Goal: Task Accomplishment & Management: Use online tool/utility

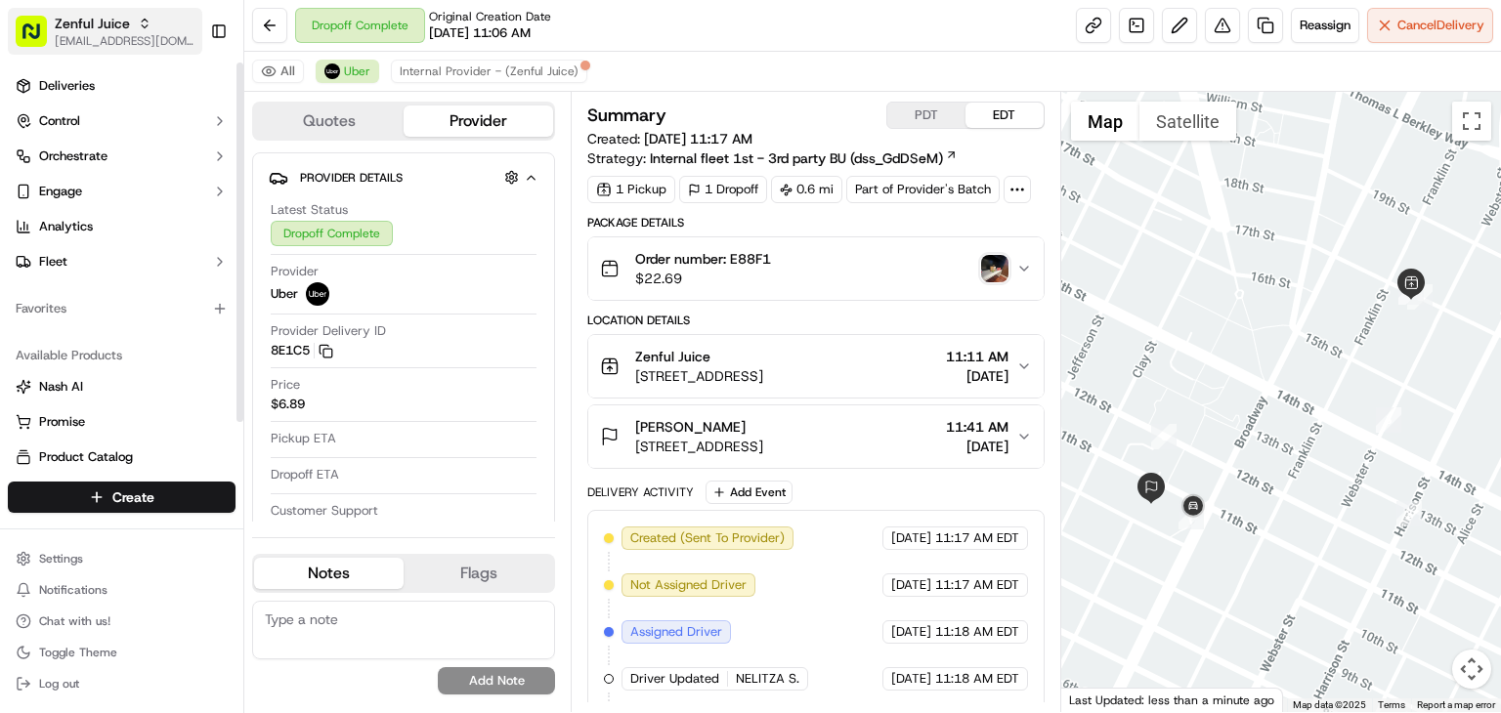
click at [77, 14] on span "Zenful Juice" at bounding box center [92, 24] width 75 height 20
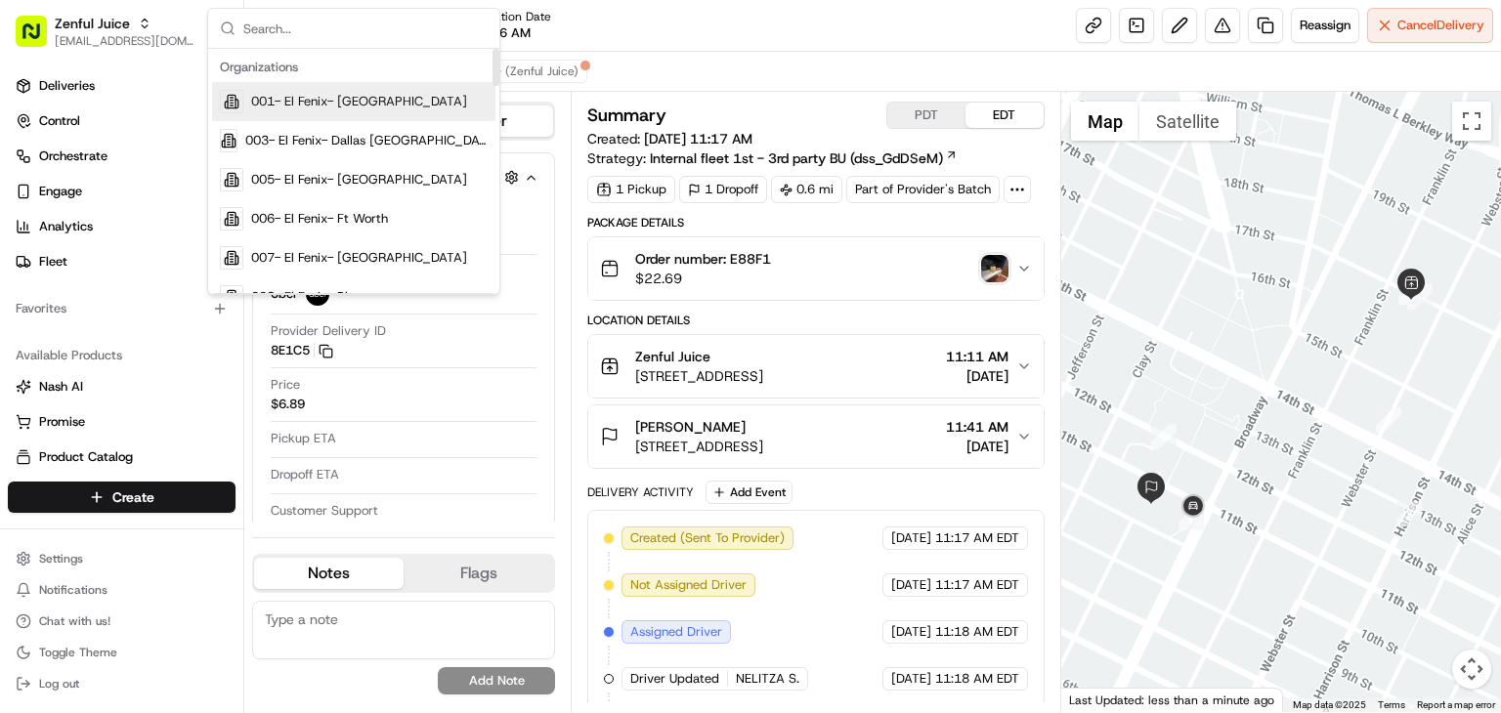
click at [320, 15] on input "text" at bounding box center [365, 28] width 244 height 39
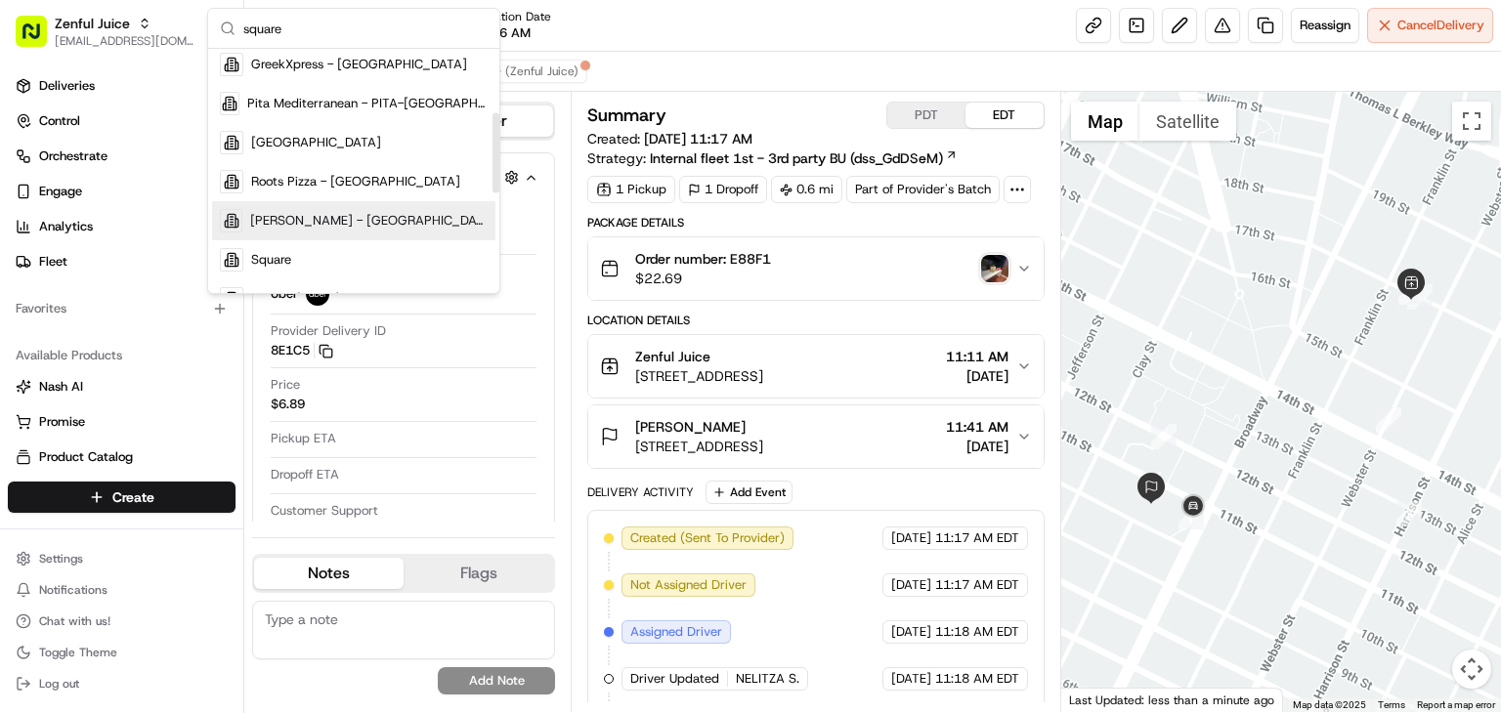
scroll to position [194, 0]
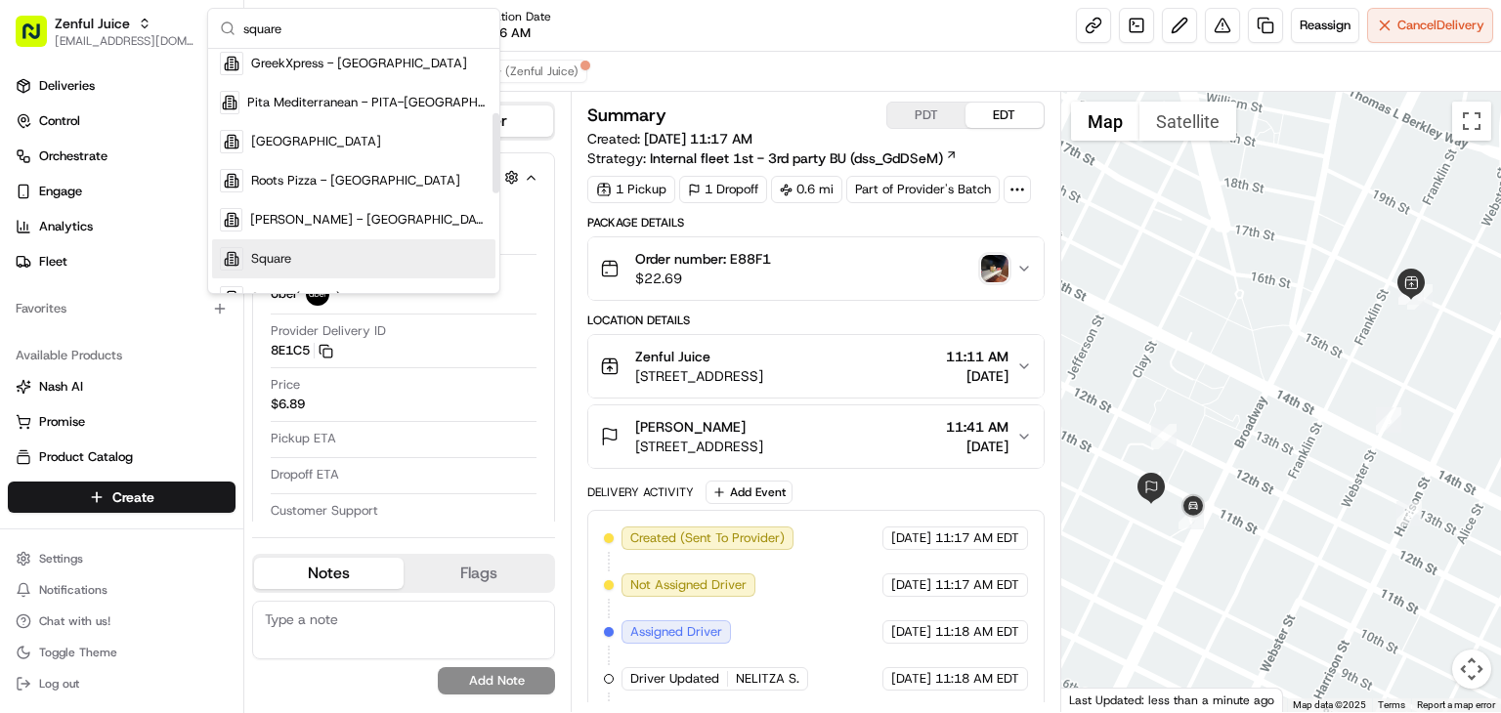
type input "square"
click at [279, 243] on div "Square" at bounding box center [353, 258] width 283 height 39
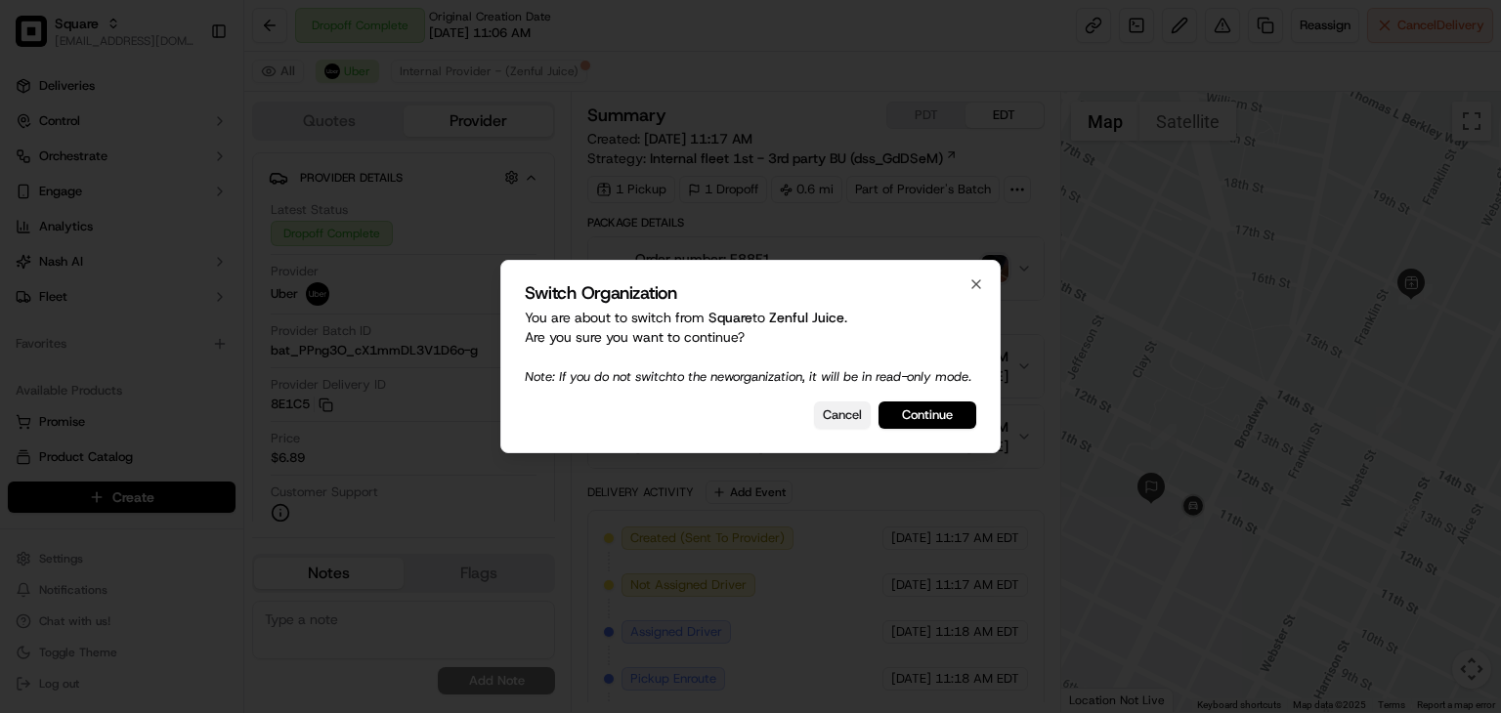
click at [851, 417] on button "Cancel" at bounding box center [842, 415] width 57 height 27
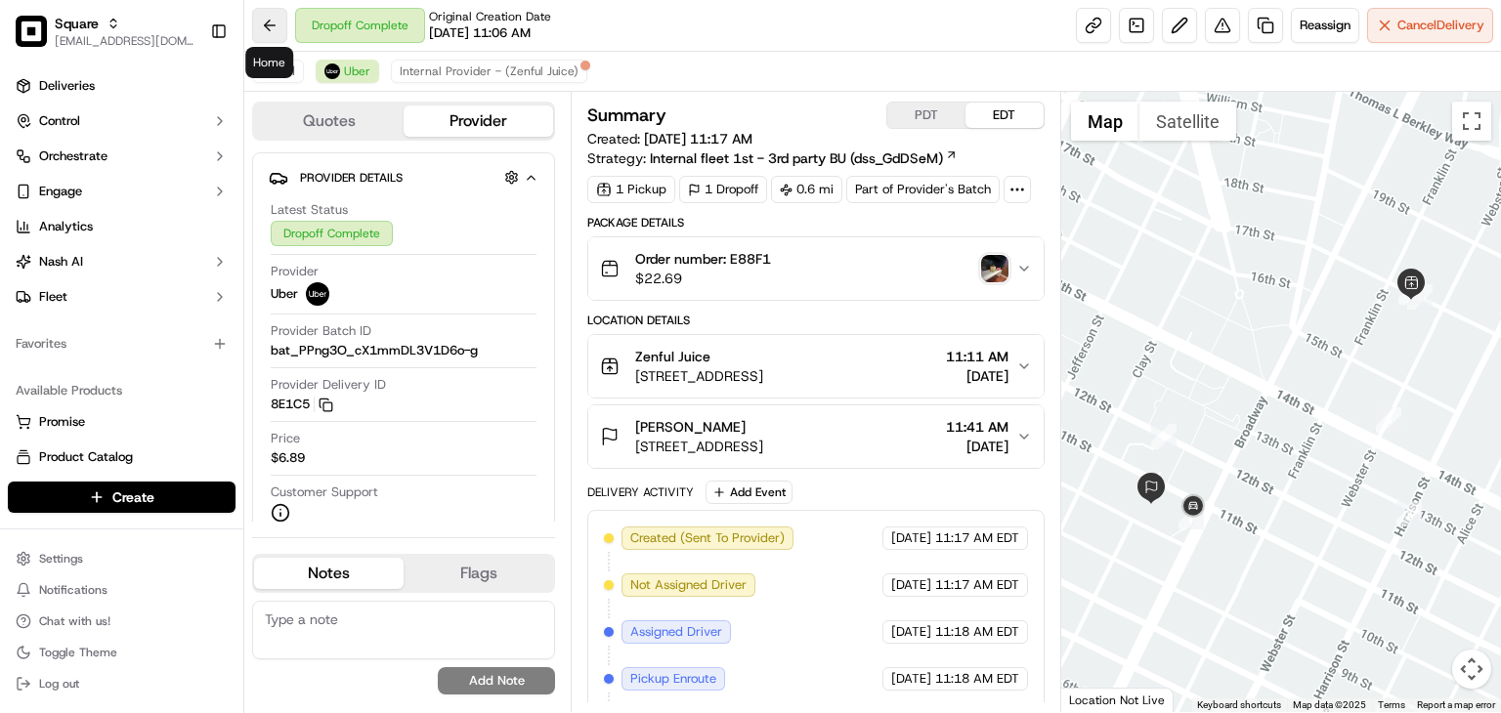
click at [258, 19] on button at bounding box center [269, 25] width 35 height 35
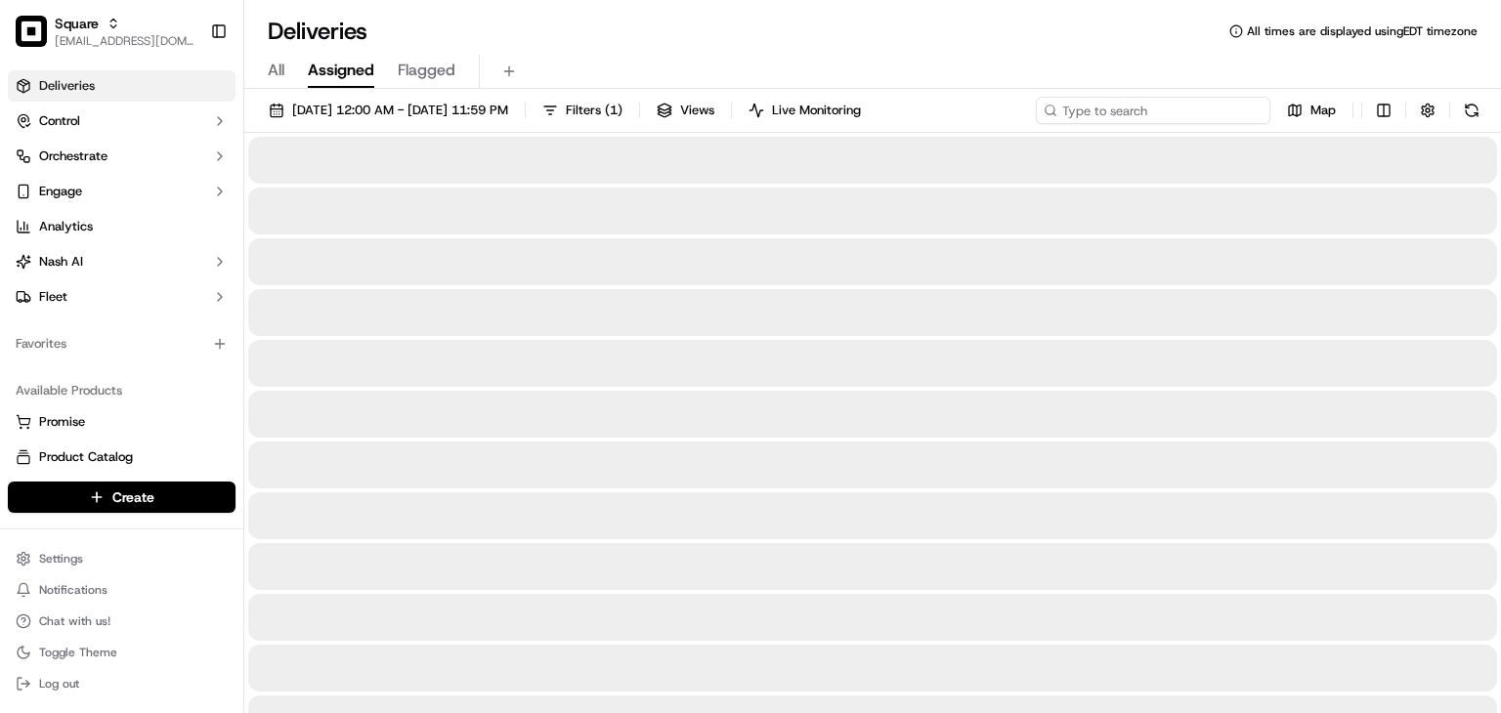
click at [1180, 112] on input at bounding box center [1153, 110] width 235 height 27
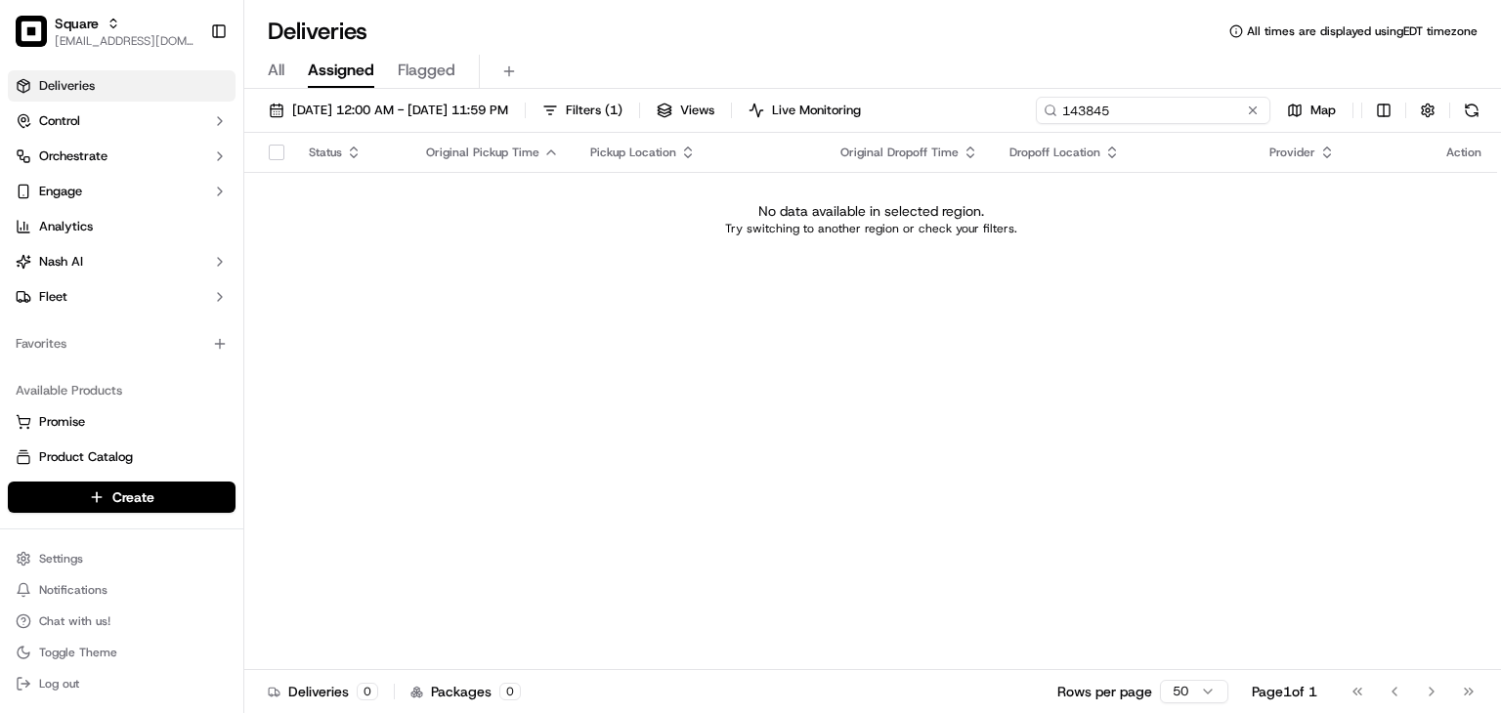
click at [1103, 107] on input "143845" at bounding box center [1153, 110] width 235 height 27
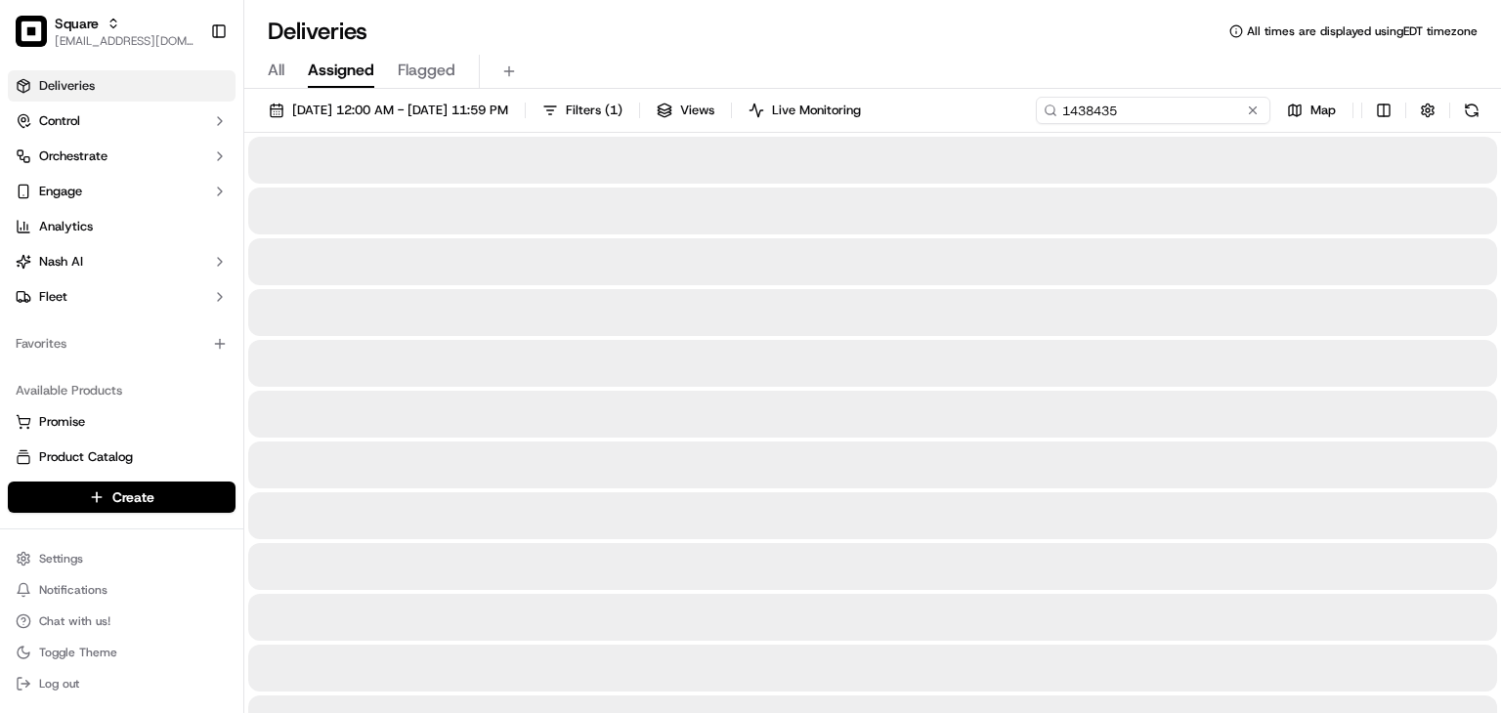
click at [1125, 104] on input "1438435" at bounding box center [1153, 110] width 235 height 27
type input "1438435"
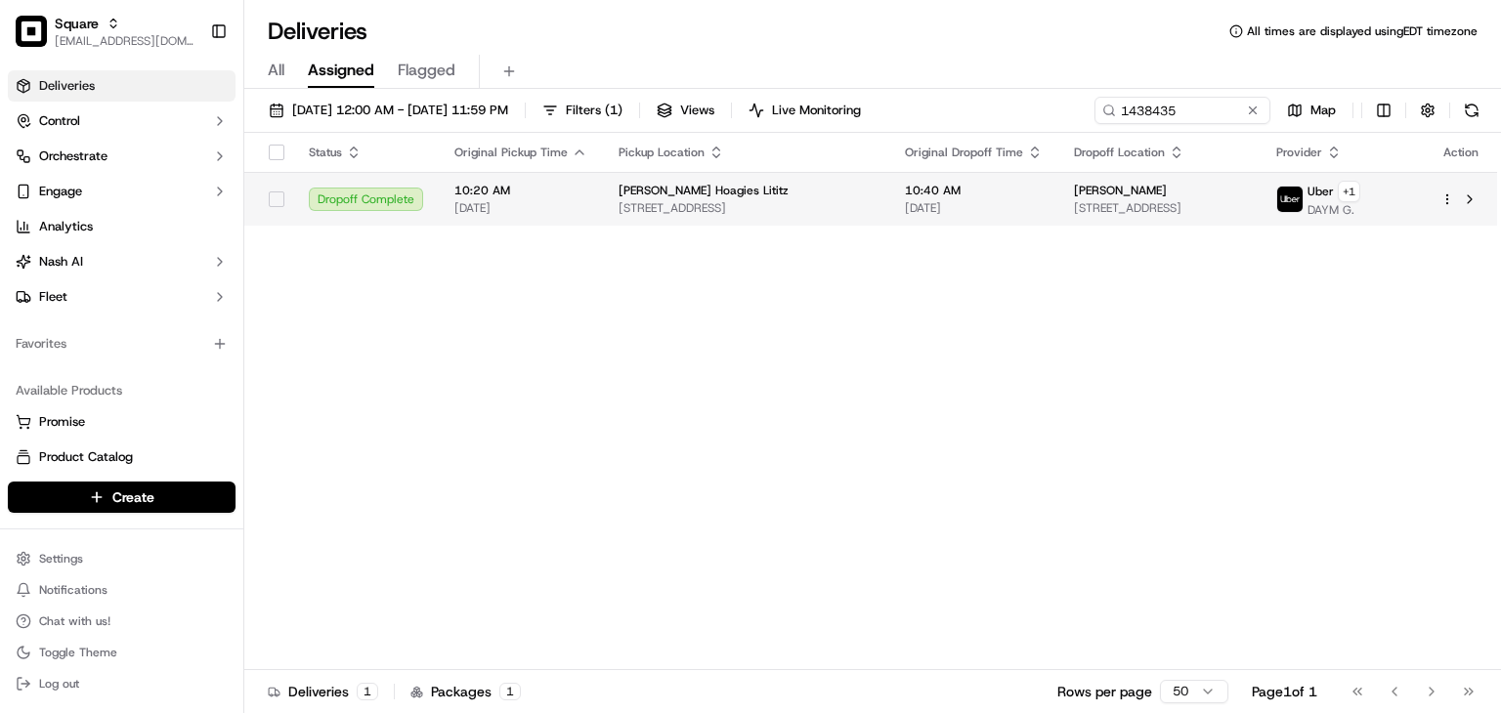
click at [1058, 220] on td "Aaron Schmidt 201 W Lincoln Ave, Lititz, PA 17543, USA" at bounding box center [1159, 199] width 202 height 54
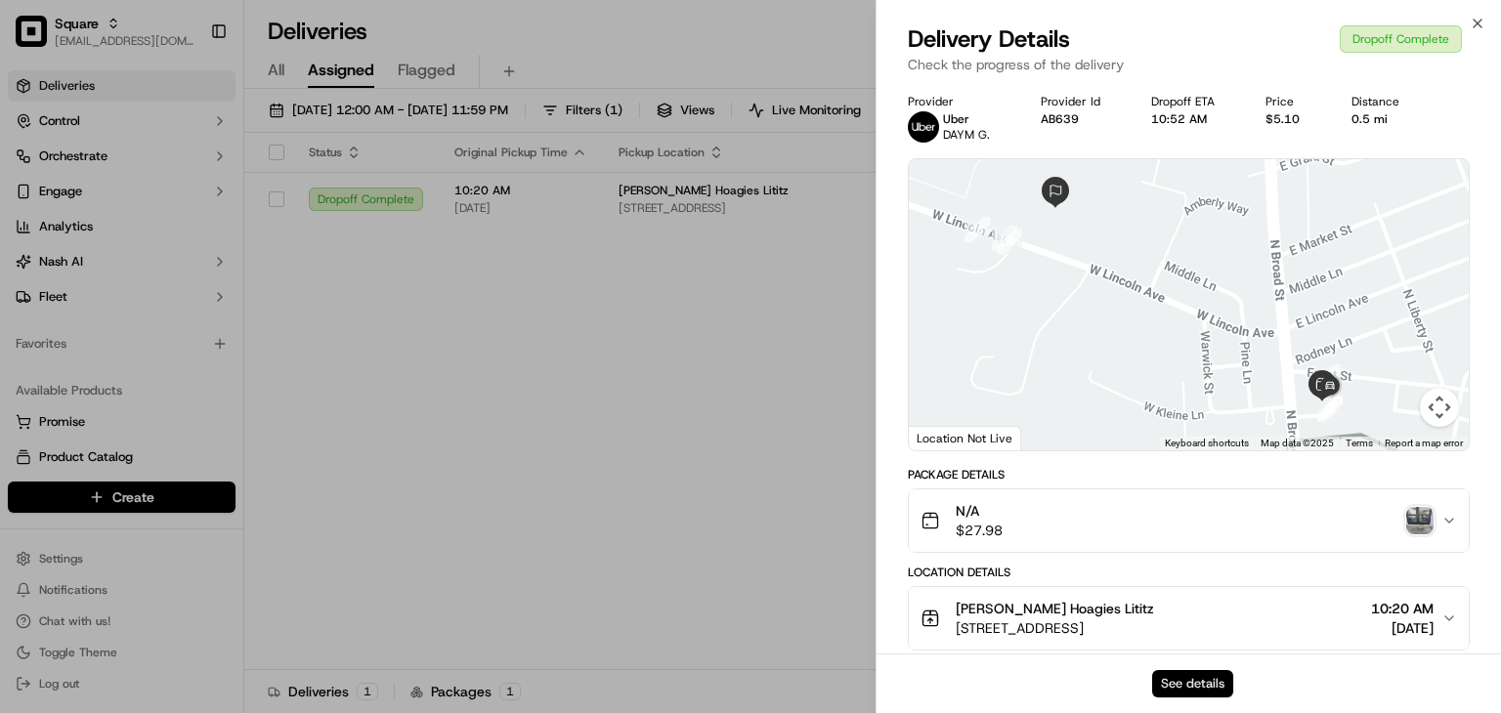
click at [1196, 677] on button "See details" at bounding box center [1192, 683] width 81 height 27
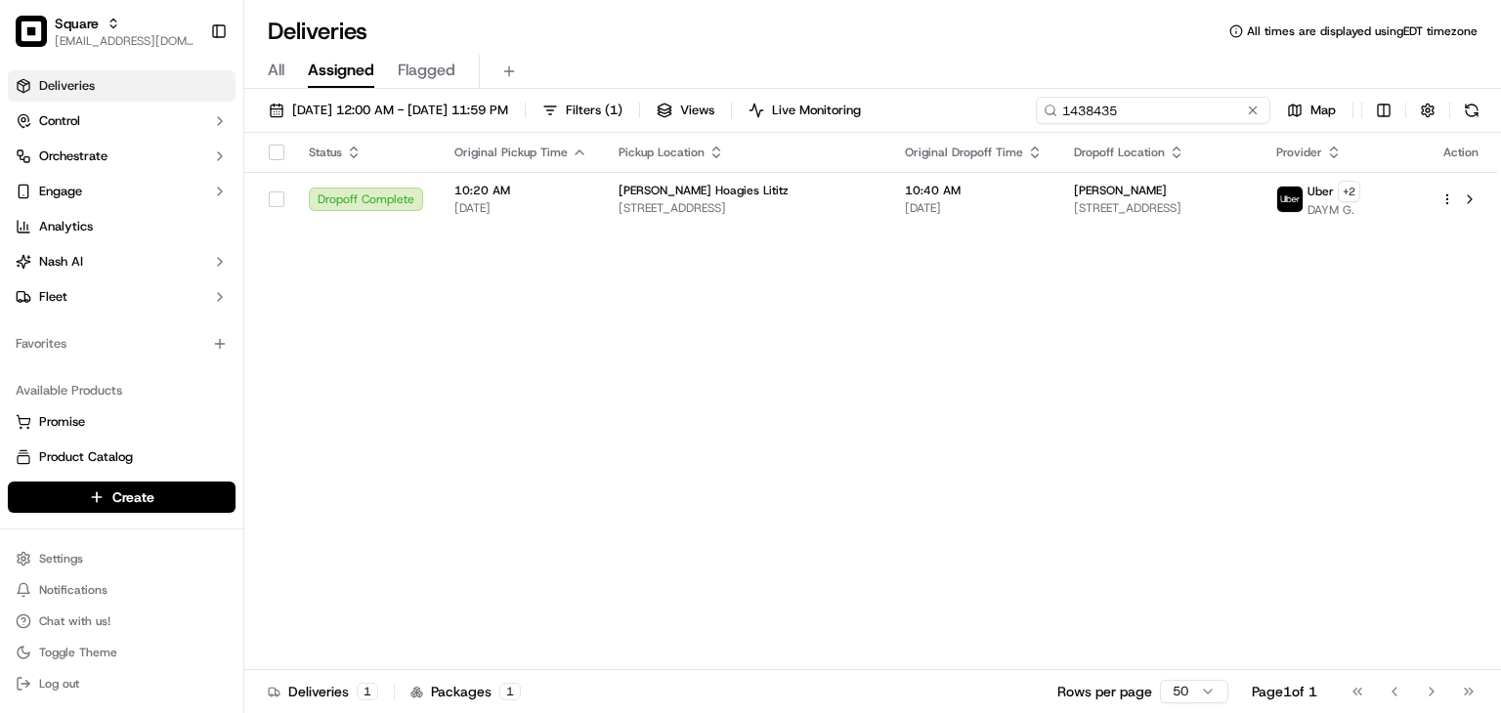
click at [1240, 111] on input "1438435" at bounding box center [1153, 110] width 235 height 27
click at [1255, 113] on button at bounding box center [1253, 111] width 20 height 20
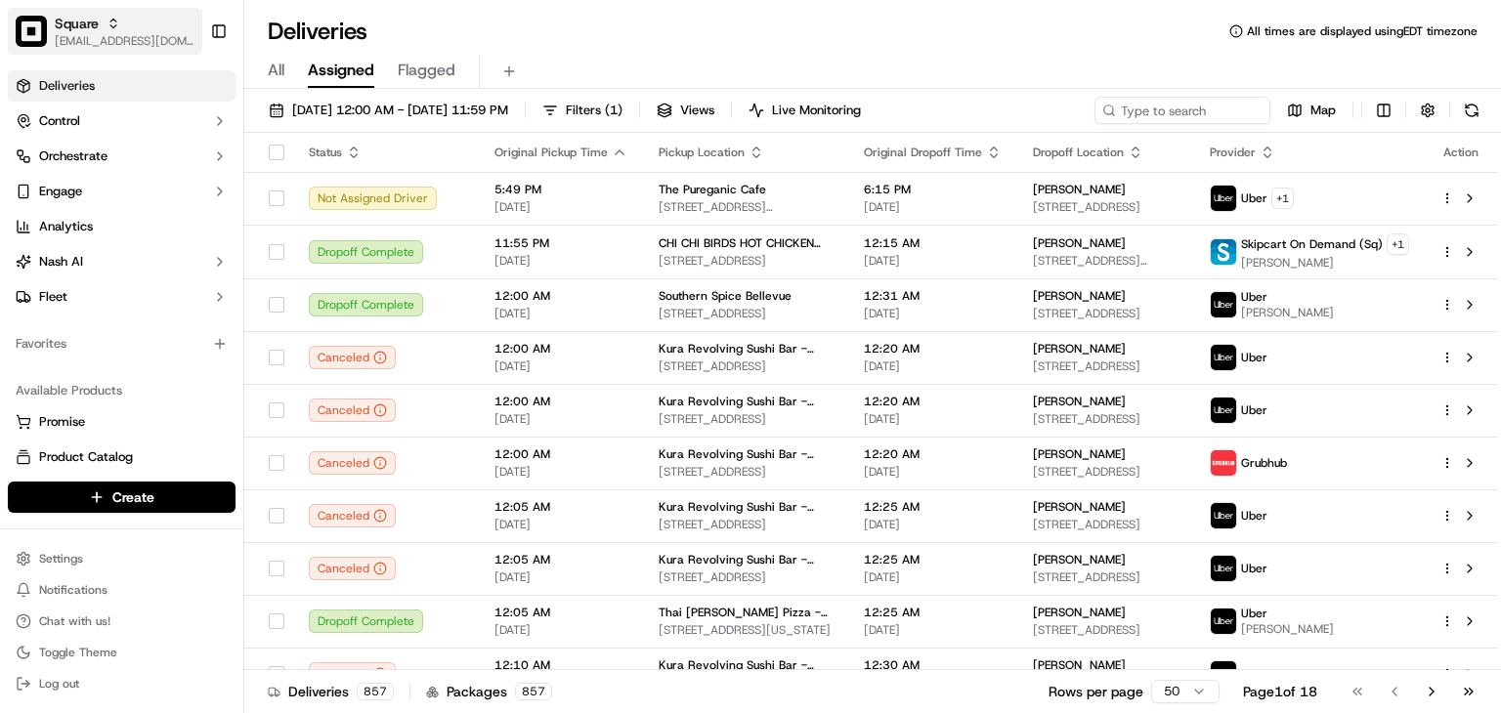
click at [97, 31] on span "Square" at bounding box center [77, 24] width 44 height 20
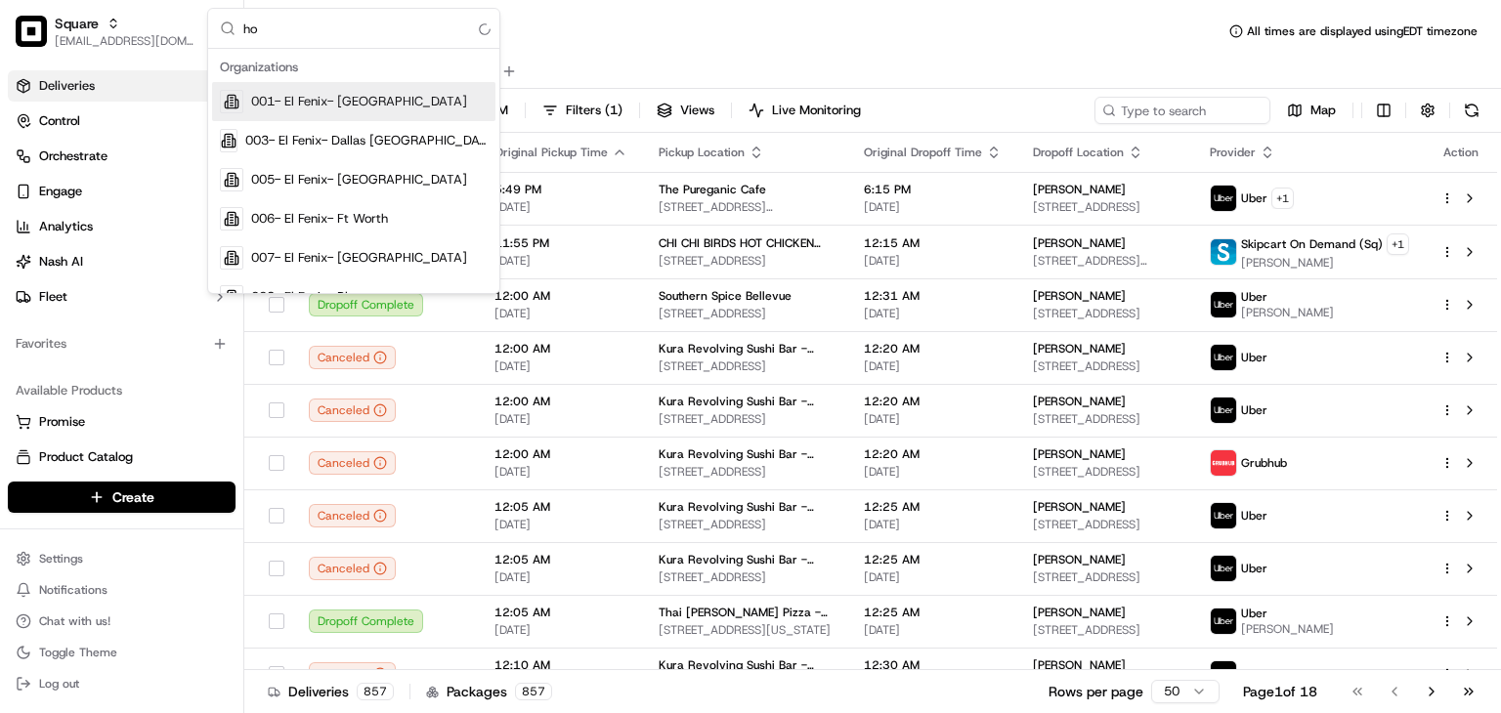
type input "h"
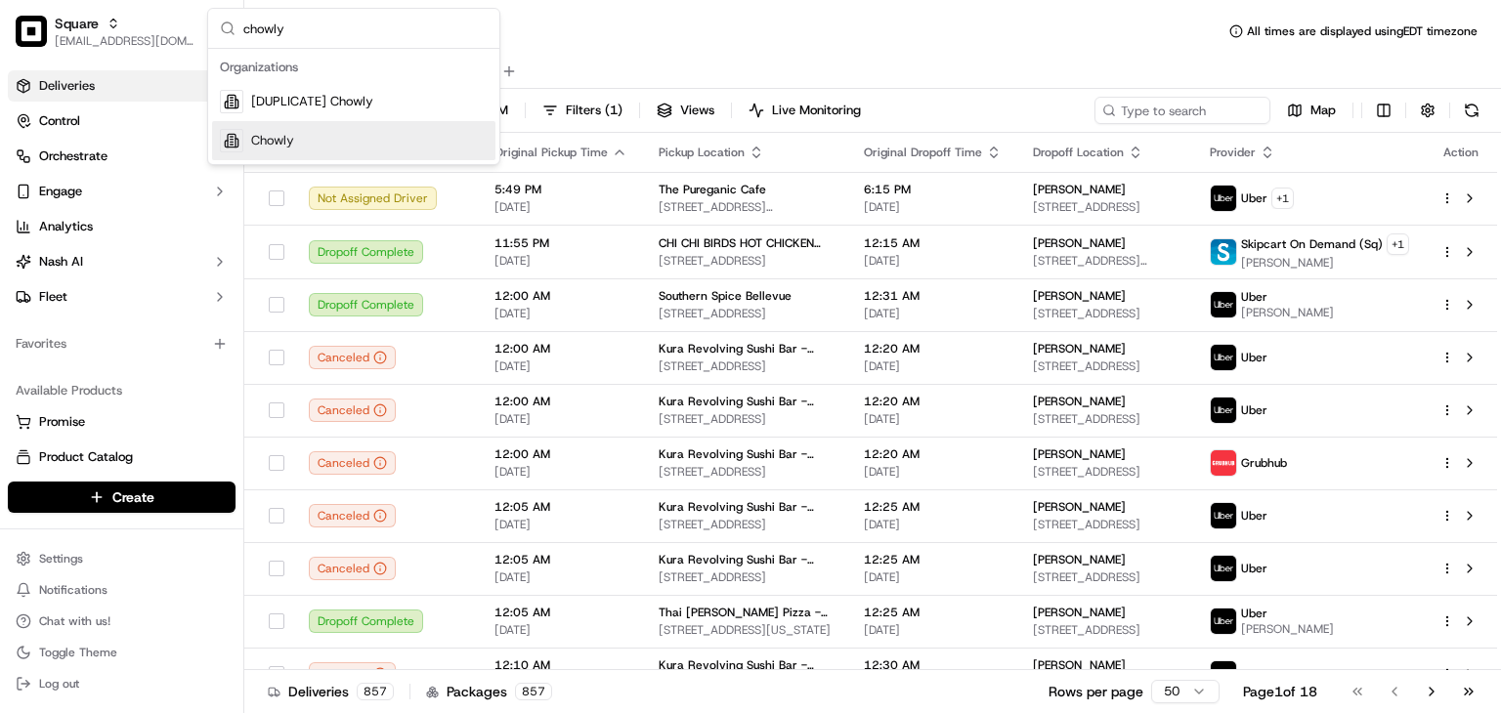
type input "chowly"
click at [390, 146] on div "Chowly" at bounding box center [353, 140] width 283 height 39
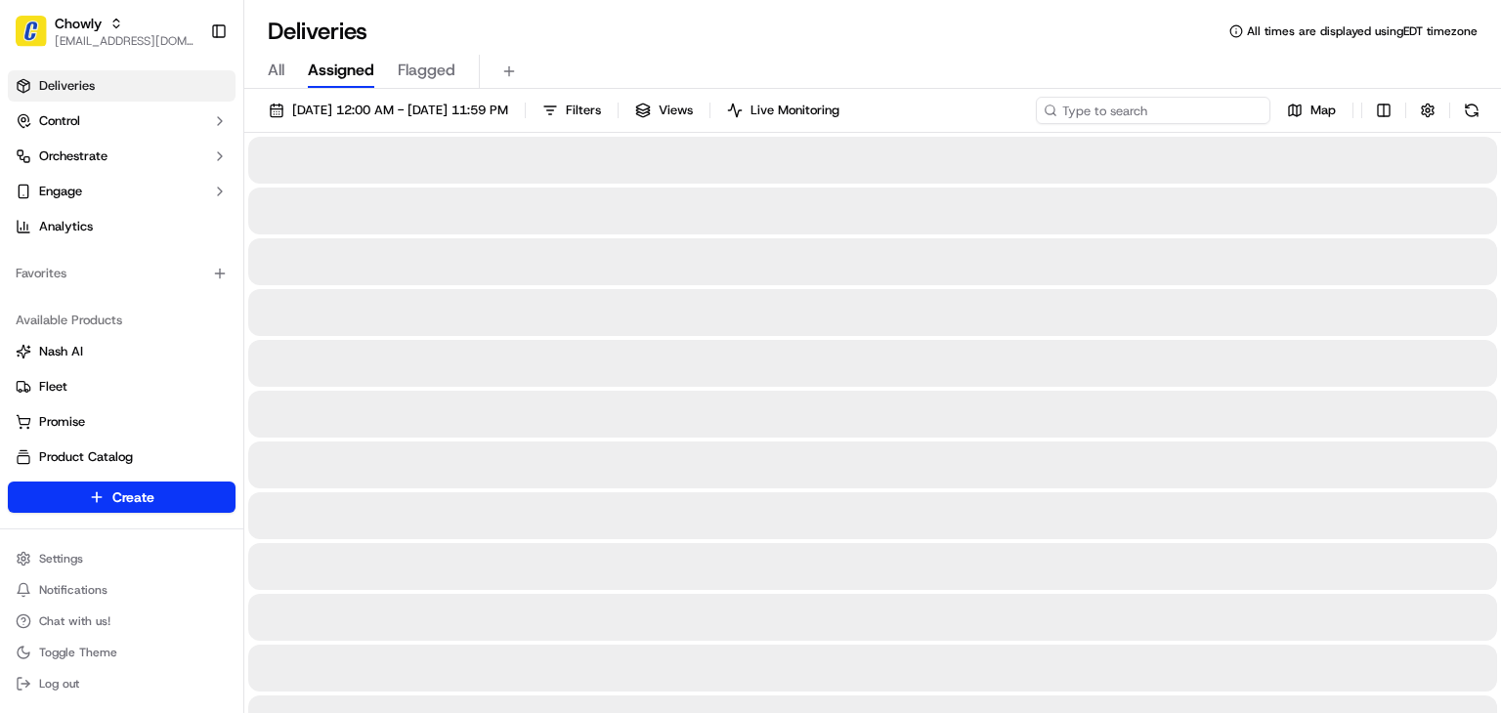
click at [1133, 101] on input at bounding box center [1153, 110] width 235 height 27
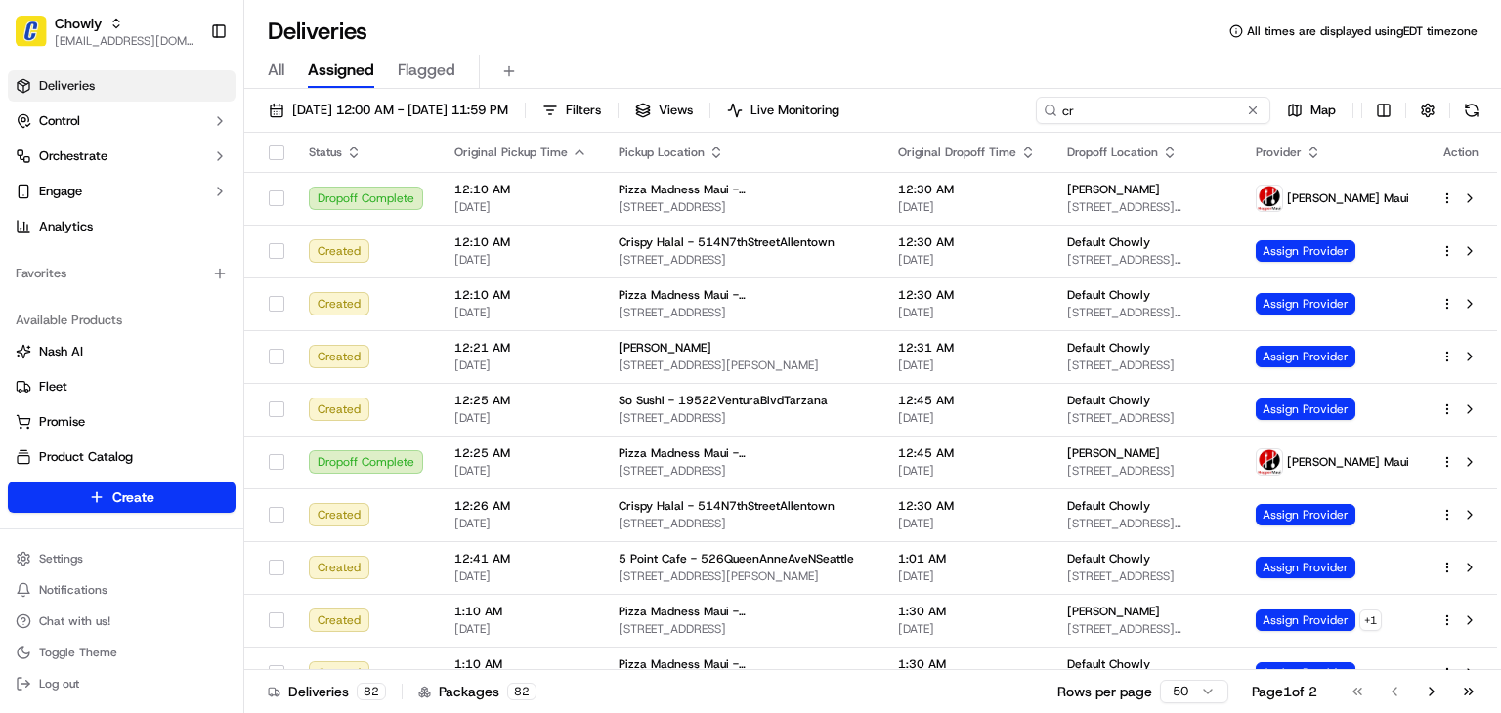
type input "c"
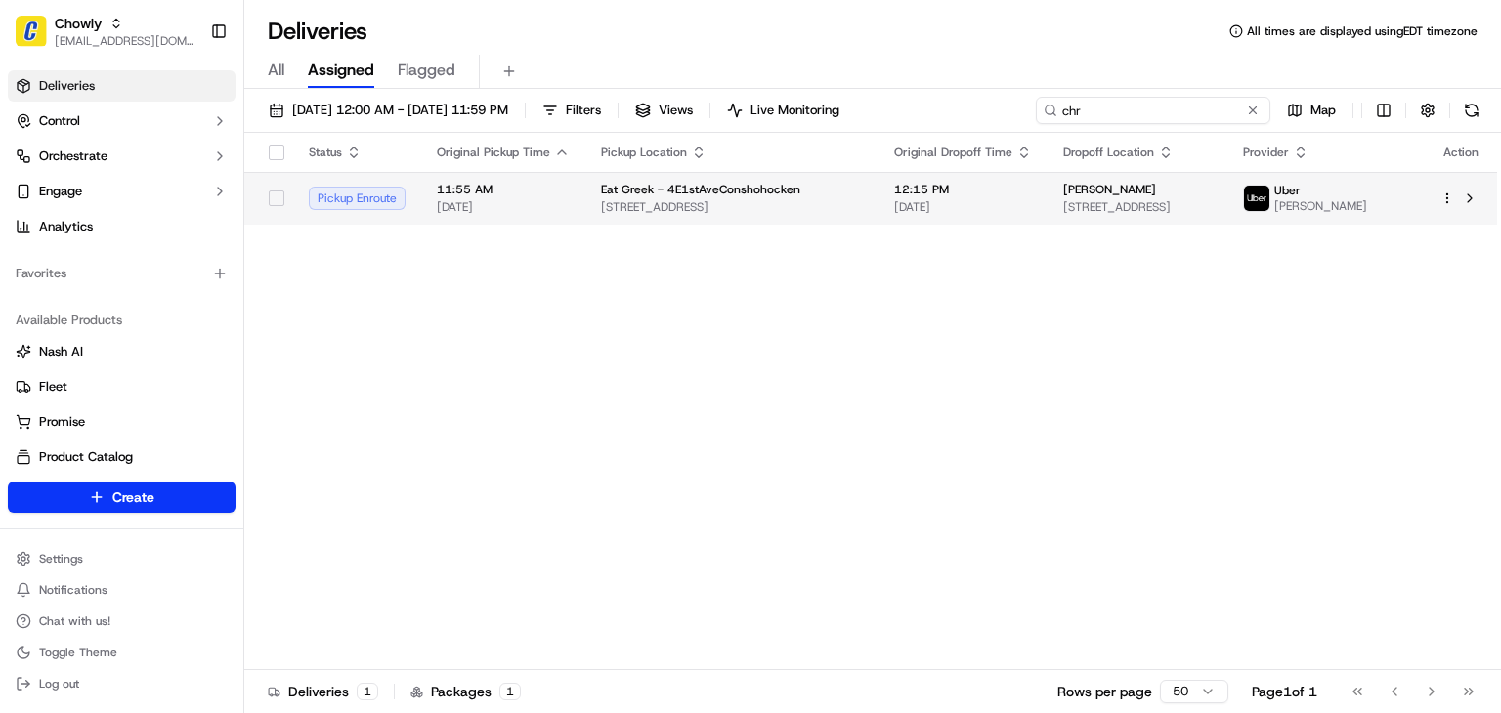
type input "chr"
click at [940, 212] on span "[DATE]" at bounding box center [963, 207] width 138 height 16
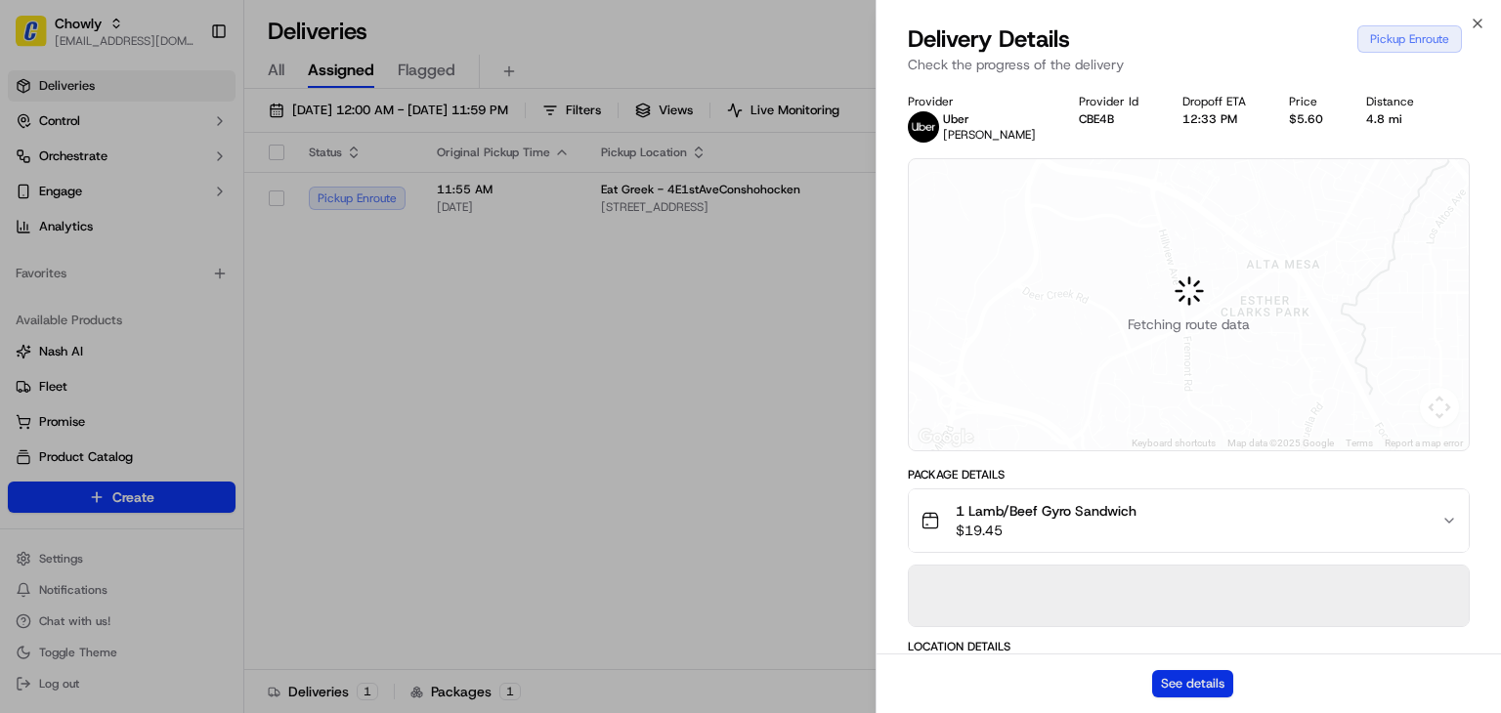
click at [1223, 685] on button "See details" at bounding box center [1192, 683] width 81 height 27
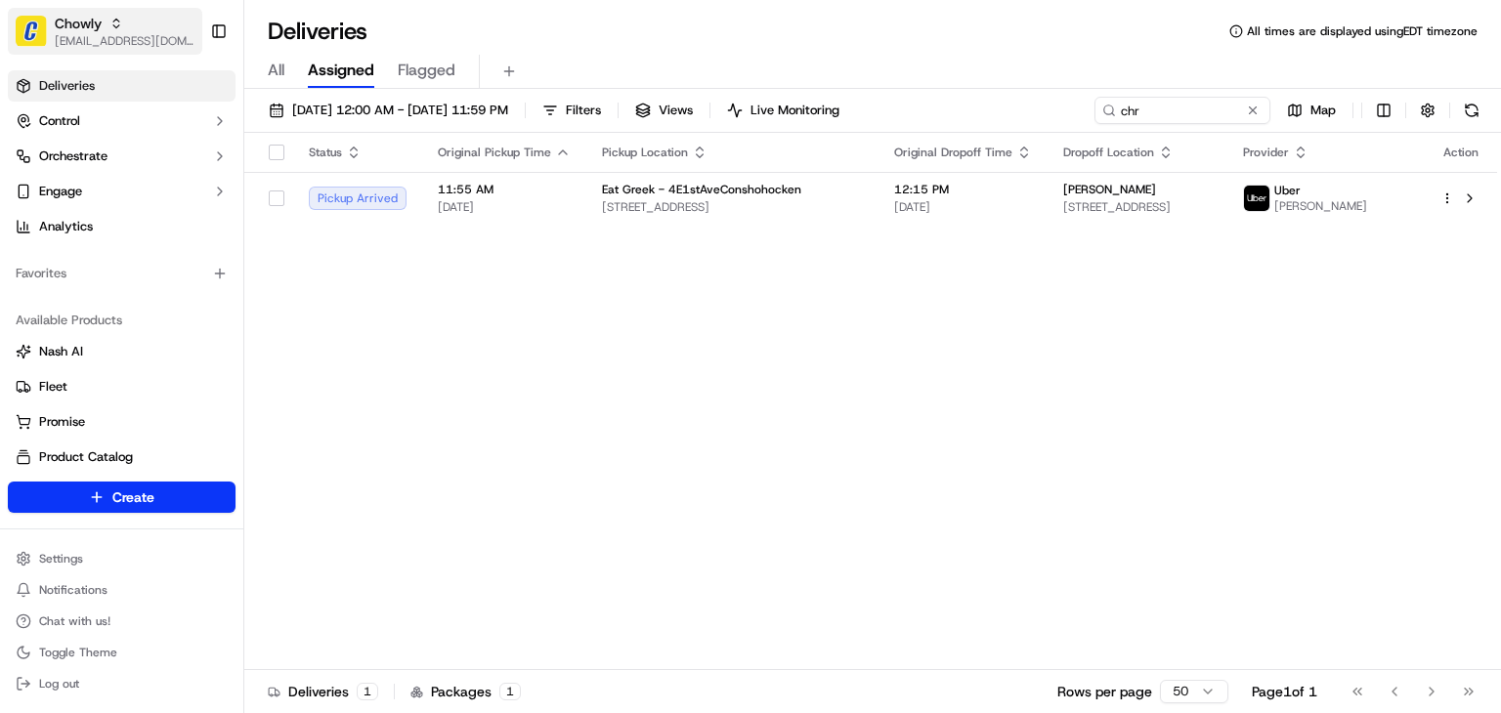
click at [89, 25] on span "Chowly" at bounding box center [78, 24] width 47 height 20
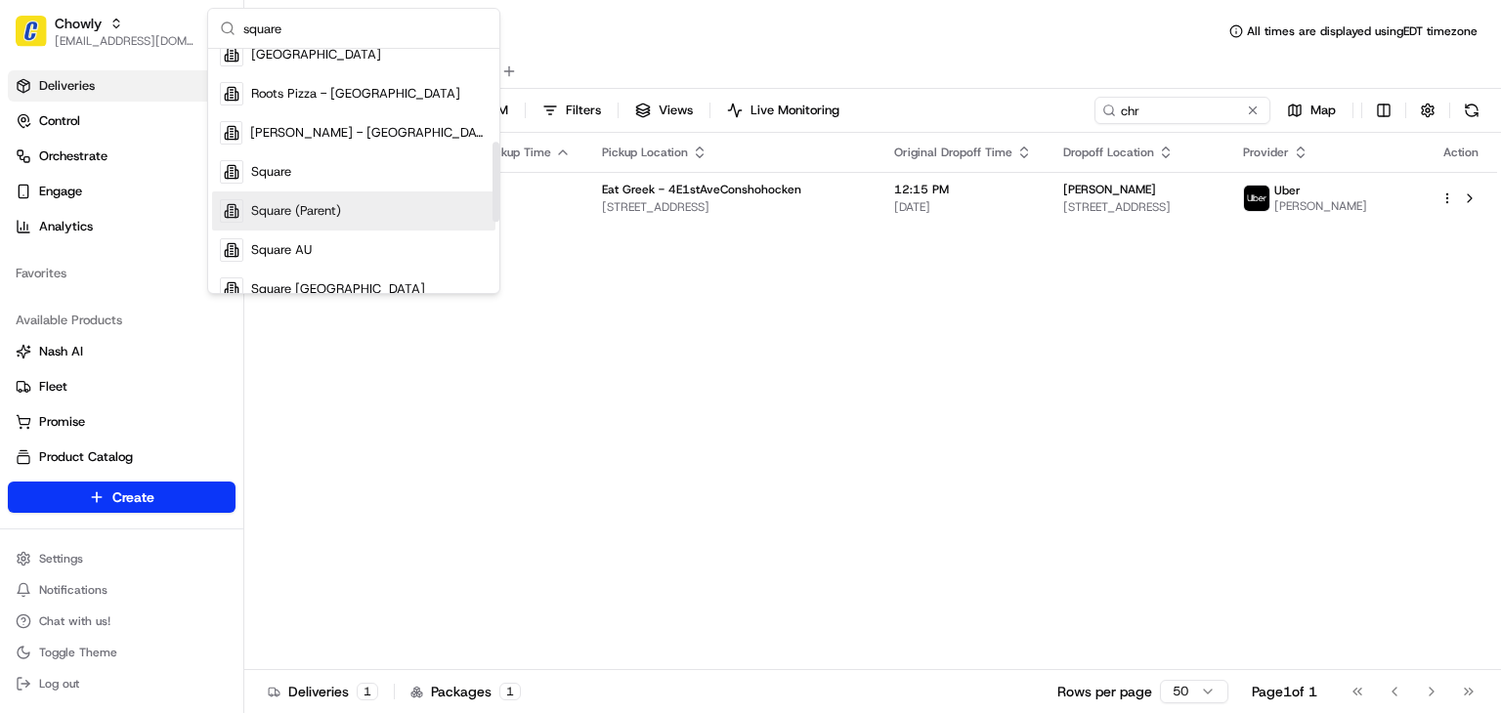
scroll to position [281, 0]
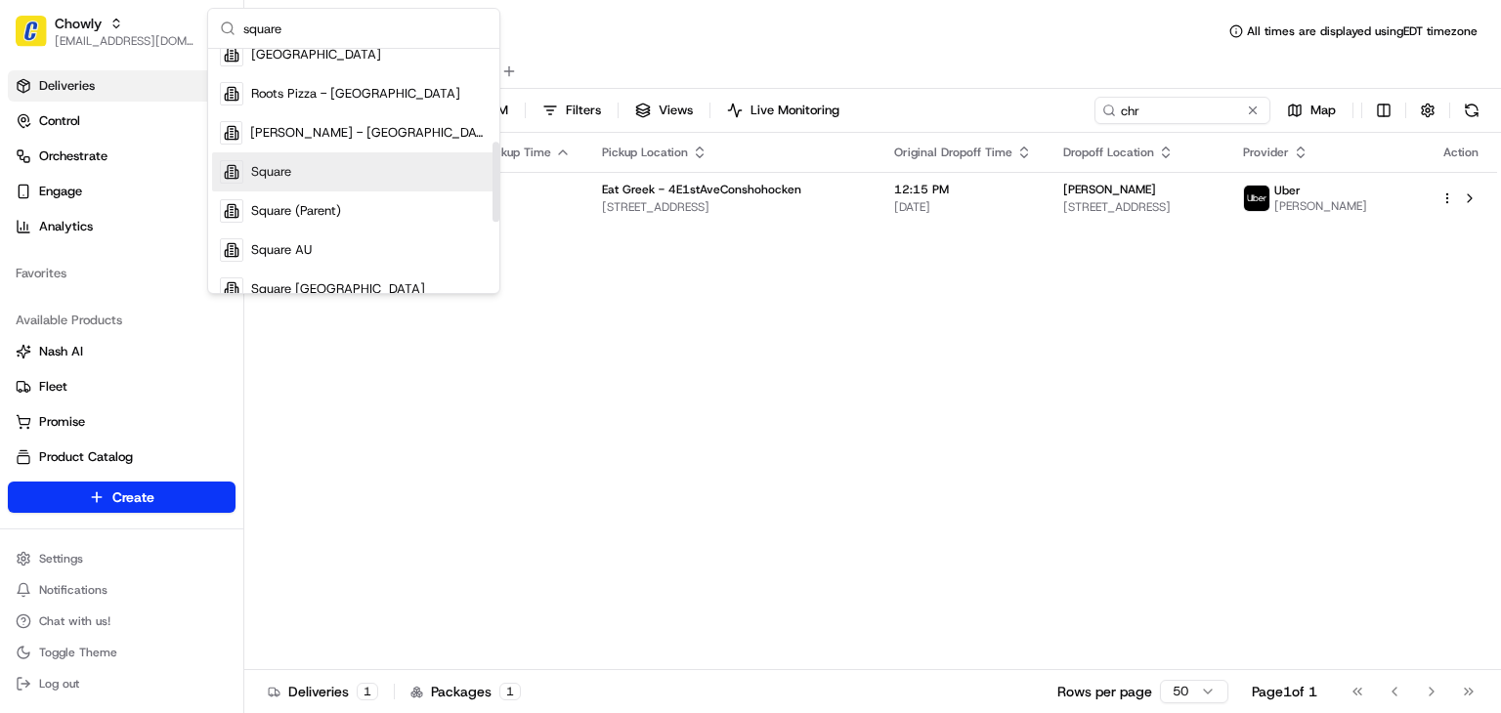
type input "square"
click at [291, 181] on div "Square" at bounding box center [353, 171] width 283 height 39
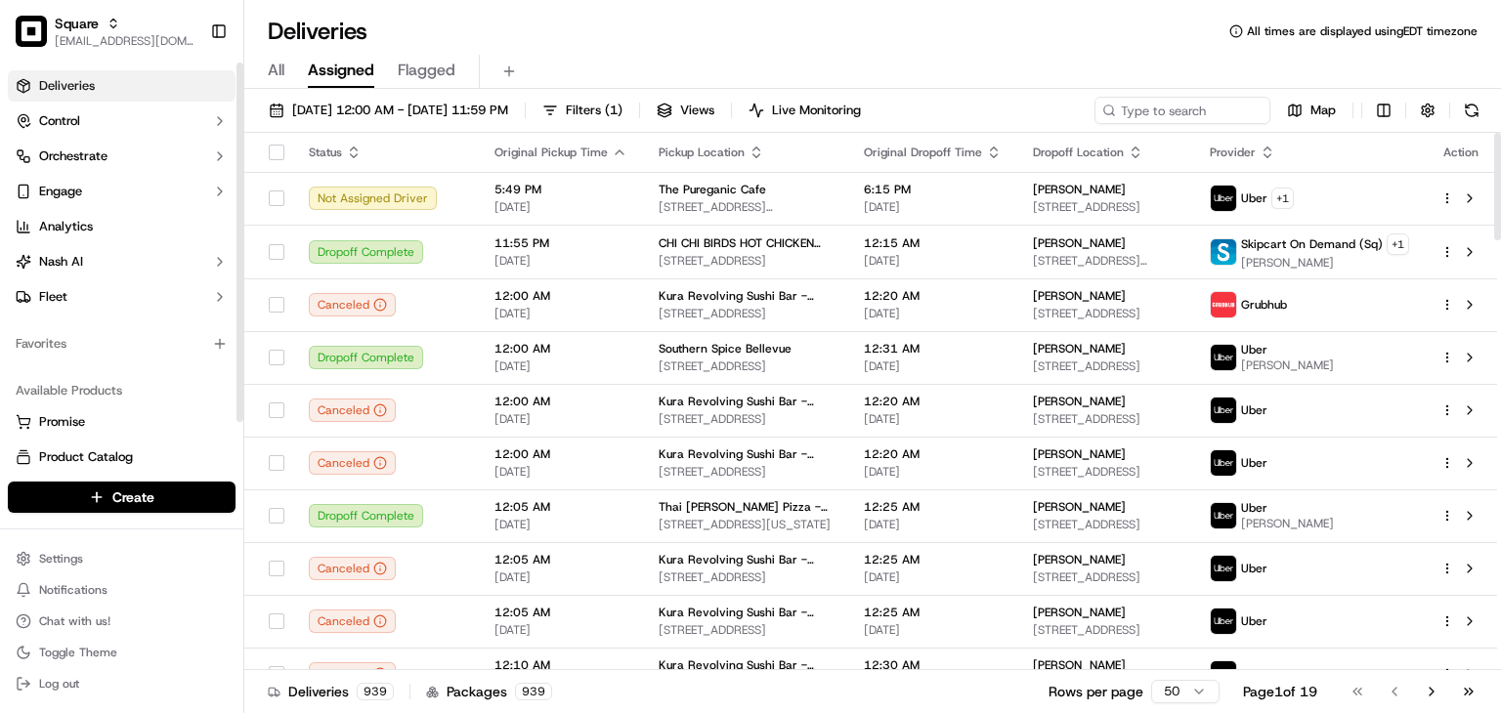
click at [675, 60] on div "All Assigned Flagged" at bounding box center [872, 72] width 1257 height 34
click at [1227, 102] on input at bounding box center [1153, 110] width 235 height 27
click at [1157, 103] on input at bounding box center [1153, 110] width 235 height 27
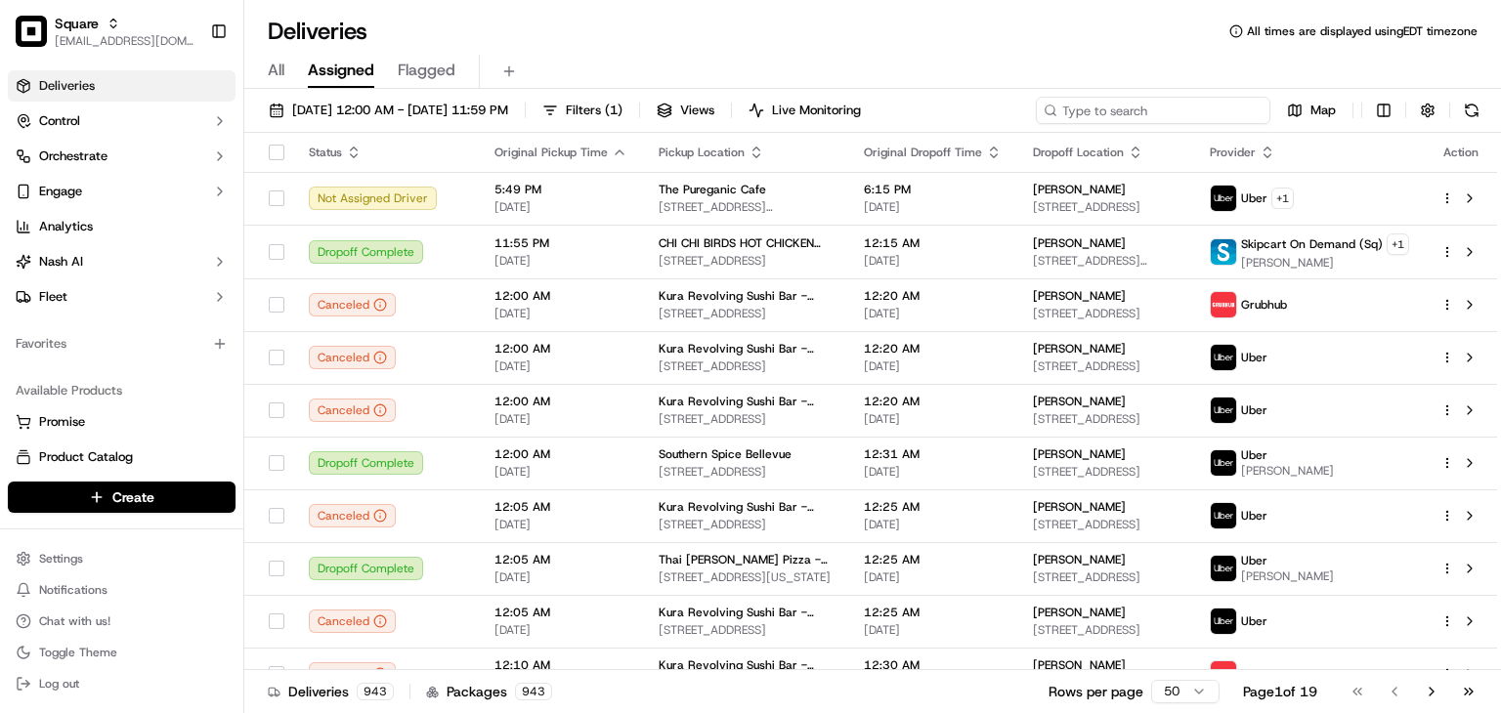
click at [1136, 103] on input at bounding box center [1153, 110] width 235 height 27
click at [57, 33] on span "[EMAIL_ADDRESS][DOMAIN_NAME]" at bounding box center [125, 41] width 140 height 16
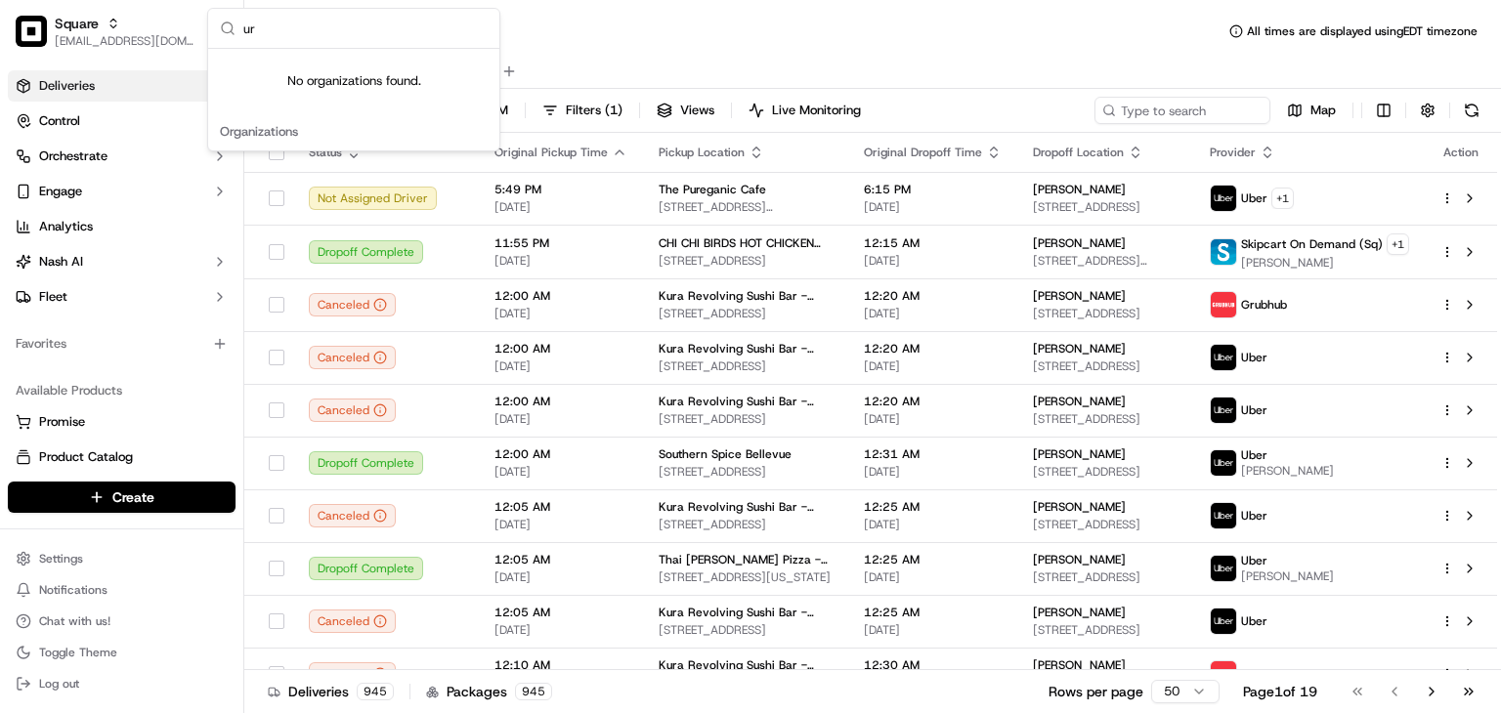
type input "u"
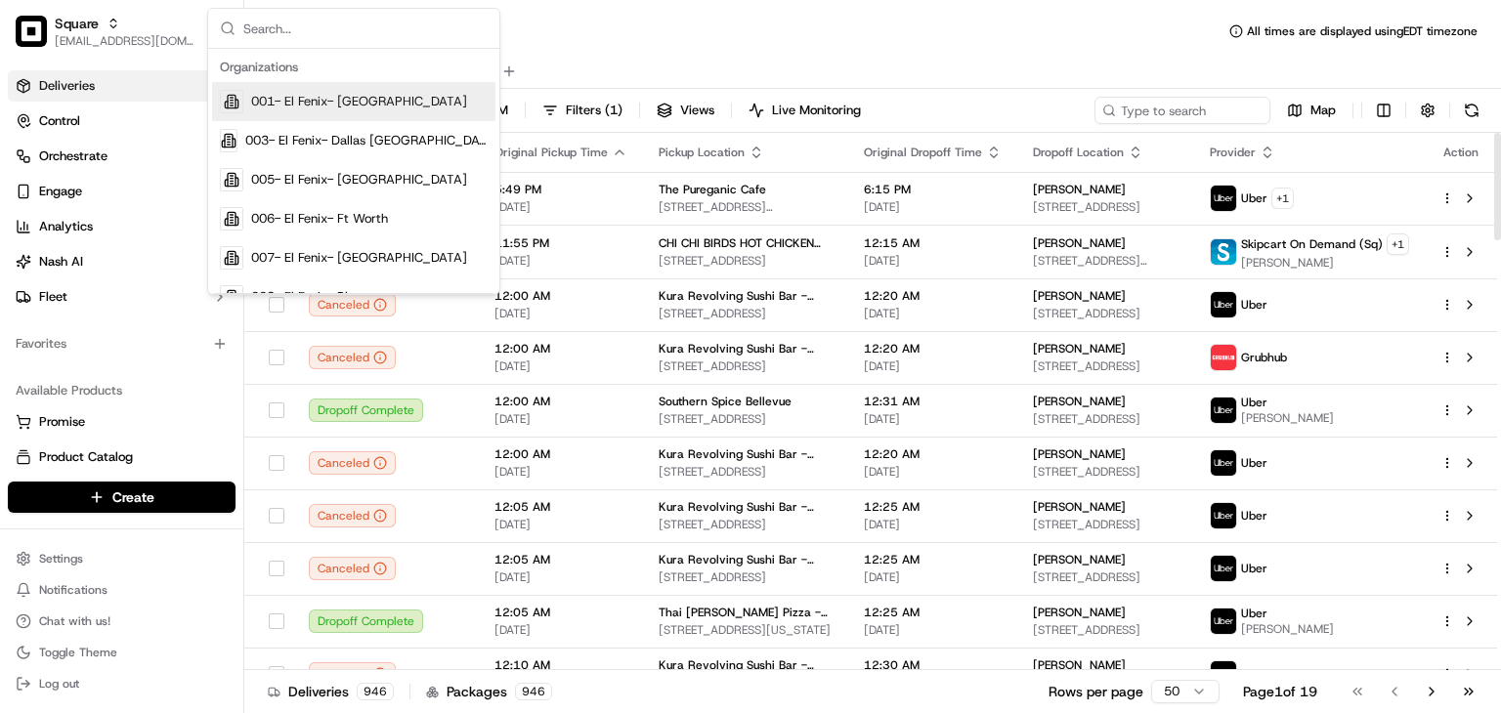
click at [853, 40] on div "Deliveries All times are displayed using EDT timezone" at bounding box center [872, 31] width 1257 height 31
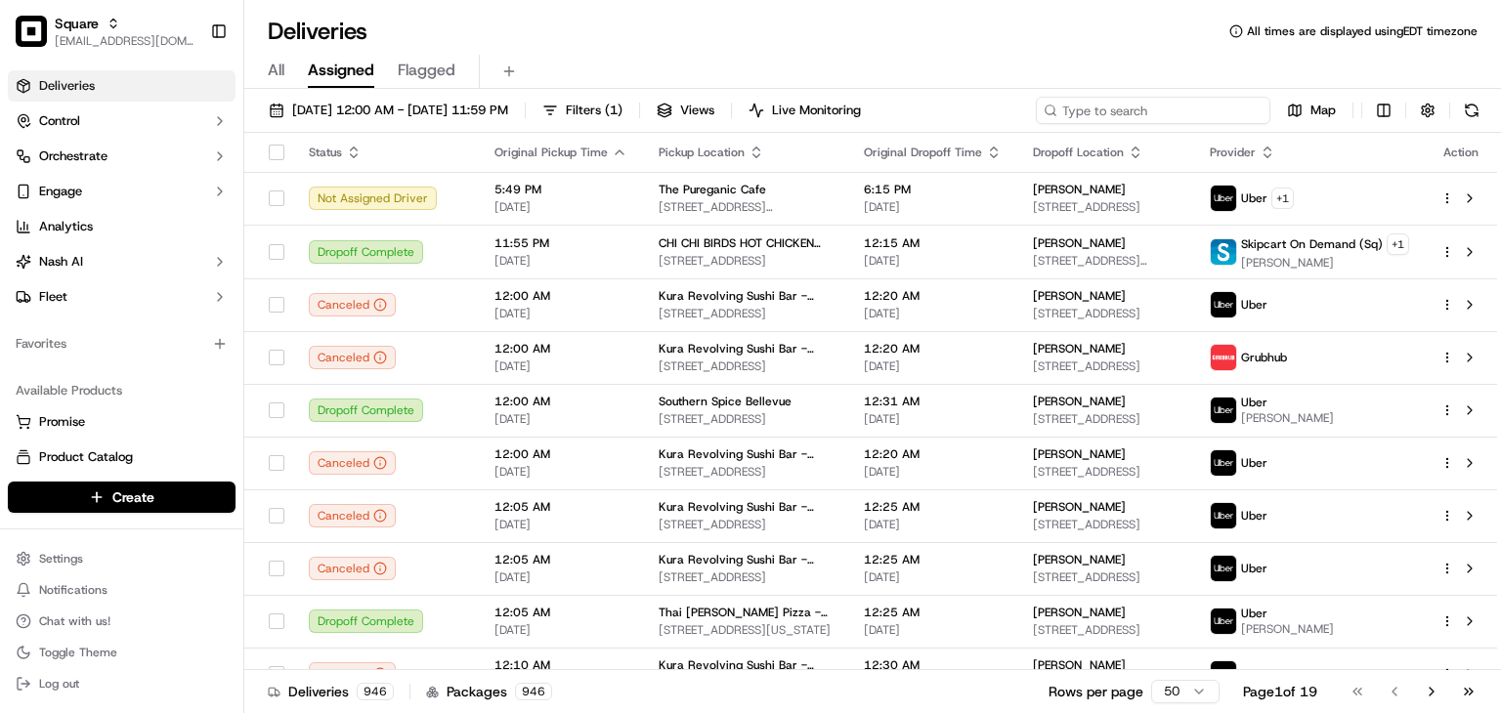
click at [1157, 104] on input at bounding box center [1153, 110] width 235 height 27
paste input "charlene"
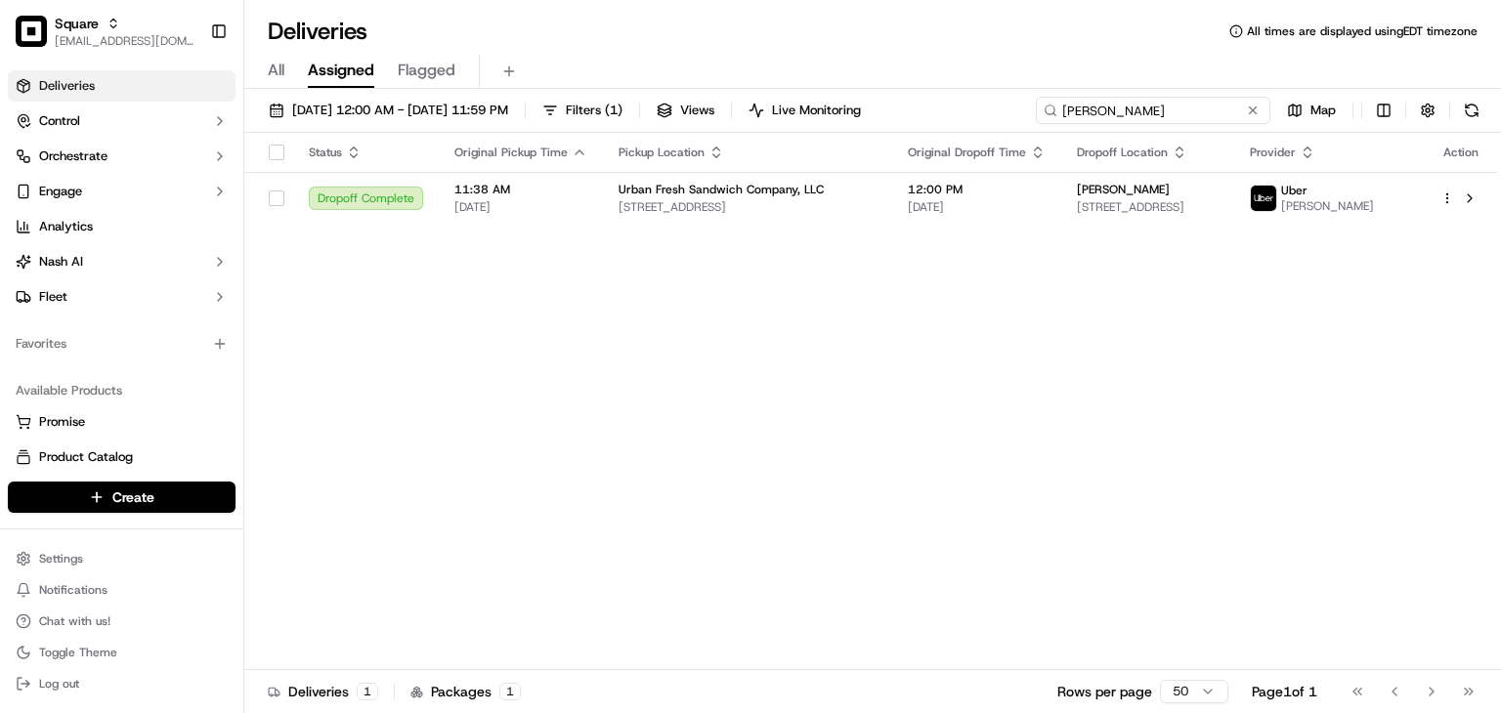
type input "charlene"
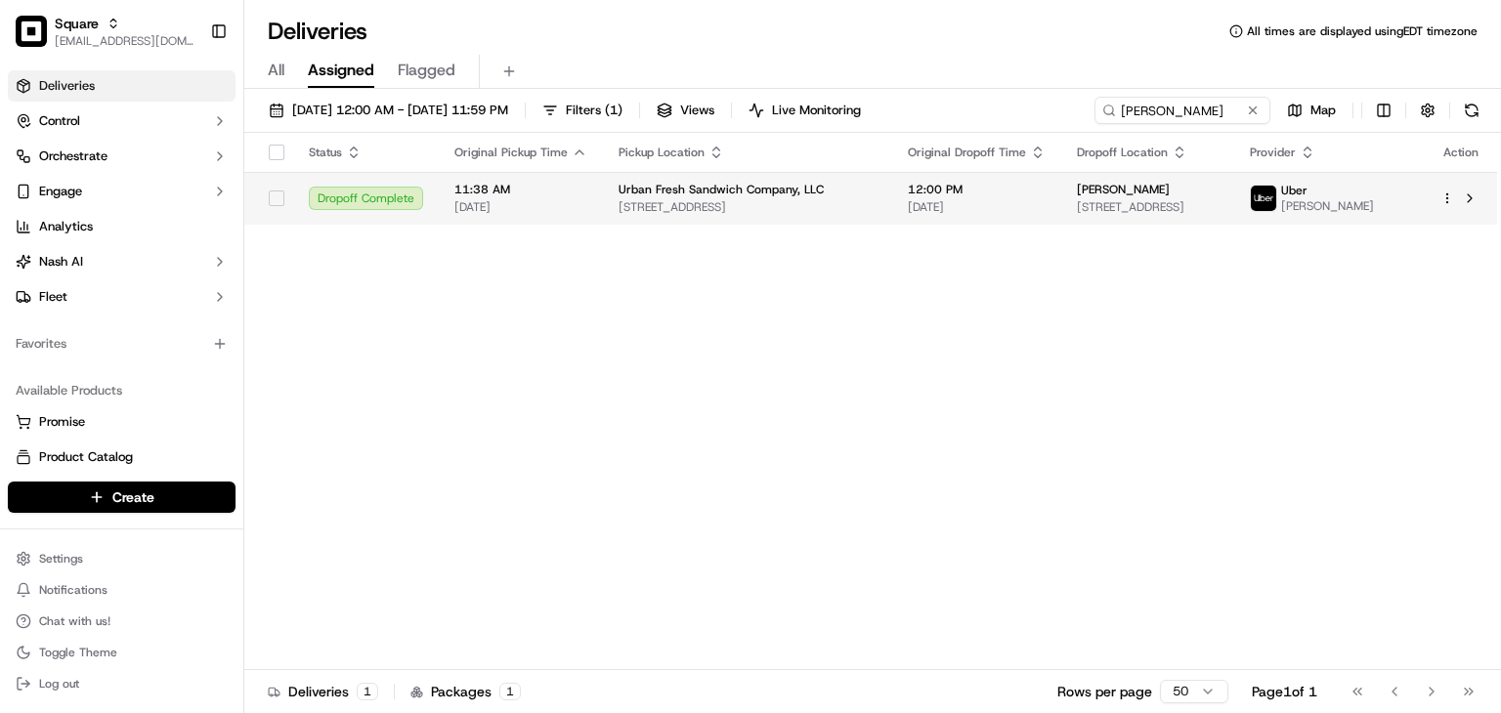
click at [1096, 210] on span "8000 Bee Ridge Rd, Sarasota, FL 34241, USA" at bounding box center [1148, 207] width 142 height 16
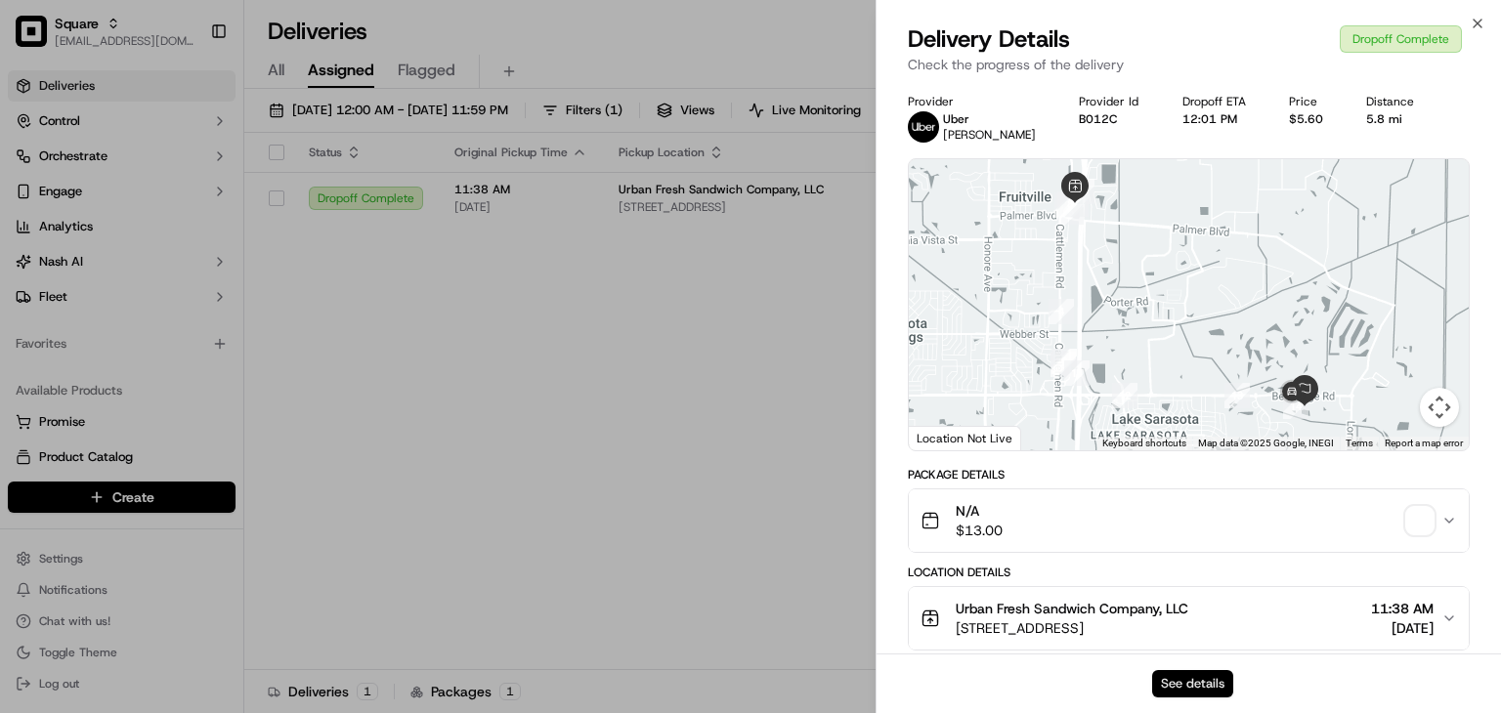
click at [1219, 688] on button "See details" at bounding box center [1192, 683] width 81 height 27
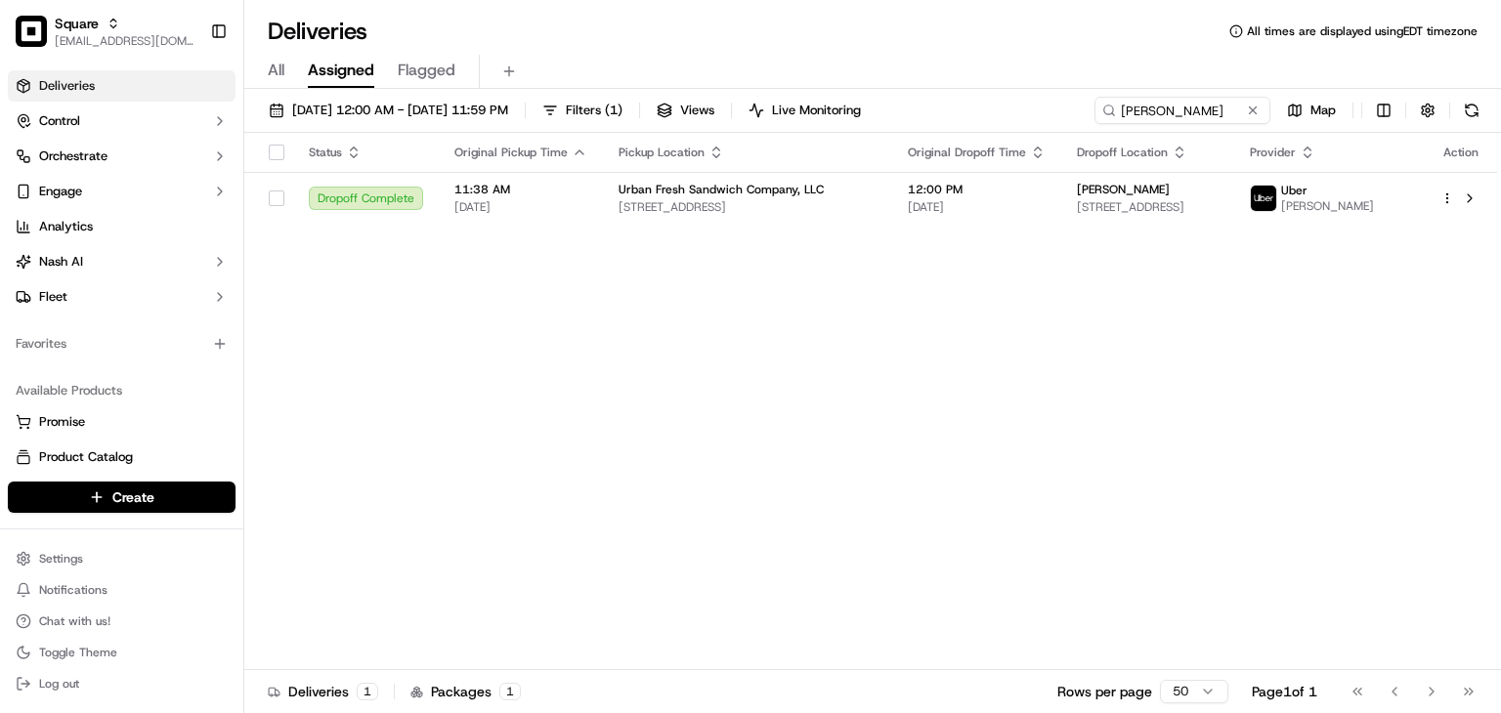
click at [1255, 109] on button at bounding box center [1253, 111] width 20 height 20
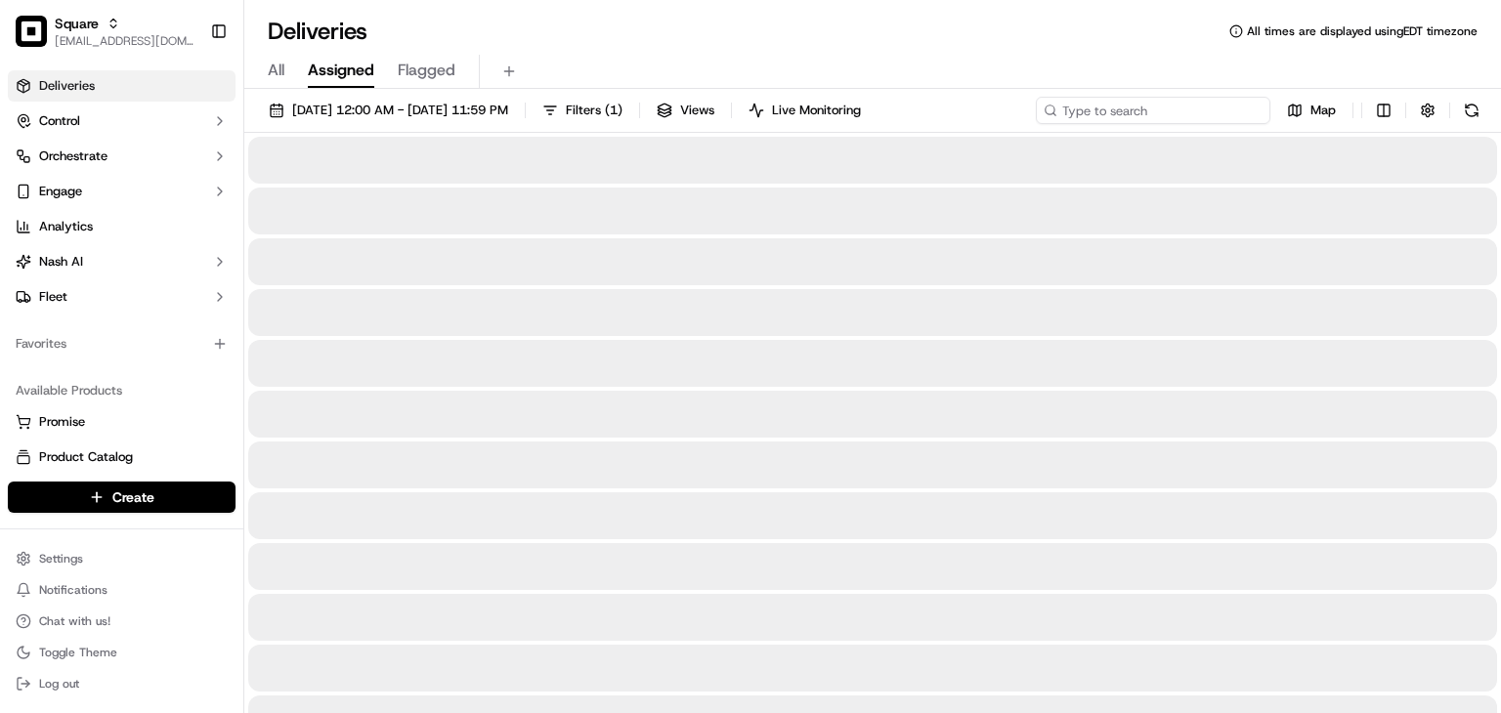
click at [1159, 102] on input at bounding box center [1153, 110] width 235 height 27
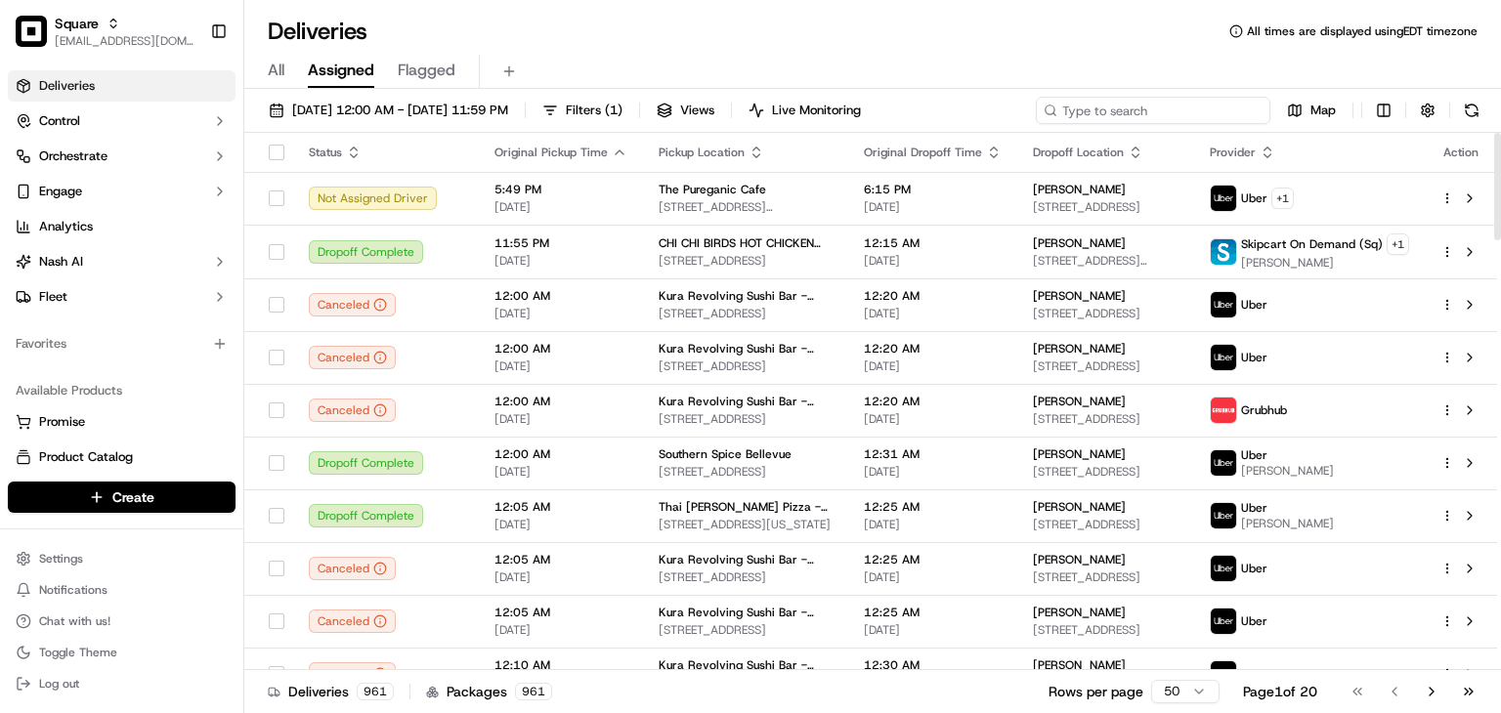
click at [1173, 113] on input at bounding box center [1153, 110] width 235 height 27
click at [83, 40] on span "[EMAIL_ADDRESS][DOMAIN_NAME]" at bounding box center [125, 41] width 140 height 16
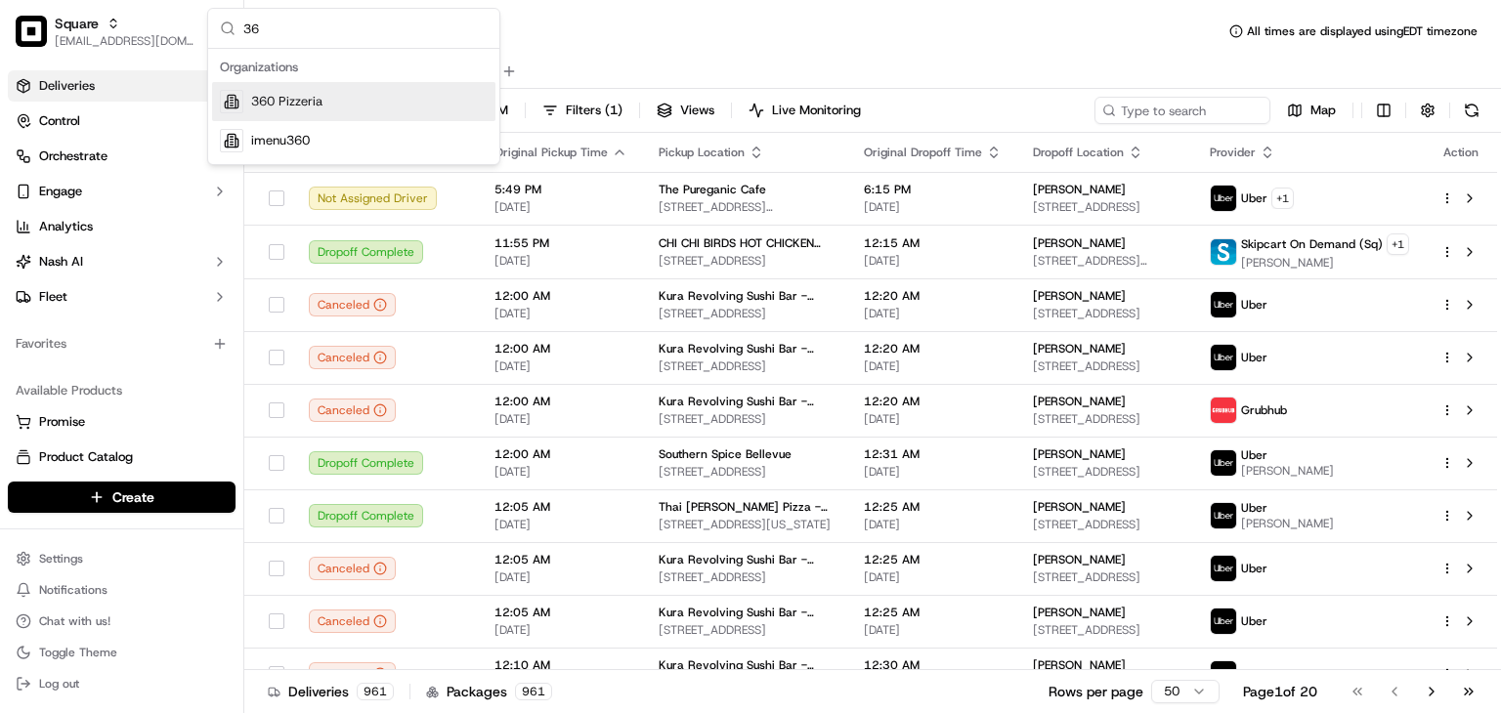
type input "3"
drag, startPoint x: 302, startPoint y: 27, endPoint x: 185, endPoint y: 13, distance: 118.2
click at [183, 14] on body "Square rpajulas@nashhelp.com Toggle Sidebar Deliveries Control Orchestrate Enga…" at bounding box center [750, 356] width 1501 height 713
type input "o"
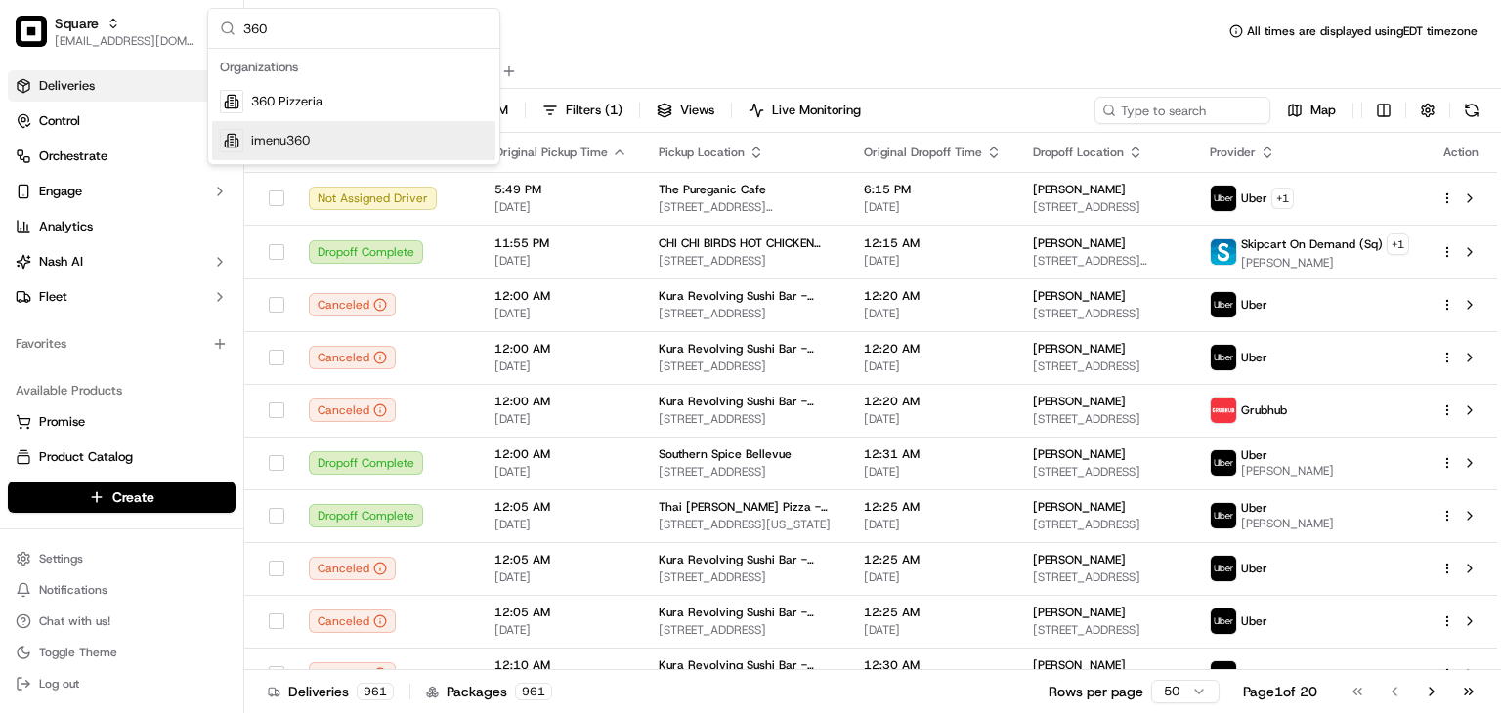
type input "360"
click at [328, 132] on div "imenu360" at bounding box center [353, 140] width 283 height 39
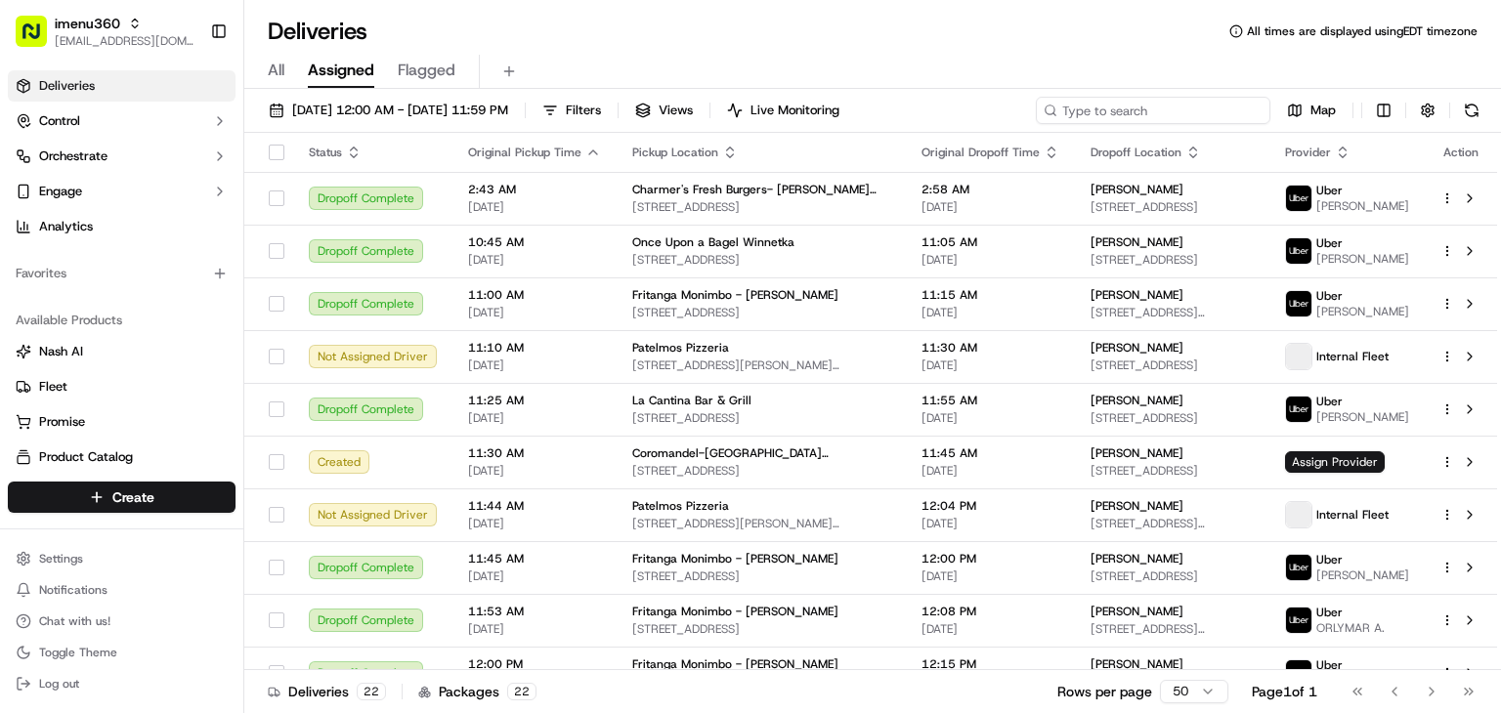
click at [1135, 101] on input at bounding box center [1153, 110] width 235 height 27
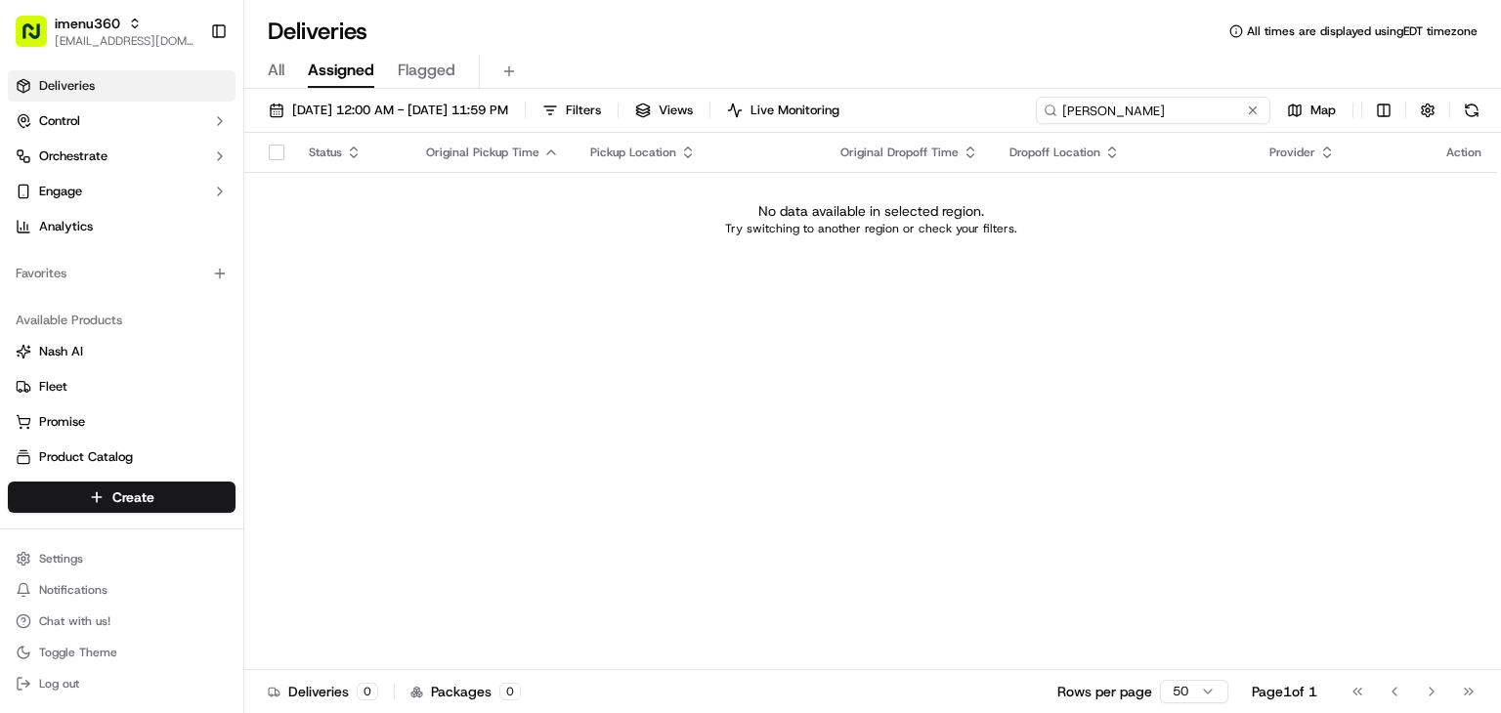
click at [1134, 105] on input "malissa fernandez" at bounding box center [1153, 110] width 235 height 27
type input "malissa fernandez"
click at [78, 14] on span "imenu360" at bounding box center [87, 24] width 65 height 20
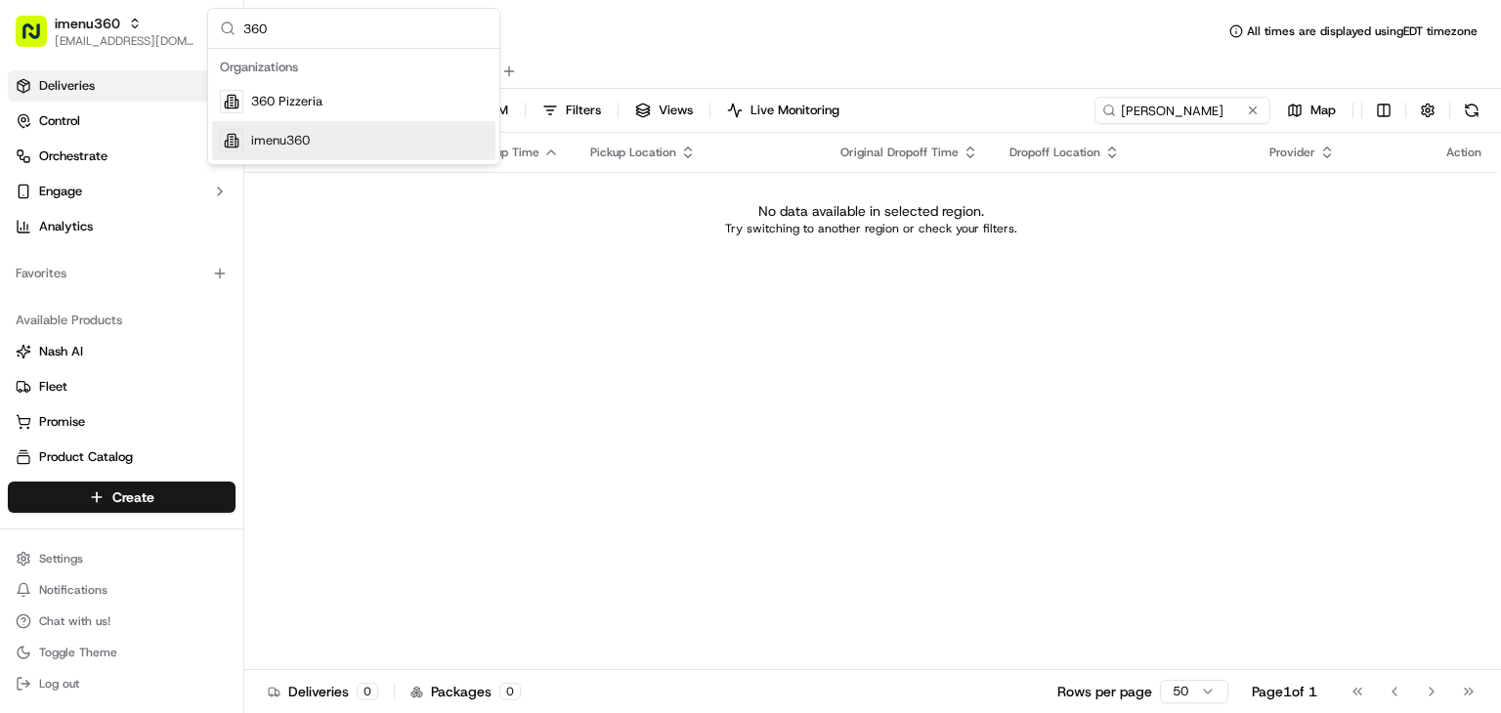
type input "360"
click at [318, 103] on span "360 Pizzeria" at bounding box center [286, 102] width 71 height 18
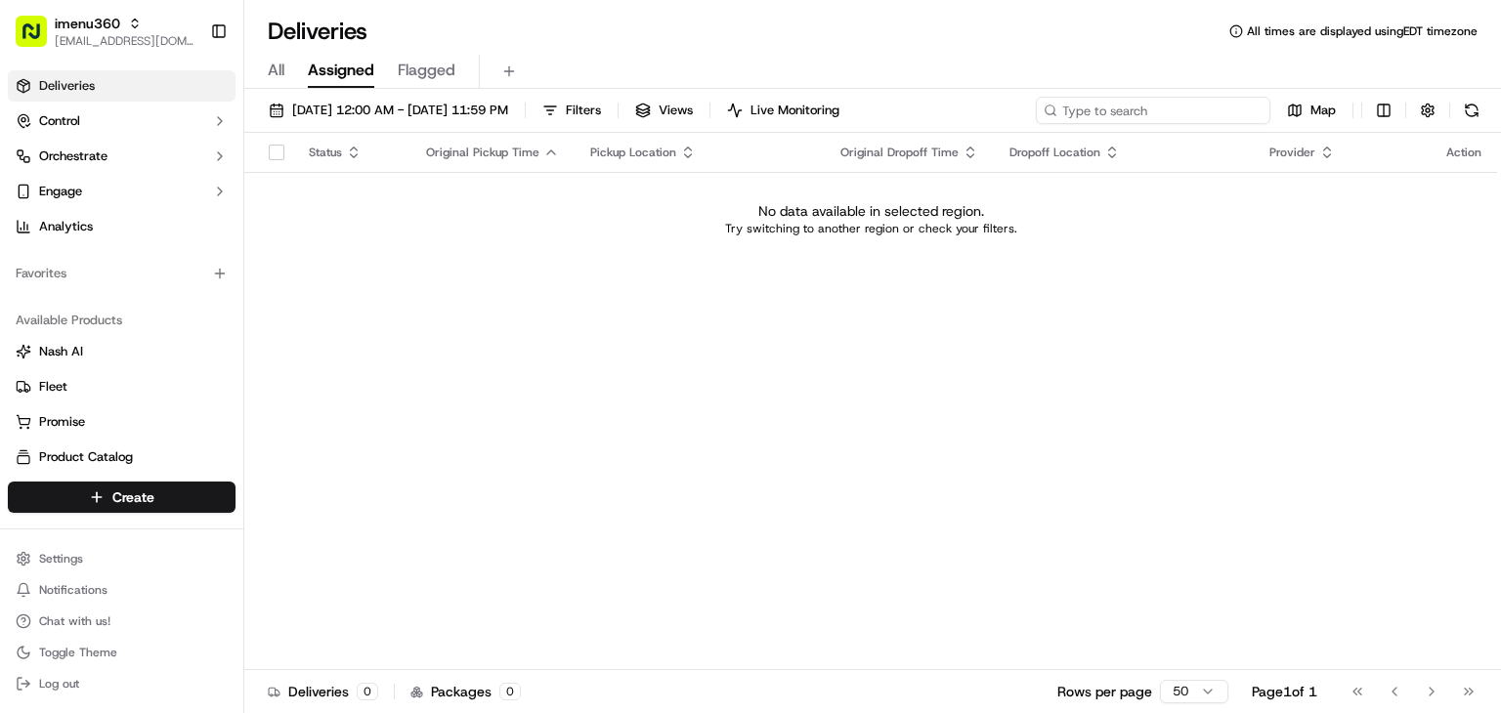
click at [1180, 109] on input at bounding box center [1153, 110] width 235 height 27
click at [1141, 99] on input at bounding box center [1153, 110] width 235 height 27
click at [1144, 107] on input at bounding box center [1153, 110] width 235 height 27
paste input "malissa fernandez"
type input "malissa fernandez"
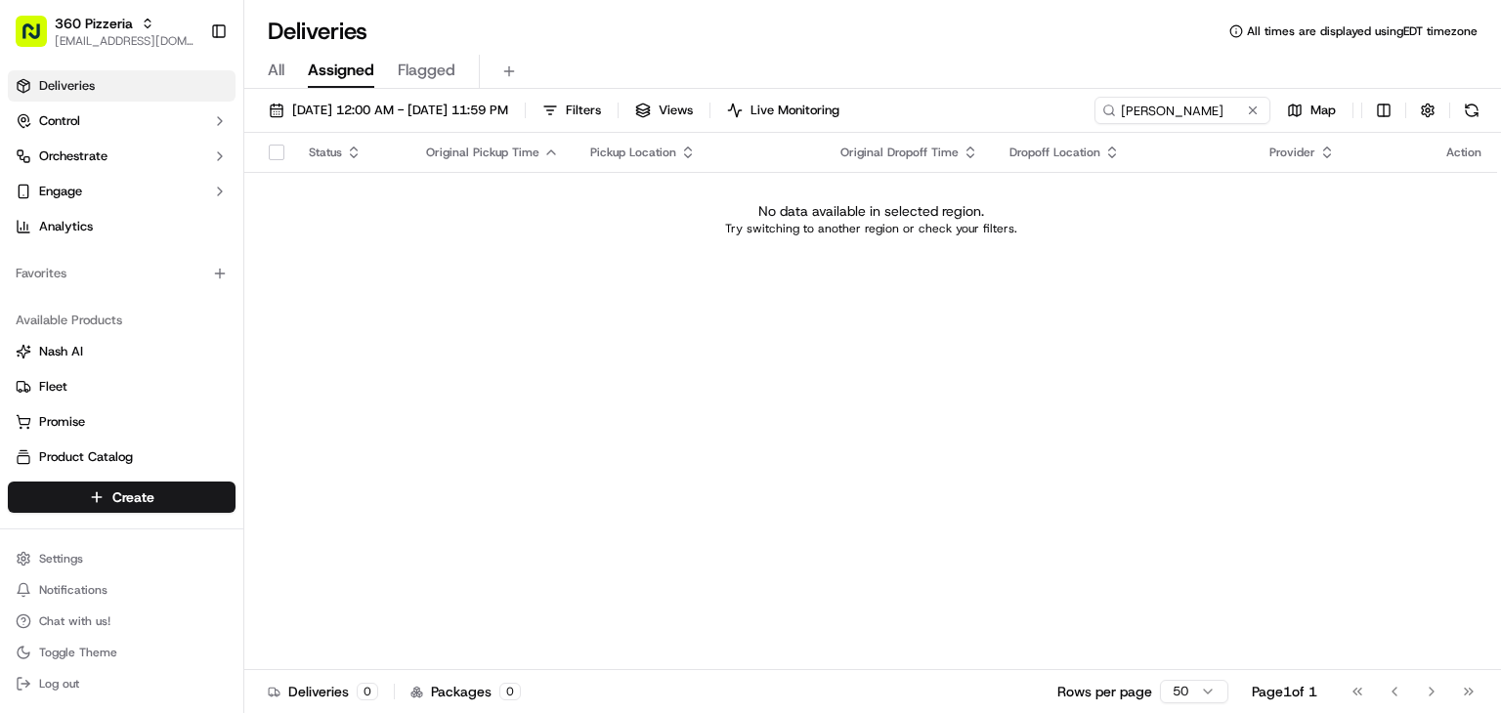
click at [276, 60] on span "All" at bounding box center [276, 70] width 17 height 23
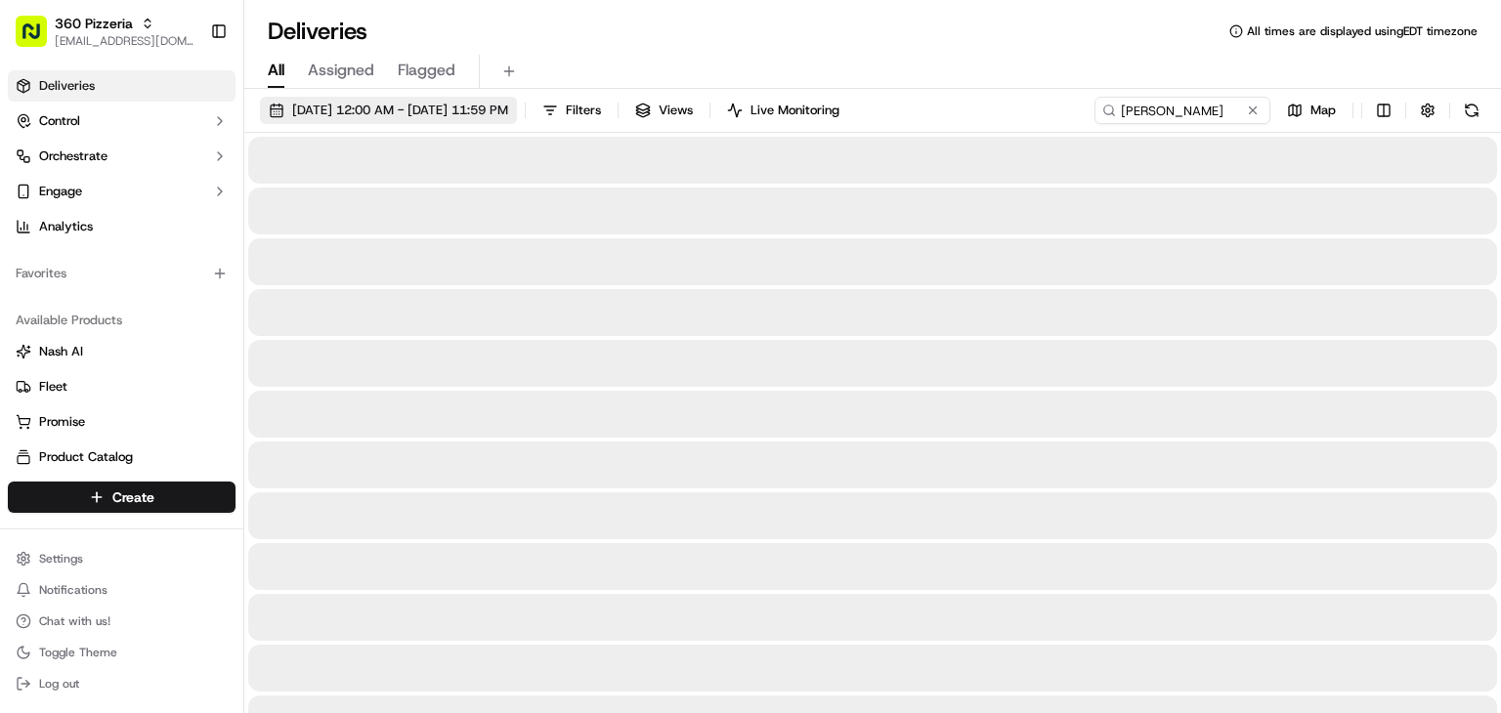
click at [328, 109] on span "09/19/2025 12:00 AM - 09/19/2025 11:59 PM" at bounding box center [400, 111] width 216 height 18
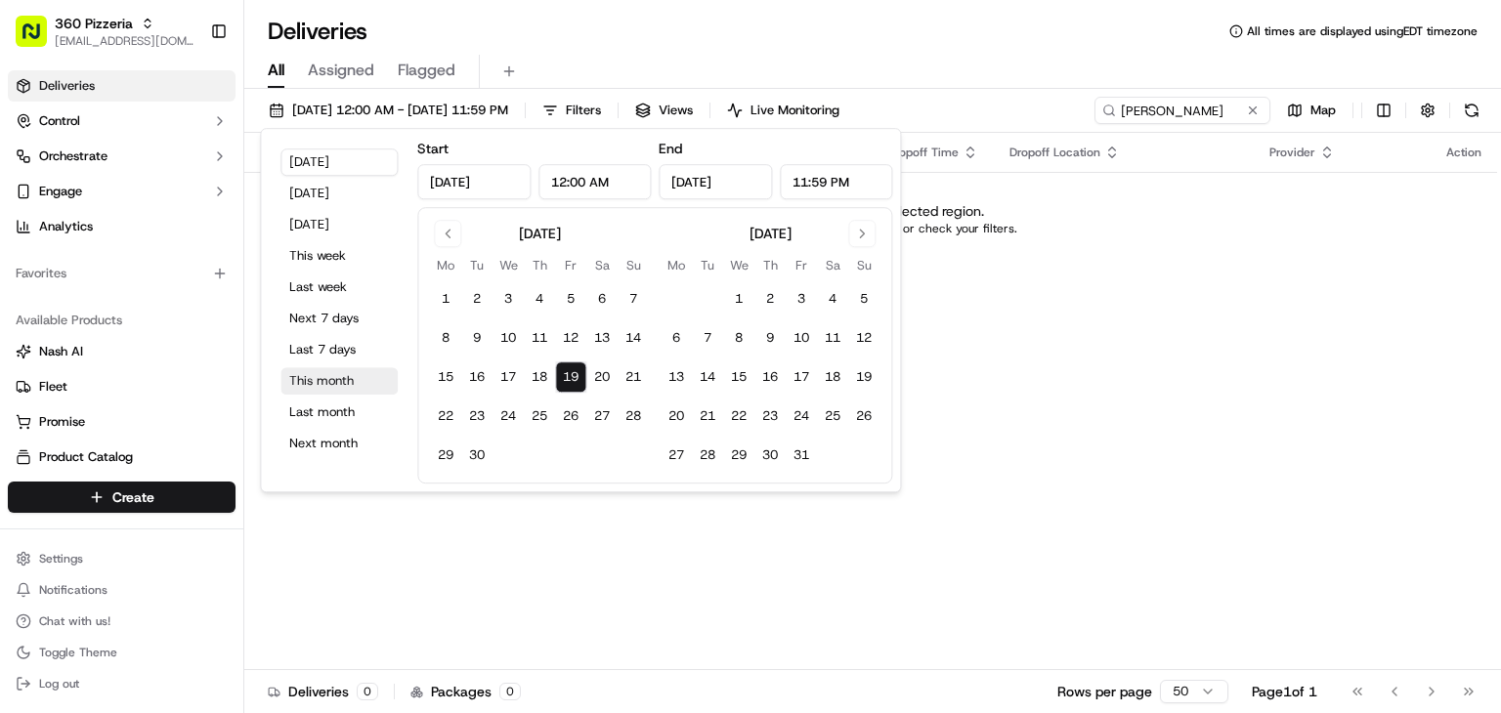
click at [310, 378] on button "This month" at bounding box center [338, 380] width 117 height 27
type input "Sep 1, 2025"
type input "Sep 30, 2025"
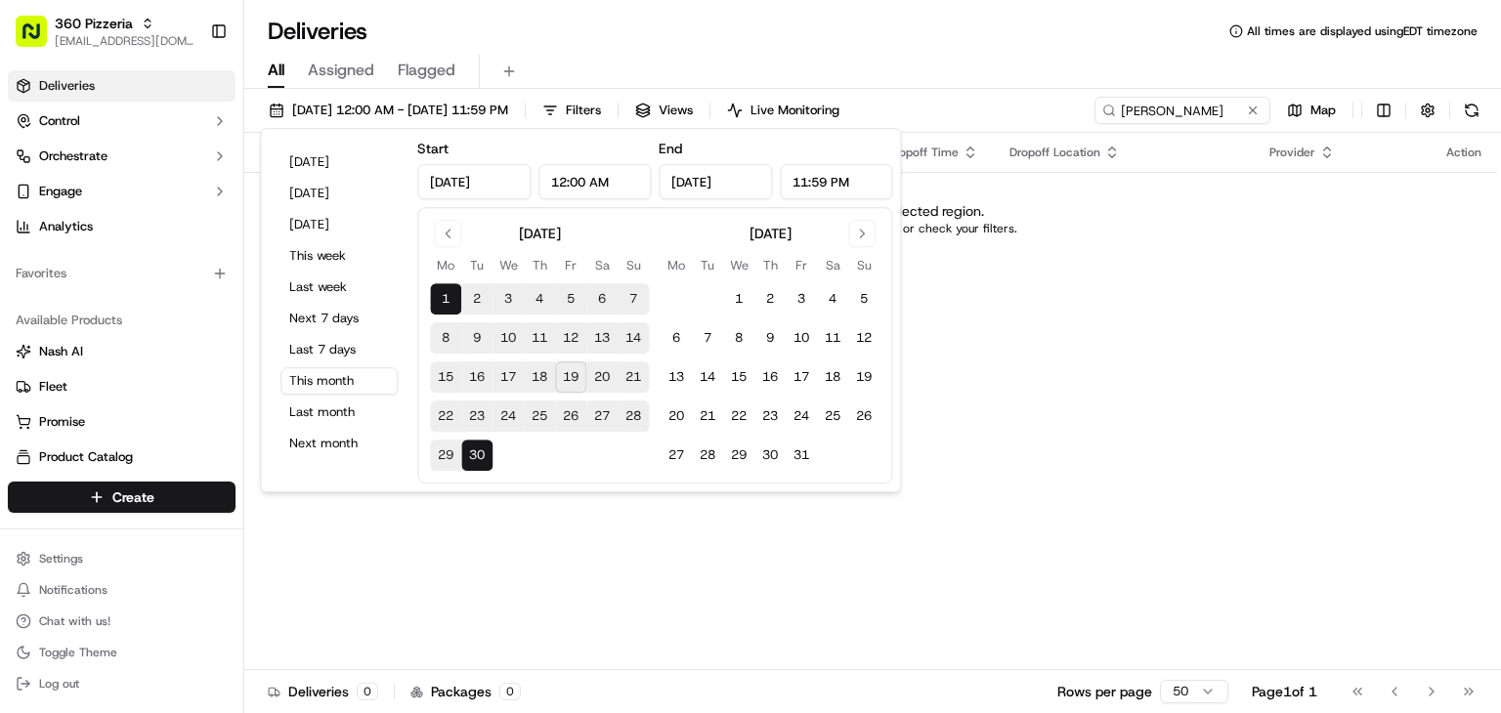
click at [1023, 277] on div "Status Original Pickup Time Pickup Location Original Dropoff Time Dropoff Locat…" at bounding box center [870, 401] width 1253 height 537
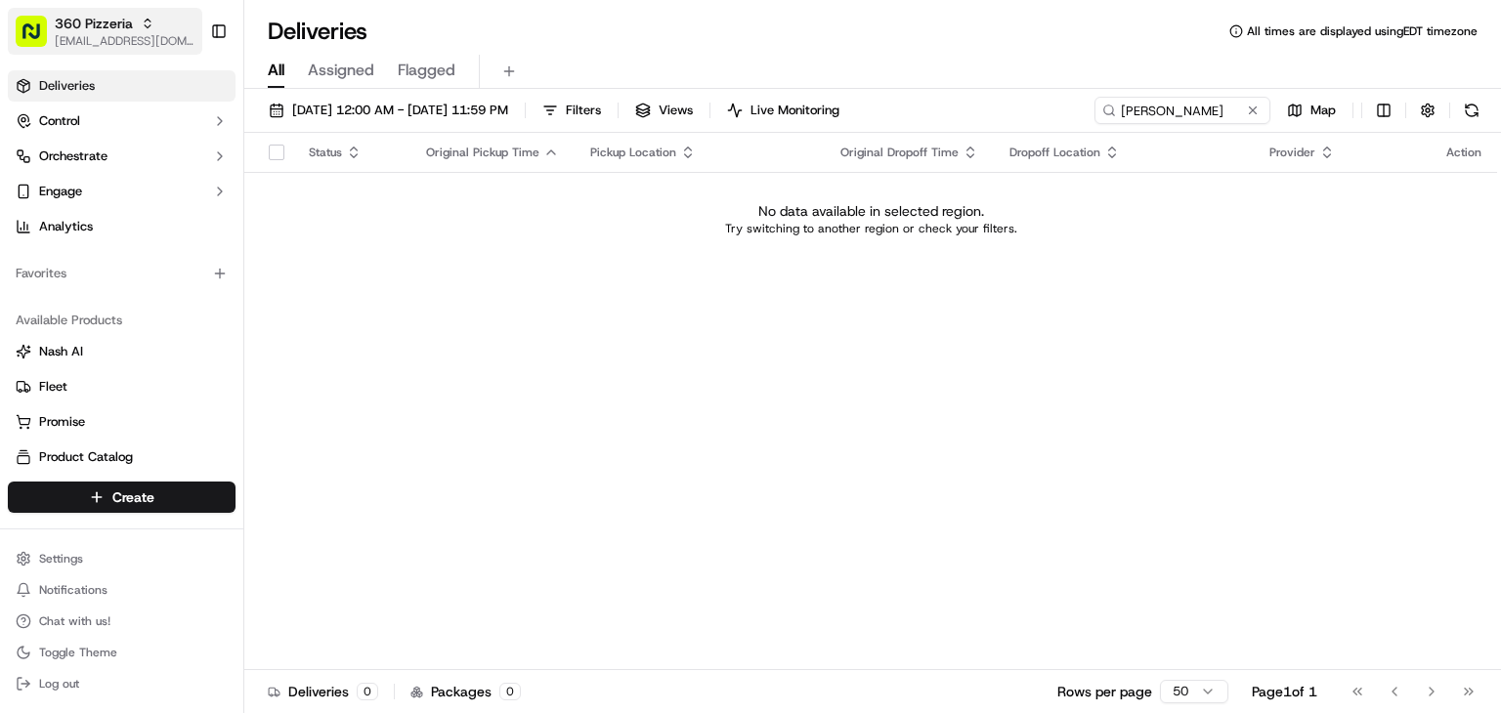
click at [142, 24] on icon "button" at bounding box center [148, 24] width 14 height 14
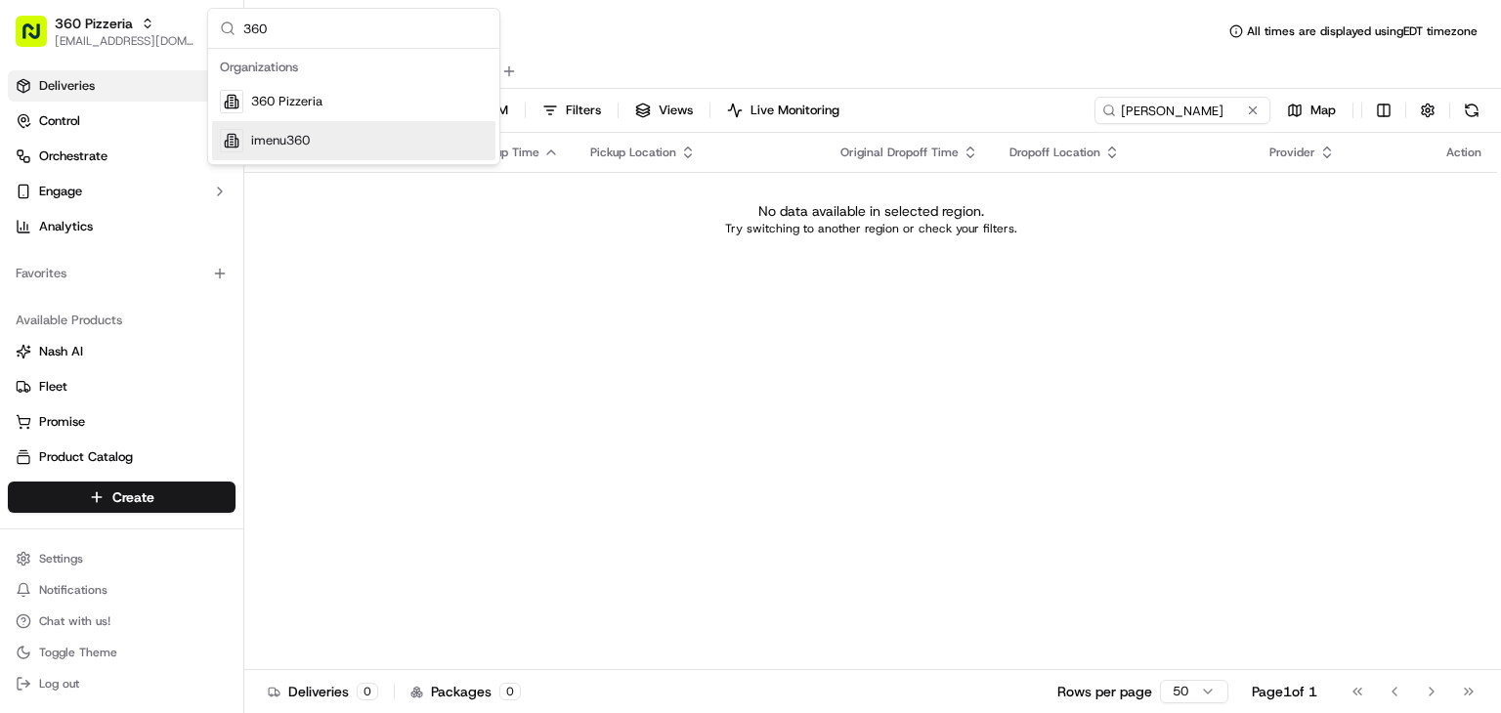
type input "360"
click at [297, 138] on span "imenu360" at bounding box center [280, 141] width 59 height 18
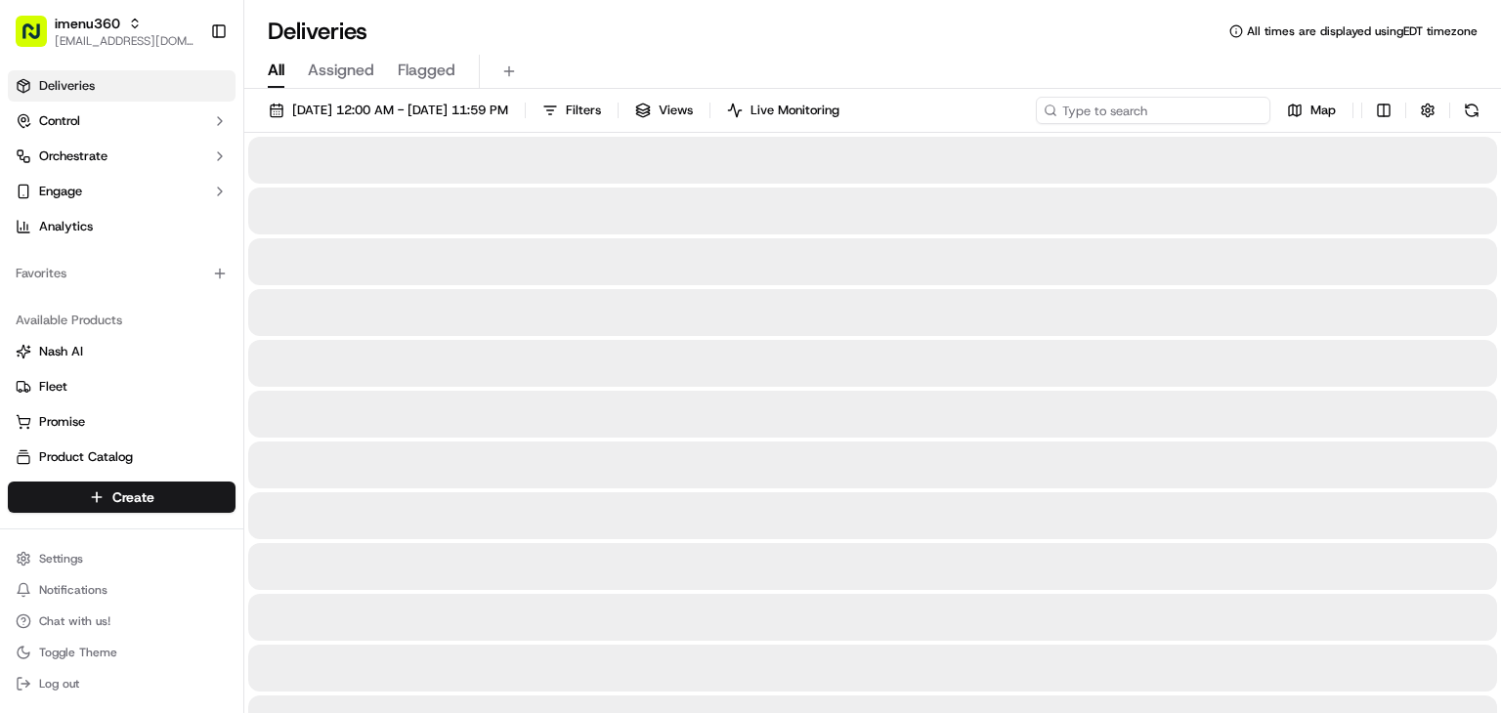
click at [1134, 97] on input at bounding box center [1153, 110] width 235 height 27
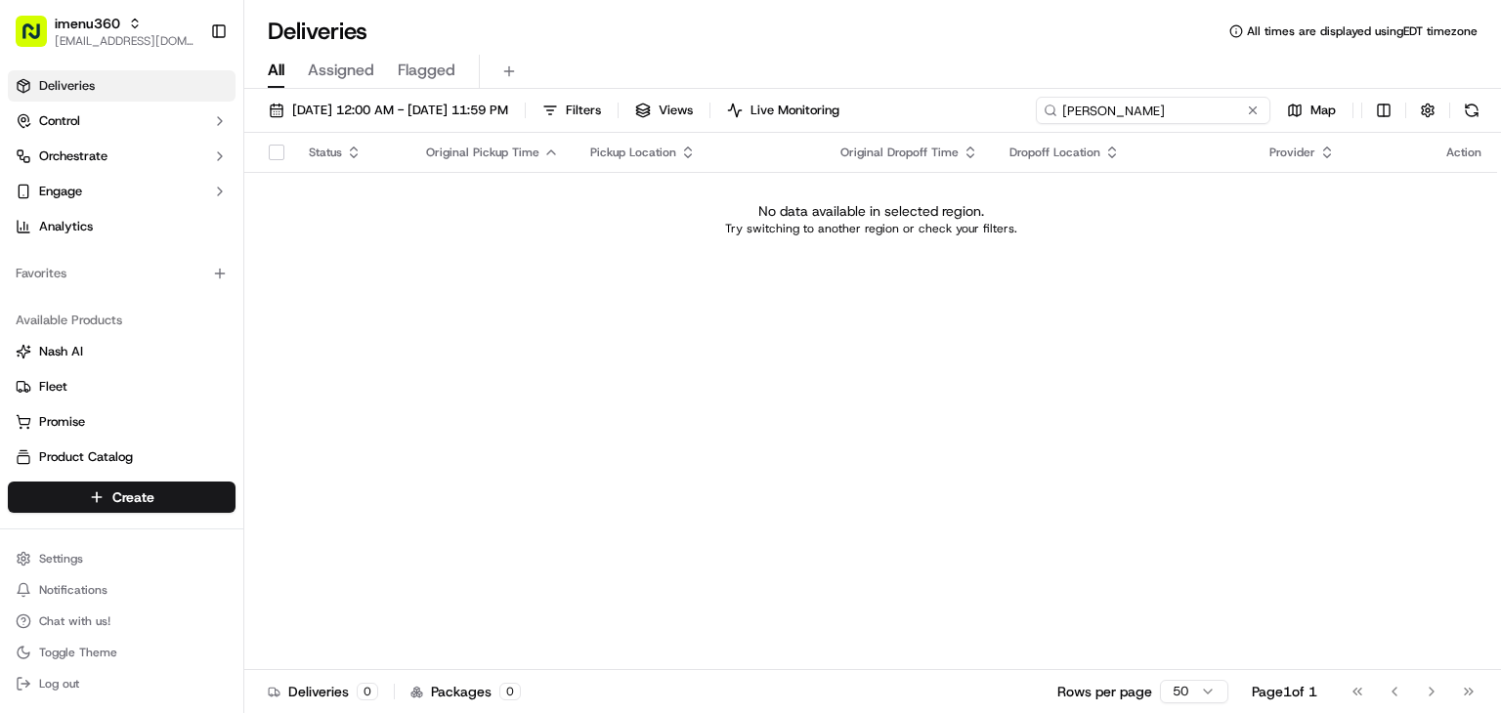
drag, startPoint x: 1169, startPoint y: 112, endPoint x: 980, endPoint y: 110, distance: 188.6
click at [978, 110] on div "09/01/2025 12:00 AM - 09/30/2025 11:59 PM Filters Views Live Monitoring malissa…" at bounding box center [872, 115] width 1257 height 36
click at [1101, 114] on input "maliisafendz" at bounding box center [1153, 110] width 235 height 27
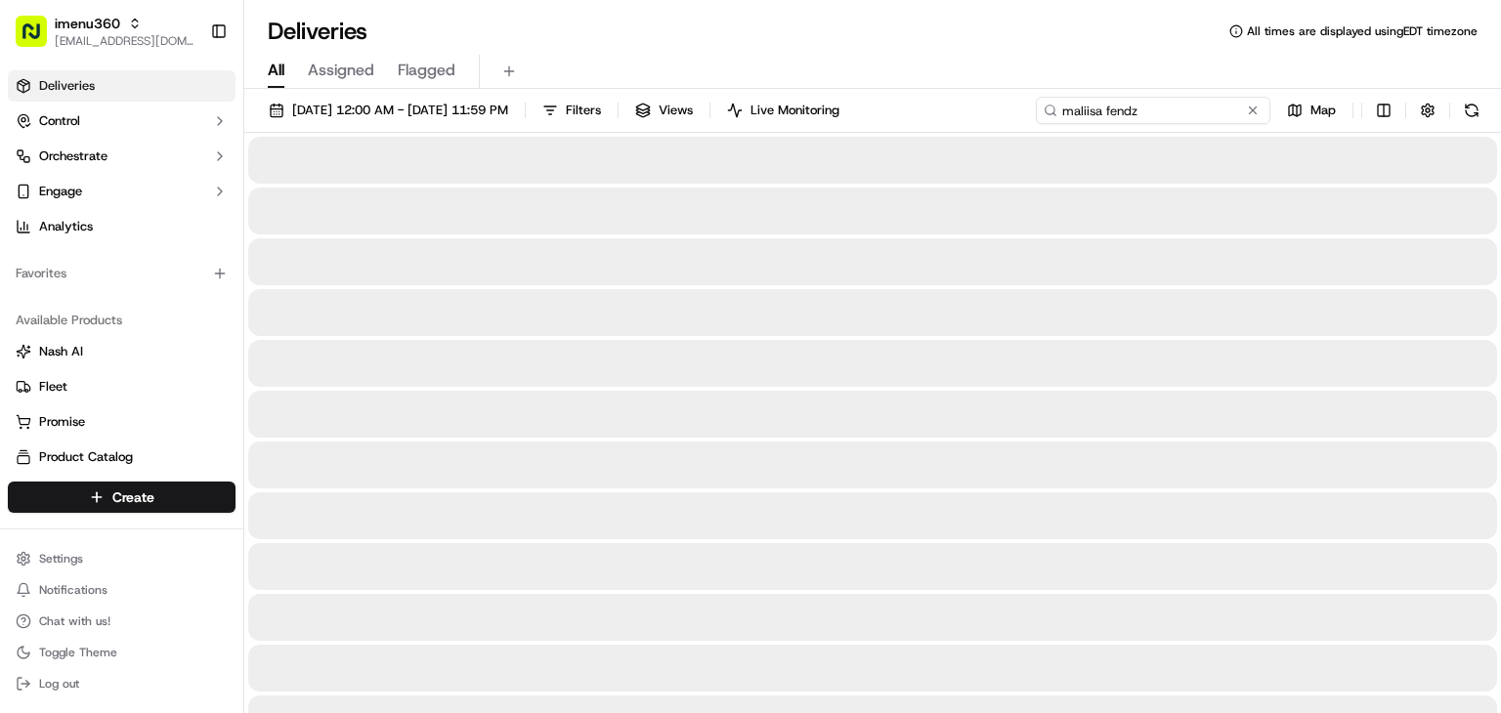
drag, startPoint x: 1146, startPoint y: 110, endPoint x: 1000, endPoint y: 112, distance: 146.6
click at [1000, 112] on div "09/01/2025 12:00 AM - 09/30/2025 11:59 PM Filters Views Live Monitoring maliisa…" at bounding box center [872, 115] width 1257 height 36
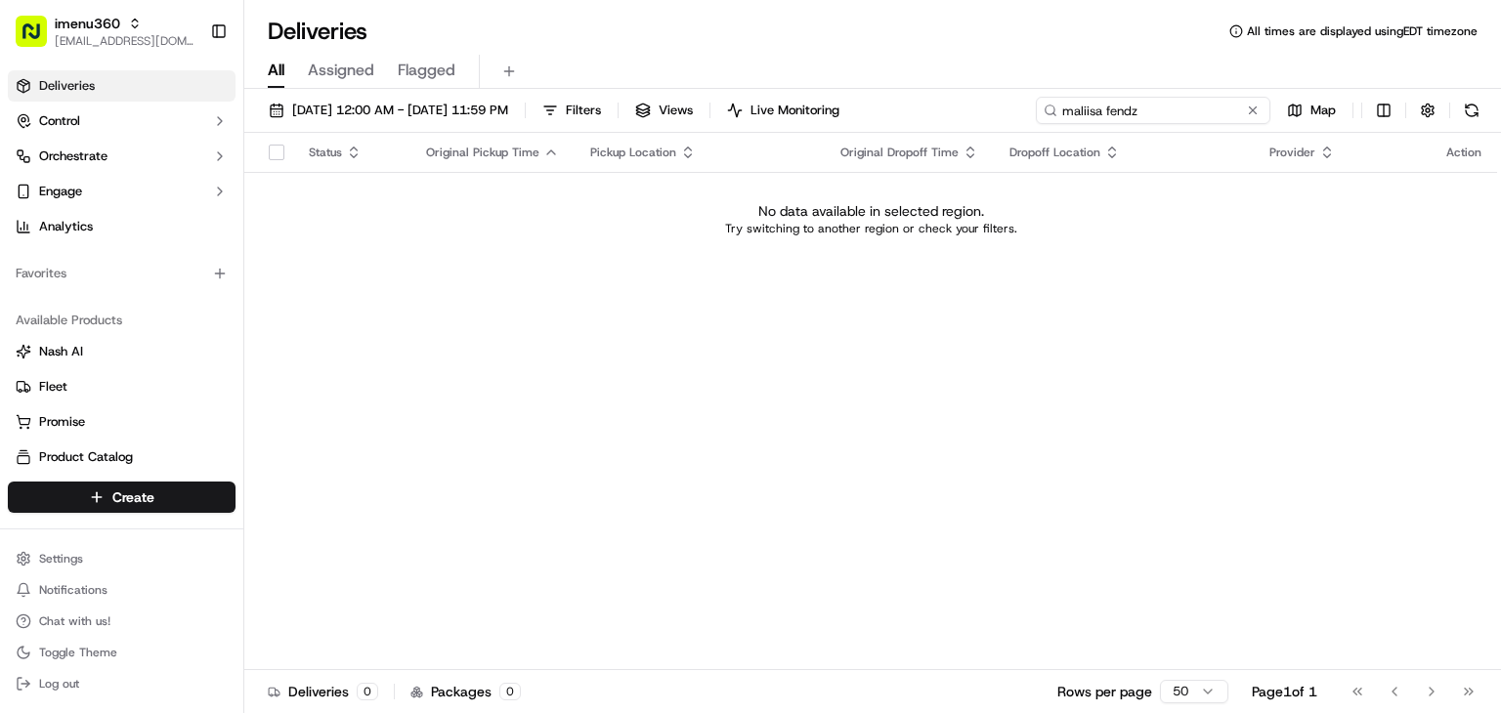
type input "maliisa fendz"
paste input "9622 Fontainebleau Blvd"
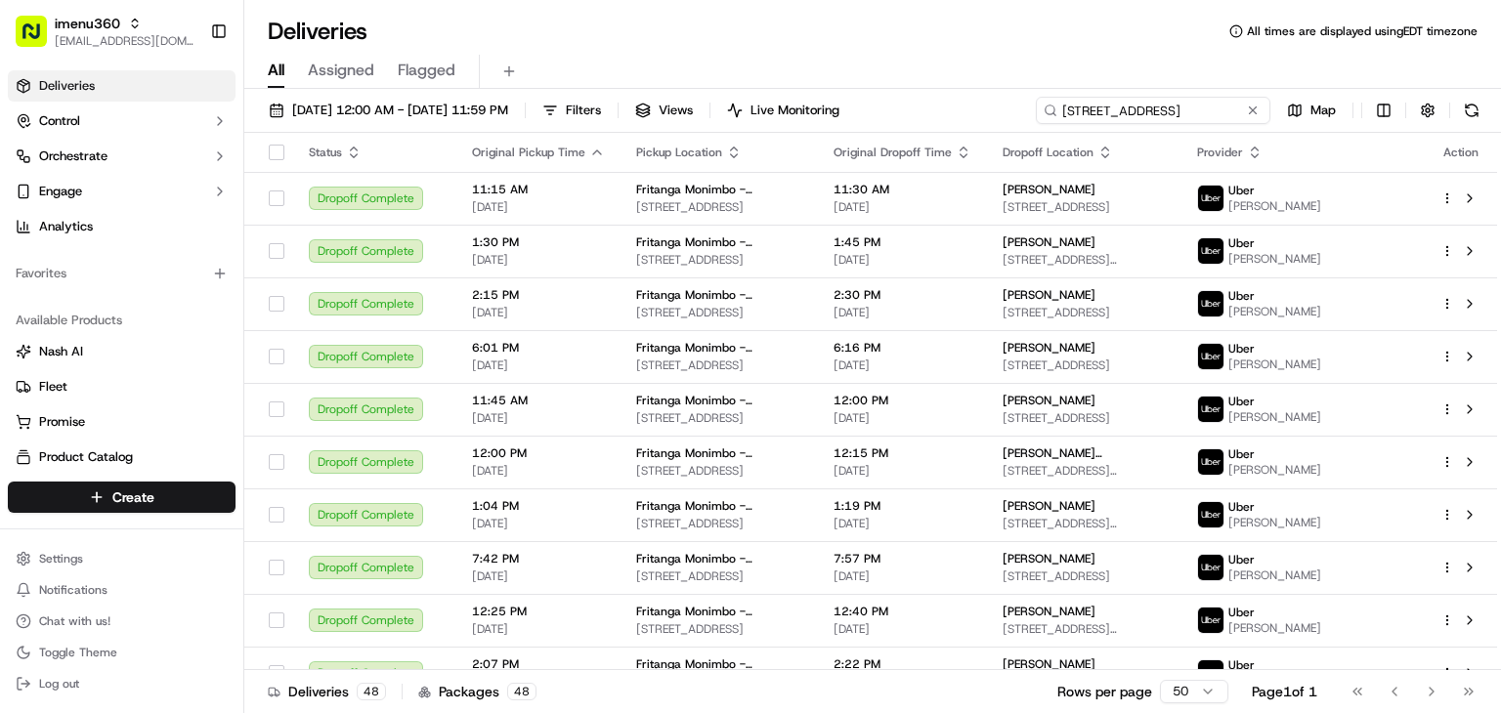
type input "9622 Fontainebleau Blvd"
click at [1260, 107] on button at bounding box center [1253, 111] width 20 height 20
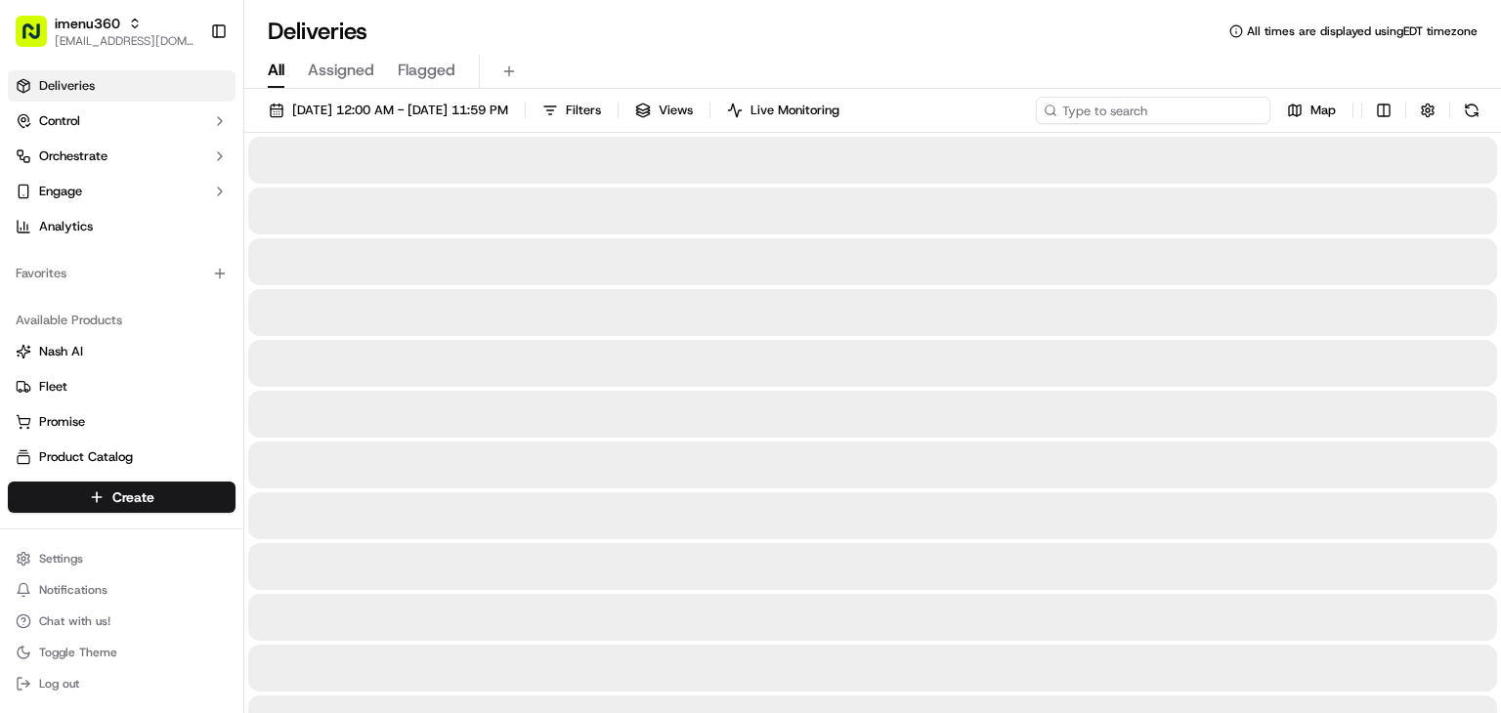
click at [1151, 110] on input at bounding box center [1153, 110] width 235 height 27
paste input "11431 NW 107th St"
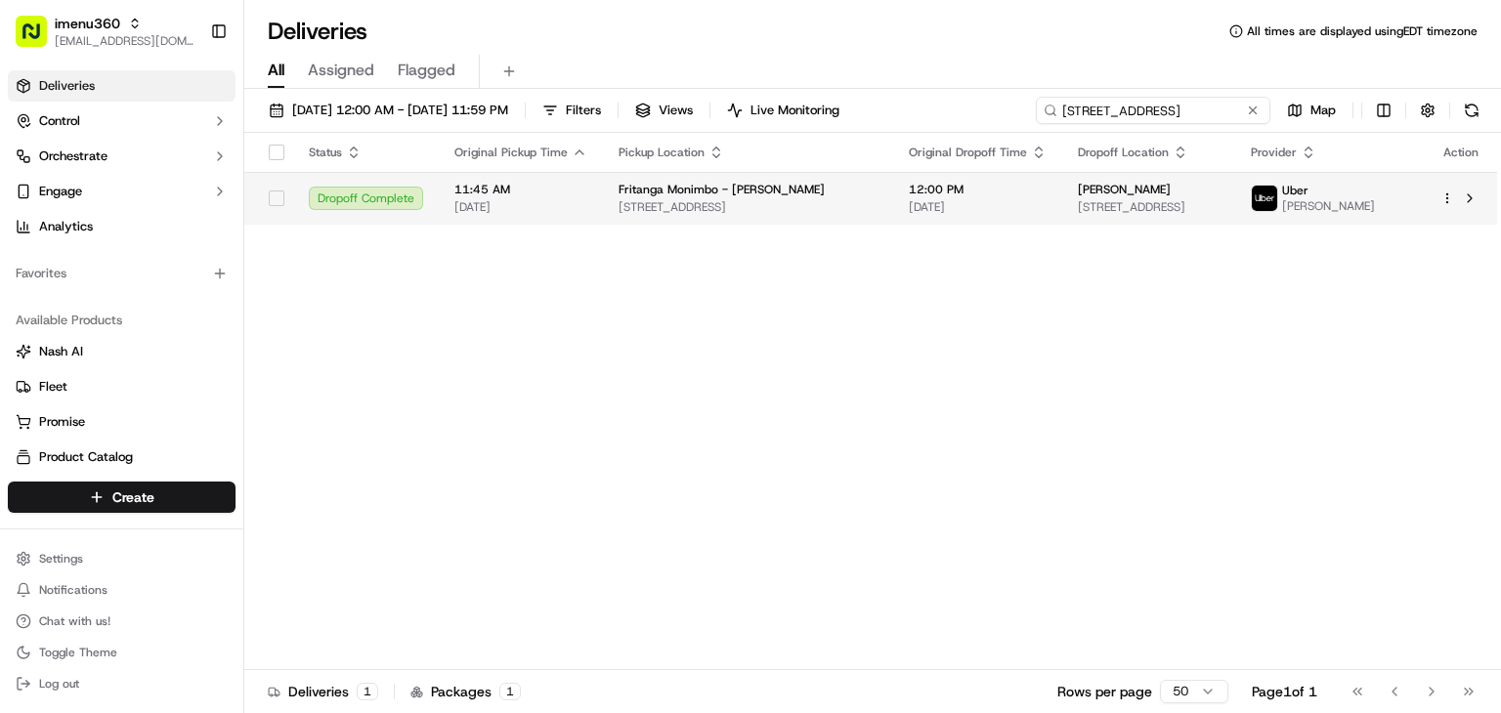
type input "11431 NW 107th St"
click at [1041, 194] on td "12:00 PM 09/19/2025" at bounding box center [977, 198] width 169 height 53
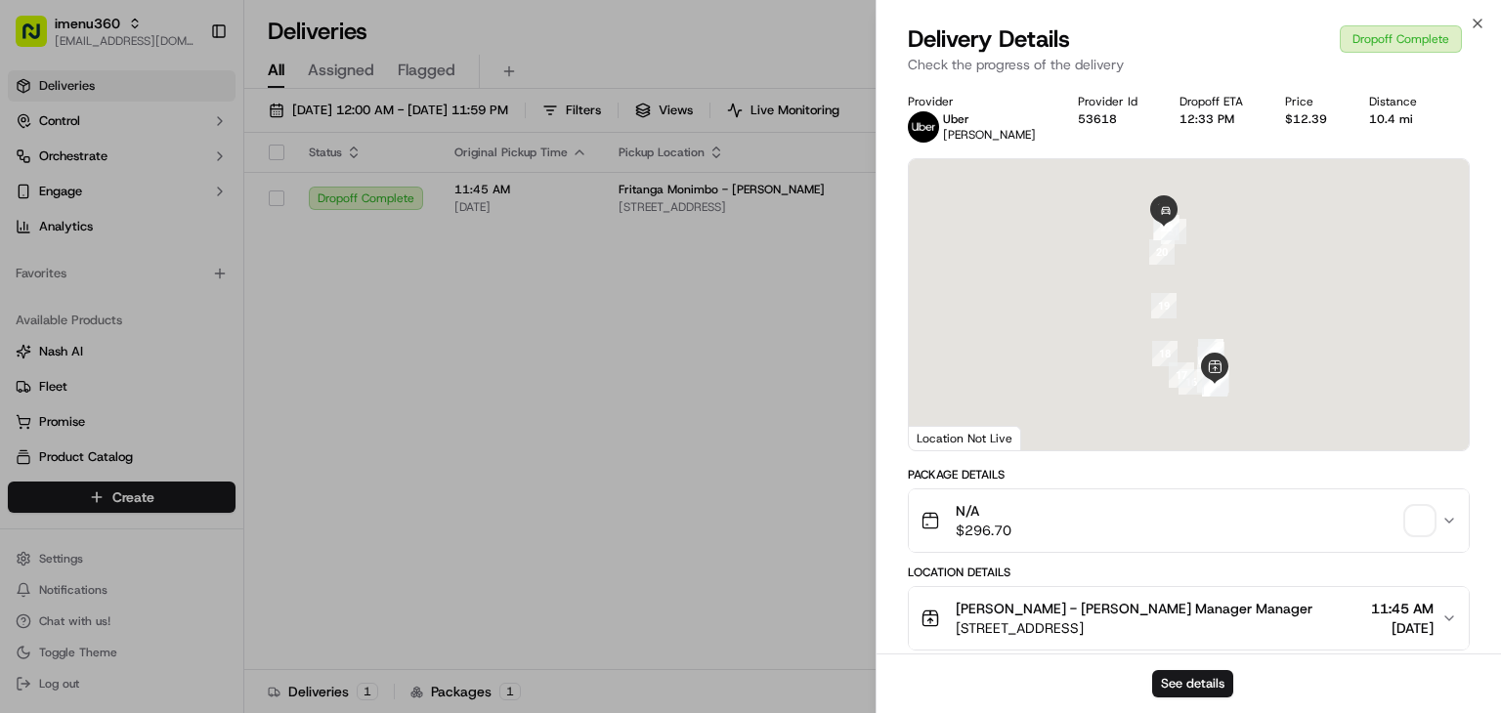
drag, startPoint x: 555, startPoint y: 349, endPoint x: 674, endPoint y: 281, distance: 137.0
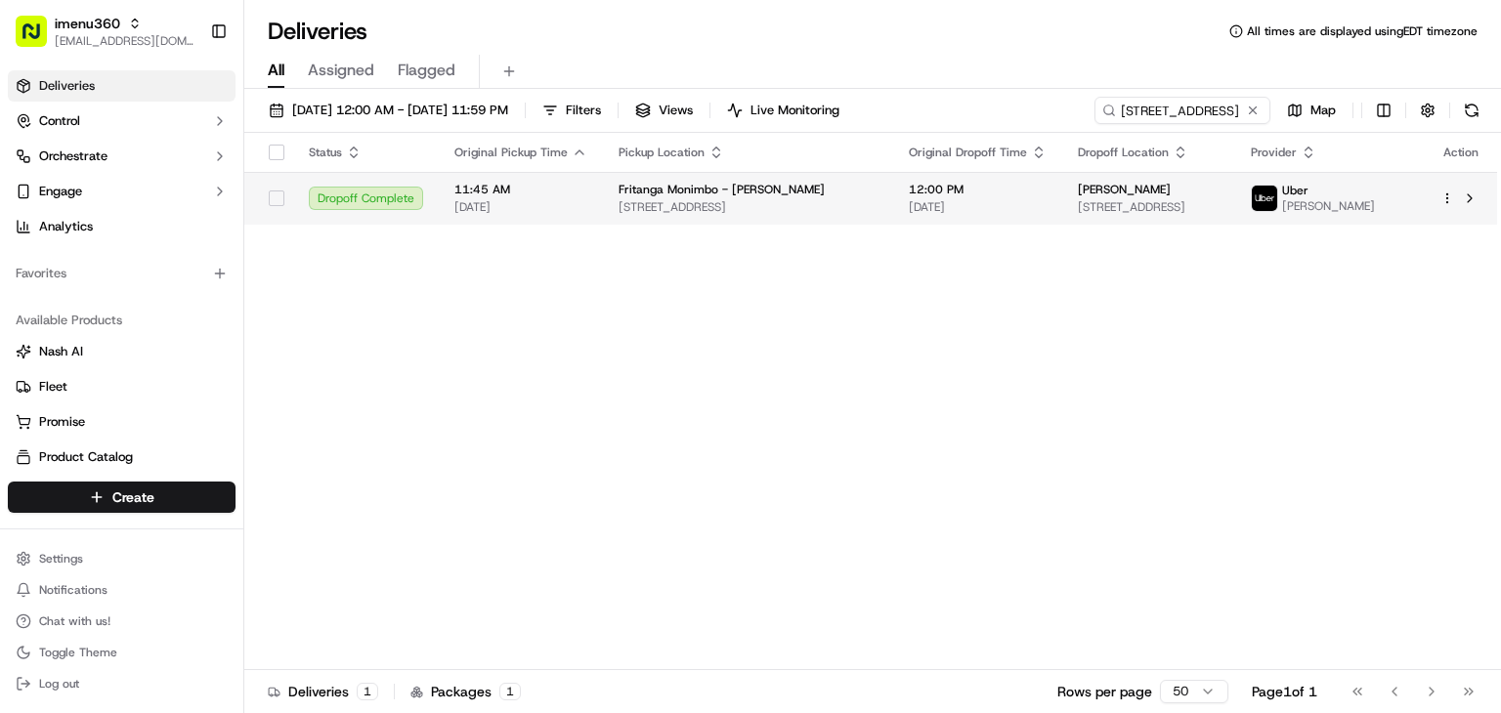
click at [774, 212] on span "9622 Fontainebleau Blvd, Miami, FL 33172, USA" at bounding box center [748, 207] width 259 height 16
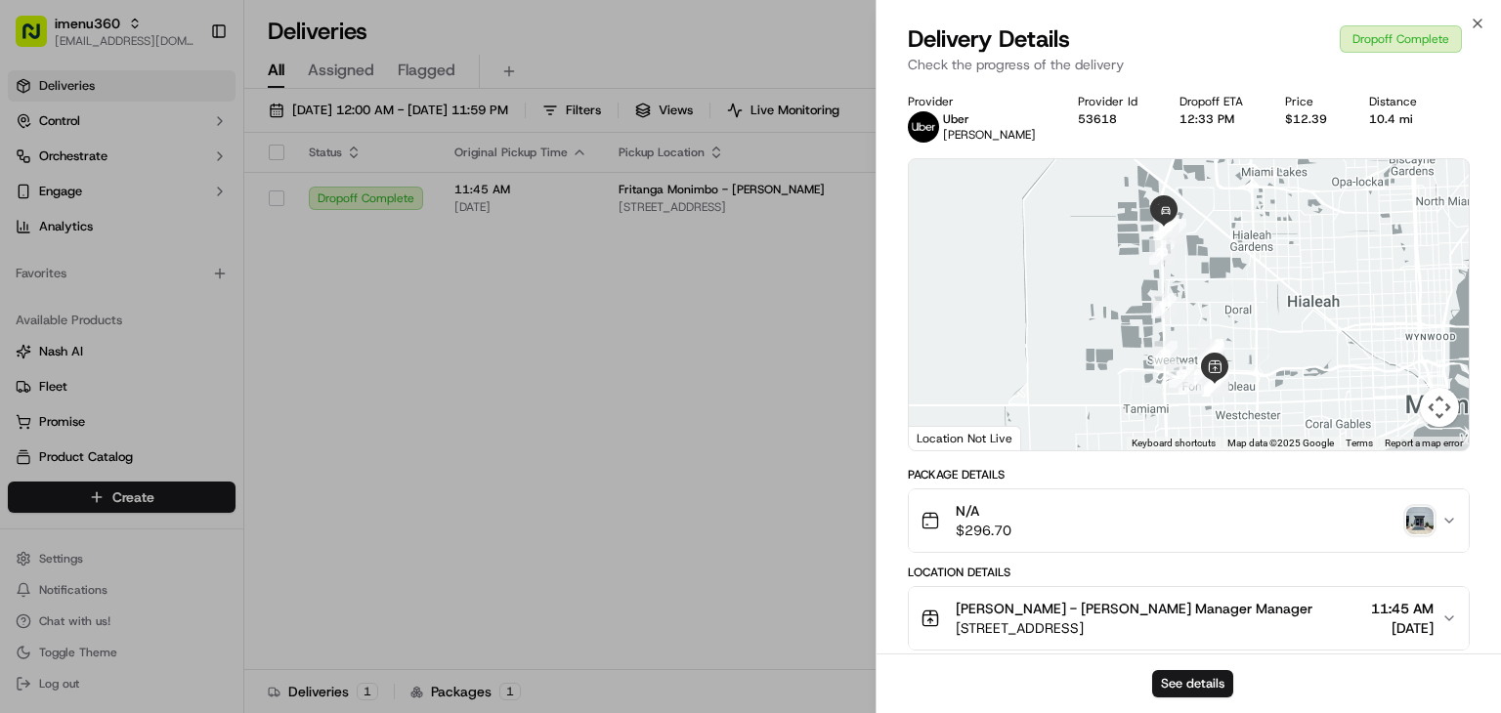
drag, startPoint x: 458, startPoint y: 346, endPoint x: 602, endPoint y: 345, distance: 143.7
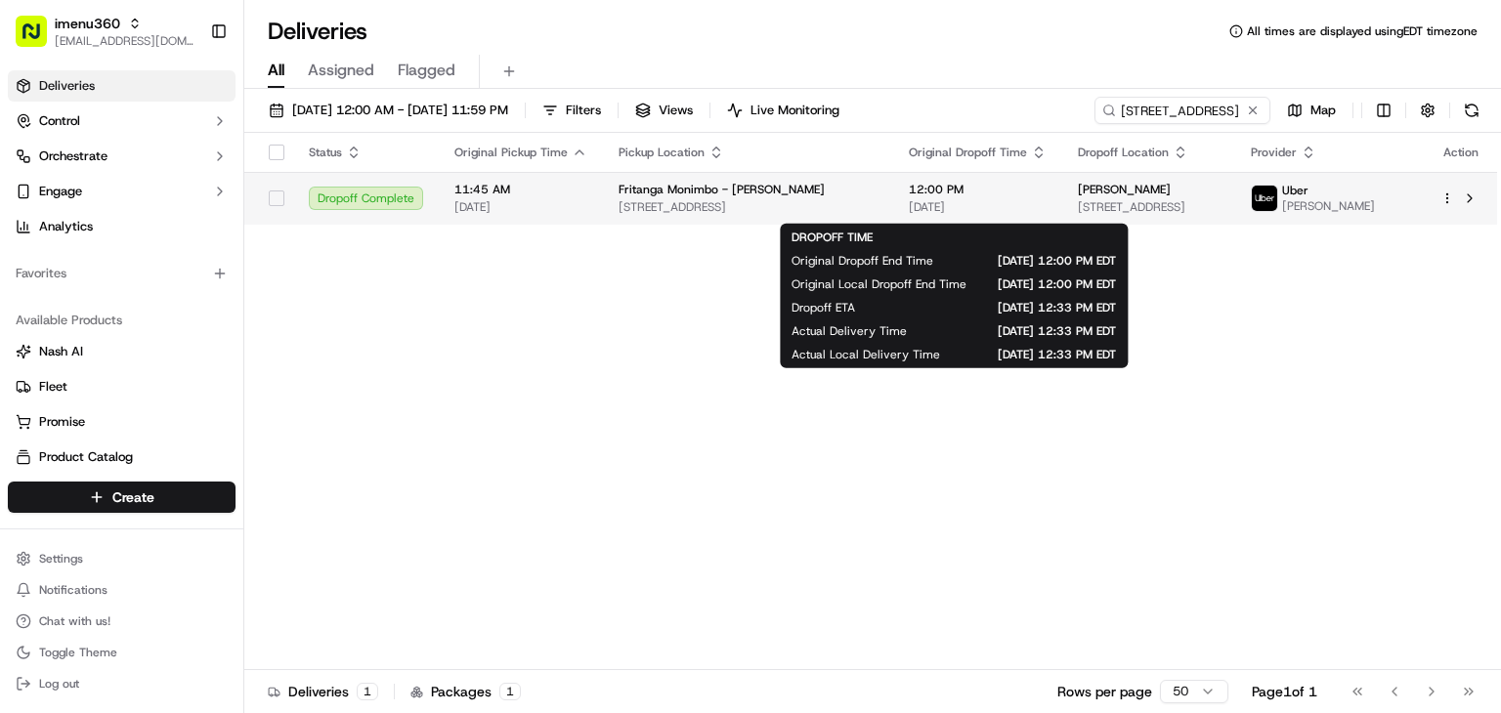
click at [990, 193] on span "12:00 PM" at bounding box center [978, 190] width 138 height 16
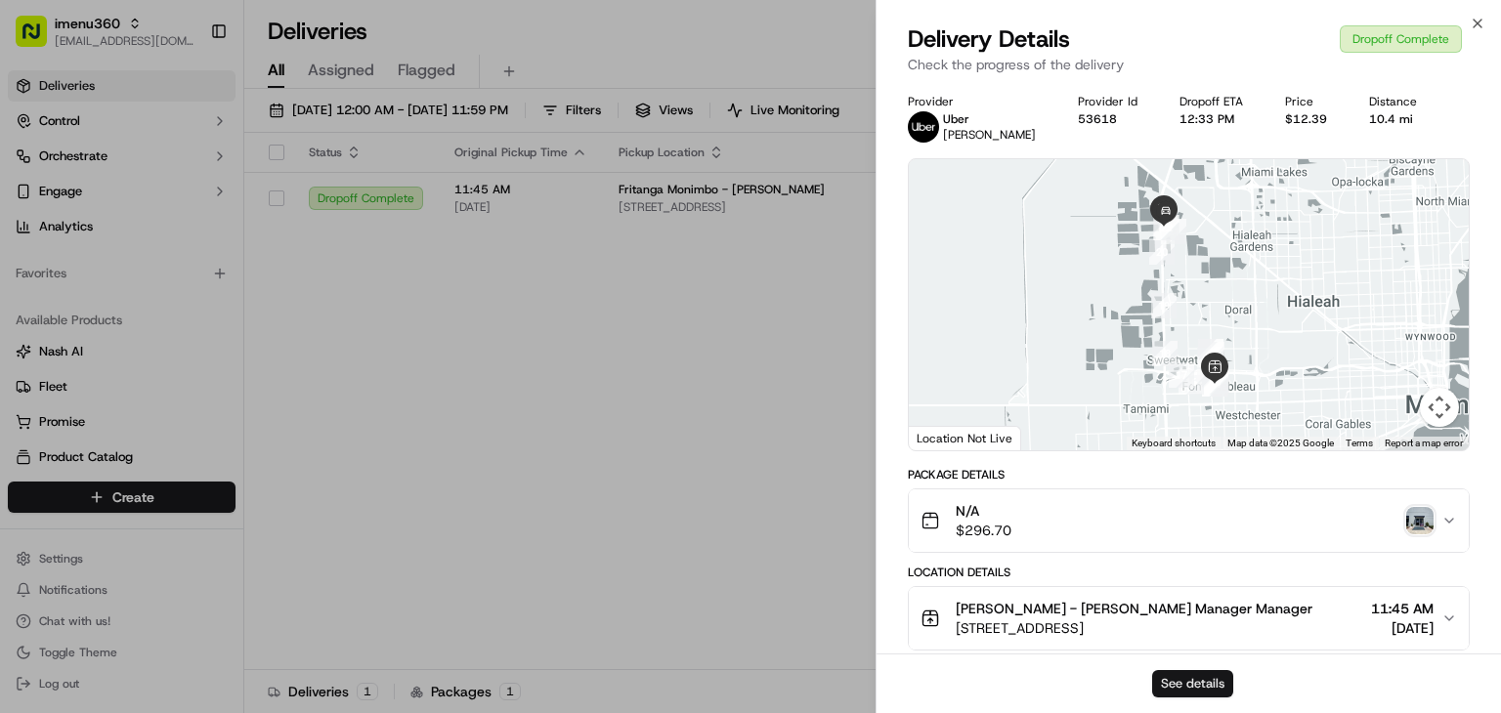
click at [1181, 674] on button "See details" at bounding box center [1192, 683] width 81 height 27
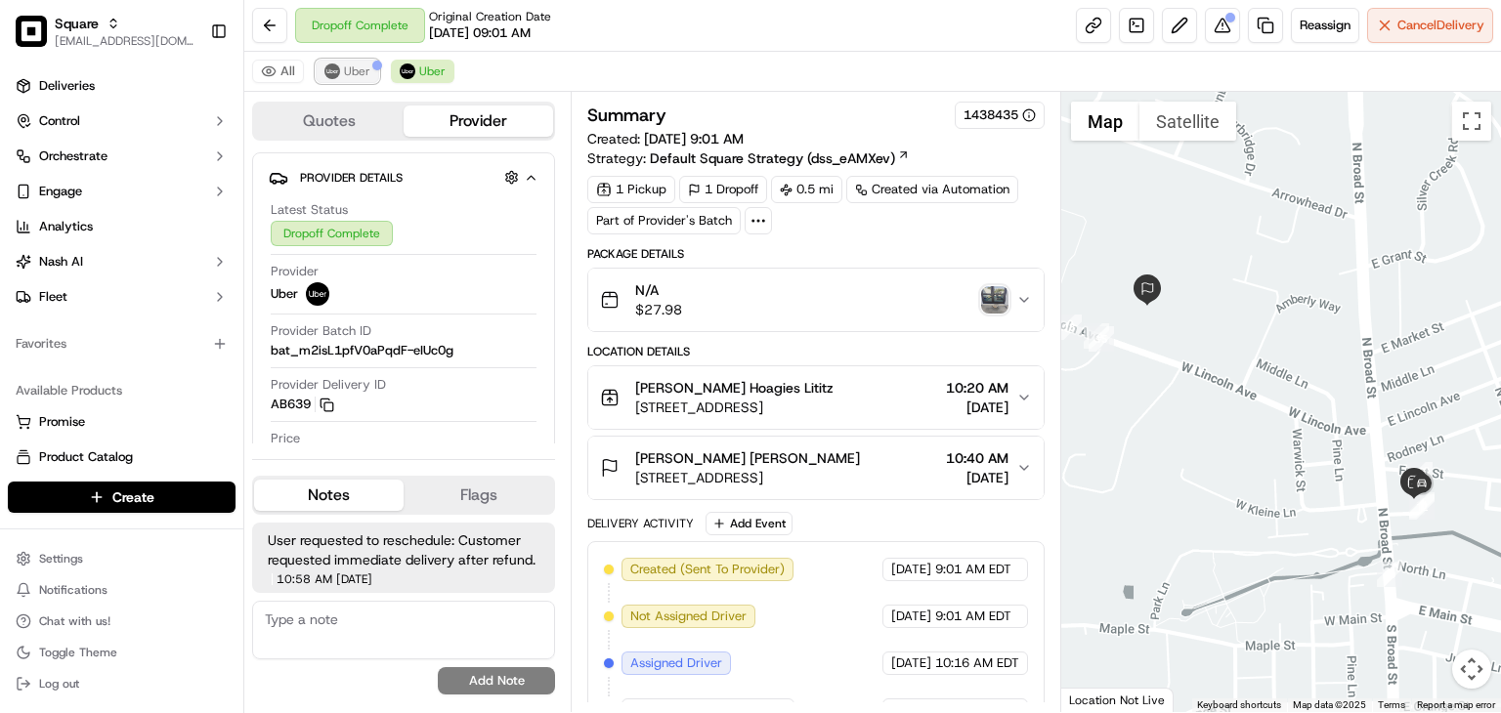
click at [365, 71] on span "Uber" at bounding box center [357, 72] width 26 height 16
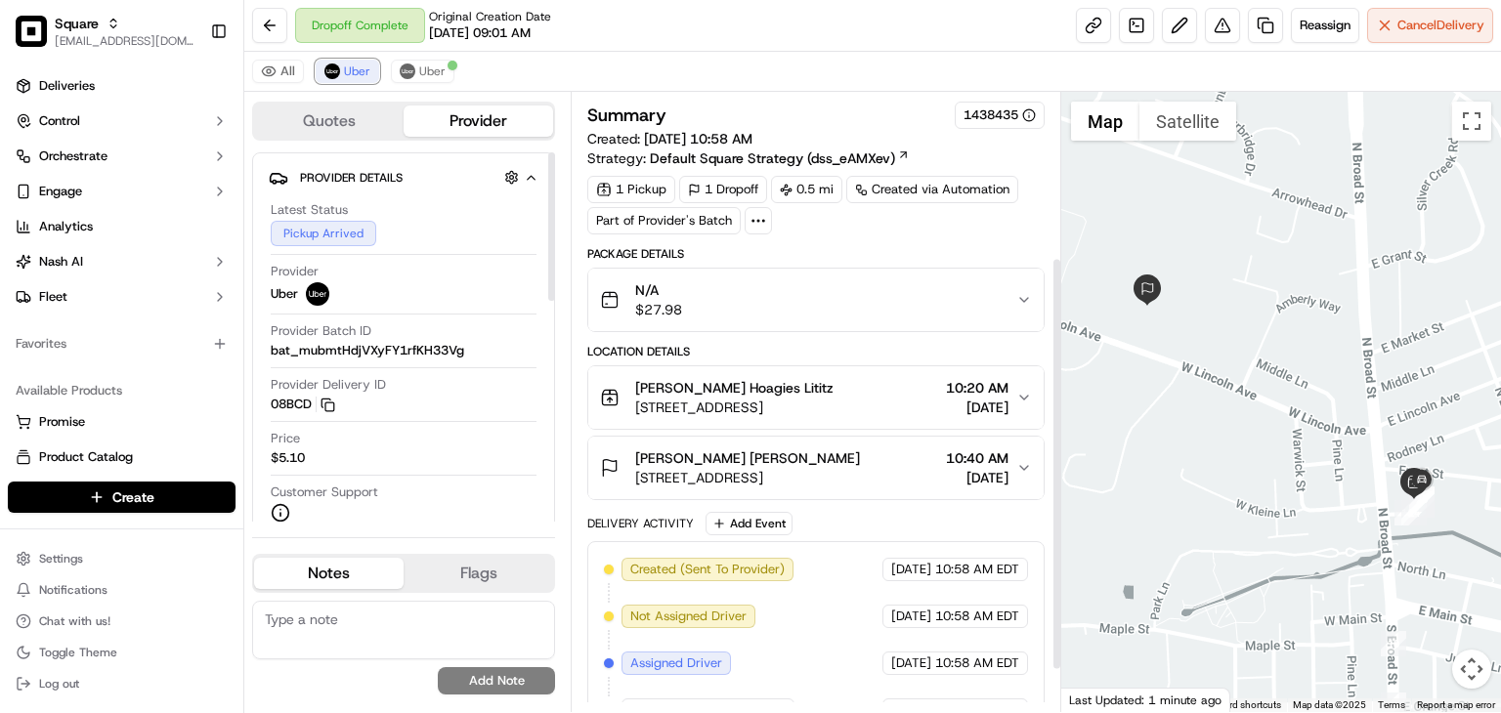
scroll to position [311, 0]
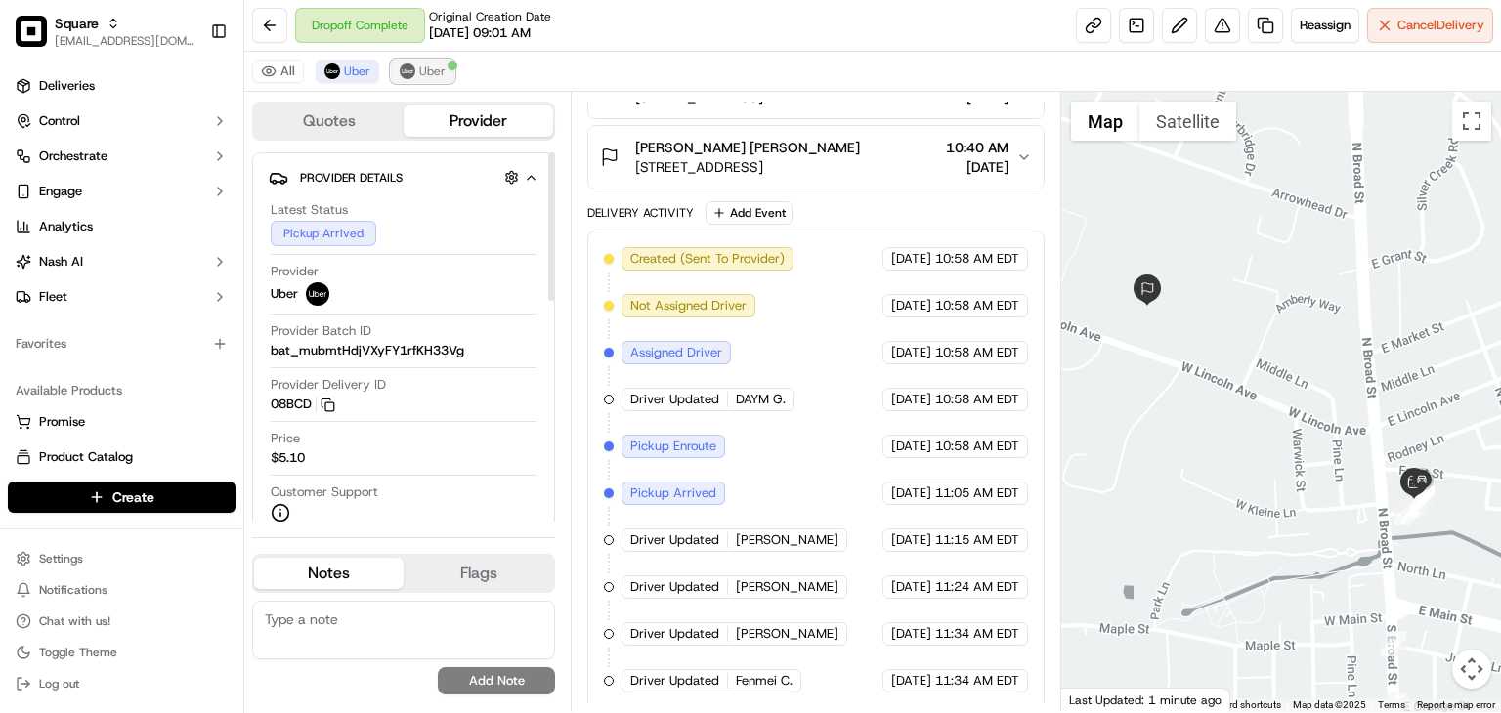
click at [438, 71] on span "Uber" at bounding box center [432, 72] width 26 height 16
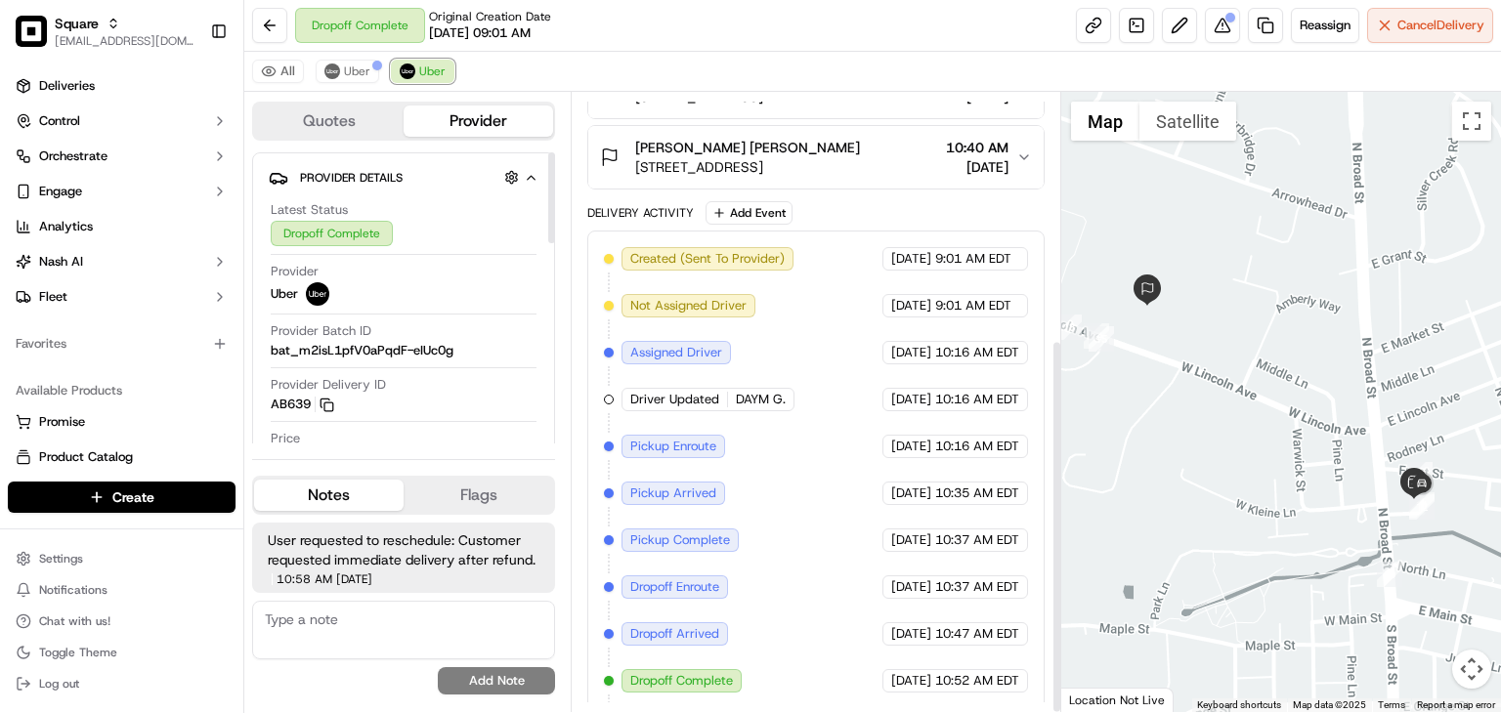
scroll to position [407, 0]
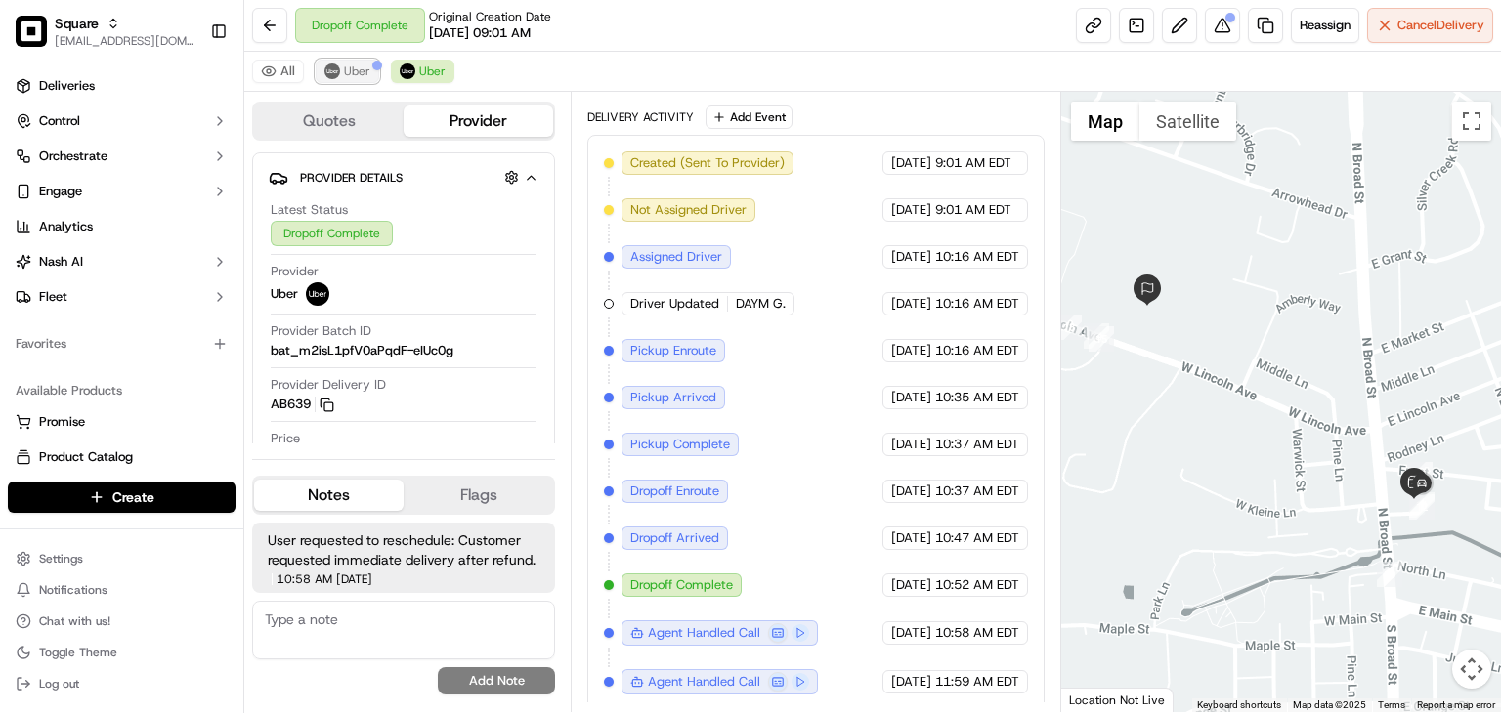
click at [363, 69] on span "Uber" at bounding box center [357, 72] width 26 height 16
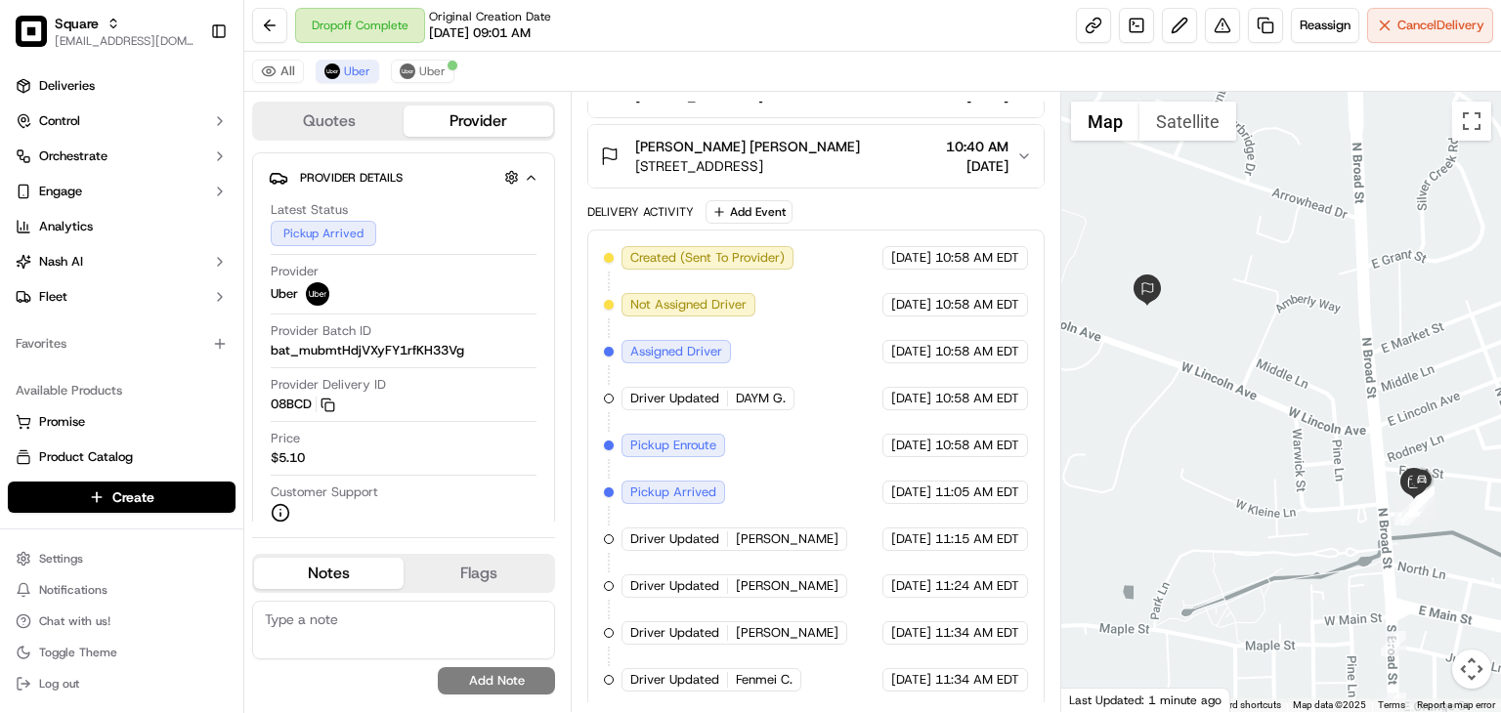
click at [701, 76] on div "All Uber Uber" at bounding box center [872, 72] width 1257 height 40
click at [747, 68] on div "All Uber Uber" at bounding box center [872, 72] width 1257 height 40
click at [1419, 21] on span "Cancel Delivery" at bounding box center [1440, 26] width 87 height 18
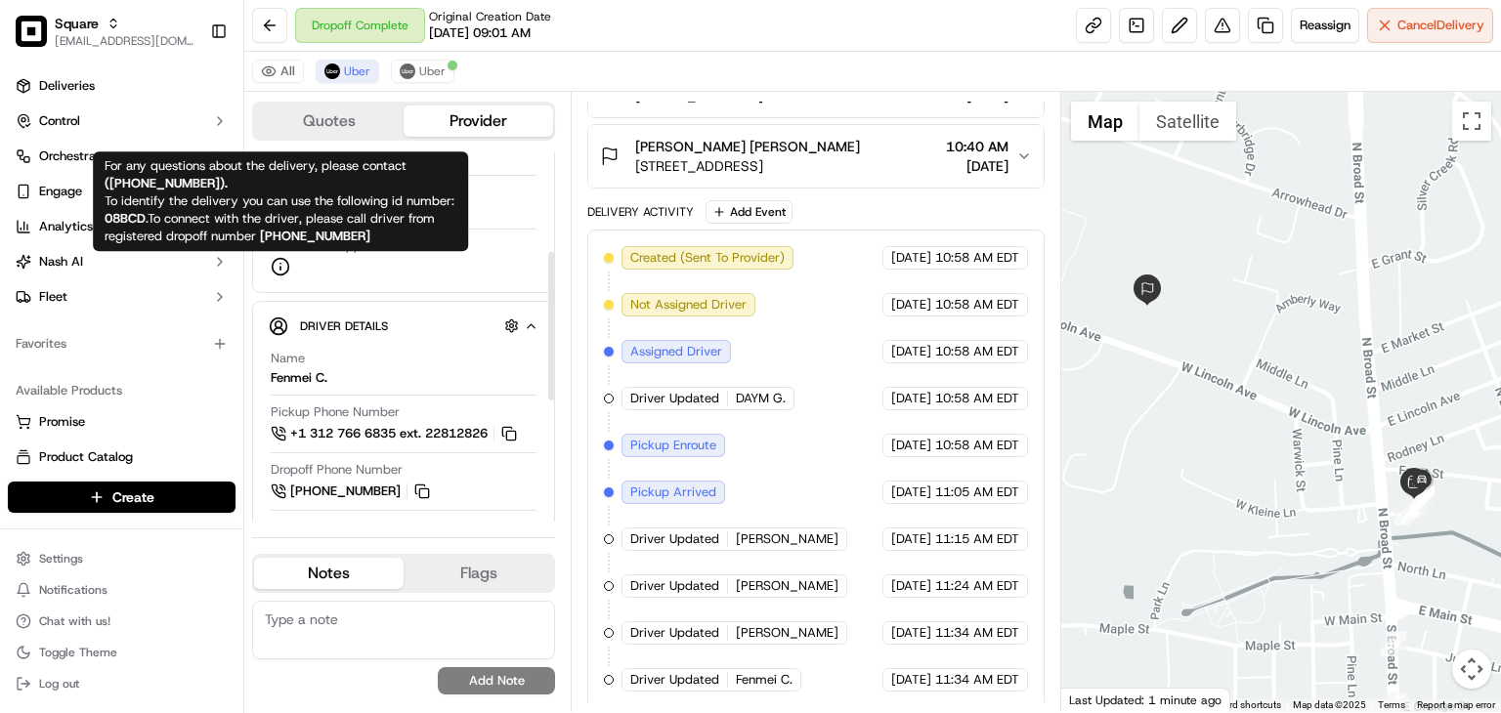
scroll to position [244, 0]
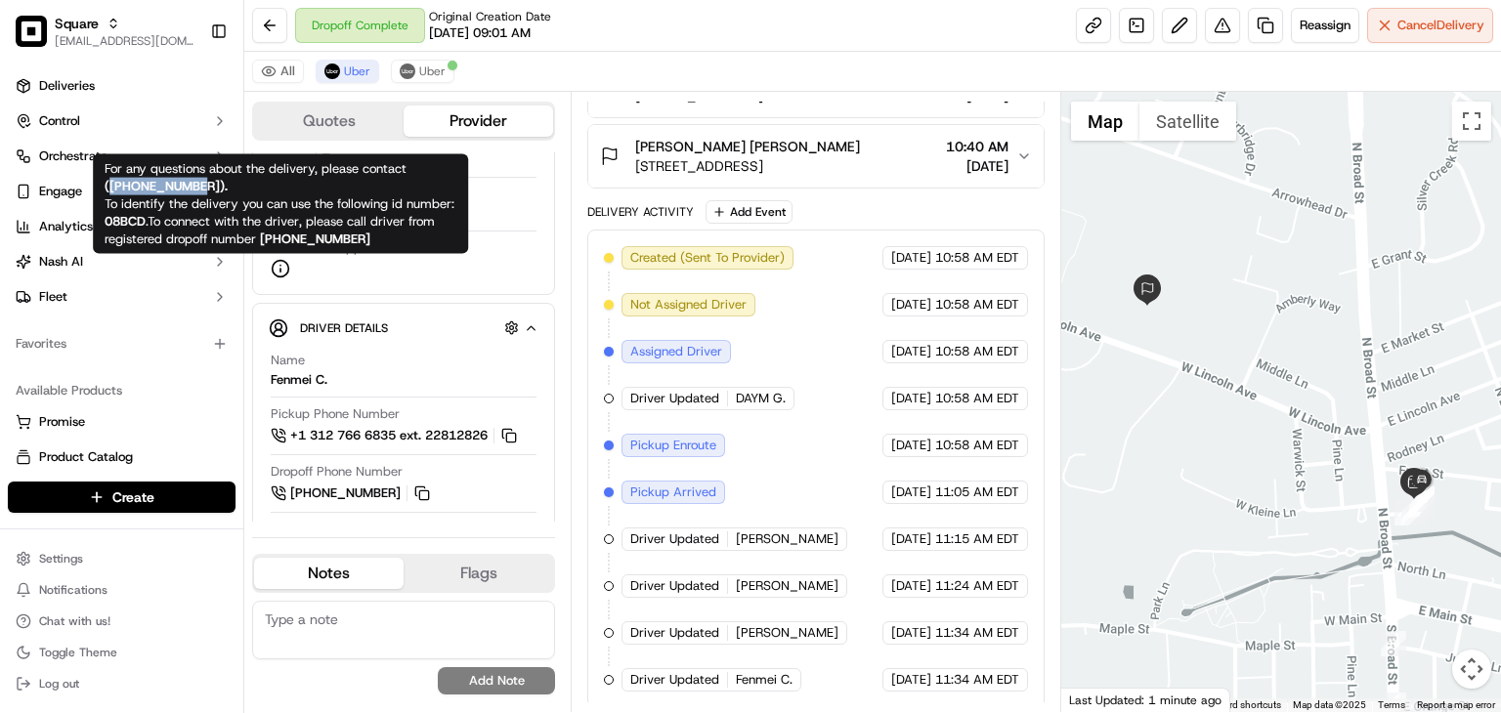
copy strong "+18669873750"
drag, startPoint x: 206, startPoint y: 185, endPoint x: 109, endPoint y: 185, distance: 96.7
click at [109, 185] on strong "( +18669873750 )." at bounding box center [166, 186] width 123 height 17
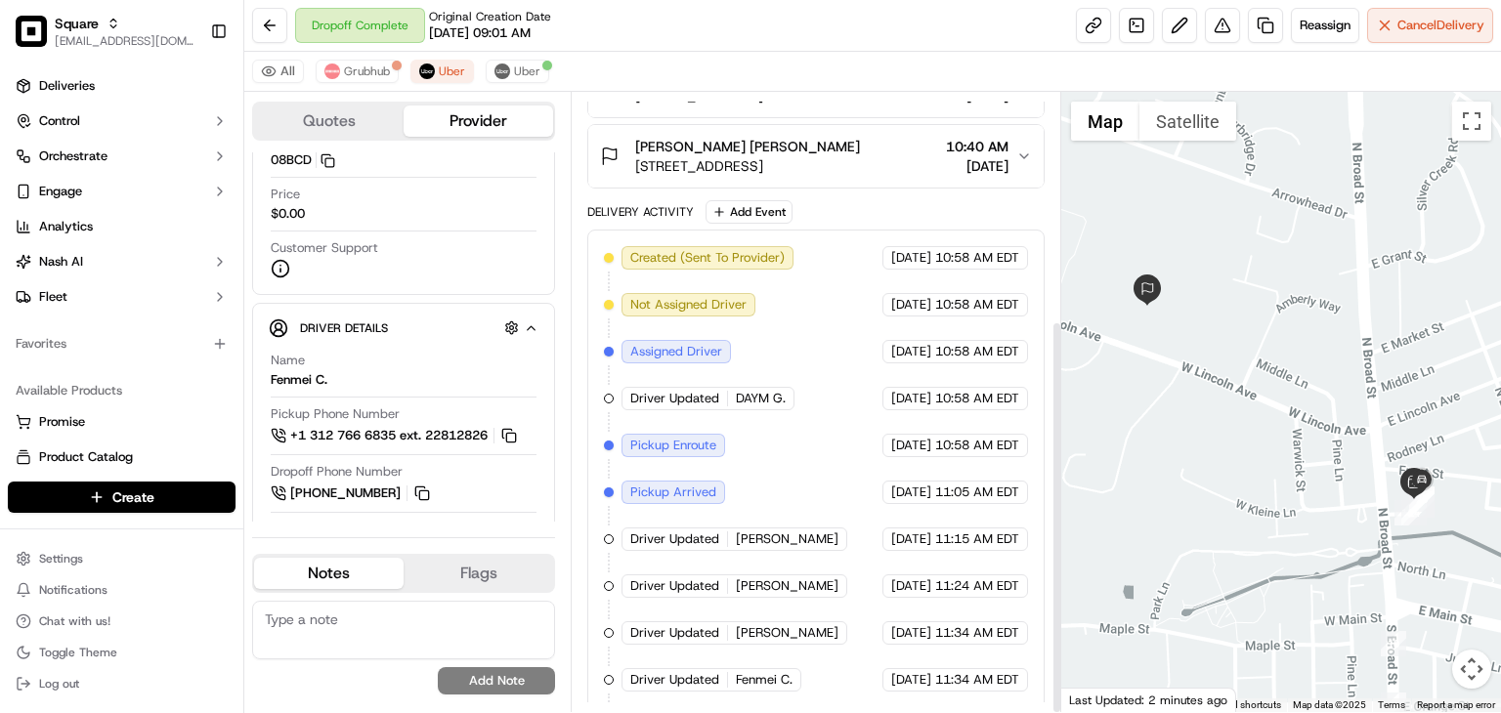
scroll to position [358, 0]
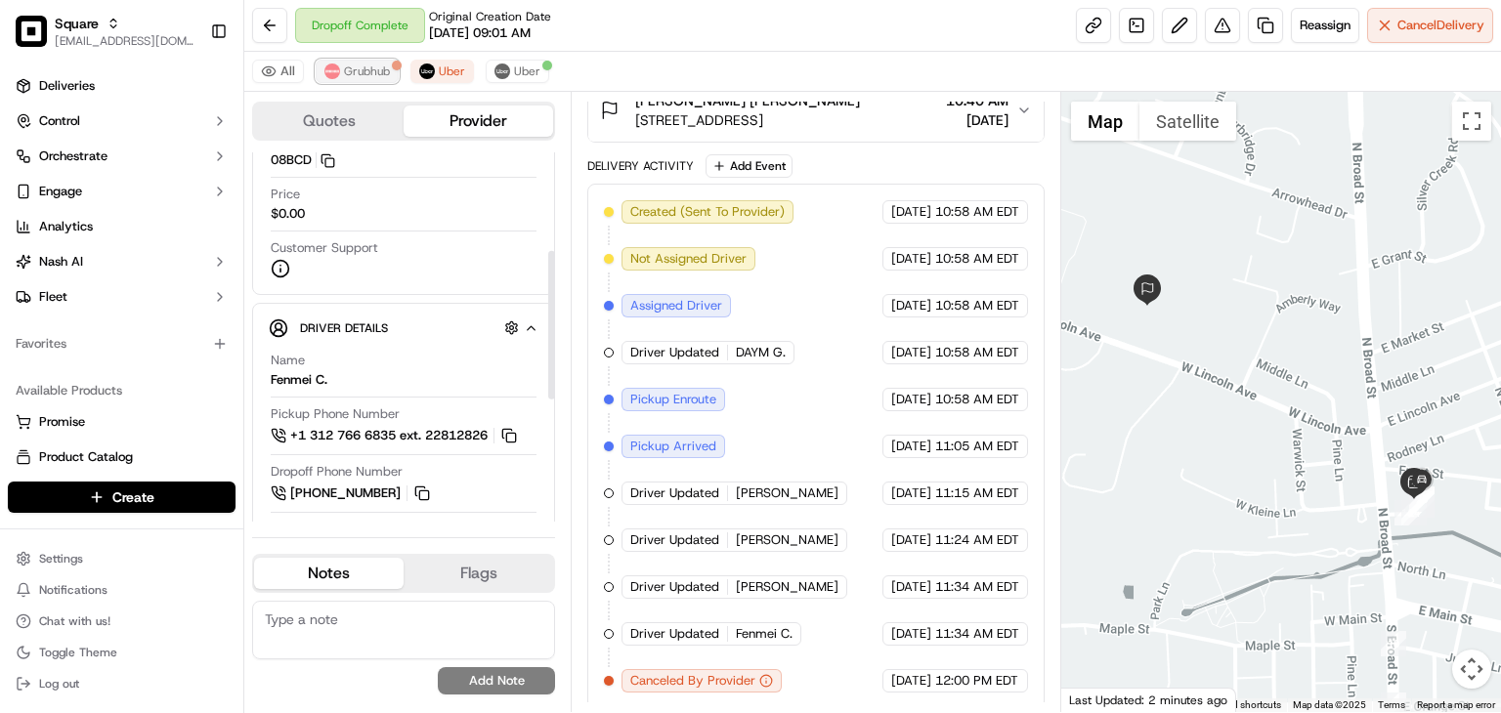
click at [356, 69] on span "Grubhub" at bounding box center [367, 72] width 46 height 16
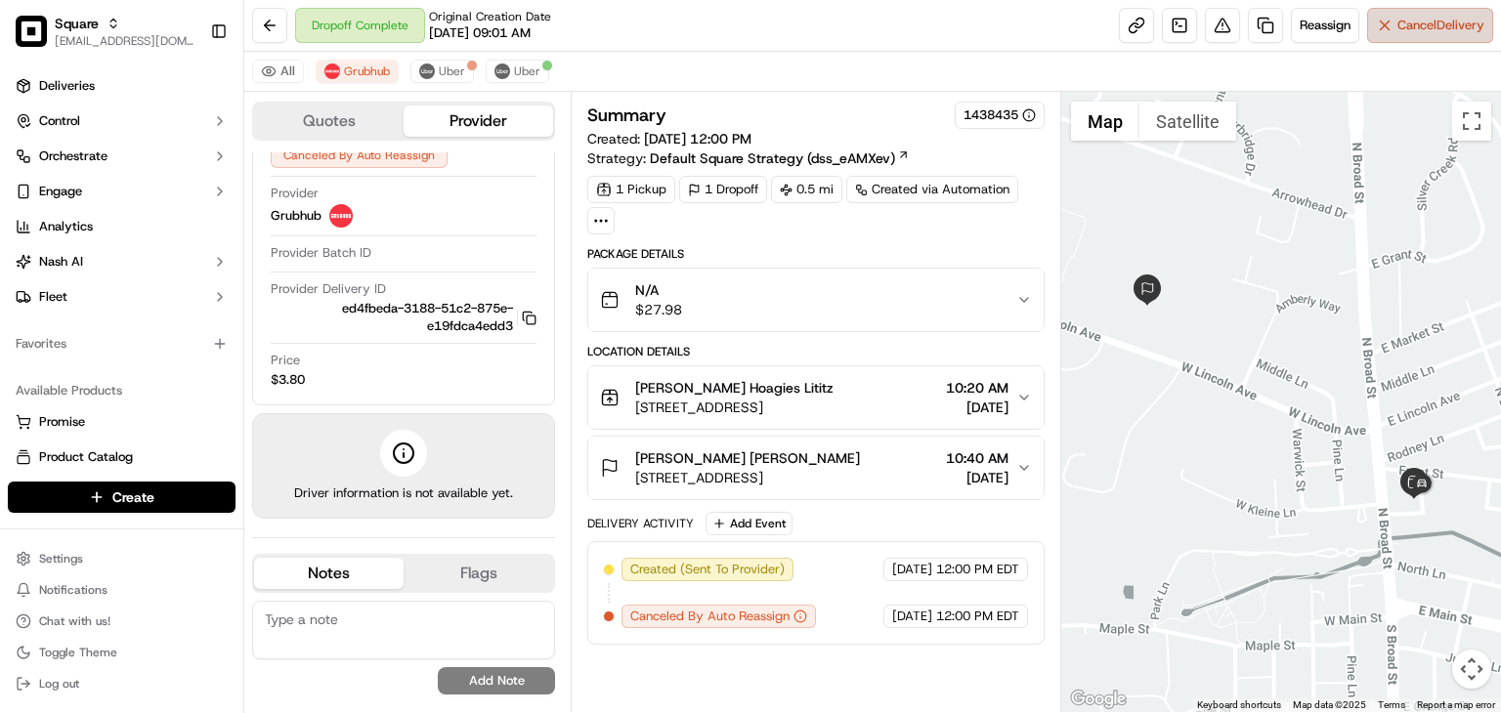
click at [1419, 21] on span "Cancel Delivery" at bounding box center [1440, 26] width 87 height 18
click at [426, 71] on img at bounding box center [427, 72] width 16 height 16
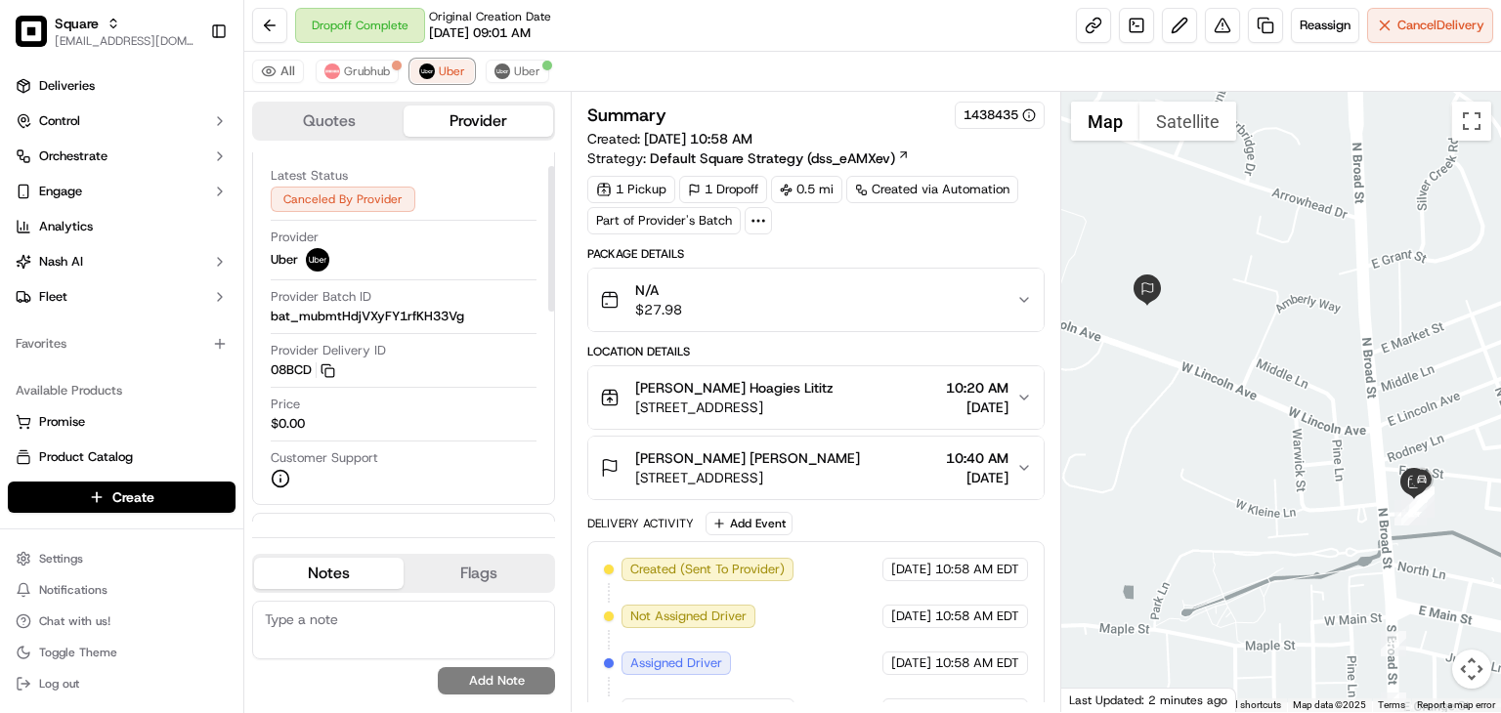
scroll to position [358, 0]
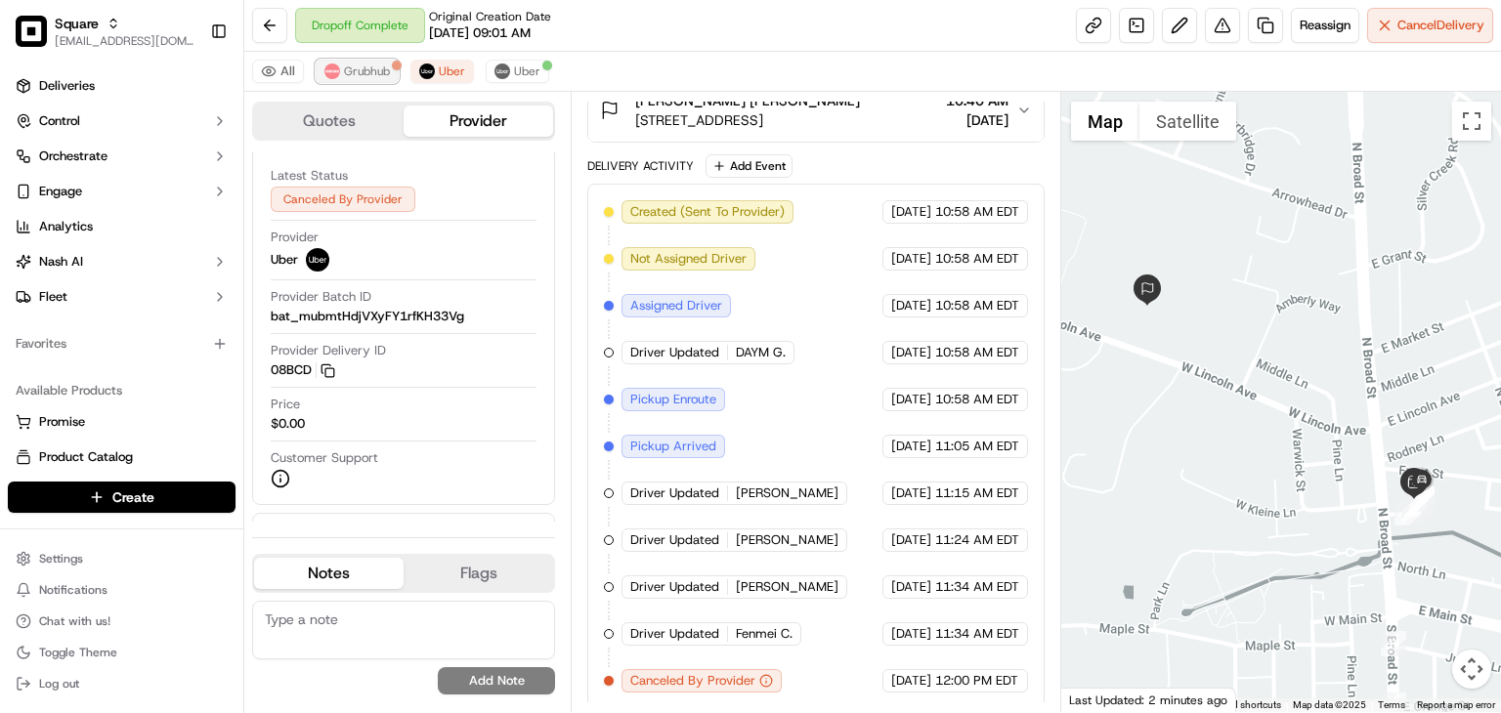
click at [358, 67] on span "Grubhub" at bounding box center [367, 72] width 46 height 16
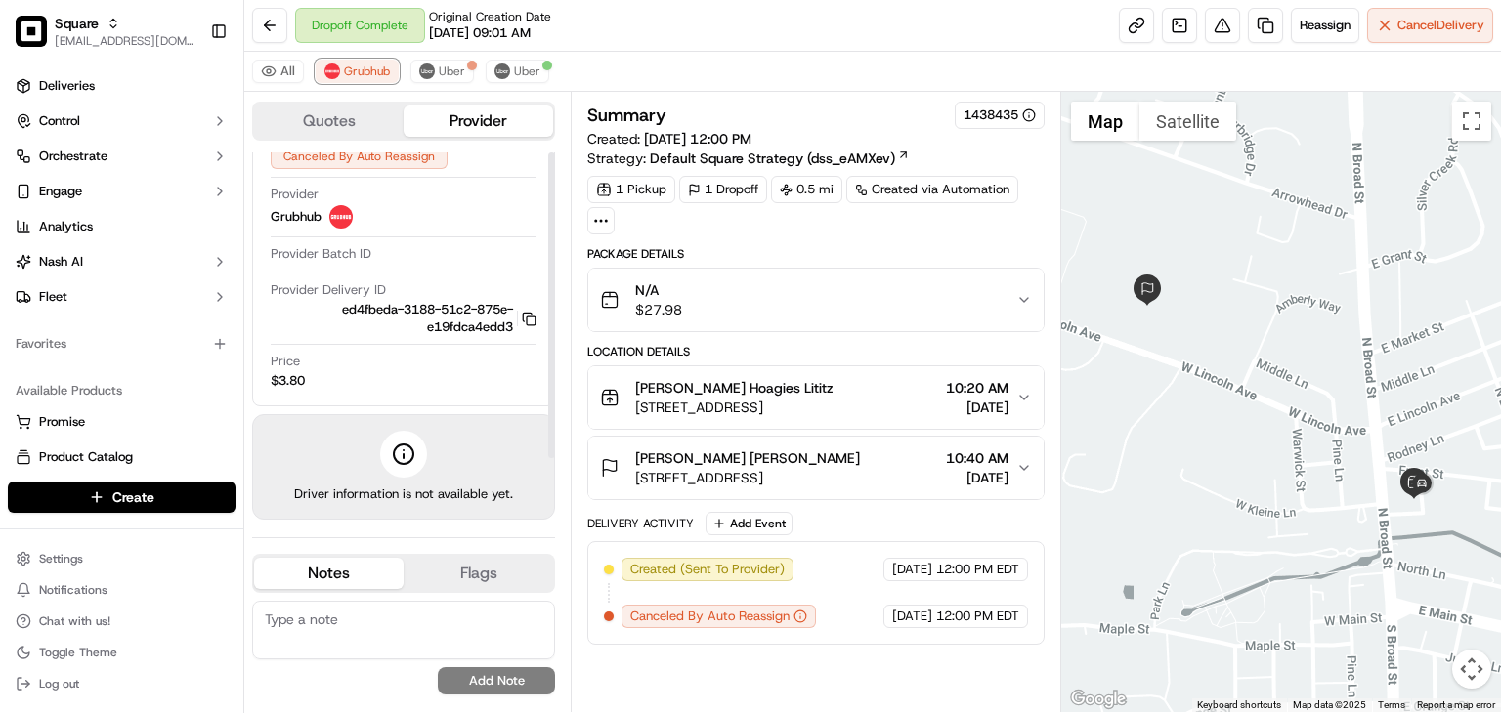
scroll to position [0, 0]
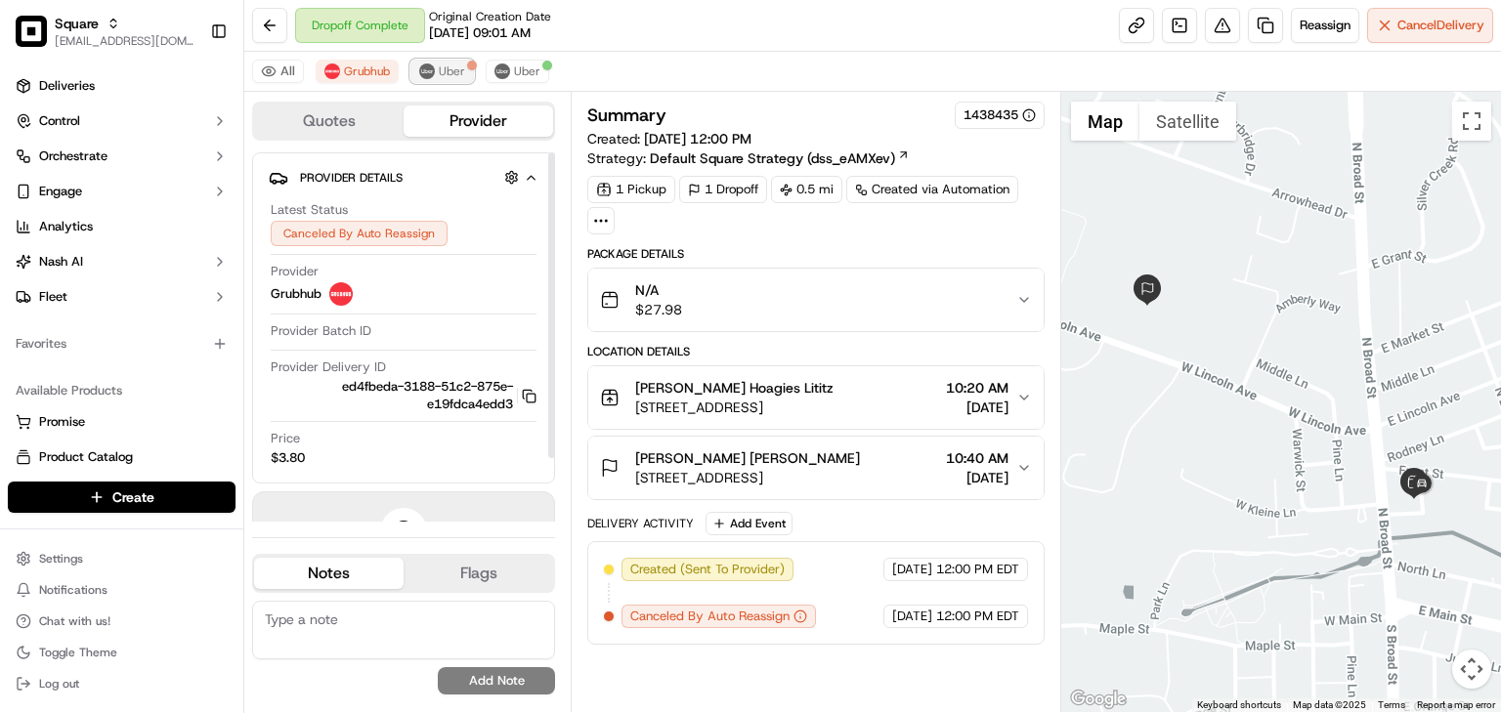
click at [442, 68] on span "Uber" at bounding box center [452, 72] width 26 height 16
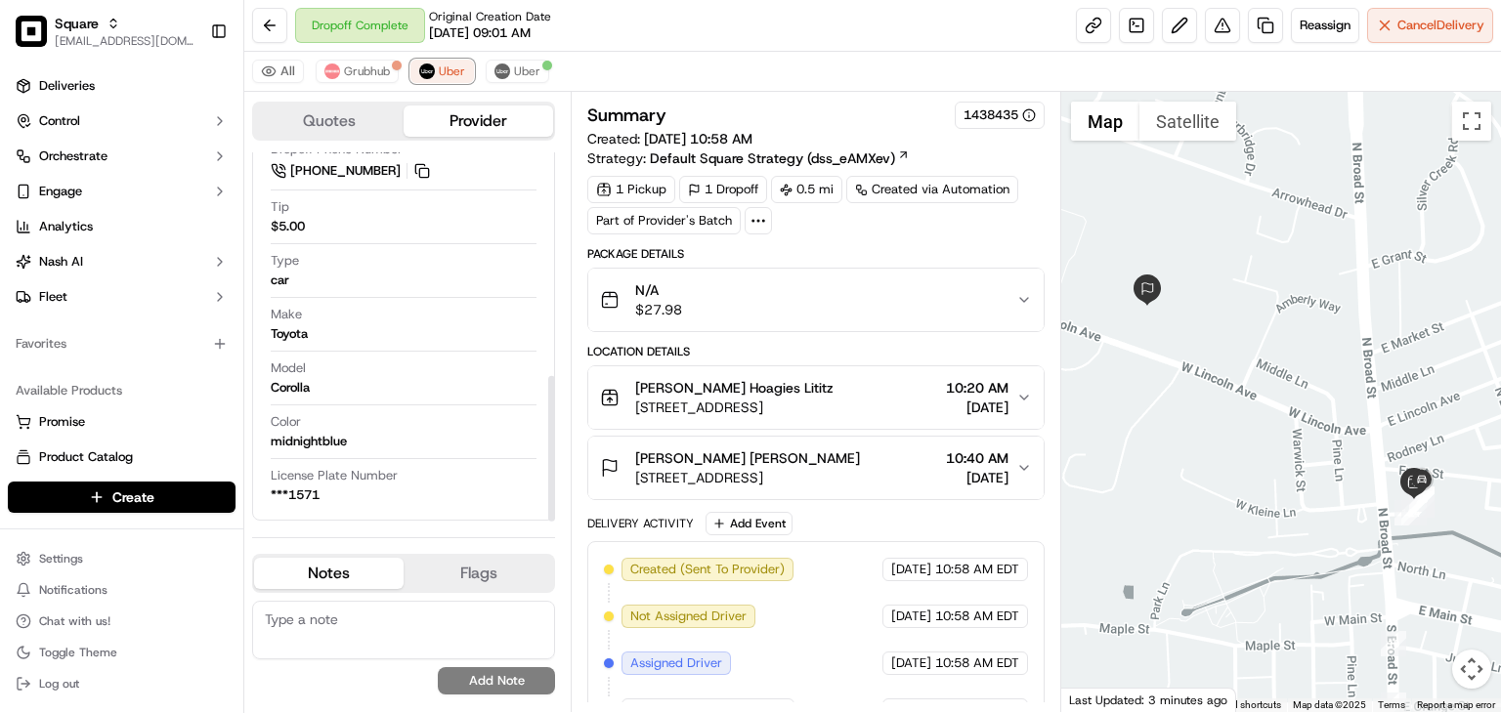
scroll to position [358, 0]
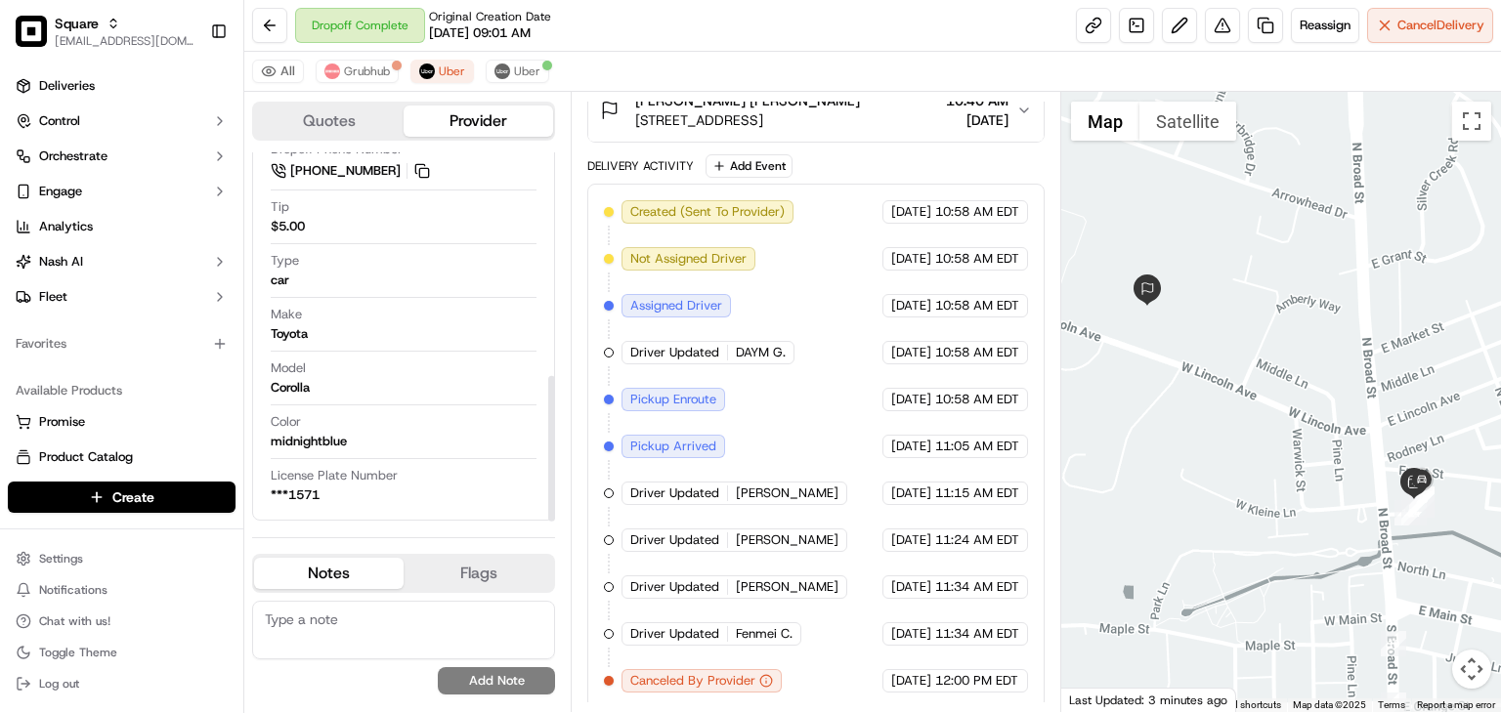
click at [391, 636] on textarea at bounding box center [403, 630] width 303 height 59
click at [391, 635] on textarea "T" at bounding box center [403, 630] width 303 height 59
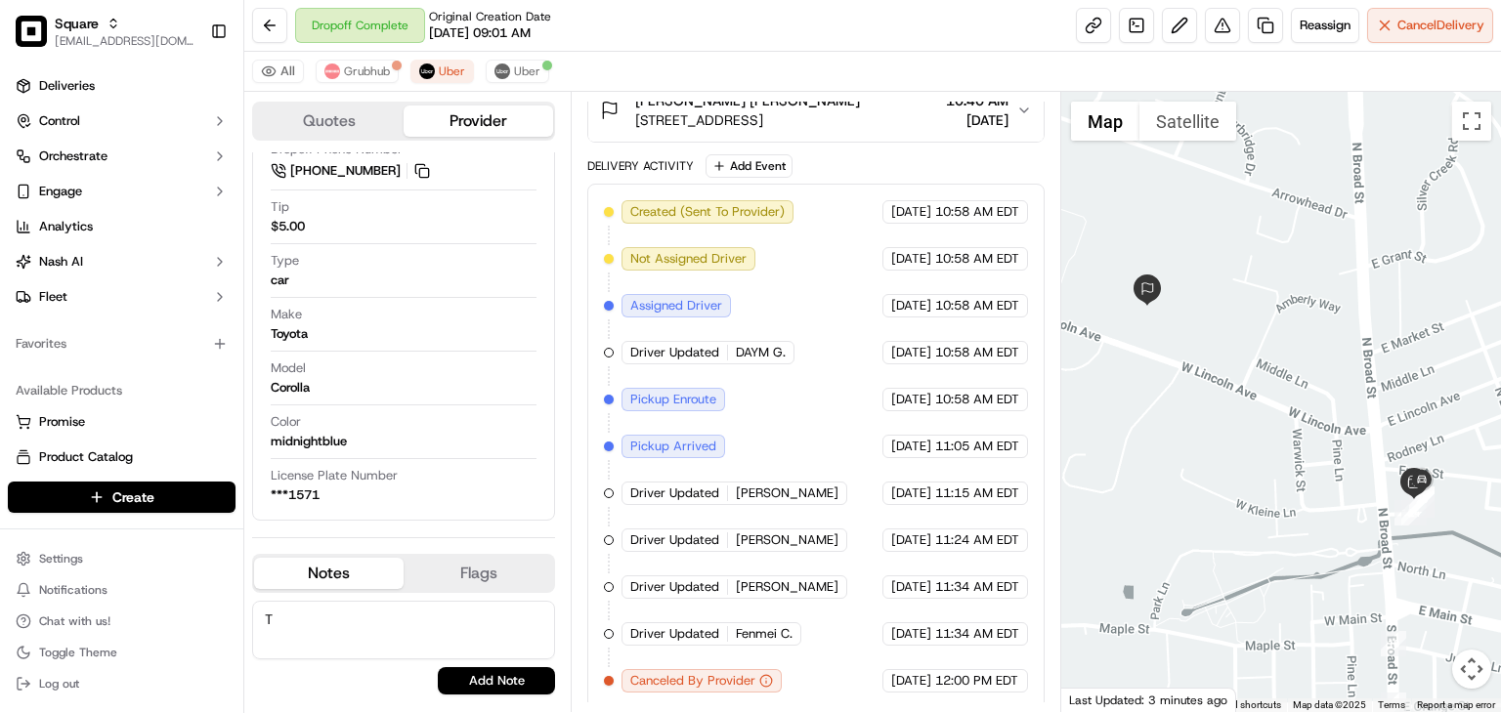
click at [391, 635] on textarea "T" at bounding box center [403, 630] width 303 height 59
click at [508, 70] on button "Uber" at bounding box center [518, 71] width 64 height 23
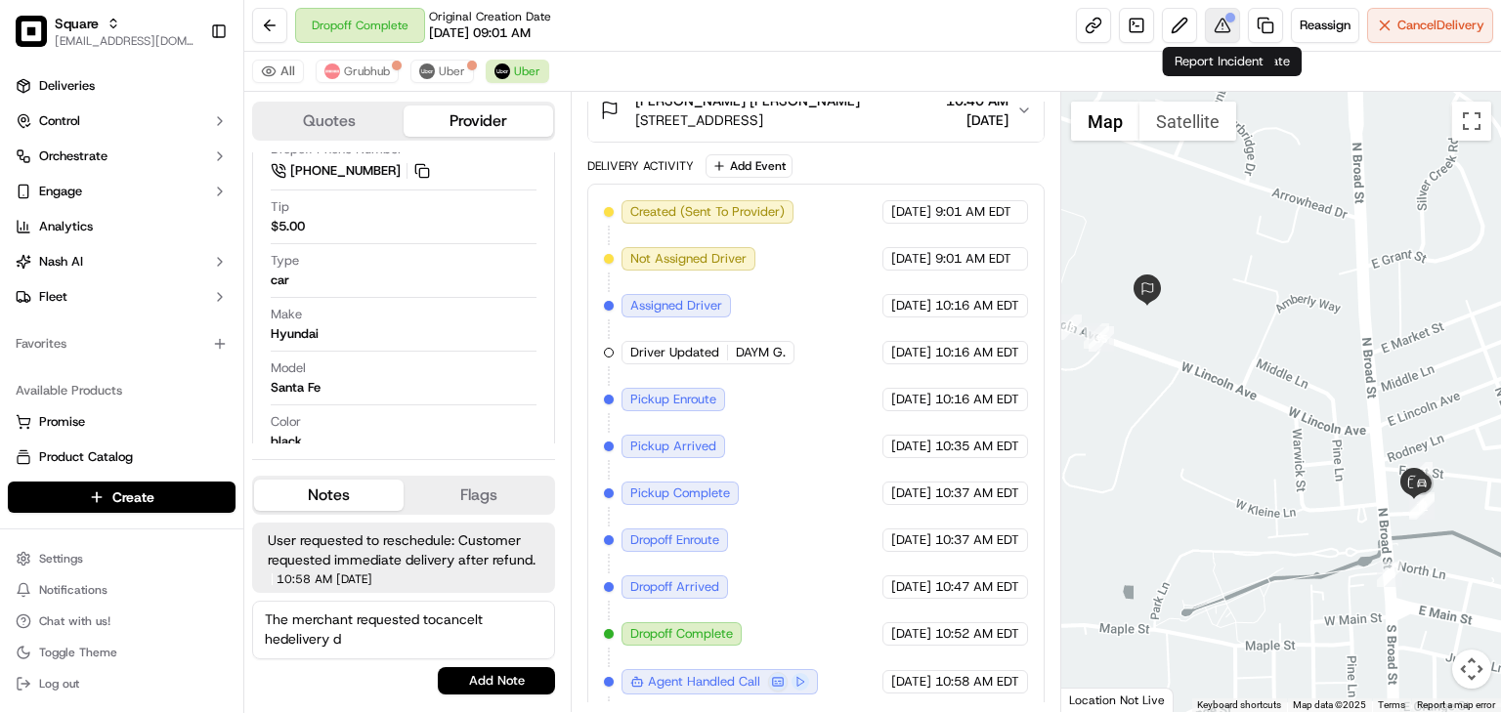
click at [1225, 21] on div at bounding box center [1230, 18] width 10 height 10
click at [435, 75] on button "Uber" at bounding box center [442, 71] width 64 height 23
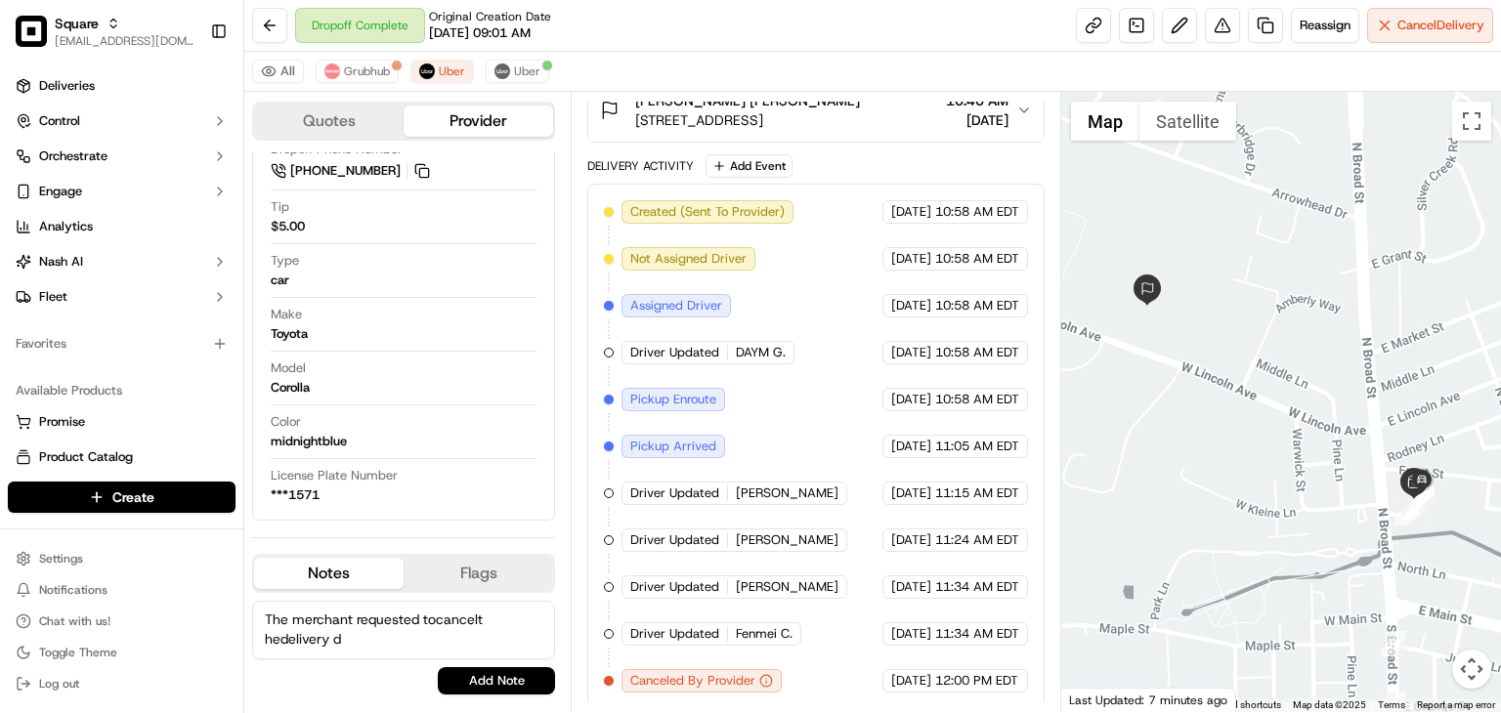
click at [434, 617] on textarea "The merchant requested tocancelt hedelivery d" at bounding box center [403, 630] width 303 height 59
click at [512, 624] on textarea "The merchant requested to cancelt hedelivery d" at bounding box center [403, 630] width 303 height 59
click at [374, 638] on textarea "The merchant requested to cancel hedelivery d" at bounding box center [403, 630] width 303 height 59
drag, startPoint x: 364, startPoint y: 638, endPoint x: 258, endPoint y: 634, distance: 105.6
click at [258, 634] on textarea "The merchant requested to cancel hedelivery d" at bounding box center [403, 630] width 303 height 59
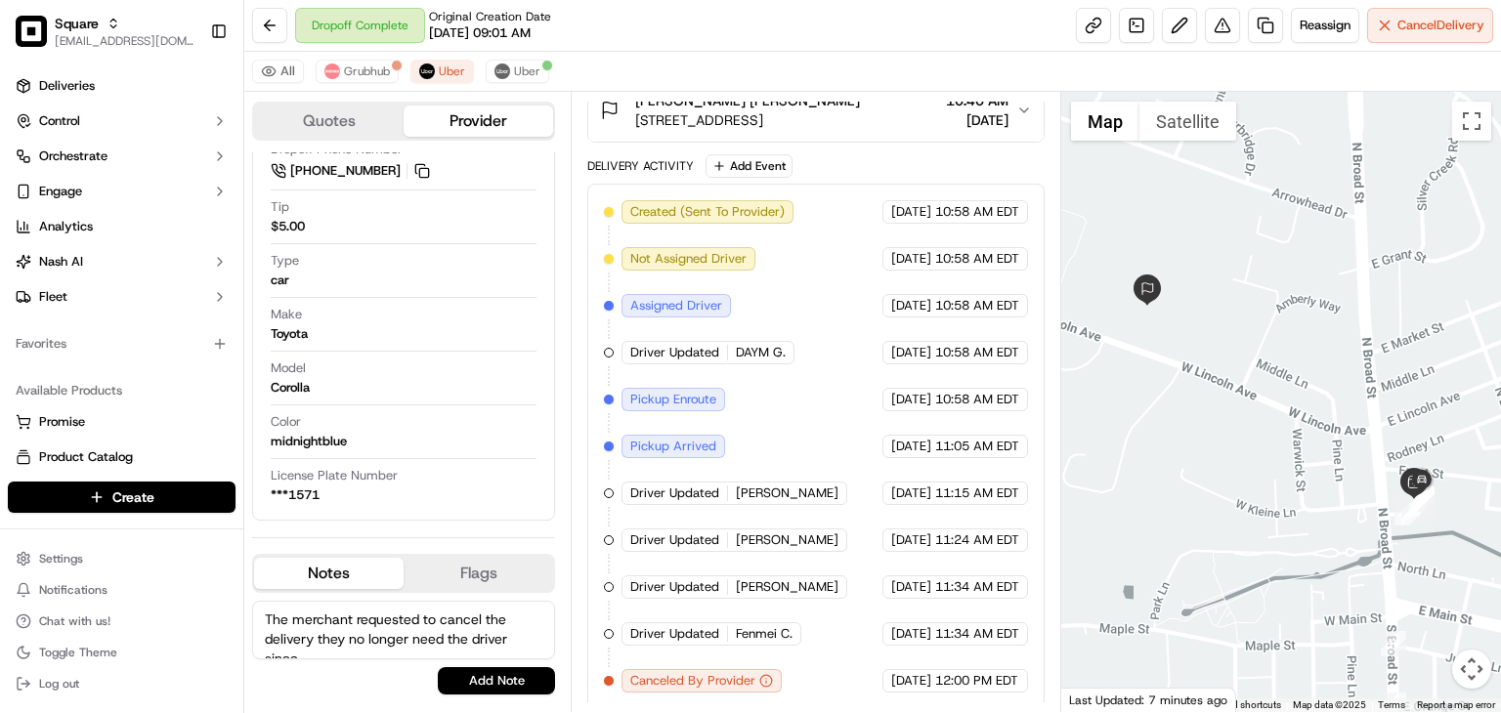
scroll to position [8, 0]
click at [494, 652] on textarea "The merchant requested to cancel the delivery because they no longer need the d…" at bounding box center [403, 630] width 303 height 59
click at [387, 630] on textarea "The merchant requested to cancel the delivery because they no longer need the d…" at bounding box center [403, 630] width 303 height 59
click at [298, 625] on textarea "The merchant requested to cancel the delivery because they no longer need the d…" at bounding box center [403, 630] width 303 height 59
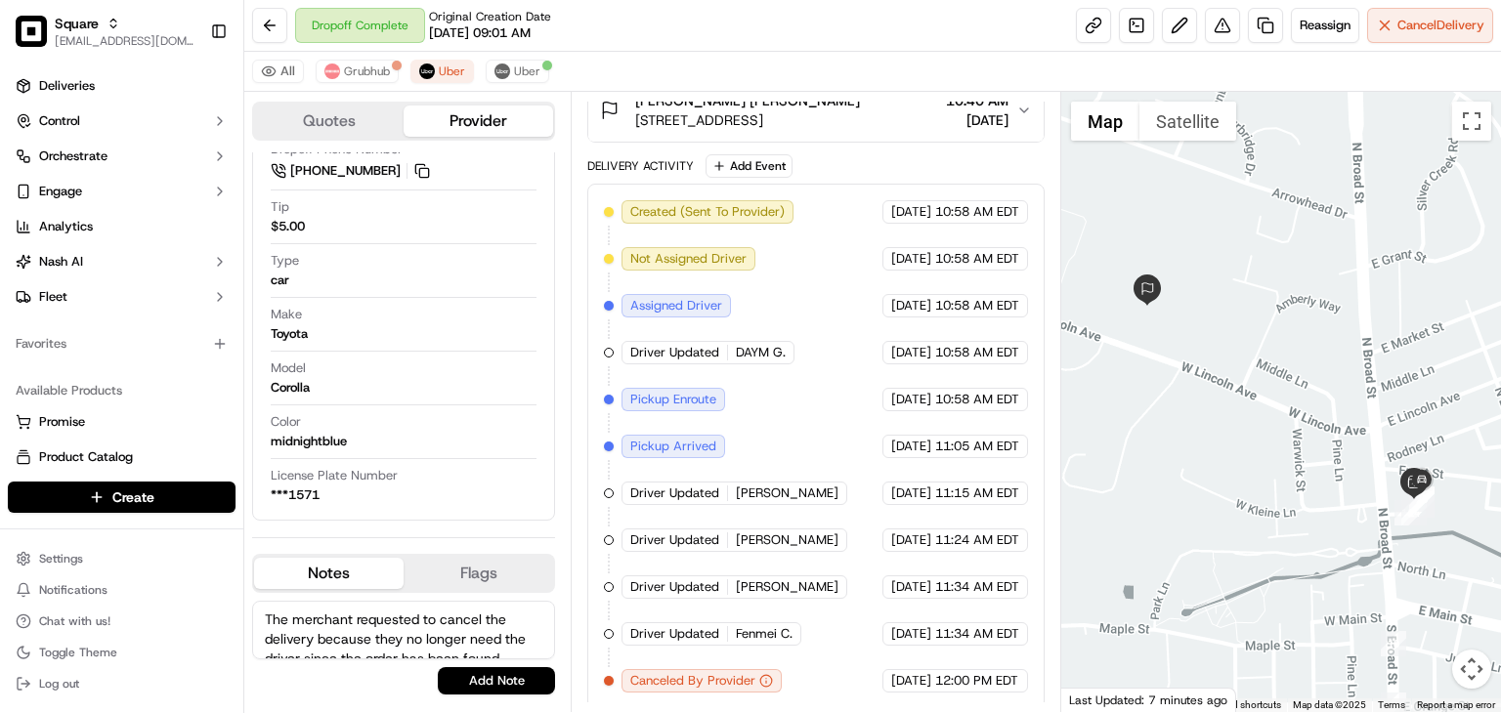
click at [454, 636] on textarea "The merchant requested to cancel the delivery because they no longer need the d…" at bounding box center [403, 630] width 303 height 59
click at [418, 634] on textarea "The merchant requested to cancel the delivery because they no longer need the d…" at bounding box center [403, 630] width 303 height 59
click at [512, 641] on textarea "The merchant requested to cancel the delivery because they no longer need the d…" at bounding box center [403, 630] width 303 height 59
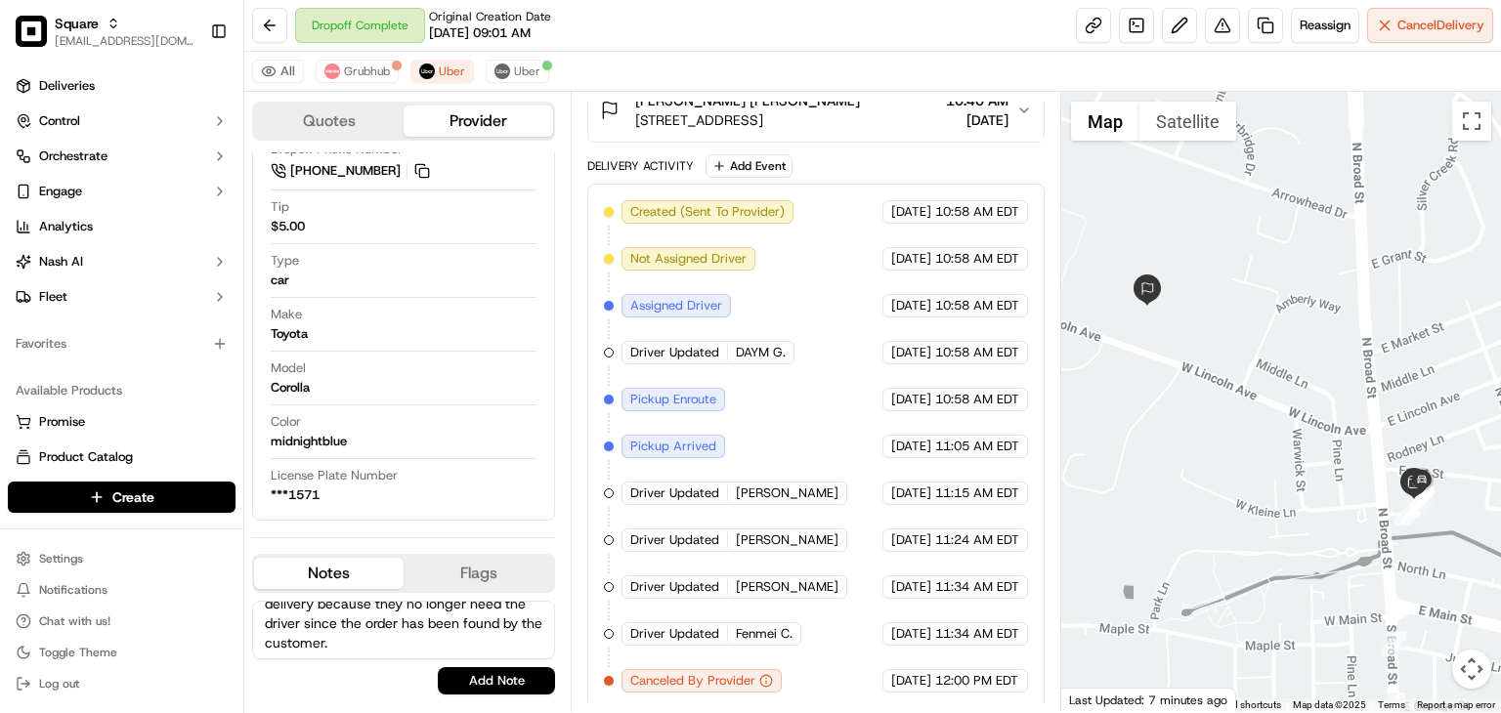
click at [359, 626] on textarea "The merchant requested to cancel the delivery because they no longer need the d…" at bounding box center [403, 630] width 303 height 59
click at [360, 646] on textarea "The merchant requested to cancel the delivery because they no longer need the d…" at bounding box center [403, 630] width 303 height 59
click at [376, 641] on textarea "The merchant requested to cancel the delivery because they no longer need the d…" at bounding box center [403, 630] width 303 height 59
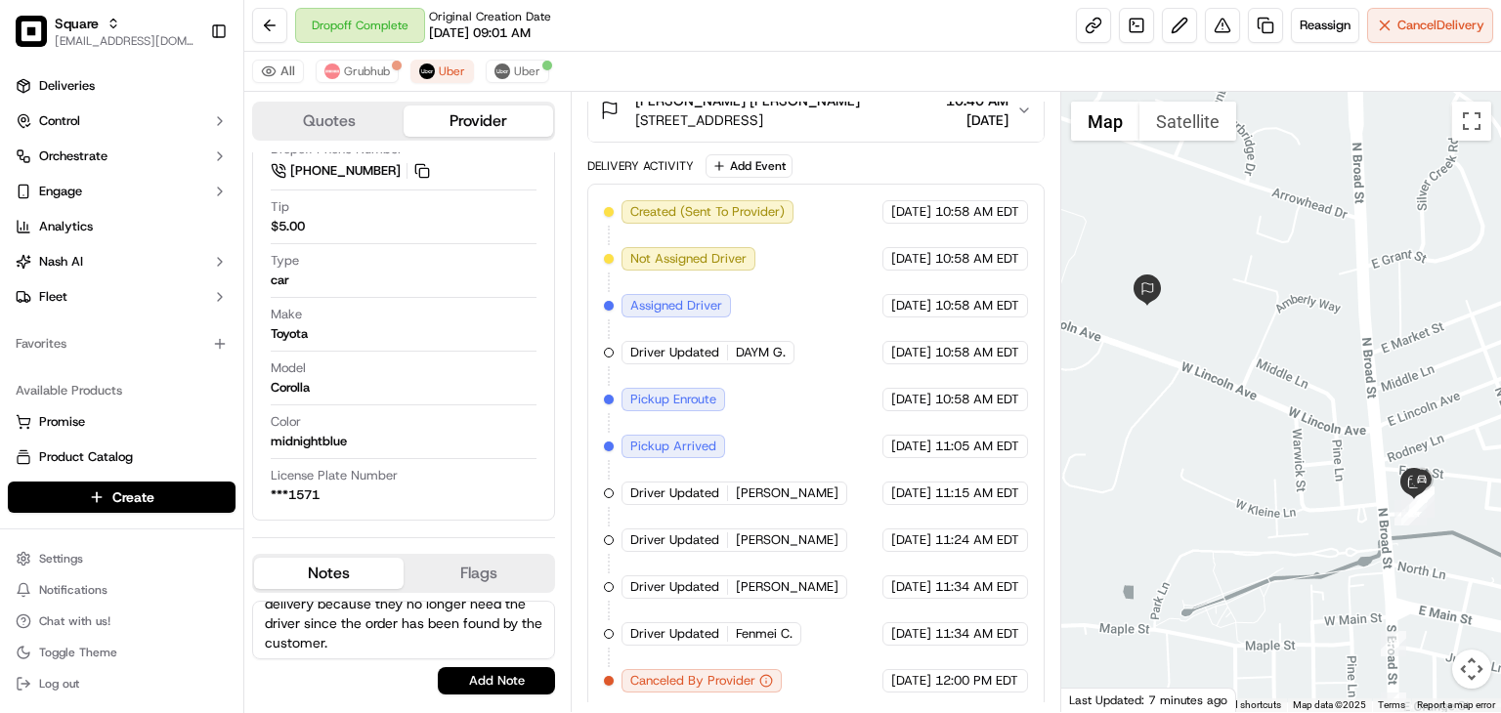
scroll to position [0, 0]
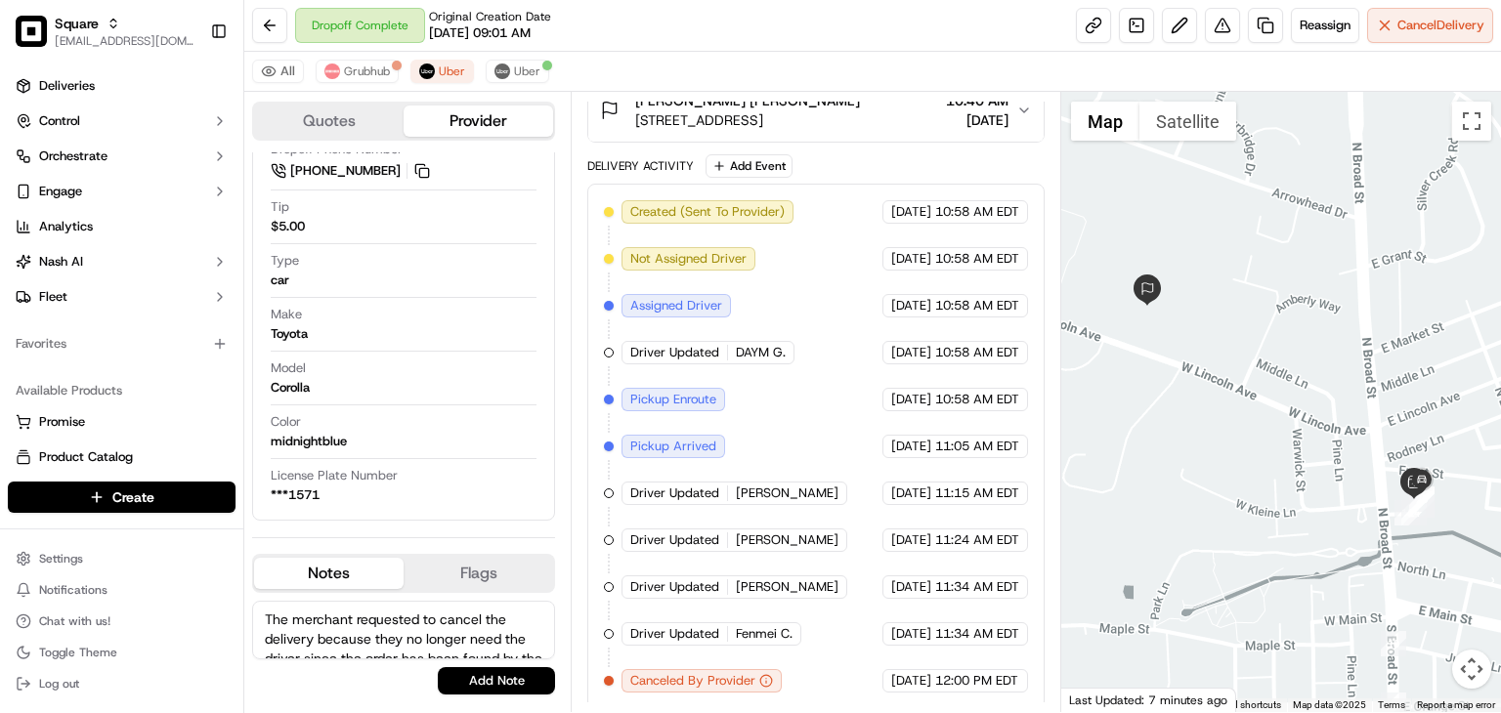
drag, startPoint x: 281, startPoint y: 626, endPoint x: 0, endPoint y: 500, distance: 308.4
click at [0, 500] on div "Square rpajulas@nashhelp.com Toggle Sidebar Deliveries Control Orchestrate Enga…" at bounding box center [750, 356] width 1501 height 713
paste textarea "has requested to cancel the delivery, as the customer has already retrieved the…"
type textarea "The merchant has requested to cancel the delivery, as the customer has already …"
click at [506, 677] on button "Add Note" at bounding box center [496, 680] width 117 height 27
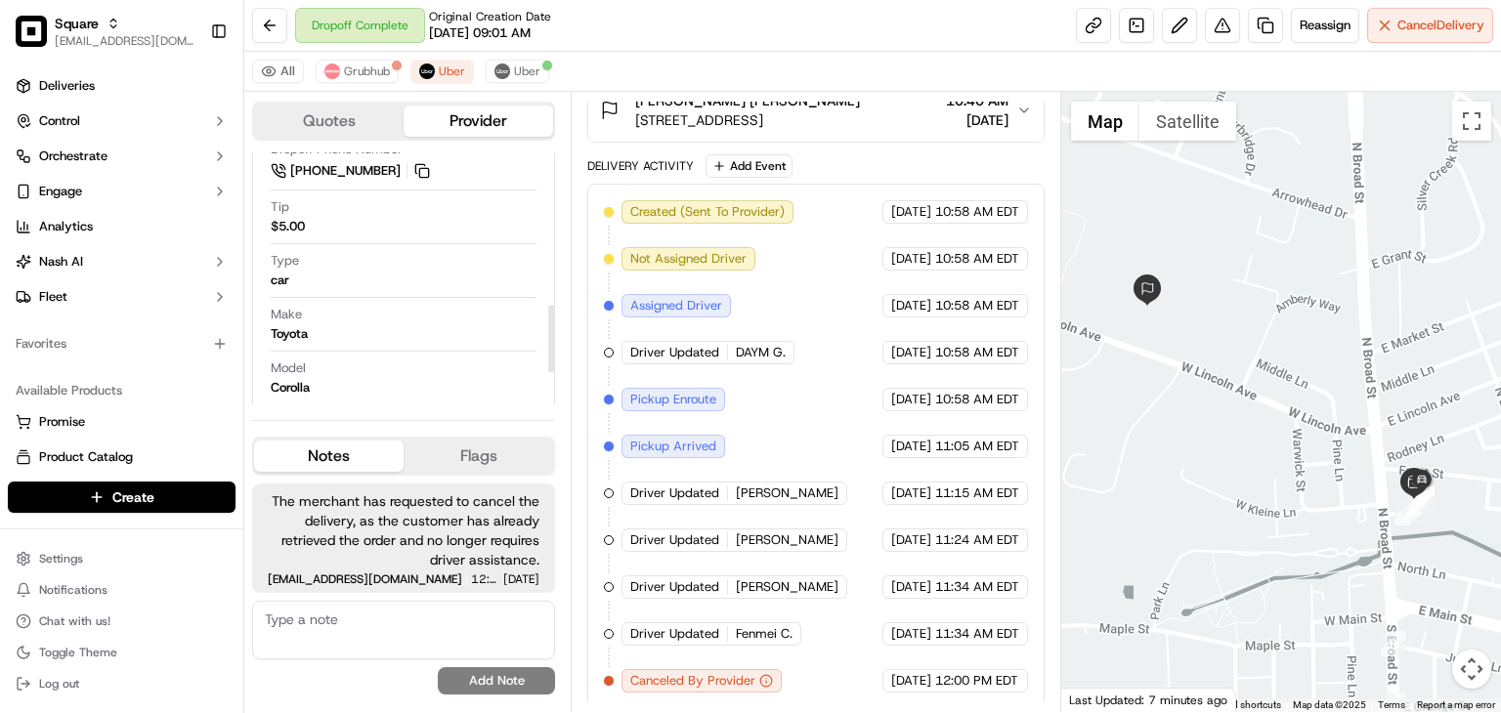
click at [363, 58] on div "All Grubhub Uber Uber" at bounding box center [872, 72] width 1257 height 40
click at [372, 73] on span "Grubhub" at bounding box center [367, 72] width 46 height 16
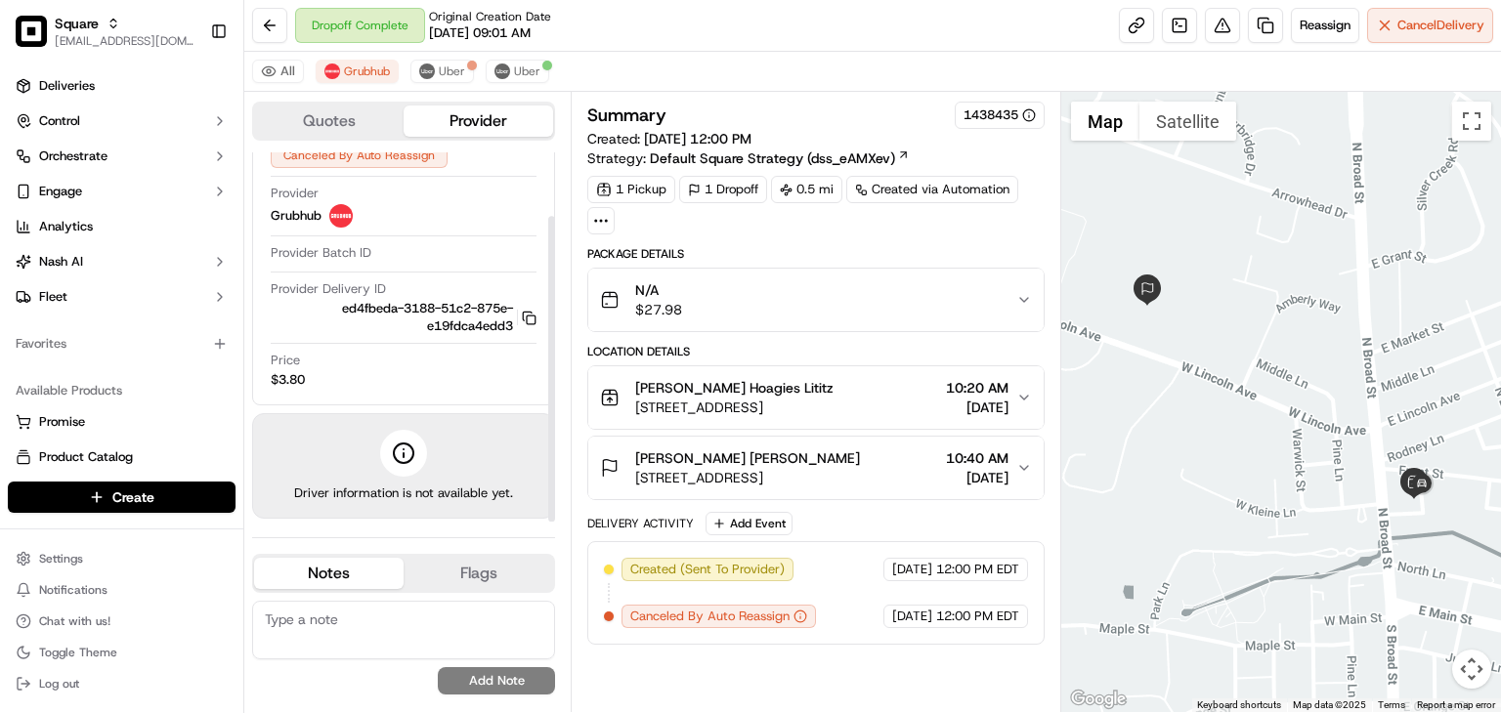
click at [516, 49] on div "Dropoff Complete Original Creation Date 09/19/2025 09:01 AM Reassign Cancel Del…" at bounding box center [872, 26] width 1257 height 52
click at [521, 64] on span "Uber" at bounding box center [527, 72] width 26 height 16
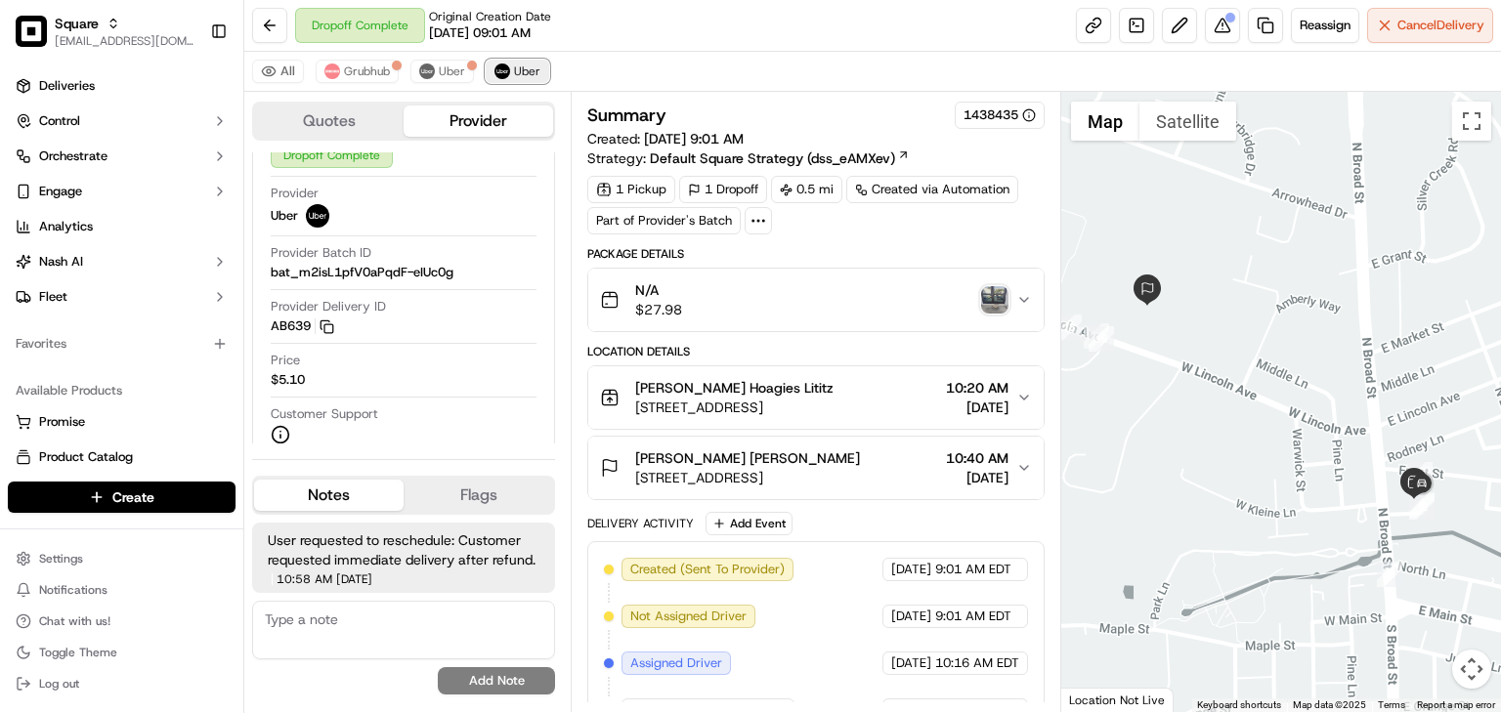
scroll to position [567, 0]
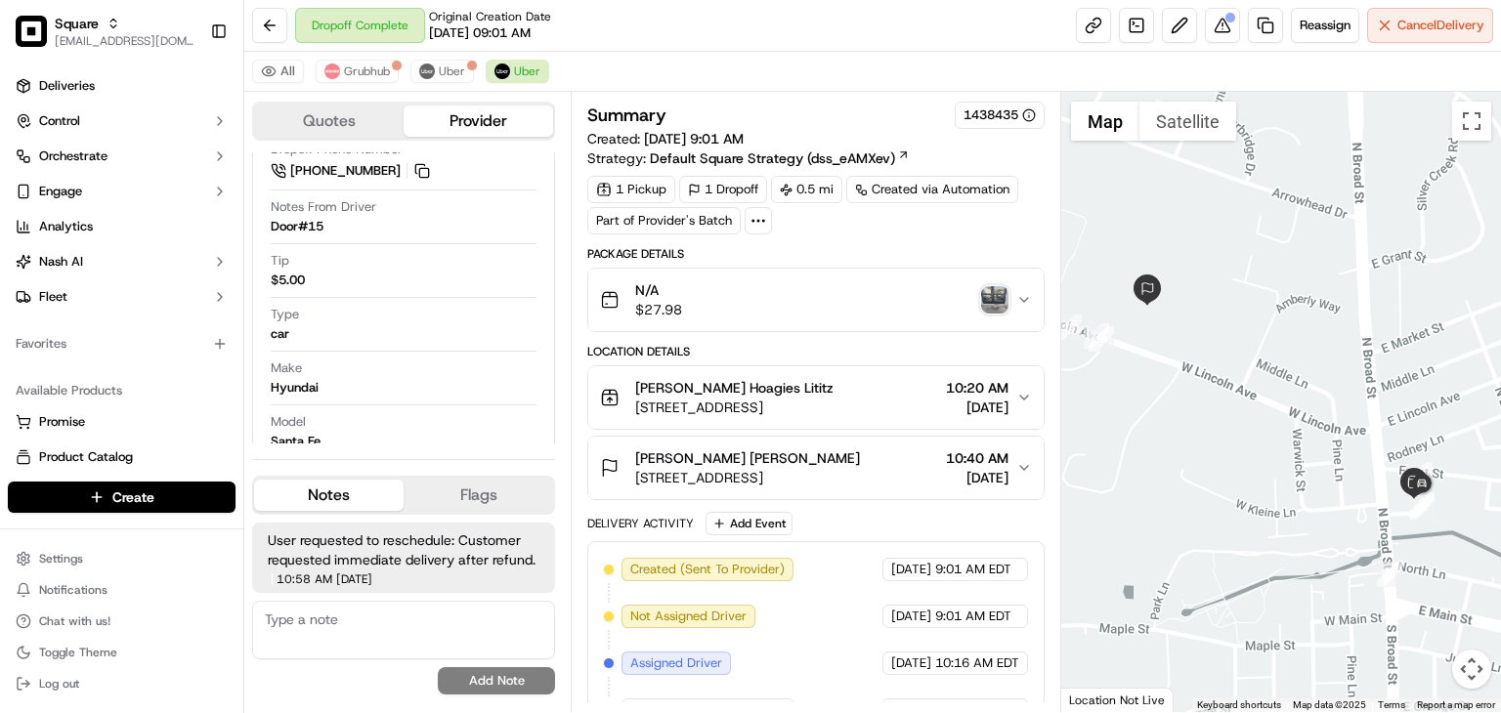
click at [457, 490] on button "Flags" at bounding box center [479, 495] width 150 height 31
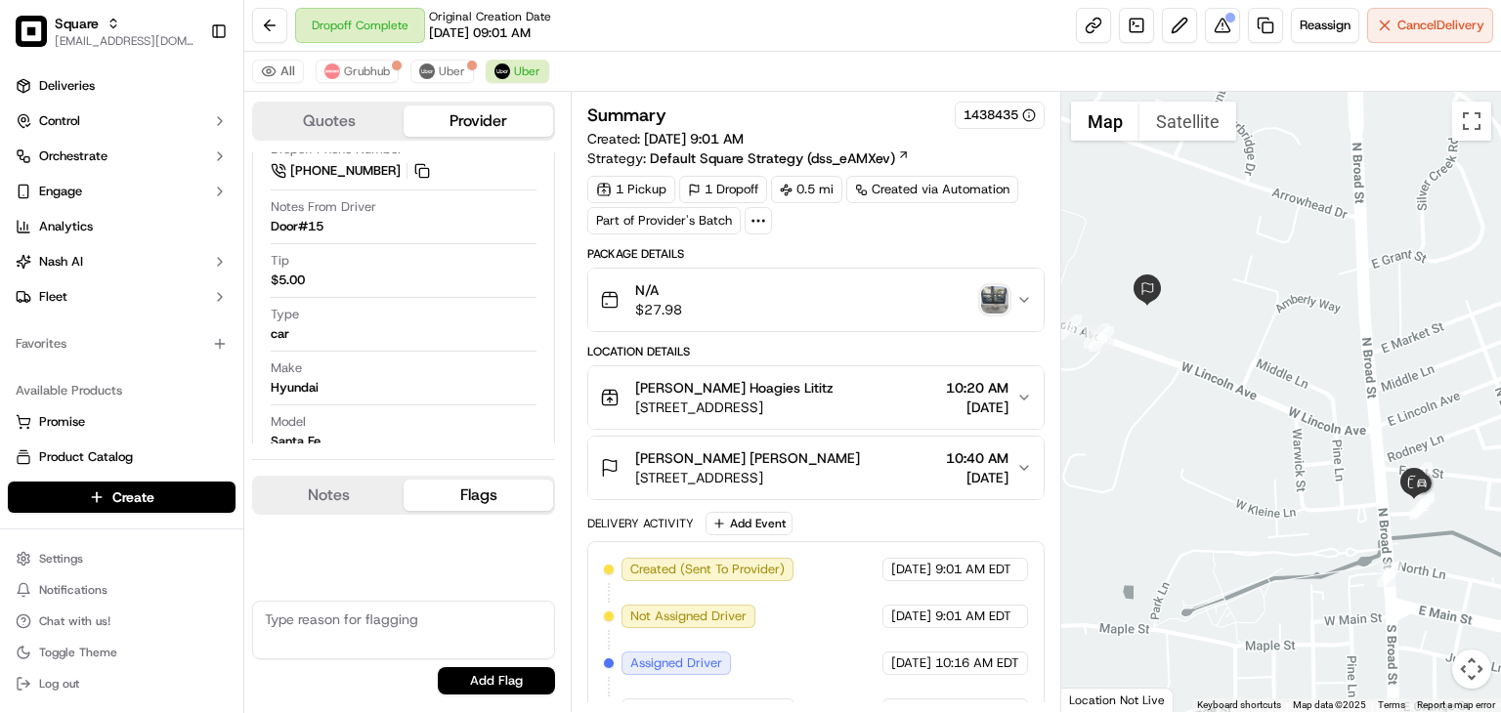
click at [360, 494] on button "Notes" at bounding box center [329, 495] width 150 height 31
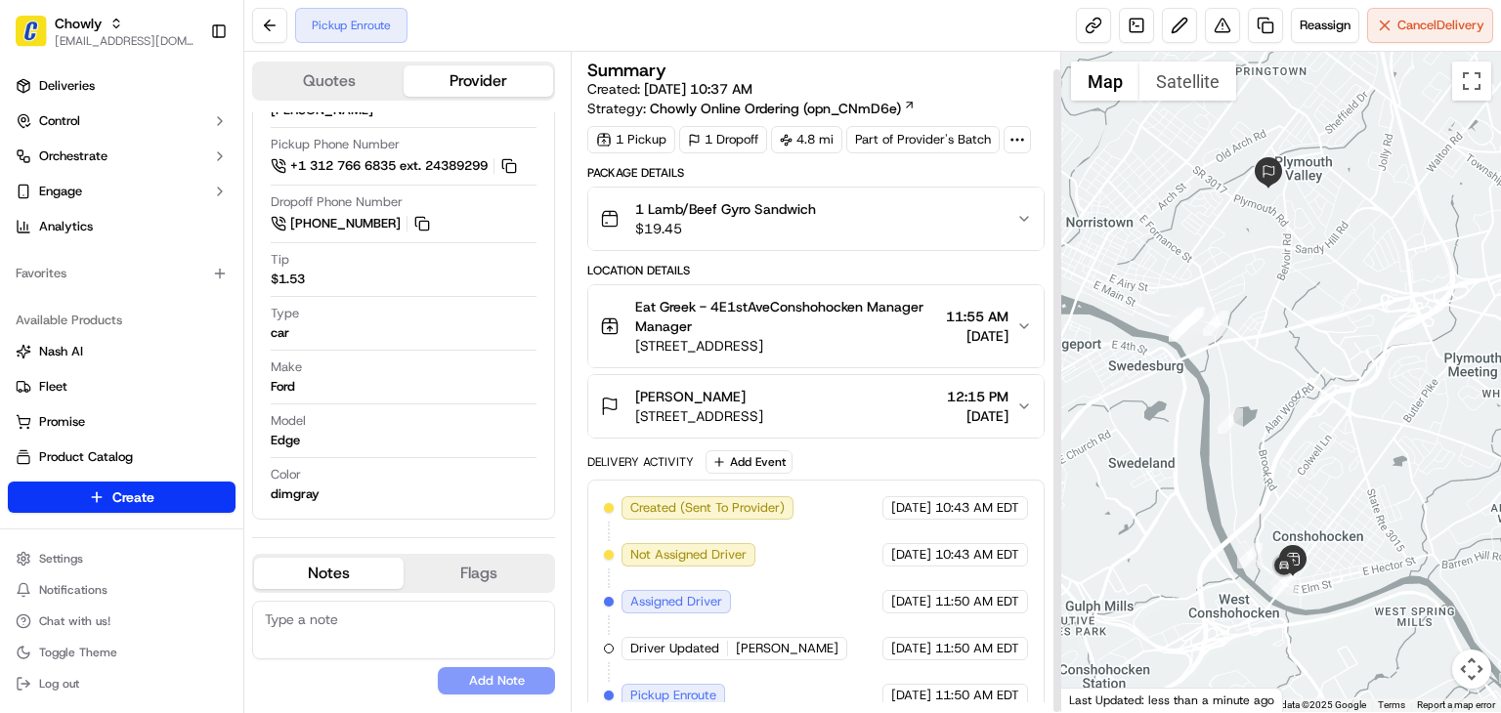
scroll to position [18, 0]
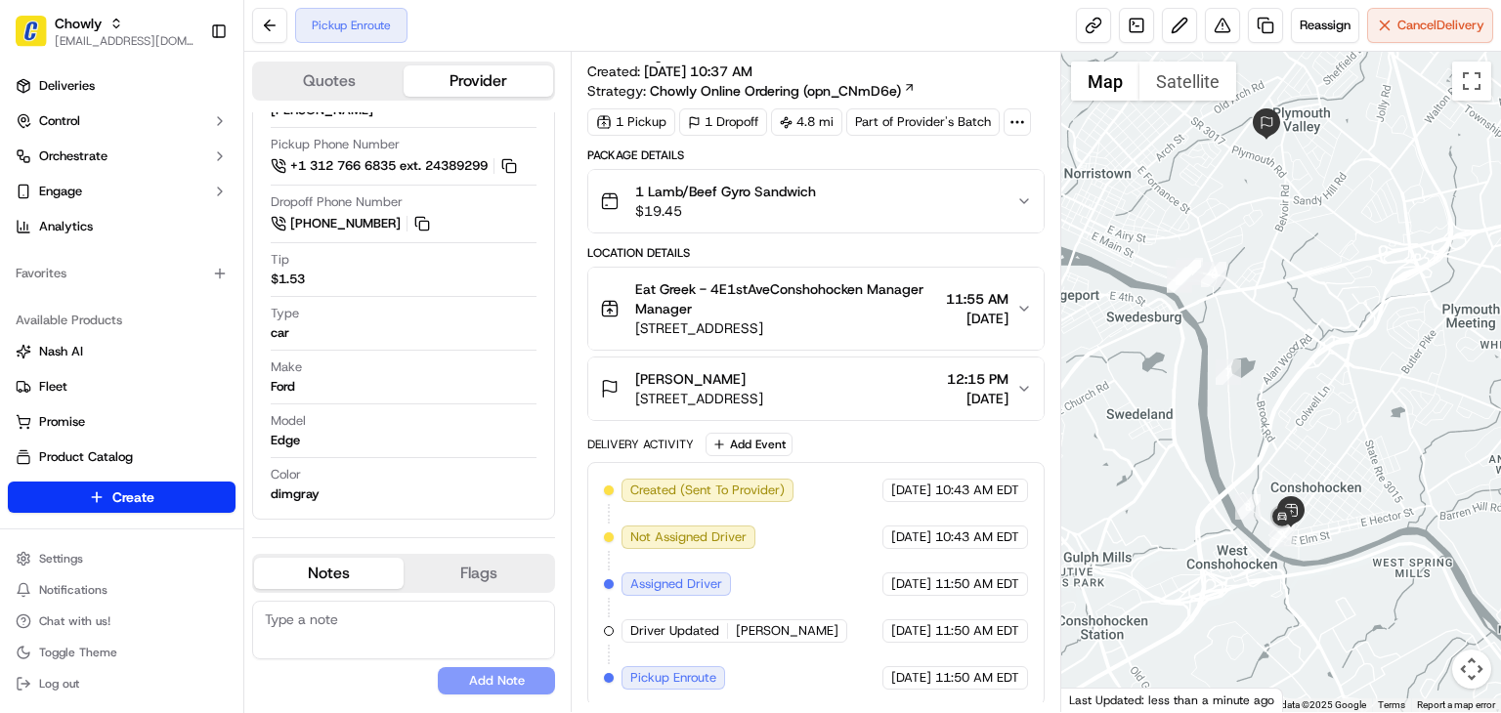
drag, startPoint x: 1341, startPoint y: 589, endPoint x: 1339, endPoint y: 534, distance: 55.7
click at [1339, 534] on div at bounding box center [1281, 382] width 440 height 661
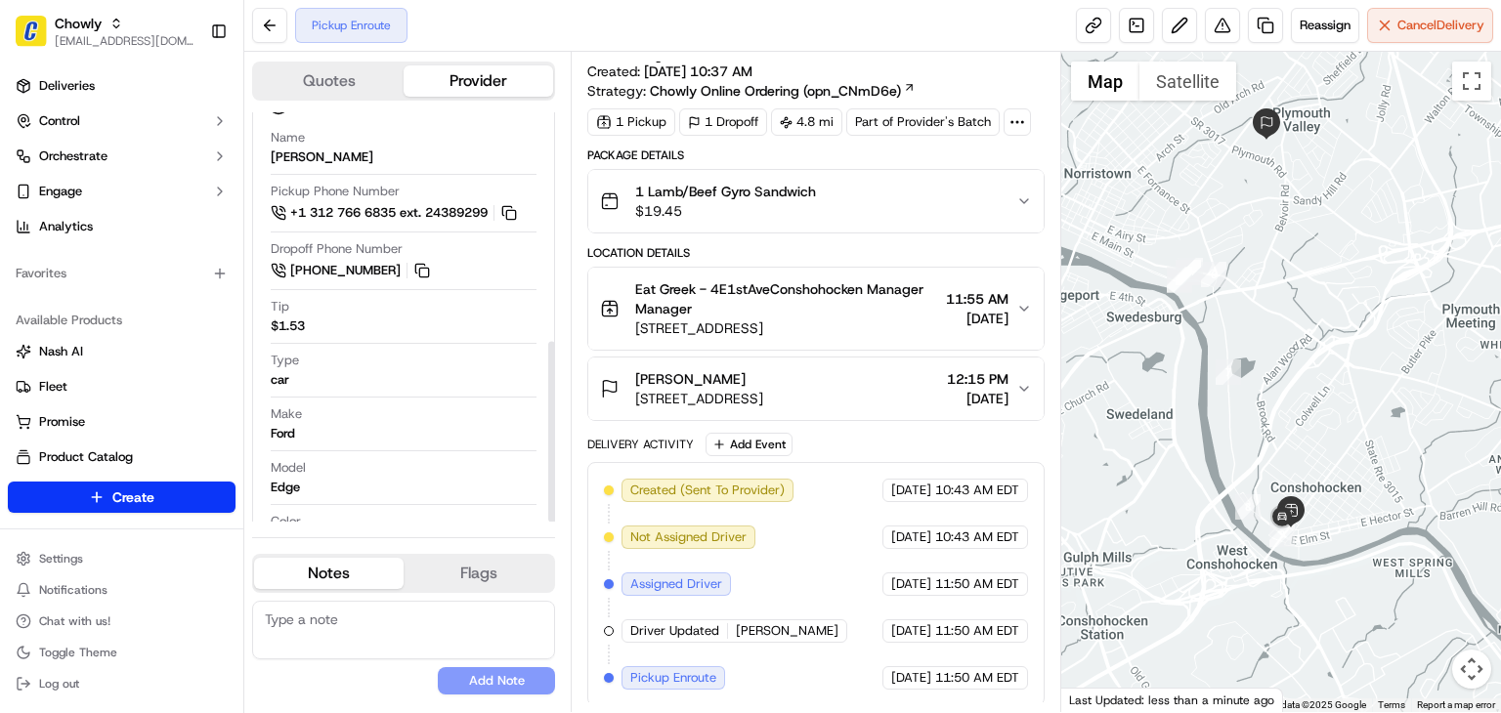
drag, startPoint x: 551, startPoint y: 405, endPoint x: 559, endPoint y: 384, distance: 22.0
click at [555, 384] on div at bounding box center [551, 431] width 7 height 181
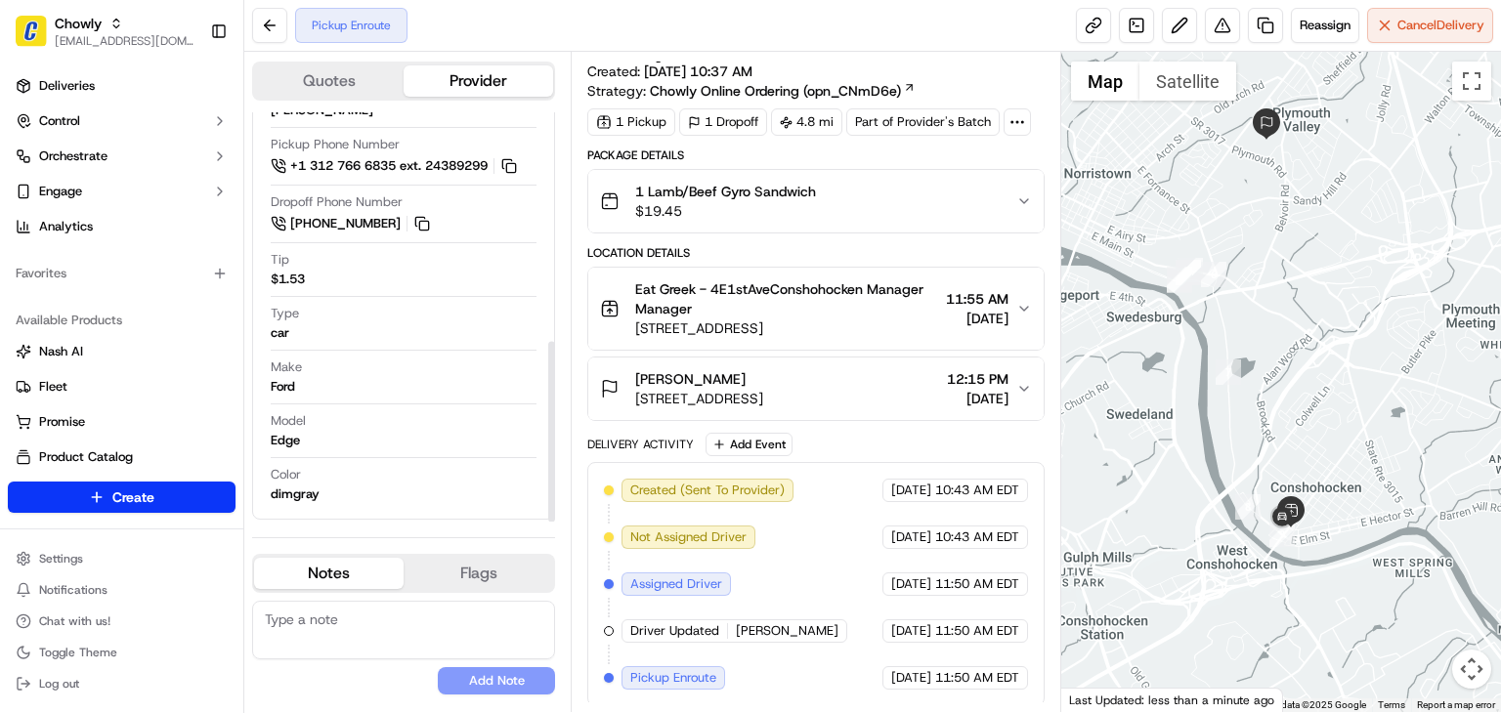
drag, startPoint x: 554, startPoint y: 392, endPoint x: 553, endPoint y: 476, distance: 84.0
click at [553, 474] on div at bounding box center [551, 431] width 7 height 181
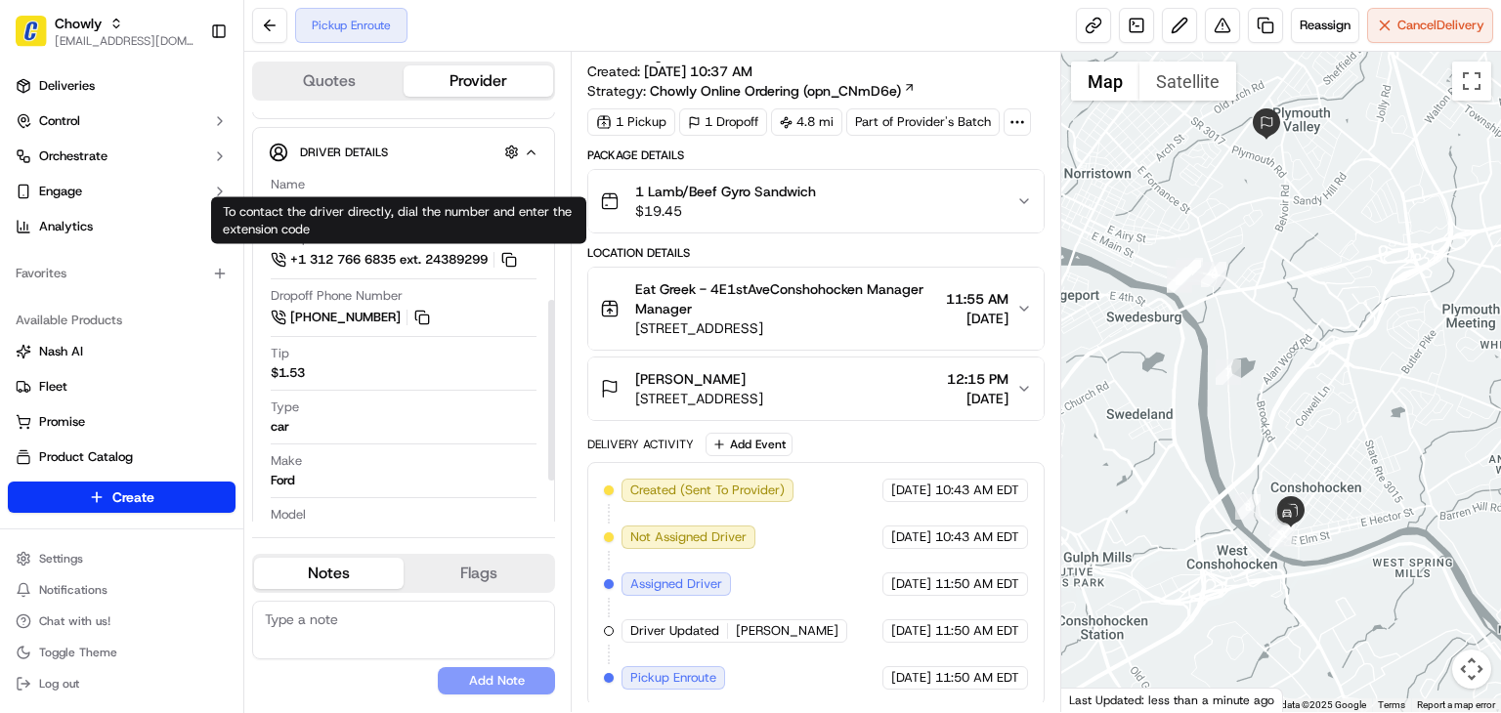
scroll to position [425, 0]
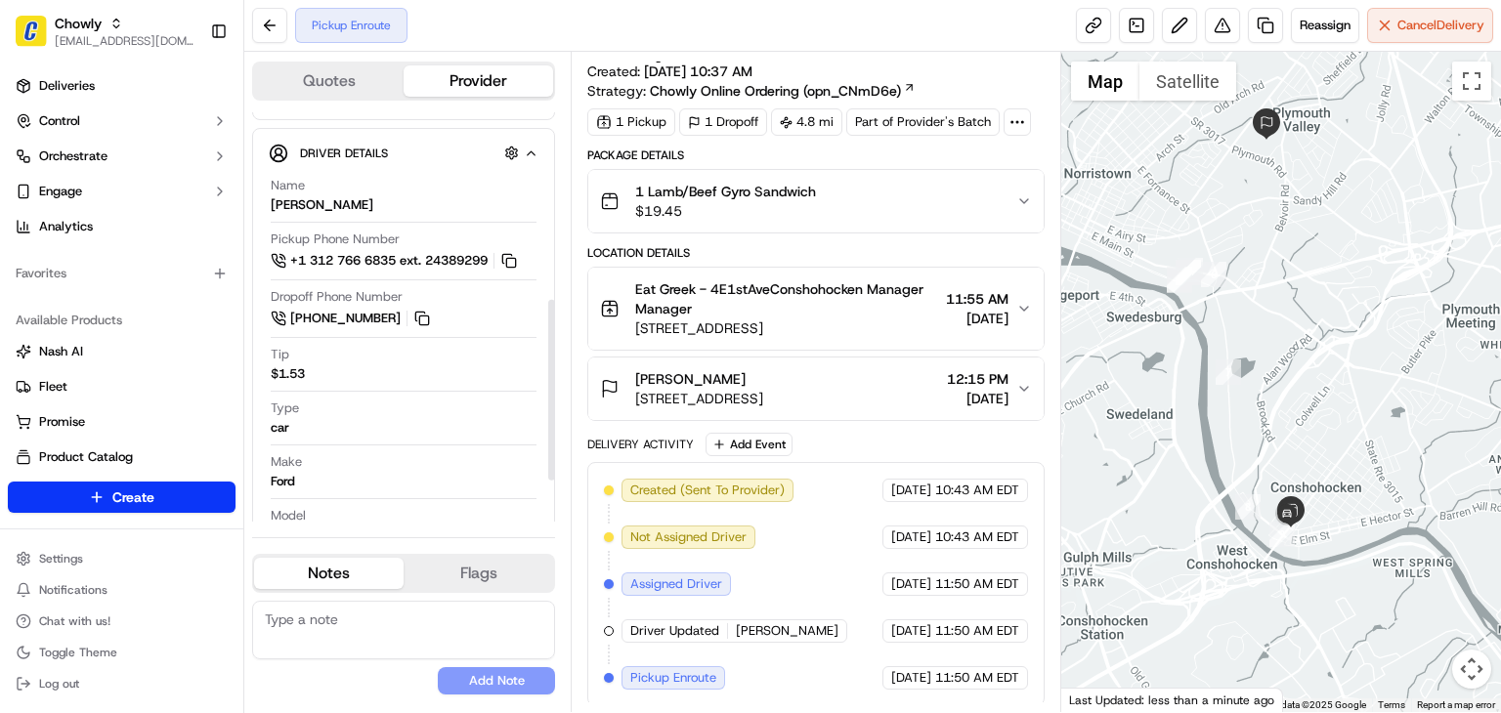
click at [371, 621] on textarea at bounding box center [403, 630] width 303 height 59
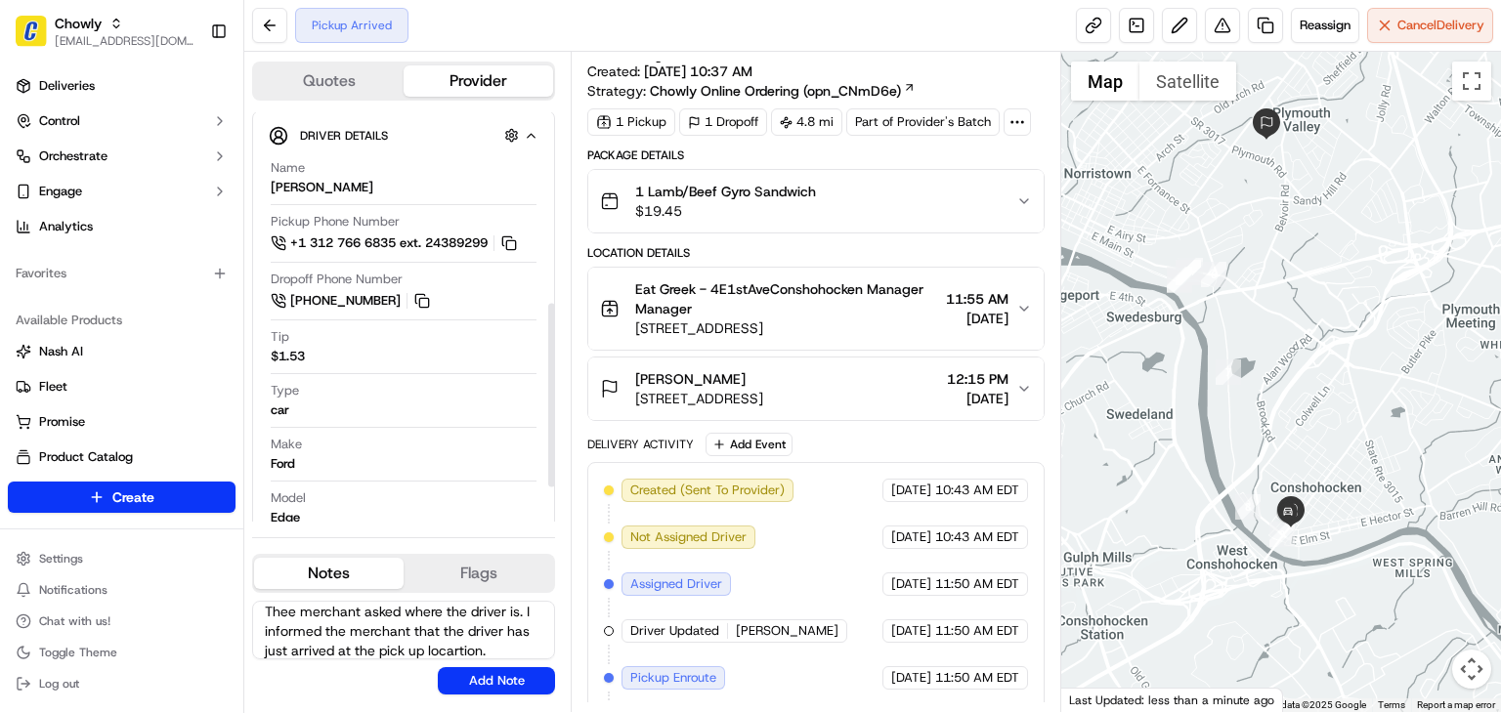
scroll to position [8, 0]
click at [458, 624] on textarea "Thee merchant asked where the driver is. I informed the merchant that the drive…" at bounding box center [403, 630] width 303 height 59
click at [411, 643] on textarea "Thee merchant asked where the driver is. I informed the merchant that the drive…" at bounding box center [403, 630] width 303 height 59
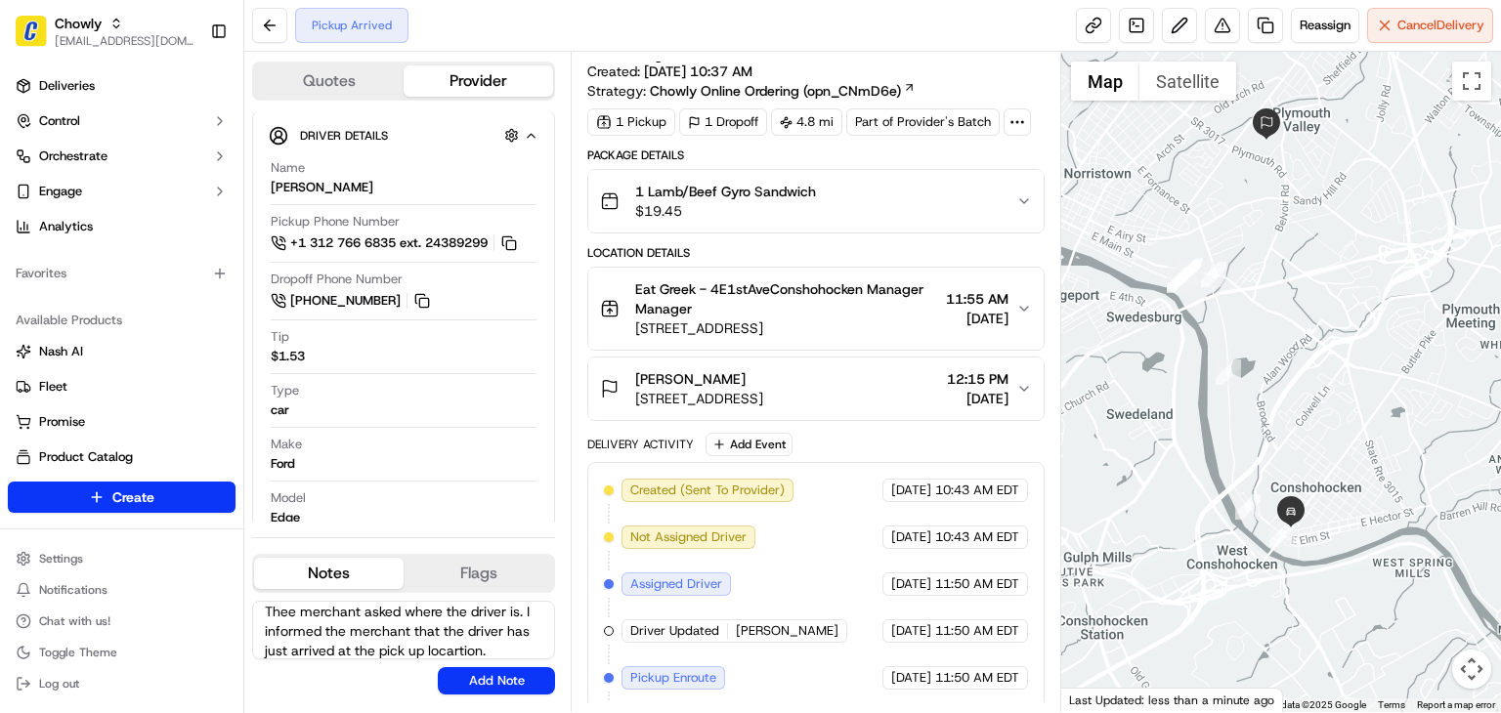
click at [410, 642] on textarea "Thee merchant asked where the driver is. I informed the merchant that the drive…" at bounding box center [403, 630] width 303 height 59
paste textarea ""The merchant inquired about the driver's location. I informed them that the dr…"
click at [272, 620] on textarea ""The merchant inquired about the driver's location. I informed them that the dr…" at bounding box center [403, 630] width 303 height 59
type textarea "The merchant inquired about the driver's location. I informed them that the dri…"
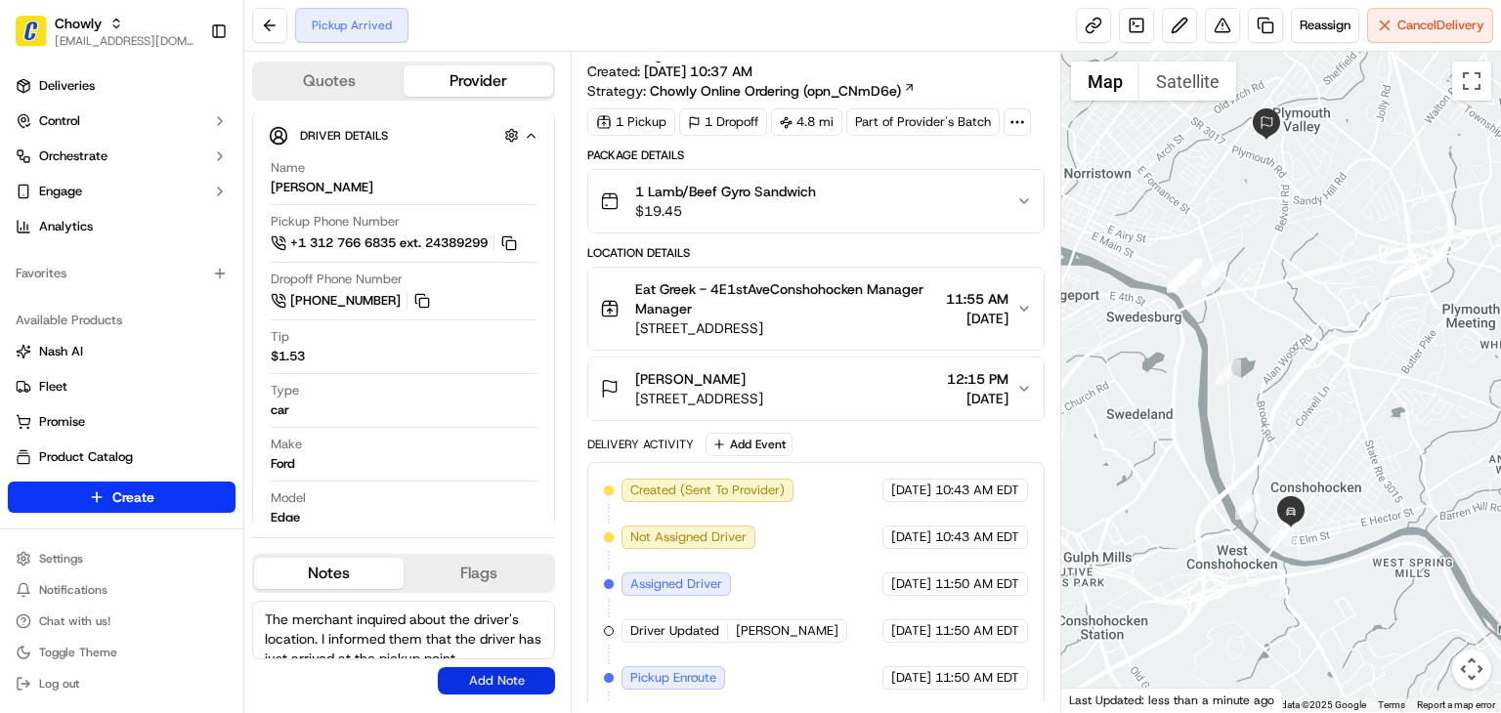
click at [491, 667] on button "Add Note" at bounding box center [496, 680] width 117 height 27
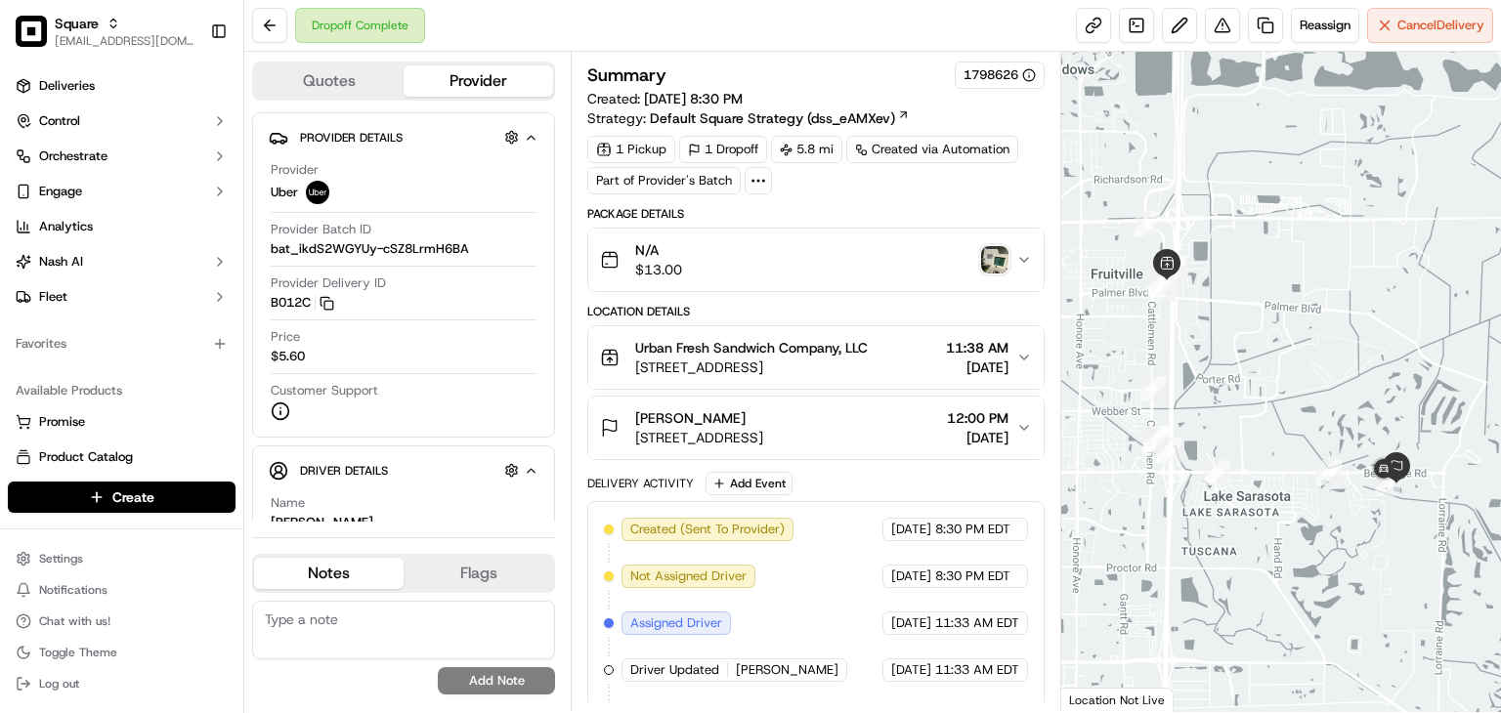
click at [990, 257] on img "button" at bounding box center [994, 259] width 27 height 27
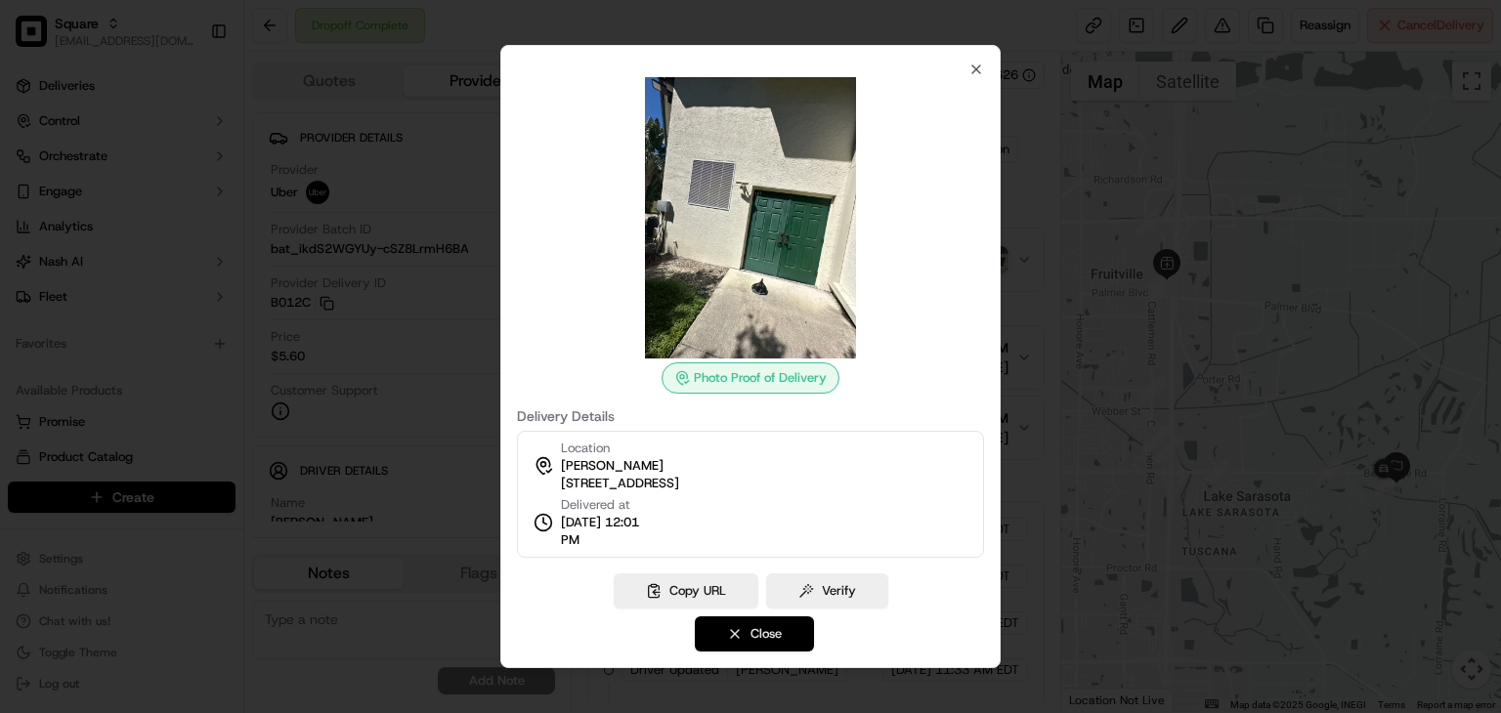
click at [778, 638] on button "Close" at bounding box center [754, 634] width 119 height 35
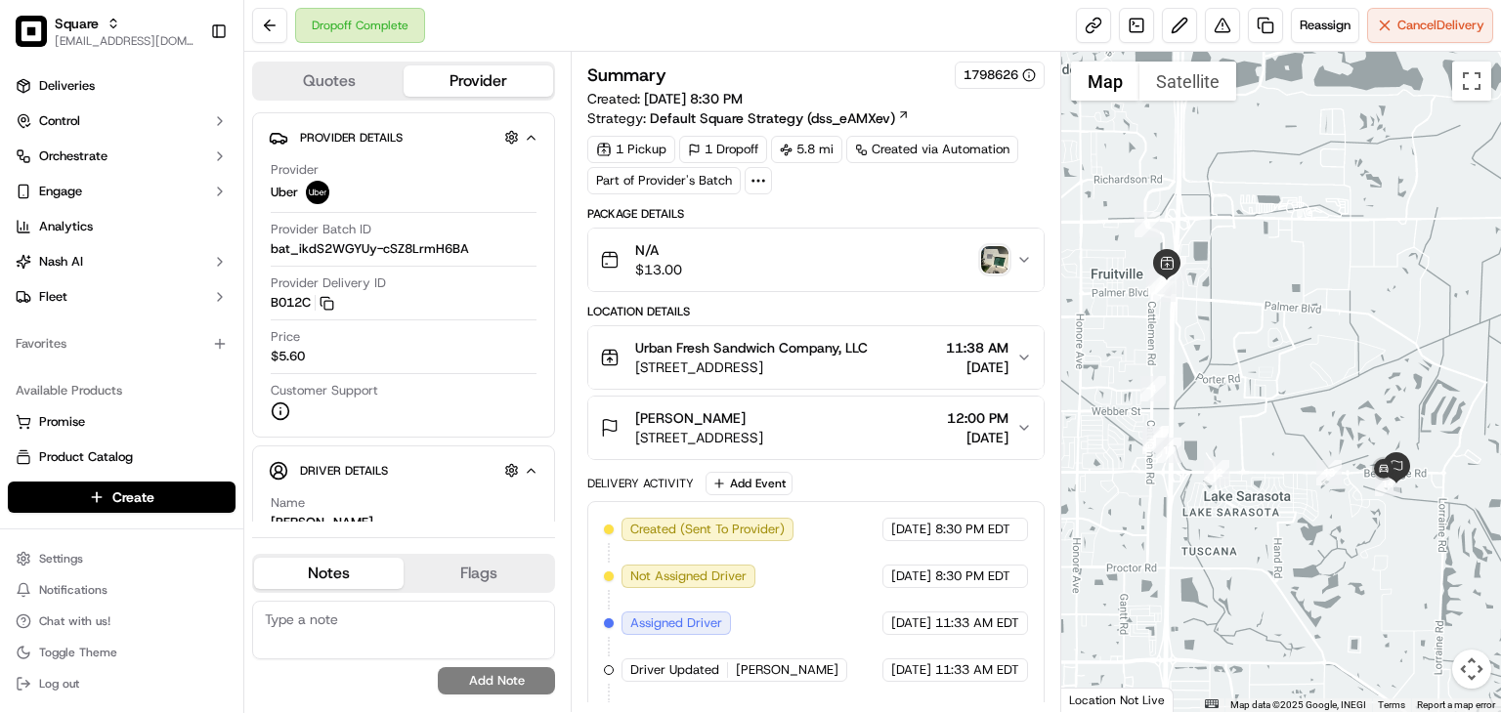
click at [998, 411] on span "12:00 PM" at bounding box center [978, 418] width 62 height 20
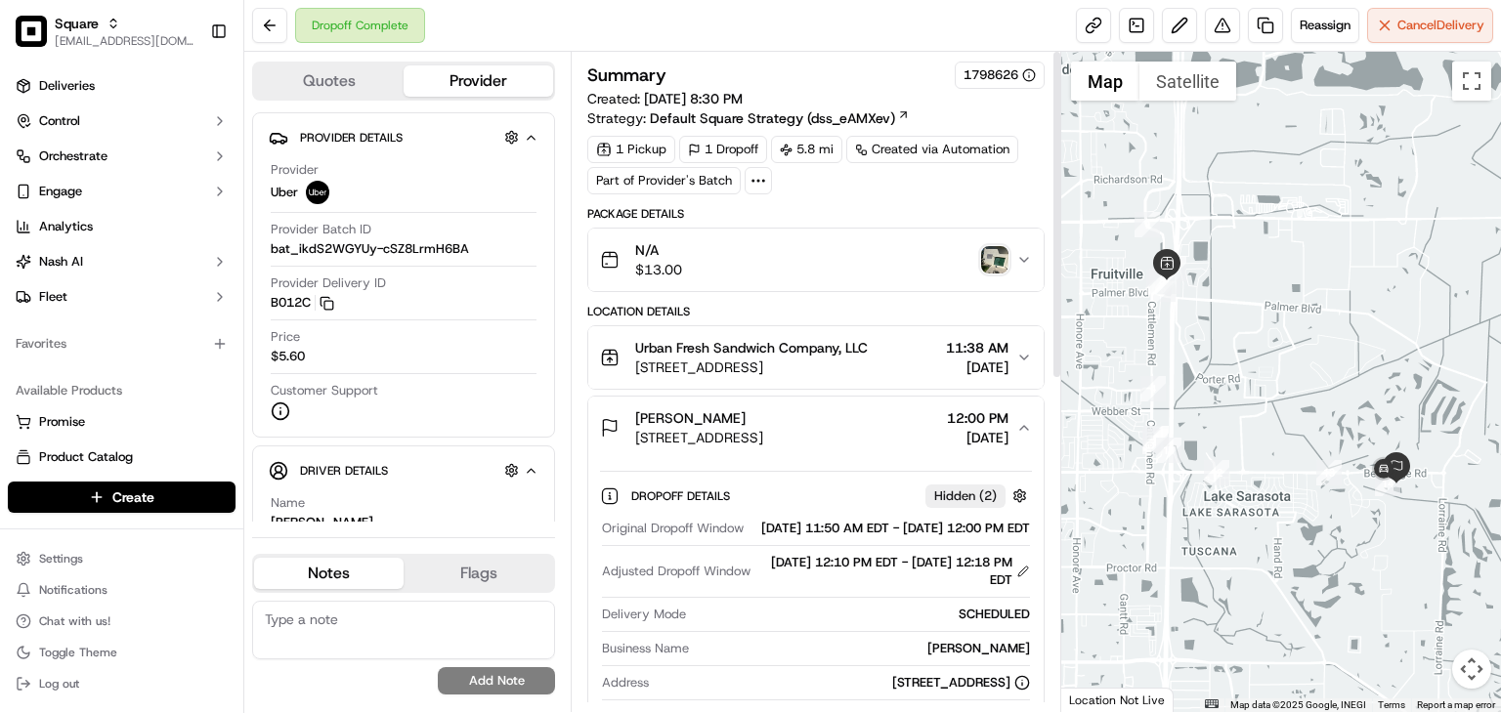
click at [996, 258] on img "button" at bounding box center [994, 259] width 27 height 27
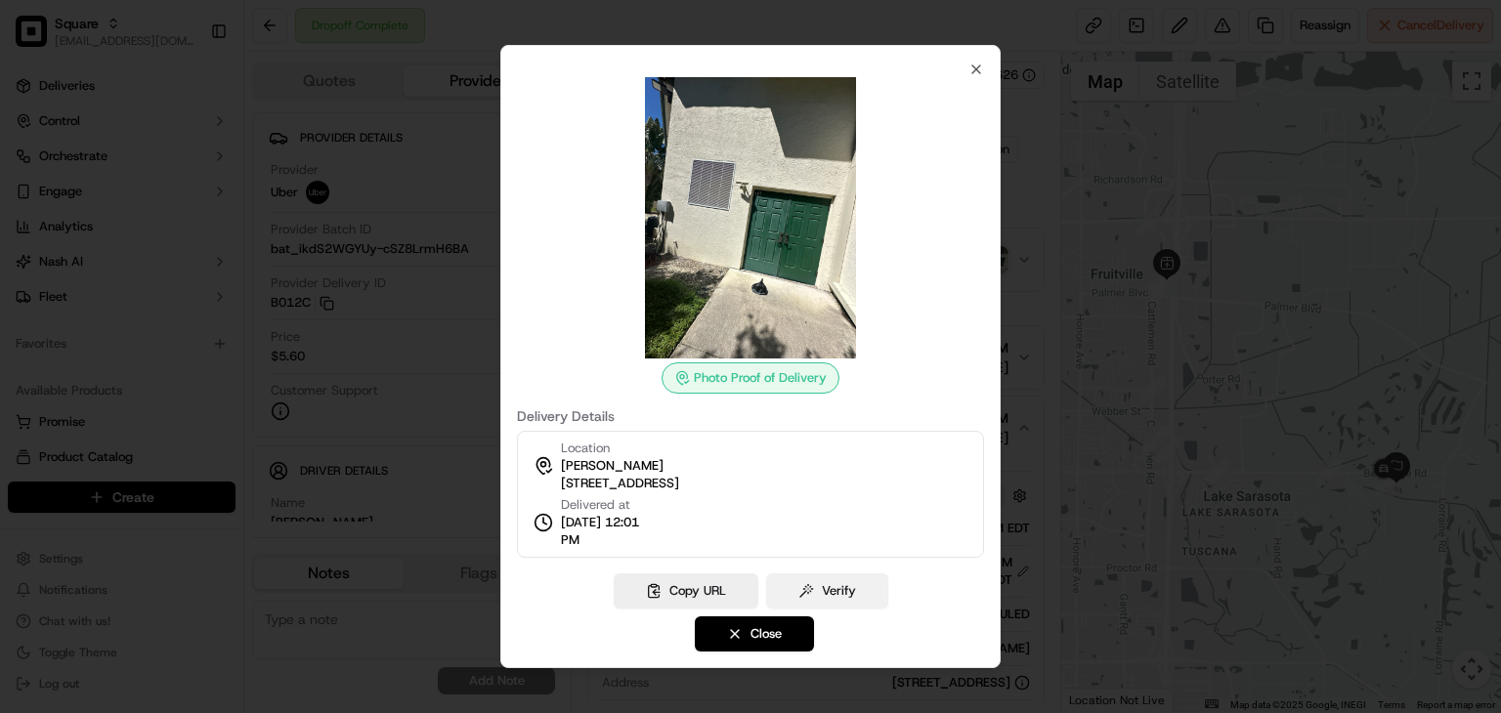
click at [842, 600] on button "Verify" at bounding box center [827, 591] width 122 height 35
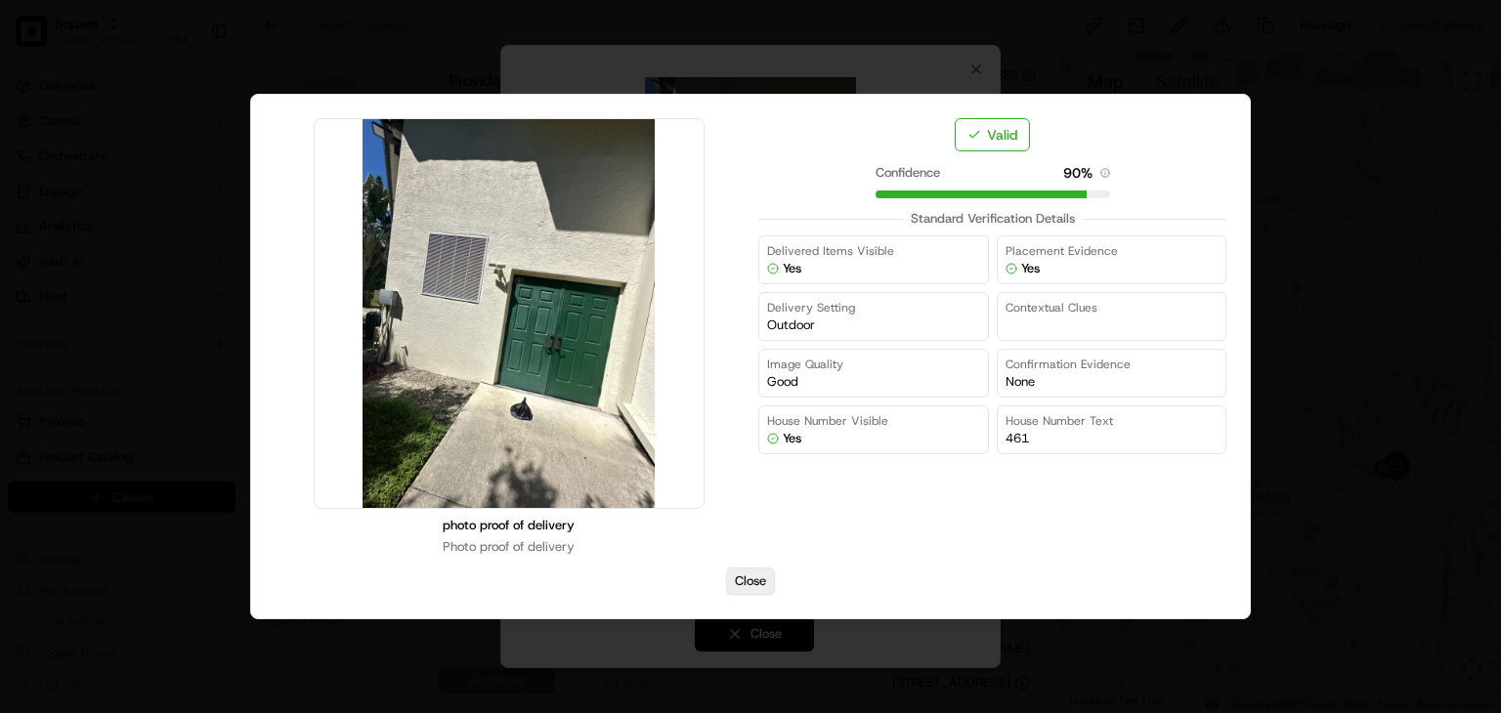
click at [766, 580] on button "Close" at bounding box center [750, 581] width 49 height 27
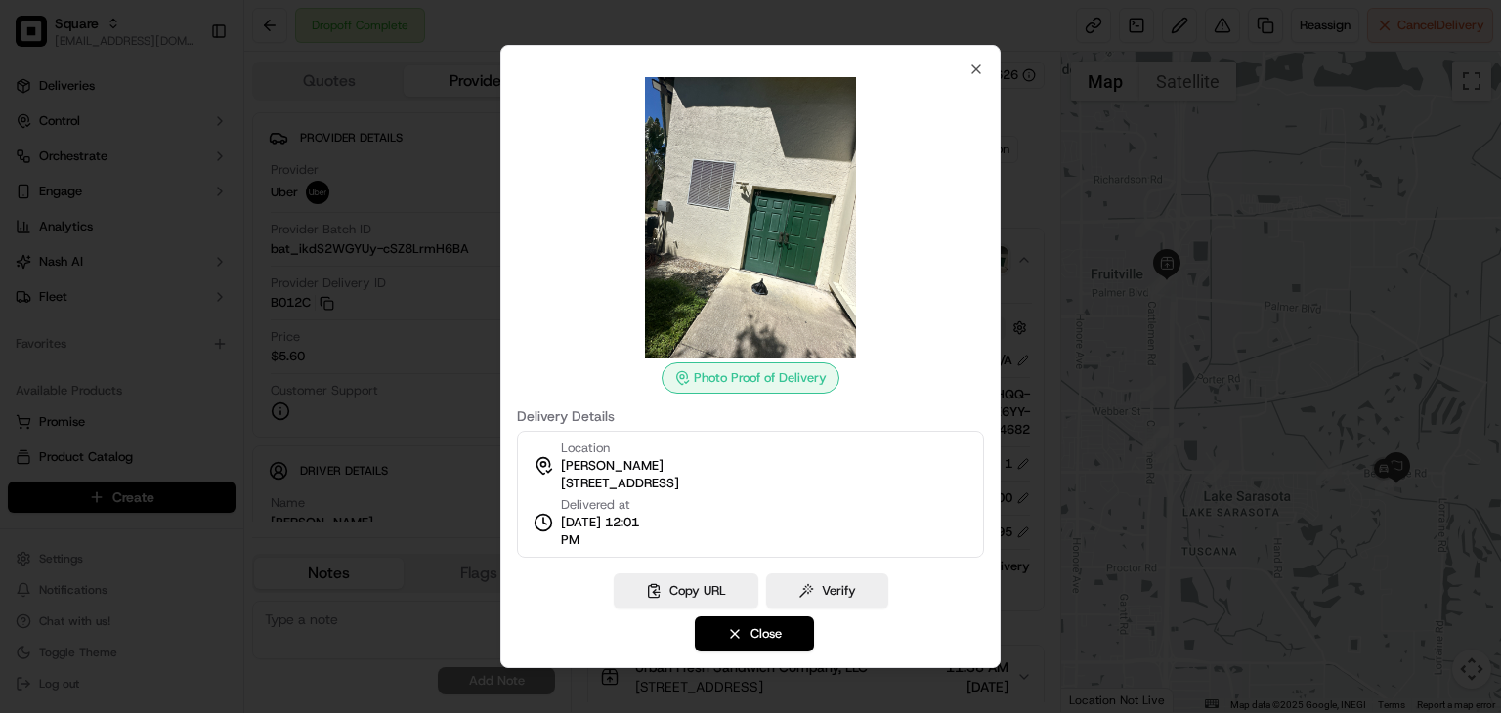
click at [679, 476] on span "8000 Bee Ridge Rd, Sarasota, FL 34241, USA" at bounding box center [620, 484] width 118 height 18
click at [679, 476] on span "[STREET_ADDRESS]" at bounding box center [620, 484] width 118 height 18
copy div "[STREET_ADDRESS]"
click at [1055, 194] on div at bounding box center [750, 356] width 1501 height 713
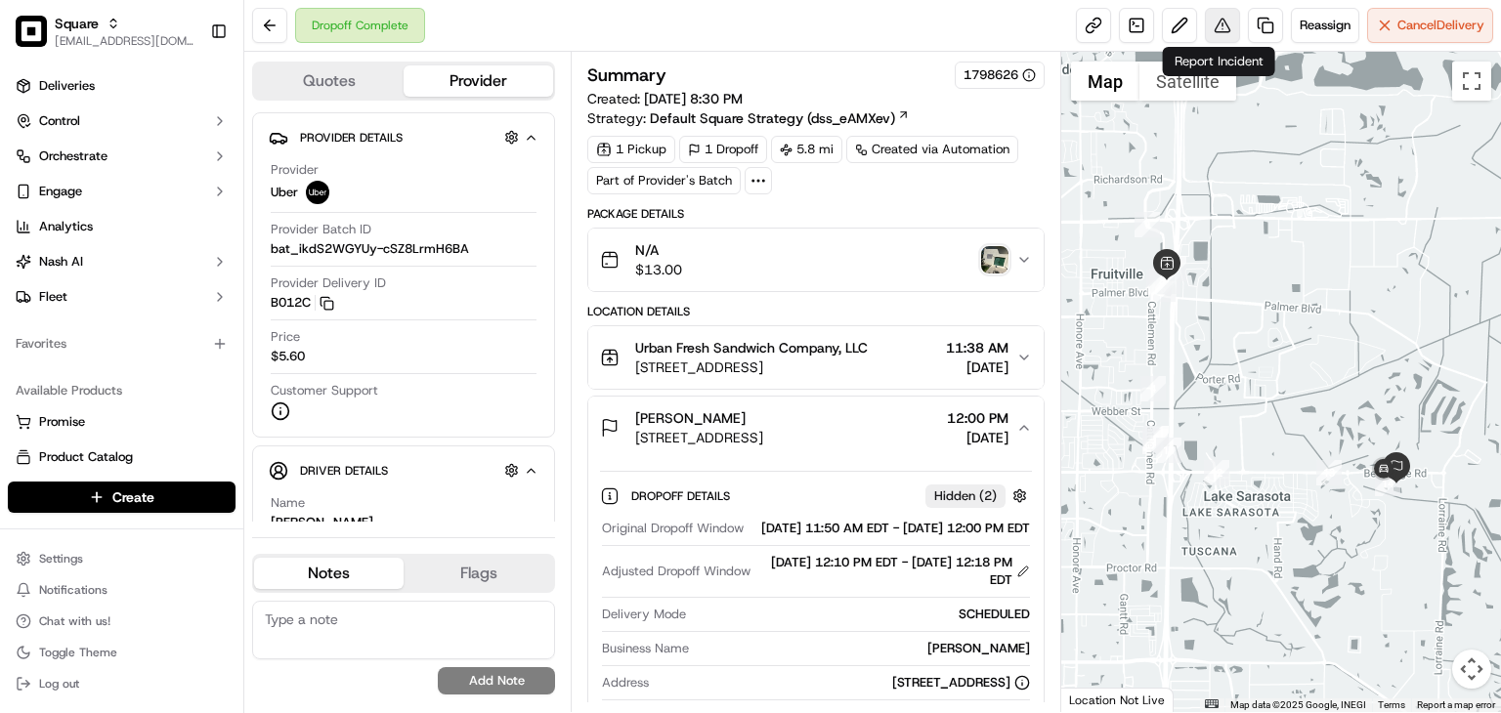
click at [1218, 34] on button at bounding box center [1222, 25] width 35 height 35
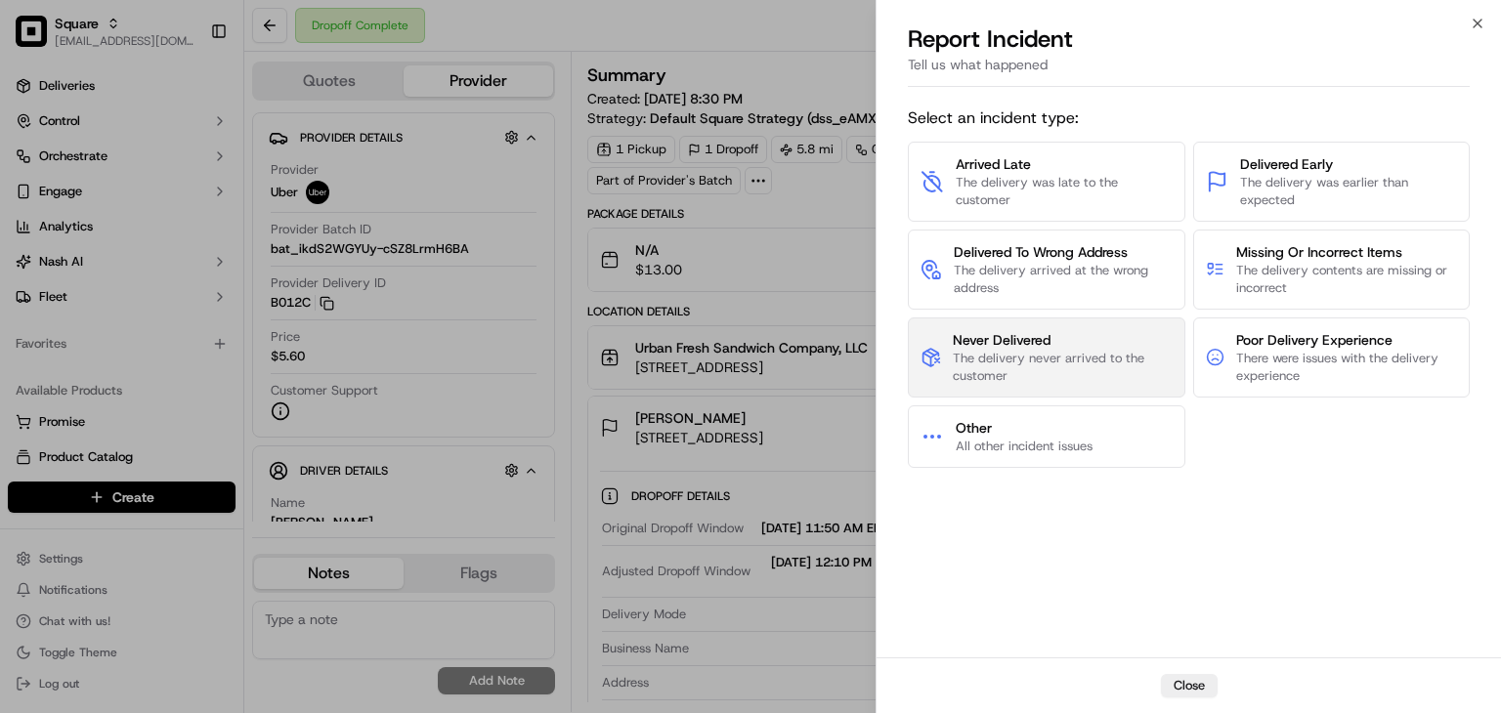
click at [1075, 350] on span "The delivery never arrived to the customer" at bounding box center [1062, 367] width 219 height 35
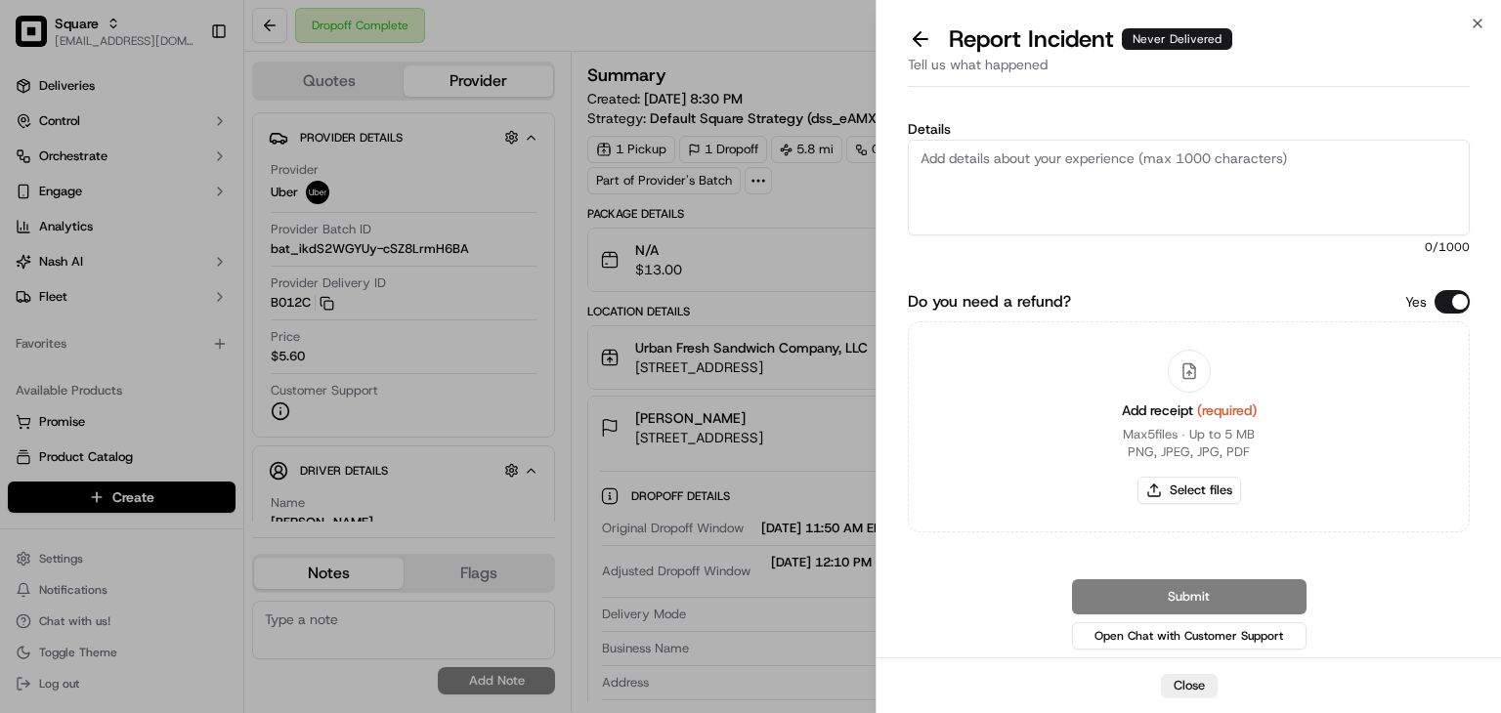
click at [1451, 306] on button "Do you need a refund?" at bounding box center [1452, 301] width 35 height 23
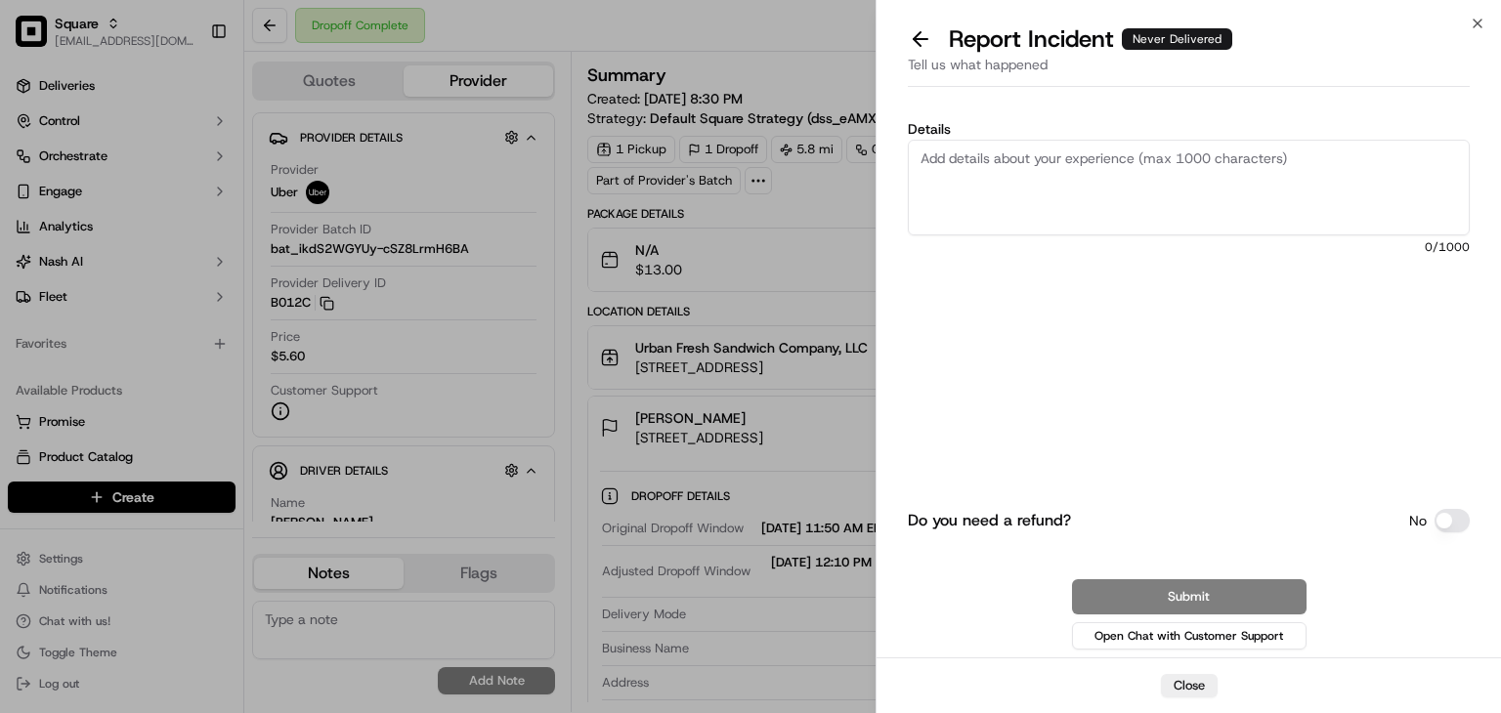
click at [1149, 191] on textarea "Details" at bounding box center [1189, 188] width 562 height 96
type textarea "T"
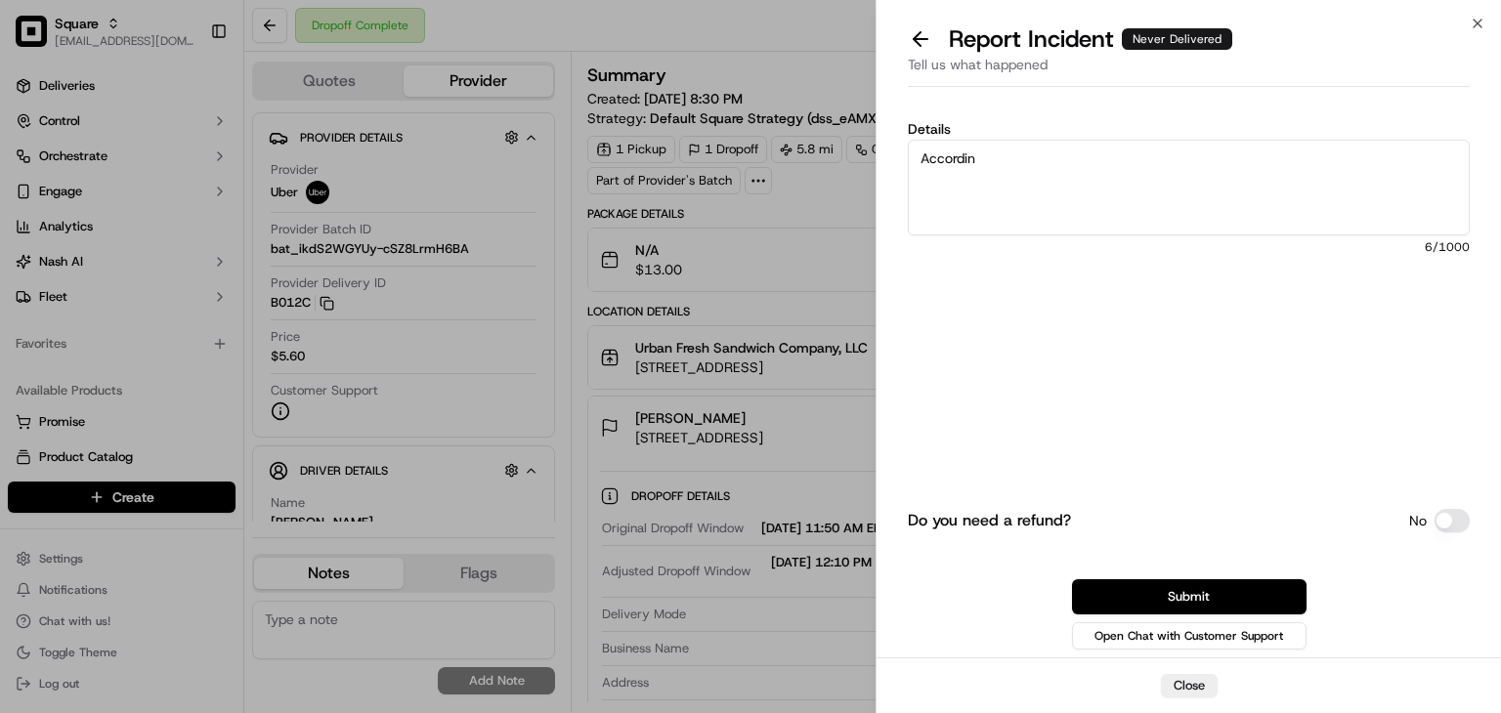
type textarea "According"
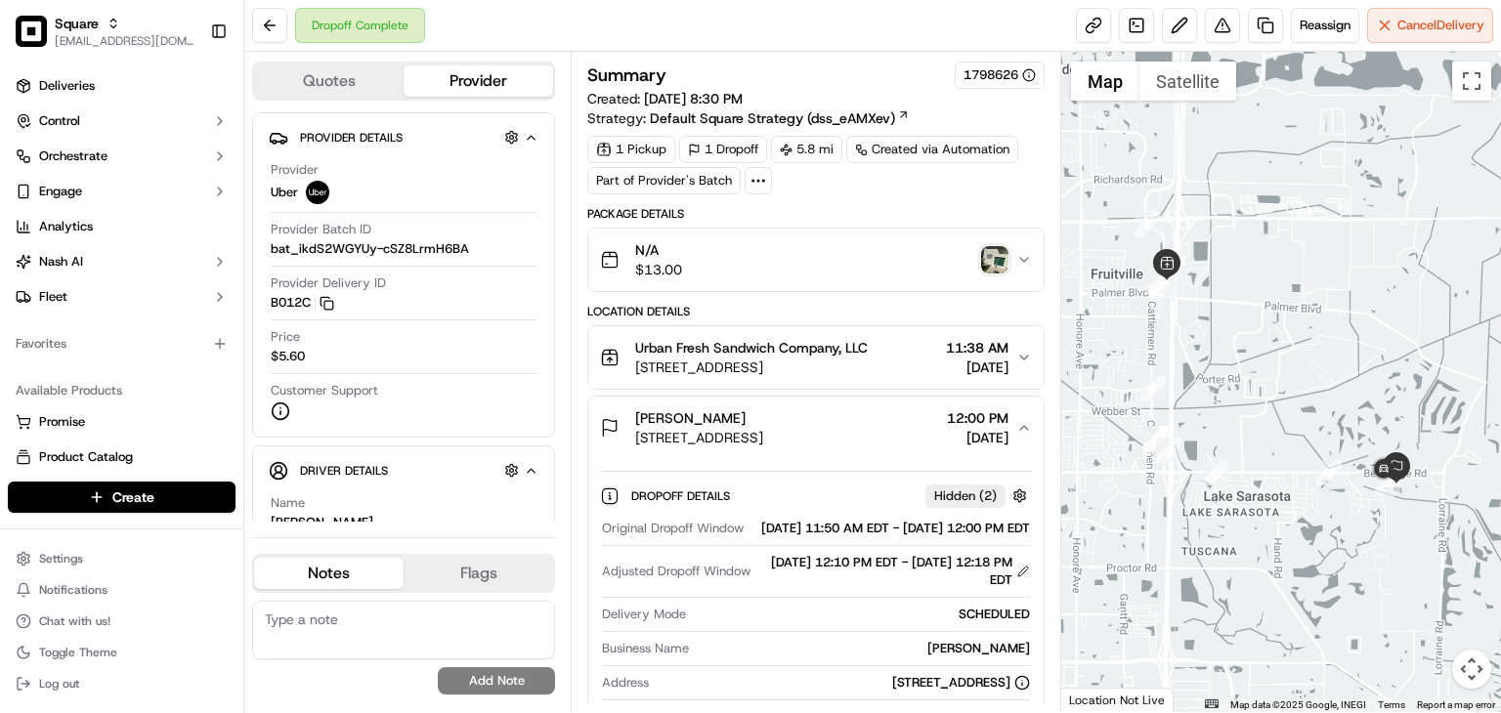
click at [860, 257] on div "N/A $13.00" at bounding box center [808, 259] width 416 height 39
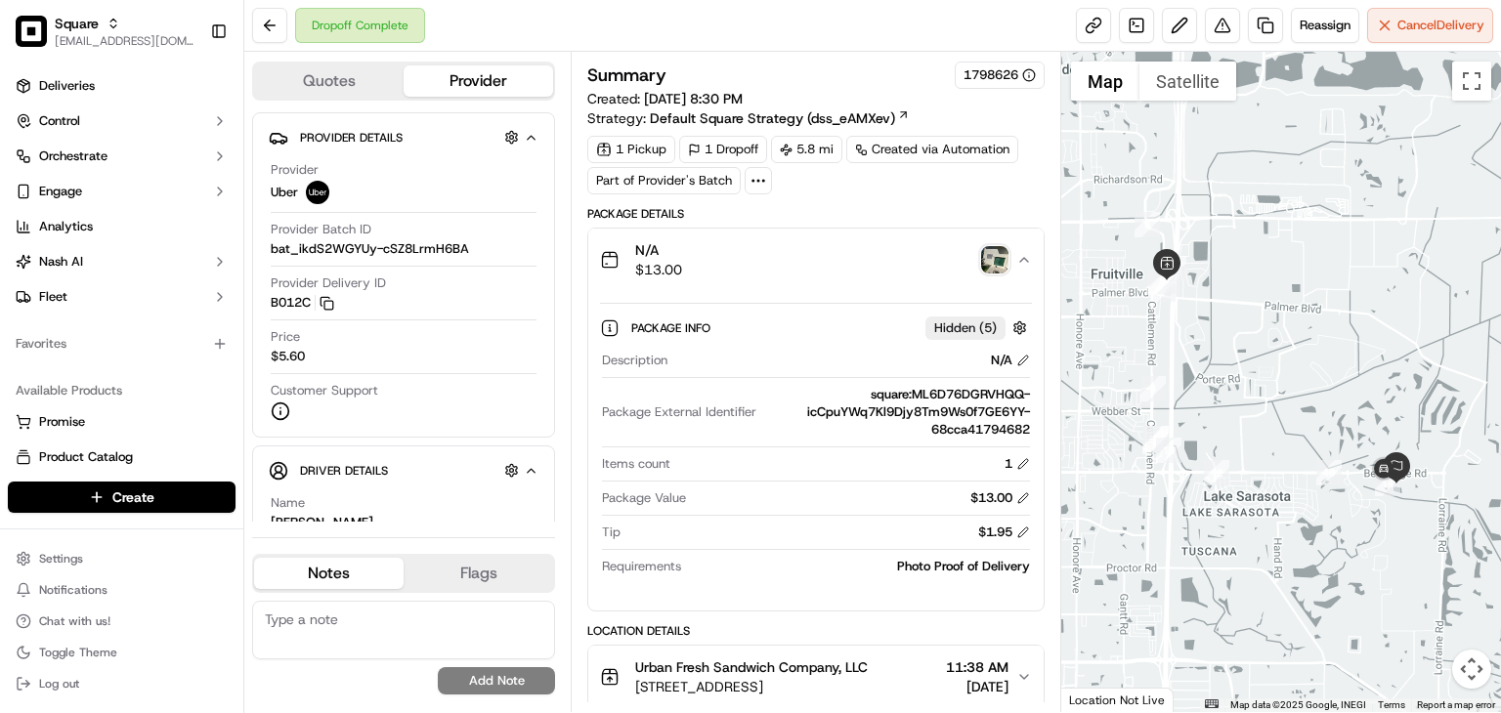
click at [860, 257] on div "N/A $13.00" at bounding box center [808, 259] width 416 height 39
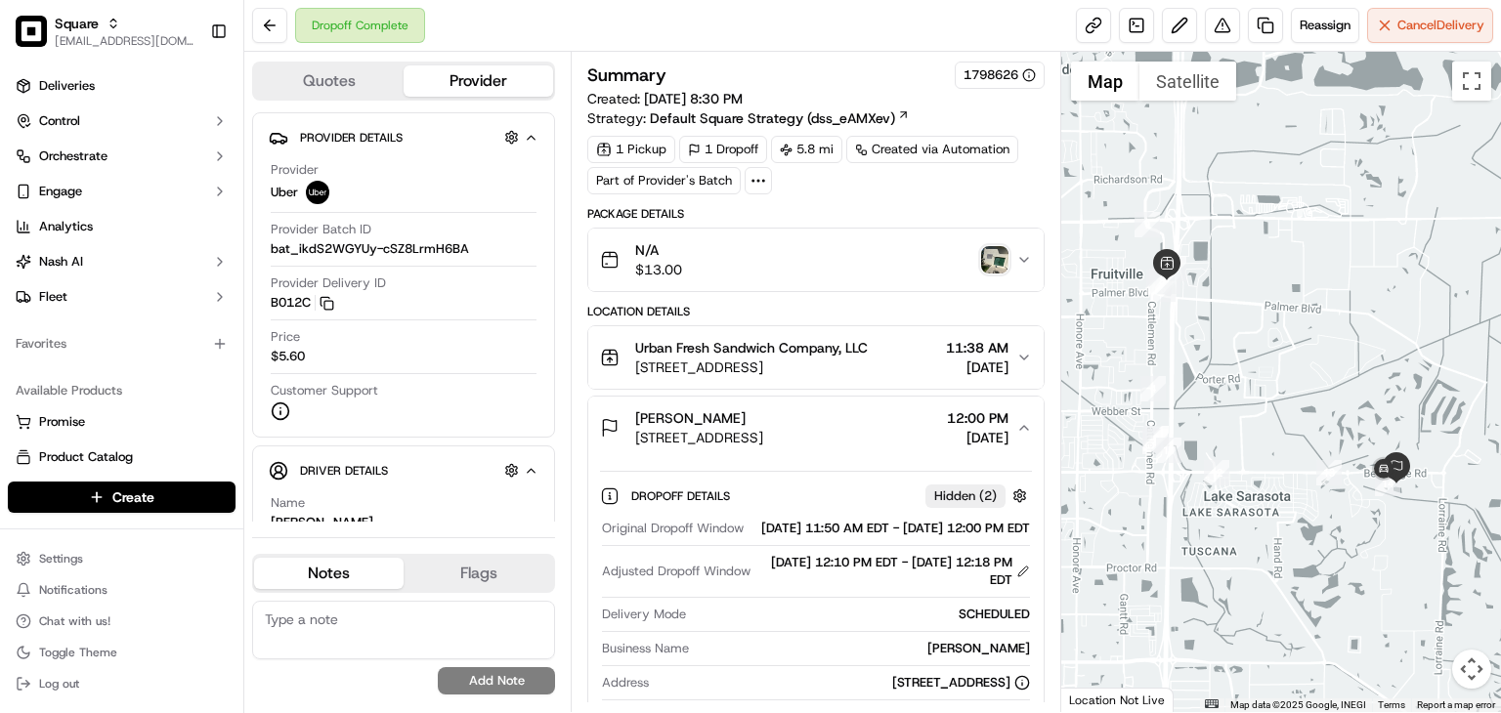
click at [862, 255] on div "N/A $13.00" at bounding box center [808, 259] width 416 height 39
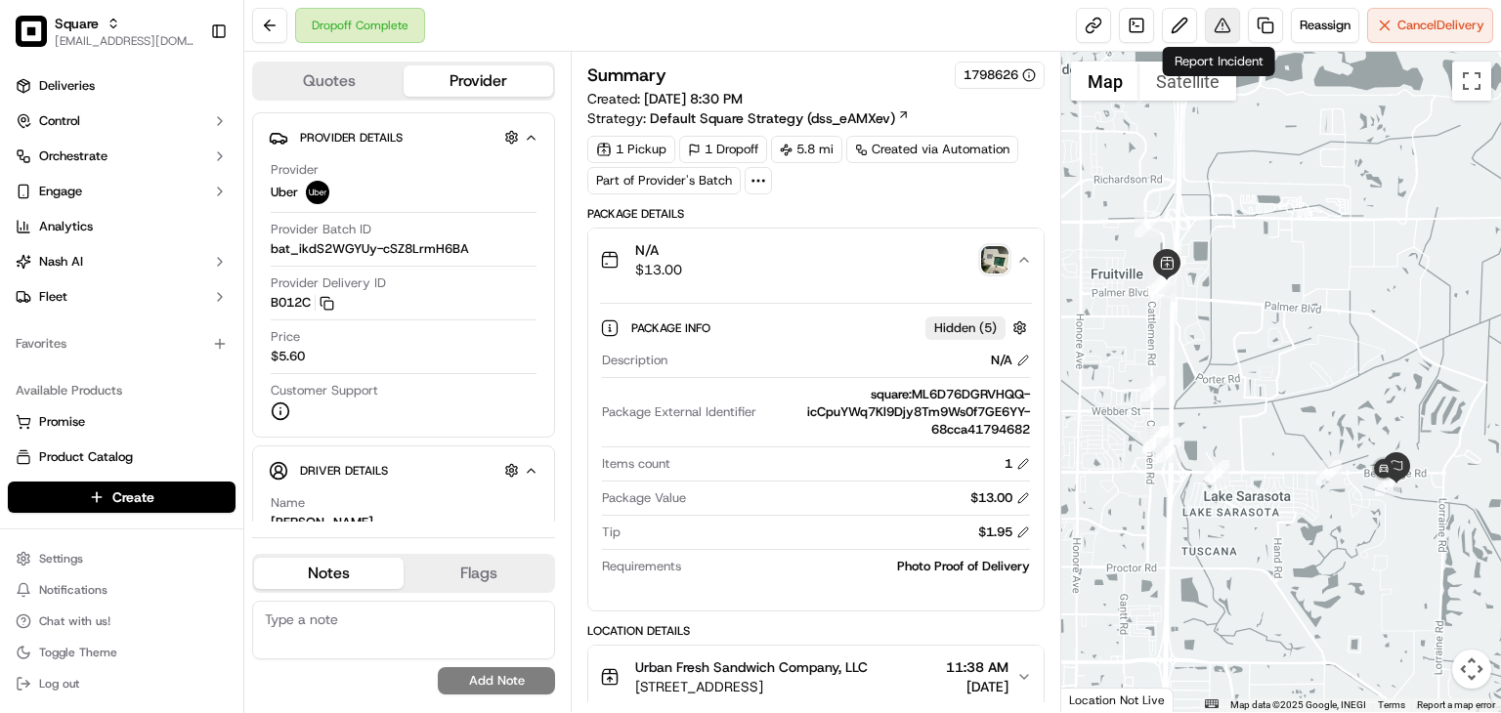
click at [1219, 22] on button at bounding box center [1222, 25] width 35 height 35
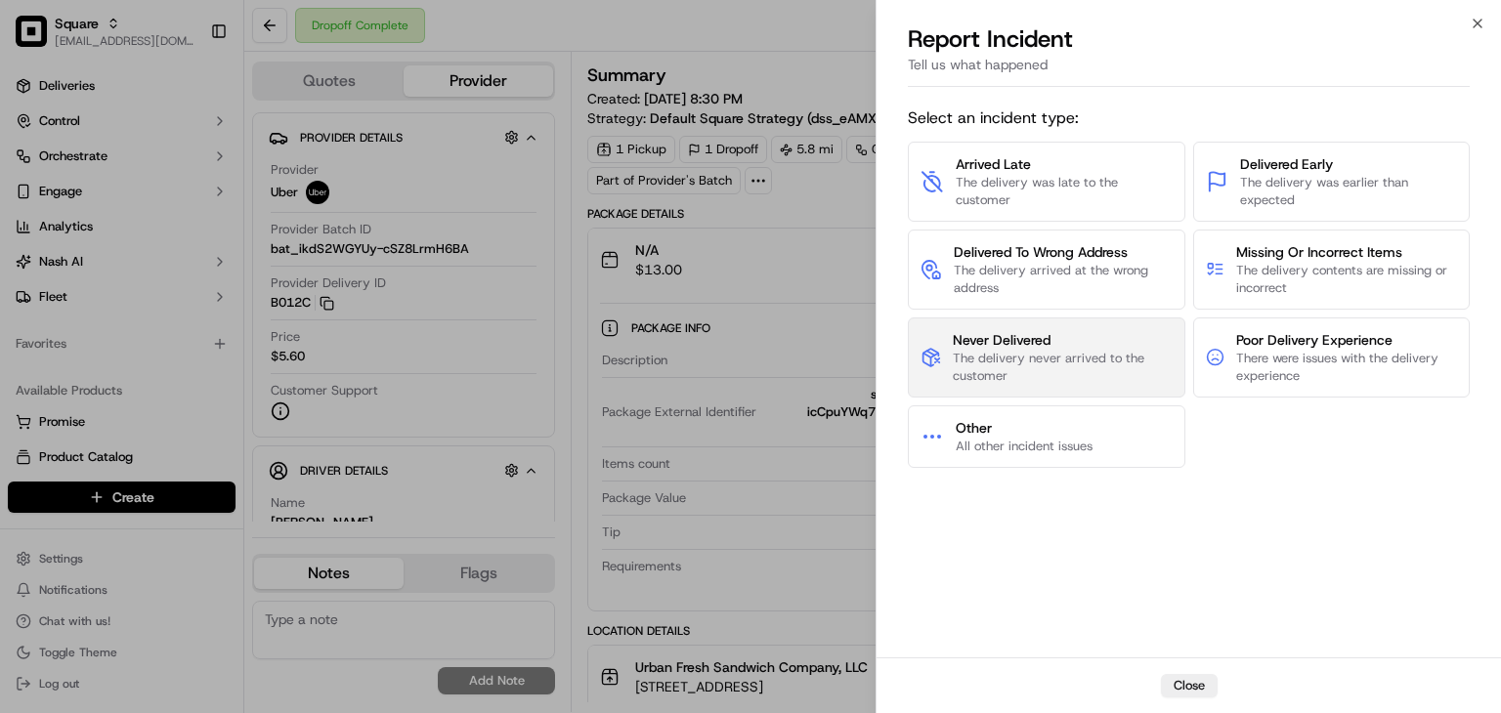
click at [1054, 342] on span "Never Delivered" at bounding box center [1062, 340] width 219 height 20
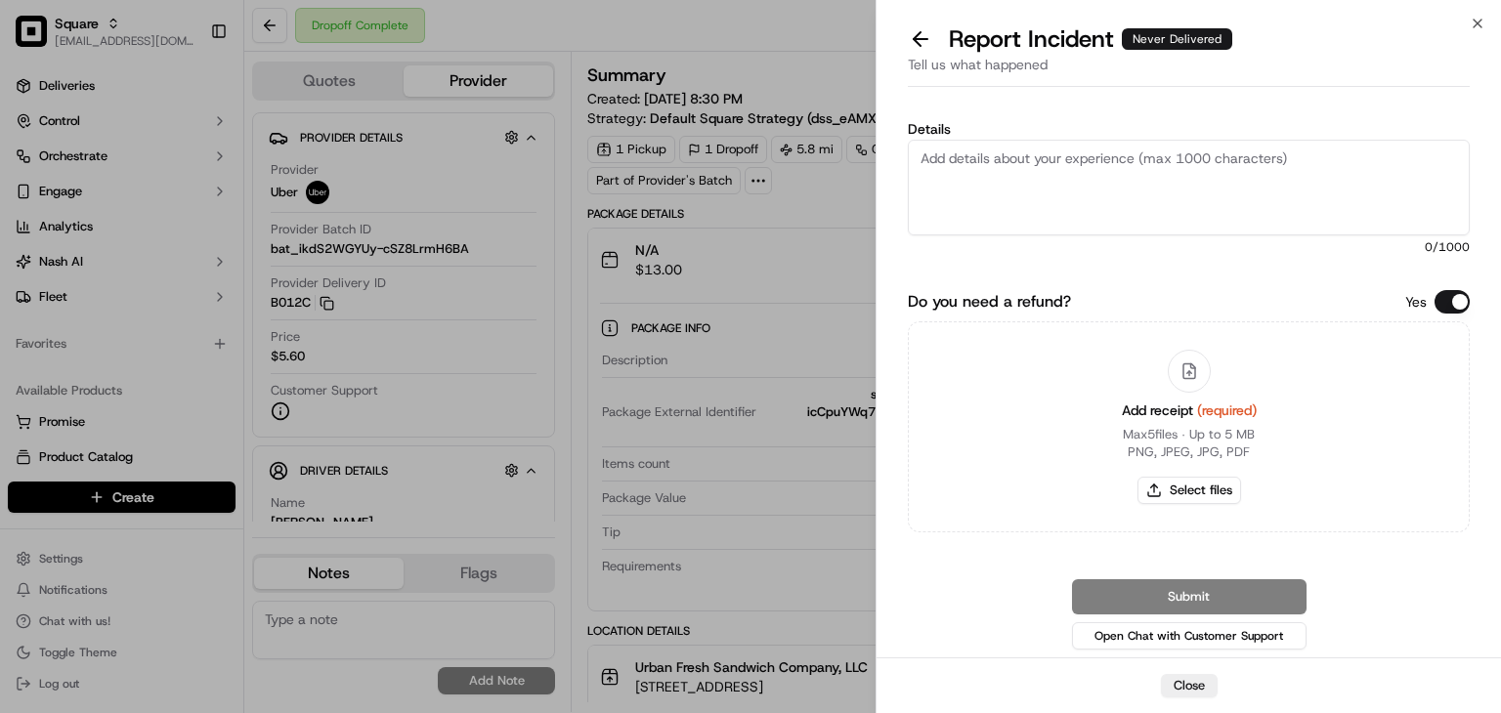
click at [1438, 301] on button "Do you need a refund?" at bounding box center [1452, 301] width 35 height 23
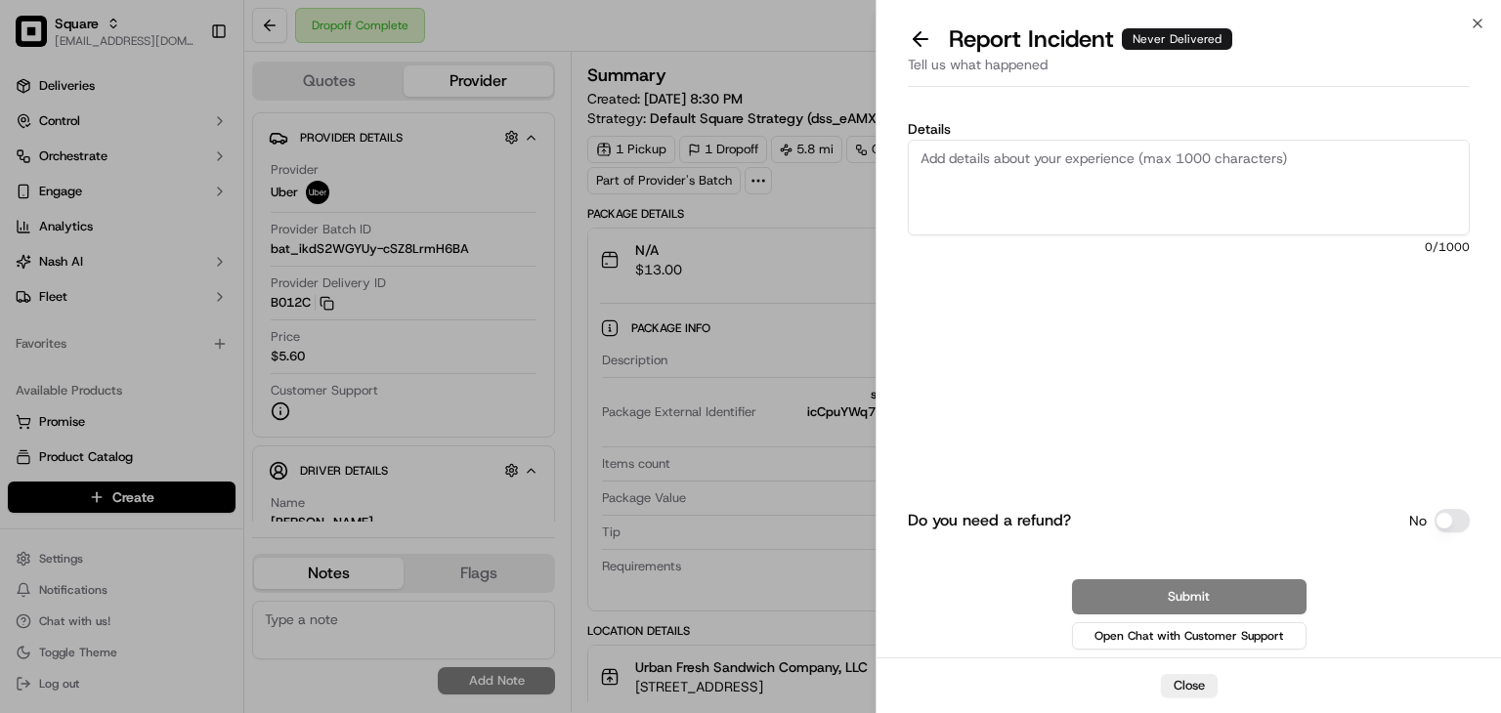
click at [1247, 176] on textarea "Details" at bounding box center [1189, 188] width 562 height 96
click at [1109, 193] on textarea "Details" at bounding box center [1189, 188] width 562 height 96
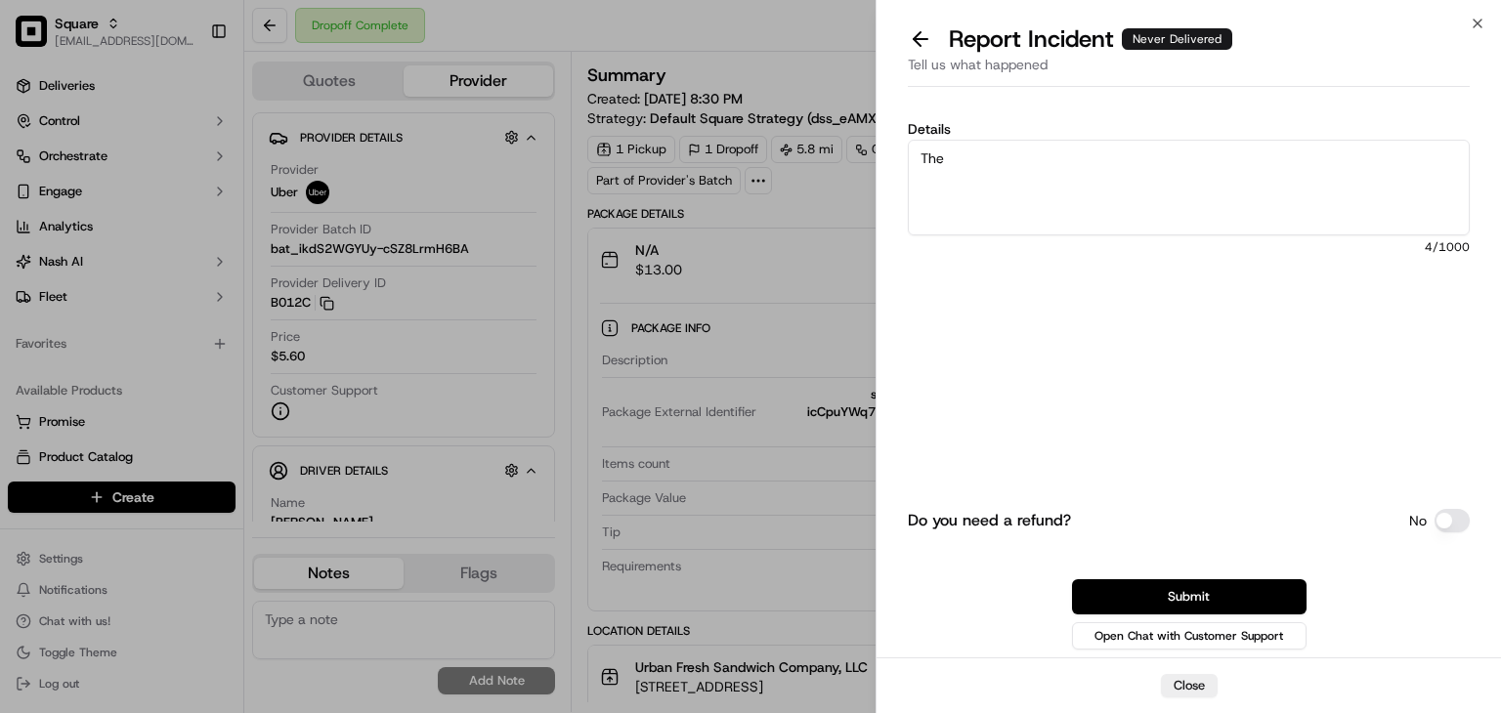
click at [989, 178] on textarea "The" at bounding box center [1189, 188] width 562 height 96
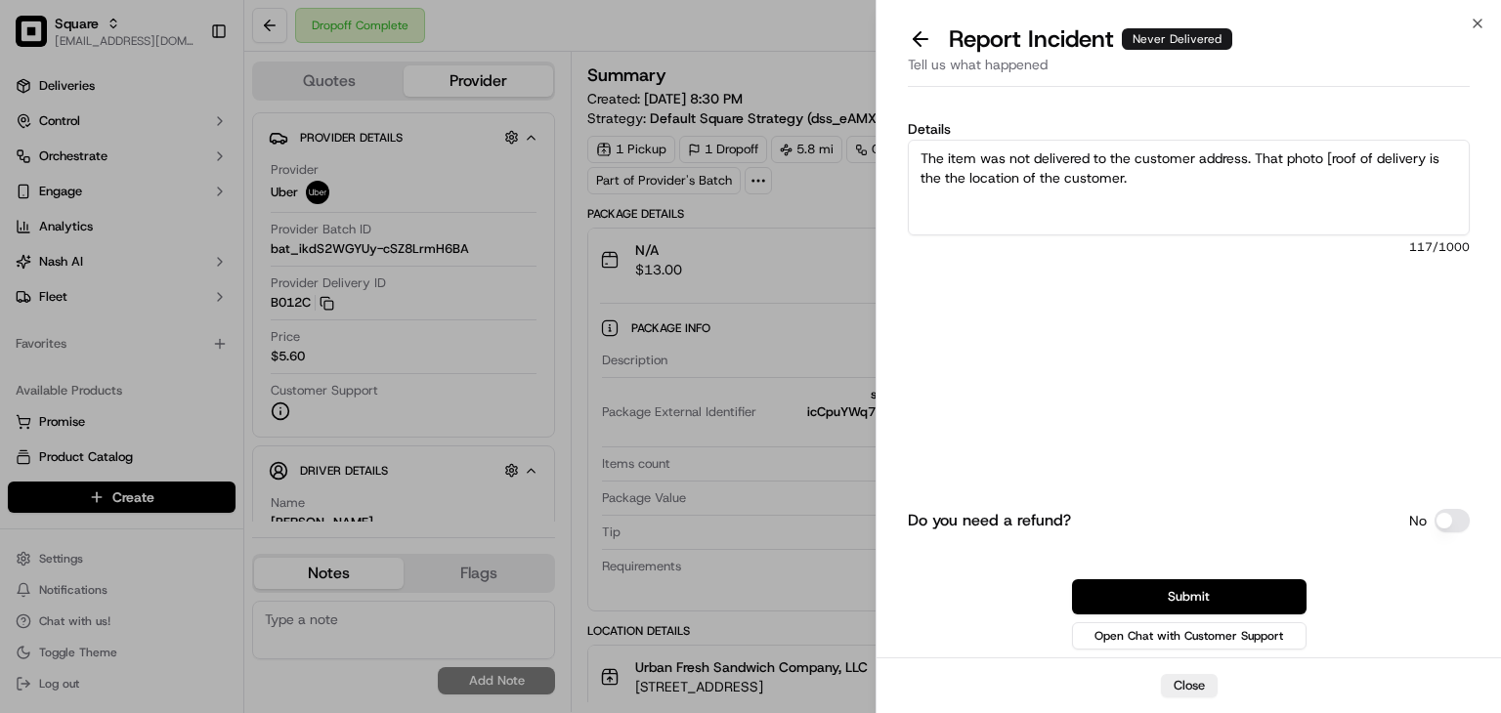
click at [1145, 181] on textarea "The item was not delivered to the customer address. That photo [roof of deliver…" at bounding box center [1189, 188] width 562 height 96
drag, startPoint x: 1111, startPoint y: 196, endPoint x: 775, endPoint y: 137, distance: 341.4
click at [775, 137] on body "Square rpajulas@nashhelp.com Toggle Sidebar Deliveries Control Orchestrate Enga…" at bounding box center [750, 356] width 1501 height 713
click at [1296, 123] on label "Details" at bounding box center [1189, 129] width 562 height 14
click at [1296, 140] on textarea "The item was not delivered to the customer address. That photo [roof of deliver…" at bounding box center [1189, 188] width 562 height 96
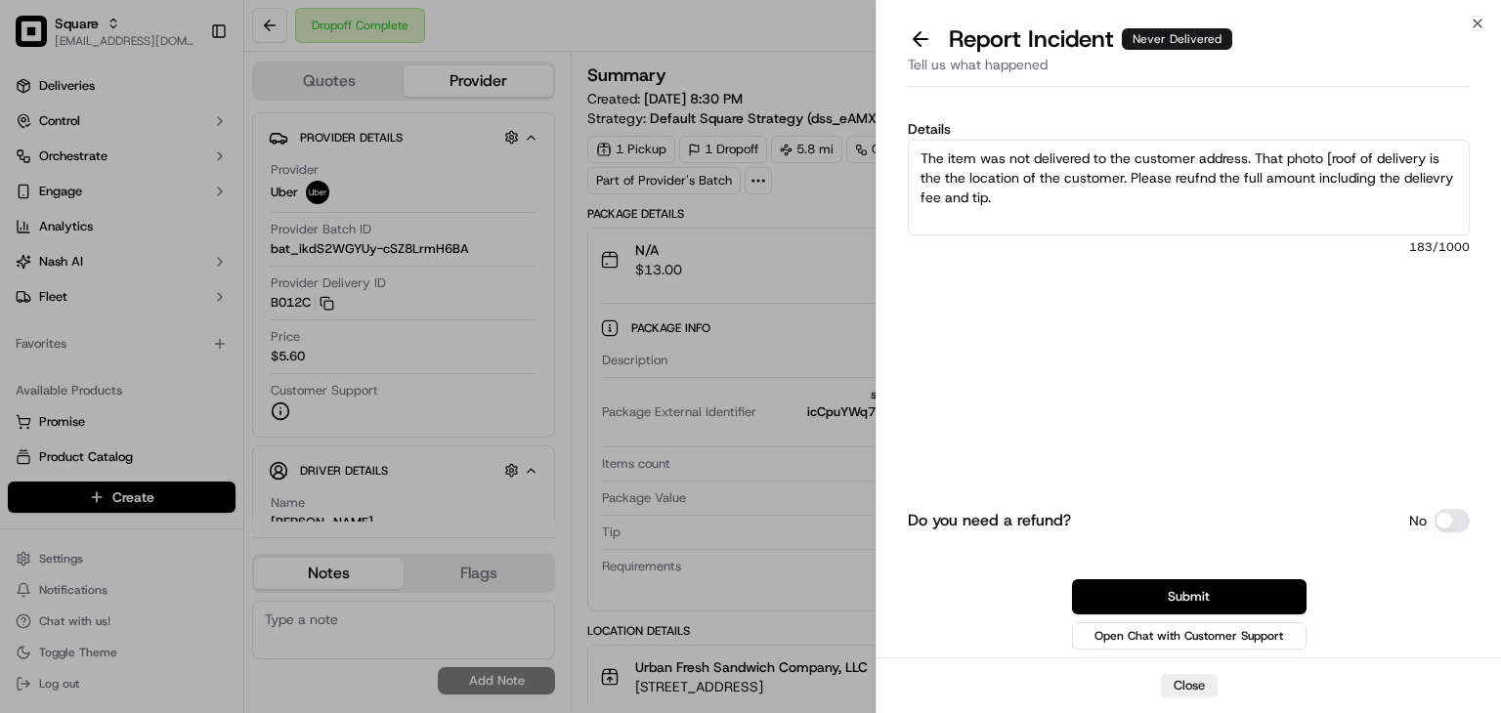
click at [1033, 212] on textarea "The item was not delivered to the customer address. That photo [roof of deliver…" at bounding box center [1189, 188] width 562 height 96
drag, startPoint x: 1029, startPoint y: 207, endPoint x: 829, endPoint y: 114, distance: 220.8
click at [823, 108] on body "Square rpajulas@nashhelp.com Toggle Sidebar Deliveries Control Orchestrate Enga…" at bounding box center [750, 356] width 1501 height 713
paste textarea "'s address. The delivery photo provided shows the roof of the building, which c…"
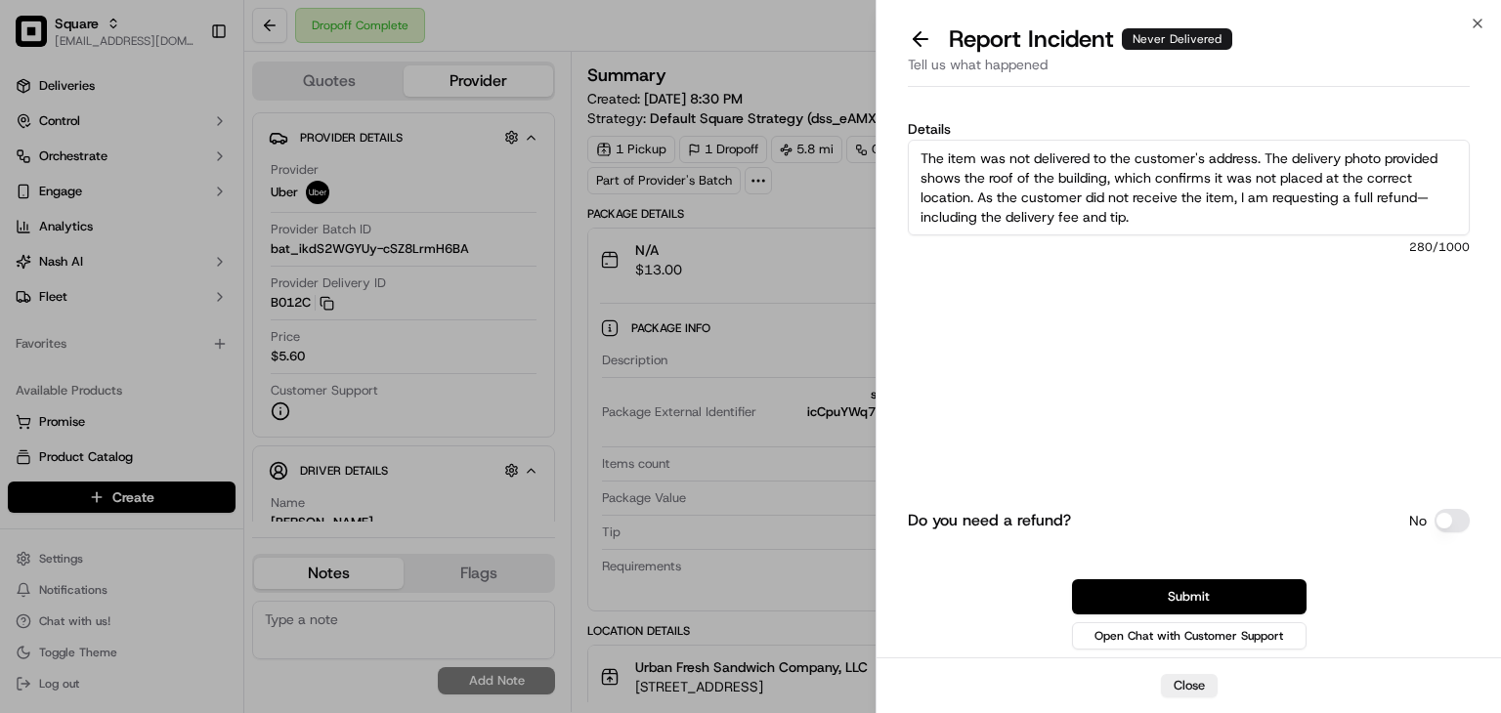
click at [1055, 196] on textarea "The item was not delivered to the customer's address. The delivery photo provid…" at bounding box center [1189, 188] width 562 height 96
type textarea "The item was not delivered to the customer's address. The delivery photo provid…"
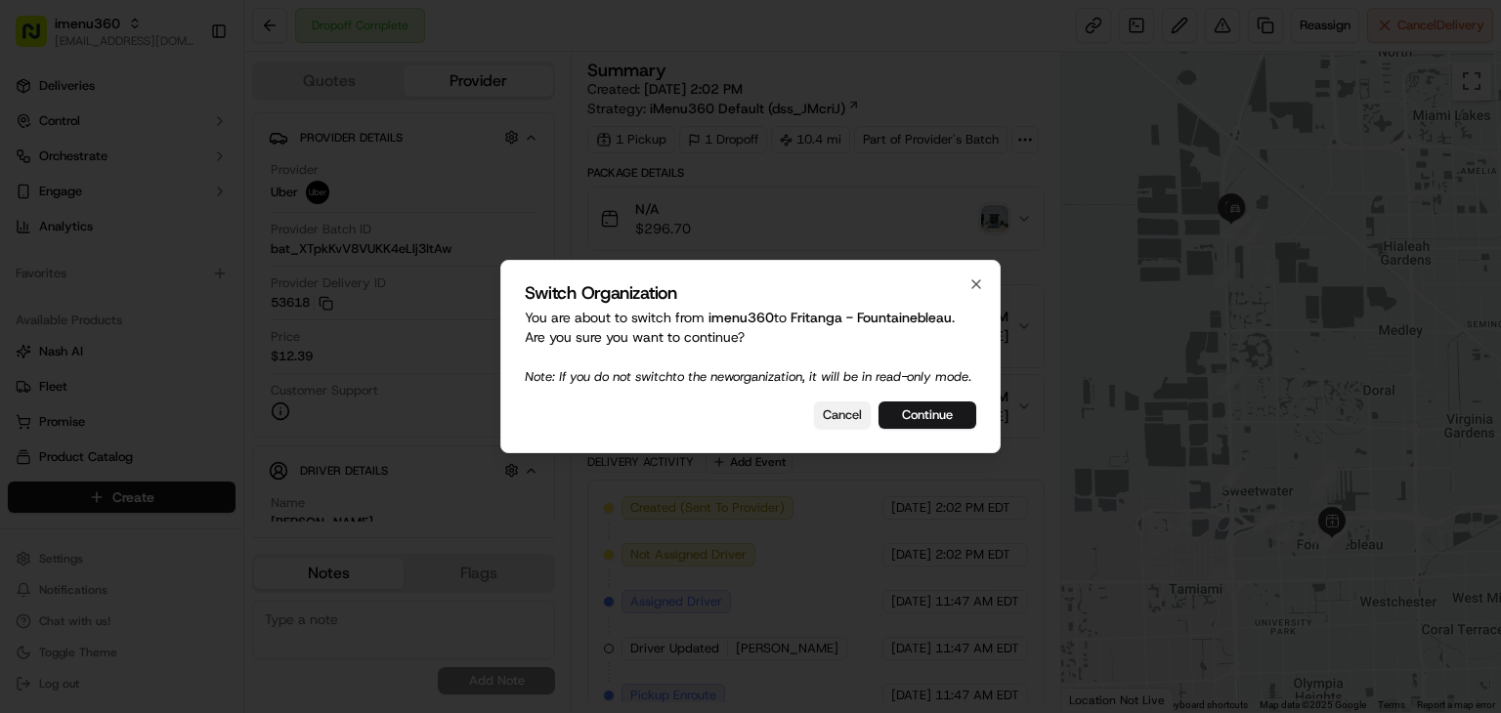
click at [837, 419] on button "Cancel" at bounding box center [842, 415] width 57 height 27
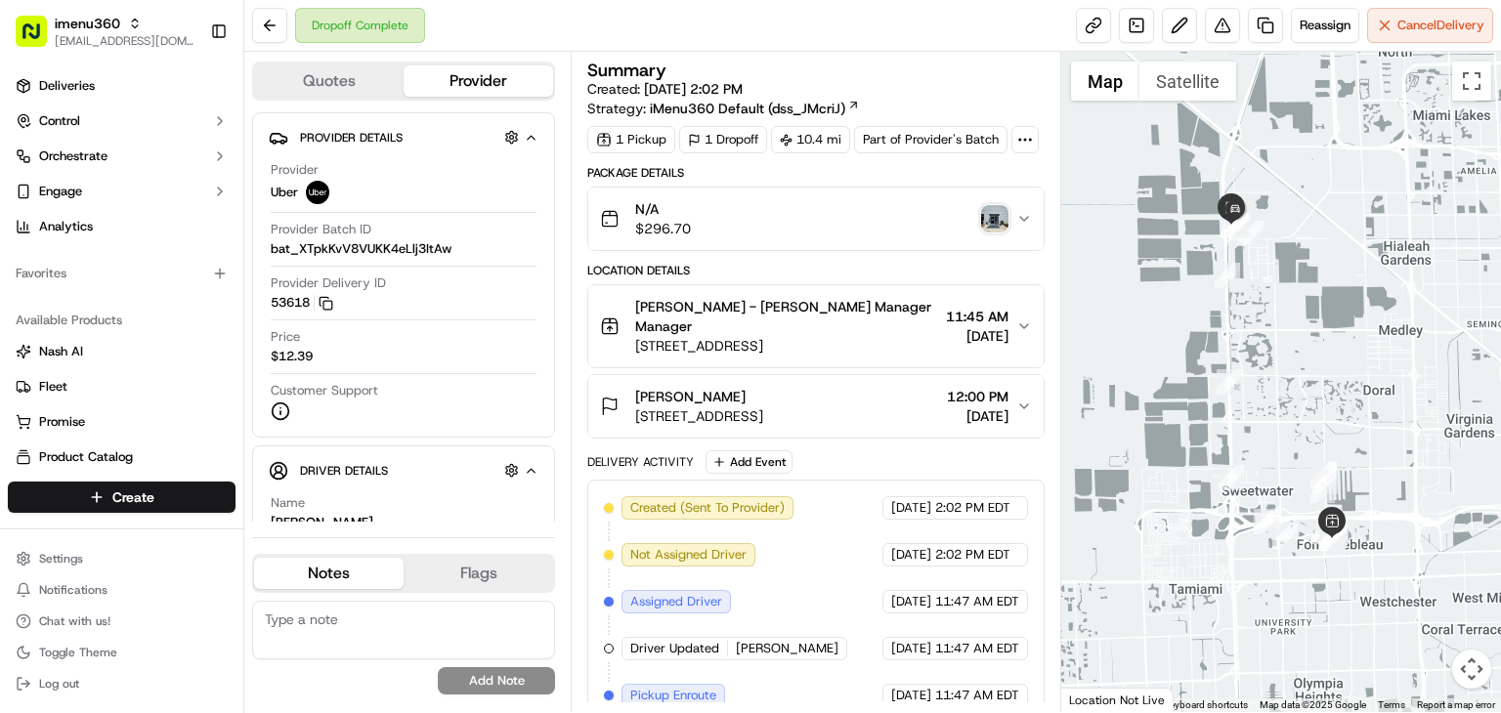
scroll to position [250, 0]
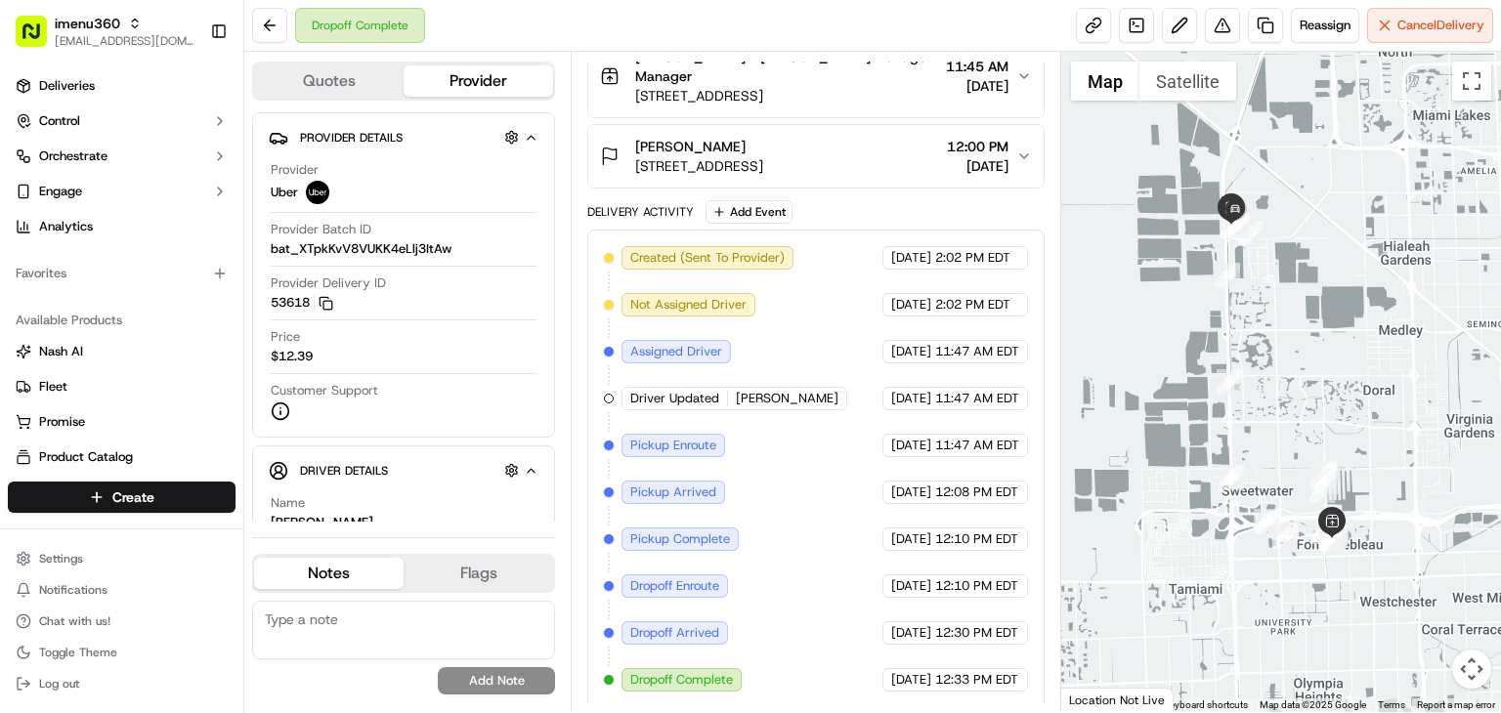
click at [1165, 306] on div at bounding box center [1281, 382] width 440 height 661
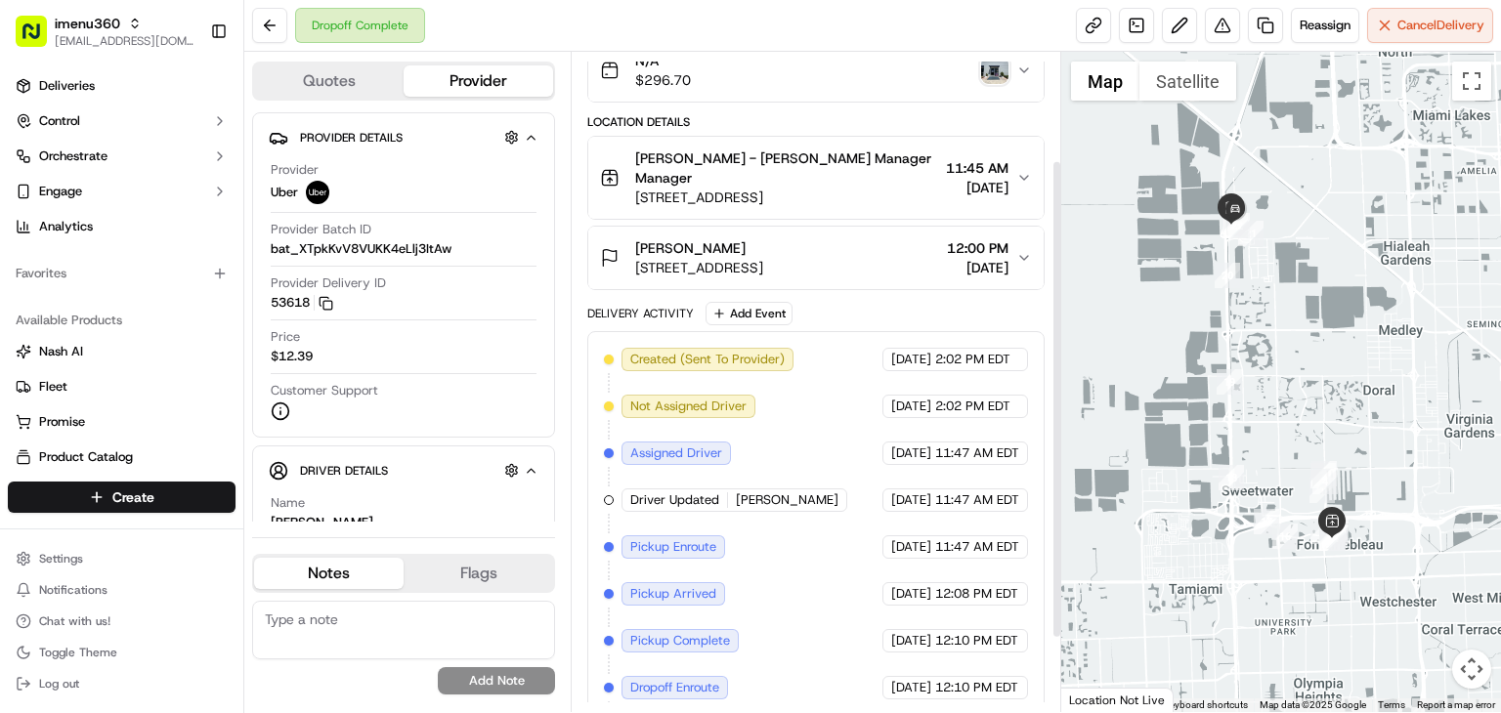
scroll to position [149, 0]
click at [362, 650] on textarea at bounding box center [403, 630] width 303 height 59
type textarea "G"
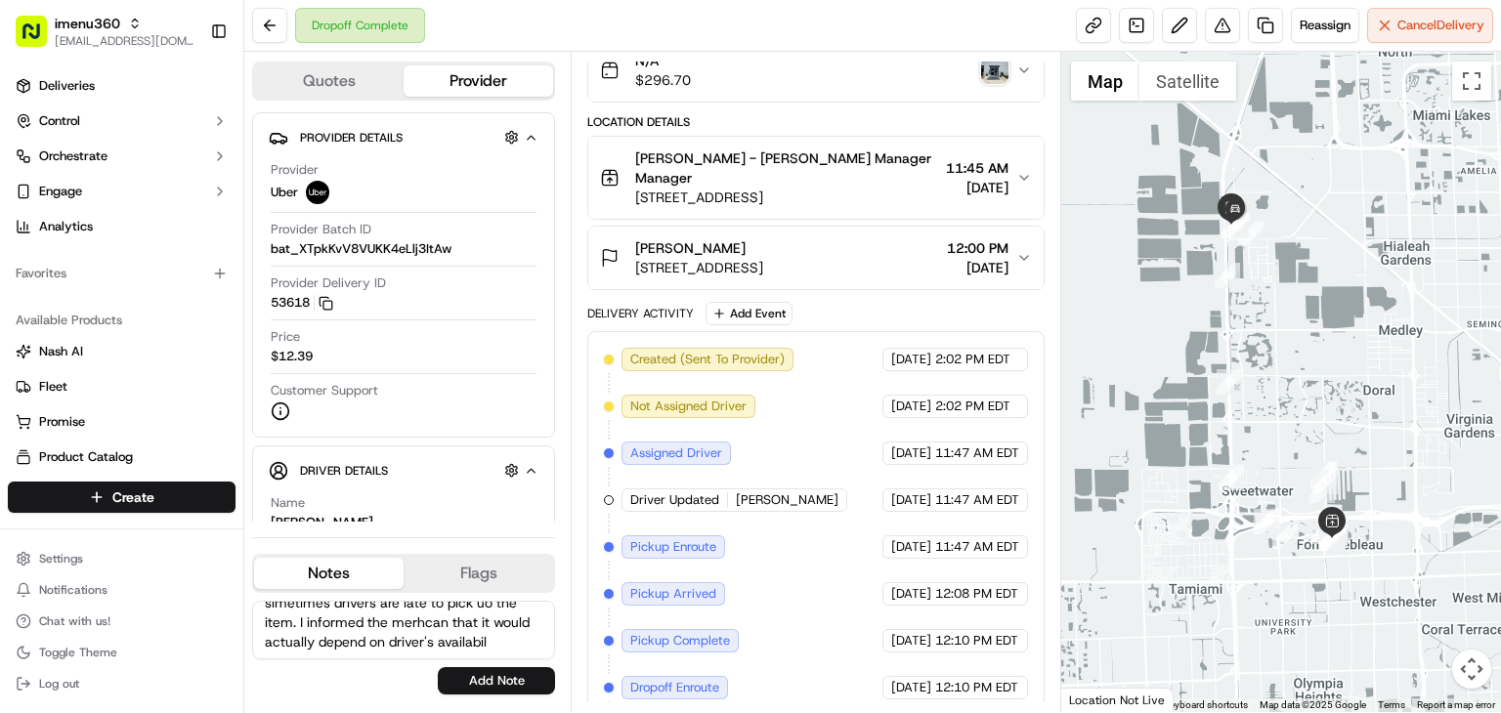
scroll to position [47, 0]
click at [288, 638] on textarea "The merchant called and asked why simetimes drivers are late to pick uo the ite…" at bounding box center [403, 630] width 303 height 59
click at [289, 636] on textarea "The merchant called and asked why simetimes drivers are late to pick uo the ite…" at bounding box center [403, 630] width 303 height 59
click at [290, 636] on textarea "The merchant called and asked why simetimes drivers are late to pick uo the ite…" at bounding box center [403, 630] width 303 height 59
click at [289, 636] on textarea "The merchant called and asked why simetimes drivers are late to pick uo the ite…" at bounding box center [403, 630] width 303 height 59
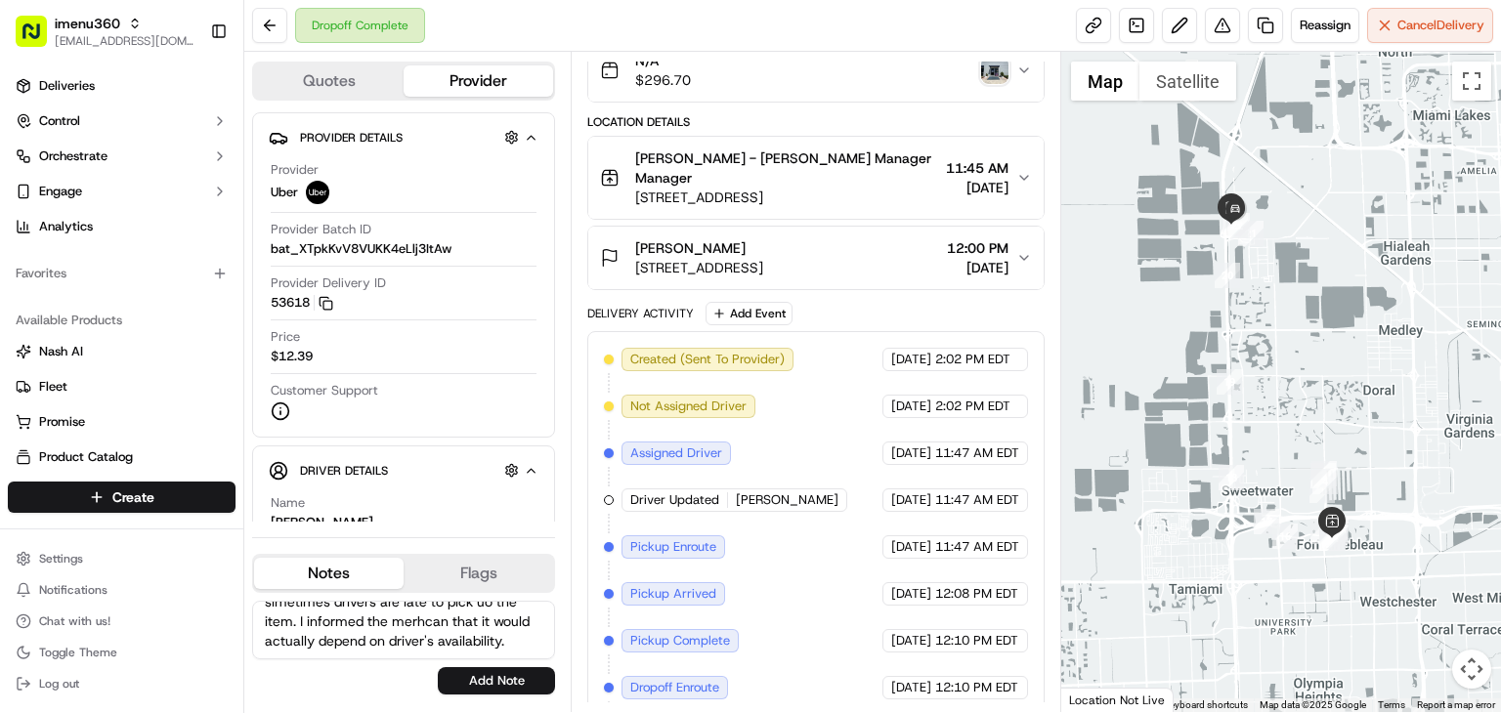
click at [289, 636] on textarea "The merchant called and asked why simetimes drivers are late to pick uo the ite…" at bounding box center [403, 630] width 303 height 59
click at [357, 630] on textarea "The merchant called and asked why simetimes drivers are late to pick uo the ite…" at bounding box center [403, 630] width 303 height 59
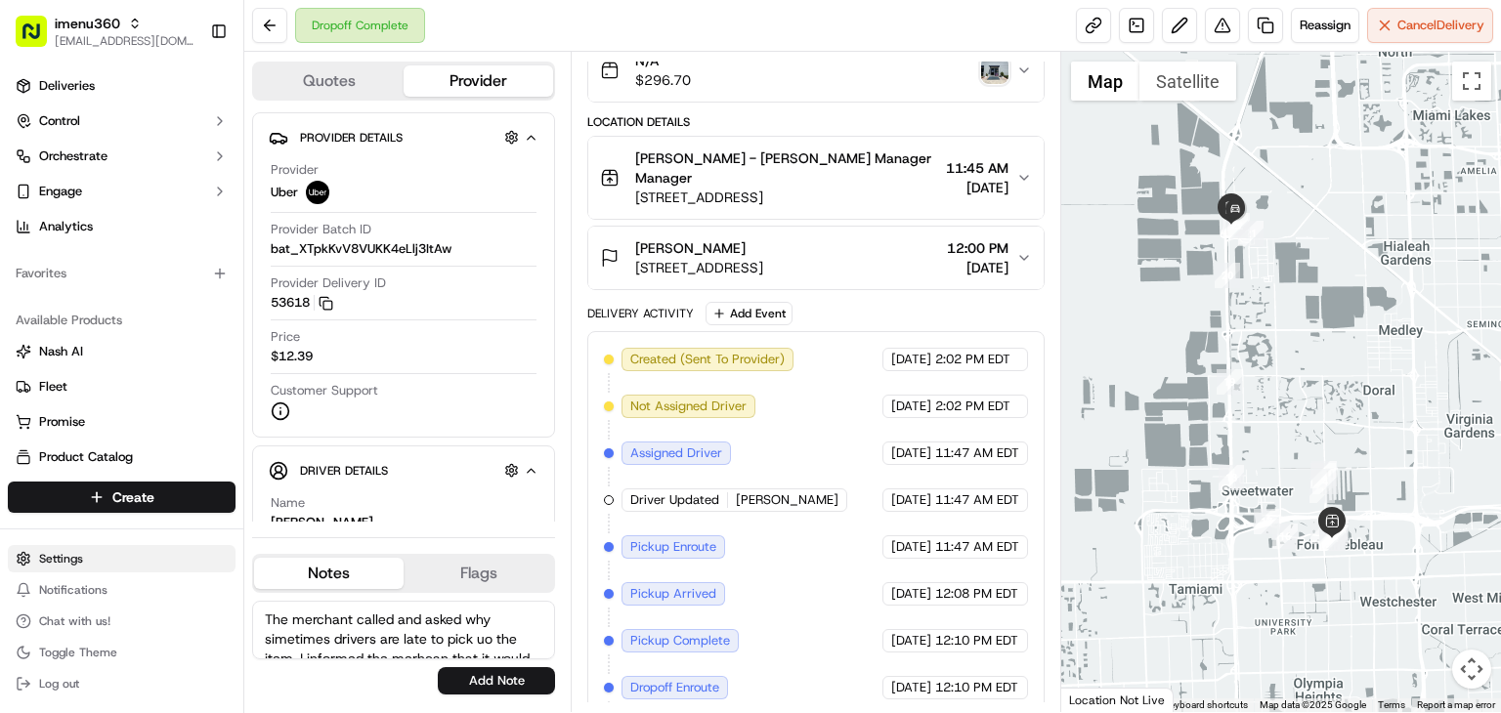
drag, startPoint x: 366, startPoint y: 649, endPoint x: 192, endPoint y: 563, distance: 194.9
click at [192, 563] on div "imenu360 rpajulas@nashhelp.com Toggle Sidebar Deliveries Control Orchestrate En…" at bounding box center [750, 356] width 1501 height 713
paste textarea "to ask why drivers are sometimes late for pickup. I explained that timing can v…"
type textarea "The merchant called to ask why drivers are sometimes late for pickup. I explain…"
click at [501, 682] on button "Add Note" at bounding box center [496, 680] width 117 height 27
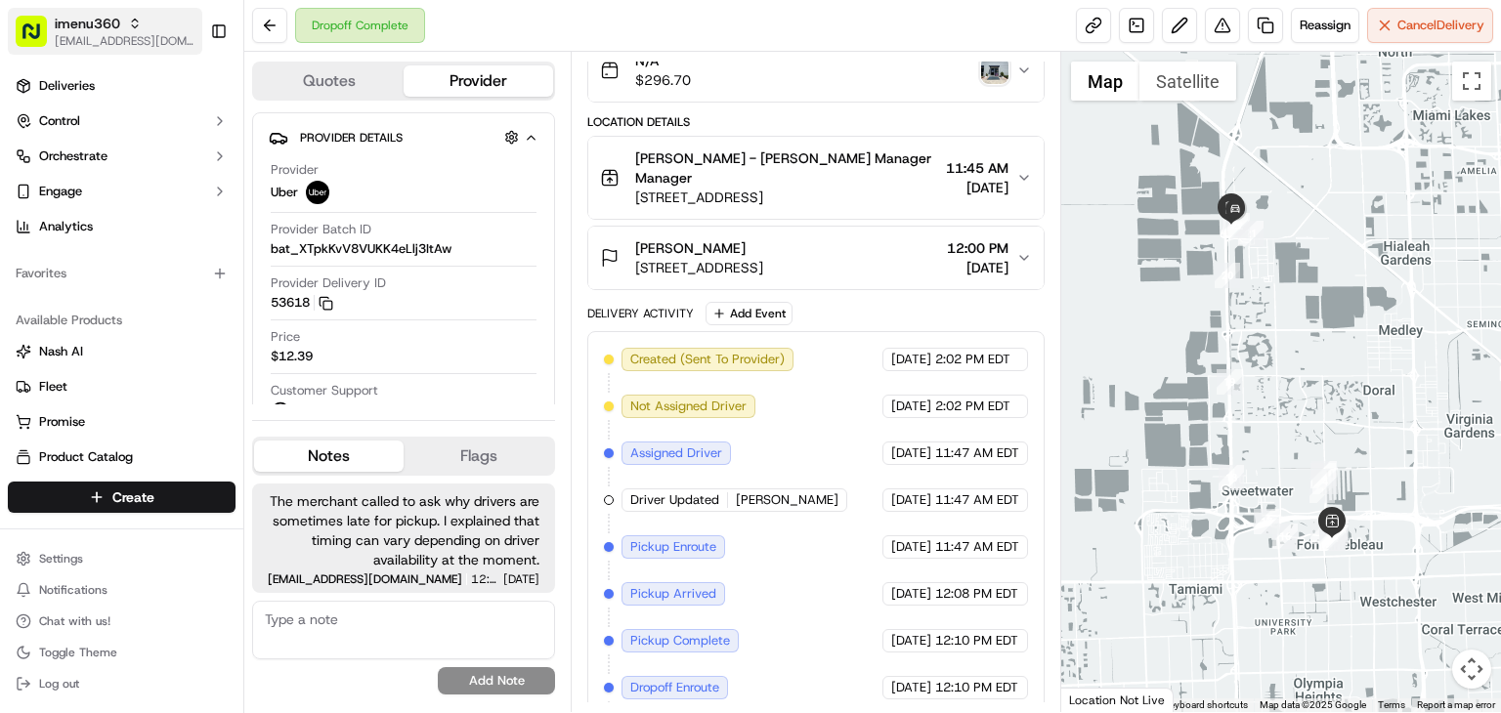
click at [128, 17] on icon "button" at bounding box center [135, 24] width 14 height 14
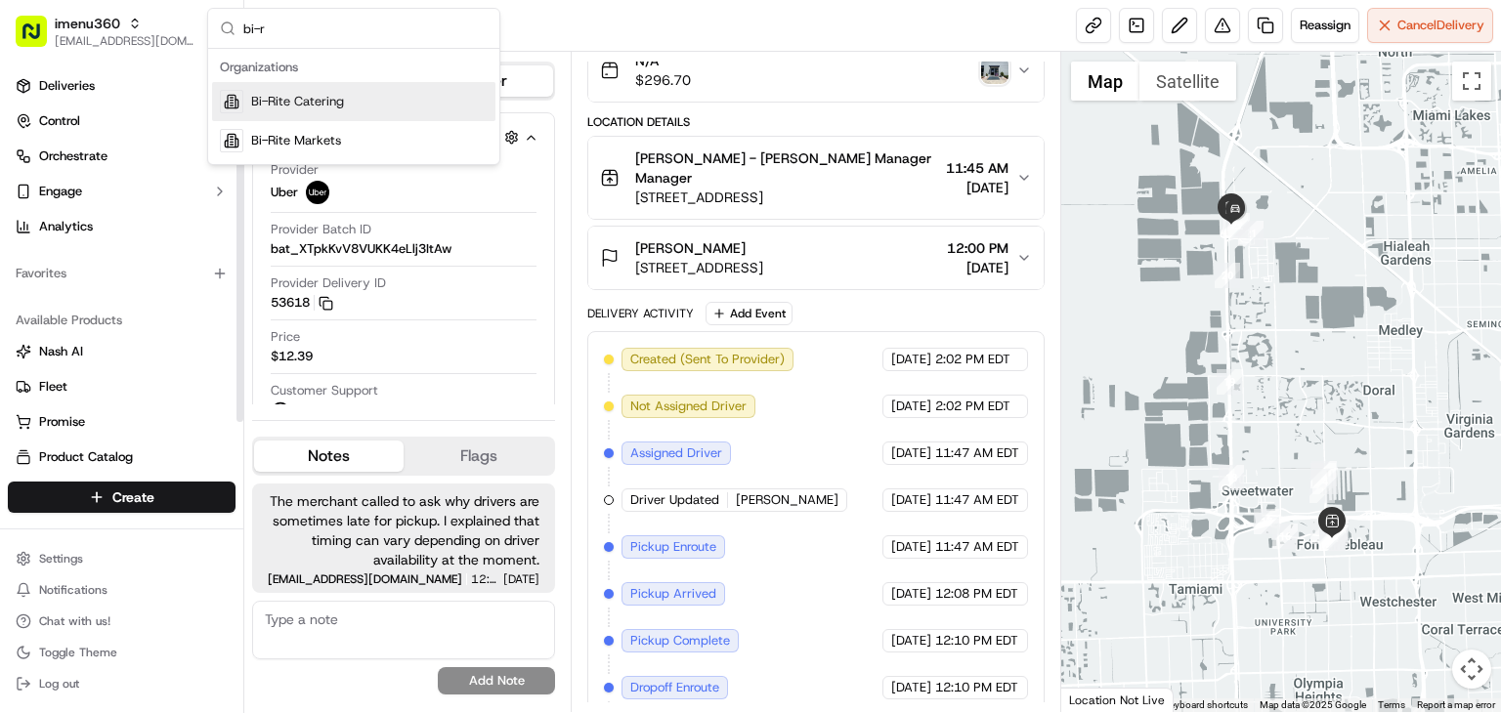
type input "bi-r"
click at [344, 99] on div "Bi-Rite Catering" at bounding box center [353, 101] width 283 height 39
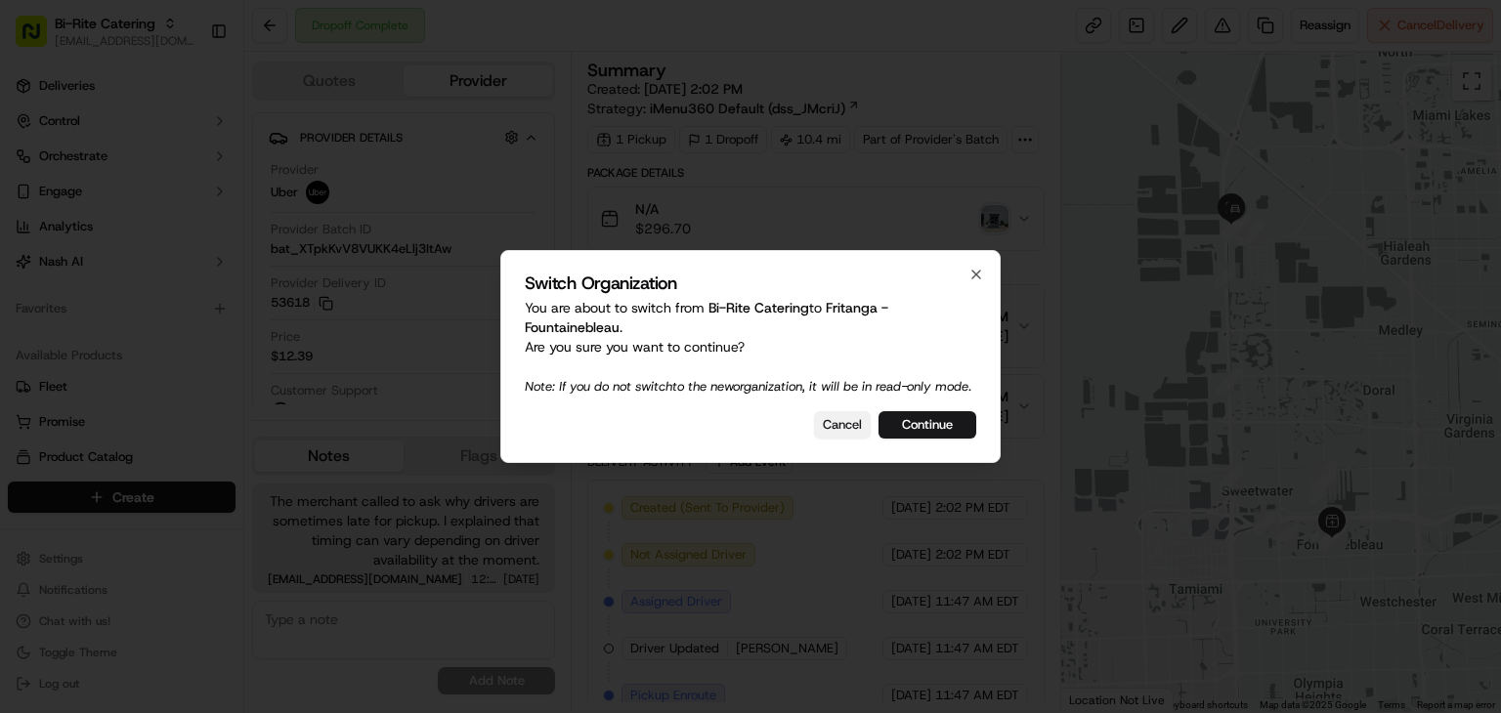
drag, startPoint x: 850, startPoint y: 442, endPoint x: 760, endPoint y: 454, distance: 90.8
click at [851, 439] on button "Cancel" at bounding box center [842, 424] width 57 height 27
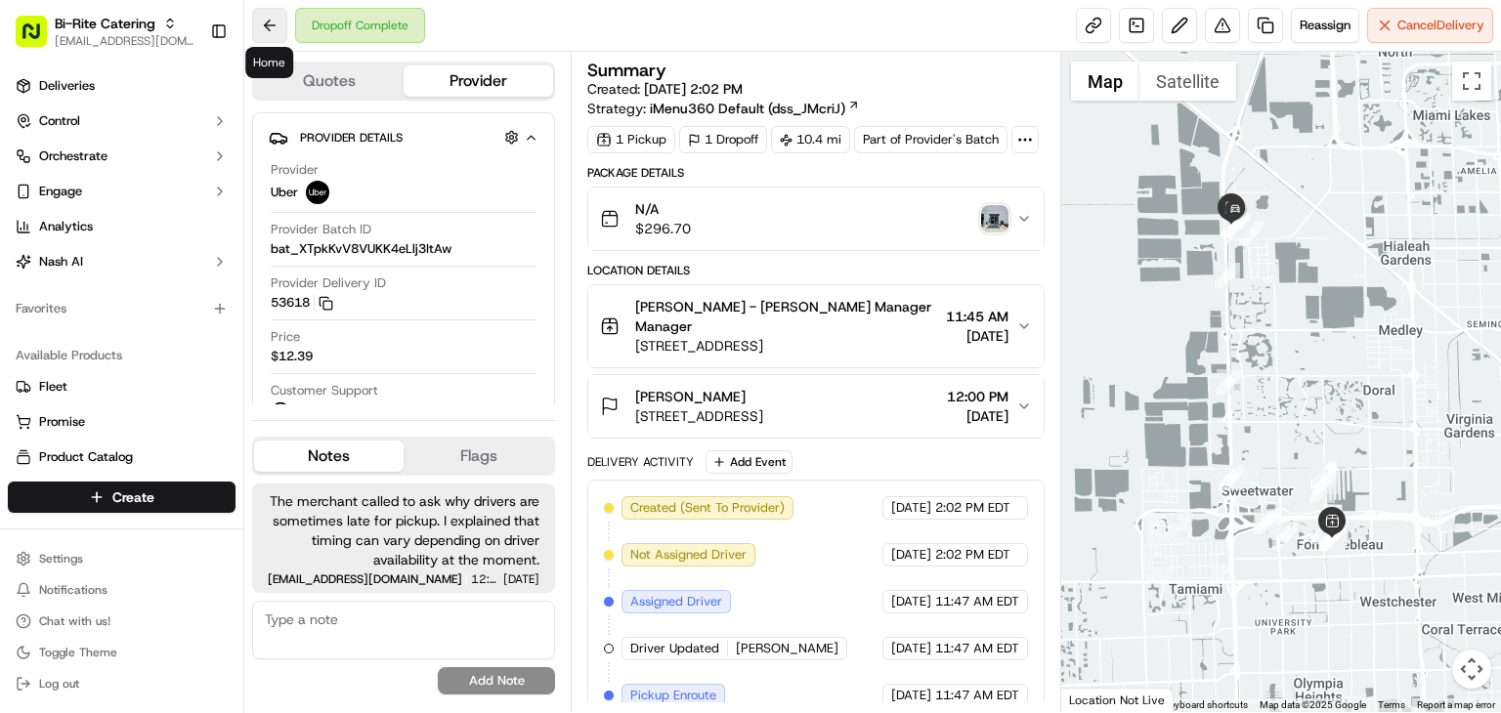
click at [272, 19] on button at bounding box center [269, 25] width 35 height 35
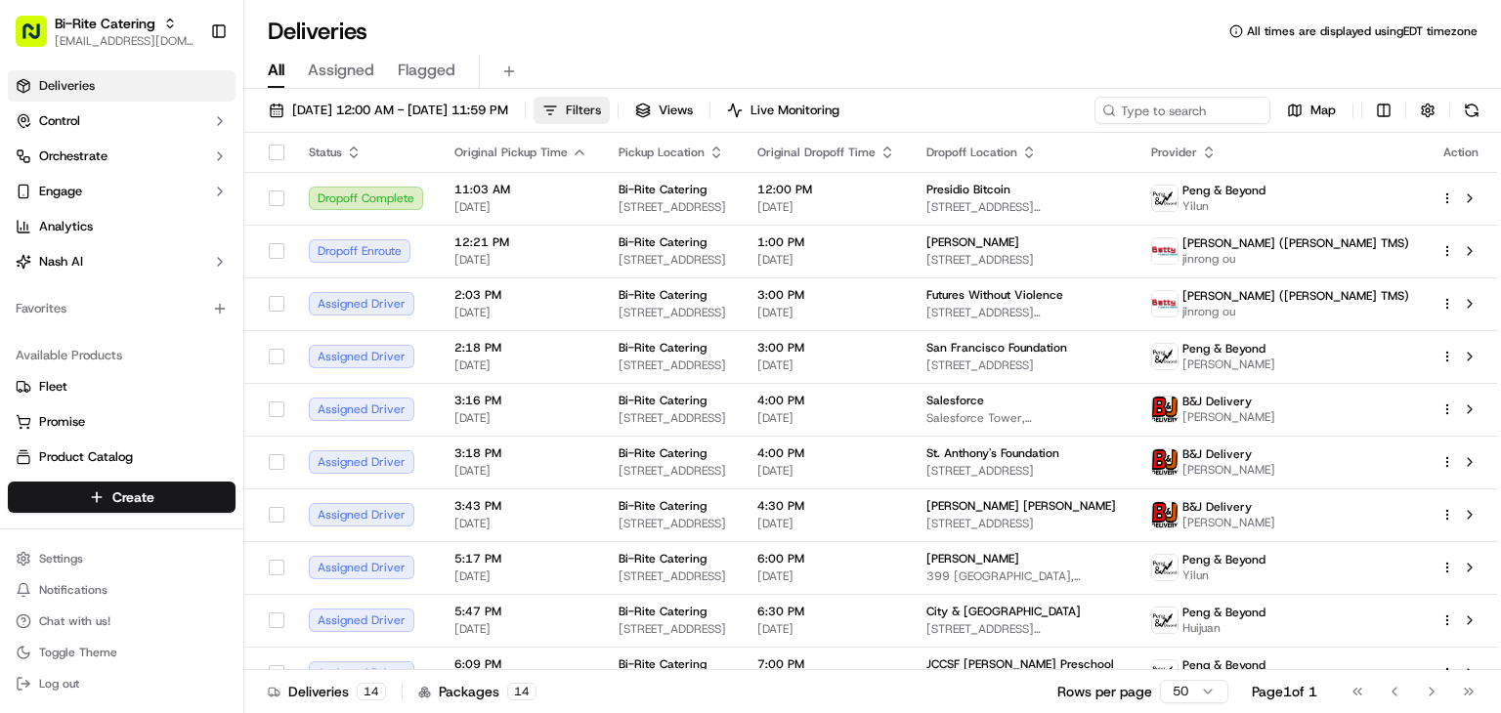
click at [610, 107] on button "Filters" at bounding box center [572, 110] width 76 height 27
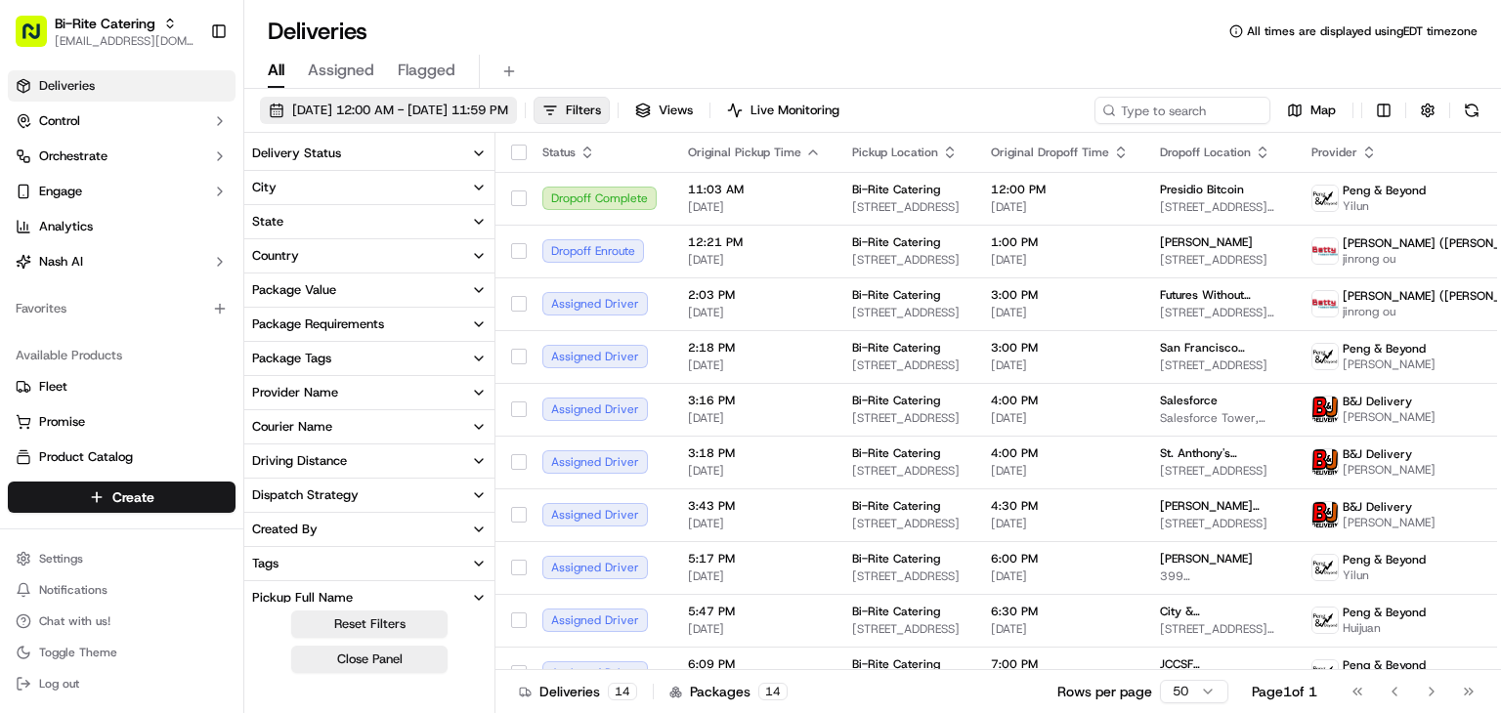
click at [450, 107] on span "09/19/2025 12:00 AM - 09/19/2025 11:59 PM" at bounding box center [400, 111] width 216 height 18
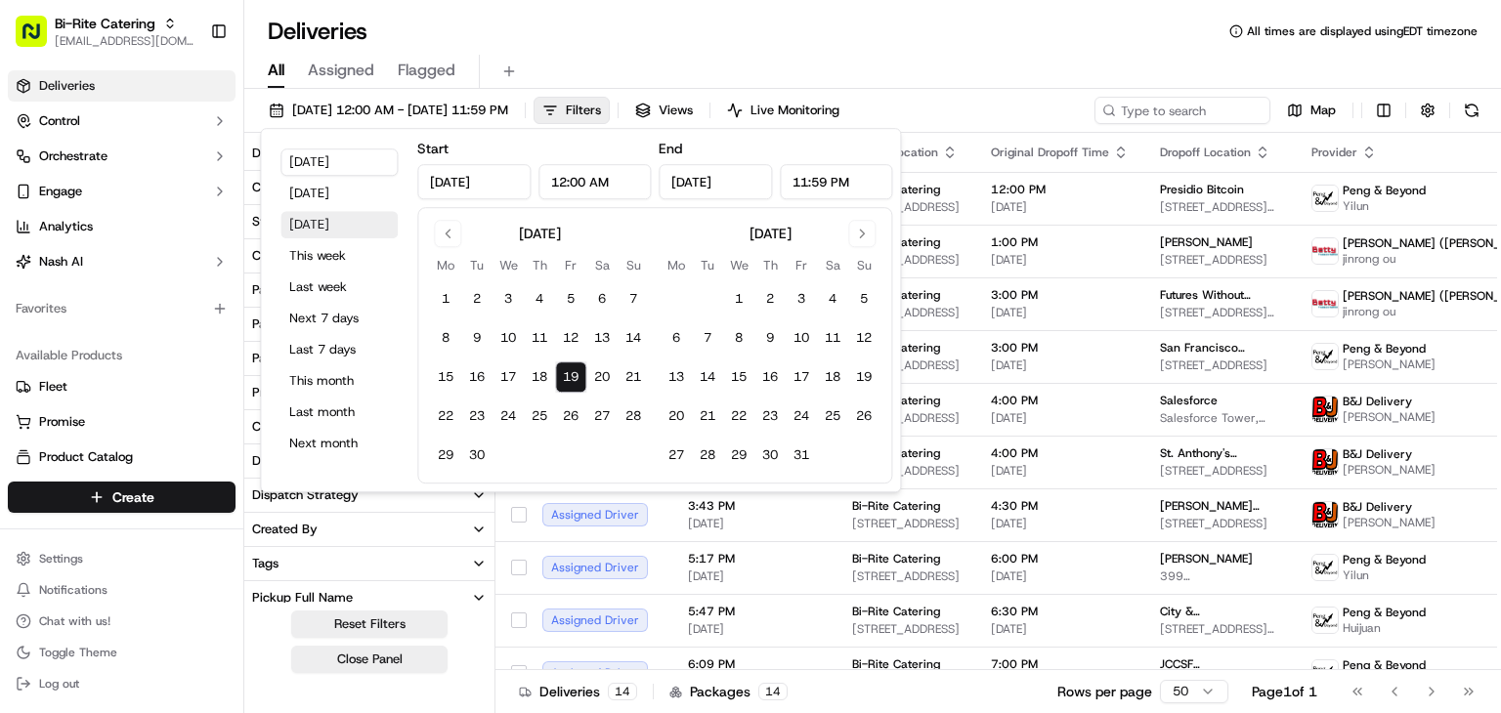
click at [325, 228] on button "Tomorrow" at bounding box center [338, 224] width 117 height 27
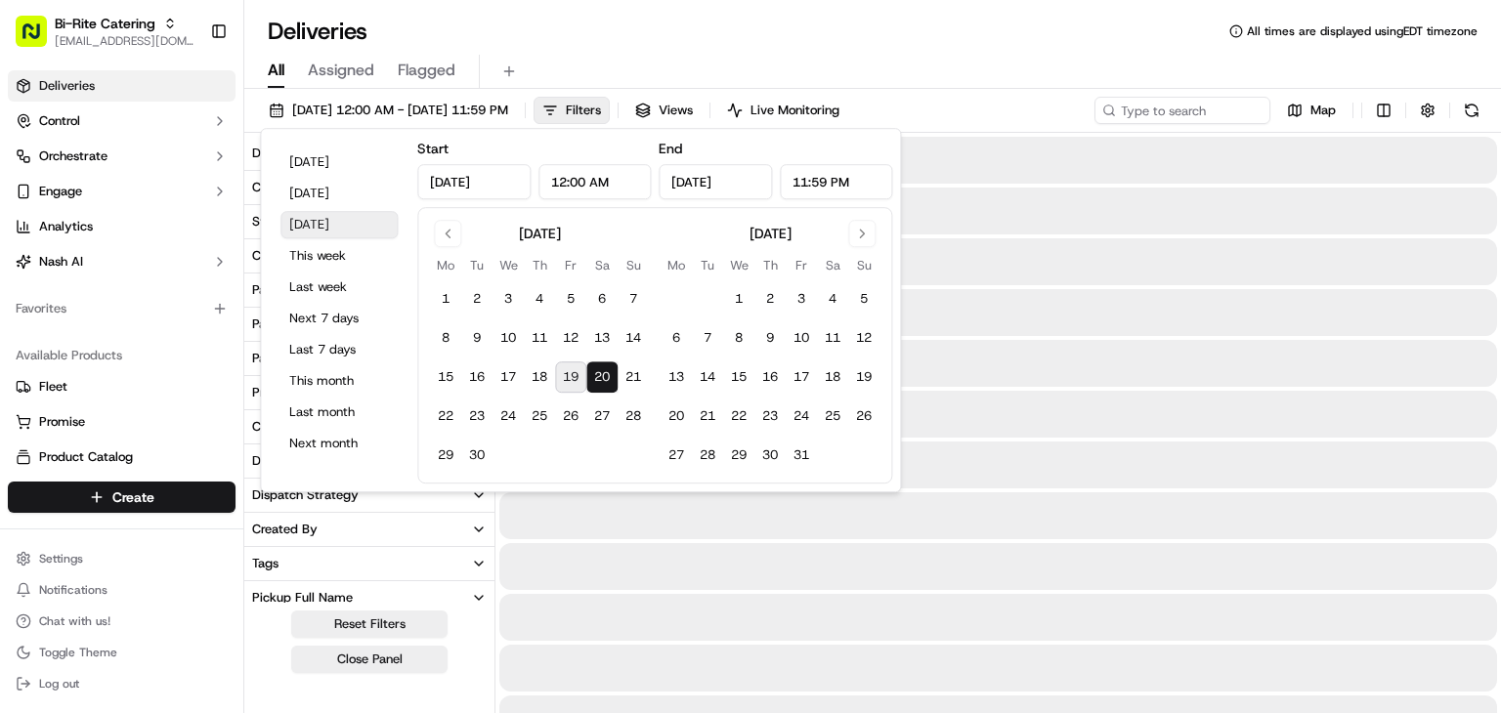
type input "Sep 20, 2025"
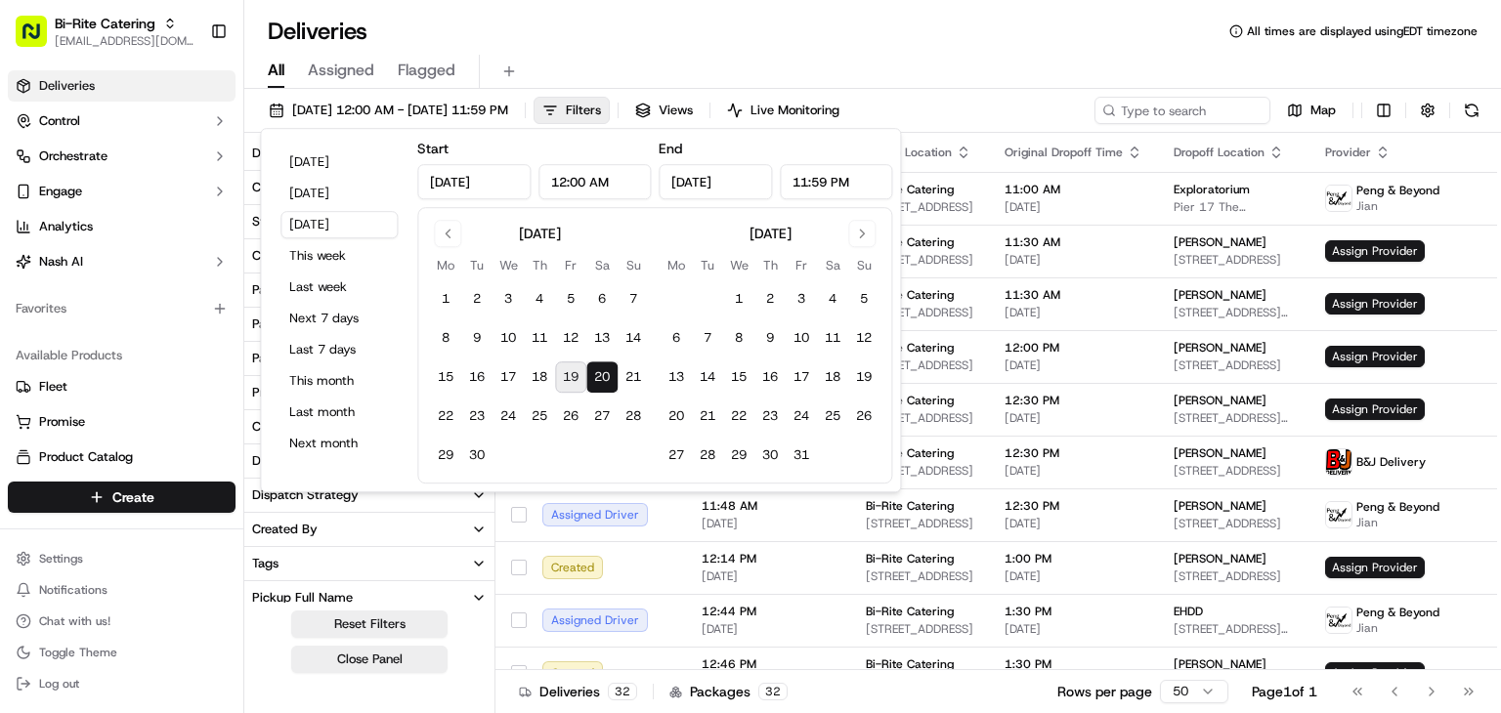
click at [836, 26] on div "Deliveries All times are displayed using EDT timezone" at bounding box center [872, 31] width 1257 height 31
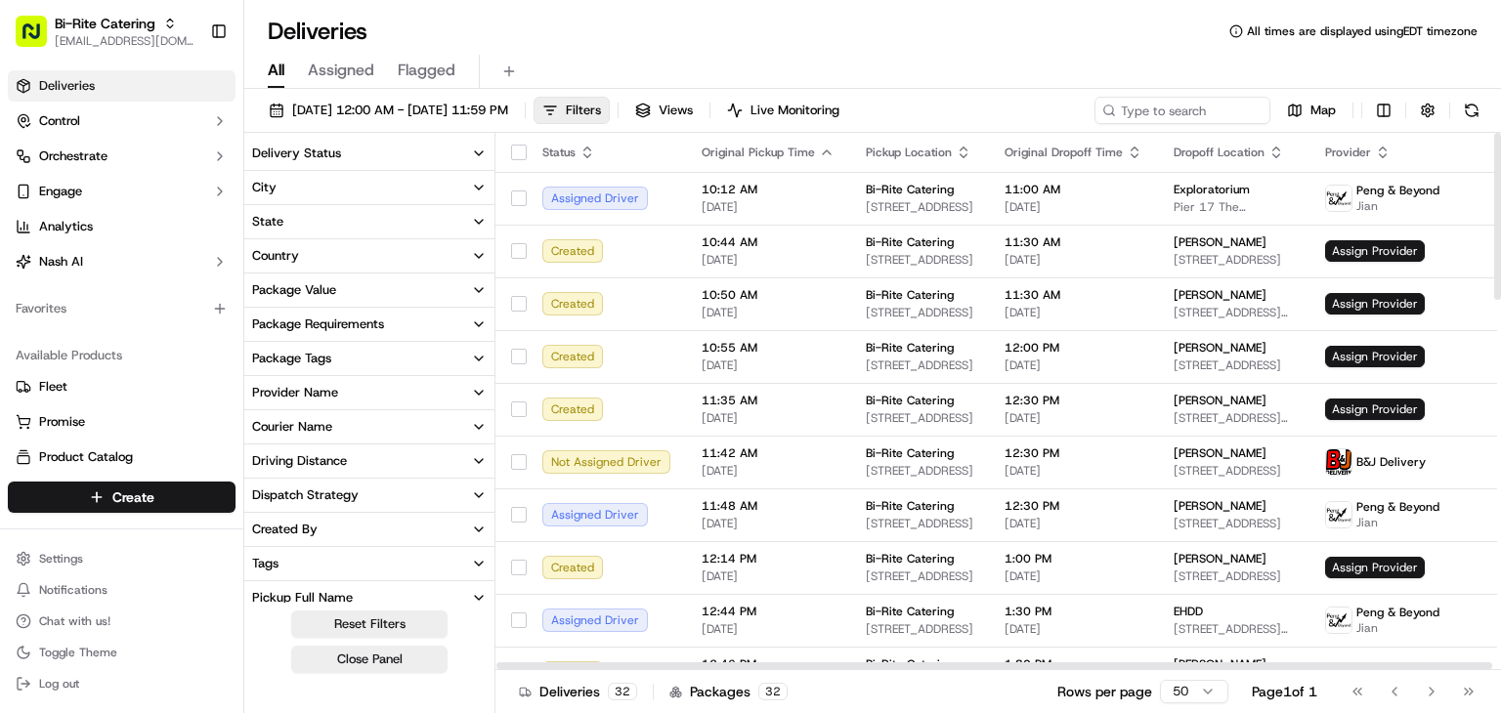
click at [332, 142] on button "Delivery Status" at bounding box center [369, 153] width 250 height 33
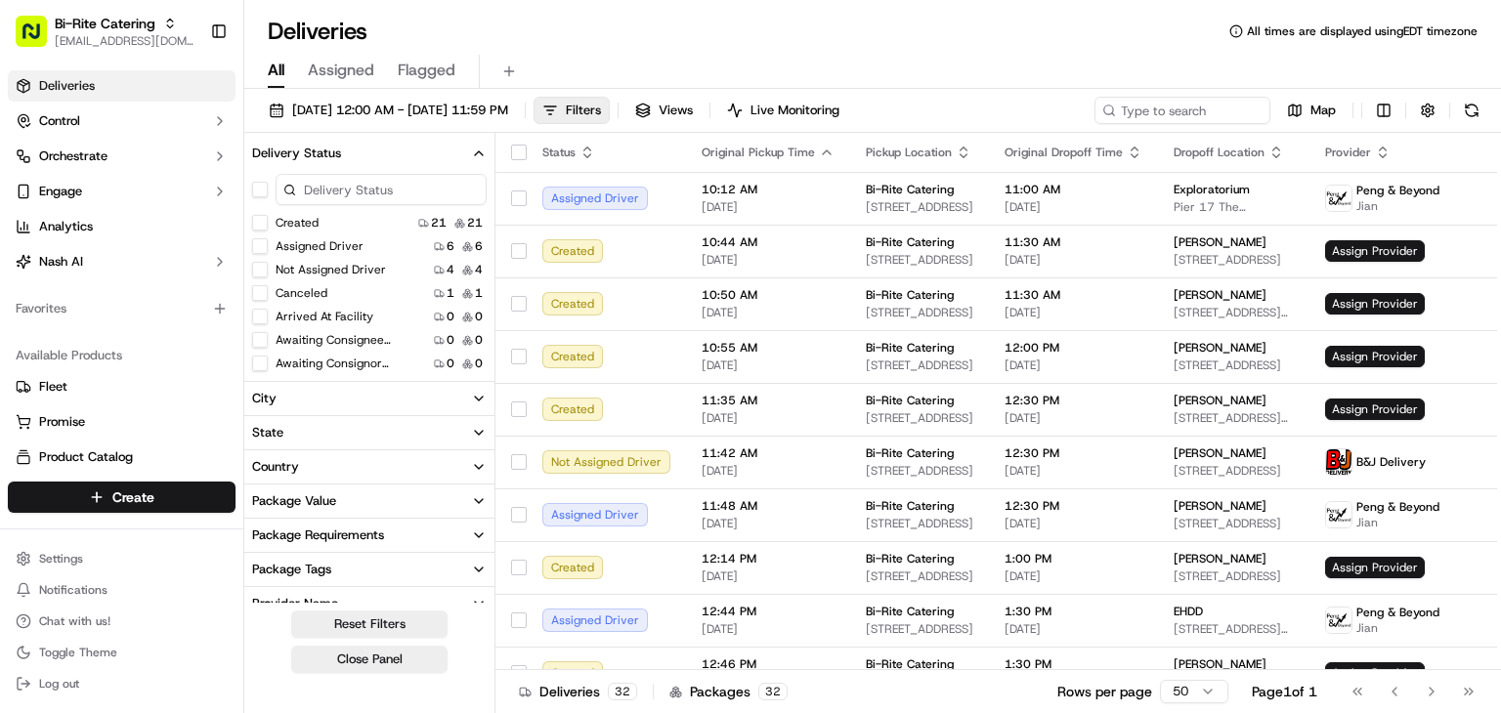
click at [261, 221] on button "Created" at bounding box center [260, 223] width 16 height 16
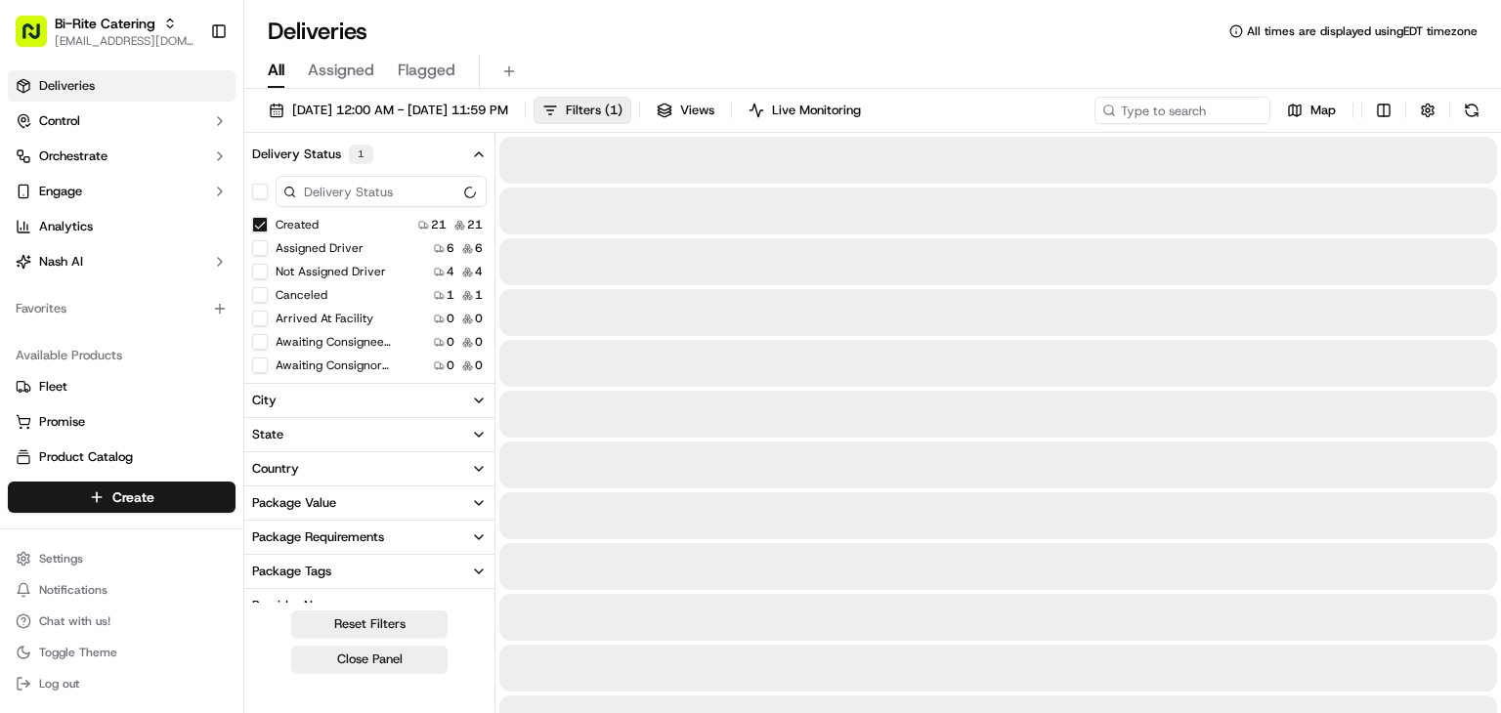
click at [272, 251] on div "Assigned Driver" at bounding box center [307, 248] width 111 height 16
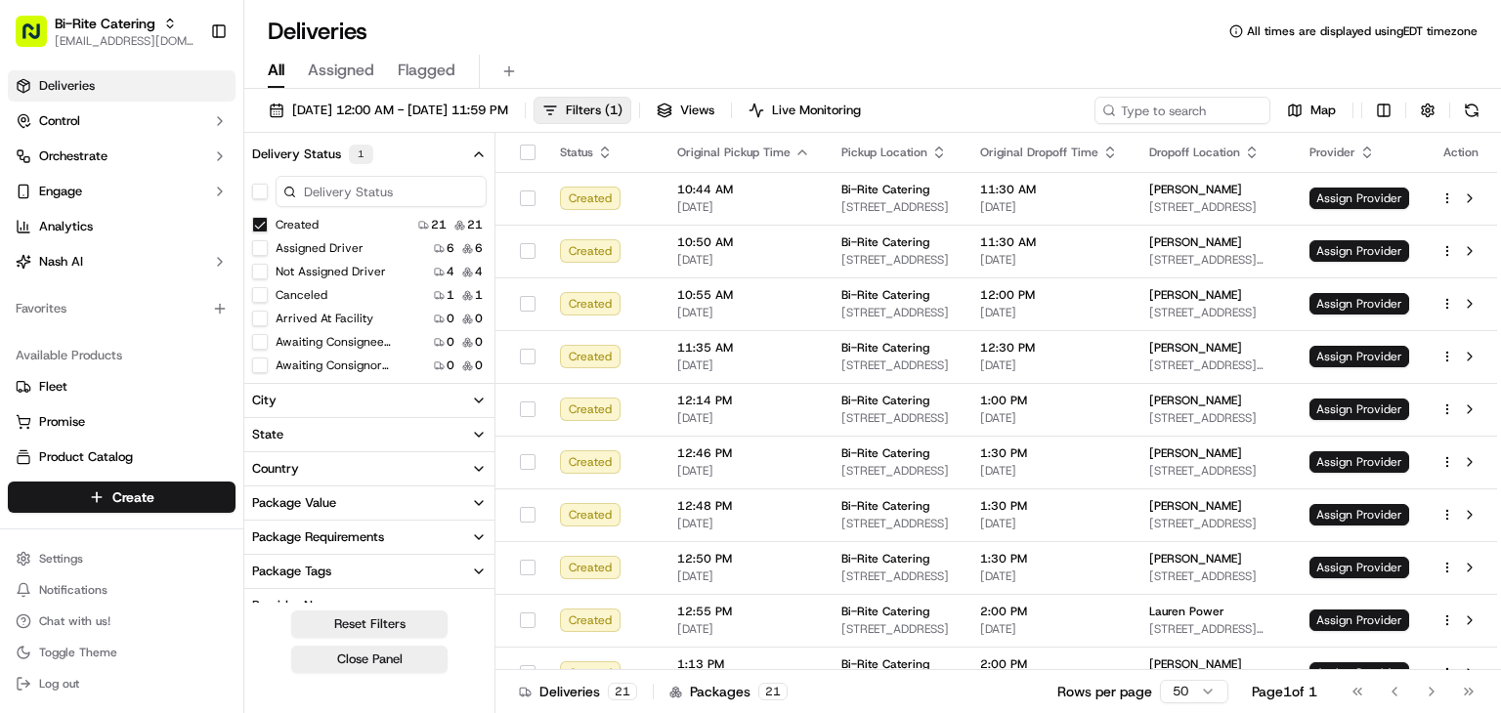
click at [272, 279] on div "Not Assigned Driver" at bounding box center [319, 272] width 134 height 16
click at [266, 264] on button "Not Assigned Driver" at bounding box center [260, 272] width 16 height 16
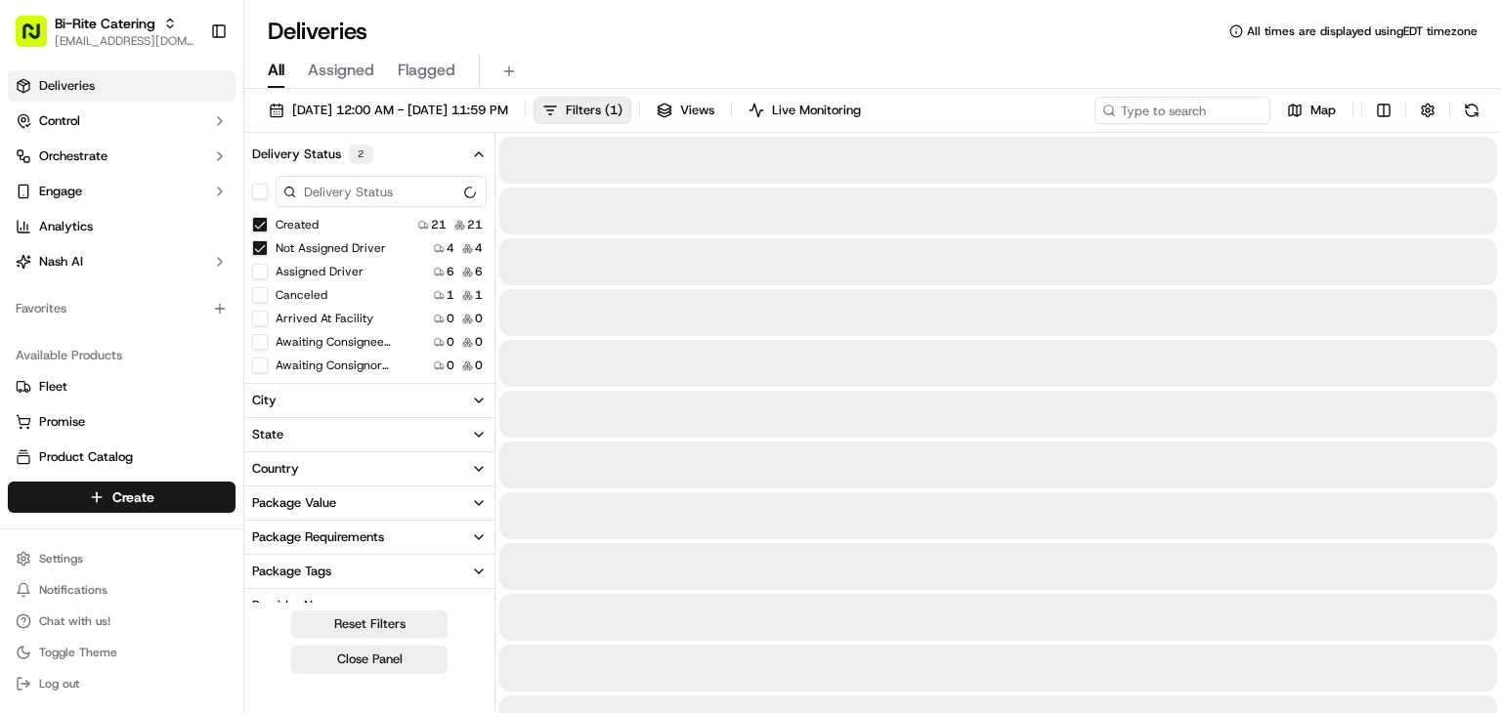
click at [269, 273] on div "Assigned Driver" at bounding box center [307, 272] width 111 height 16
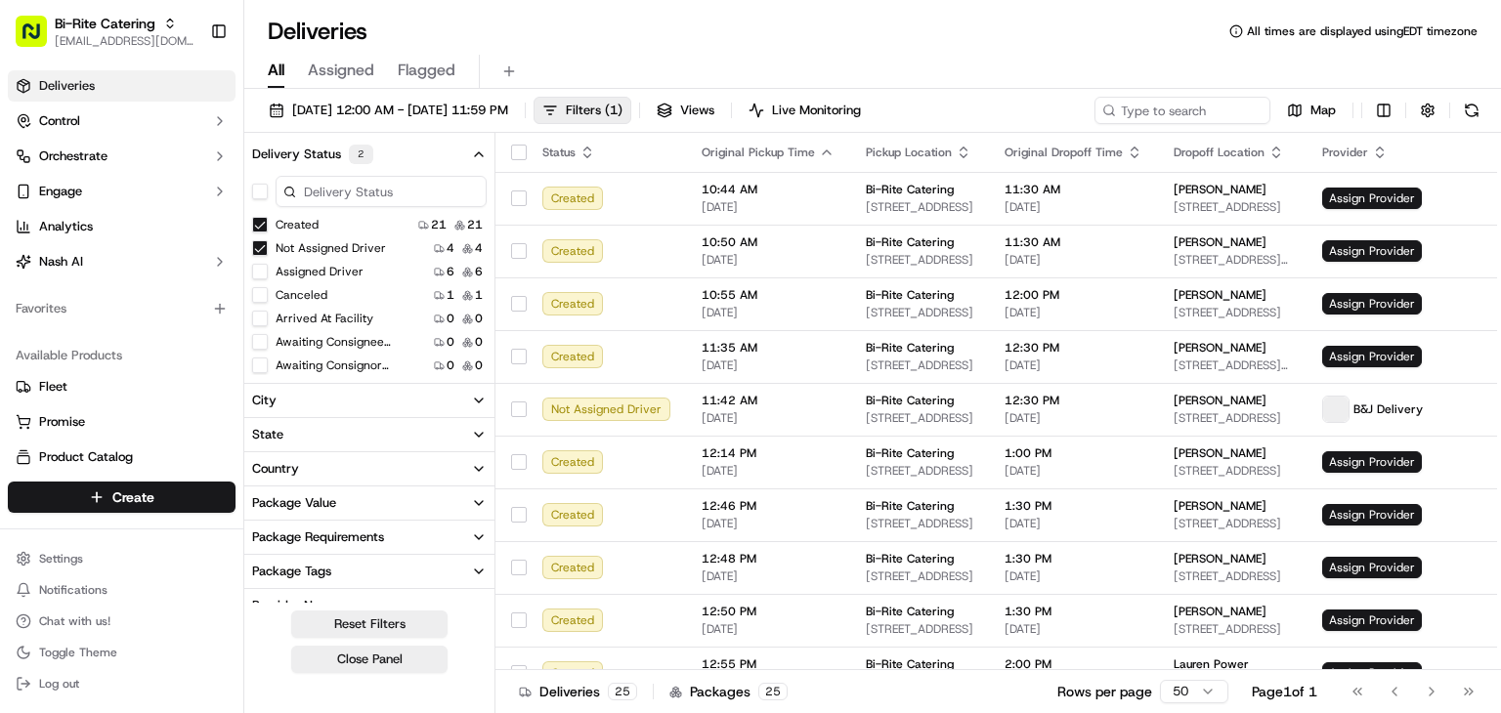
click at [261, 270] on button "Assigned Driver" at bounding box center [260, 272] width 16 height 16
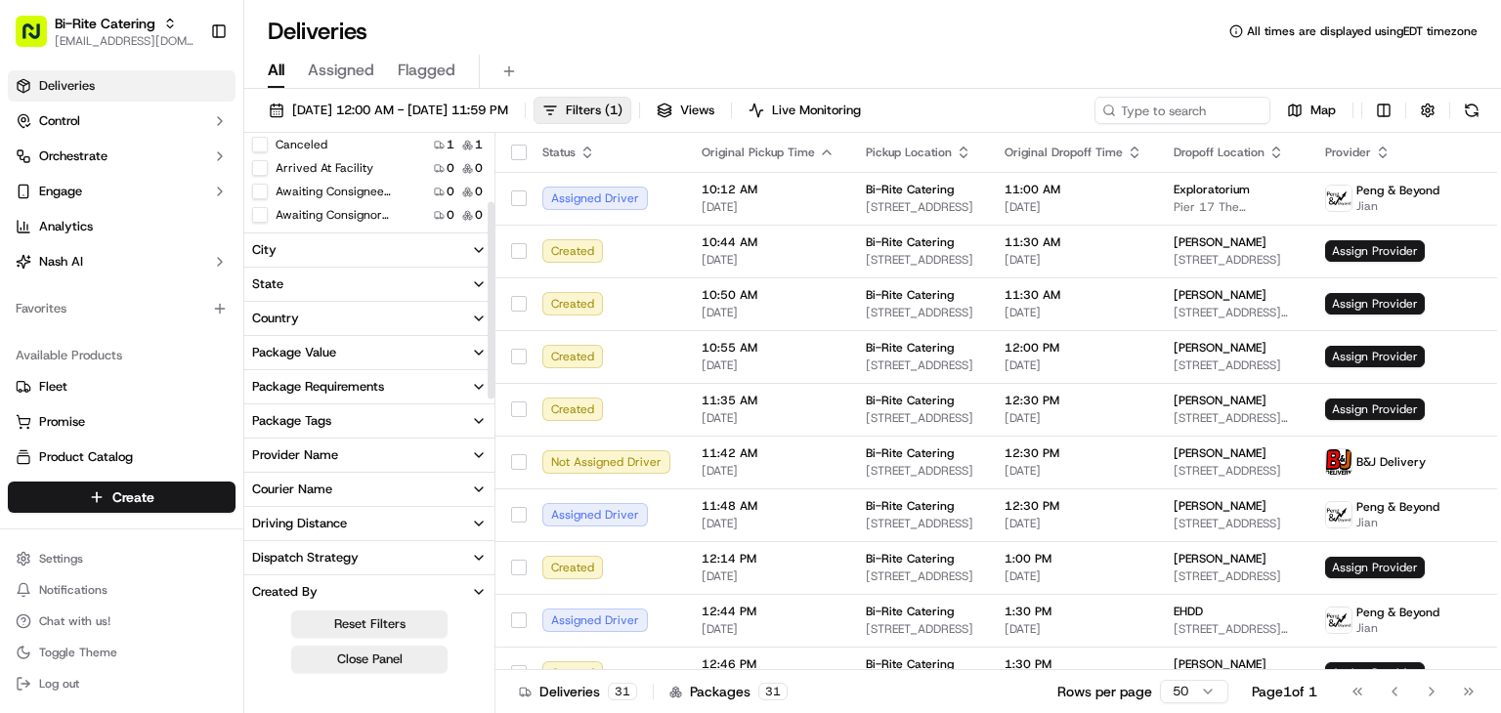
scroll to position [154, 0]
click at [340, 448] on button "Provider Name" at bounding box center [369, 451] width 250 height 33
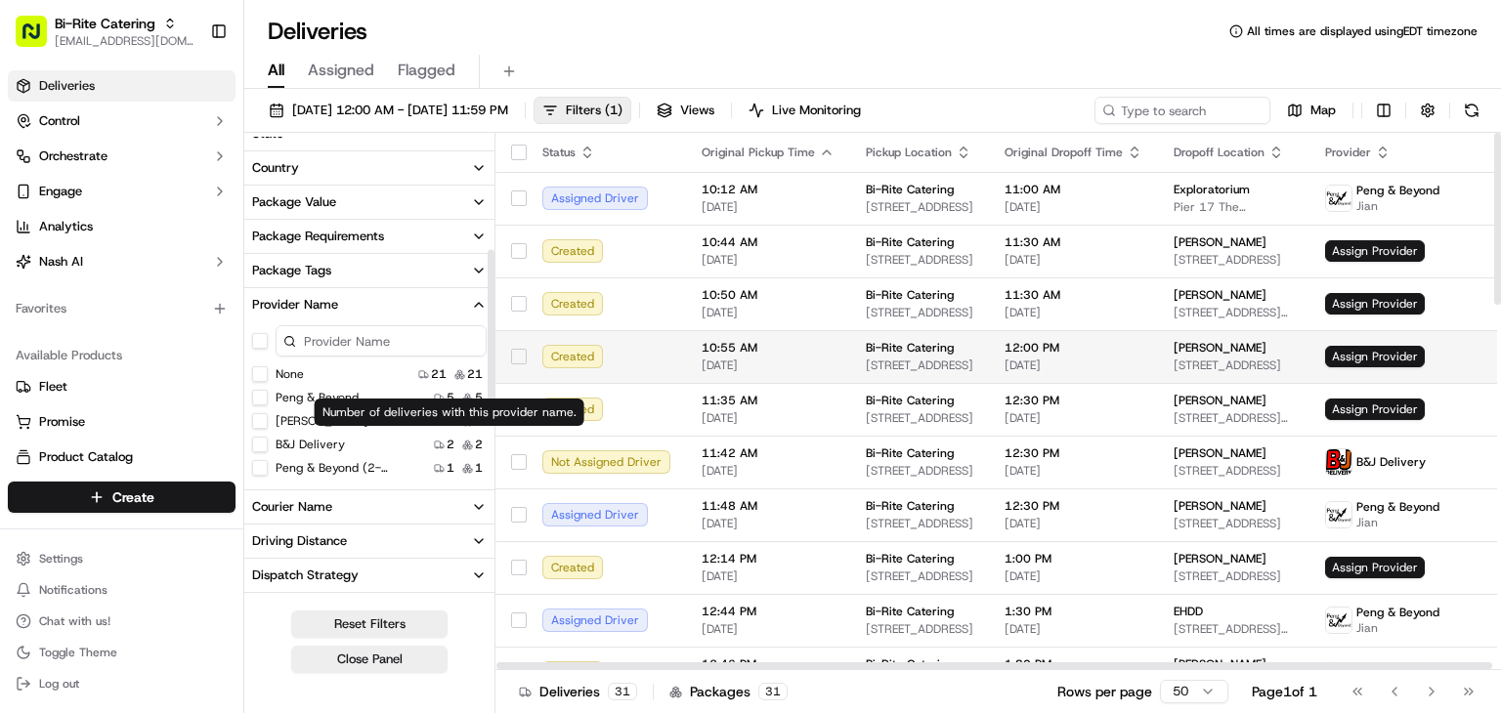
scroll to position [307, 0]
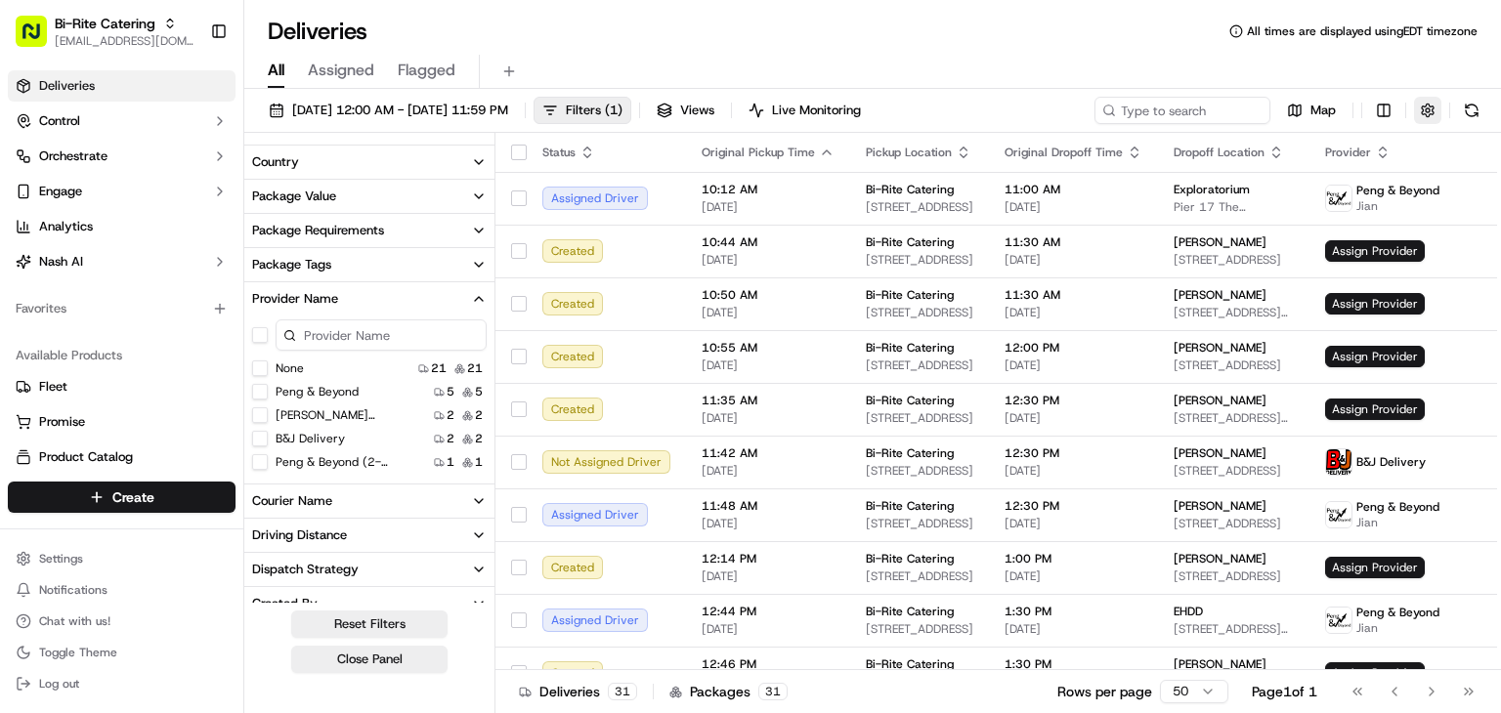
click at [1426, 111] on button "button" at bounding box center [1427, 110] width 27 height 27
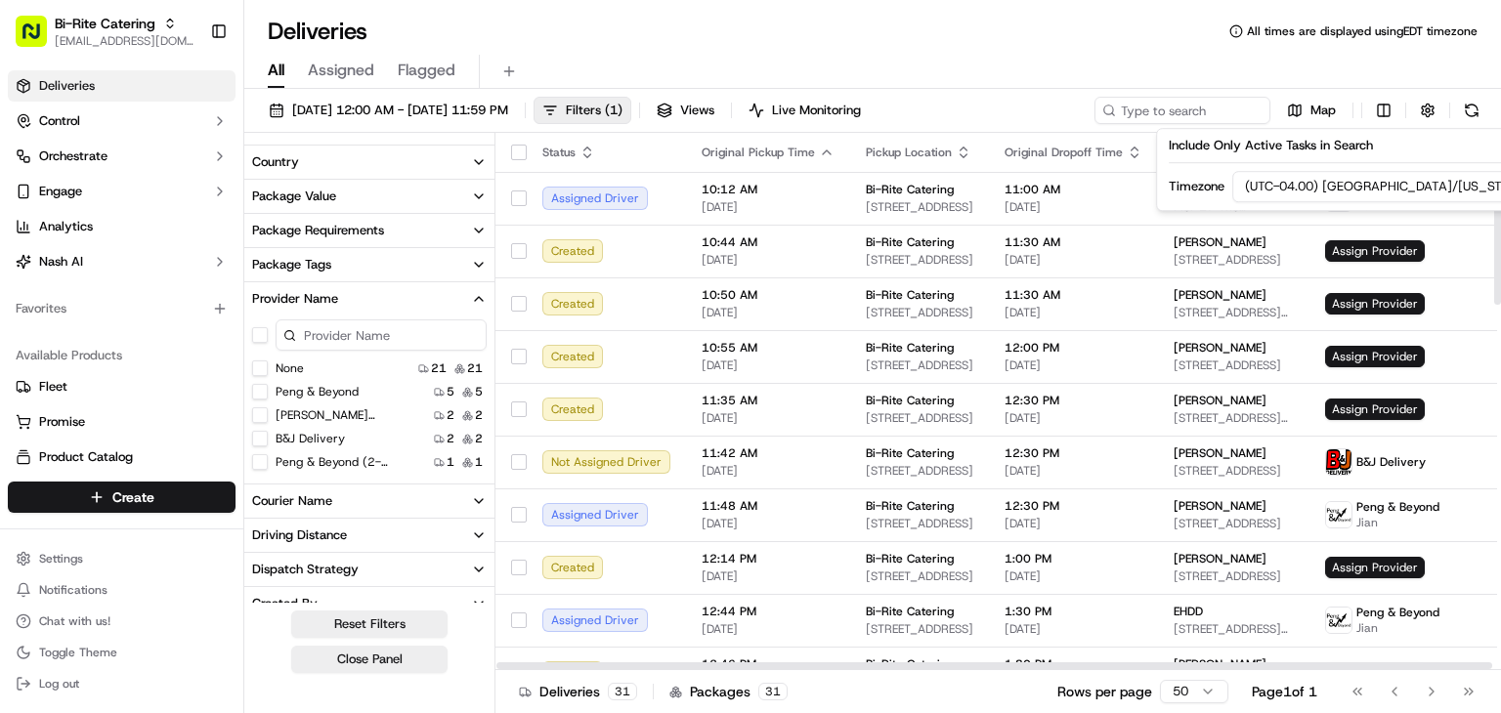
click at [1394, 192] on html "Bi-Rite Catering rpajulas@nashhelp.com Toggle Sidebar Deliveries Control Orches…" at bounding box center [750, 356] width 1501 height 713
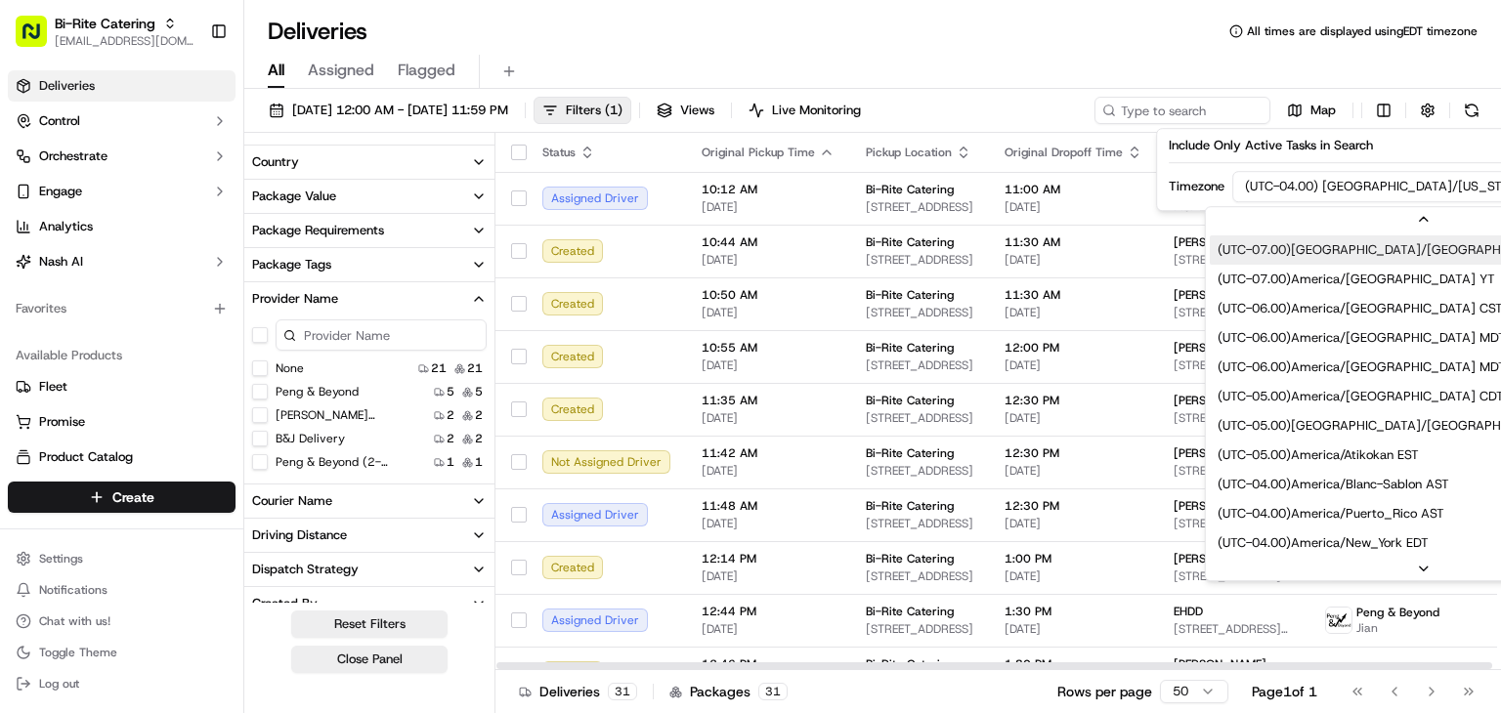
scroll to position [117, 0]
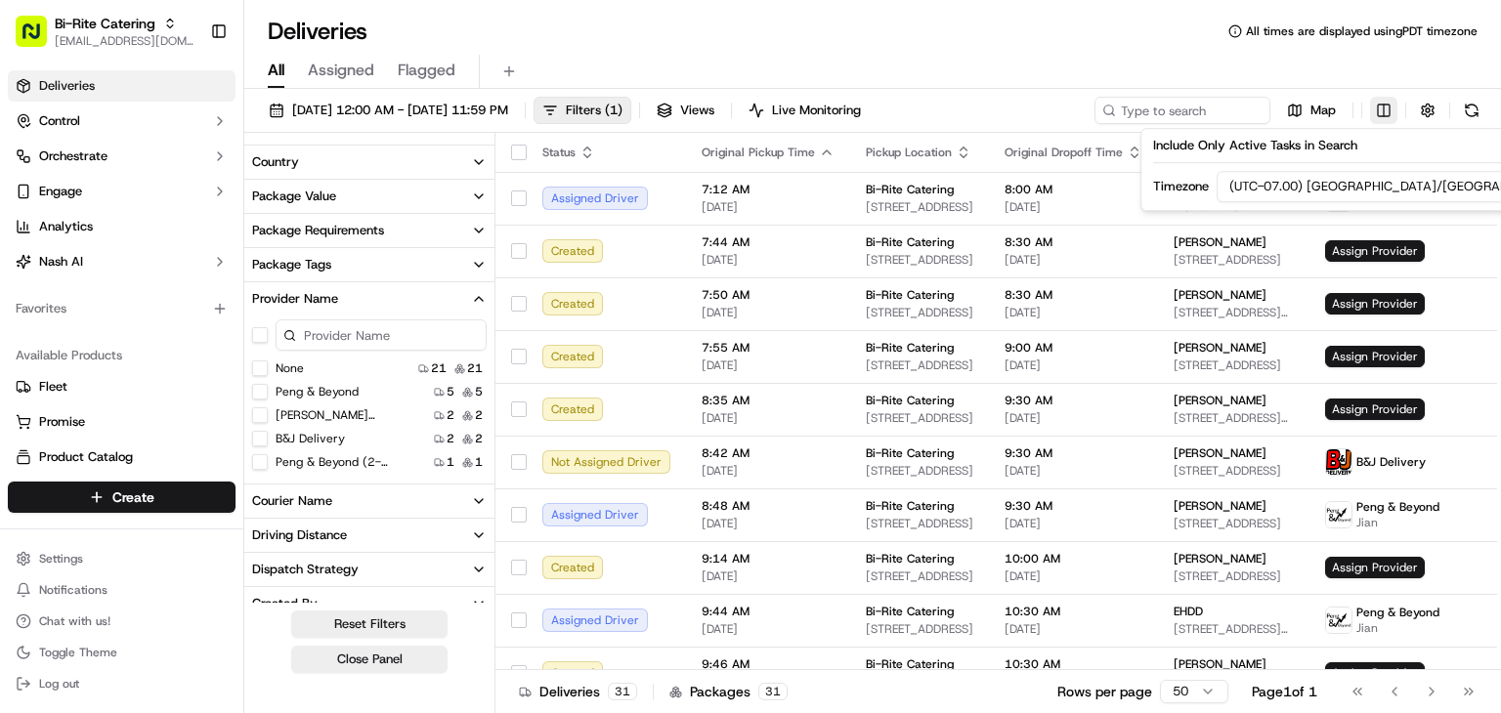
click at [1380, 110] on html "Bi-Rite Catering rpajulas@nashhelp.com Toggle Sidebar Deliveries Control Orches…" at bounding box center [750, 356] width 1501 height 713
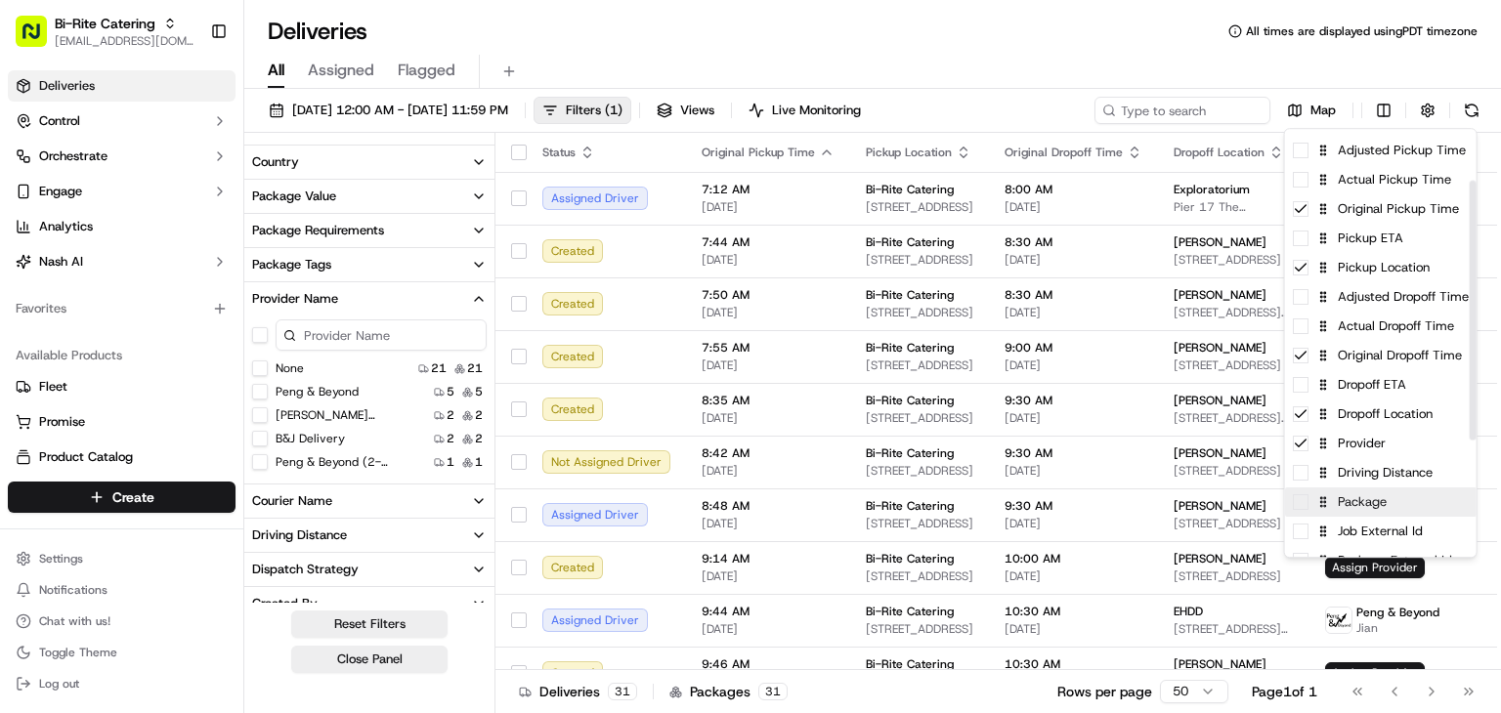
scroll to position [89, 0]
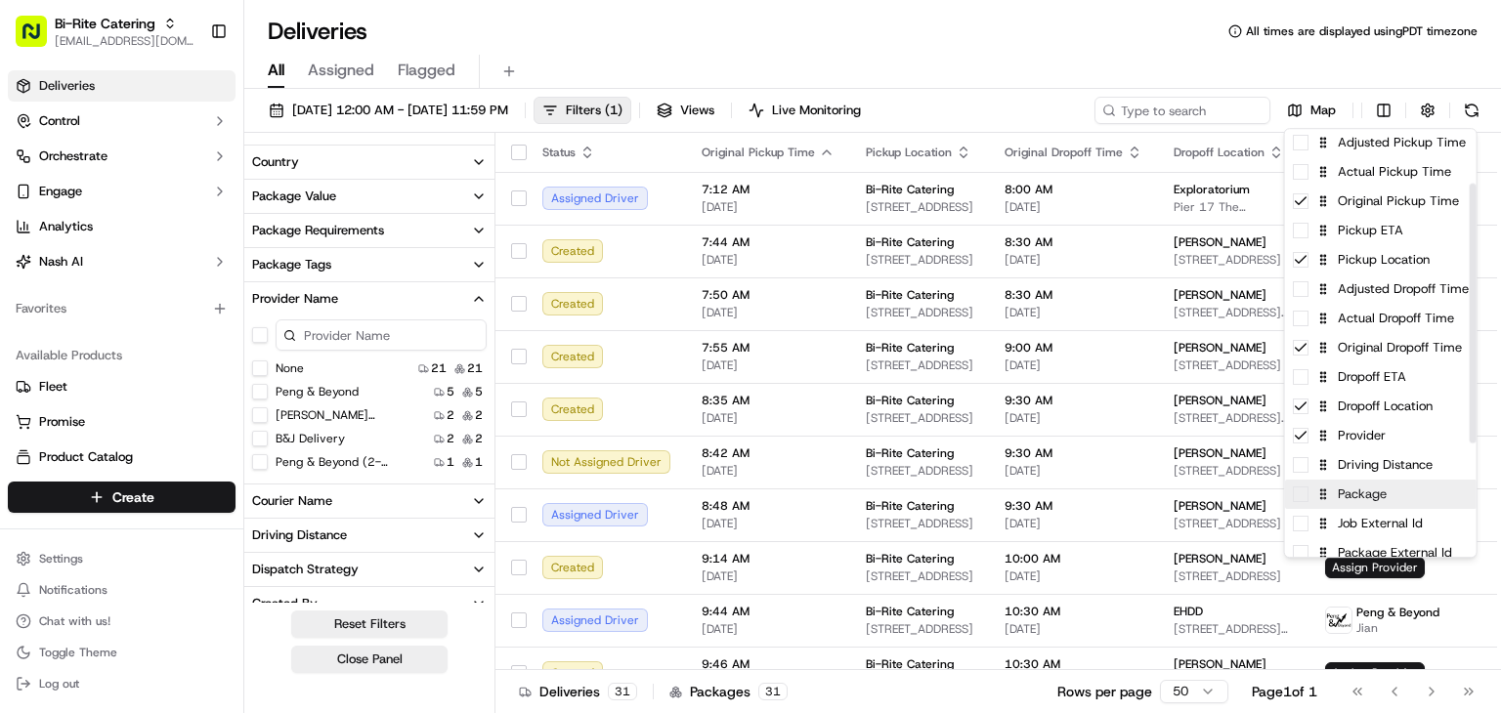
click at [1354, 504] on div "Package" at bounding box center [1381, 494] width 192 height 29
click at [1141, 42] on html "Bi-Rite Catering rpajulas@nashhelp.com Toggle Sidebar Deliveries Control Orches…" at bounding box center [750, 356] width 1501 height 713
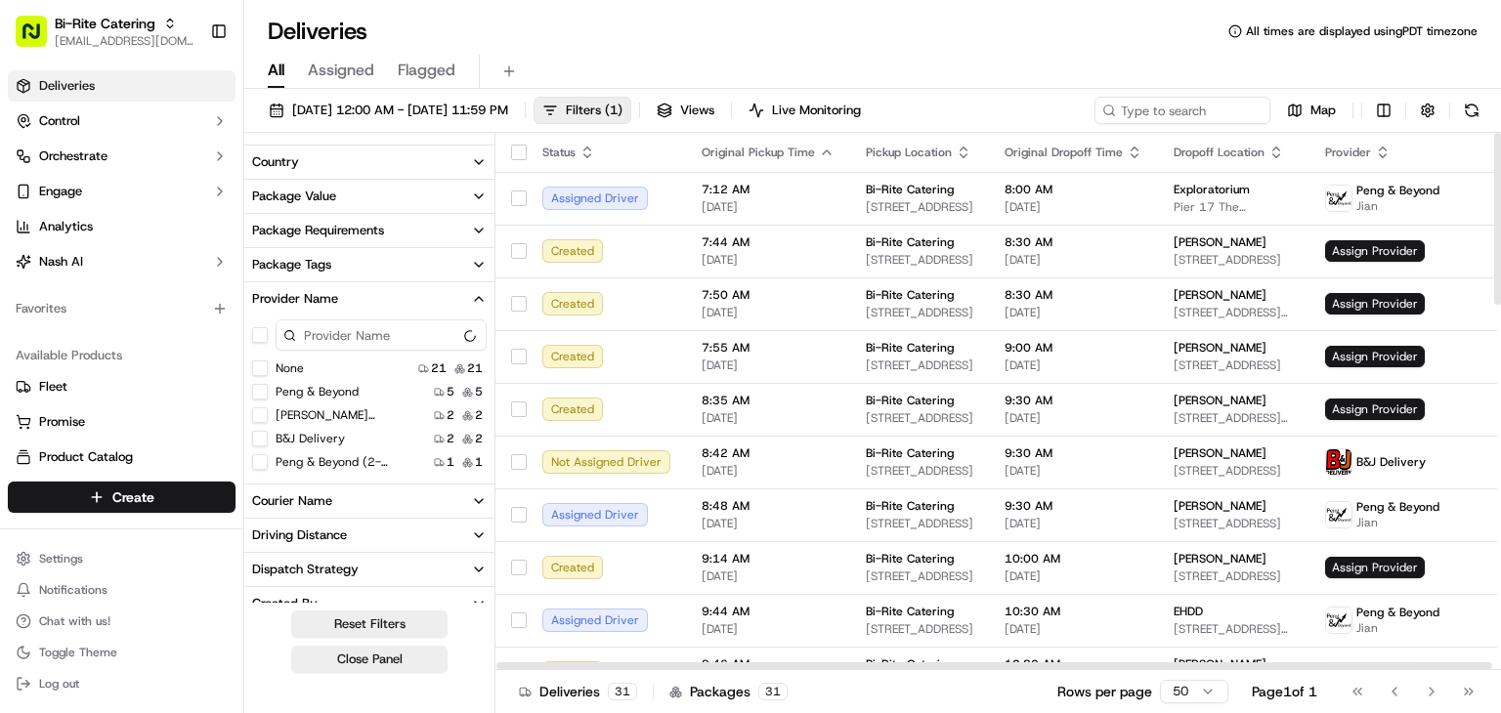
click at [1354, 142] on th "Provider" at bounding box center [1453, 152] width 289 height 39
click at [1380, 147] on icon "button" at bounding box center [1383, 148] width 7 height 3
click at [1353, 169] on button "Provider (A-Z)" at bounding box center [1355, 175] width 133 height 23
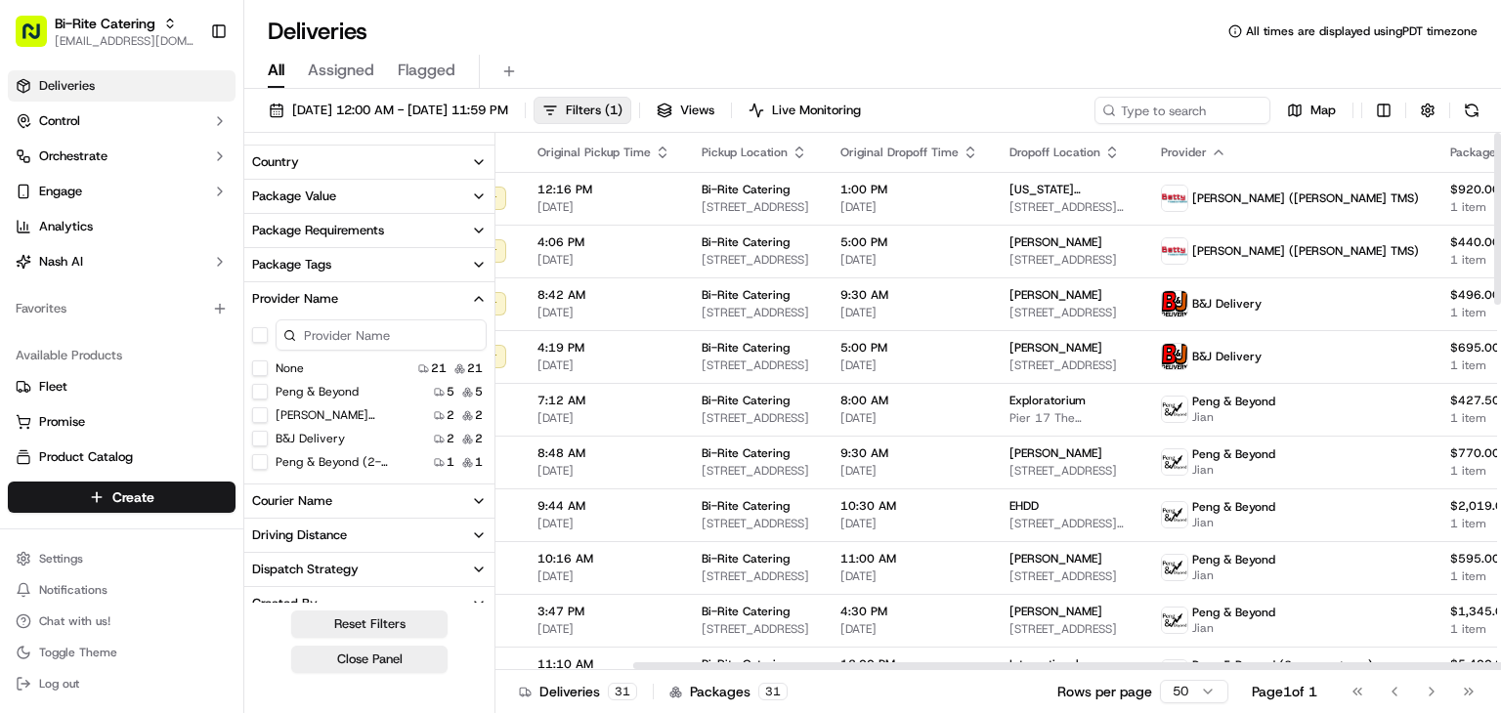
scroll to position [0, 193]
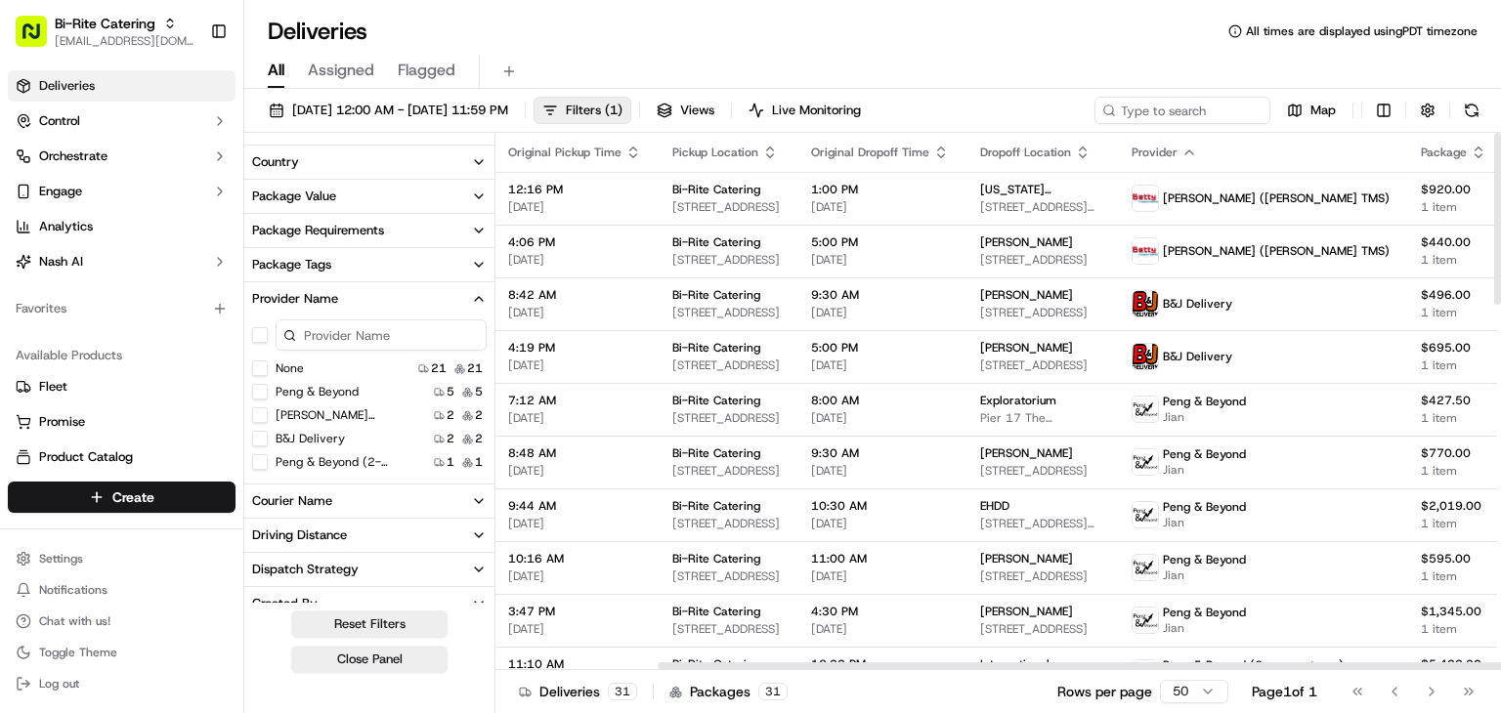
drag, startPoint x: 931, startPoint y: 664, endPoint x: 1137, endPoint y: 665, distance: 205.2
click at [1137, 665] on div at bounding box center [1156, 666] width 996 height 7
click at [1471, 145] on icon "button" at bounding box center [1479, 153] width 16 height 16
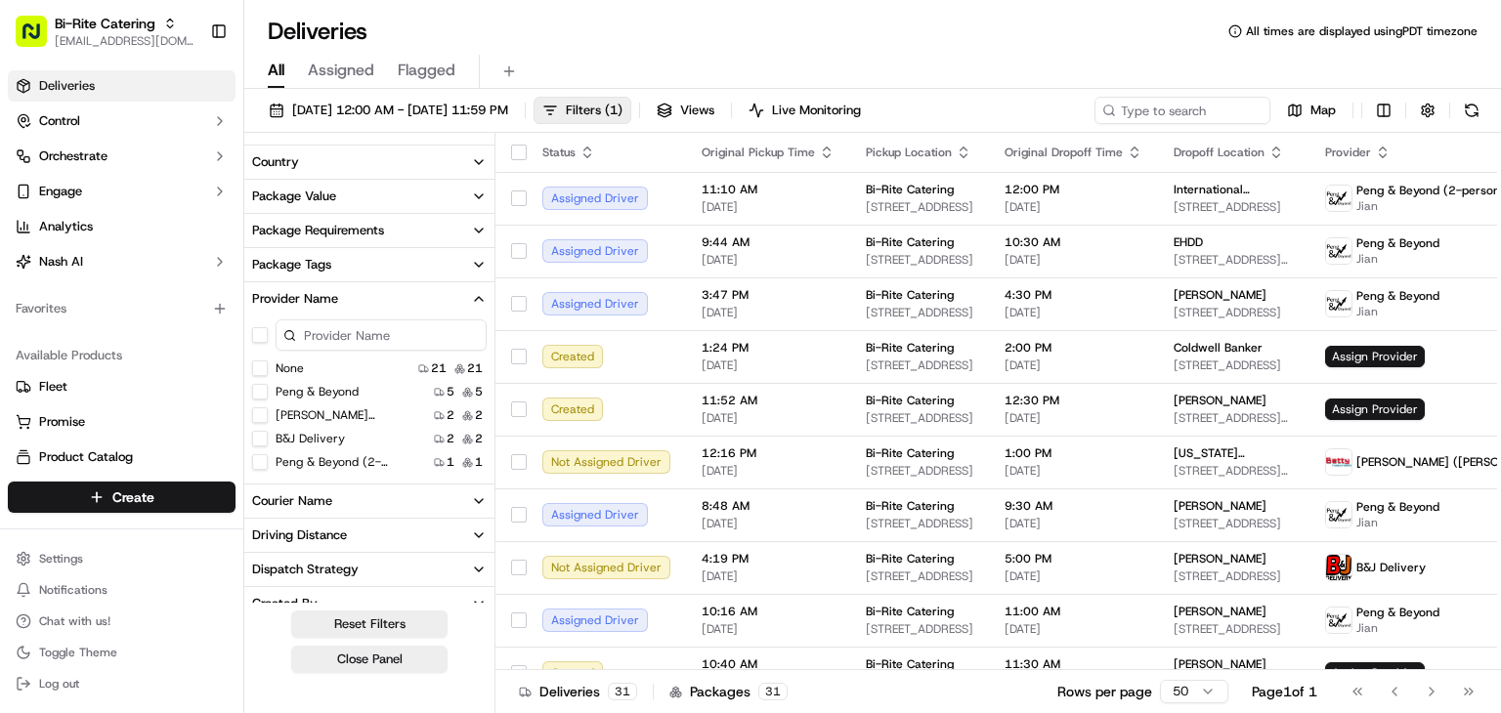
click at [1032, 48] on div "All Assigned Flagged" at bounding box center [872, 68] width 1257 height 42
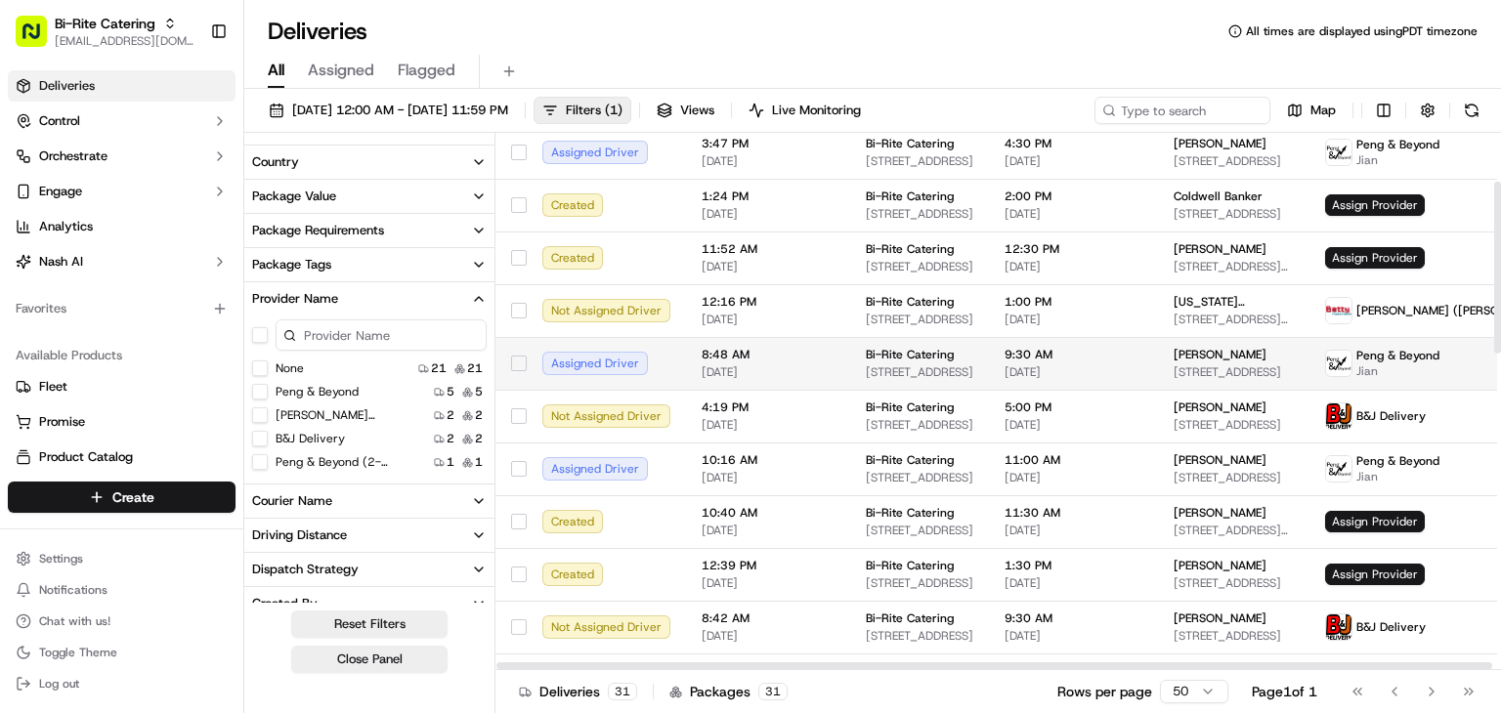
scroll to position [148, 0]
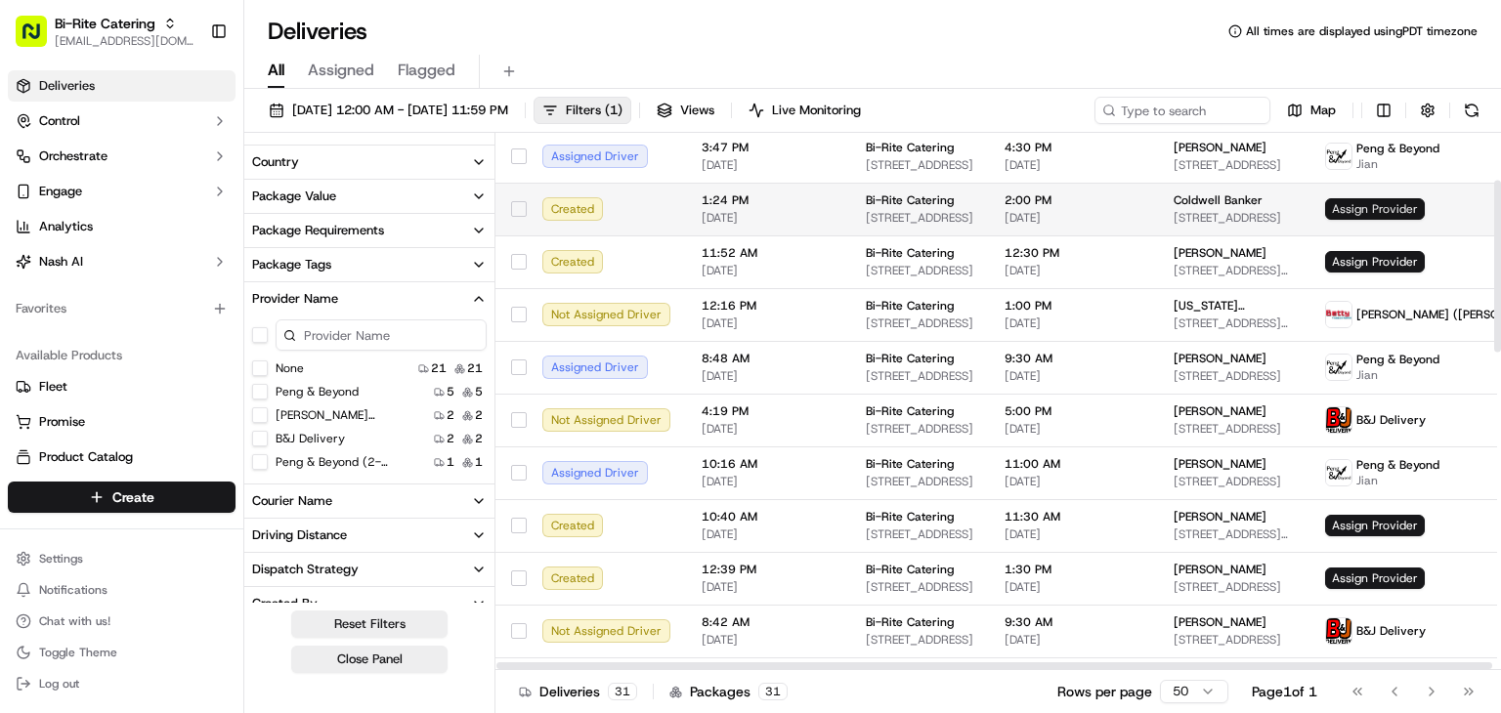
click at [1357, 200] on span "Assign Provider" at bounding box center [1375, 208] width 100 height 21
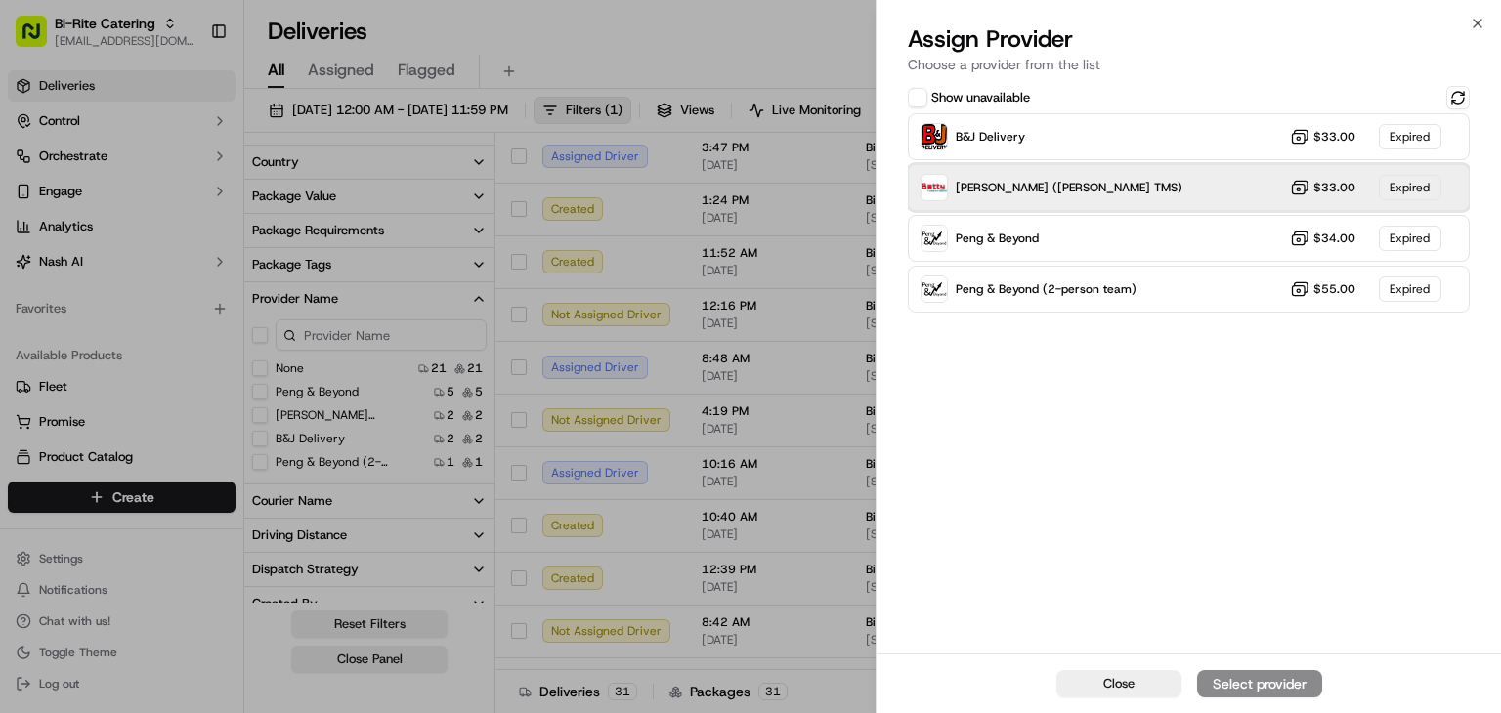
click at [1069, 190] on div "Betty (Nash TMS) $33.00 Expired" at bounding box center [1189, 187] width 562 height 47
click at [1232, 185] on div "Betty (Nash TMS) $33.00 Expired" at bounding box center [1189, 187] width 562 height 47
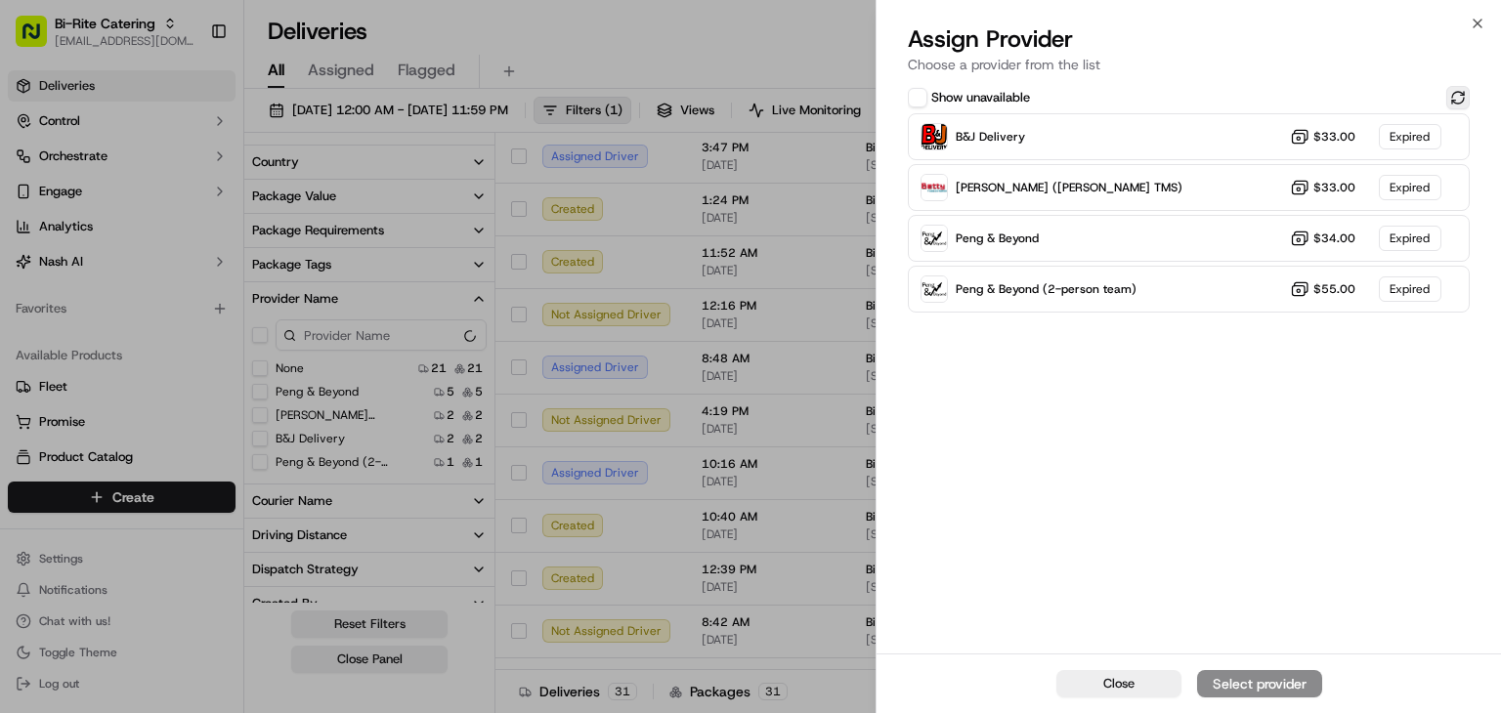
click at [1457, 99] on button at bounding box center [1457, 97] width 23 height 23
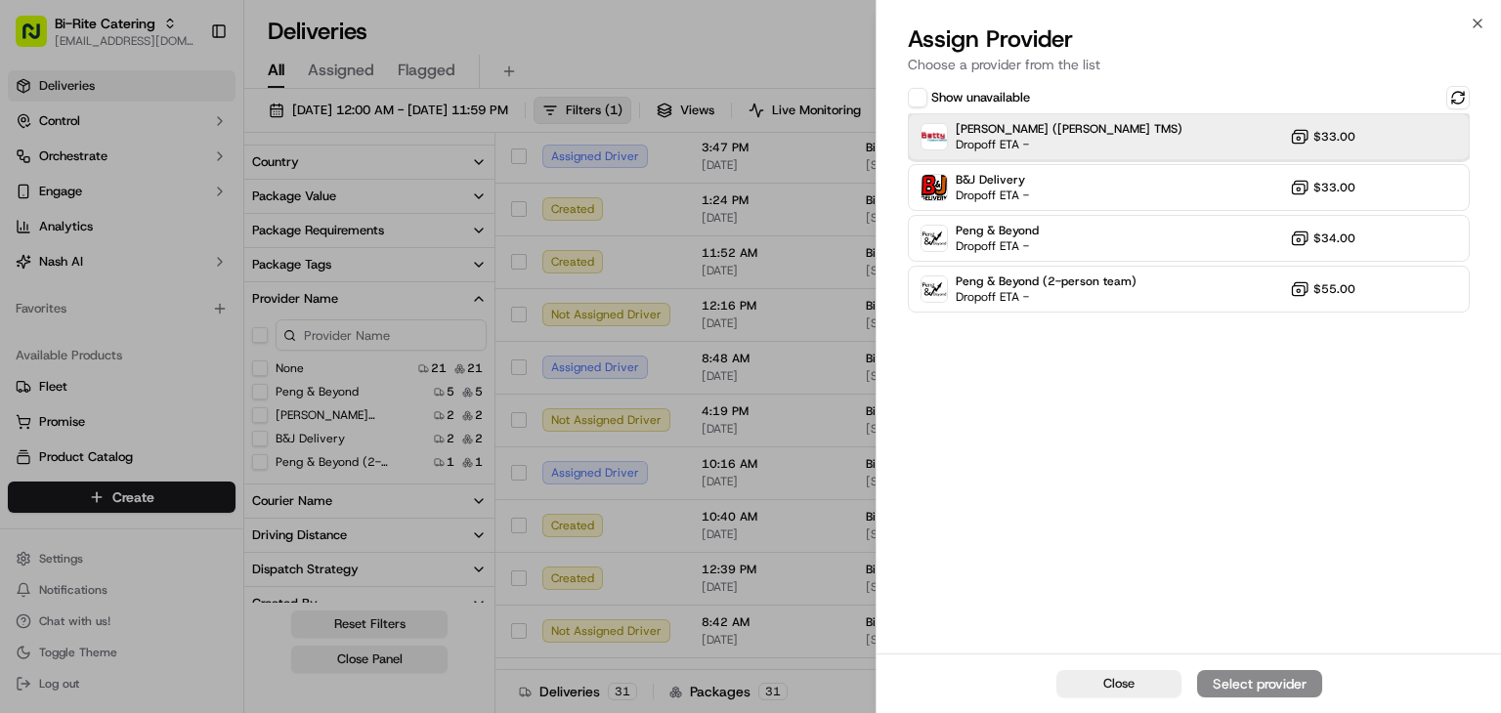
click at [1128, 136] on div "Betty (Nash TMS) Dropoff ETA - $33.00" at bounding box center [1189, 136] width 562 height 47
click at [1276, 681] on div "Assign Provider" at bounding box center [1260, 684] width 96 height 20
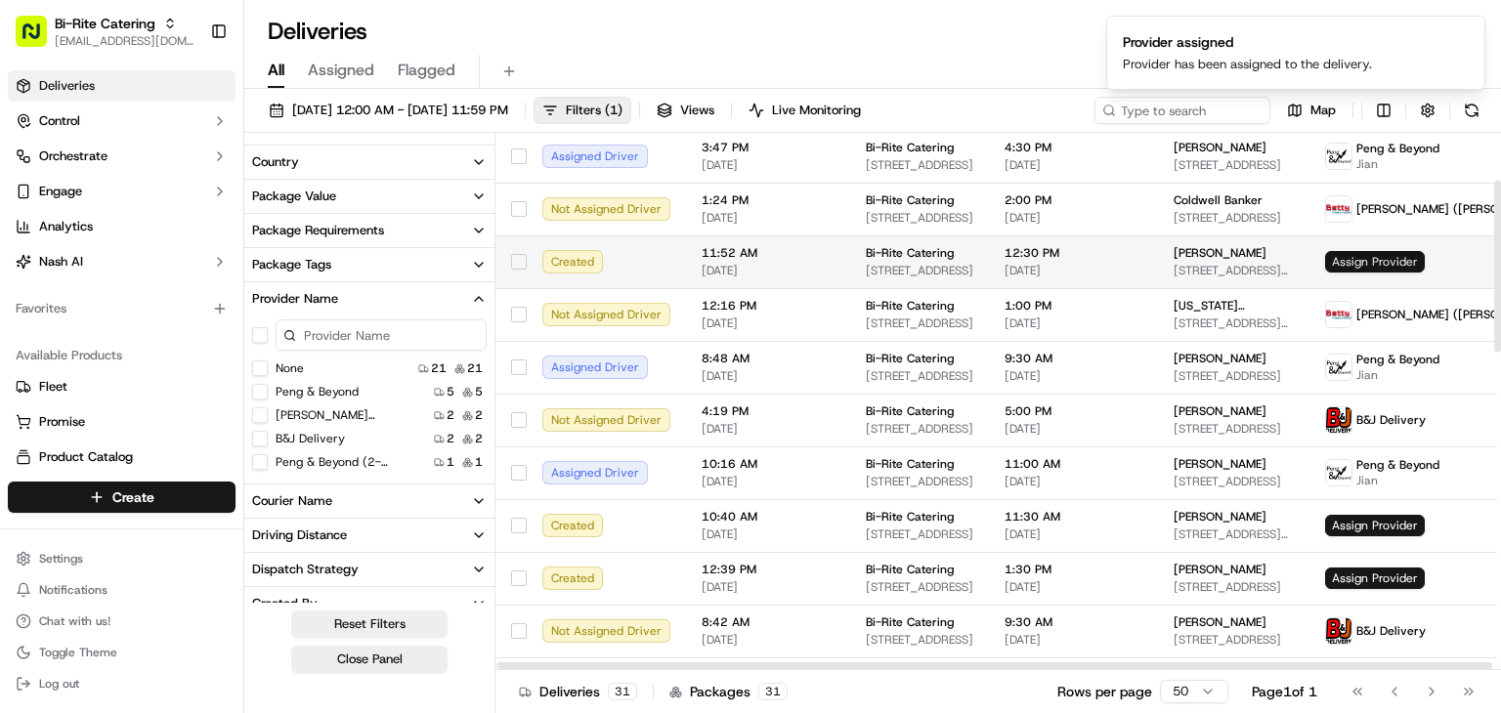
click at [1347, 259] on span "Assign Provider" at bounding box center [1375, 261] width 100 height 21
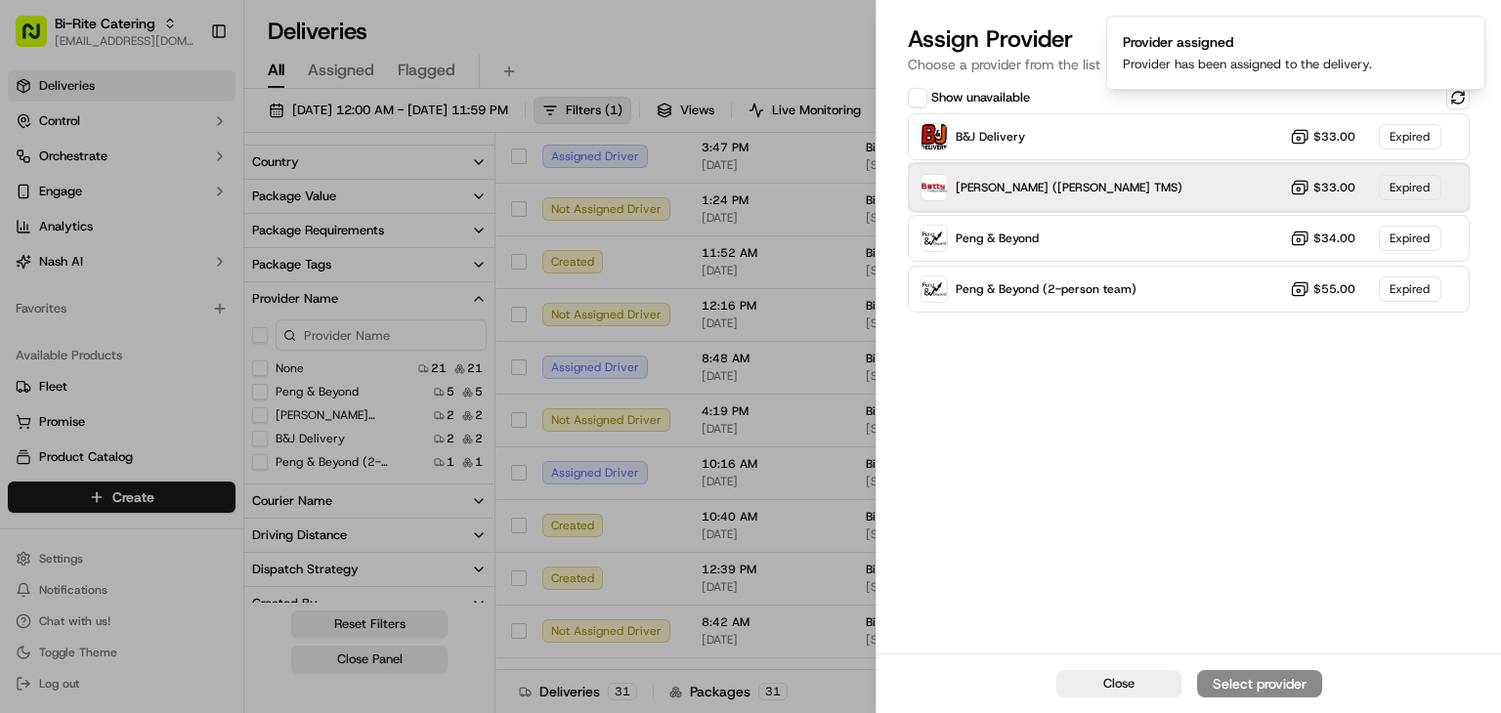
click at [1043, 180] on span "Betty (Nash TMS)" at bounding box center [1069, 188] width 227 height 16
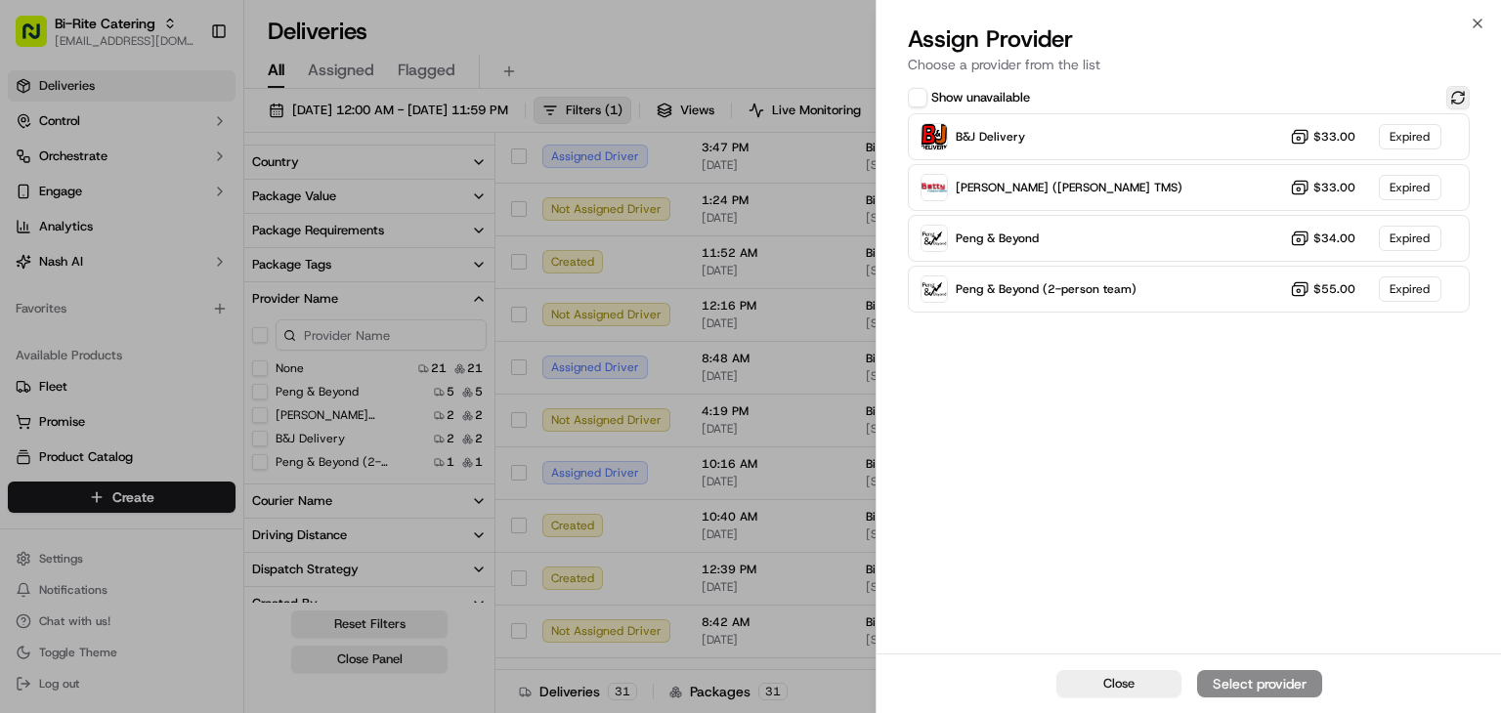
click at [1455, 92] on button at bounding box center [1457, 97] width 23 height 23
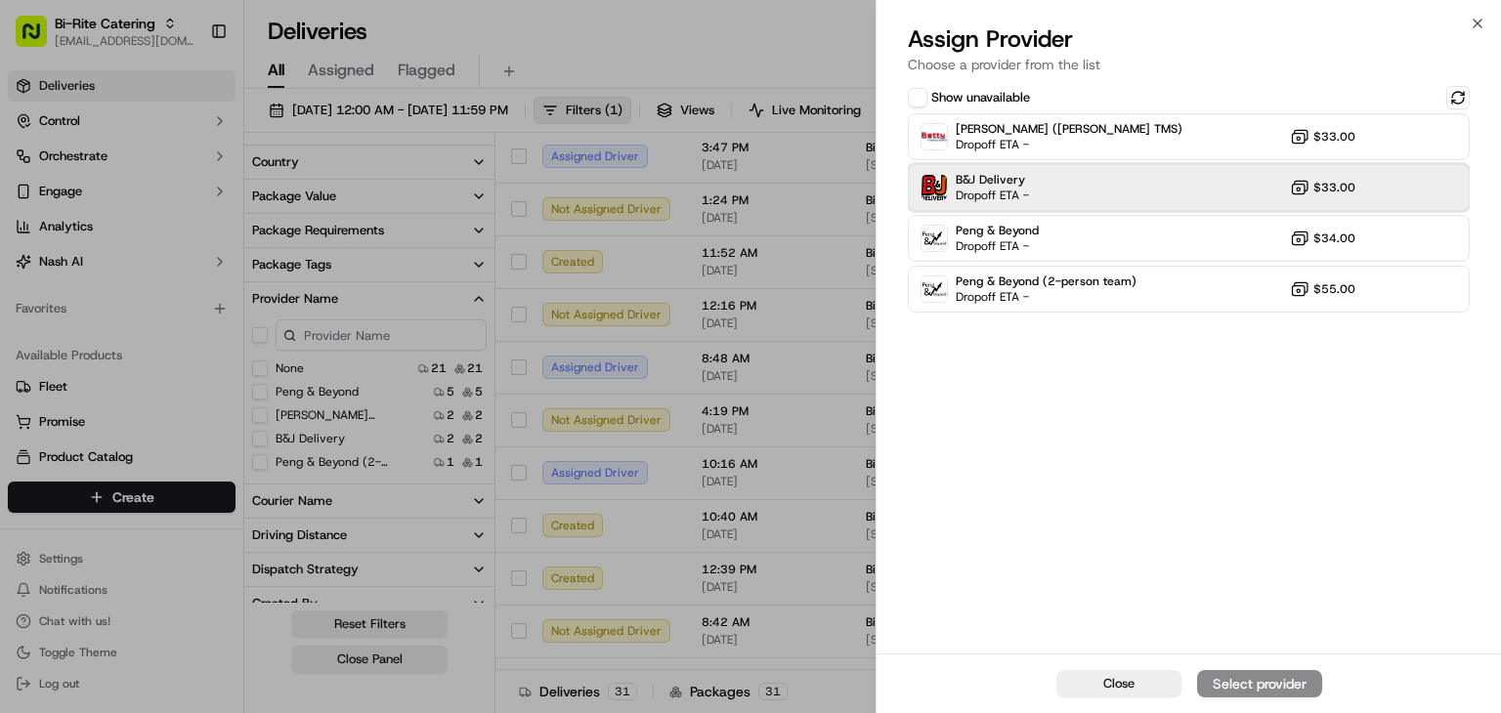
click at [1165, 183] on div "B&J Delivery Dropoff ETA - $33.00" at bounding box center [1189, 187] width 562 height 47
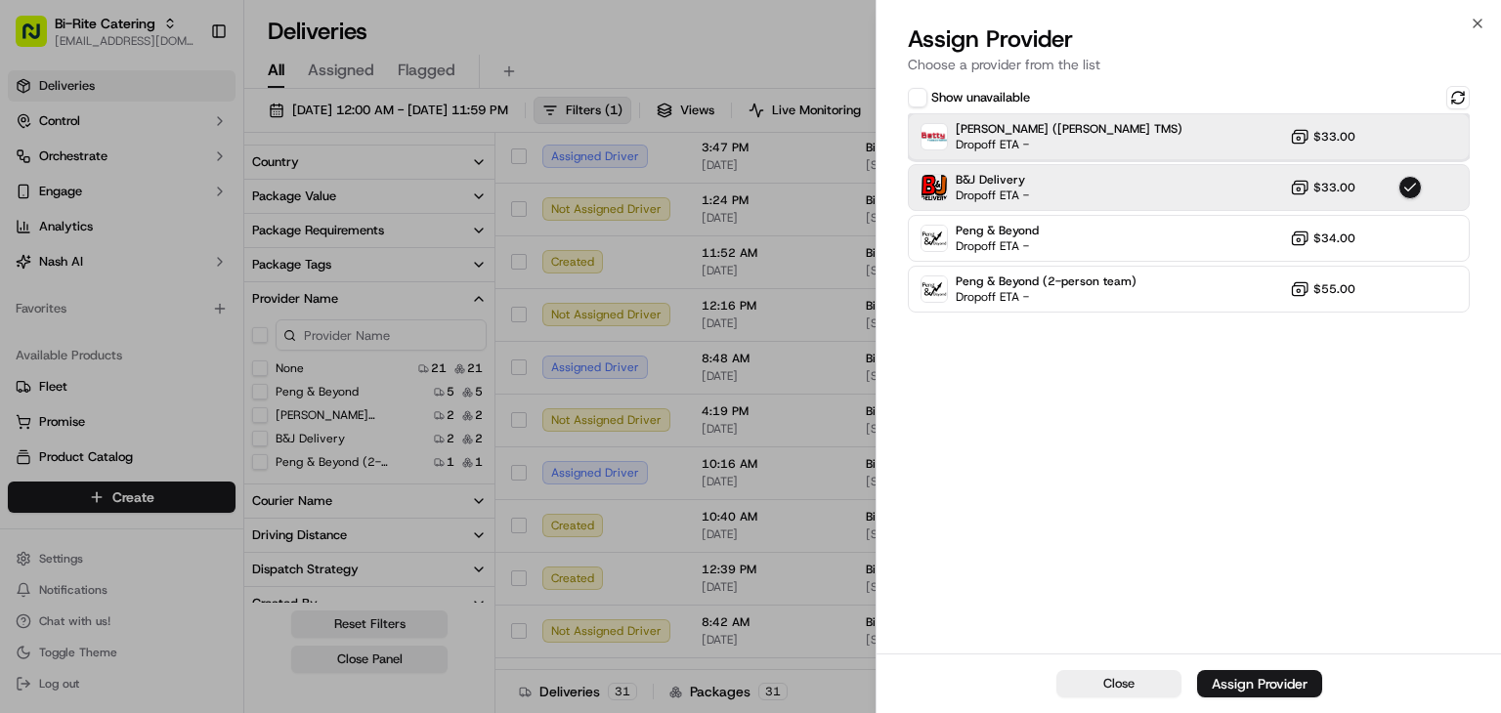
click at [1154, 134] on div "Betty (Nash TMS) Dropoff ETA - $33.00" at bounding box center [1189, 136] width 562 height 47
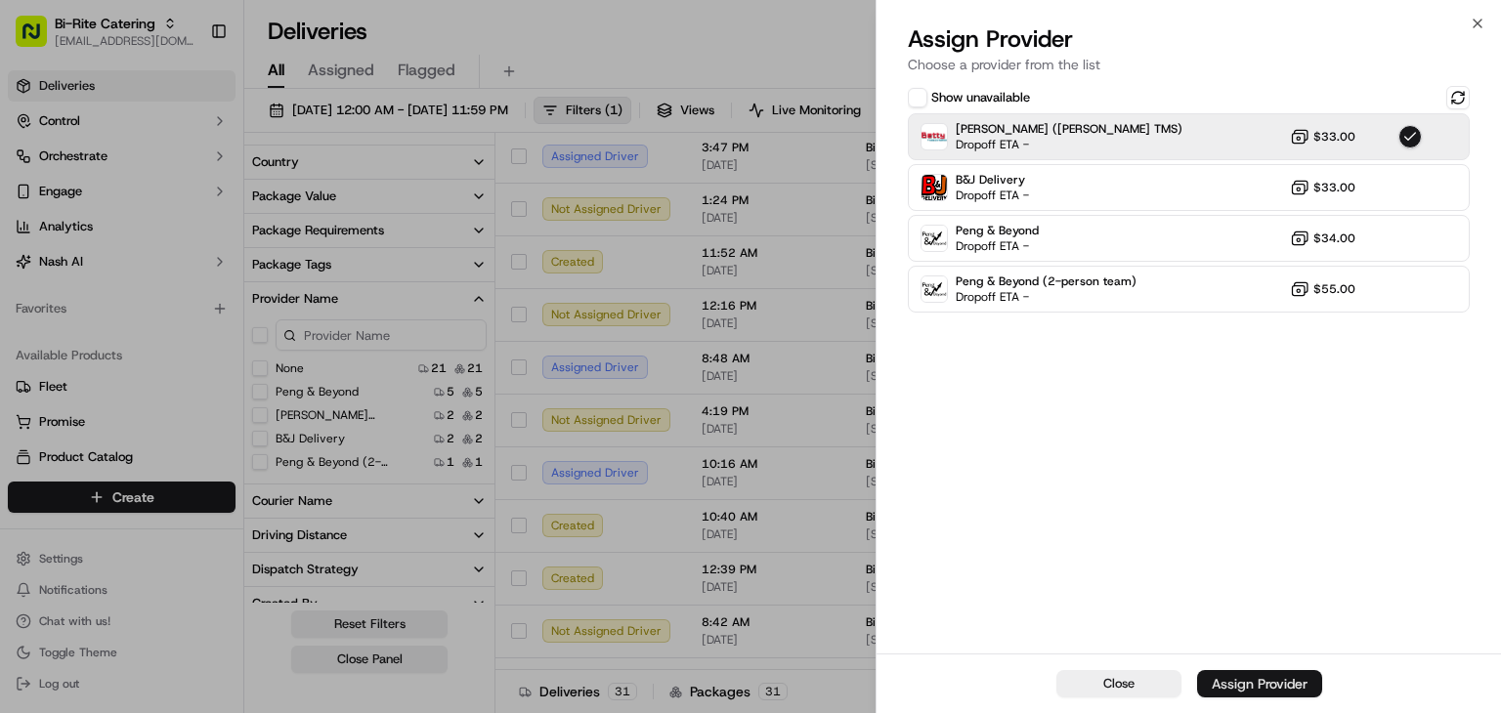
click at [1274, 680] on div "Assign Provider" at bounding box center [1260, 684] width 96 height 20
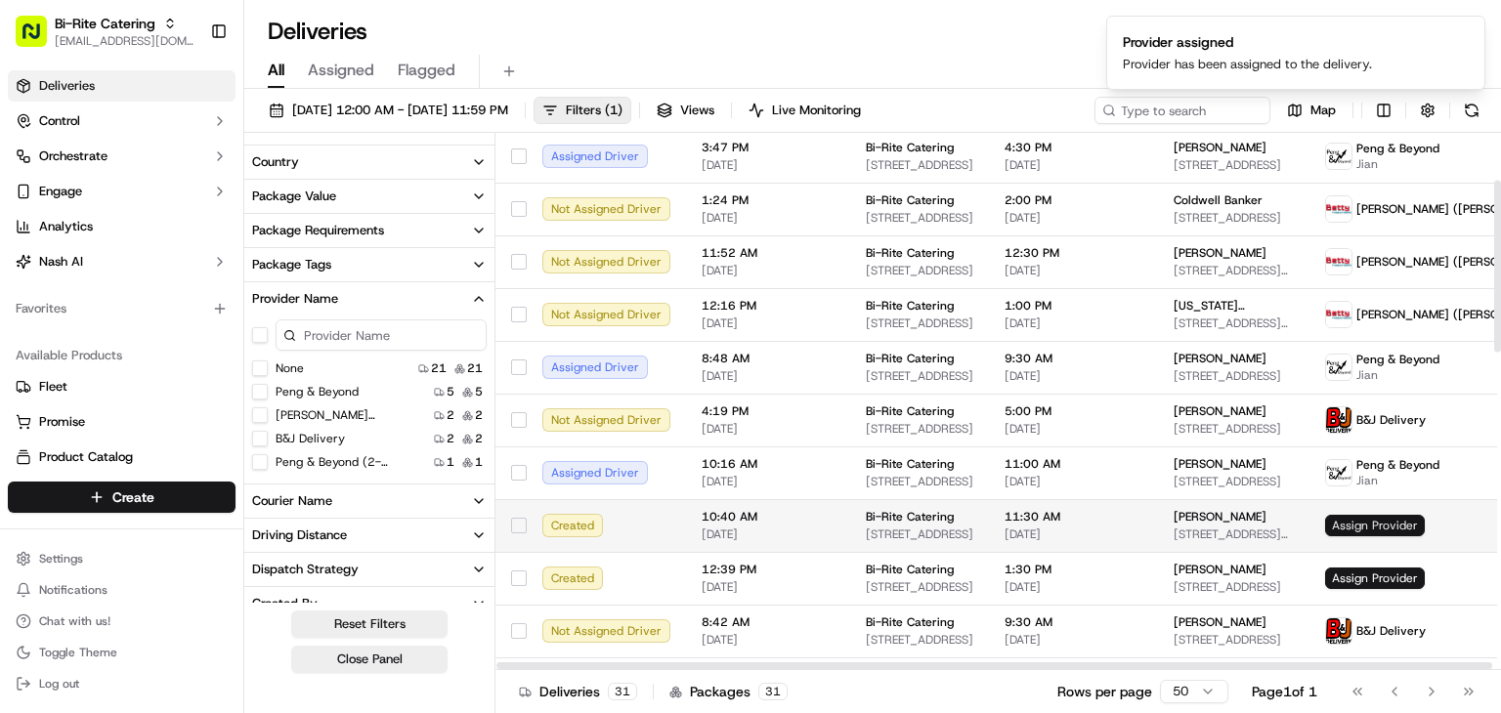
click at [1350, 519] on span "Assign Provider" at bounding box center [1375, 525] width 100 height 21
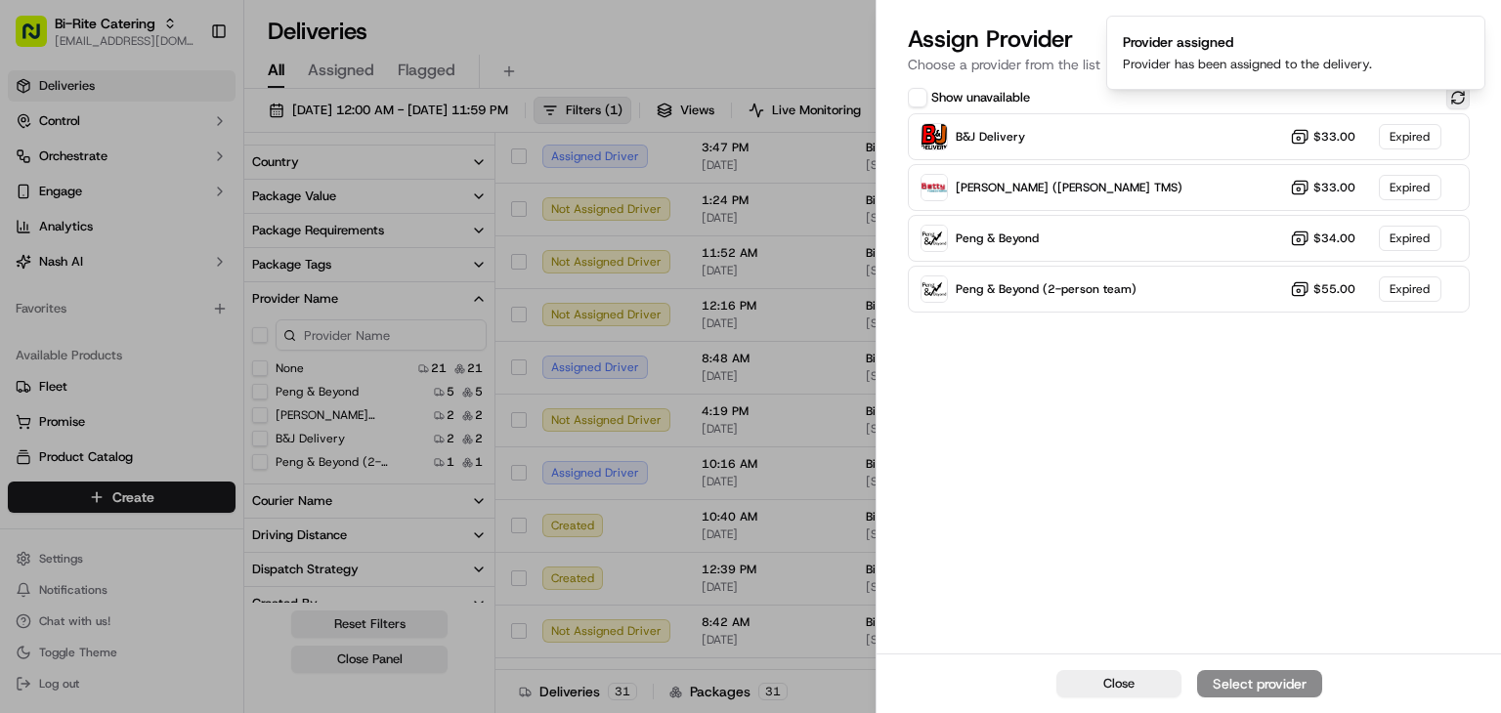
click at [1454, 99] on button at bounding box center [1457, 97] width 23 height 23
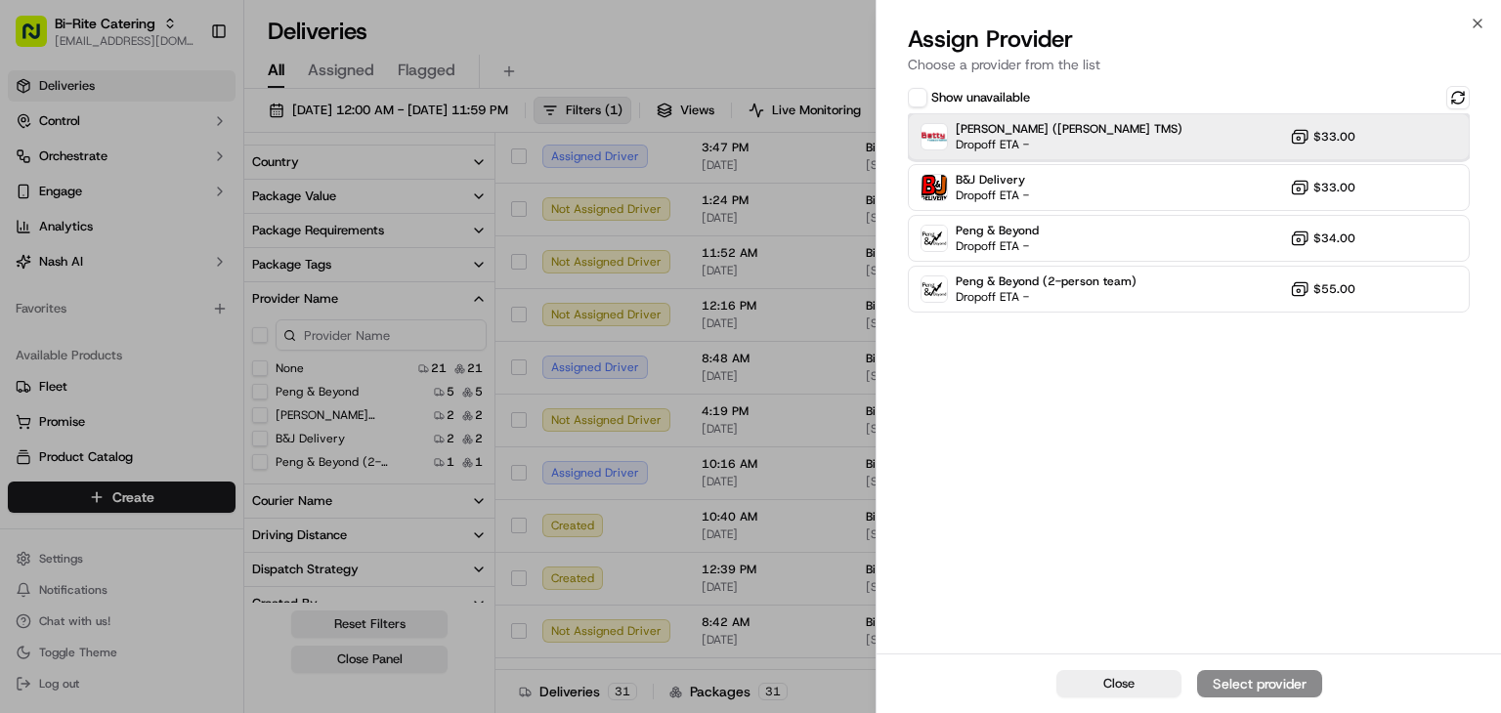
click at [1118, 130] on div "Betty (Nash TMS) Dropoff ETA - $33.00" at bounding box center [1189, 136] width 562 height 47
drag, startPoint x: 1276, startPoint y: 675, endPoint x: 1207, endPoint y: 662, distance: 70.7
click at [1275, 675] on div "Assign Provider" at bounding box center [1260, 684] width 96 height 20
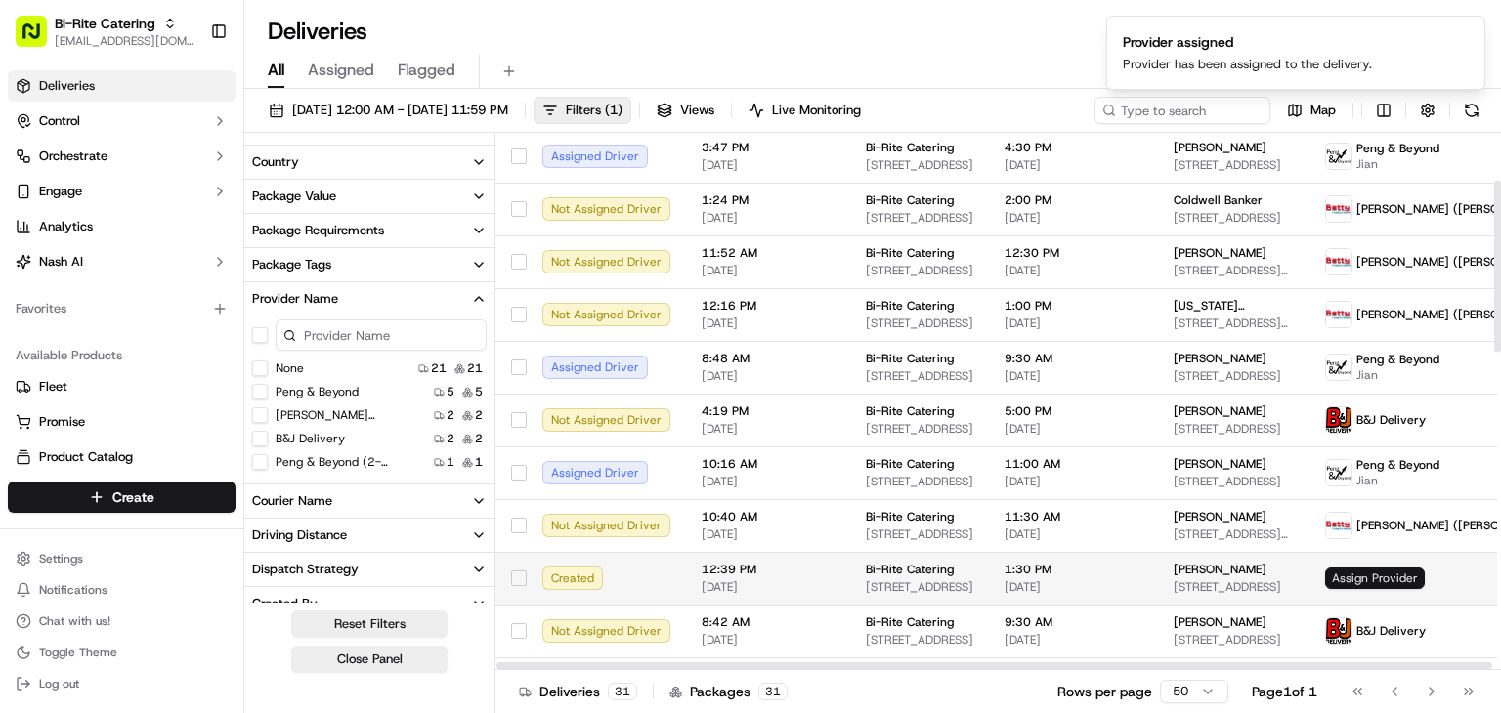
click at [1362, 572] on span "Assign Provider" at bounding box center [1375, 578] width 100 height 21
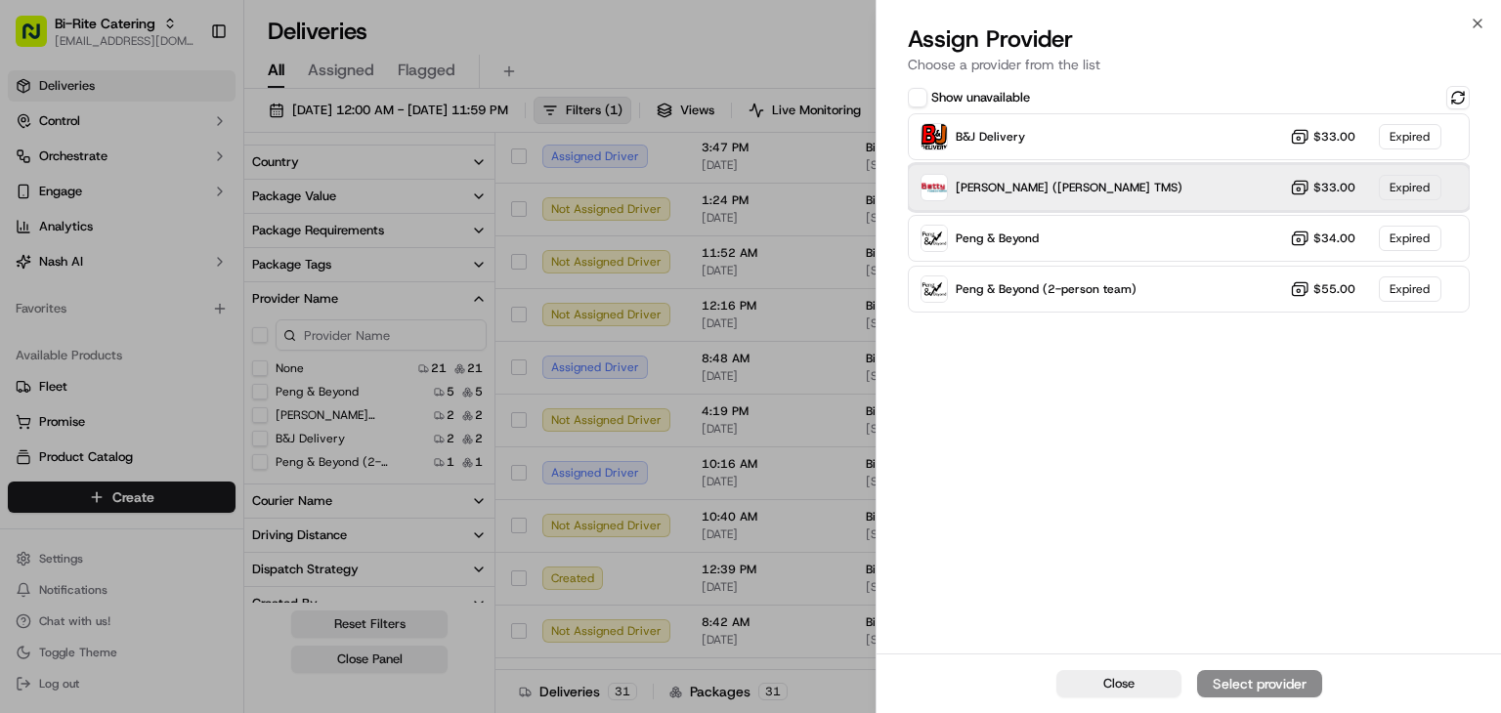
click at [1118, 194] on div "Betty (Nash TMS) $33.00 Expired" at bounding box center [1189, 187] width 562 height 47
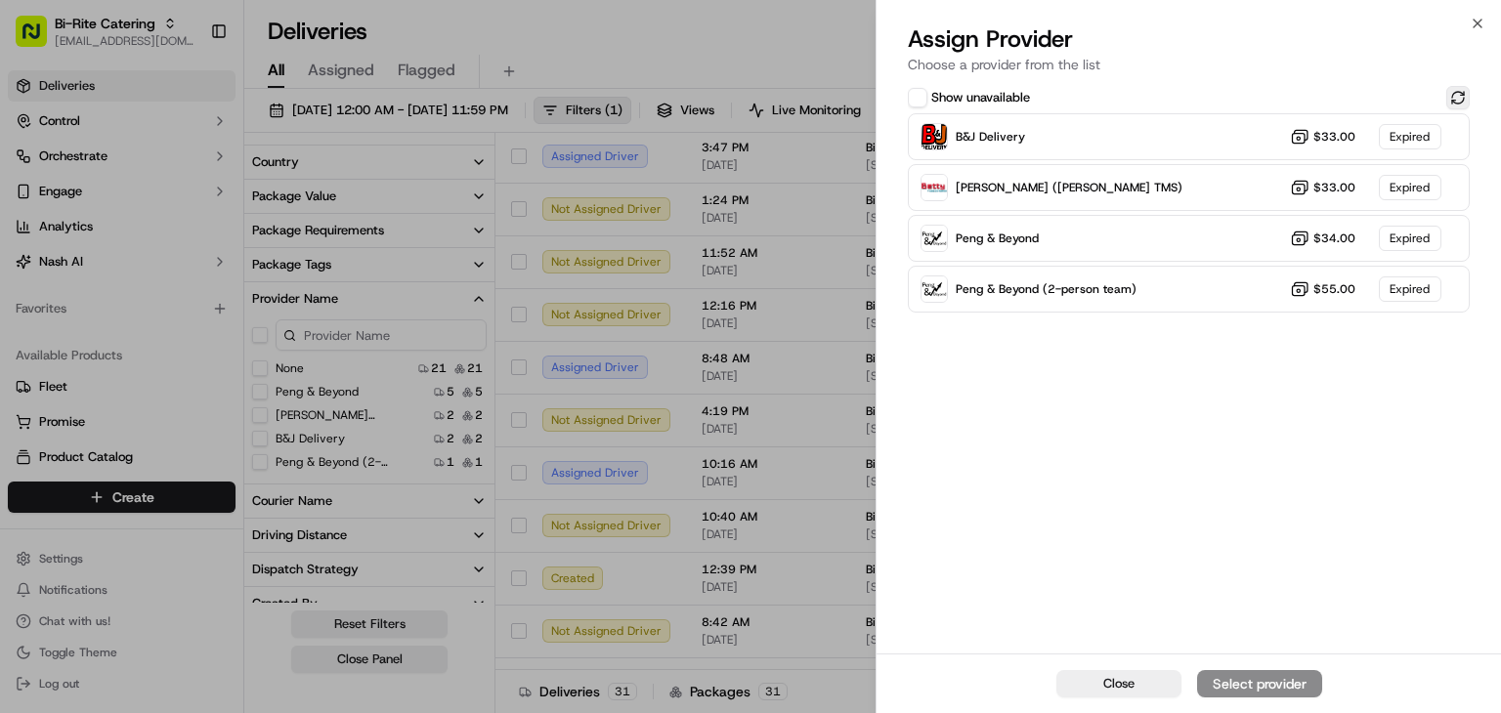
click at [1454, 91] on button at bounding box center [1457, 97] width 23 height 23
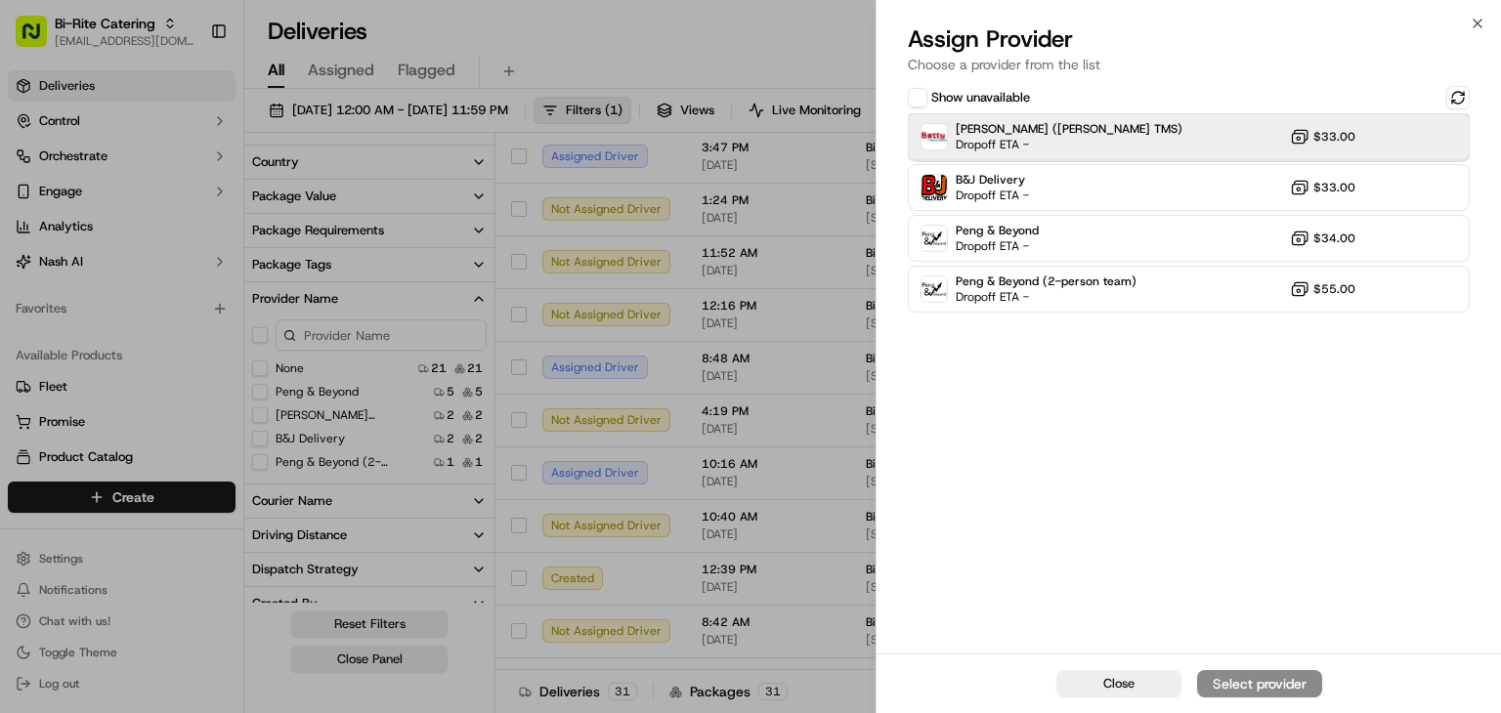
click at [1094, 130] on div "Betty (Nash TMS) Dropoff ETA - $33.00" at bounding box center [1189, 136] width 562 height 47
drag, startPoint x: 1289, startPoint y: 686, endPoint x: 1063, endPoint y: 704, distance: 226.4
click at [1288, 686] on div "Assign Provider" at bounding box center [1260, 684] width 96 height 20
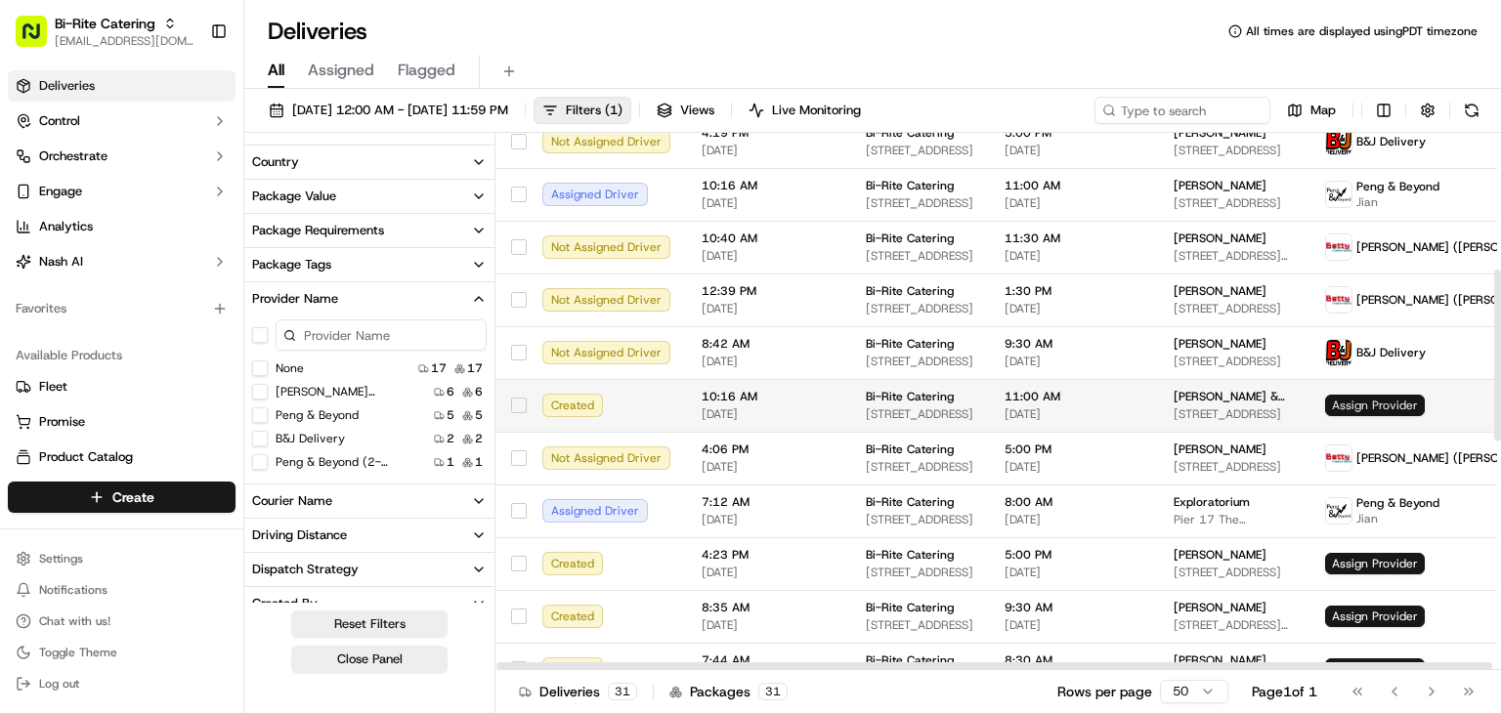
scroll to position [425, 0]
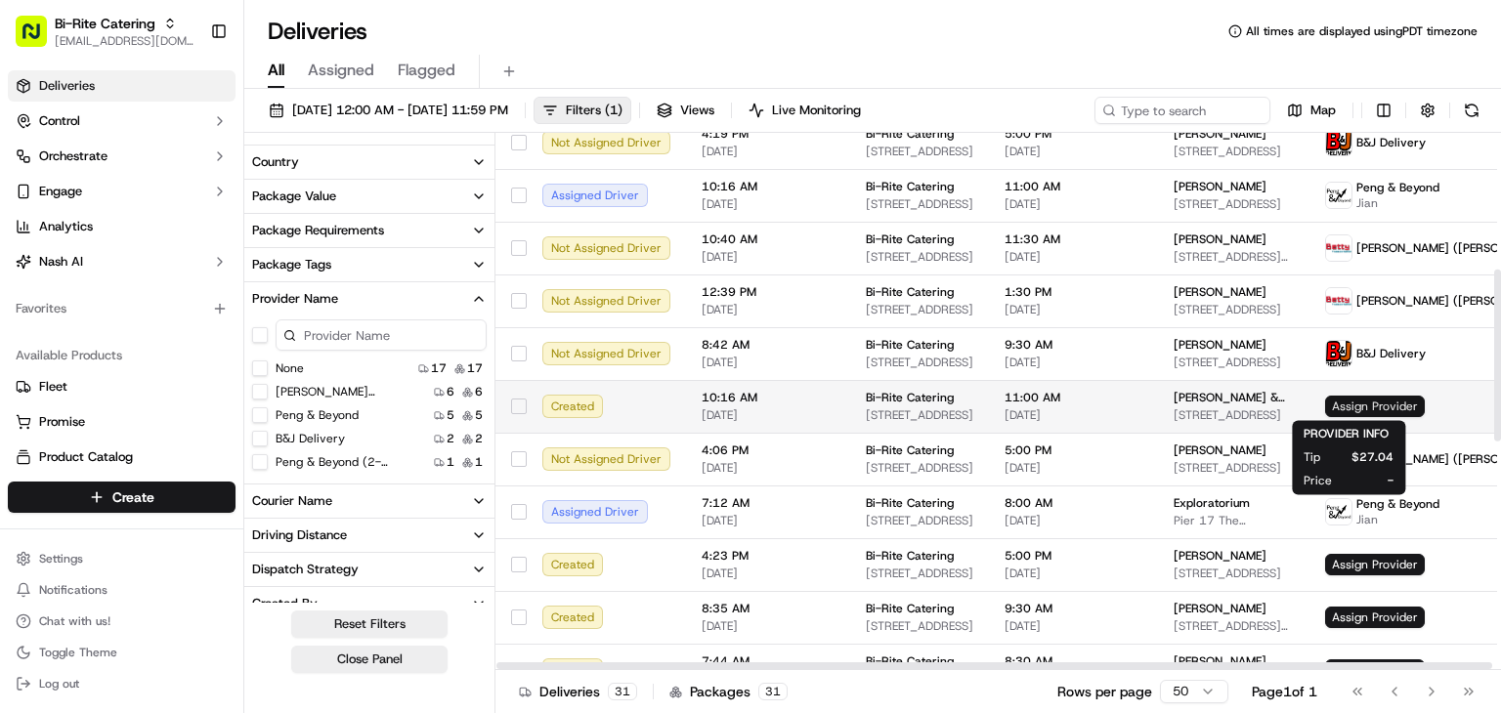
click at [1352, 404] on span "Assign Provider" at bounding box center [1375, 406] width 100 height 21
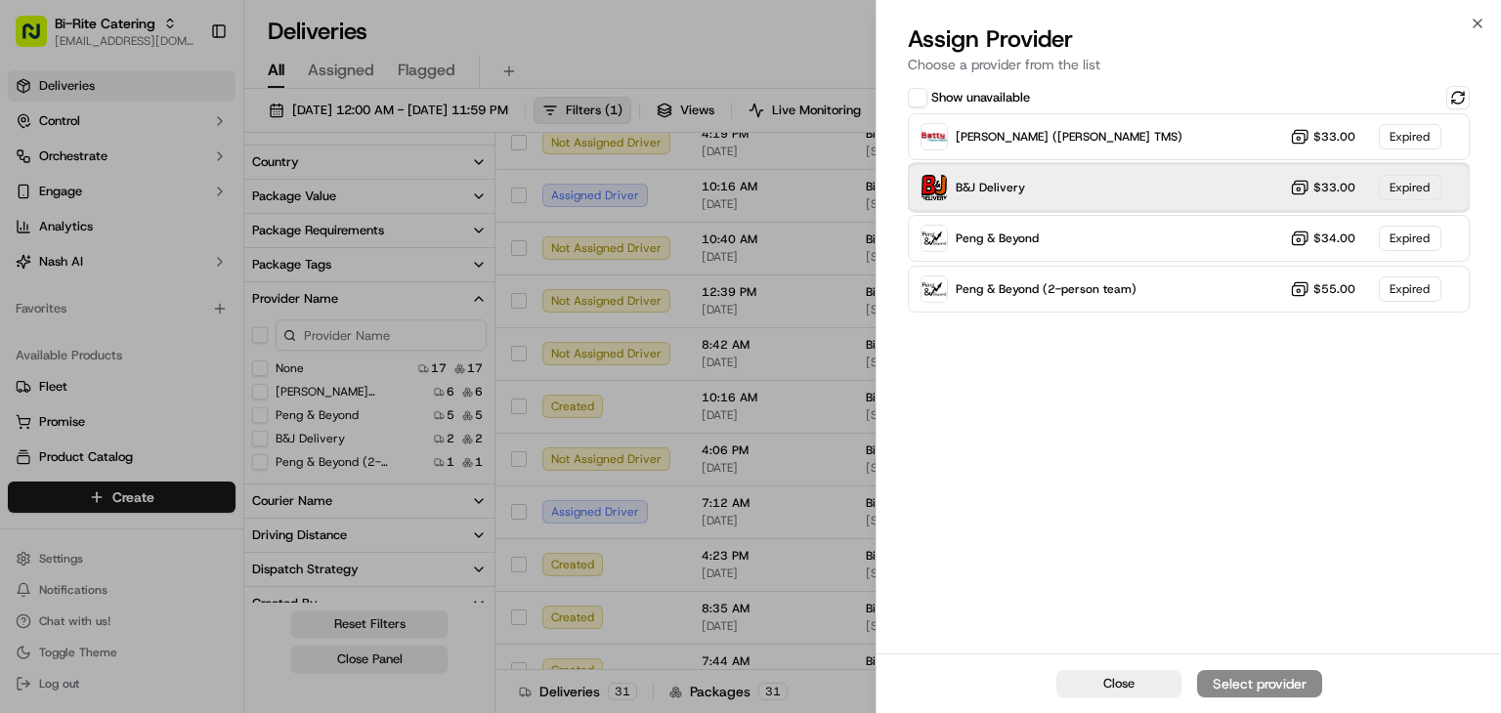
click at [1144, 185] on div "B&J Delivery $33.00 Expired" at bounding box center [1189, 187] width 562 height 47
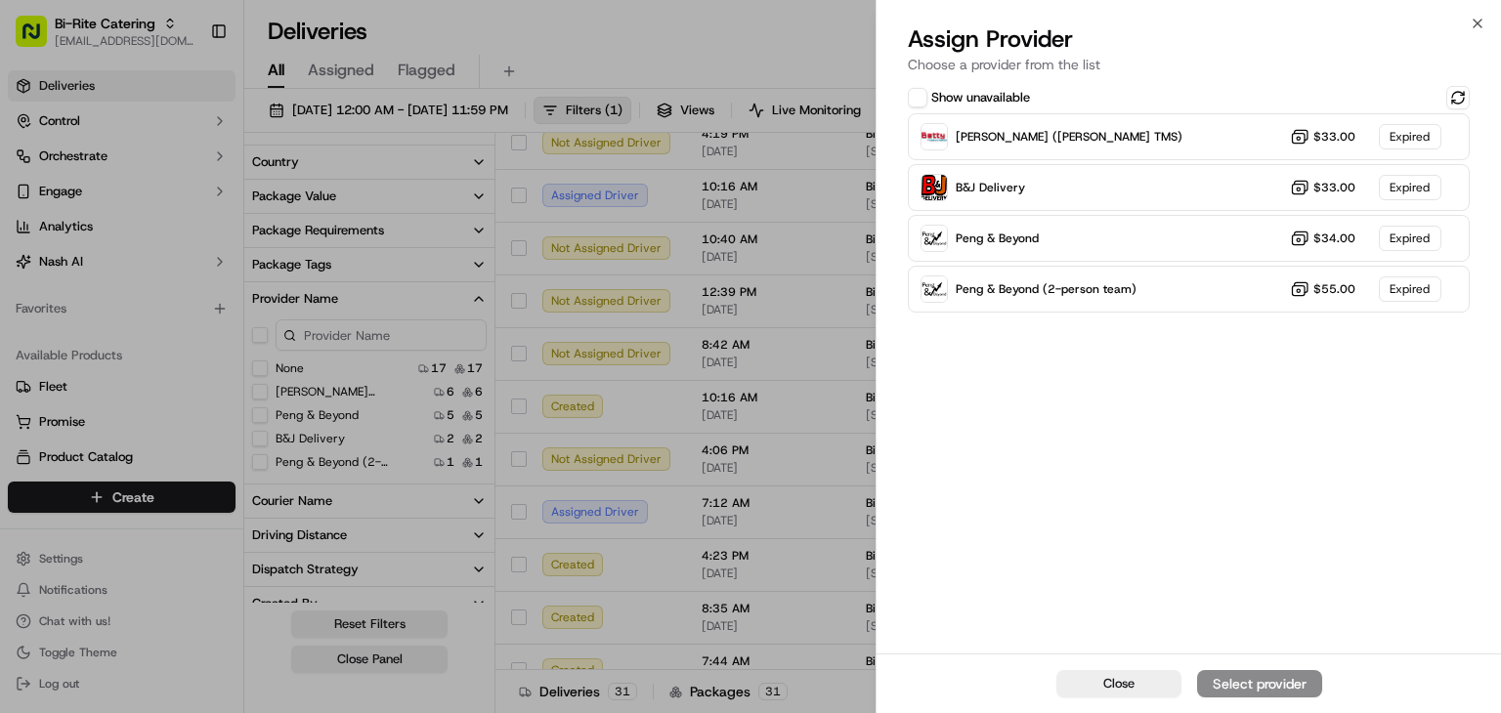
click at [1440, 97] on div "Show unavailable" at bounding box center [1189, 97] width 562 height 23
click at [1466, 89] on button at bounding box center [1457, 97] width 23 height 23
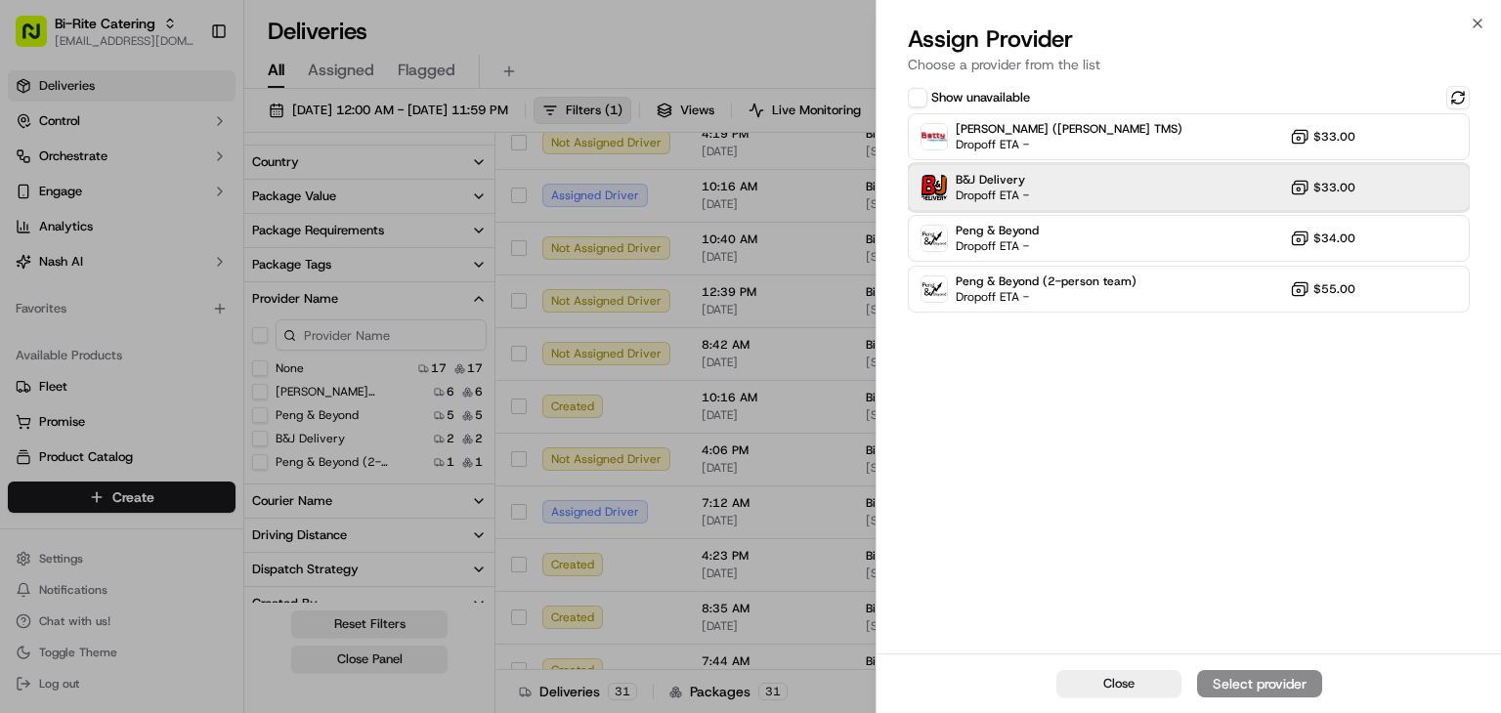
drag, startPoint x: 1137, startPoint y: 173, endPoint x: 1180, endPoint y: 337, distance: 169.7
click at [1136, 173] on div "B&J Delivery Dropoff ETA - $33.00" at bounding box center [1189, 187] width 562 height 47
click at [1275, 685] on div "Assign Provider" at bounding box center [1260, 684] width 96 height 20
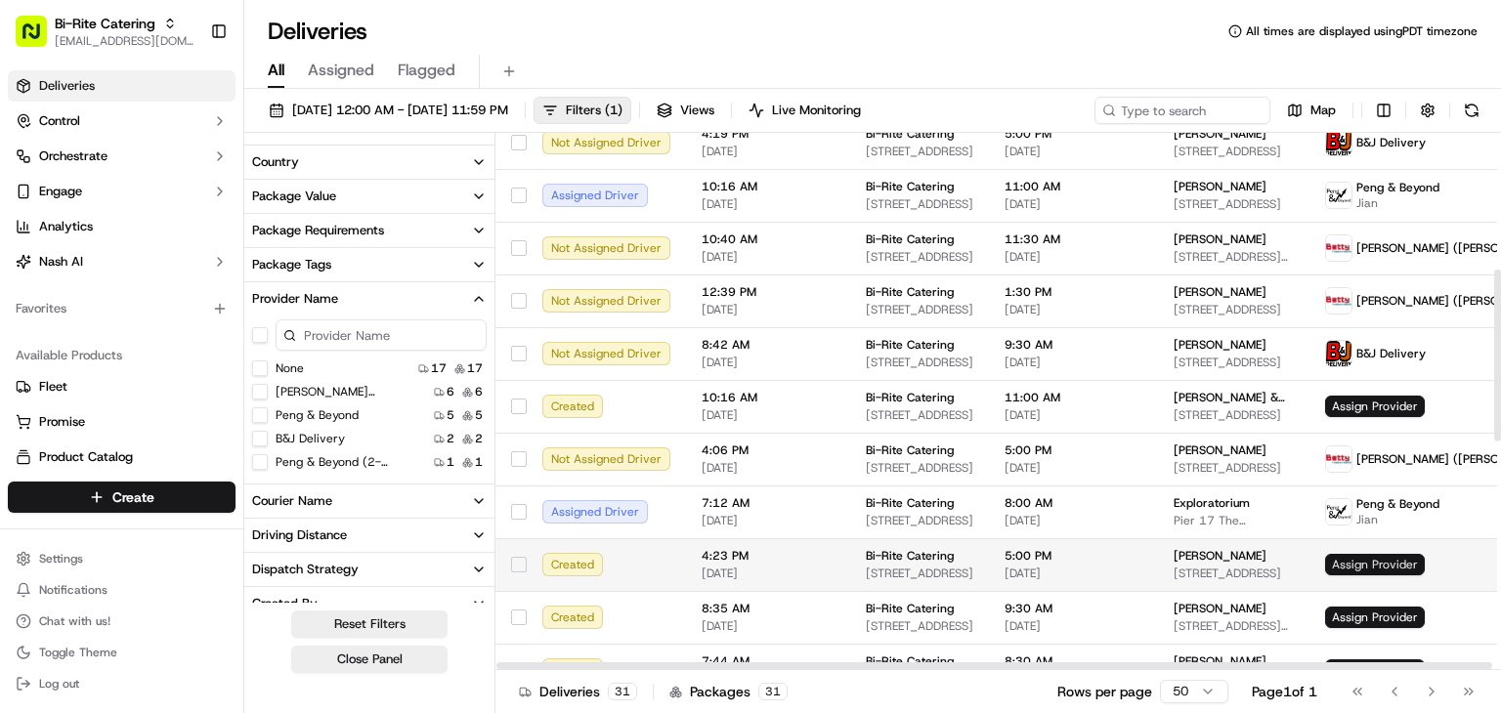
click at [1352, 565] on span "Assign Provider" at bounding box center [1375, 564] width 100 height 21
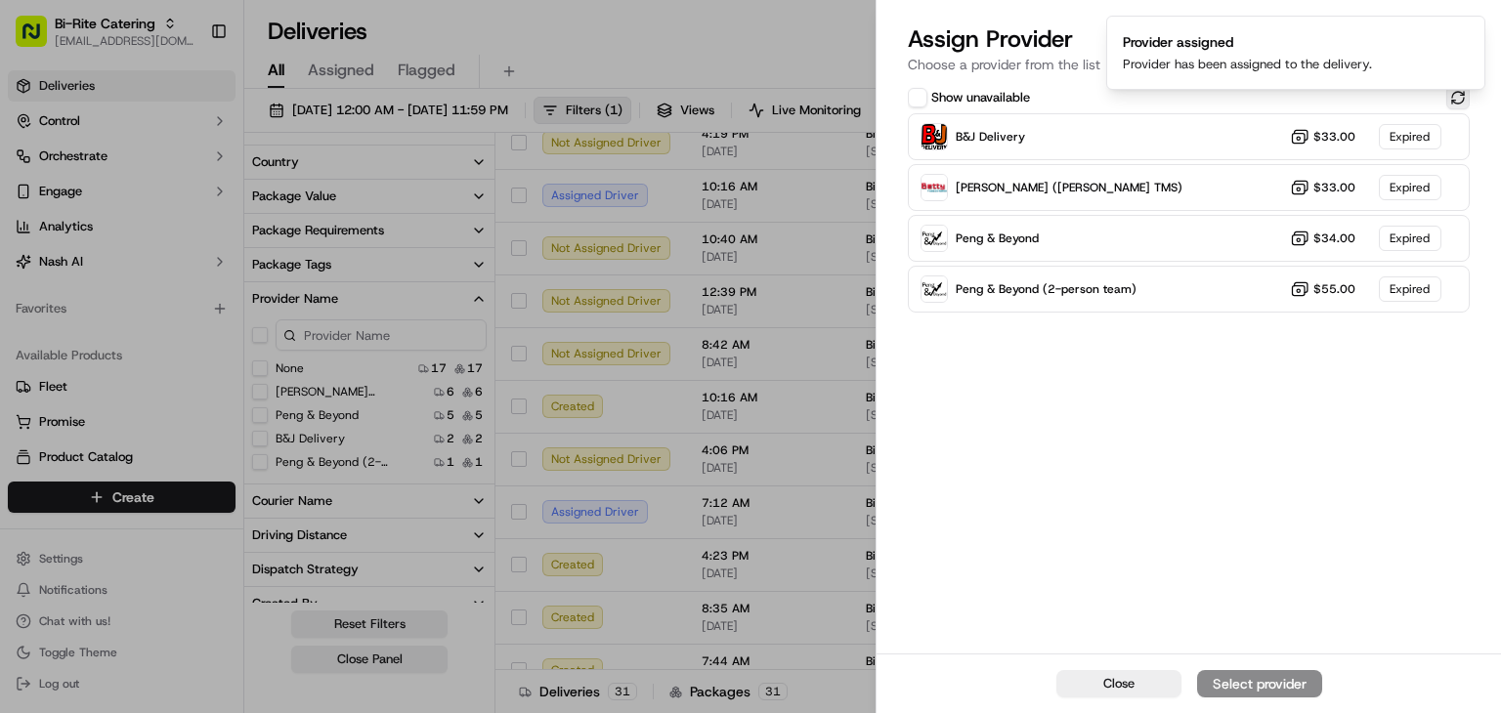
click at [1458, 99] on button at bounding box center [1457, 97] width 23 height 23
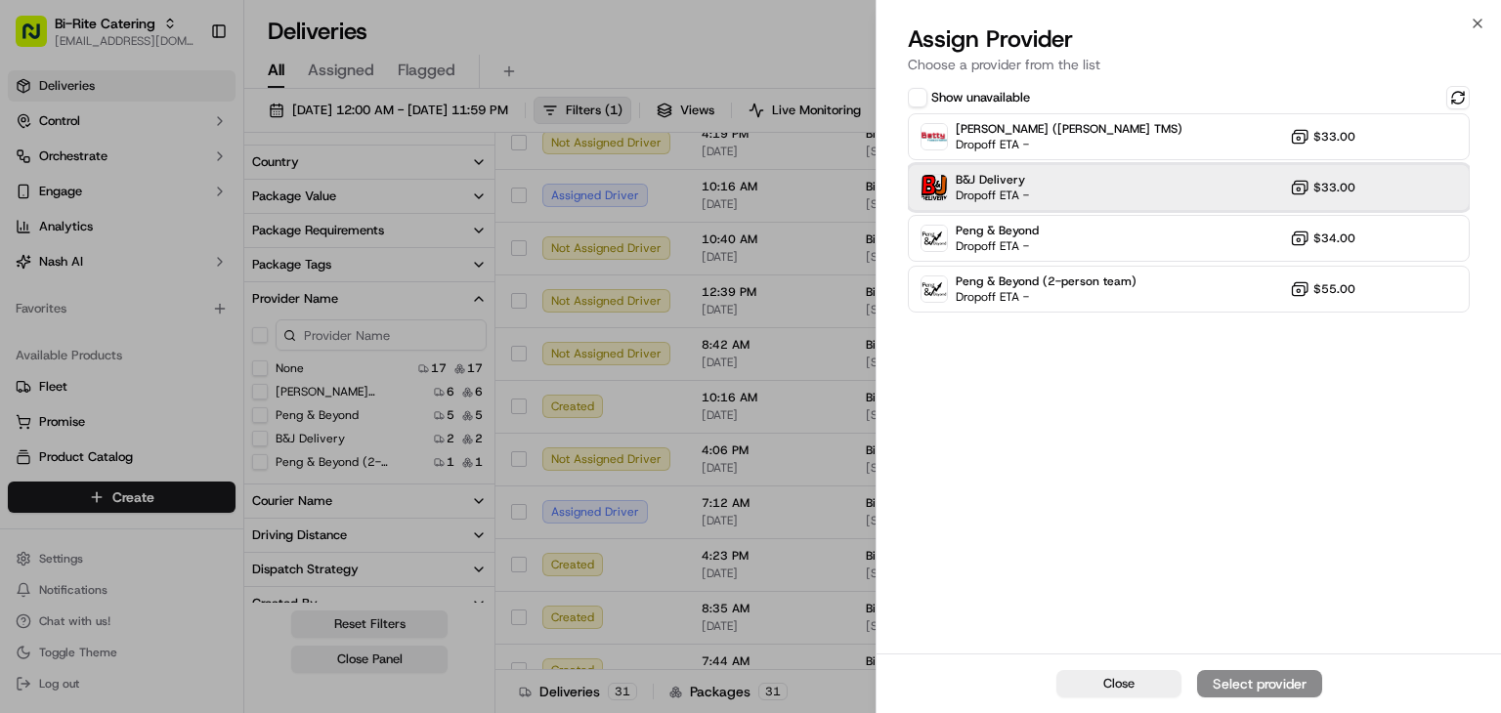
click at [1131, 190] on div "B&J Delivery Dropoff ETA - $33.00" at bounding box center [1189, 187] width 562 height 47
click at [1294, 677] on div "Assign Provider" at bounding box center [1260, 684] width 96 height 20
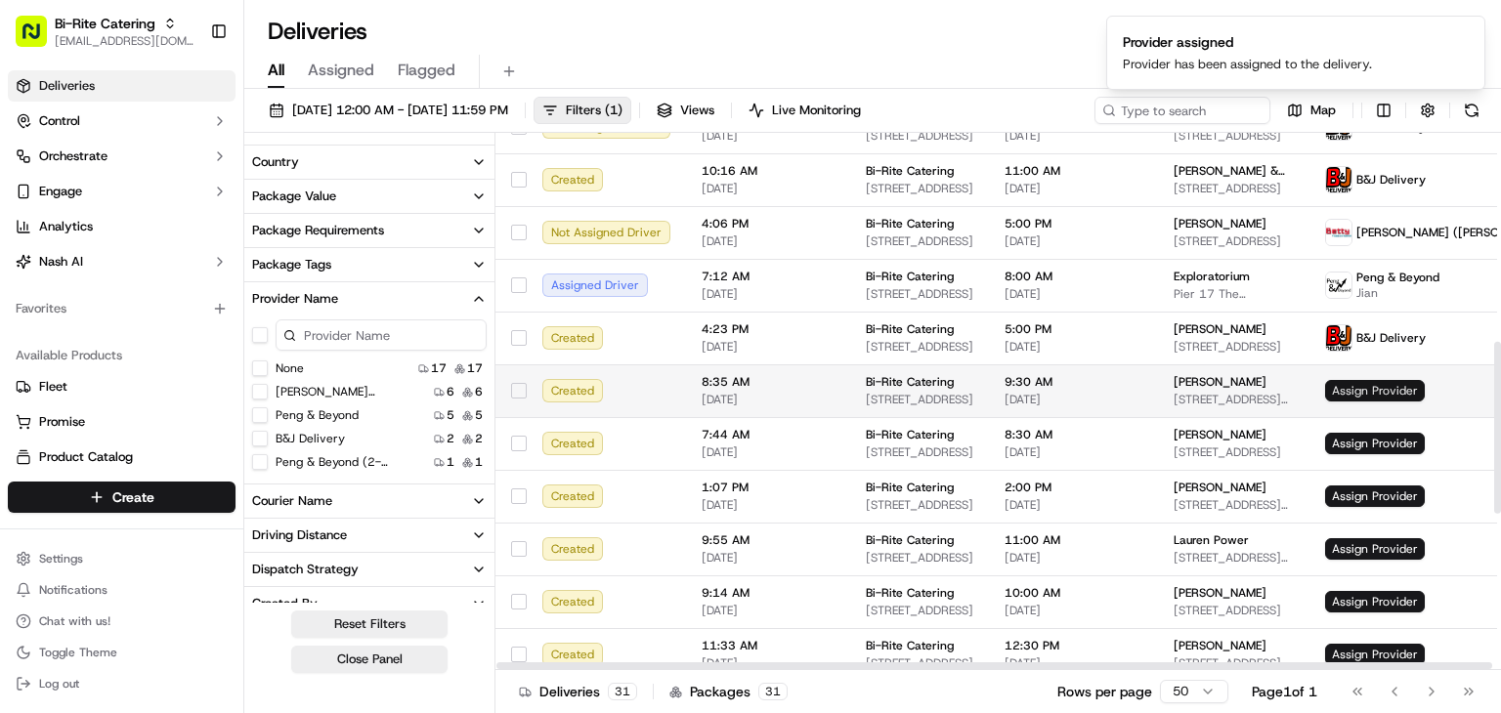
scroll to position [651, 0]
click at [1337, 375] on td "Assign Provider" at bounding box center [1453, 391] width 289 height 53
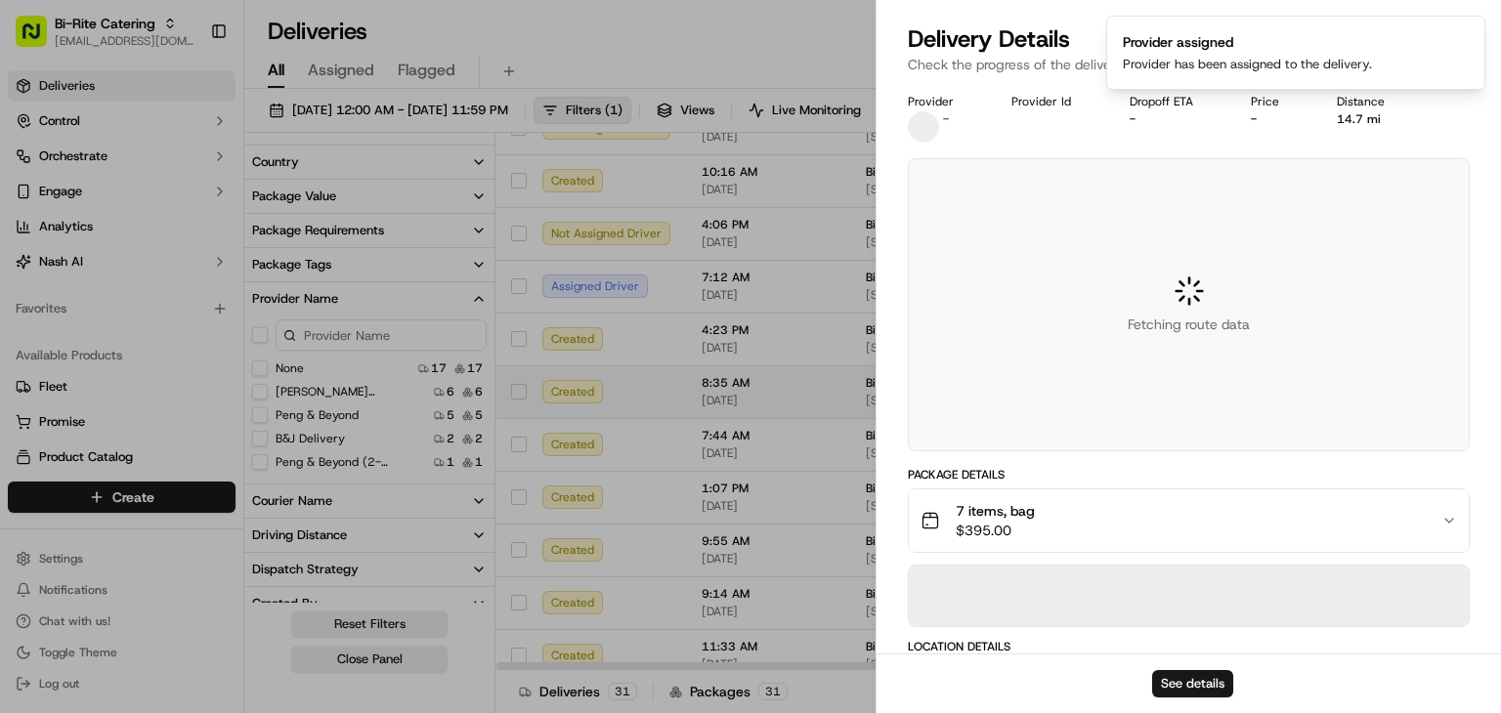
drag, startPoint x: 1337, startPoint y: 375, endPoint x: 1350, endPoint y: 380, distance: 13.6
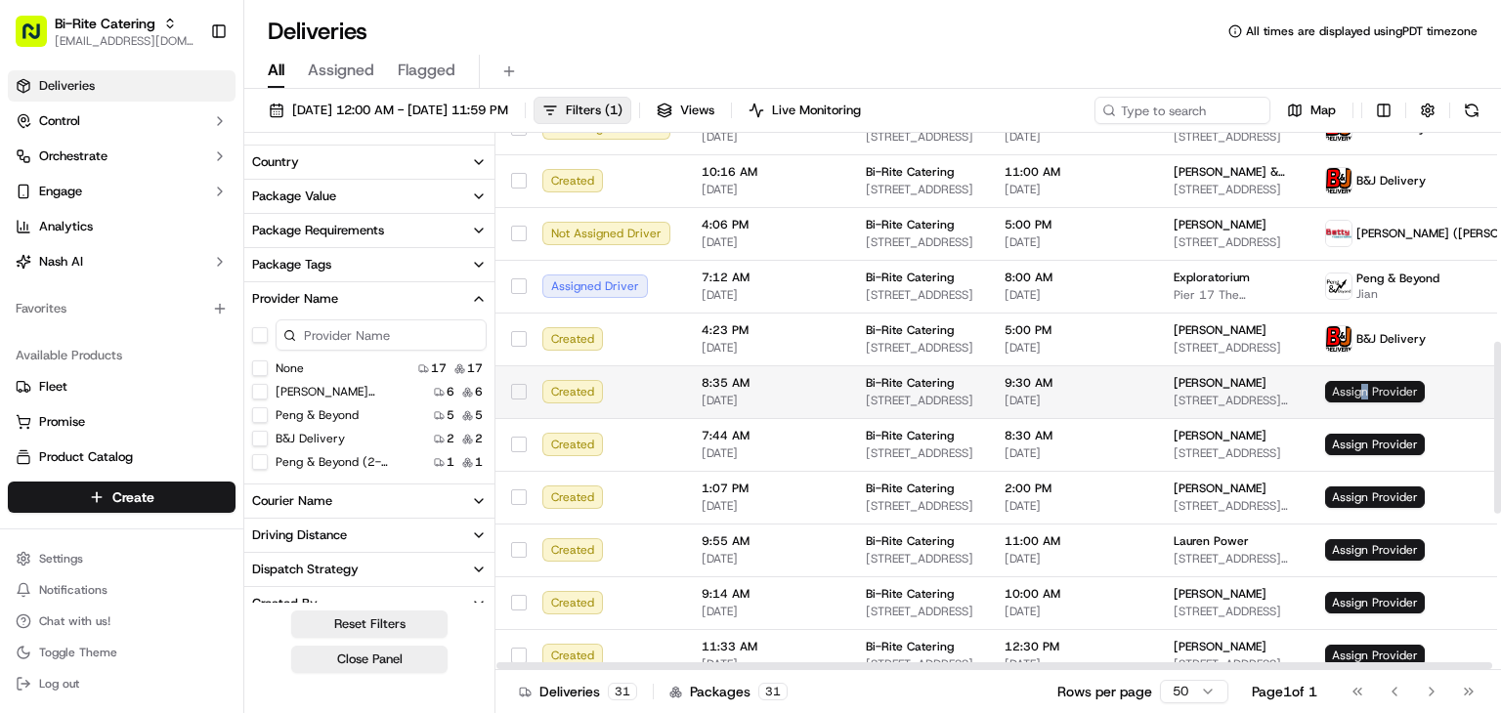
click at [1335, 392] on span "Assign Provider" at bounding box center [1375, 391] width 100 height 21
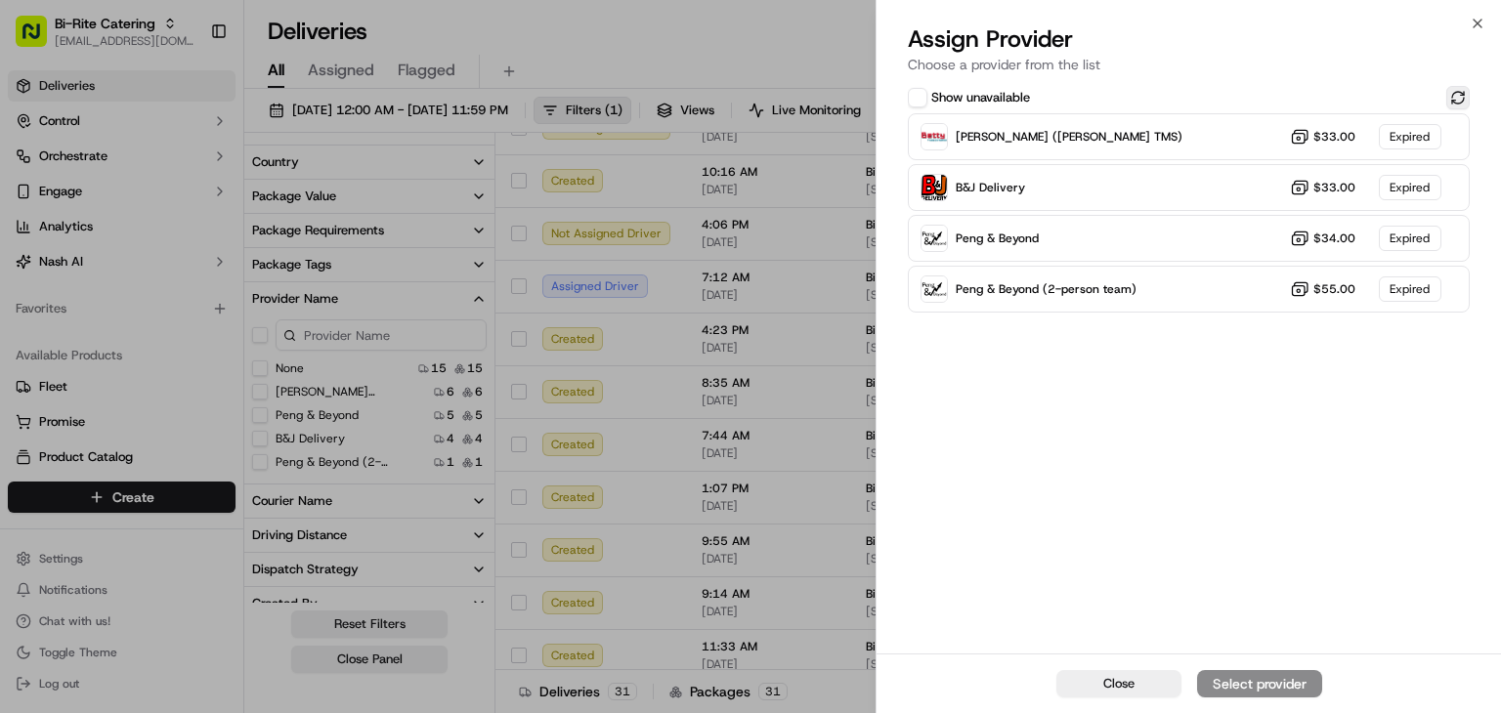
click at [1466, 91] on button at bounding box center [1457, 97] width 23 height 23
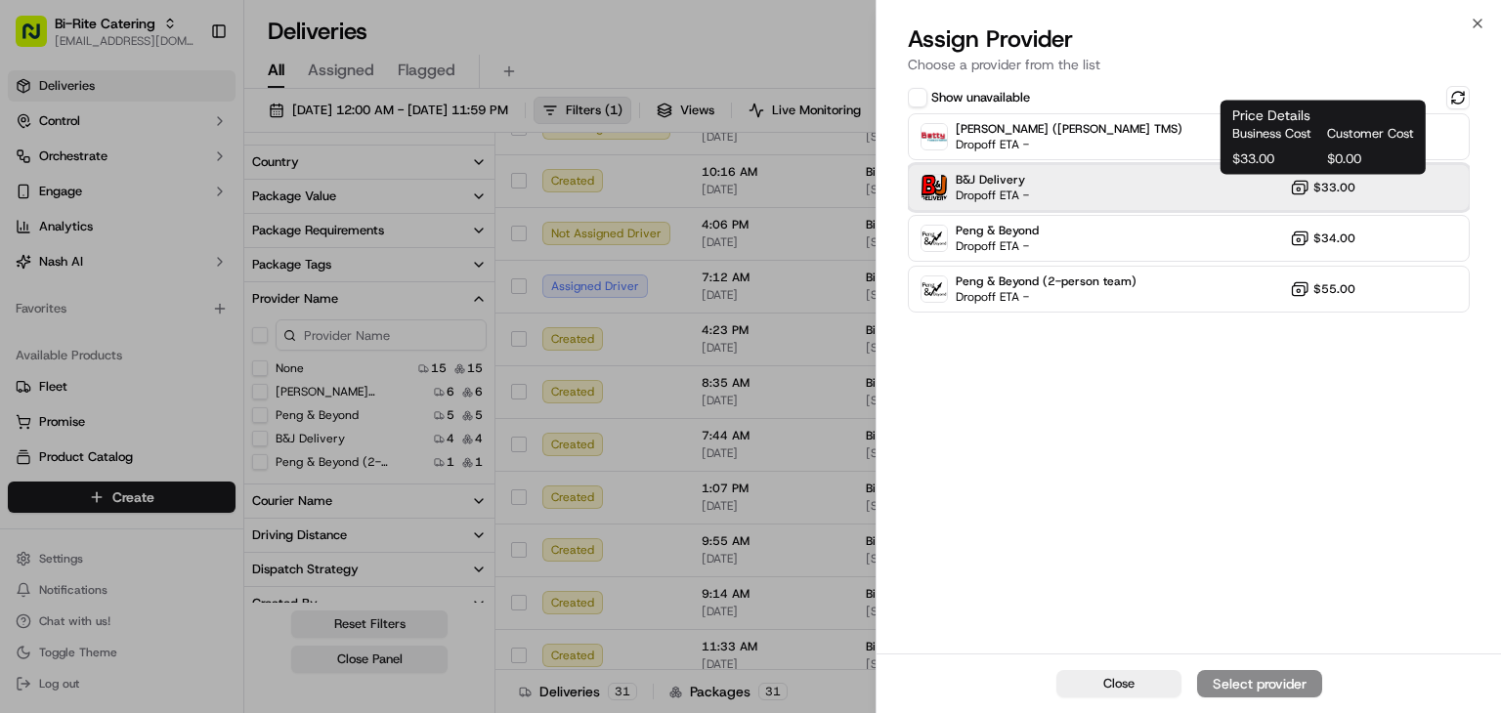
click at [1363, 183] on div "B&J Delivery Dropoff ETA - $33.00" at bounding box center [1189, 187] width 562 height 47
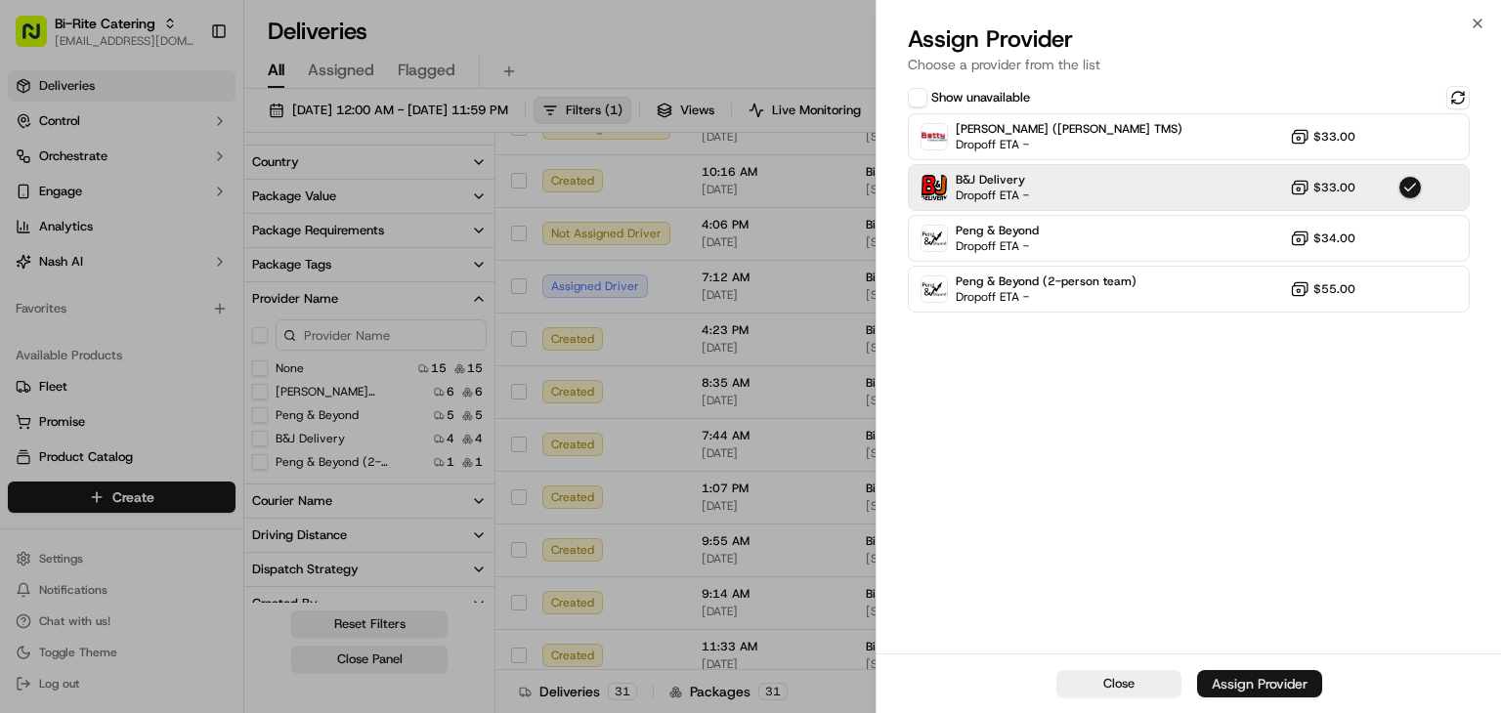
click at [1284, 688] on div "Assign Provider" at bounding box center [1260, 684] width 96 height 20
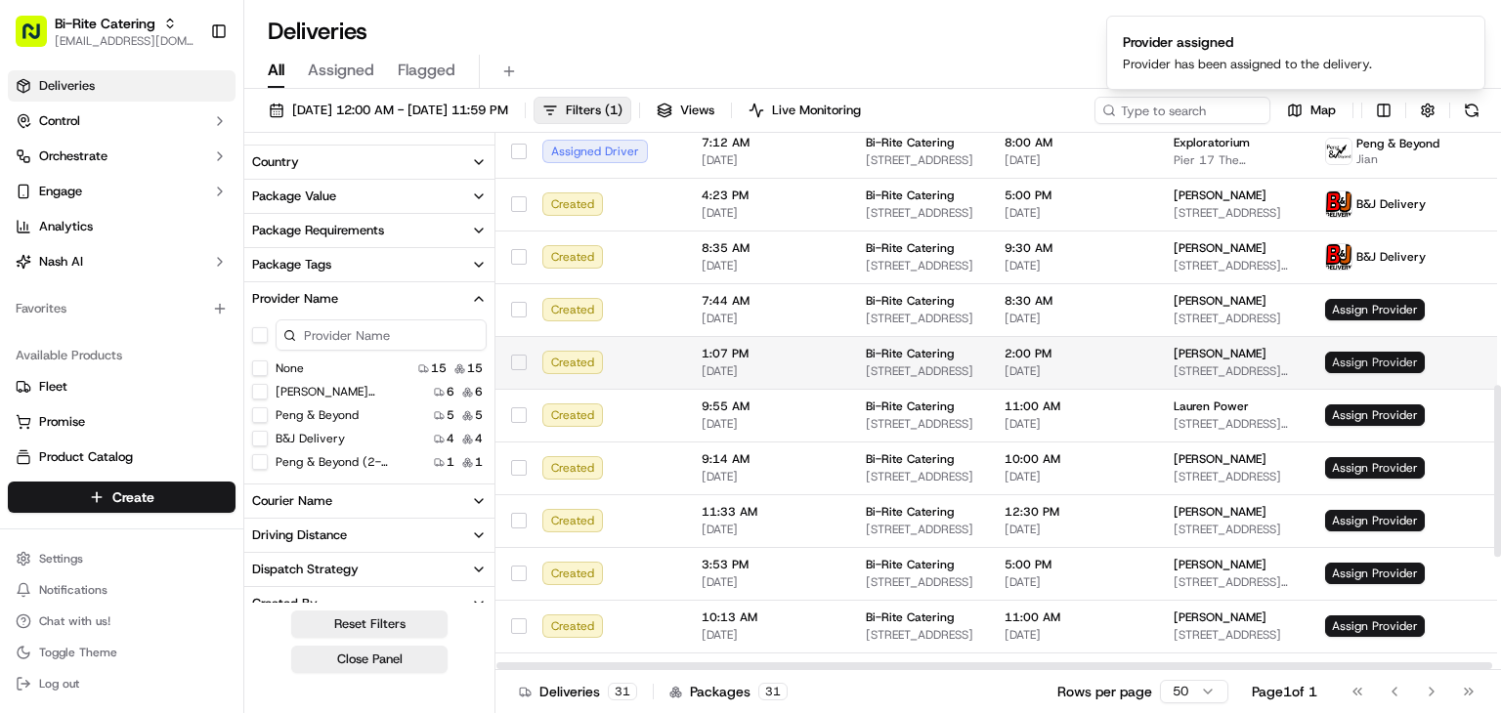
scroll to position [786, 0]
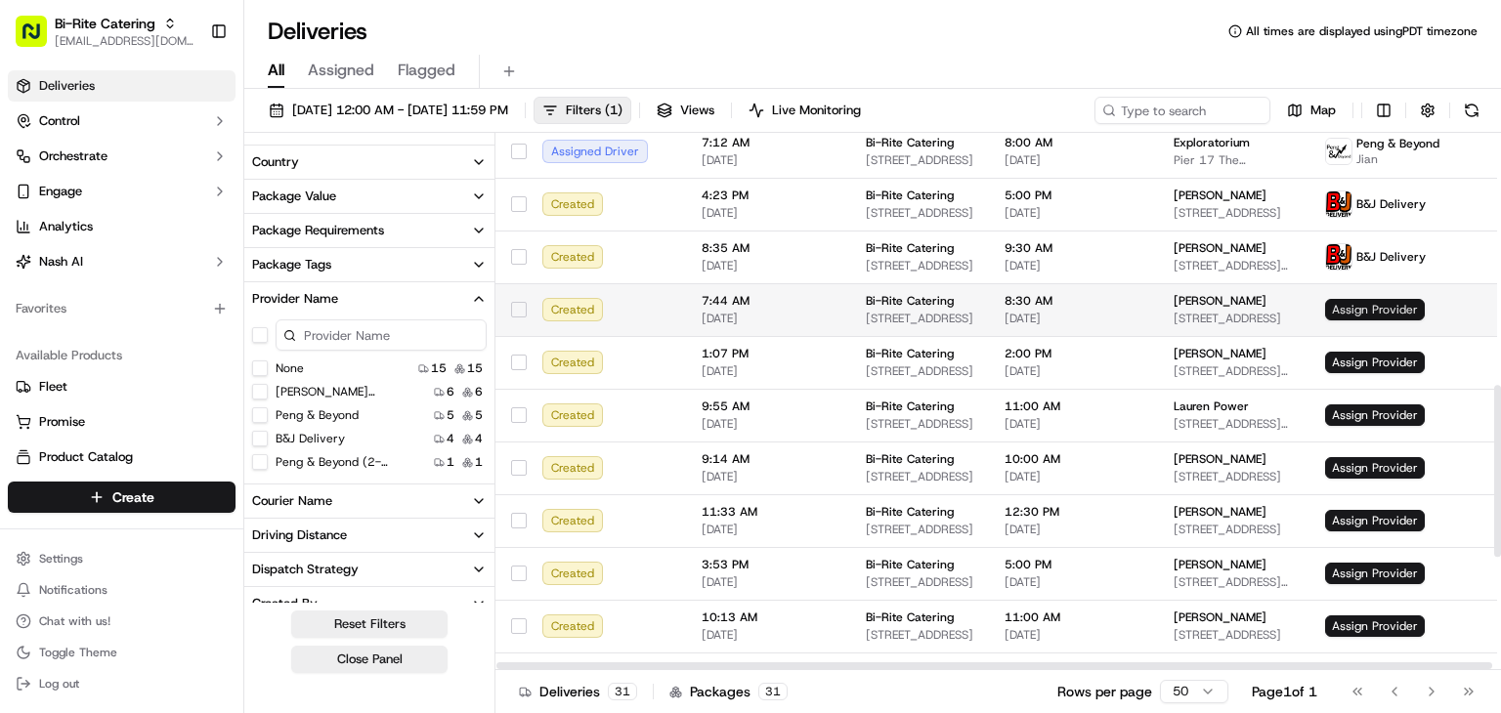
click at [1331, 302] on span "Assign Provider" at bounding box center [1375, 309] width 100 height 21
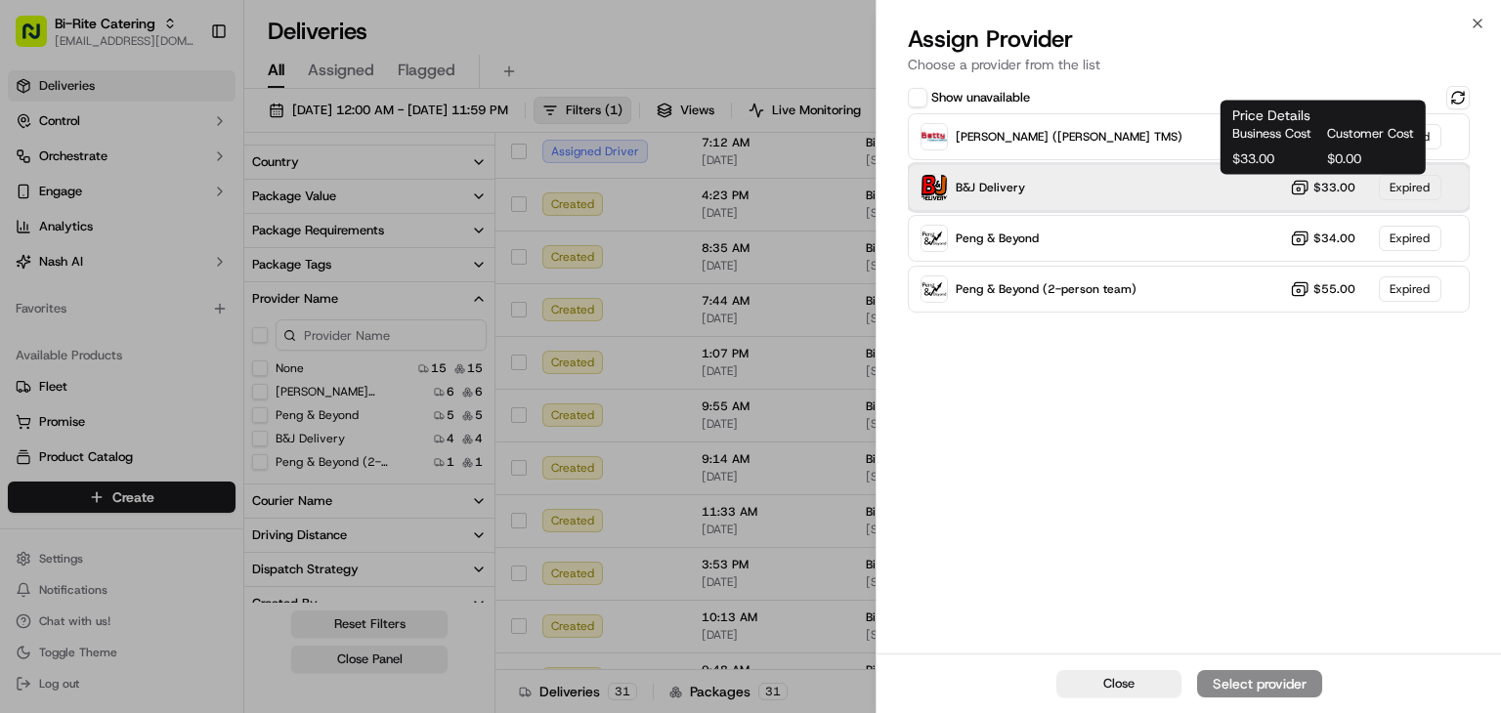
drag, startPoint x: 1404, startPoint y: 191, endPoint x: 1446, endPoint y: 133, distance: 71.3
click at [1403, 191] on div "Expired" at bounding box center [1410, 187] width 63 height 25
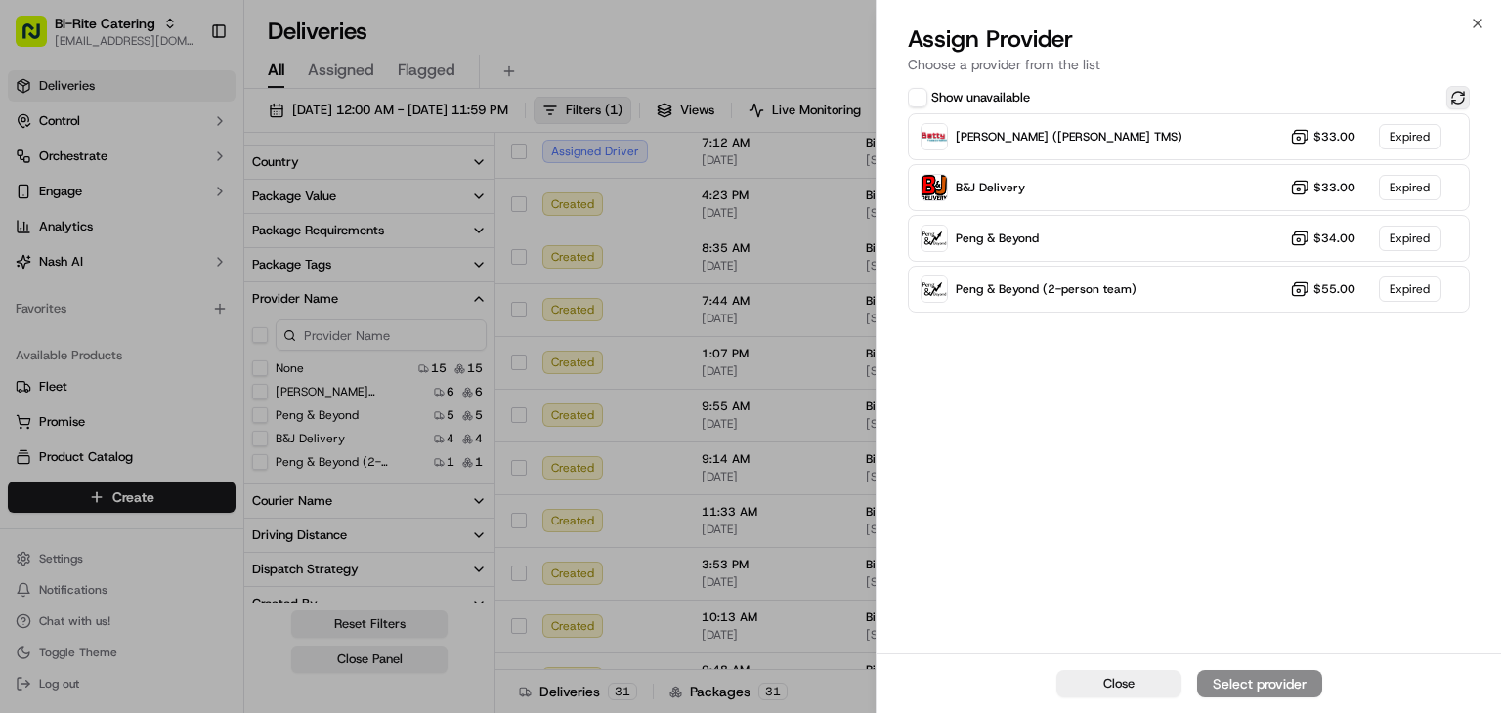
click at [1467, 93] on button at bounding box center [1457, 97] width 23 height 23
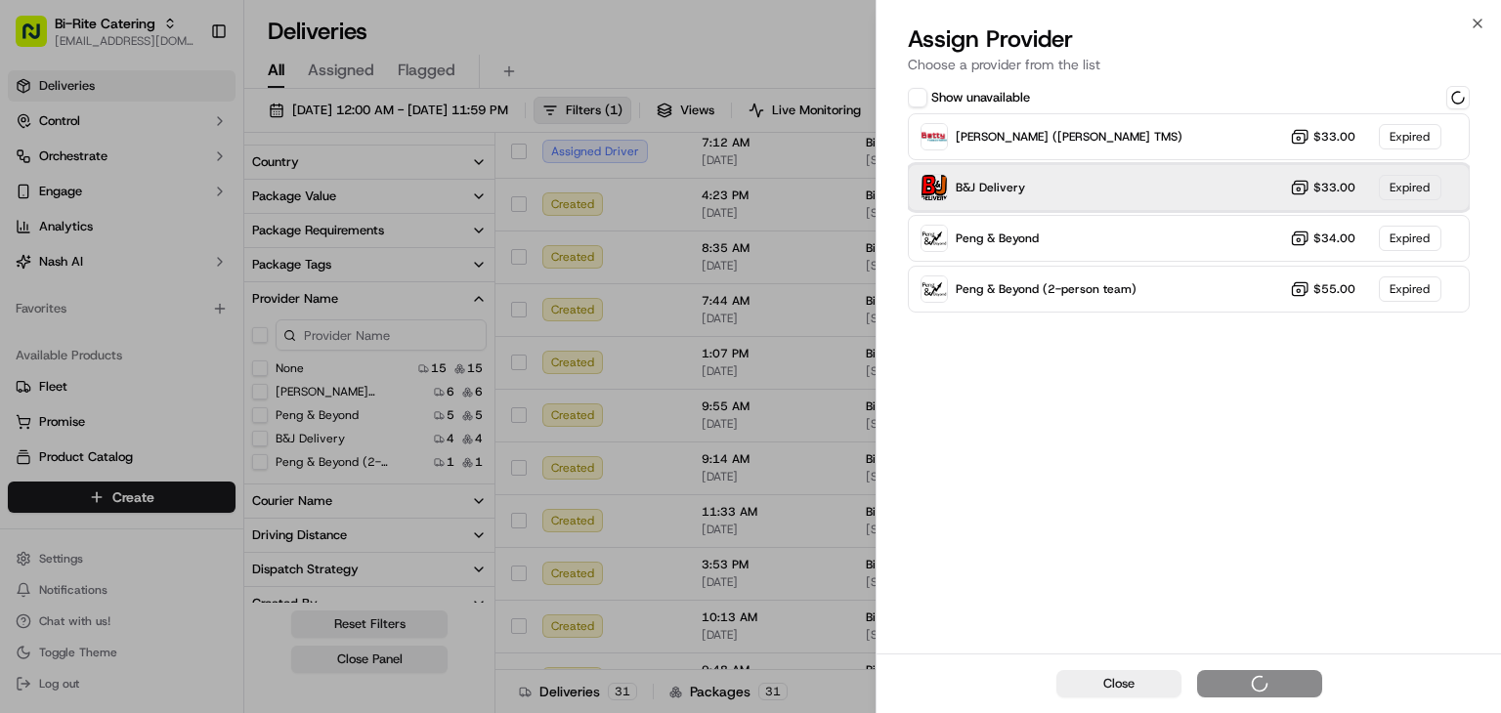
click at [1239, 189] on div "B&J Delivery $33.00 Expired" at bounding box center [1189, 187] width 562 height 47
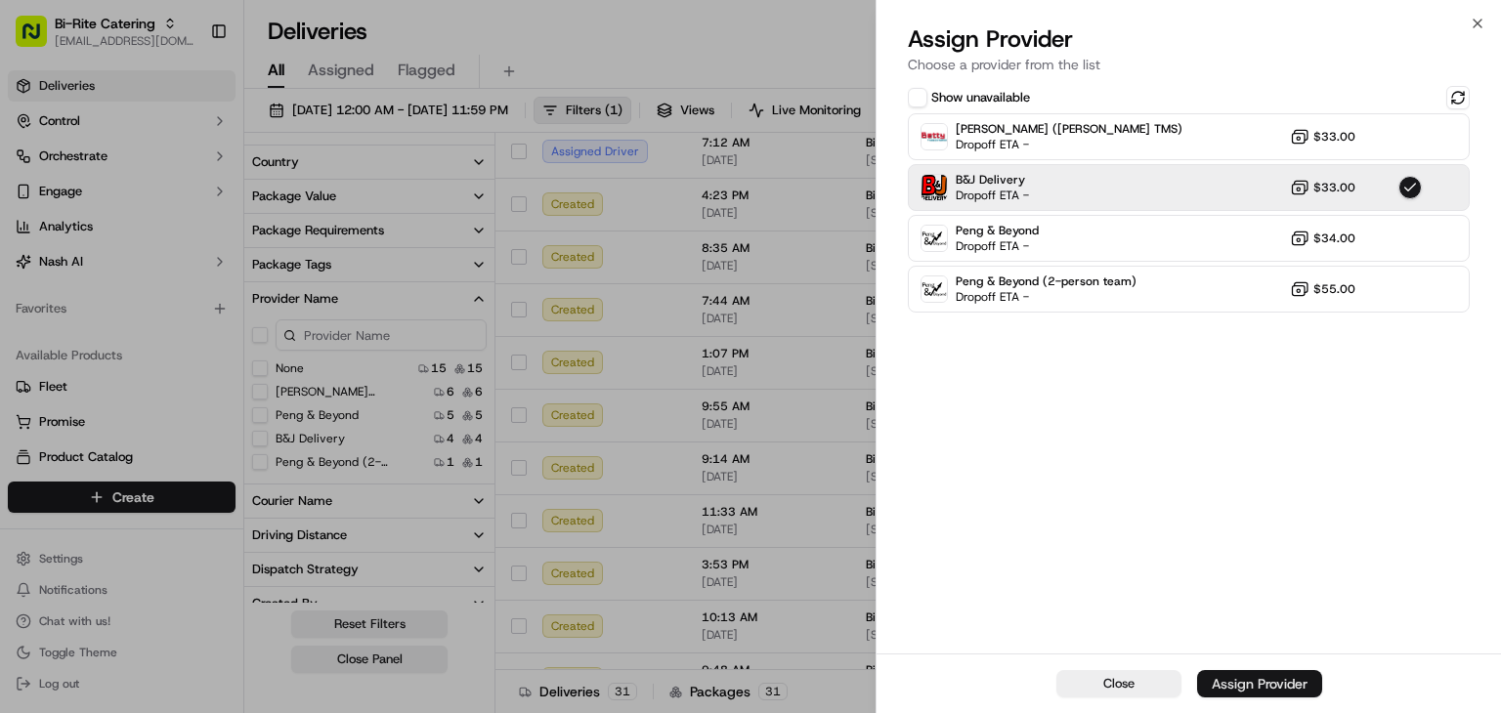
click at [1297, 685] on div "Assign Provider" at bounding box center [1260, 684] width 96 height 20
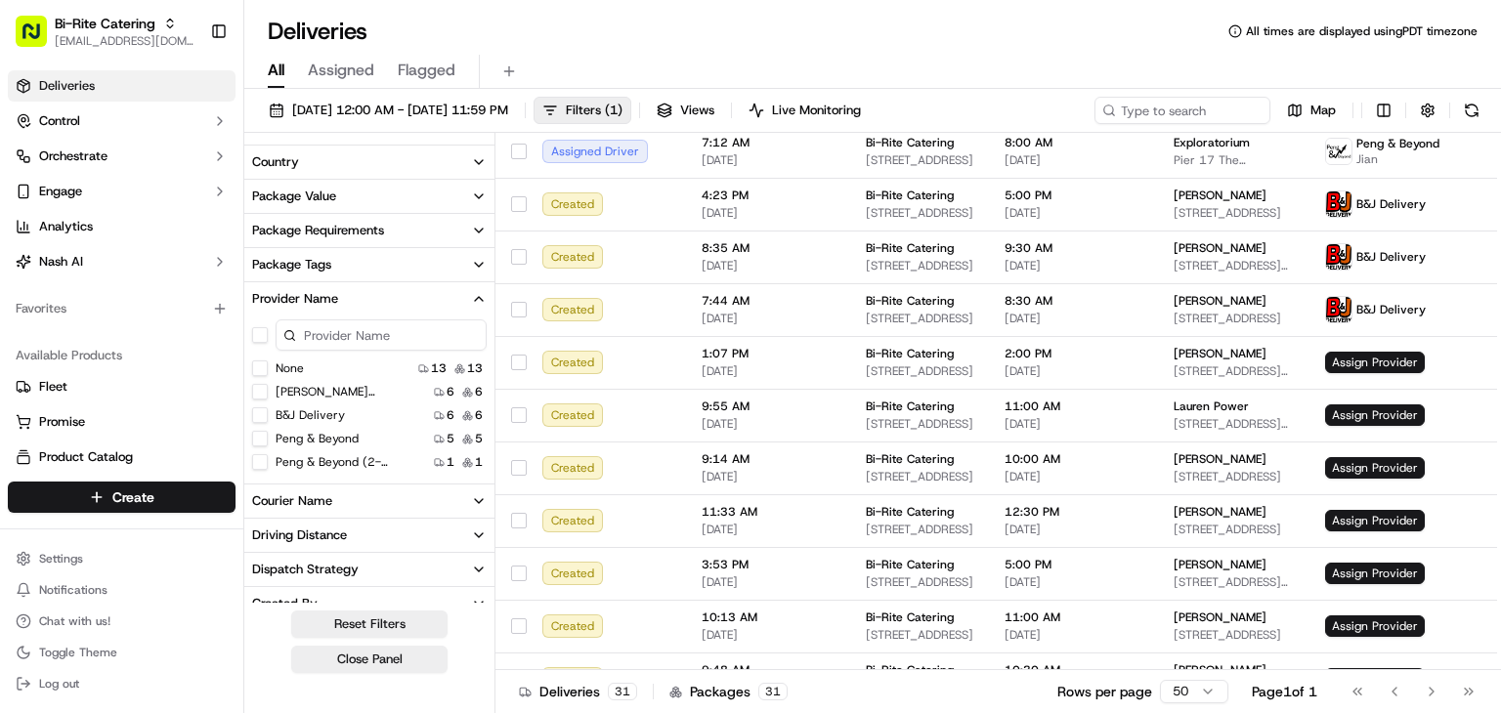
drag, startPoint x: 681, startPoint y: 18, endPoint x: 689, endPoint y: 44, distance: 27.5
click at [689, 44] on div "Deliveries All times are displayed using PDT timezone" at bounding box center [872, 31] width 1257 height 31
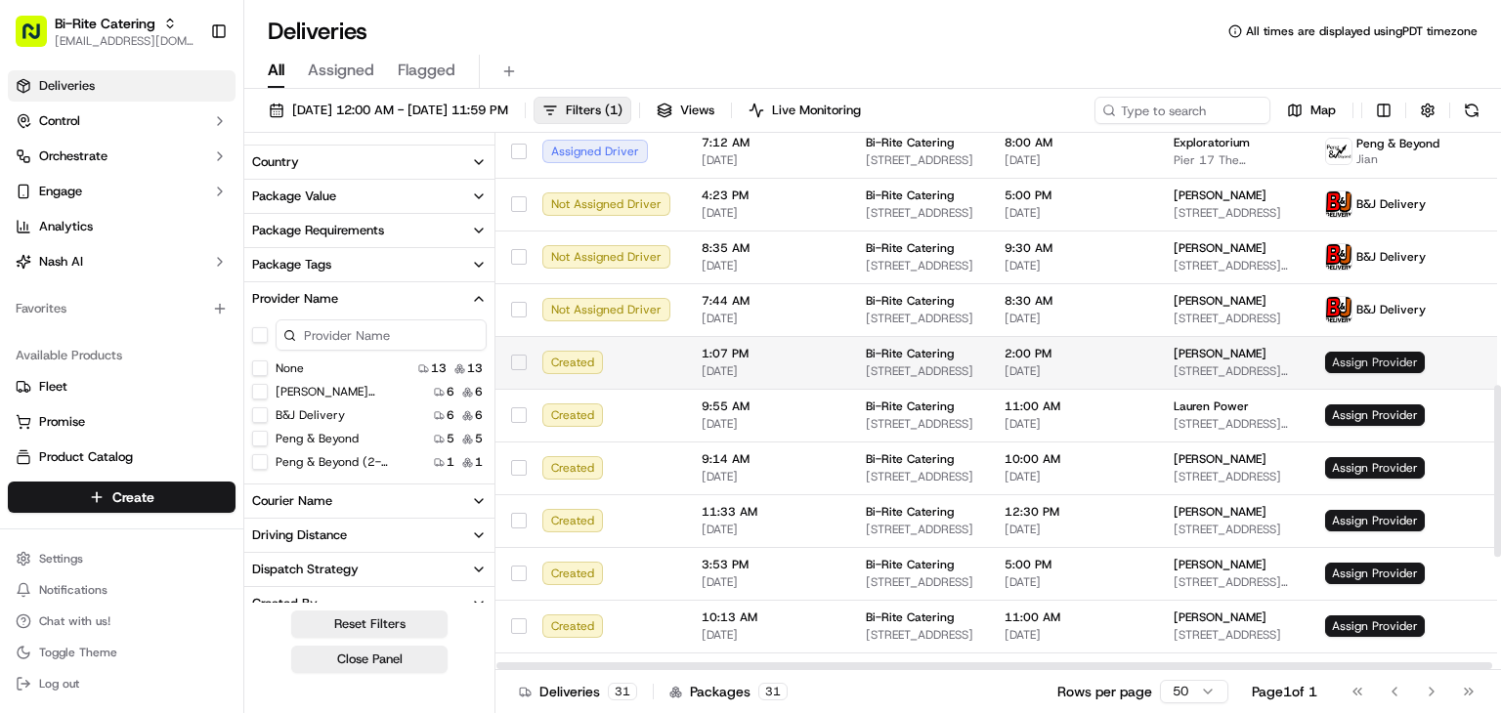
click at [1354, 357] on span "Assign Provider" at bounding box center [1375, 362] width 100 height 21
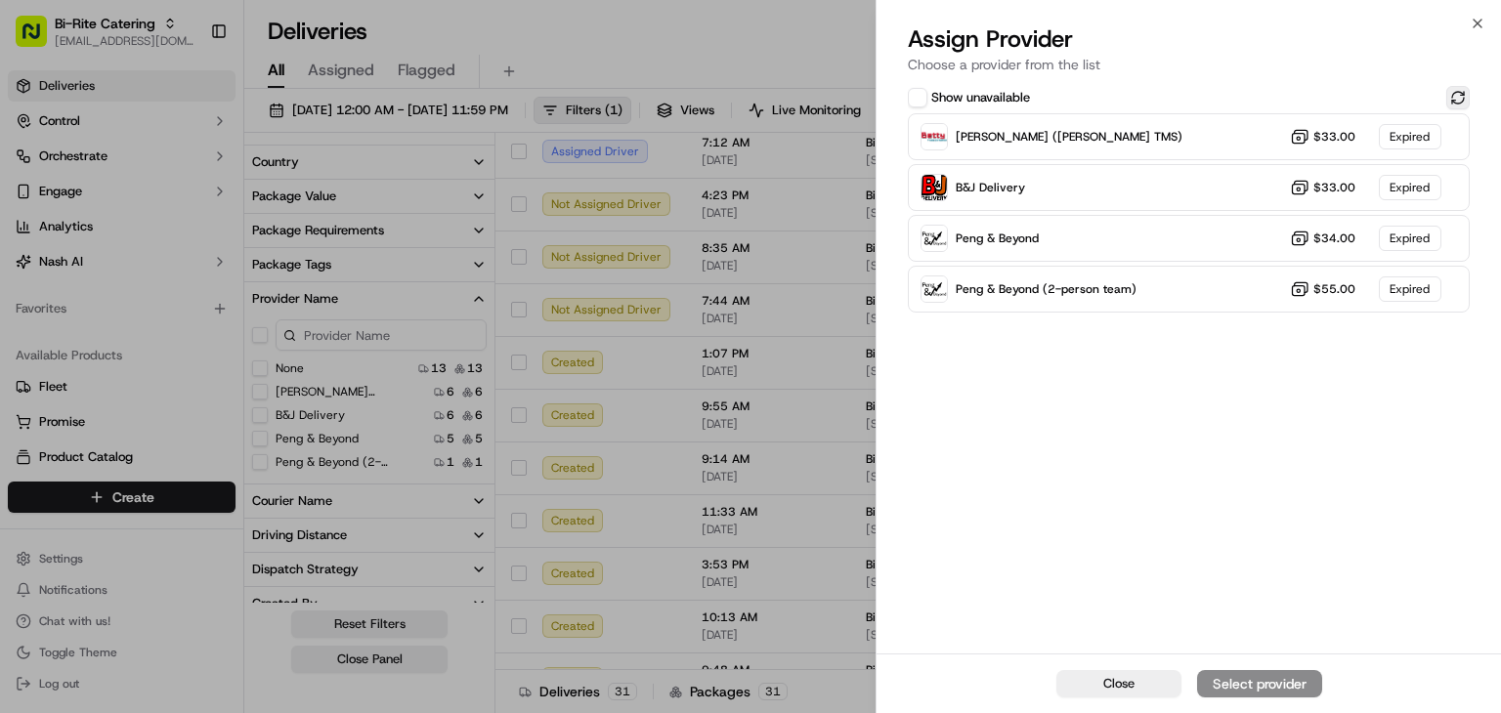
click at [1460, 100] on button at bounding box center [1457, 97] width 23 height 23
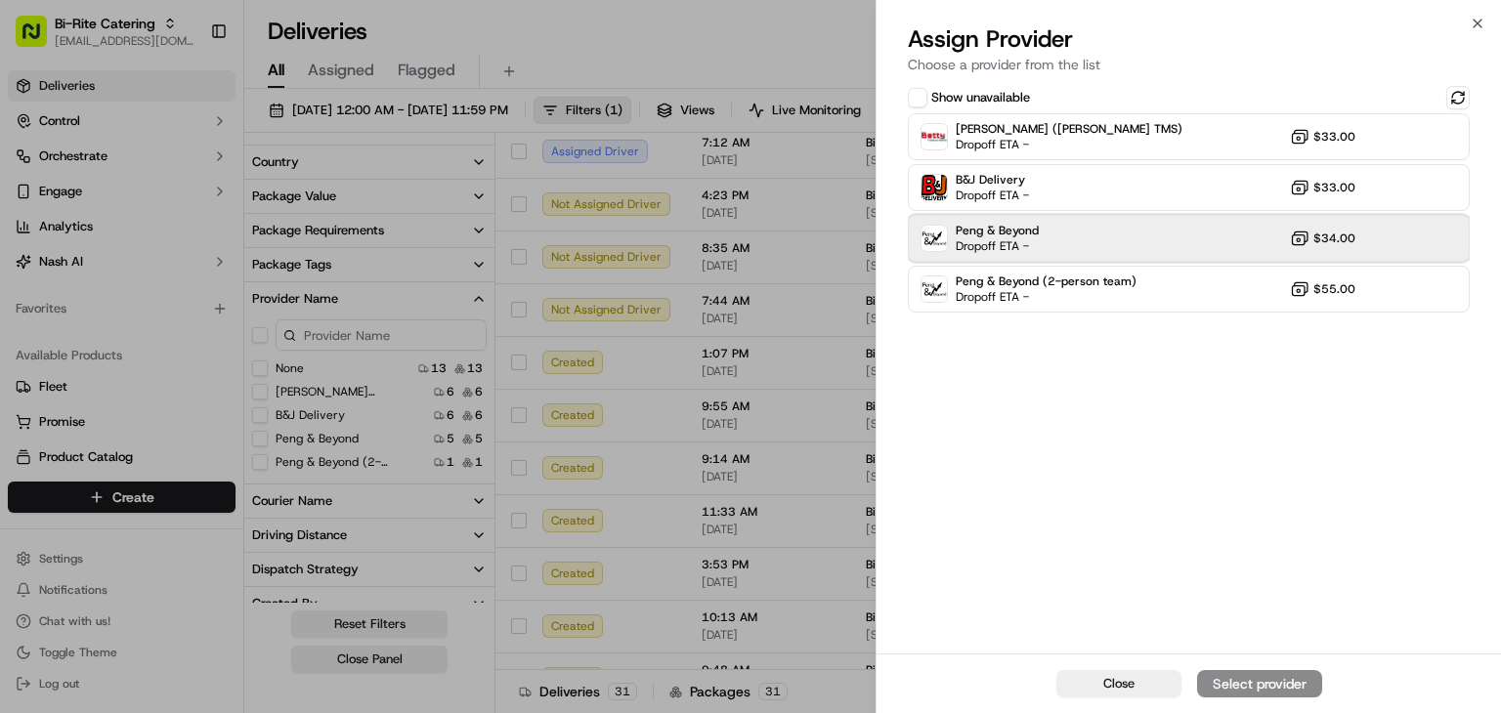
click at [1077, 238] on div "Peng & Beyond Dropoff ETA - $34.00" at bounding box center [1189, 238] width 562 height 47
click at [1277, 672] on button "Assign Provider" at bounding box center [1259, 683] width 125 height 27
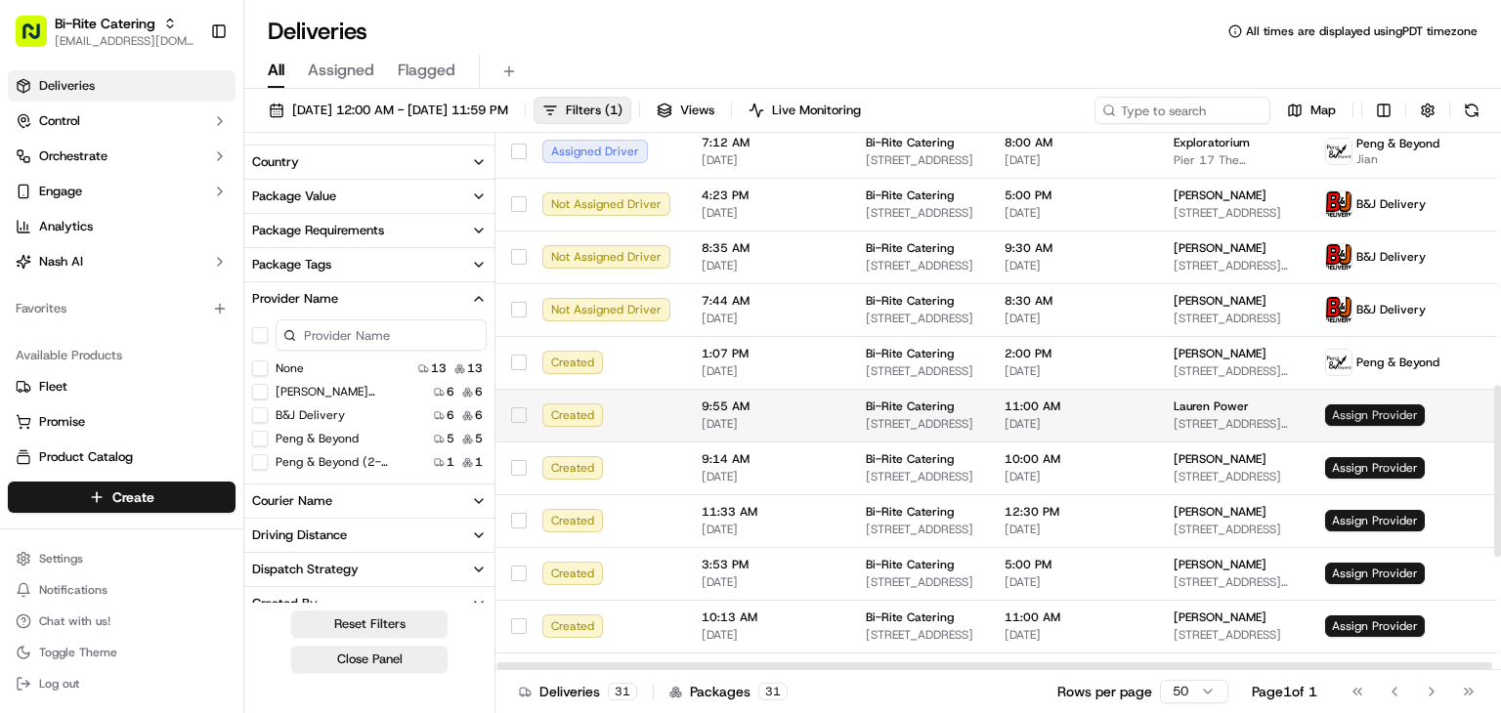
click at [1347, 417] on span "Assign Provider" at bounding box center [1375, 415] width 100 height 21
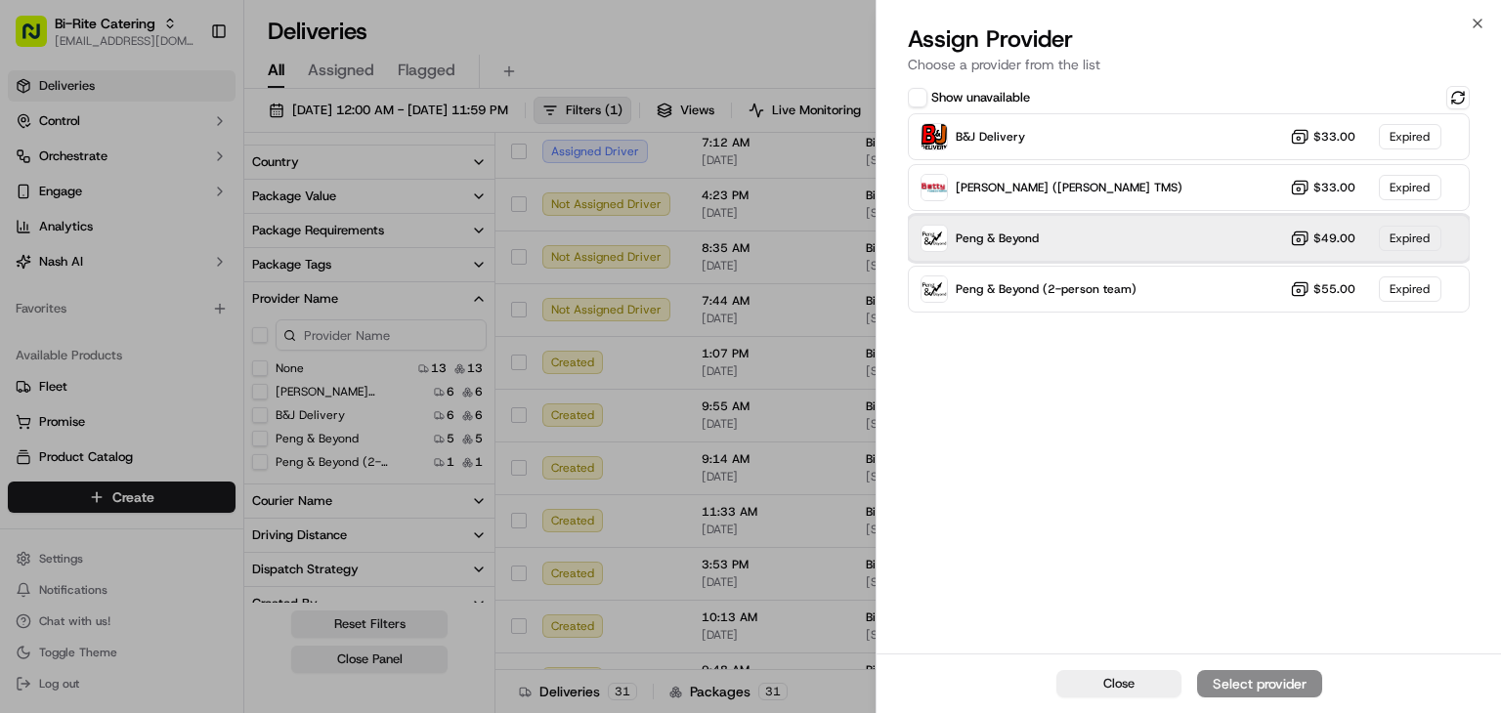
click at [1160, 239] on div "Peng & Beyond $49.00 Expired" at bounding box center [1189, 238] width 562 height 47
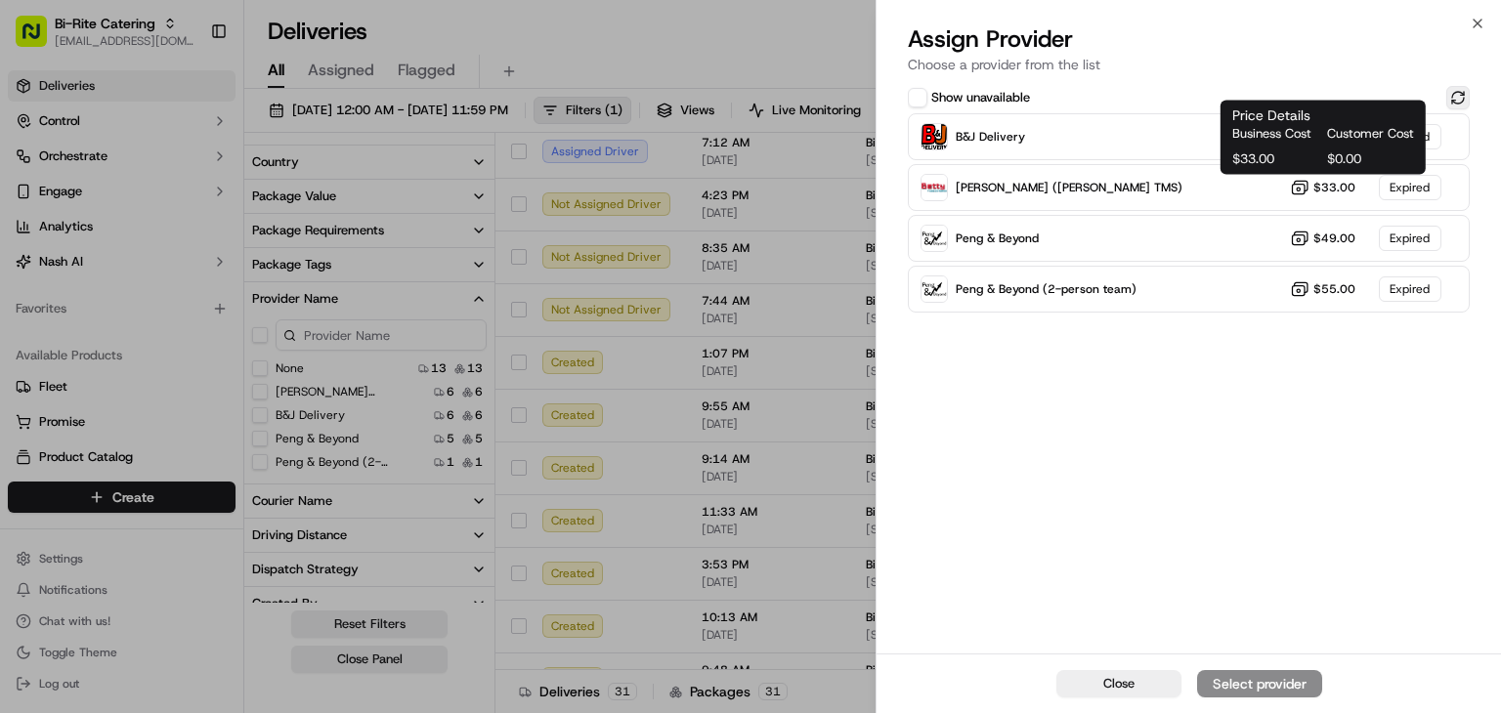
click at [1450, 99] on button at bounding box center [1457, 97] width 23 height 23
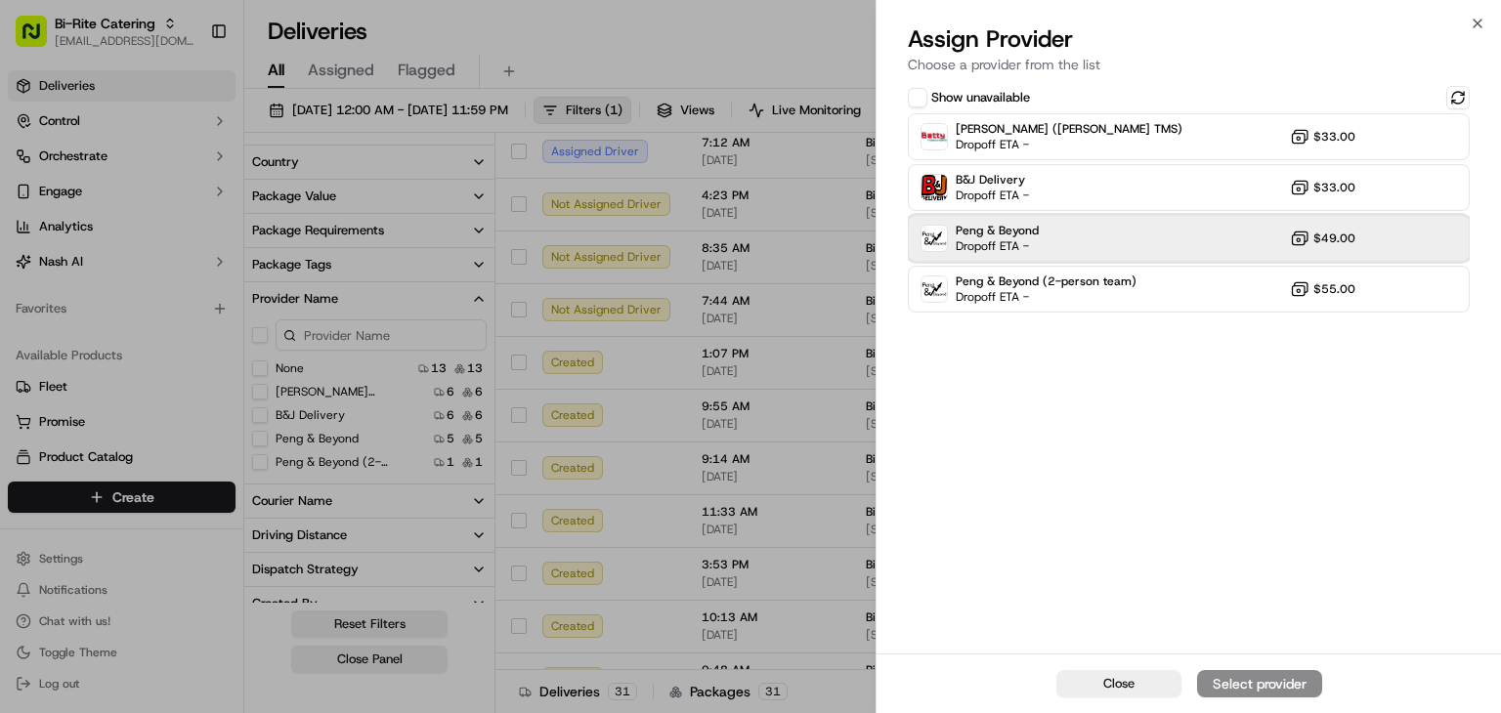
click at [1089, 235] on div "Peng & Beyond Dropoff ETA - $49.00" at bounding box center [1189, 238] width 562 height 47
click at [1262, 684] on div "Assign Provider" at bounding box center [1260, 684] width 96 height 20
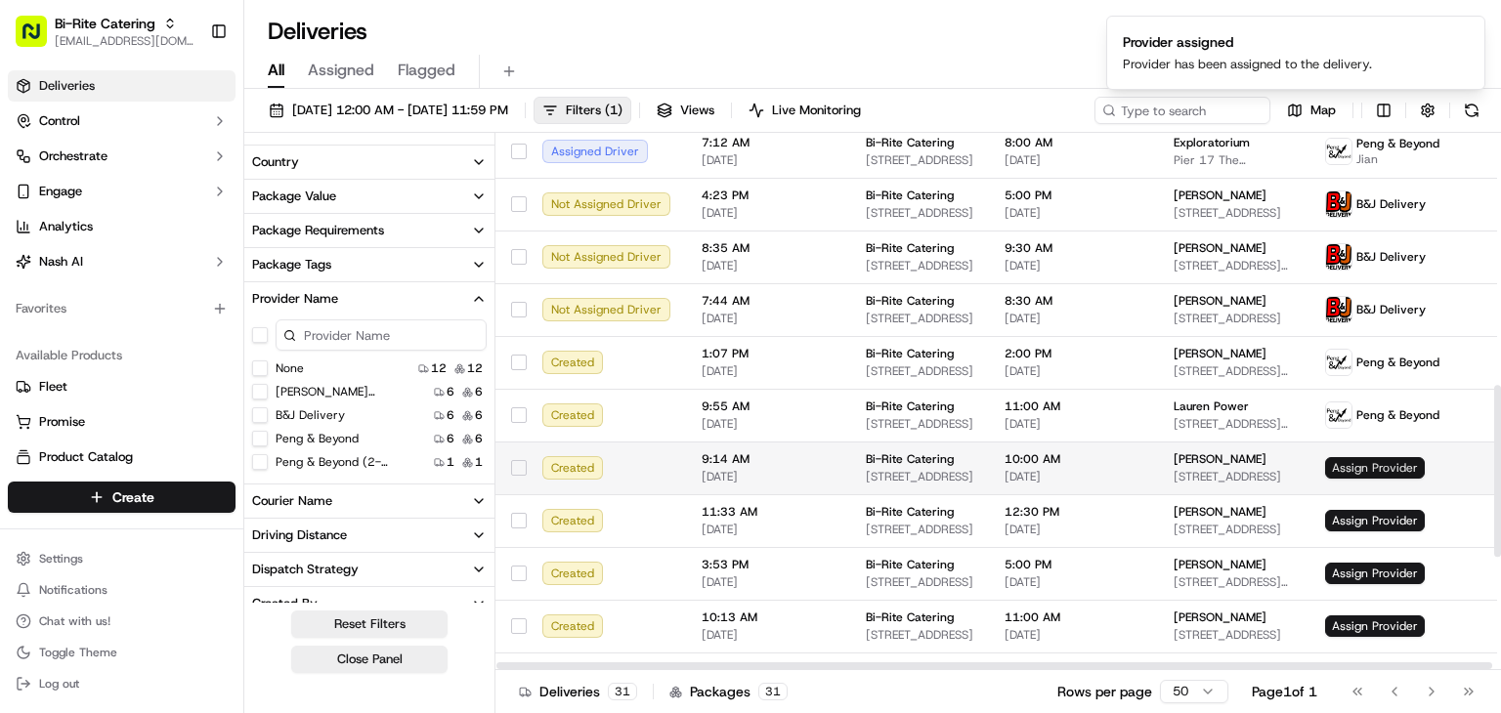
click at [1347, 471] on span "Assign Provider" at bounding box center [1375, 467] width 100 height 21
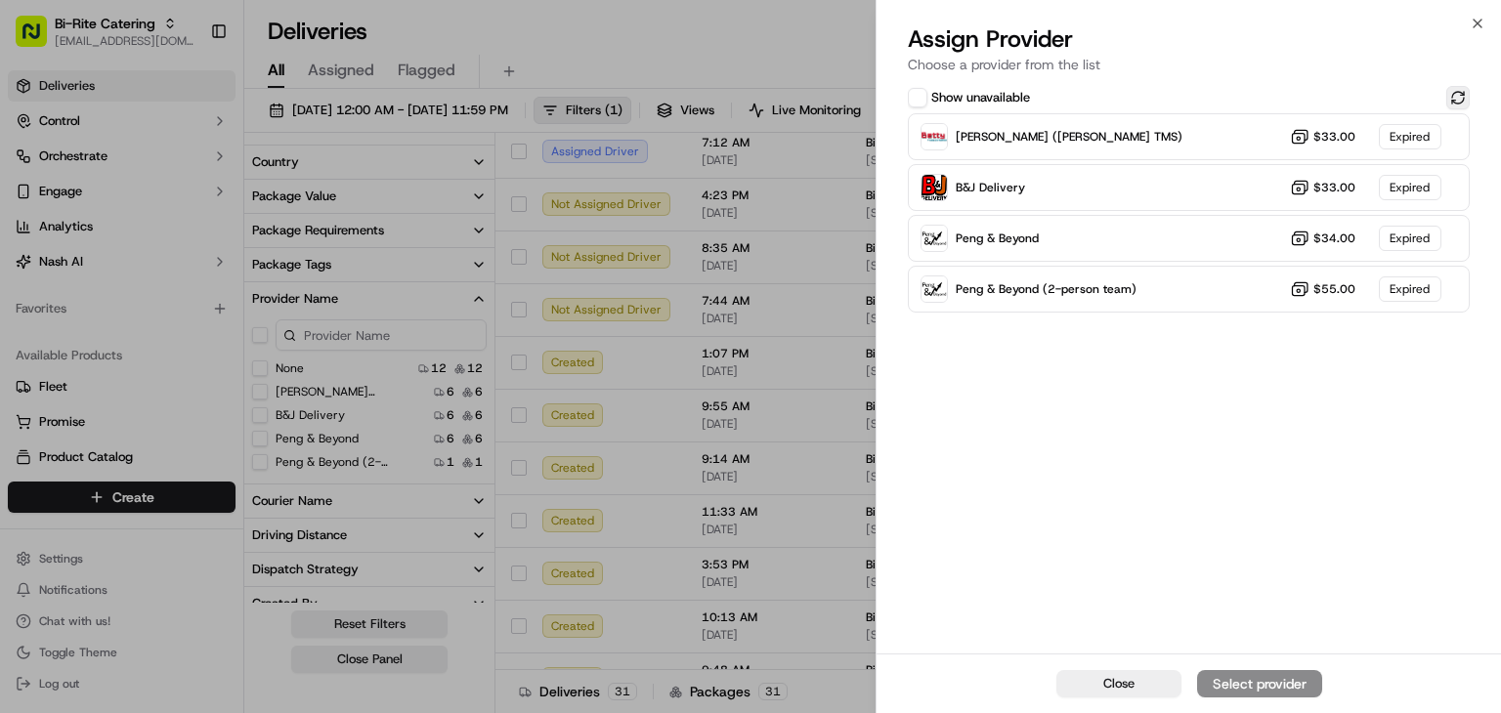
click at [1461, 99] on button at bounding box center [1457, 97] width 23 height 23
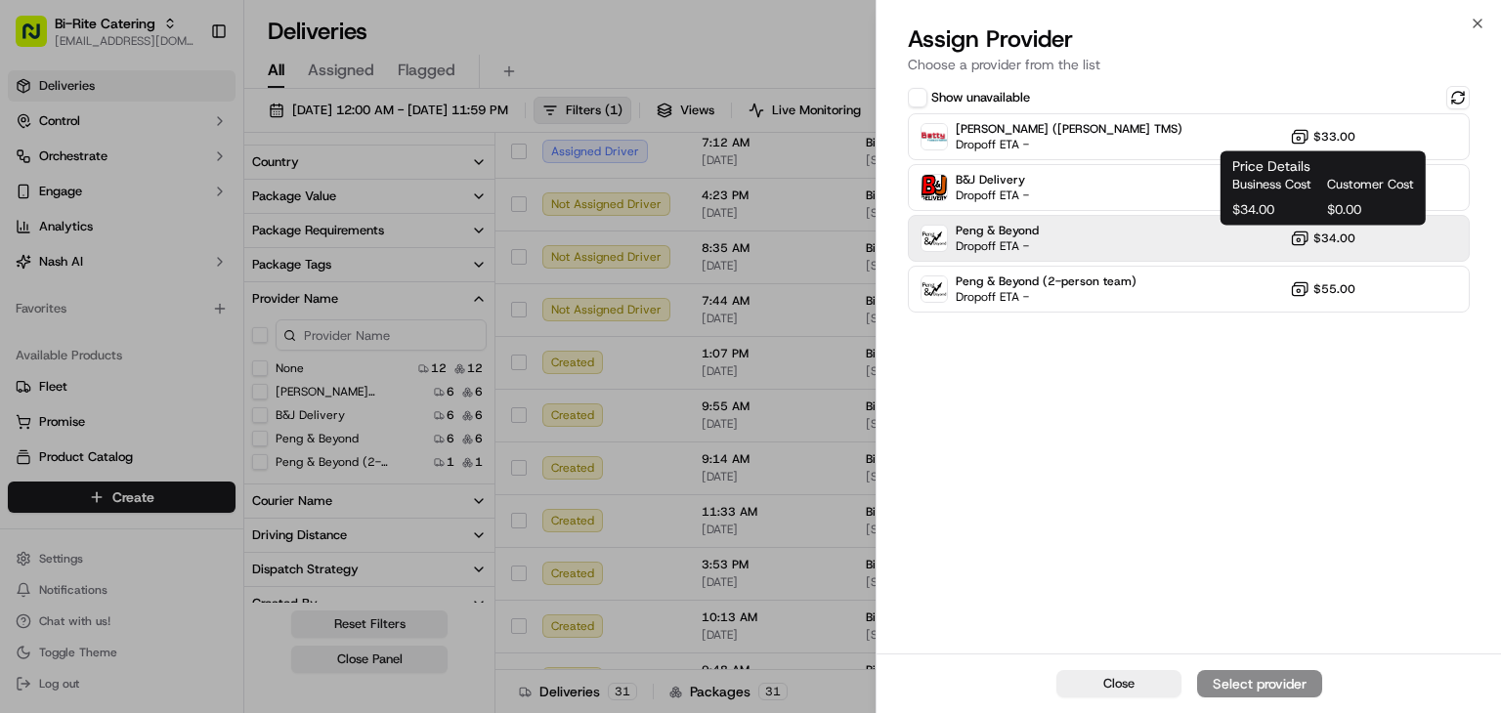
click at [1292, 236] on icon at bounding box center [1300, 239] width 20 height 20
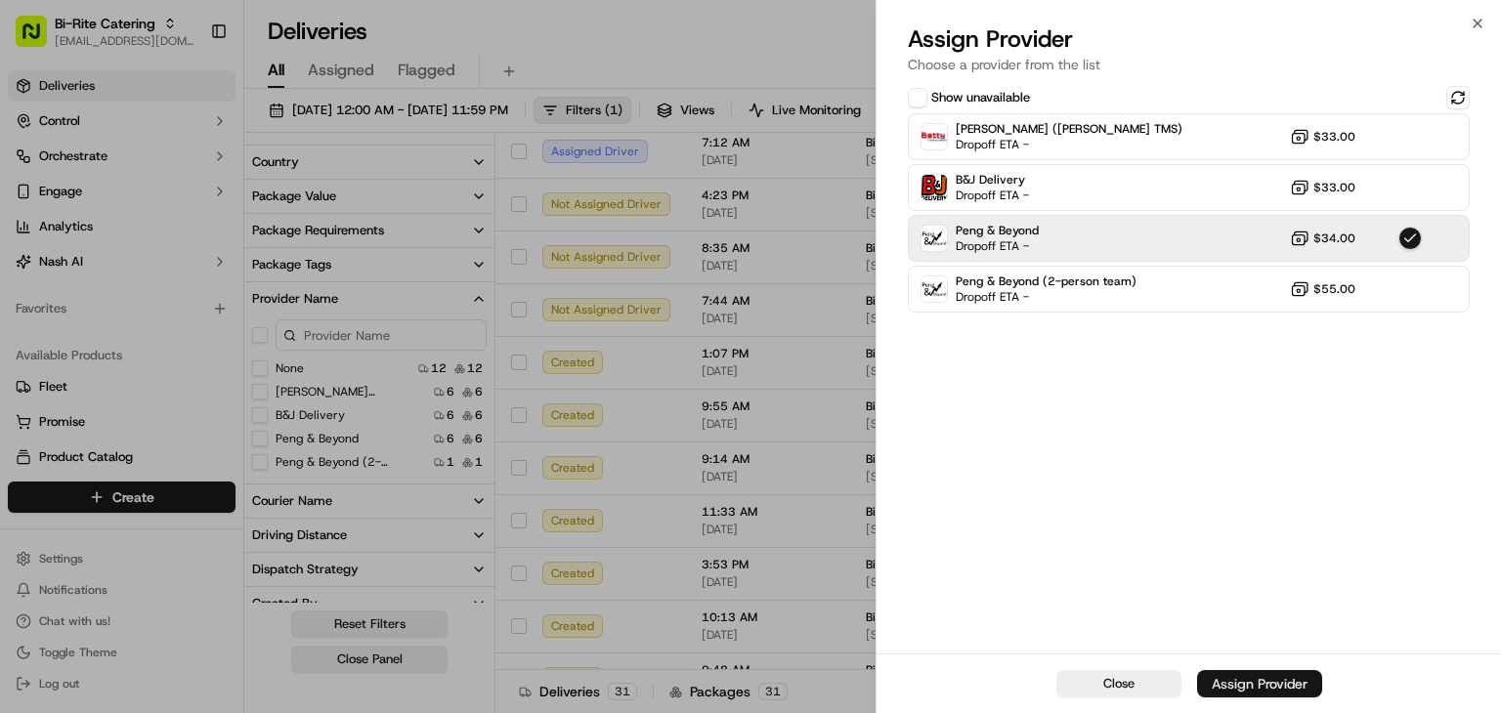
drag, startPoint x: 1268, startPoint y: 681, endPoint x: 1116, endPoint y: 637, distance: 158.7
click at [1266, 681] on div "Assign Provider" at bounding box center [1260, 684] width 96 height 20
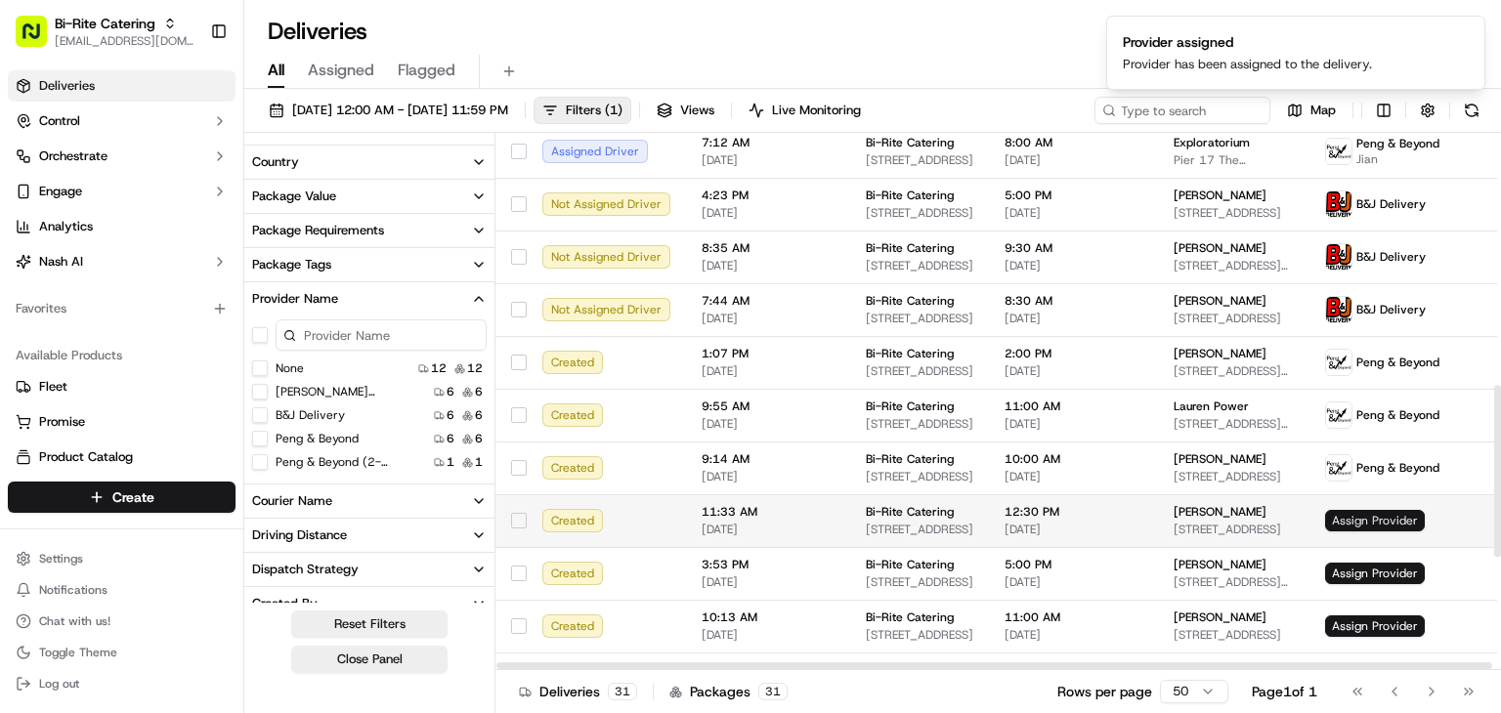
click at [1340, 515] on span "Assign Provider" at bounding box center [1375, 520] width 100 height 21
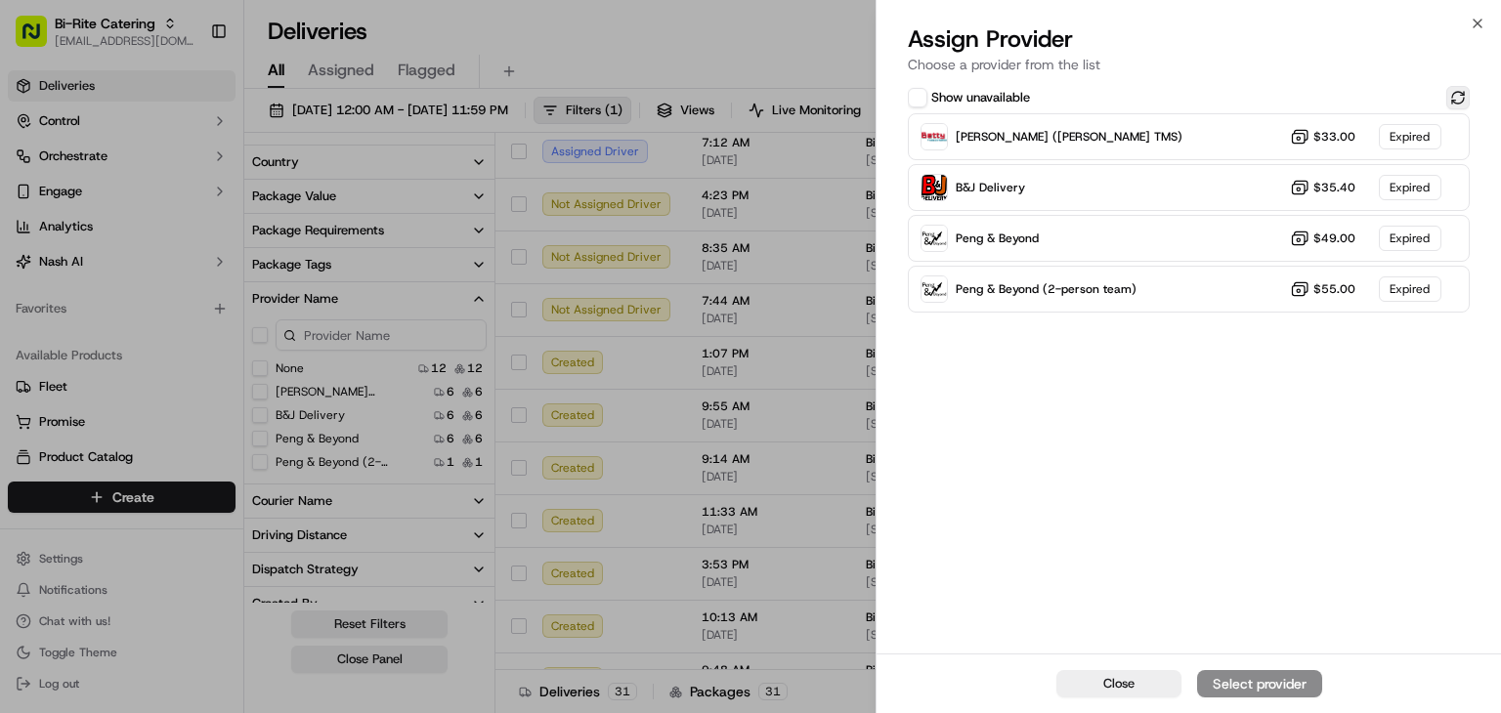
click at [1451, 94] on button at bounding box center [1457, 97] width 23 height 23
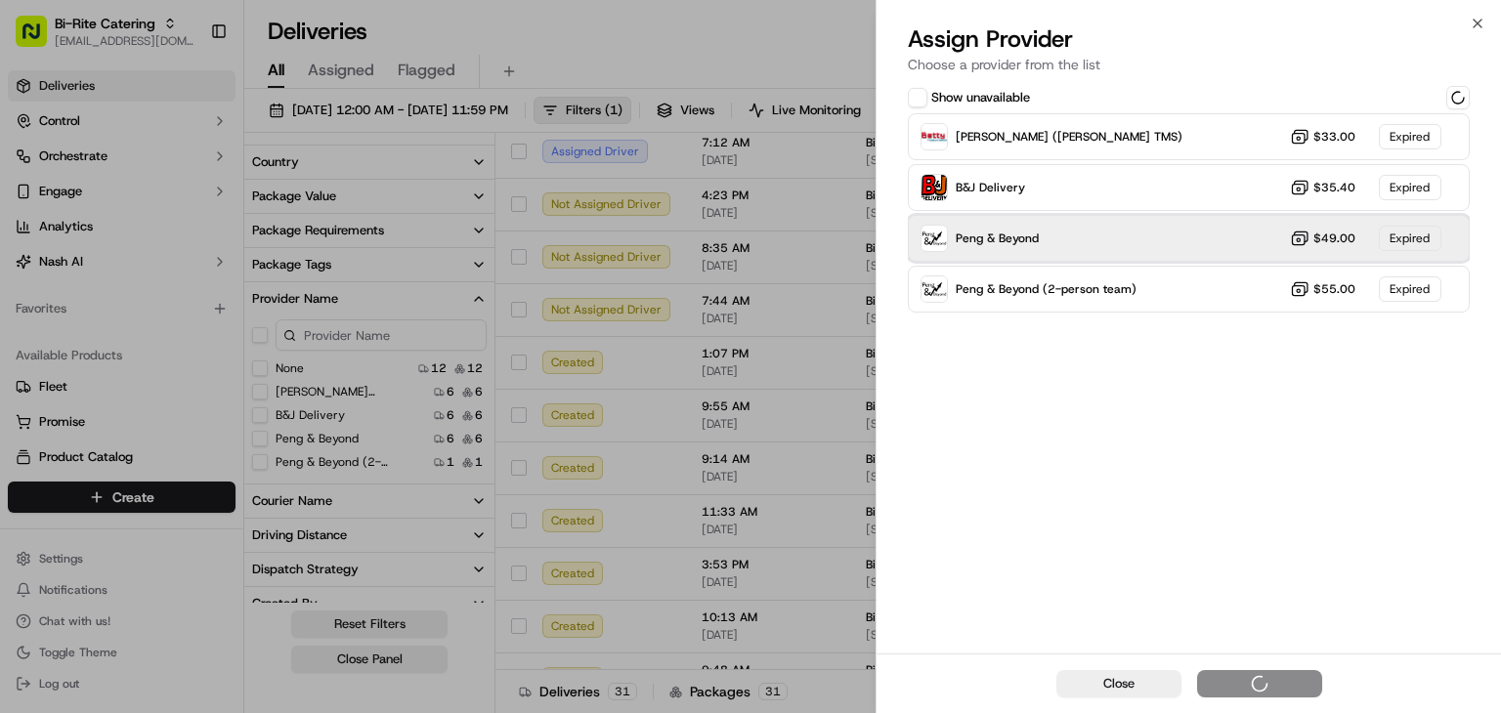
click at [1263, 236] on div "Peng & Beyond $49.00 Expired" at bounding box center [1189, 238] width 562 height 47
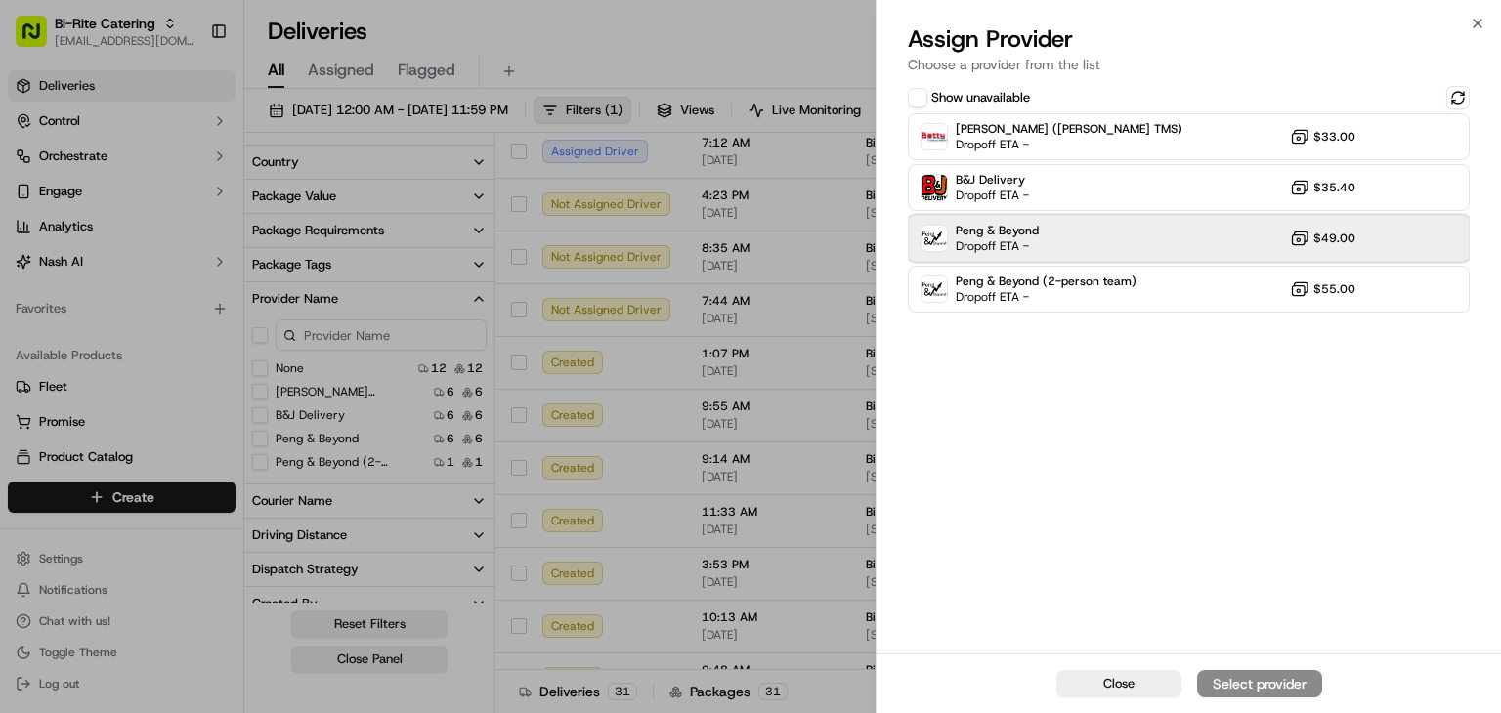
click at [1223, 244] on div "Peng & Beyond Dropoff ETA - $49.00" at bounding box center [1189, 238] width 562 height 47
drag, startPoint x: 1270, startPoint y: 682, endPoint x: 1244, endPoint y: 670, distance: 28.9
click at [1270, 682] on div "Assign Provider" at bounding box center [1260, 684] width 96 height 20
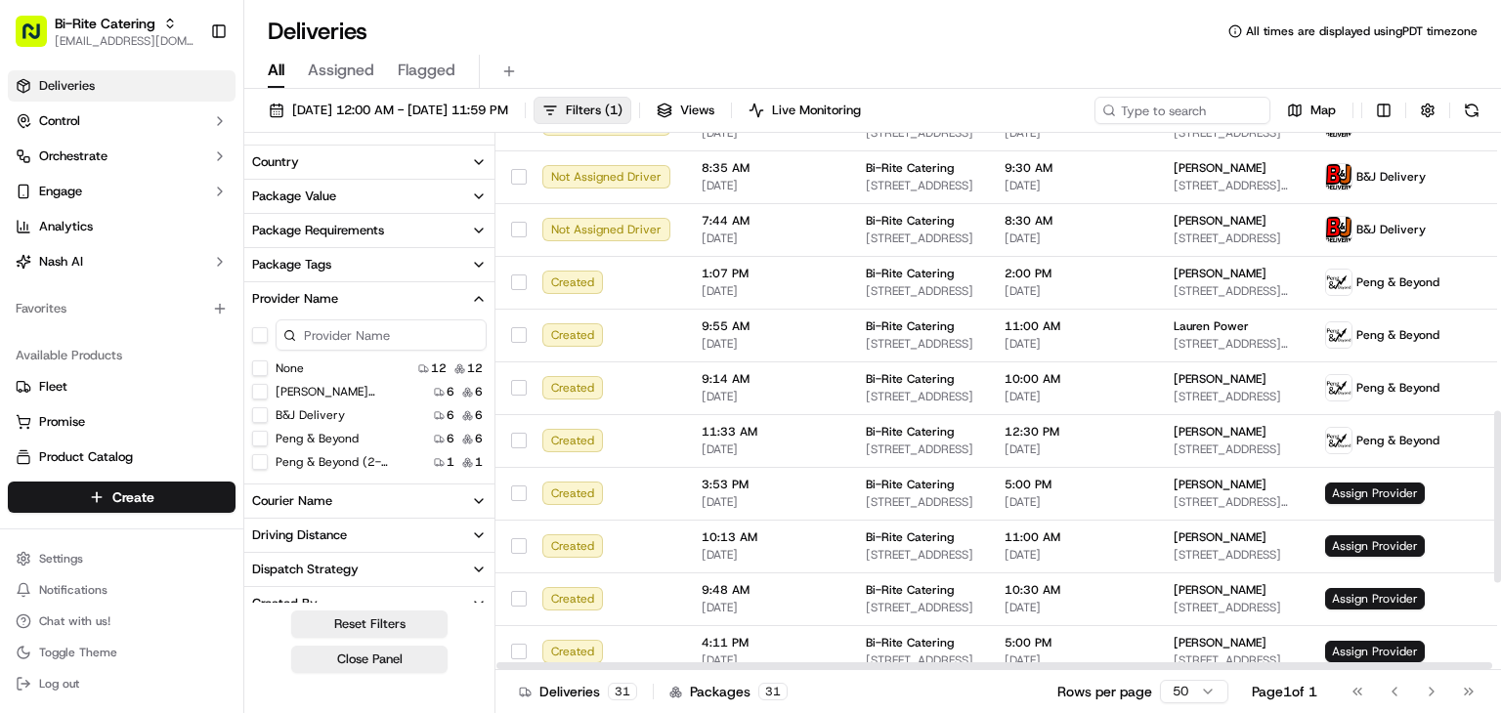
scroll to position [870, 0]
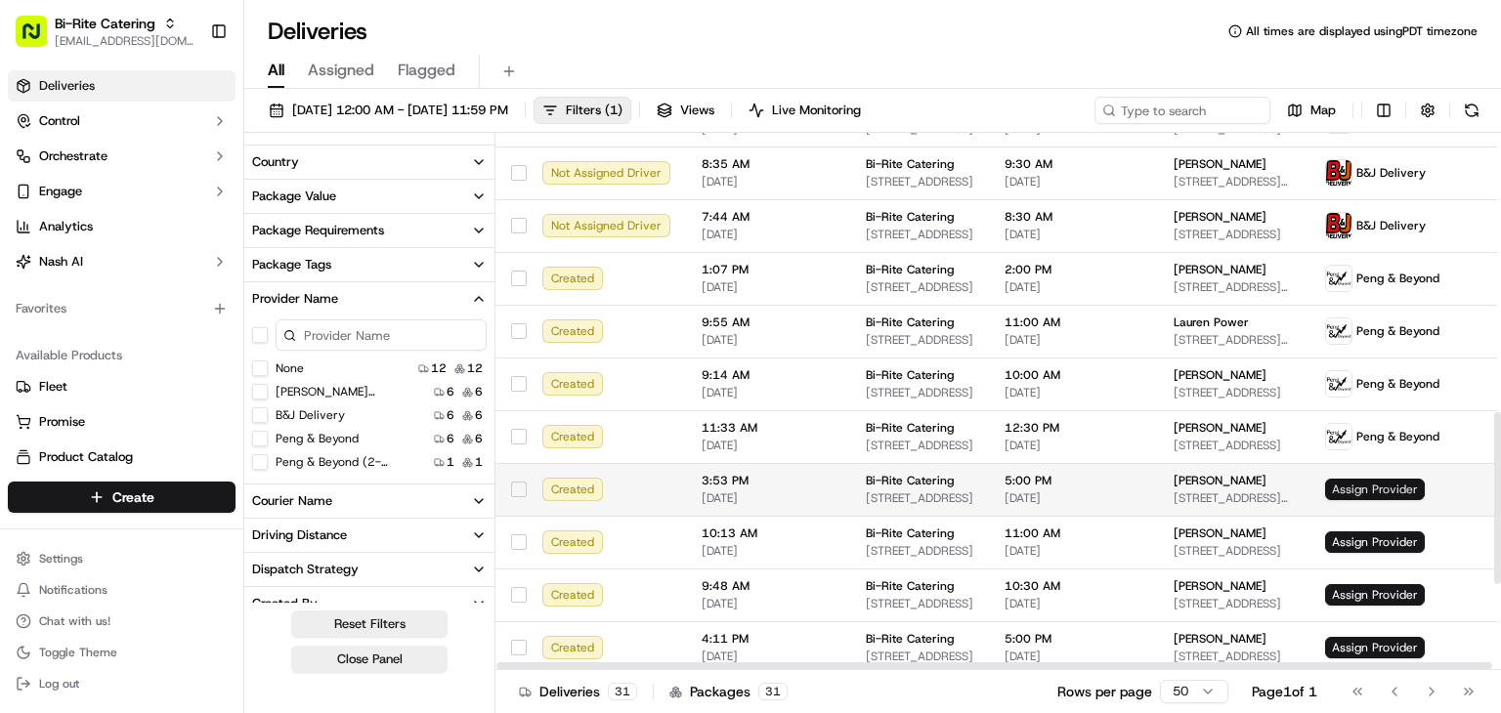
click at [1340, 485] on span "Assign Provider" at bounding box center [1375, 489] width 100 height 21
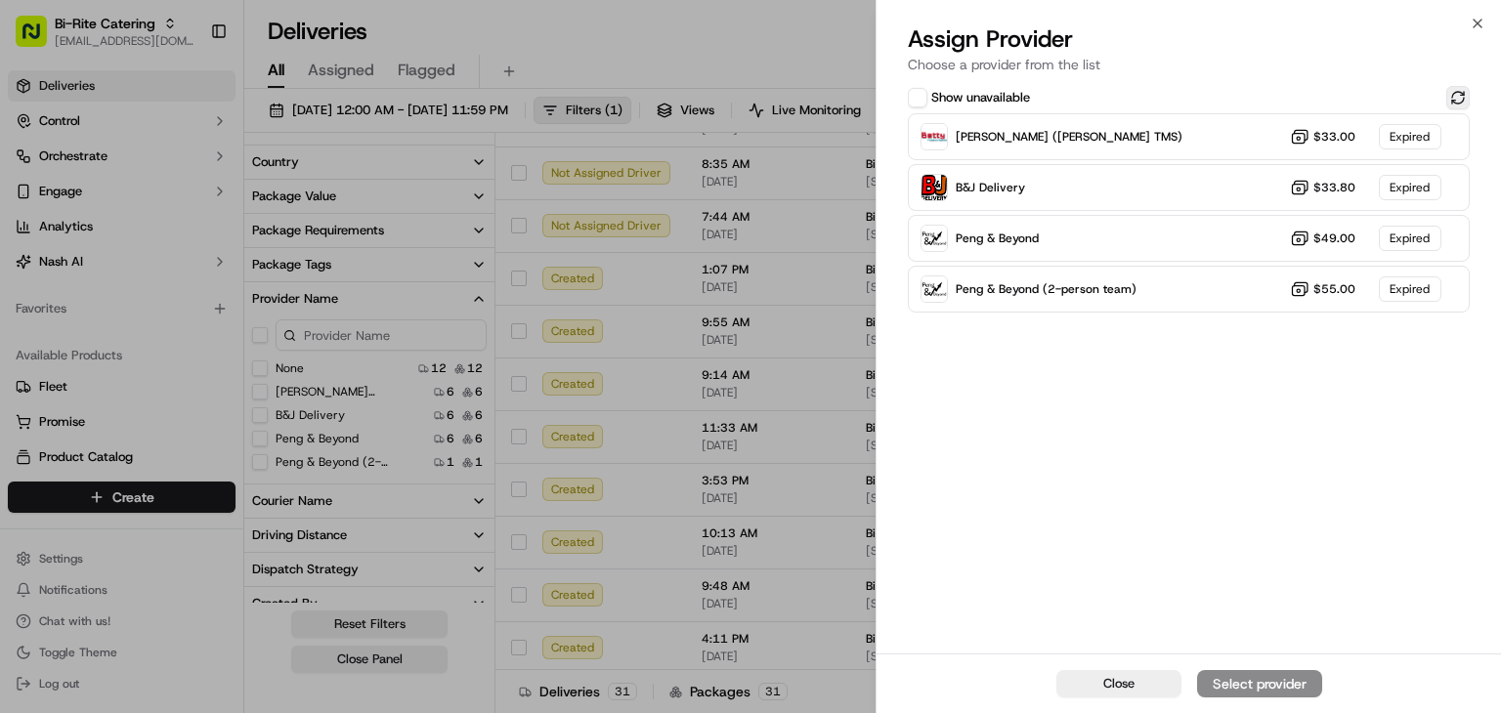
click at [1459, 98] on button at bounding box center [1457, 97] width 23 height 23
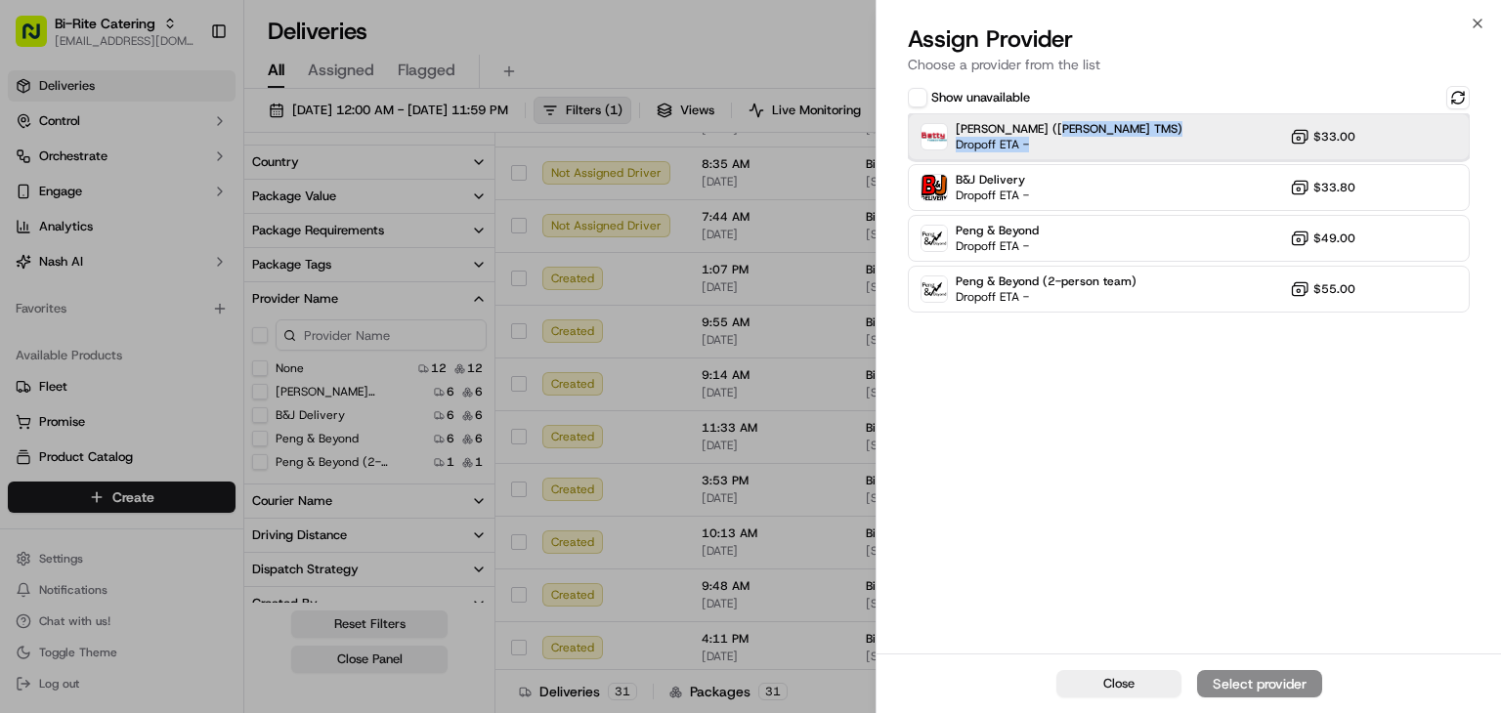
drag, startPoint x: 1094, startPoint y: 137, endPoint x: 1097, endPoint y: 150, distance: 13.0
click at [1094, 136] on div "Betty (Nash TMS) Dropoff ETA - $33.00" at bounding box center [1189, 136] width 562 height 47
click at [1253, 691] on div "Assign Provider" at bounding box center [1260, 684] width 96 height 20
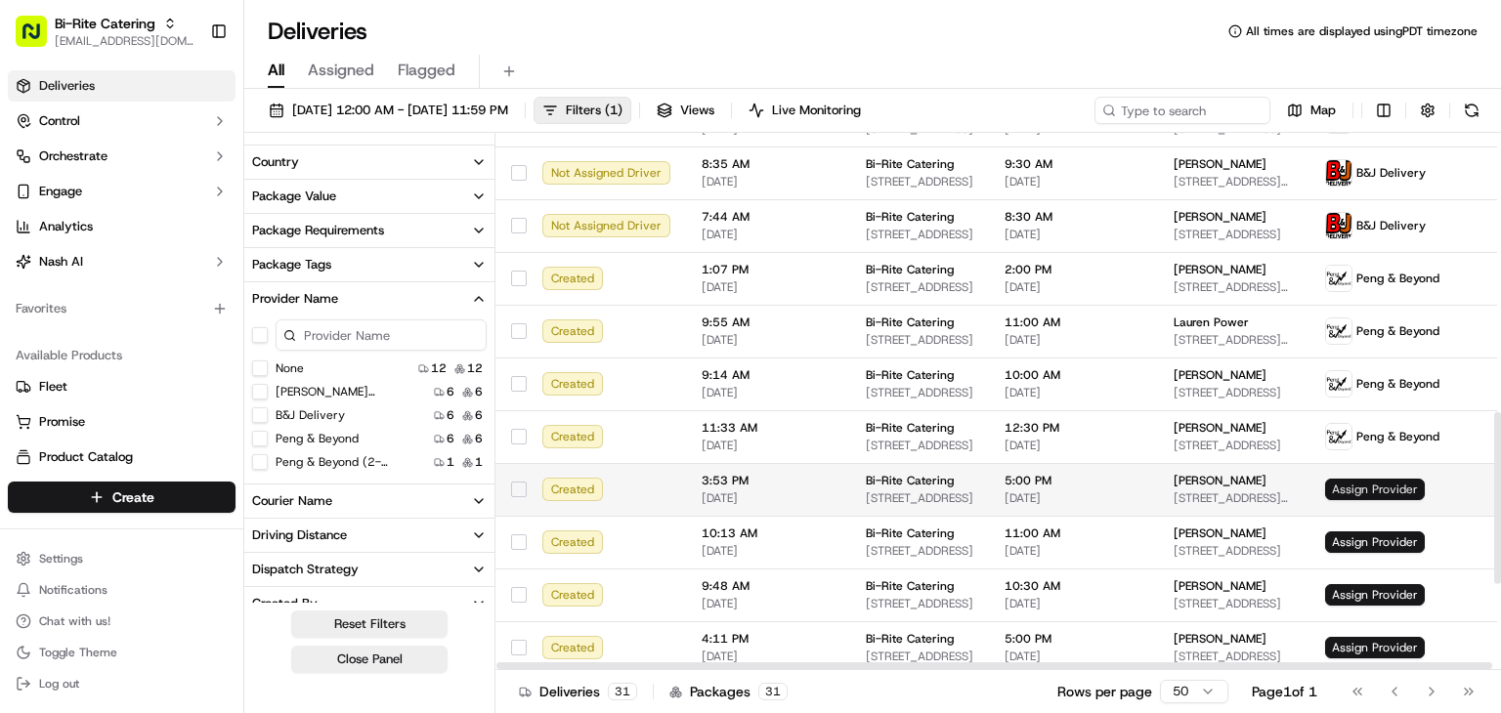
click at [1360, 486] on span "Assign Provider" at bounding box center [1375, 489] width 100 height 21
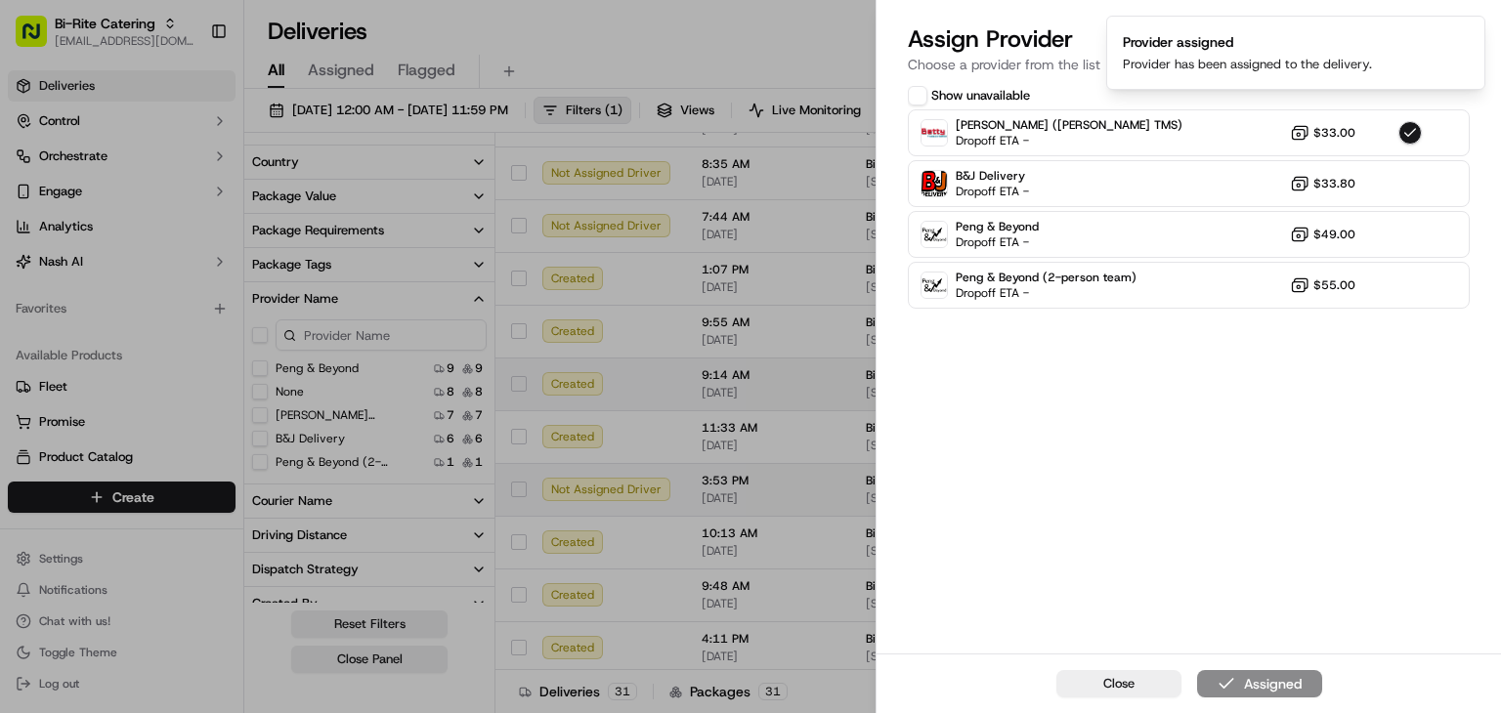
drag, startPoint x: 809, startPoint y: 286, endPoint x: 911, endPoint y: 357, distance: 123.6
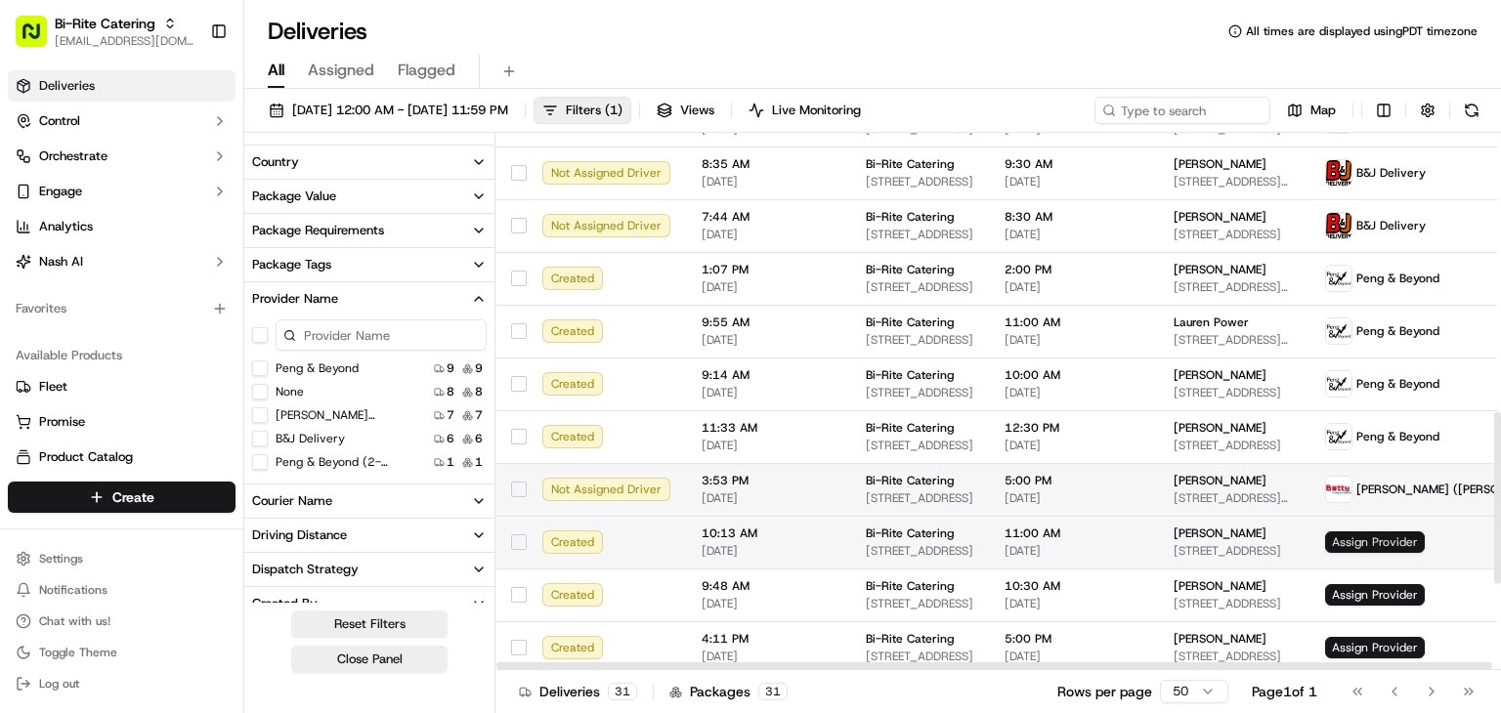
click at [1325, 536] on span "Assign Provider" at bounding box center [1375, 542] width 100 height 21
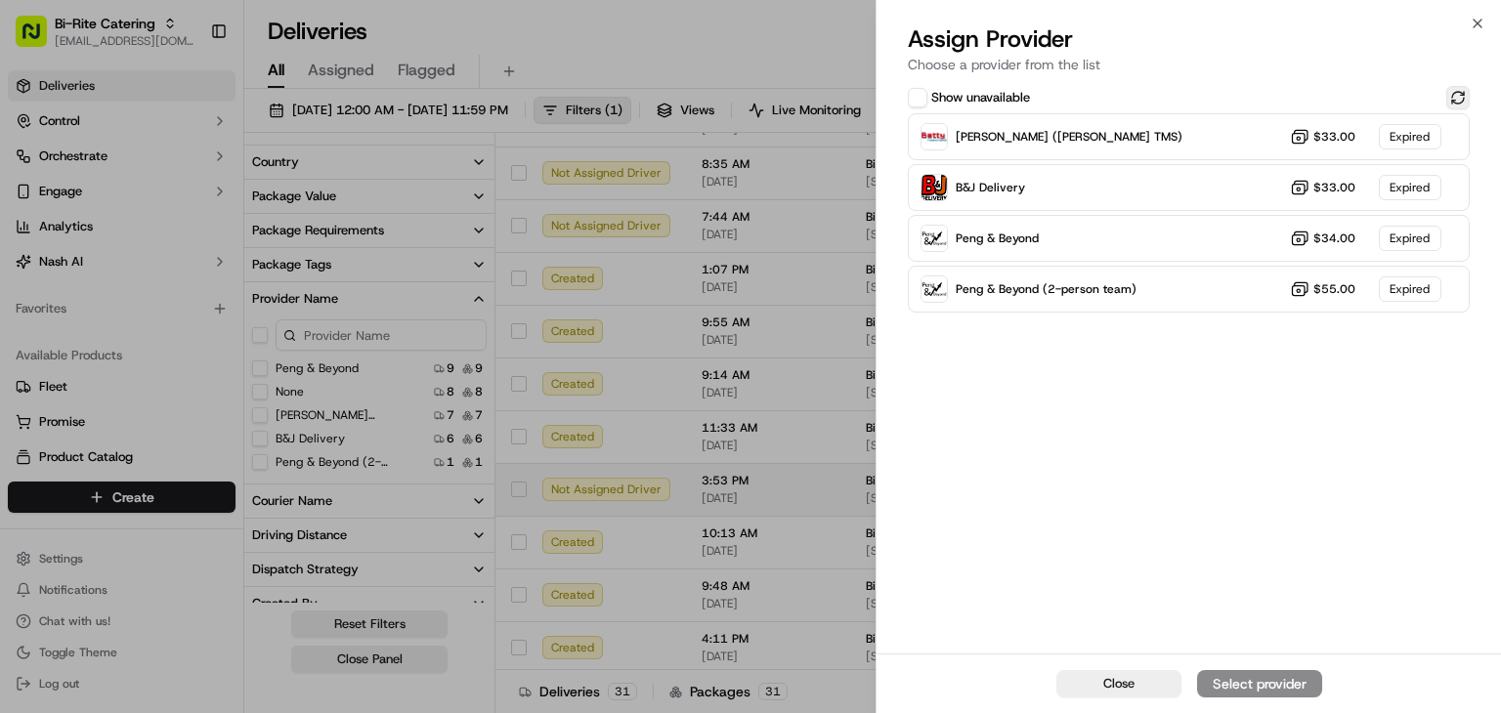
click at [1446, 100] on button at bounding box center [1457, 97] width 23 height 23
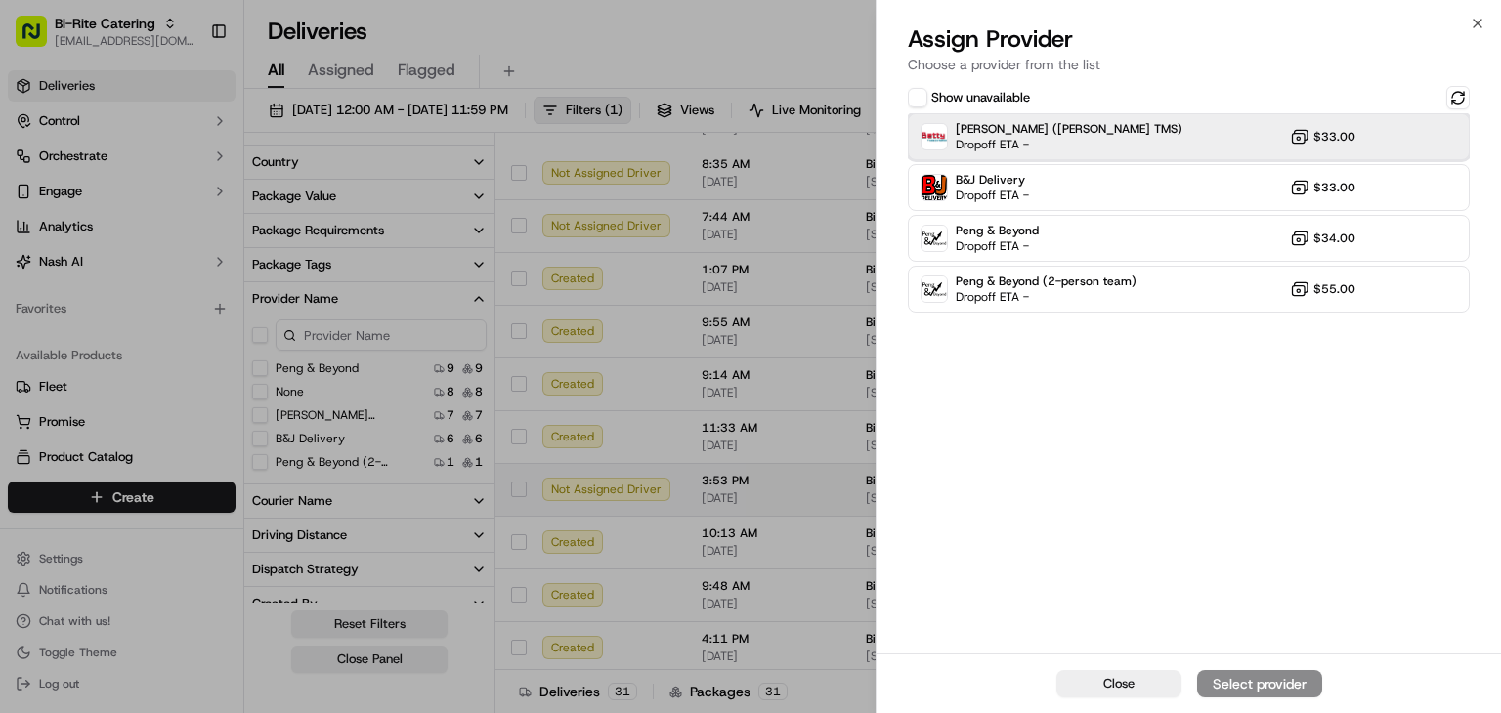
click at [1124, 137] on div "Betty (Nash TMS) Dropoff ETA - $33.00" at bounding box center [1189, 136] width 562 height 47
click at [1274, 687] on div "Assign Provider" at bounding box center [1260, 684] width 96 height 20
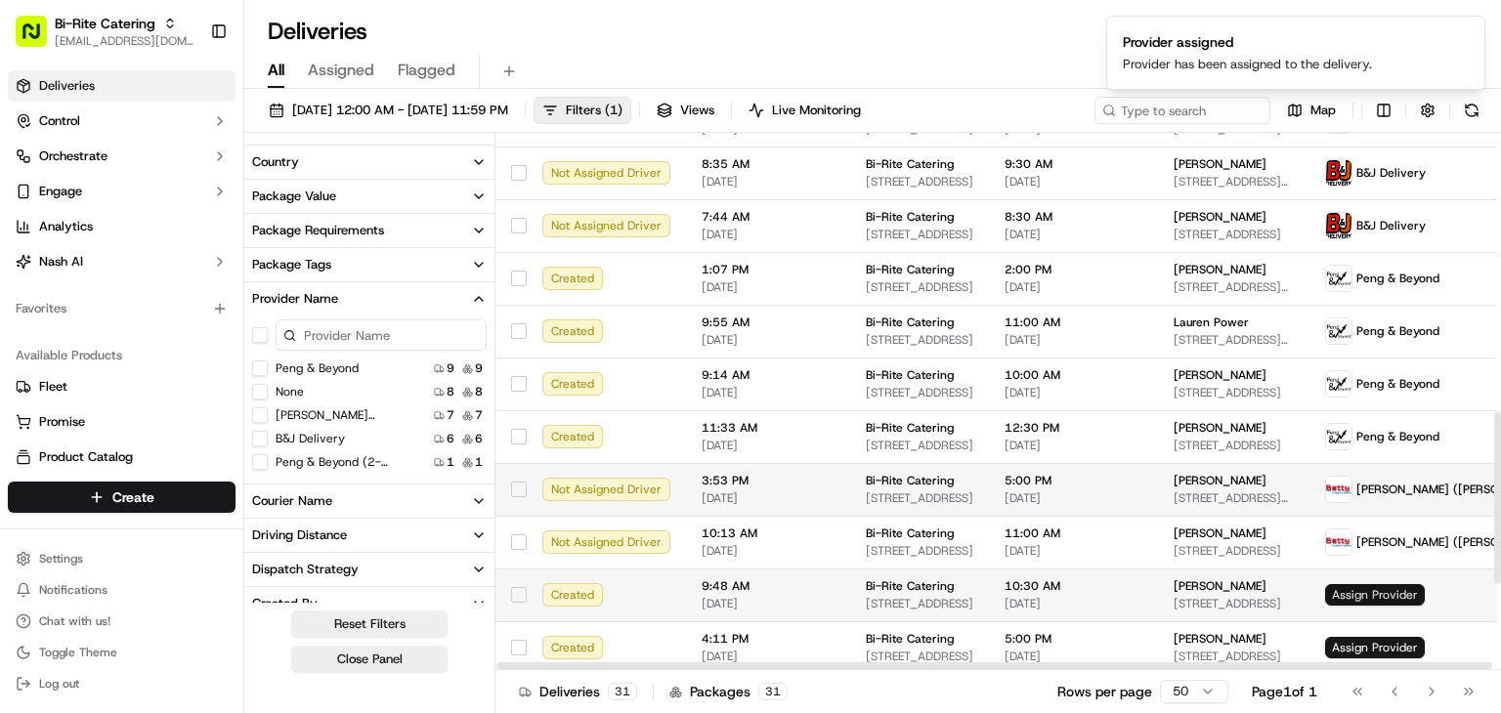
click at [1345, 593] on span "Assign Provider" at bounding box center [1375, 594] width 100 height 21
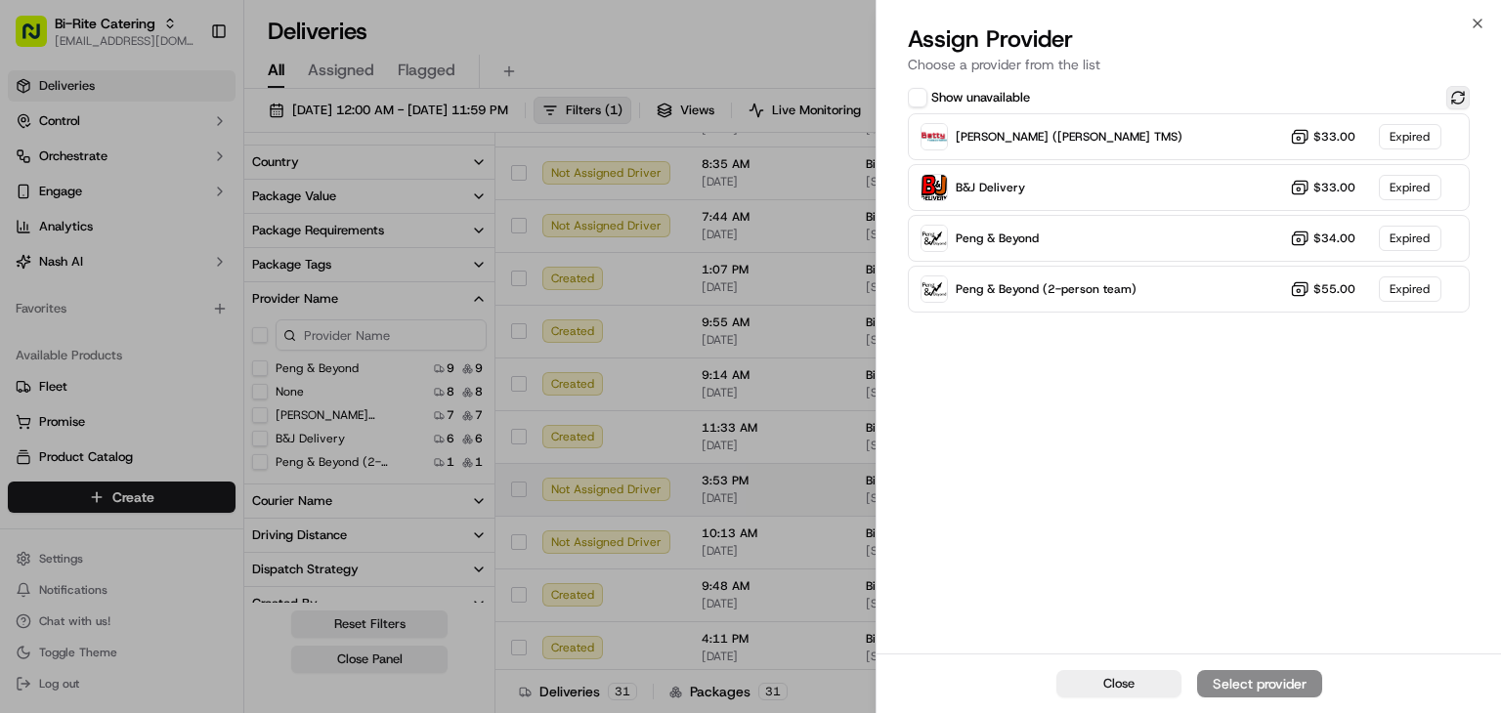
click at [1456, 99] on button at bounding box center [1457, 97] width 23 height 23
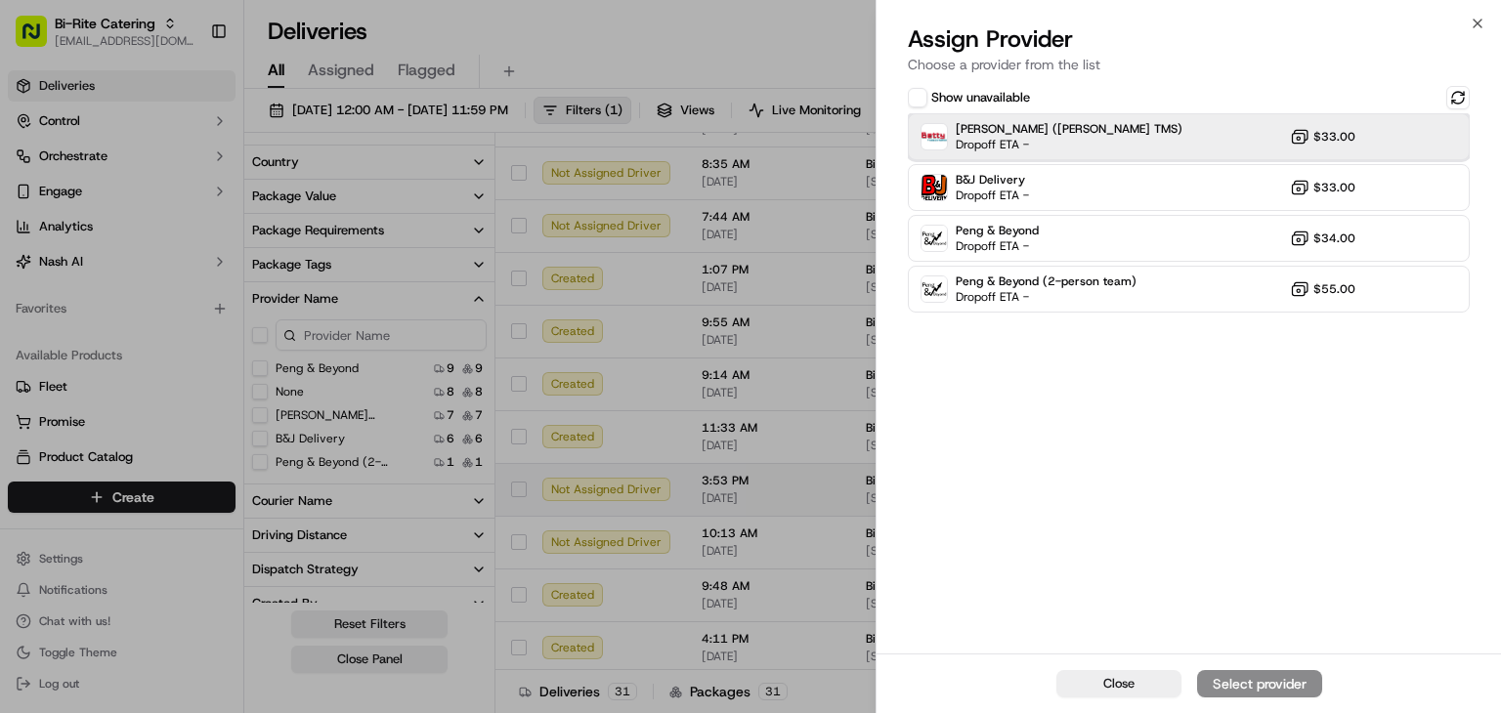
click at [1208, 142] on div "Betty (Nash TMS) Dropoff ETA - $33.00" at bounding box center [1189, 136] width 562 height 47
click at [1282, 681] on div "Assign Provider" at bounding box center [1260, 684] width 96 height 20
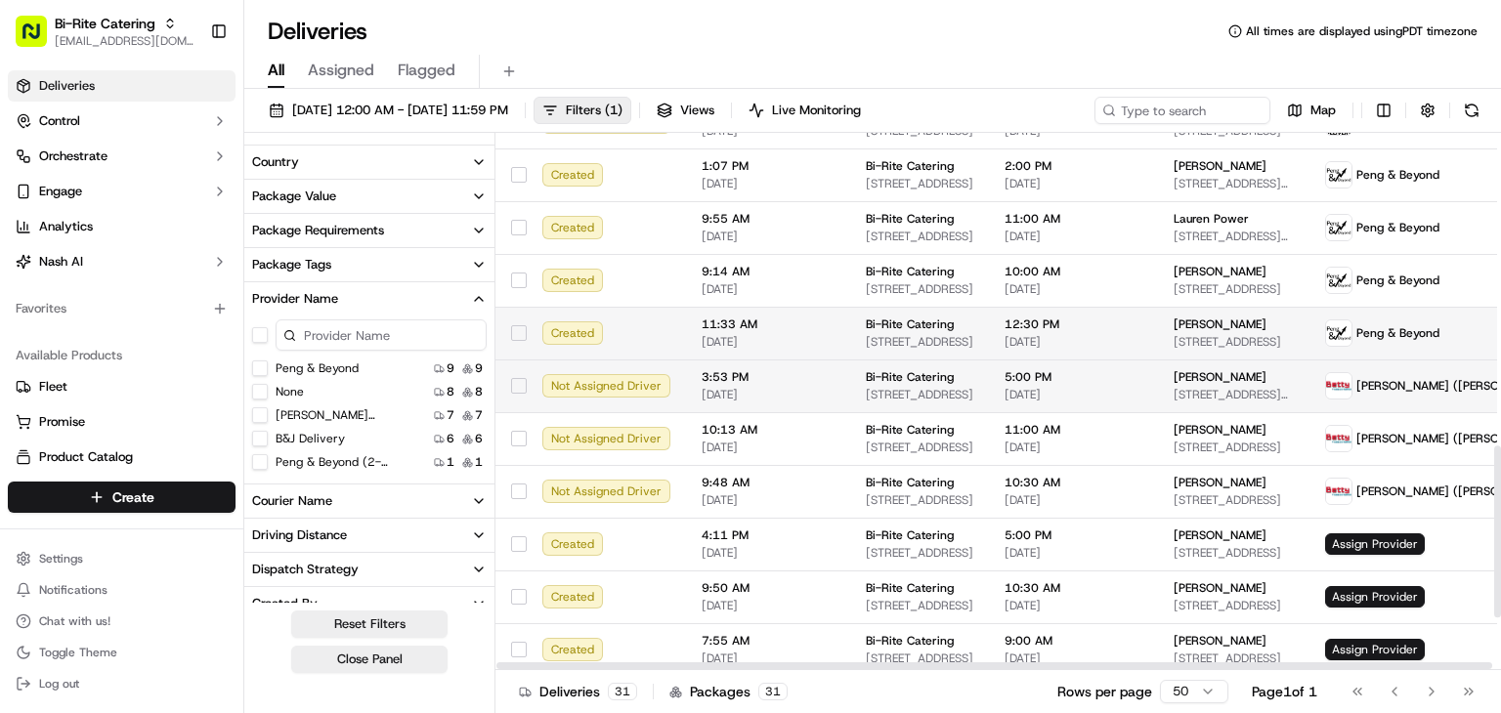
scroll to position [975, 0]
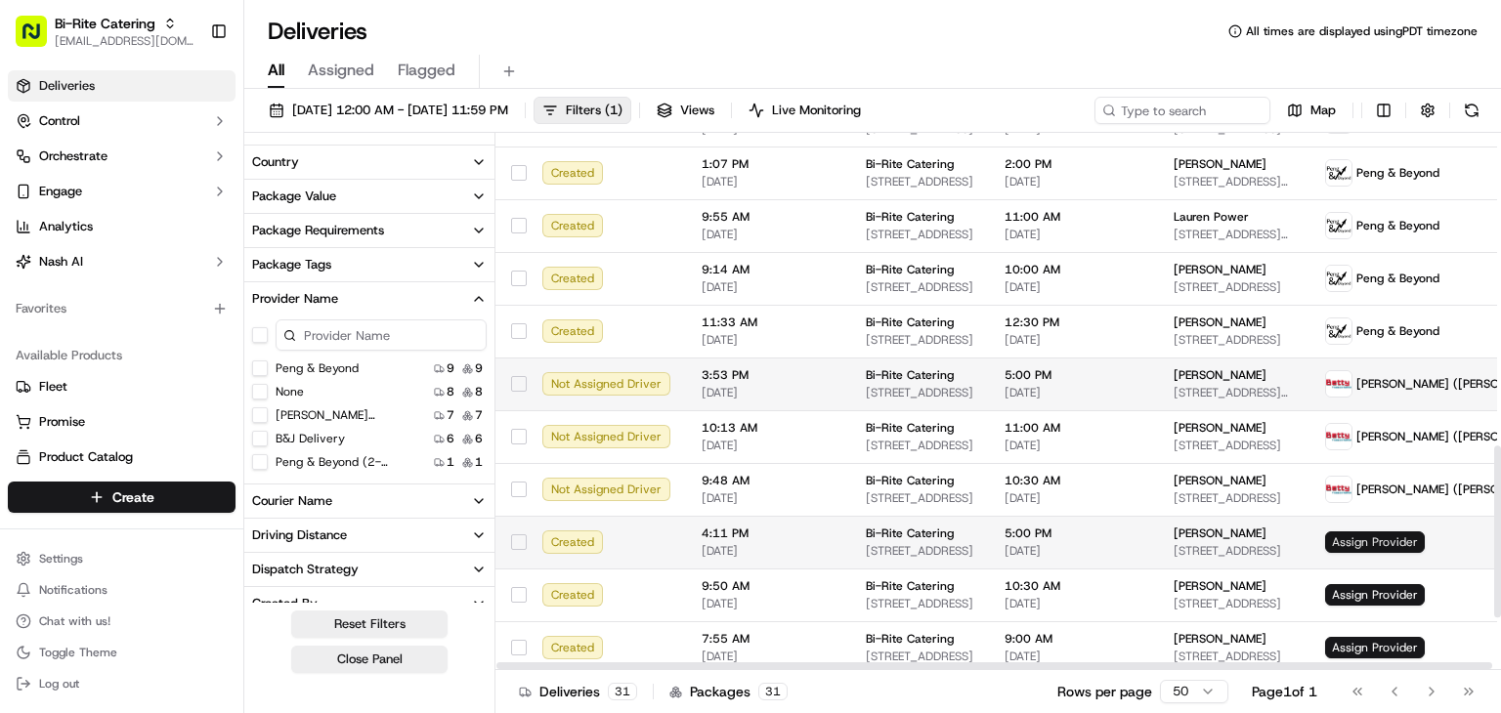
click at [1327, 538] on span "Assign Provider" at bounding box center [1375, 542] width 100 height 21
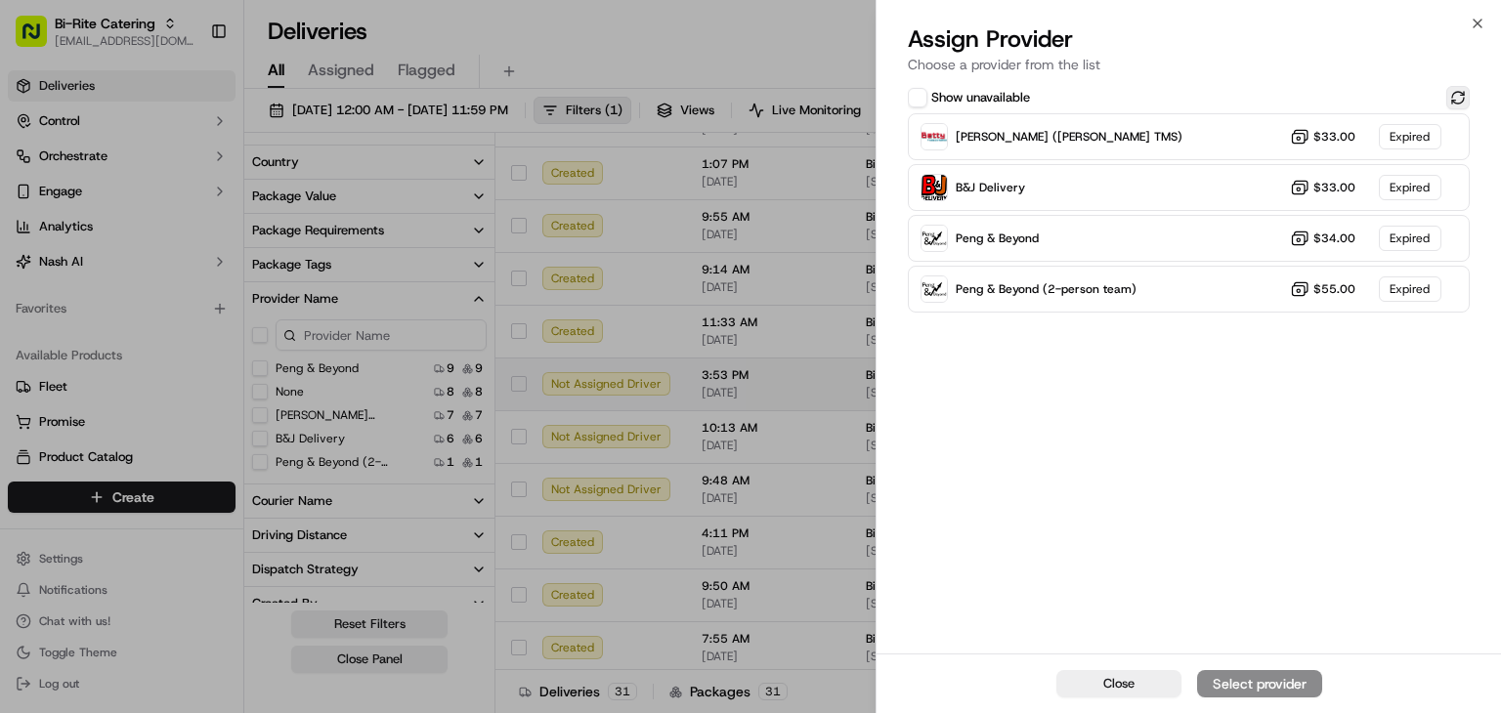
click at [1447, 98] on button at bounding box center [1457, 97] width 23 height 23
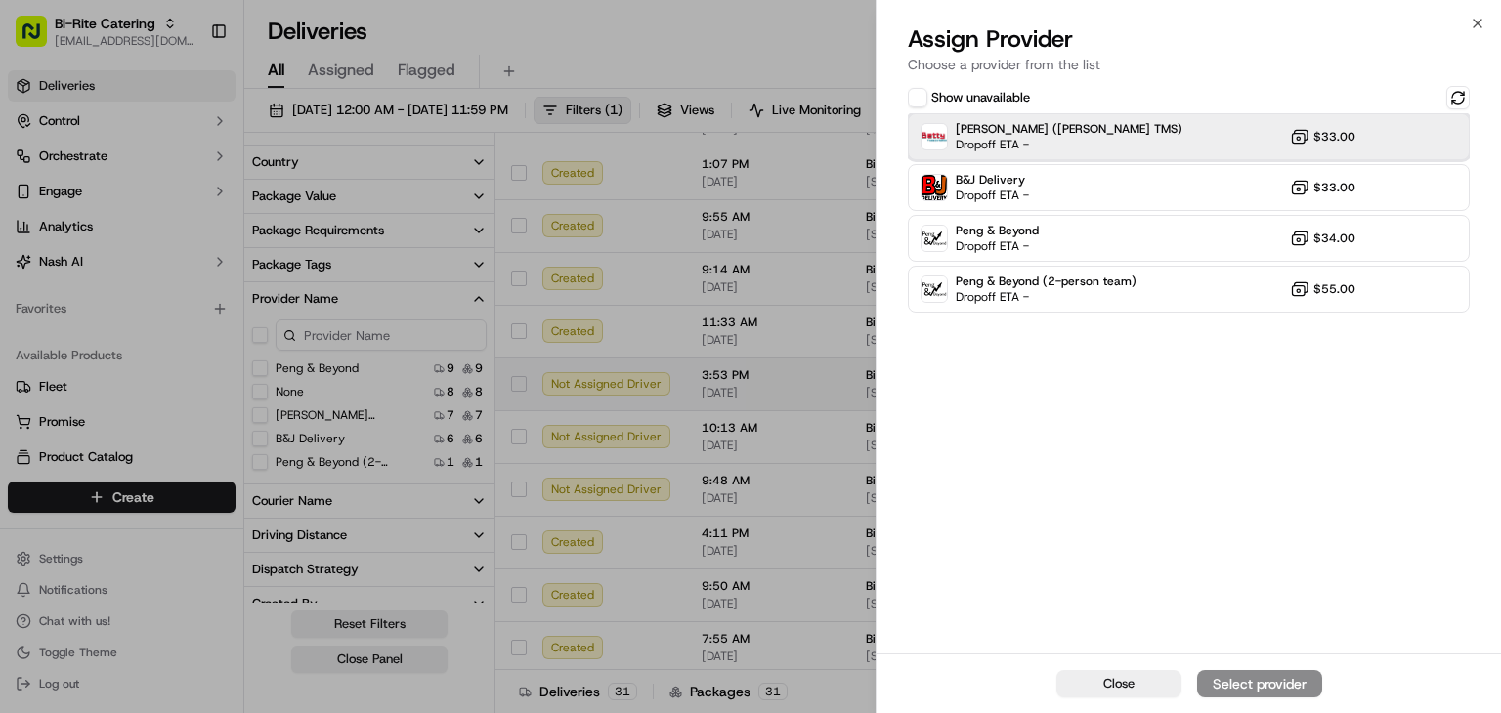
click at [1247, 142] on div "Betty (Nash TMS) Dropoff ETA - $33.00" at bounding box center [1189, 136] width 562 height 47
click at [1274, 686] on div "Assign Provider" at bounding box center [1260, 684] width 96 height 20
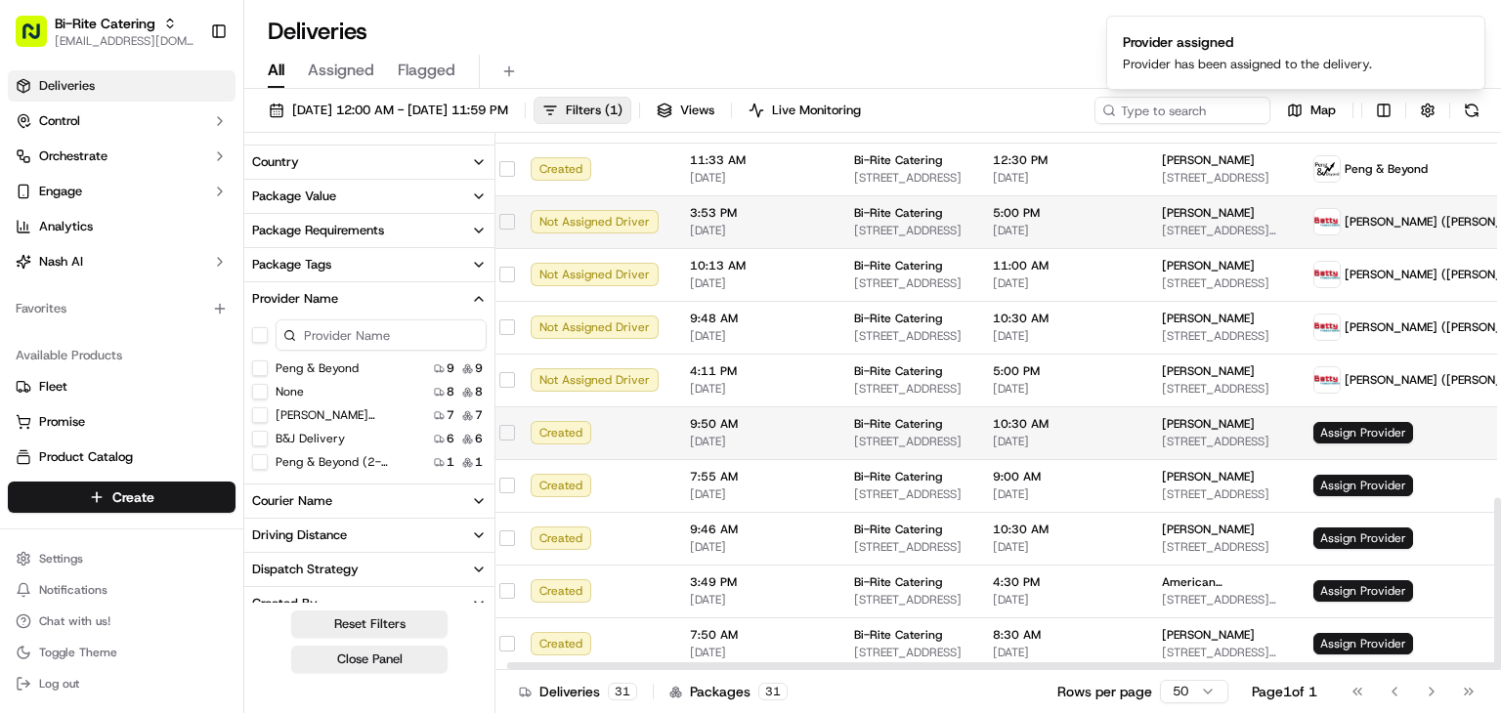
scroll to position [1137, 12]
click at [1346, 430] on span "Assign Provider" at bounding box center [1363, 432] width 100 height 21
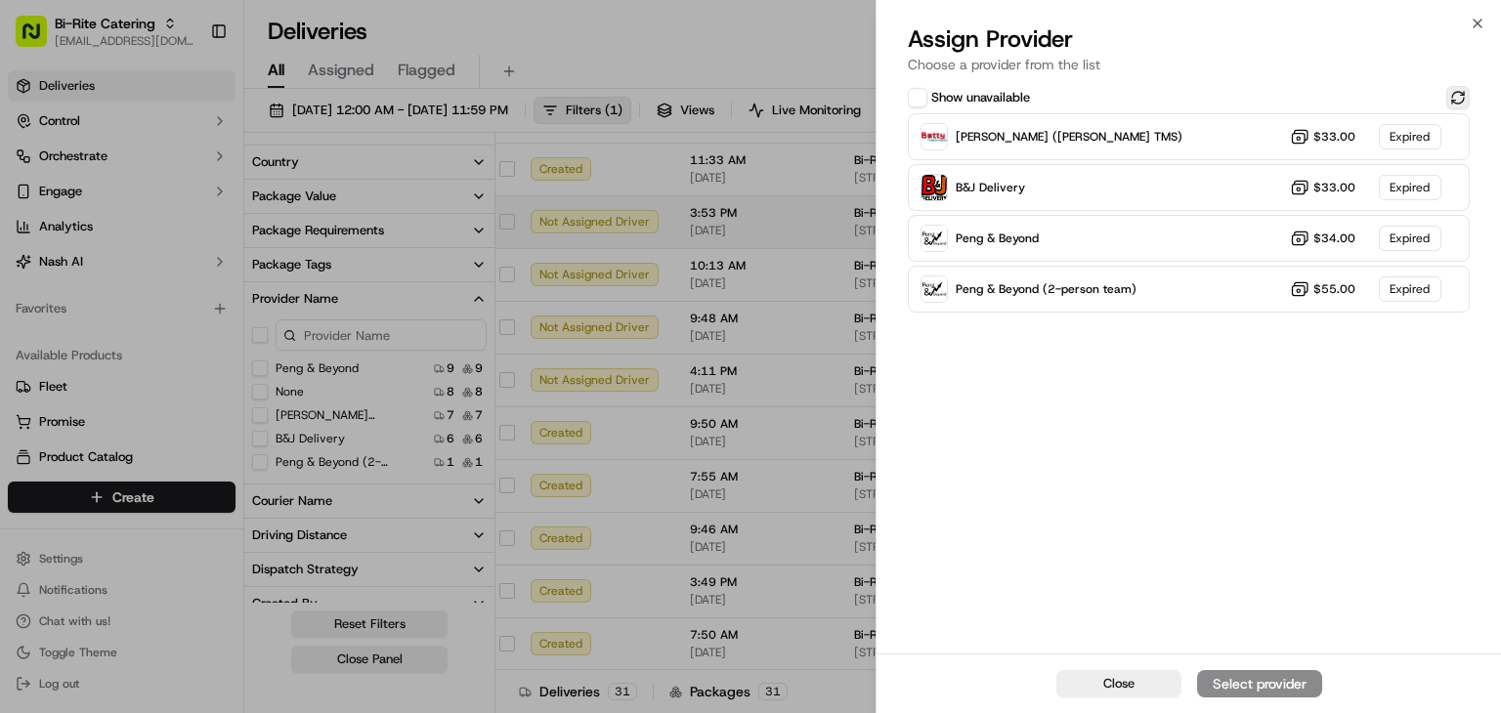
click at [1454, 101] on button at bounding box center [1457, 97] width 23 height 23
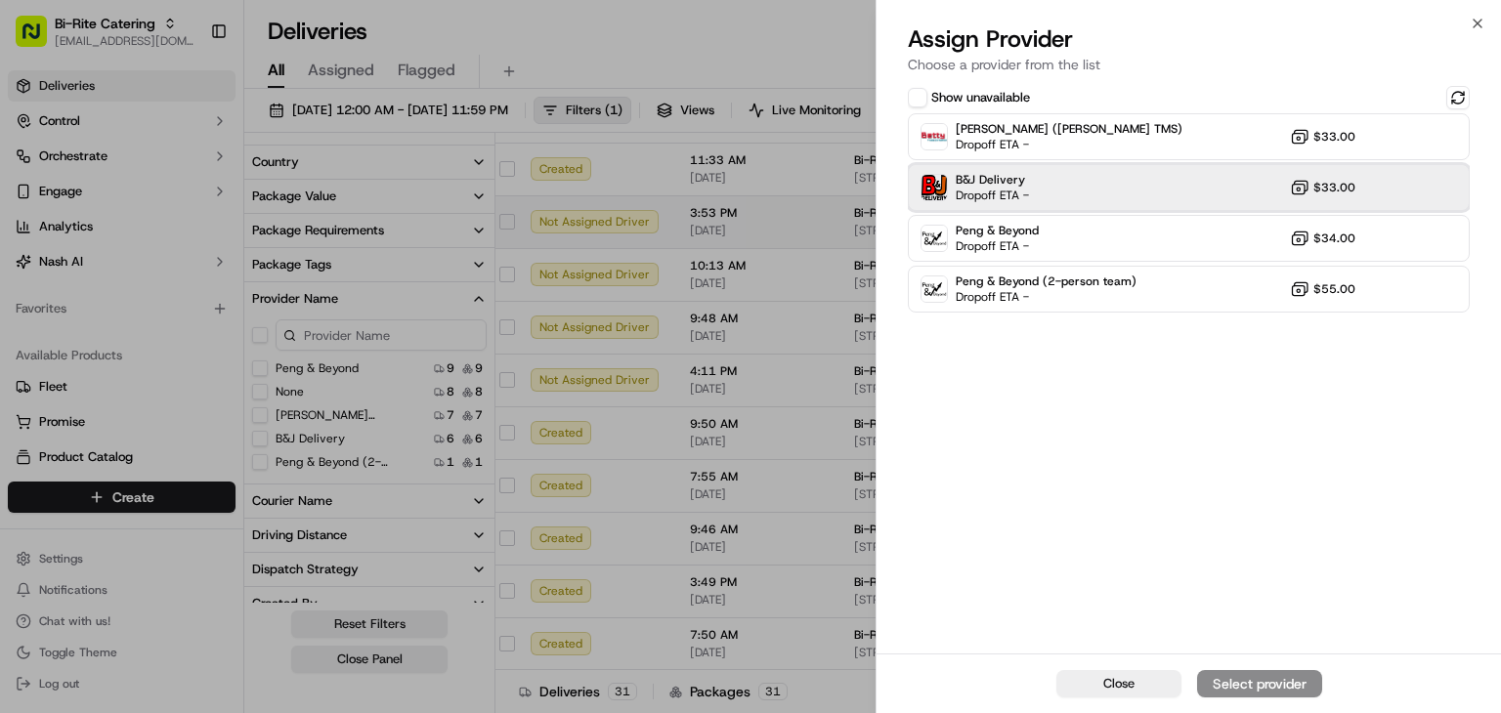
click at [1166, 178] on div "B&J Delivery Dropoff ETA - $33.00" at bounding box center [1189, 187] width 562 height 47
click at [1270, 681] on div "Assign Provider" at bounding box center [1260, 684] width 96 height 20
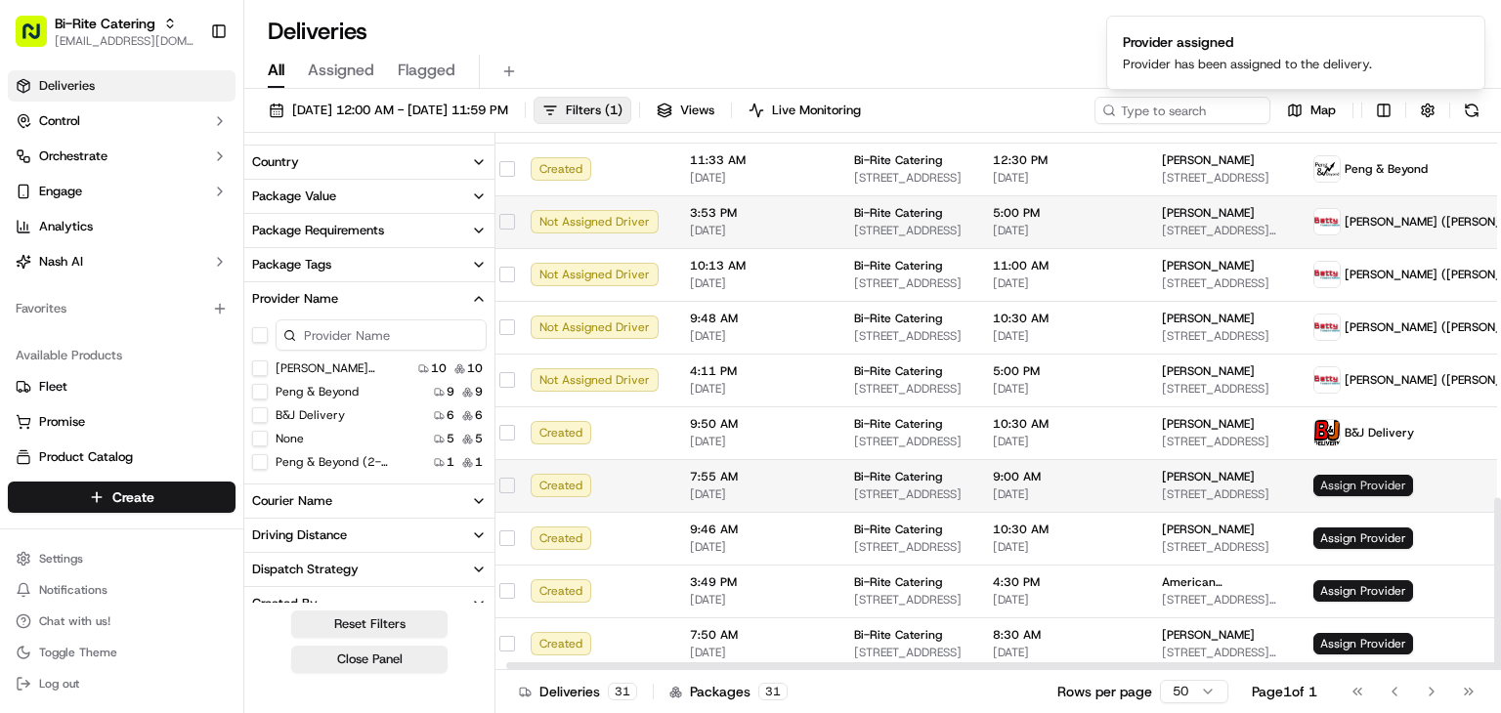
click at [1341, 486] on span "Assign Provider" at bounding box center [1363, 485] width 100 height 21
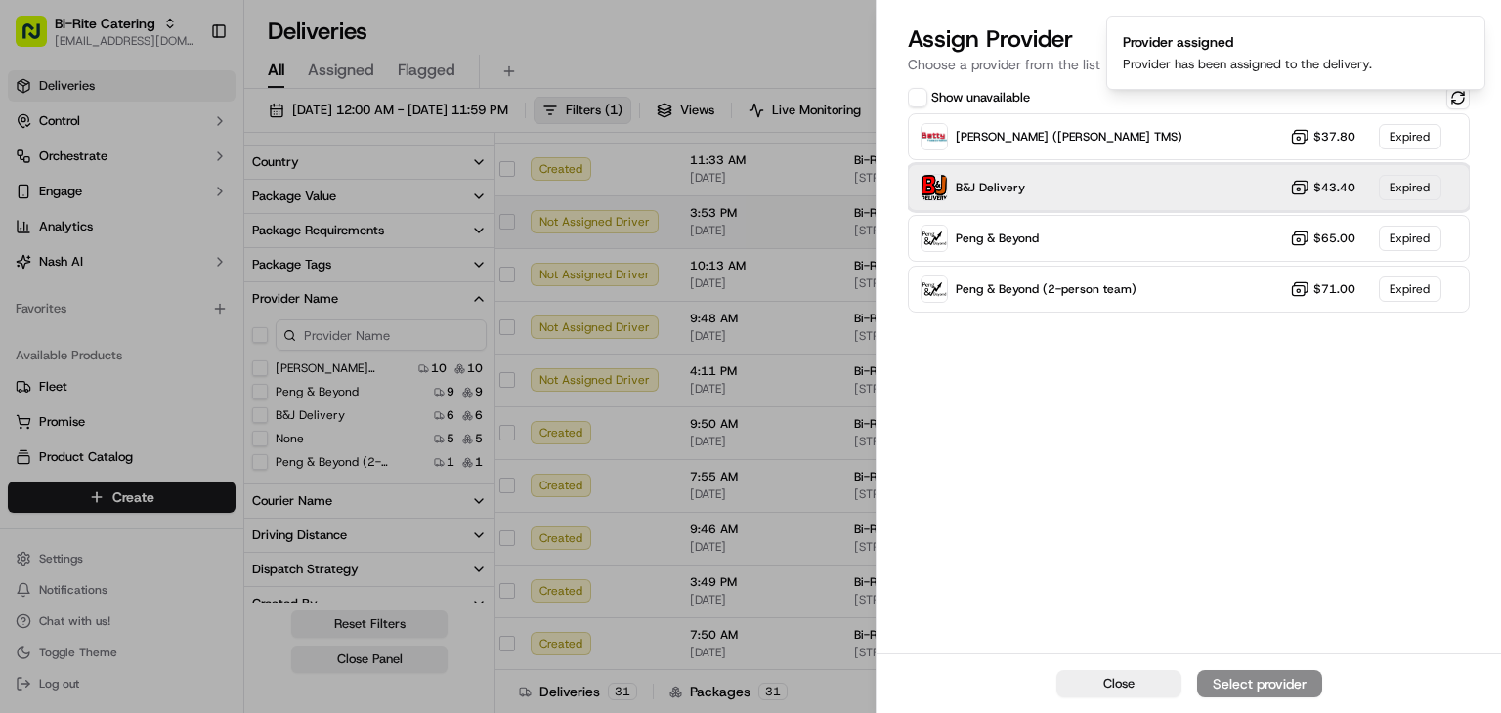
click at [1230, 165] on div "B&J Delivery $43.40 Expired" at bounding box center [1189, 187] width 562 height 47
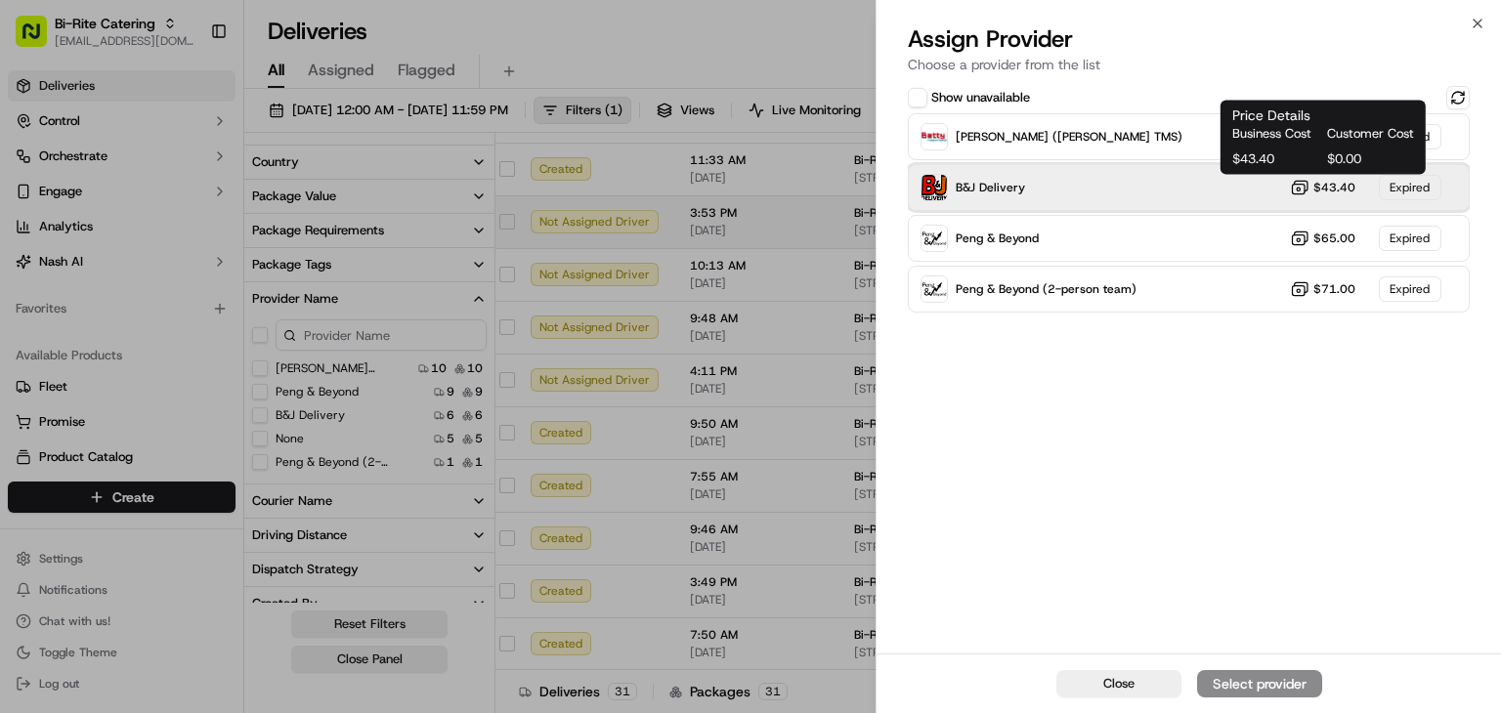
click at [1461, 103] on button at bounding box center [1457, 97] width 23 height 23
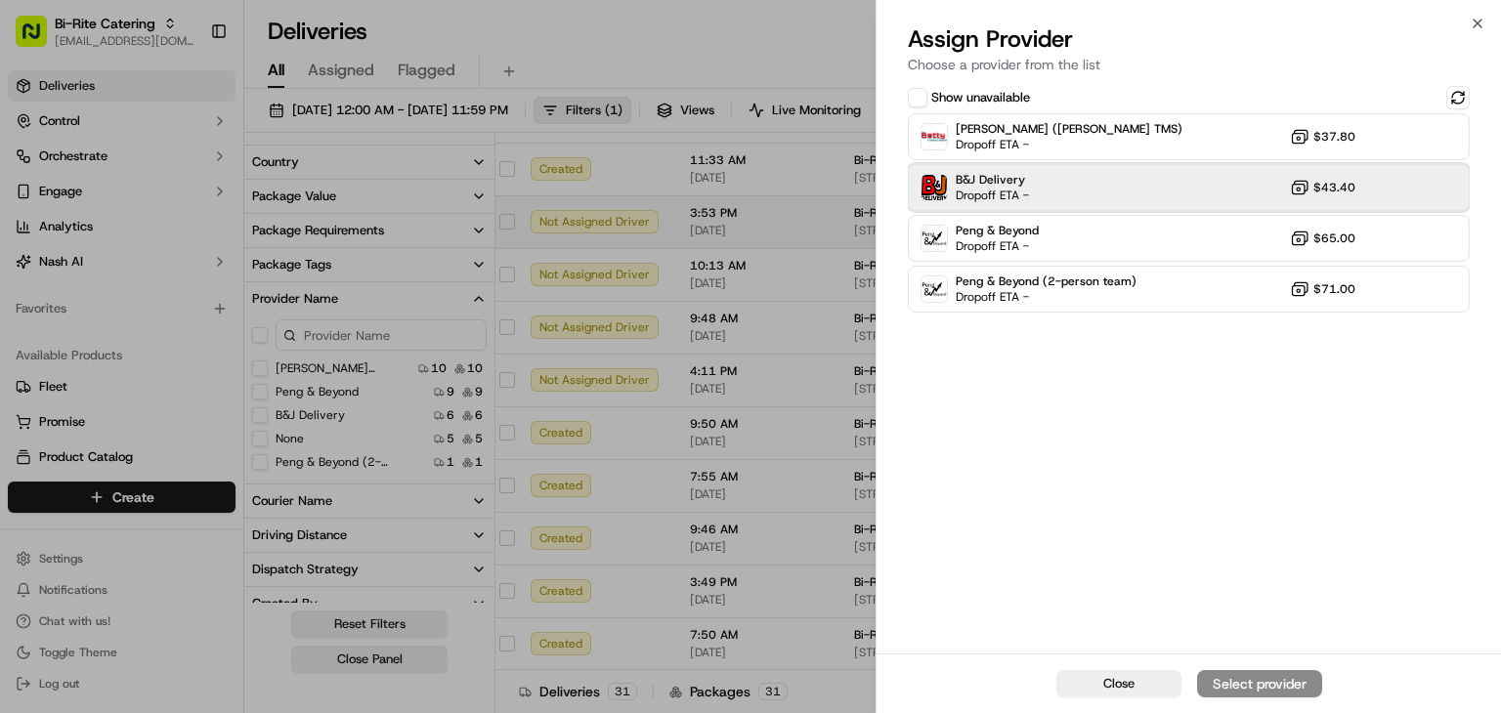
click at [1204, 190] on div "B&J Delivery Dropoff ETA - $43.40" at bounding box center [1189, 187] width 562 height 47
click at [1264, 681] on div "Assign Provider" at bounding box center [1260, 684] width 96 height 20
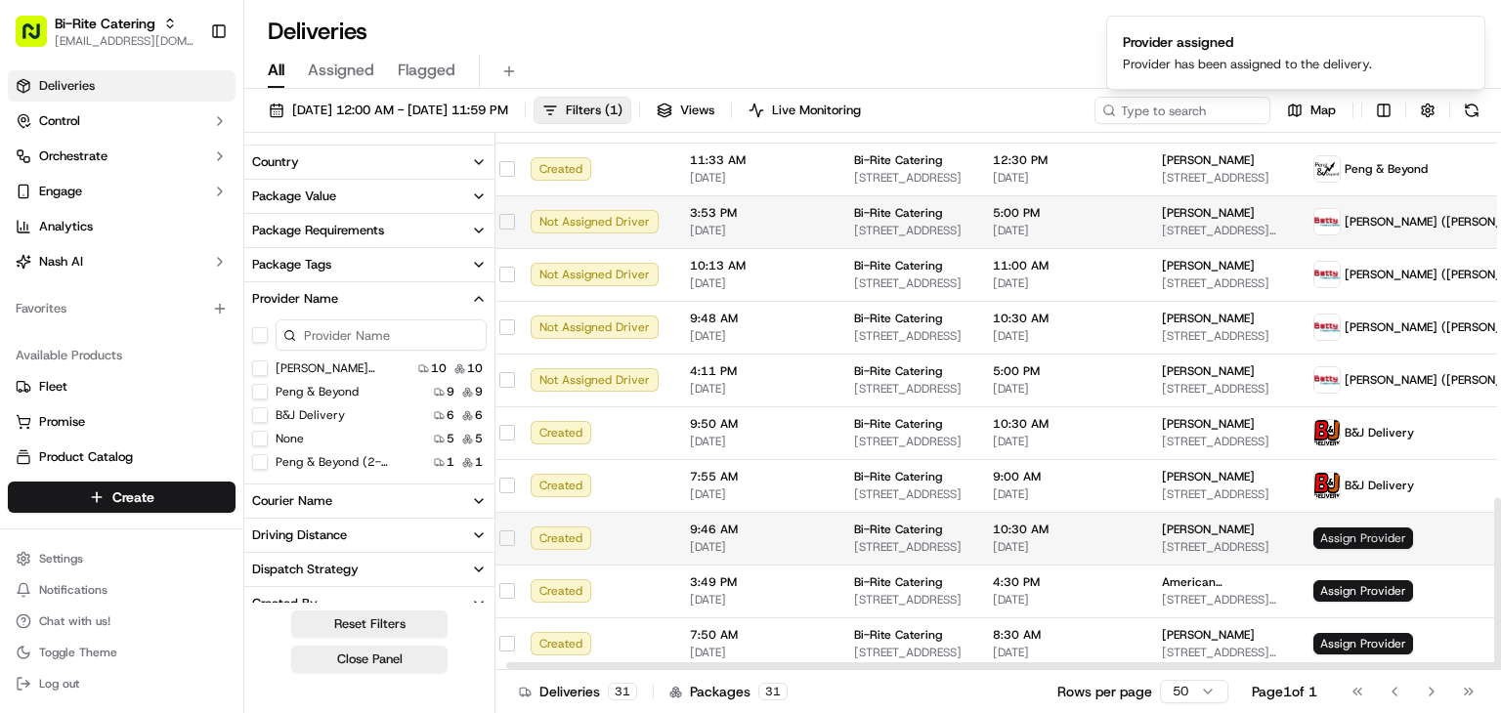
click at [1328, 535] on span "Assign Provider" at bounding box center [1363, 538] width 100 height 21
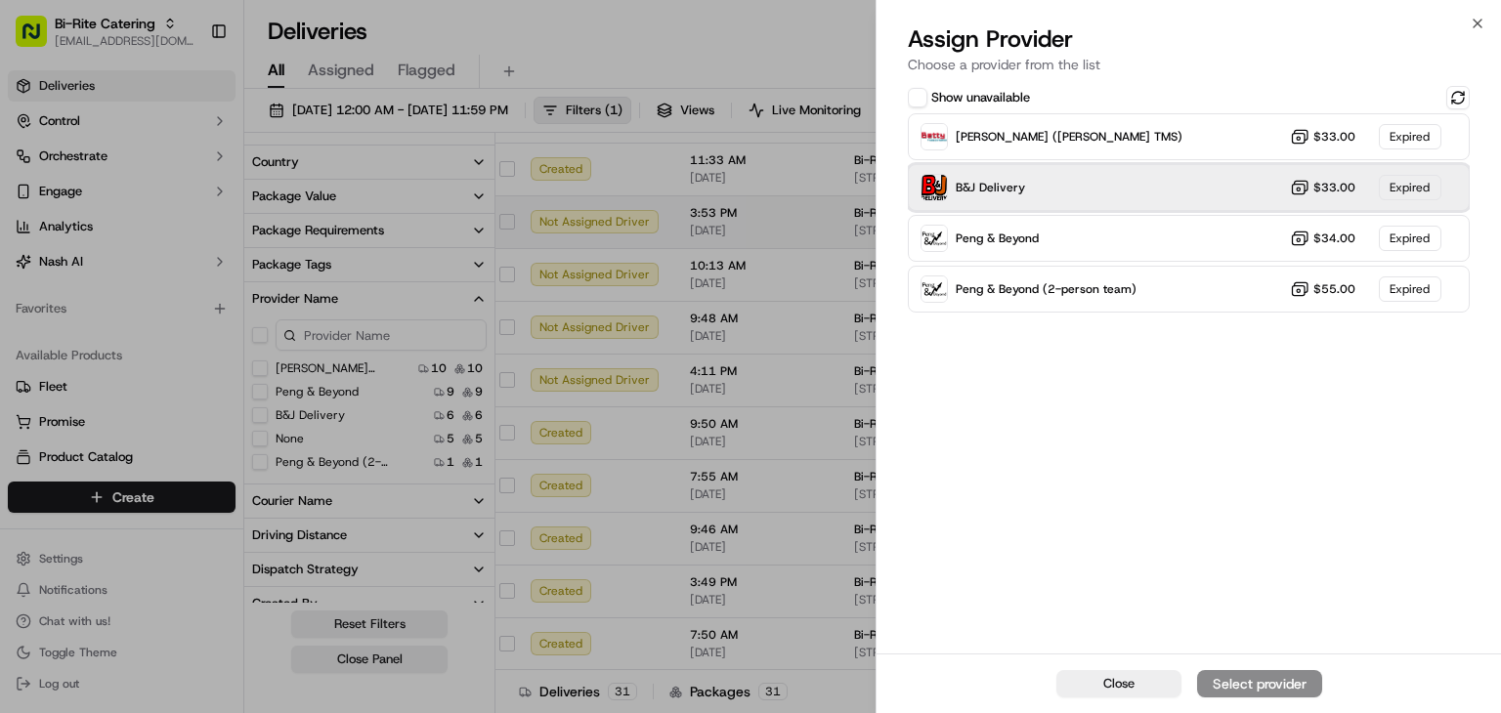
click at [1181, 192] on div "B&J Delivery $33.00 Expired" at bounding box center [1189, 187] width 562 height 47
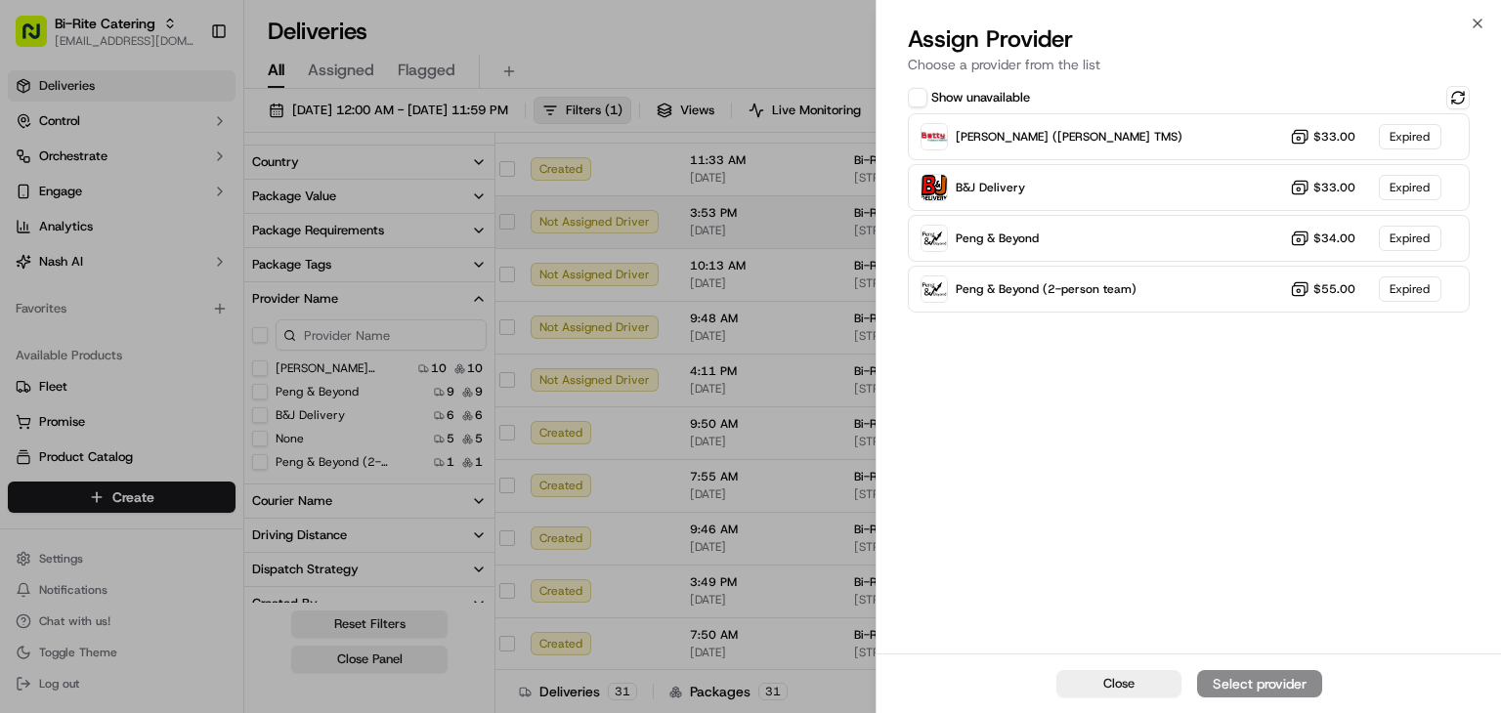
click at [1468, 82] on div "Show unavailable Betty (Nash TMS) $33.00 Expired B&J Delivery $33.00 Expired Pe…" at bounding box center [1189, 368] width 624 height 572
click at [1455, 93] on button at bounding box center [1457, 97] width 23 height 23
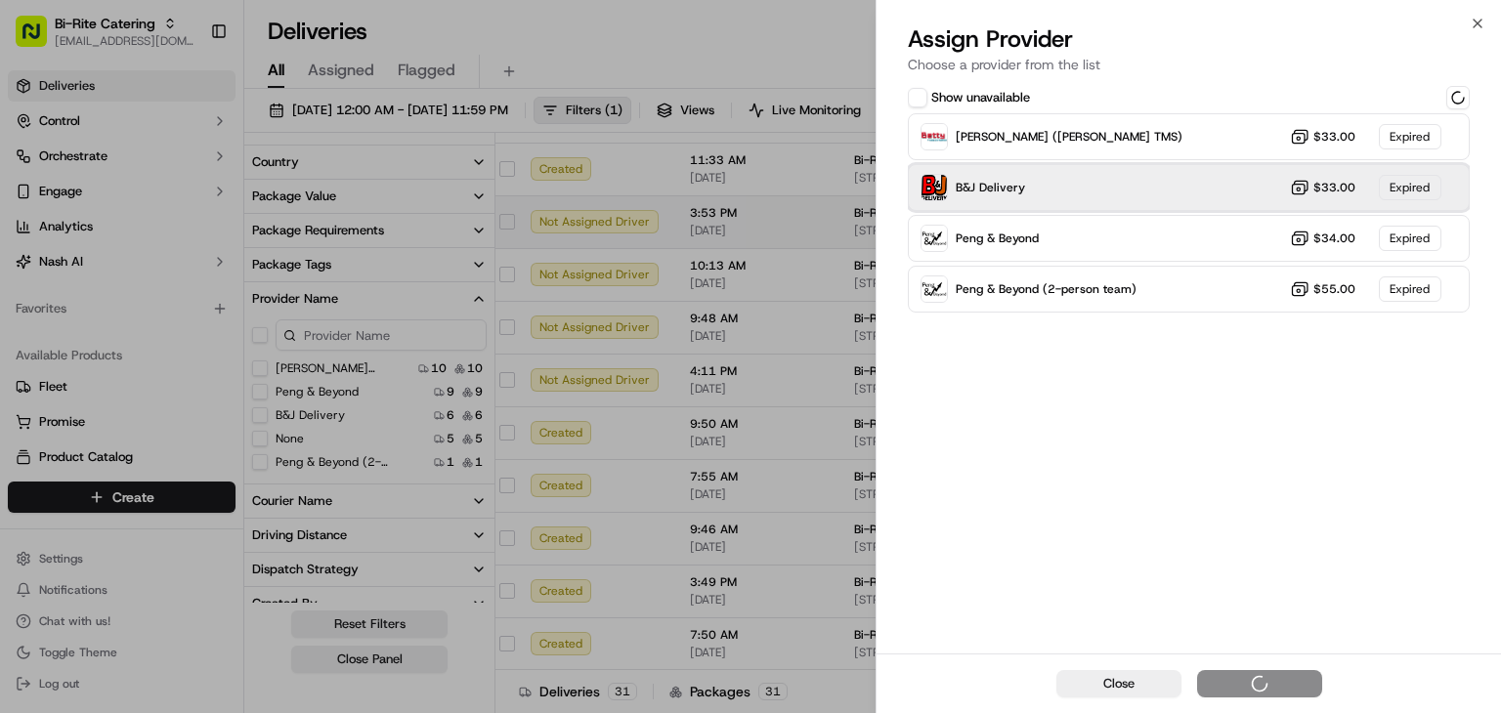
click at [1172, 181] on div "B&J Delivery $33.00 Expired" at bounding box center [1189, 187] width 562 height 47
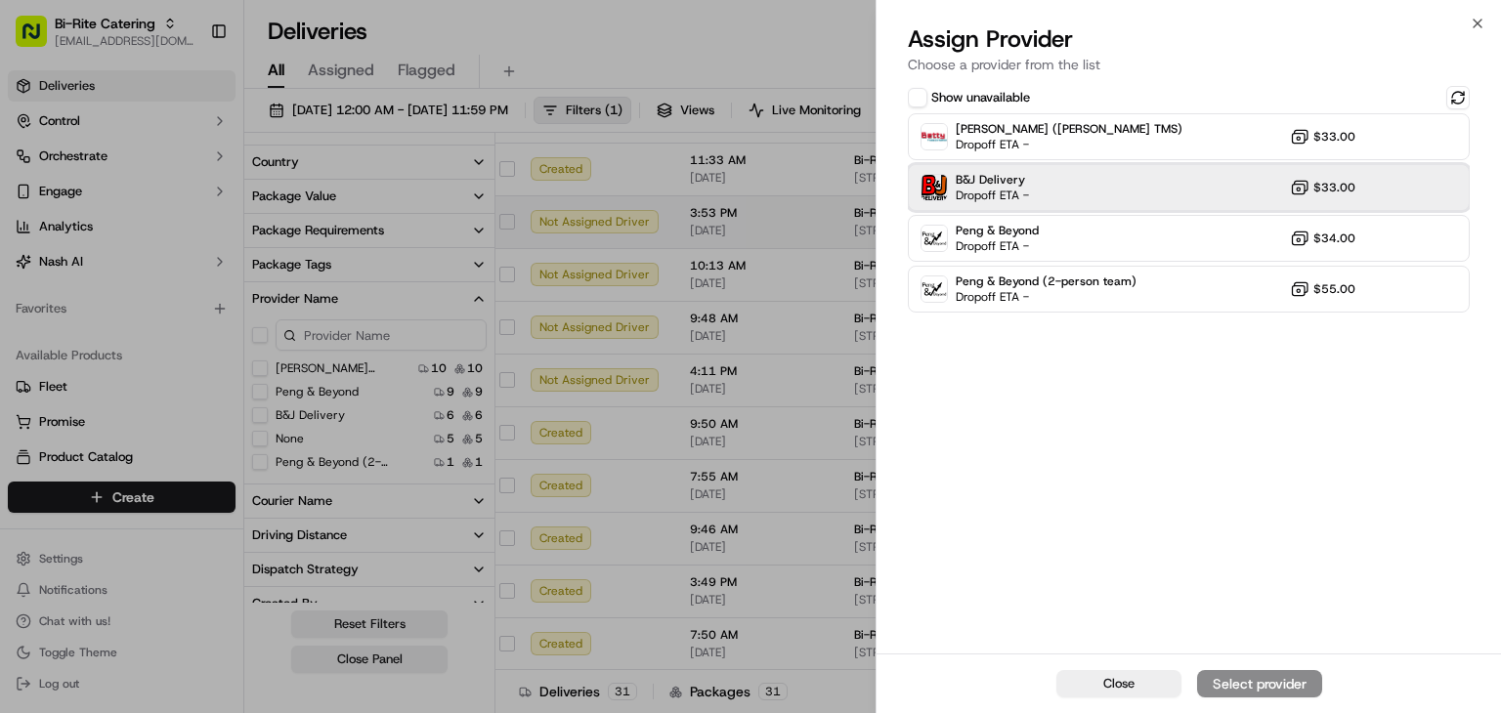
click at [1081, 188] on div "B&J Delivery Dropoff ETA - $33.00" at bounding box center [1189, 187] width 562 height 47
click at [1277, 675] on div "Assign Provider" at bounding box center [1260, 684] width 96 height 20
drag, startPoint x: 712, startPoint y: 513, endPoint x: 794, endPoint y: 512, distance: 81.1
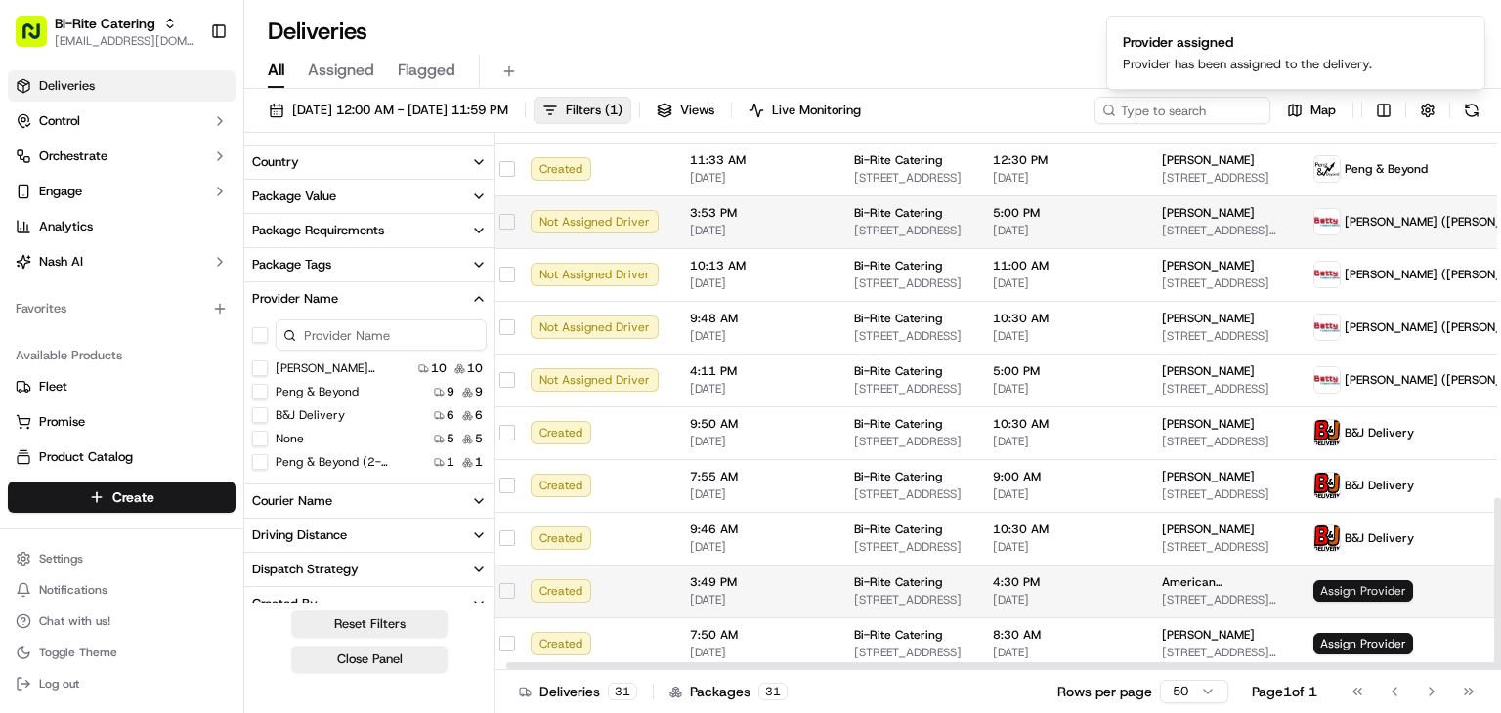
click at [1327, 594] on span "Assign Provider" at bounding box center [1363, 590] width 100 height 21
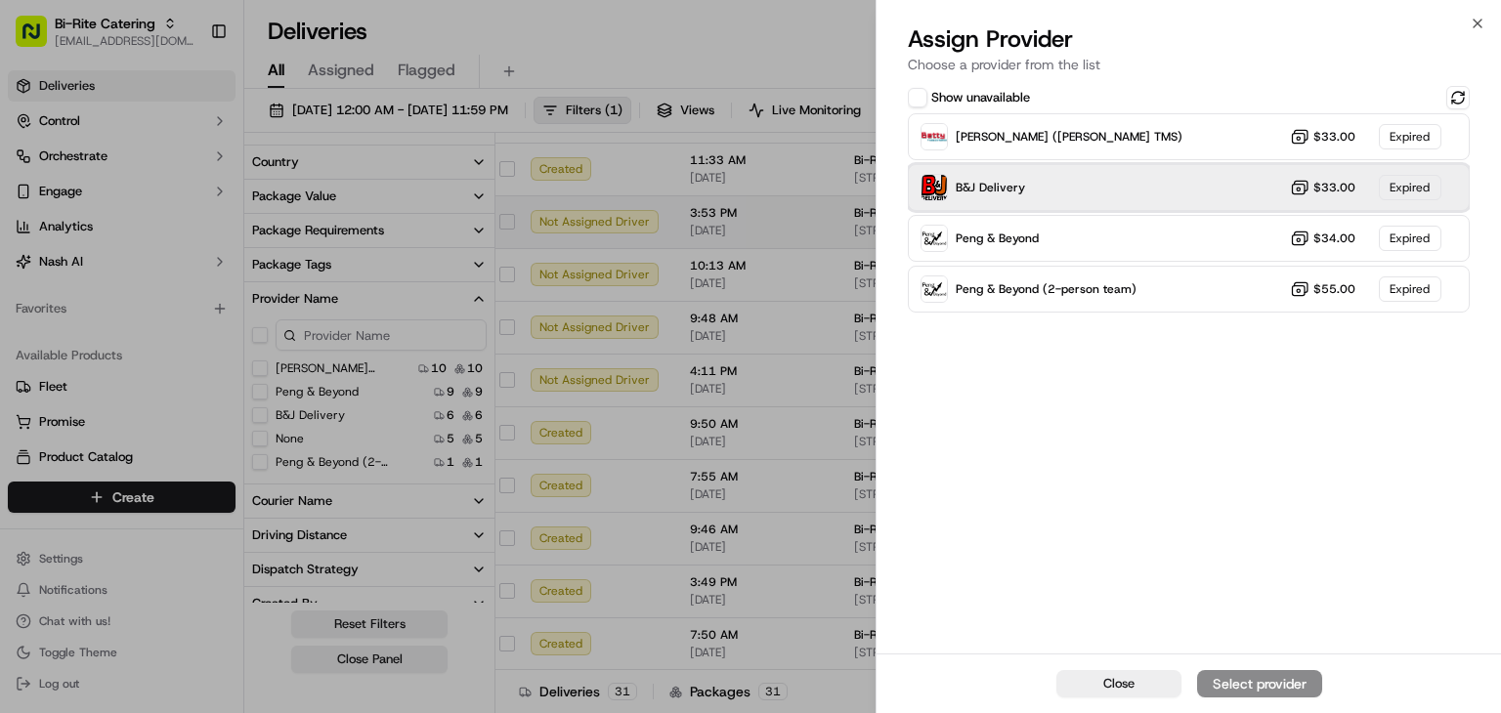
click at [1166, 190] on div "B&J Delivery $33.00 Expired" at bounding box center [1189, 187] width 562 height 47
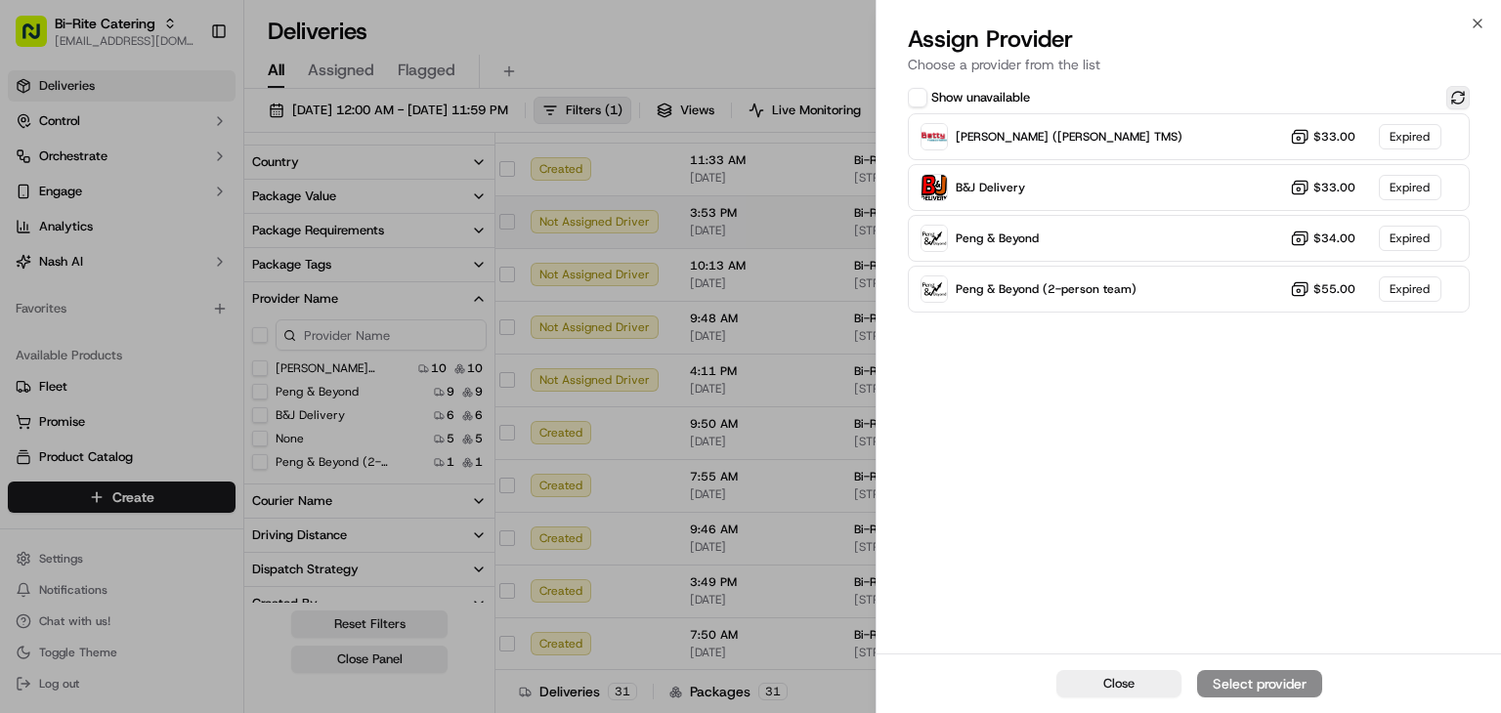
click at [1461, 99] on button at bounding box center [1457, 97] width 23 height 23
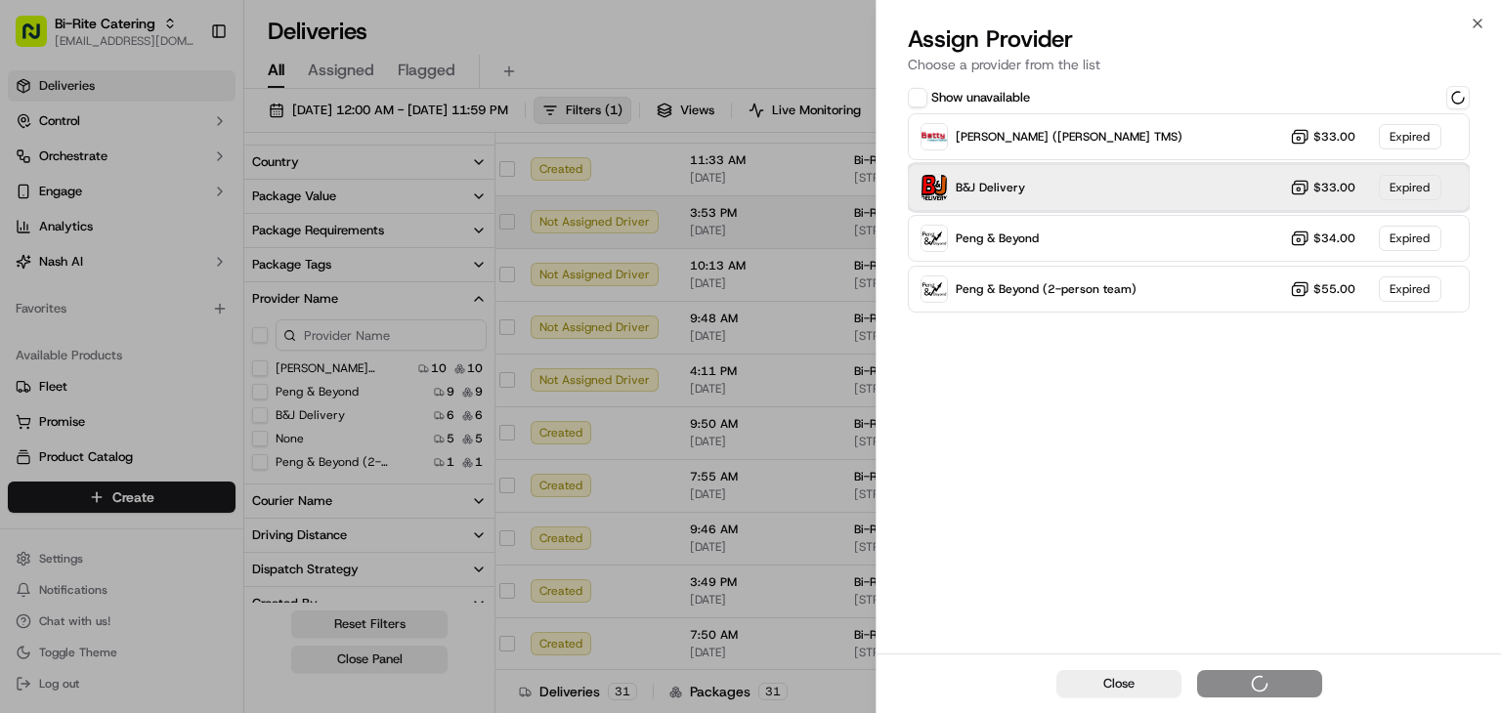
click at [1173, 181] on div "B&J Delivery $33.00 Expired" at bounding box center [1189, 187] width 562 height 47
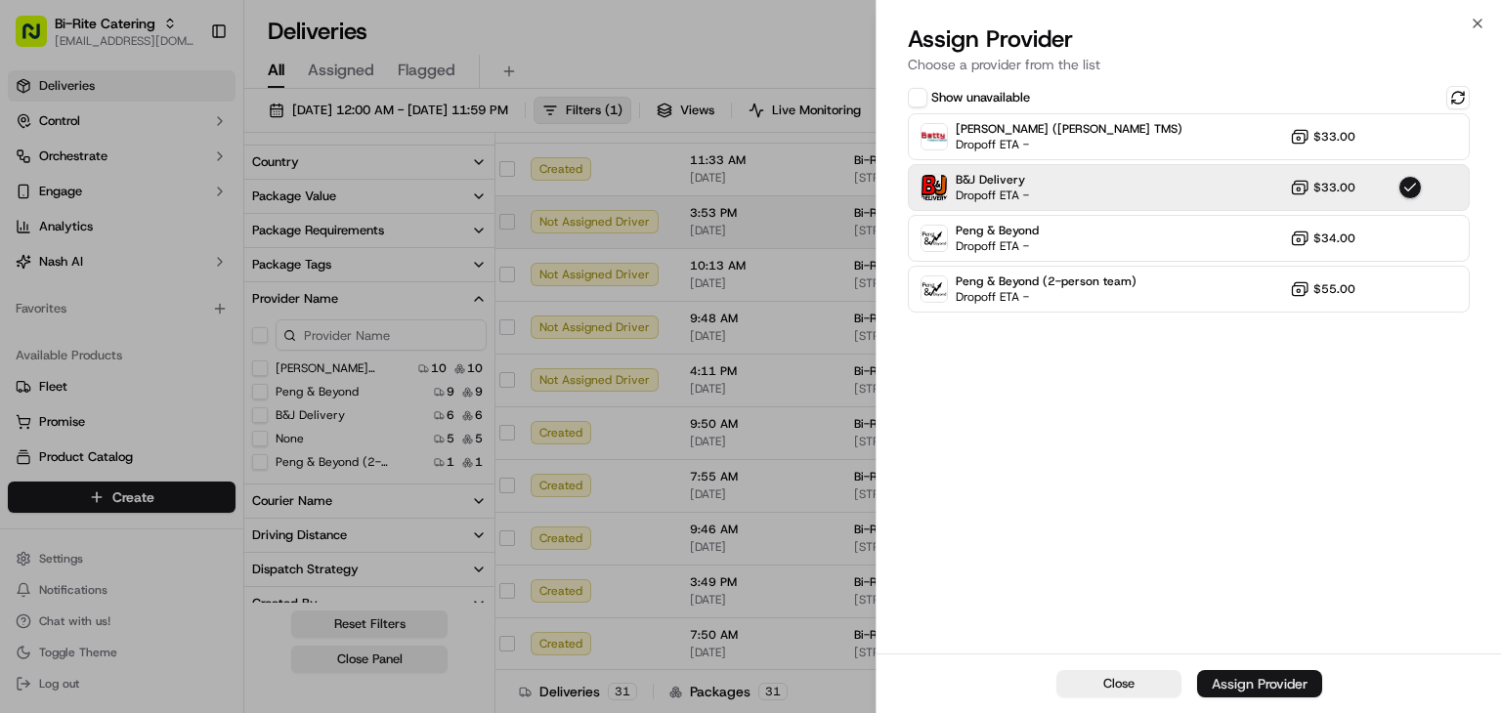
click at [1251, 693] on div "Assign Provider" at bounding box center [1260, 684] width 96 height 20
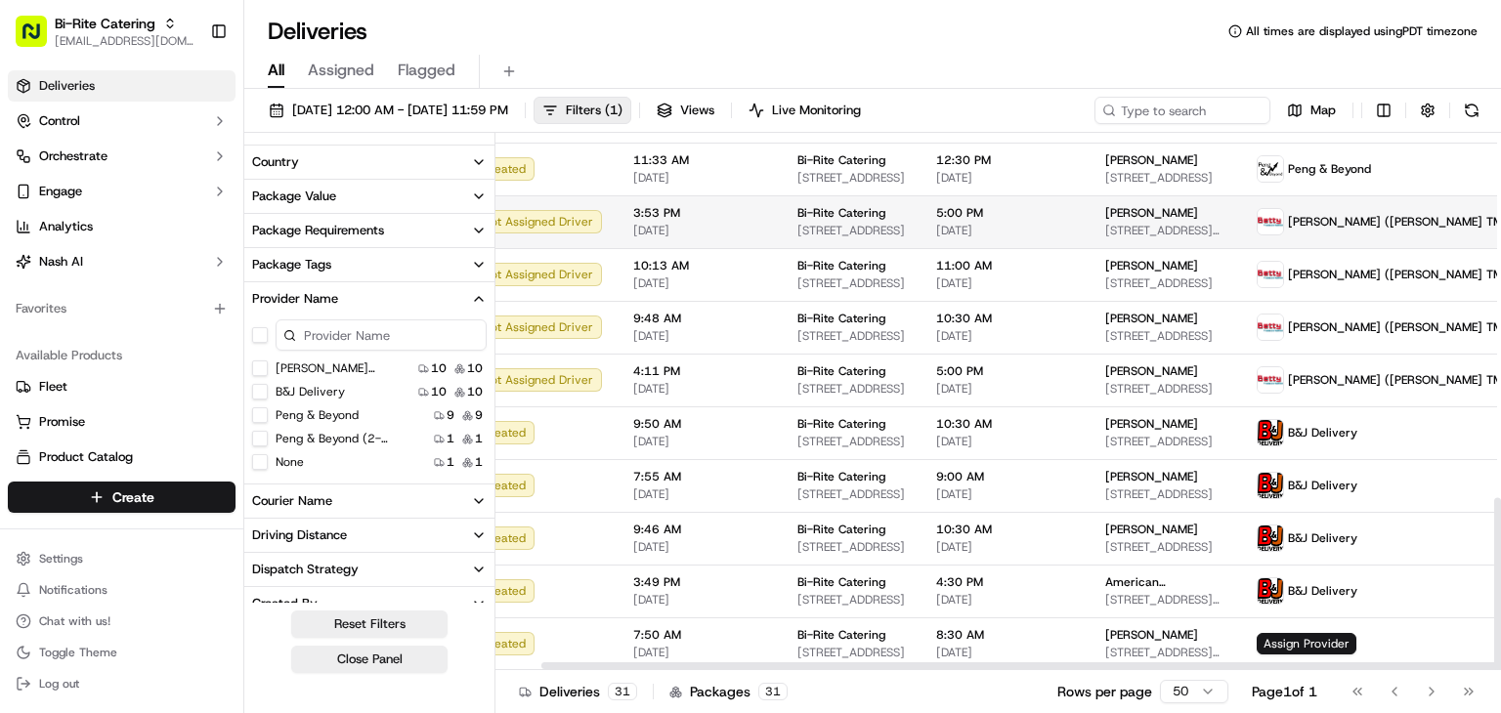
scroll to position [1137, 53]
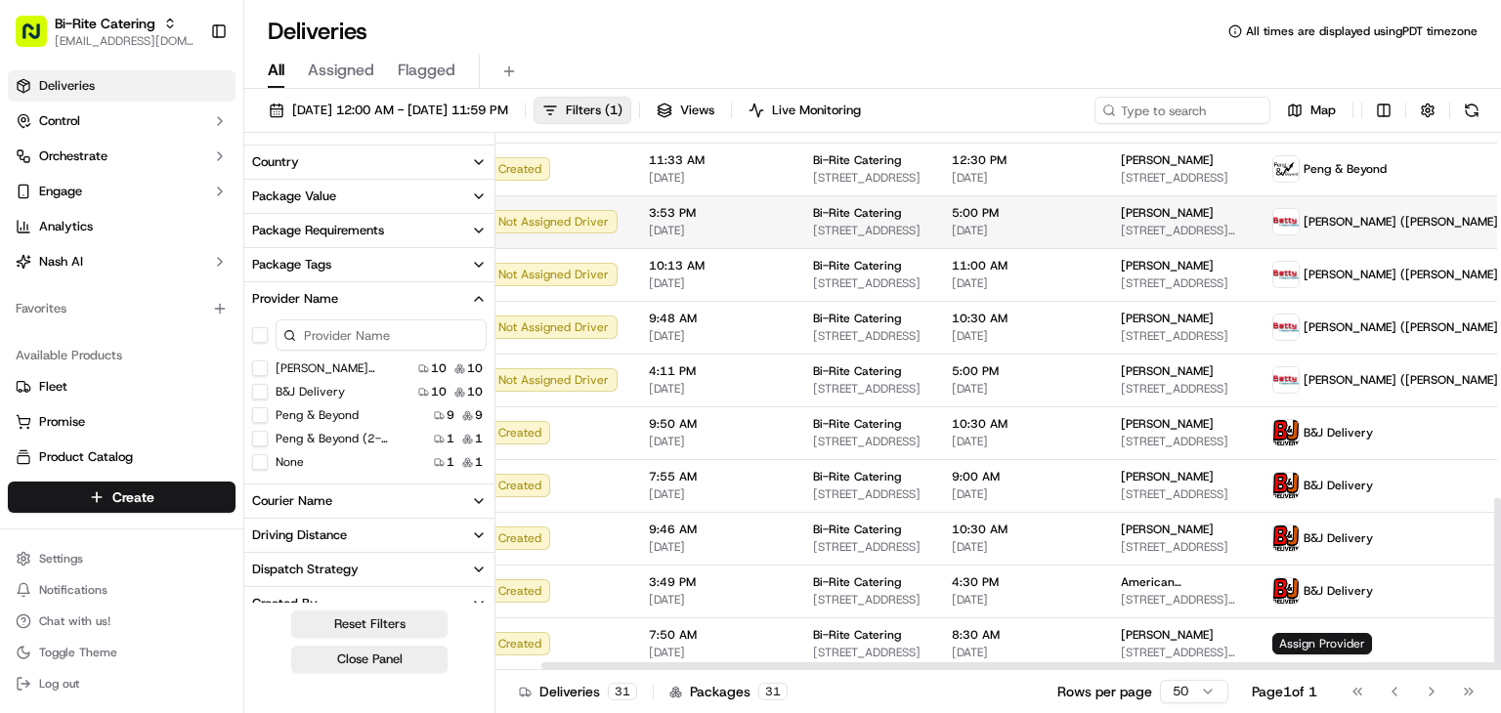
drag, startPoint x: 1348, startPoint y: 667, endPoint x: 1382, endPoint y: 658, distance: 35.6
click at [1382, 663] on div at bounding box center [1039, 666] width 996 height 7
click at [367, 443] on label "Peng & Beyond (2-person team)" at bounding box center [338, 439] width 125 height 16
click at [268, 443] on team\) "Peng & Beyond (2-person team)" at bounding box center [260, 439] width 16 height 16
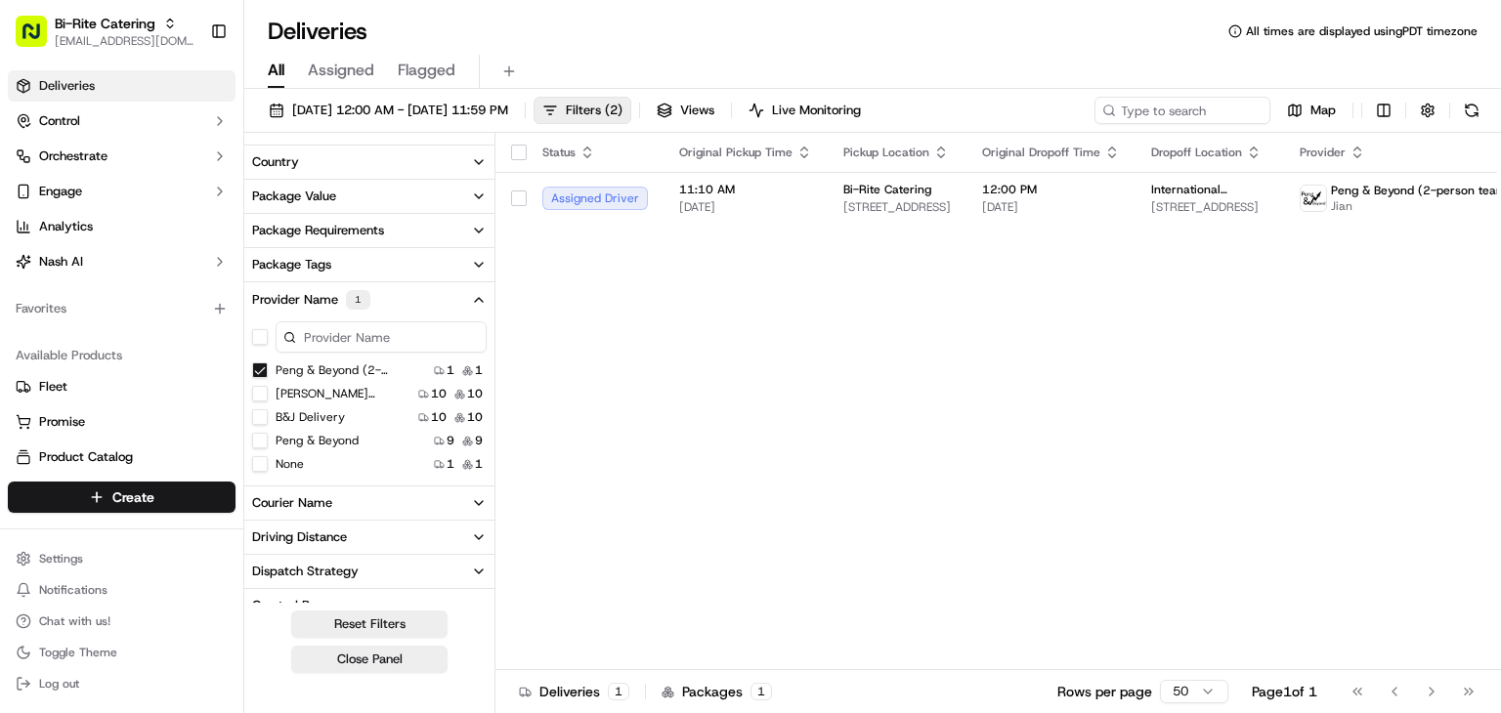
click at [261, 333] on button "button" at bounding box center [260, 337] width 16 height 16
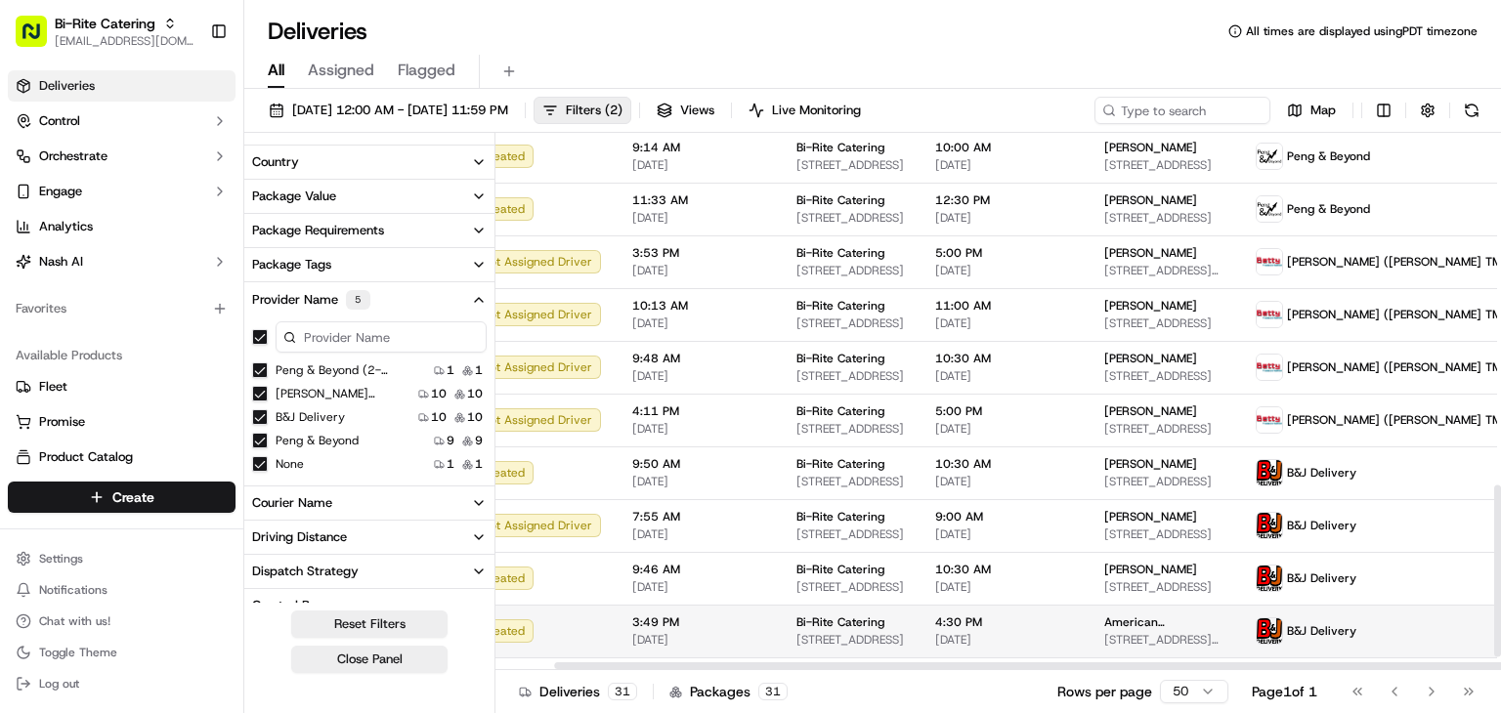
scroll to position [1137, 69]
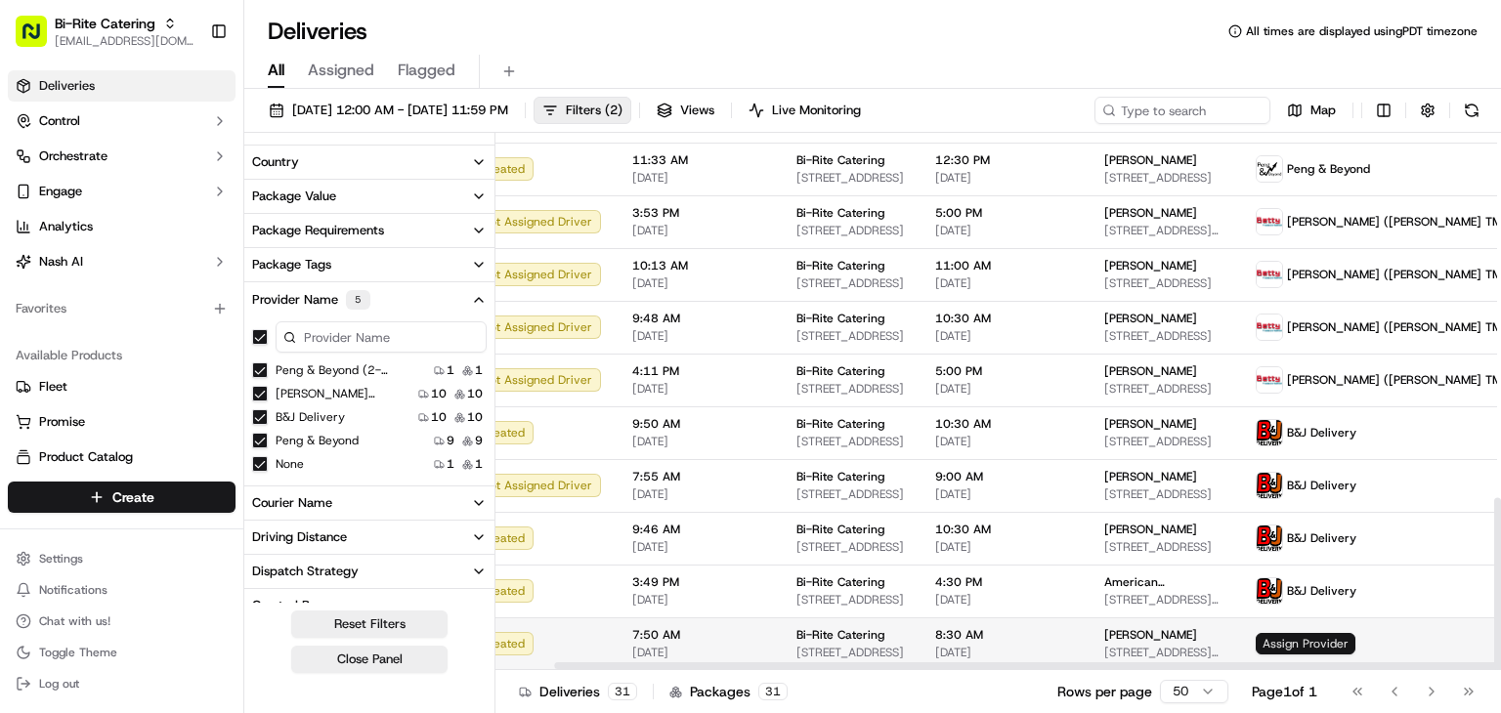
click at [1279, 637] on span "Assign Provider" at bounding box center [1306, 643] width 100 height 21
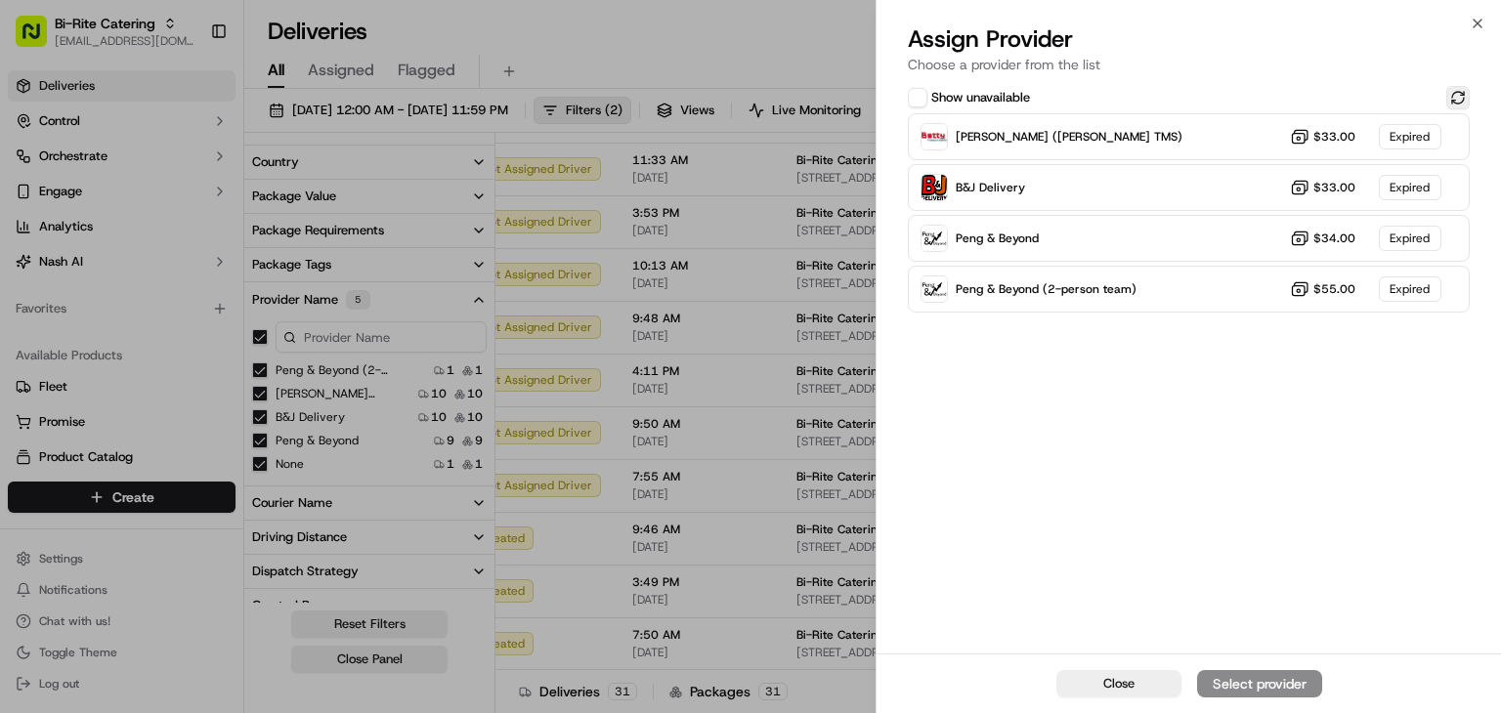
click at [1457, 95] on button at bounding box center [1457, 97] width 23 height 23
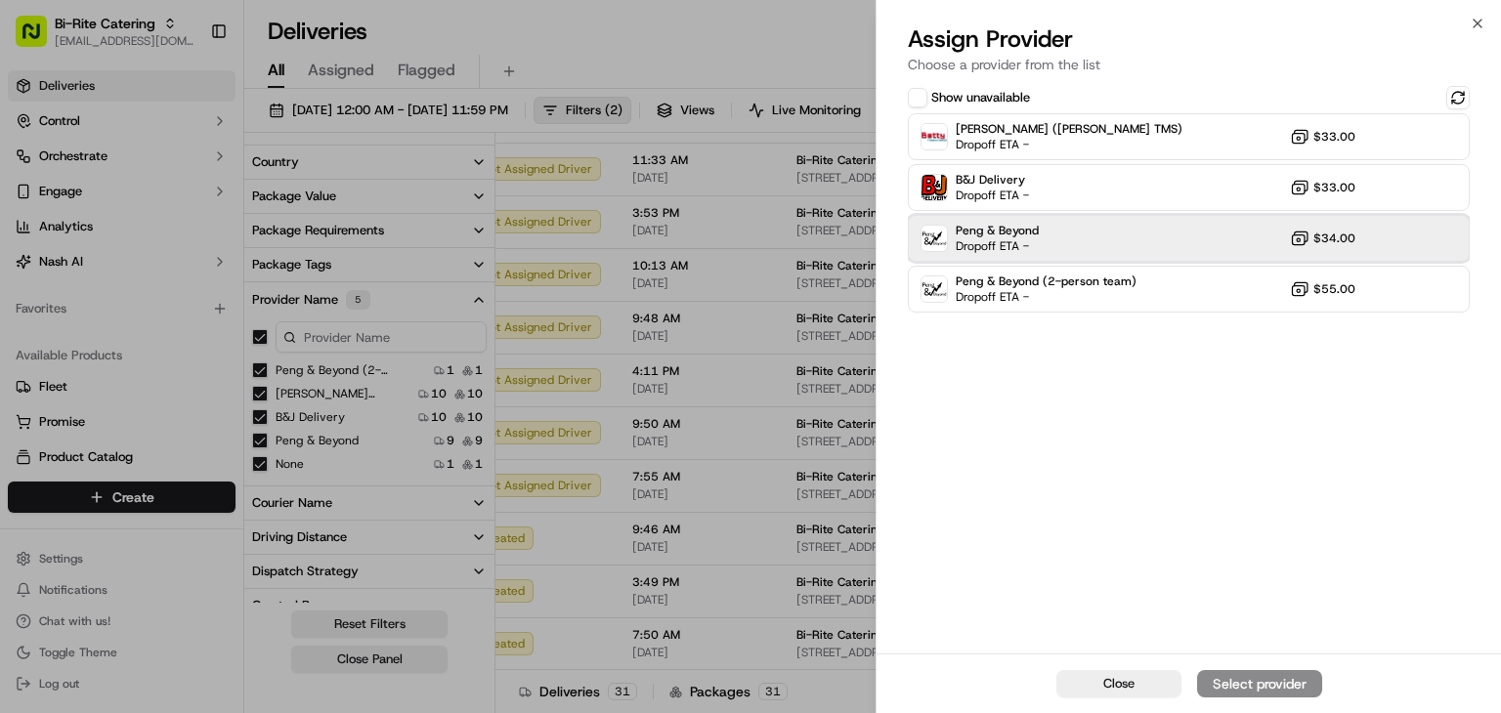
click at [1142, 243] on div "Peng & Beyond Dropoff ETA - $34.00" at bounding box center [1189, 238] width 562 height 47
click at [1309, 696] on button "Assign Provider" at bounding box center [1259, 683] width 125 height 27
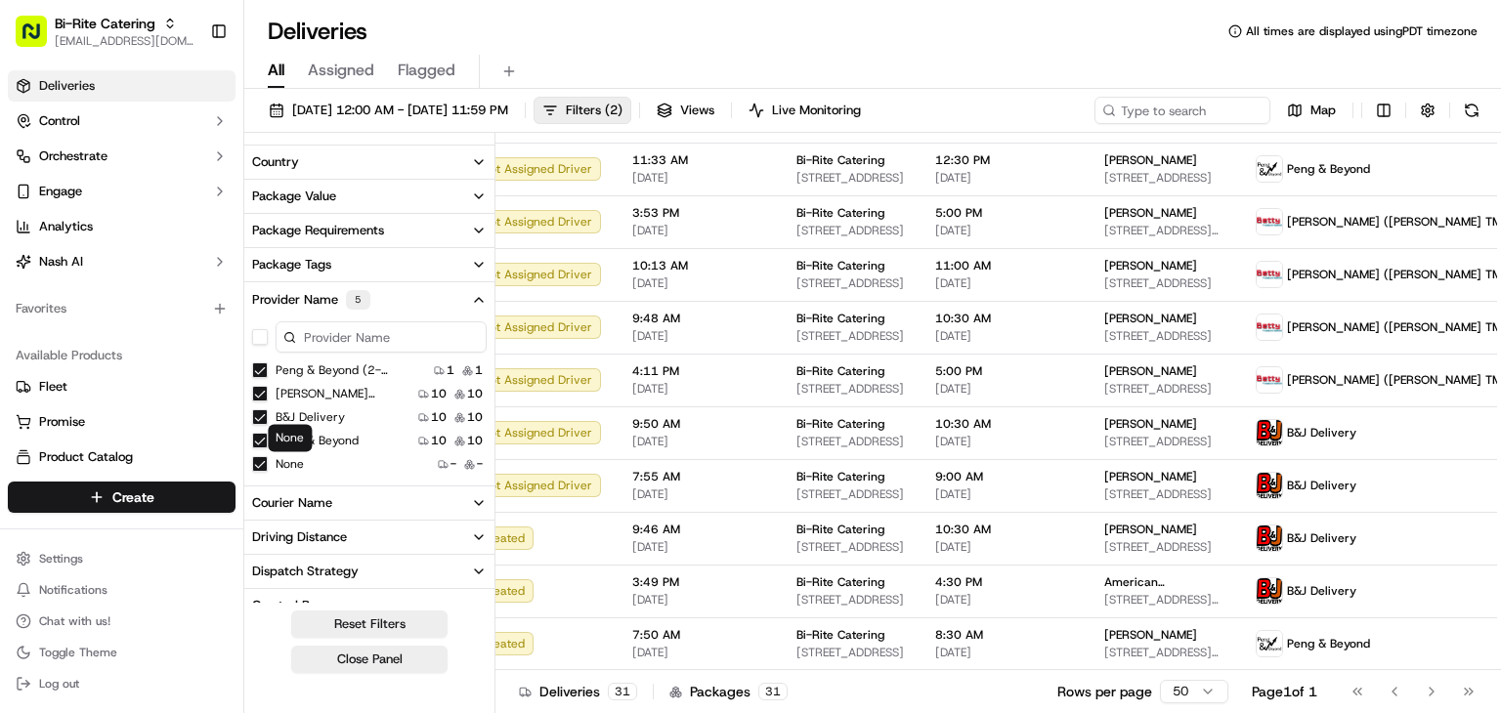
click at [259, 458] on button "None" at bounding box center [260, 464] width 16 height 16
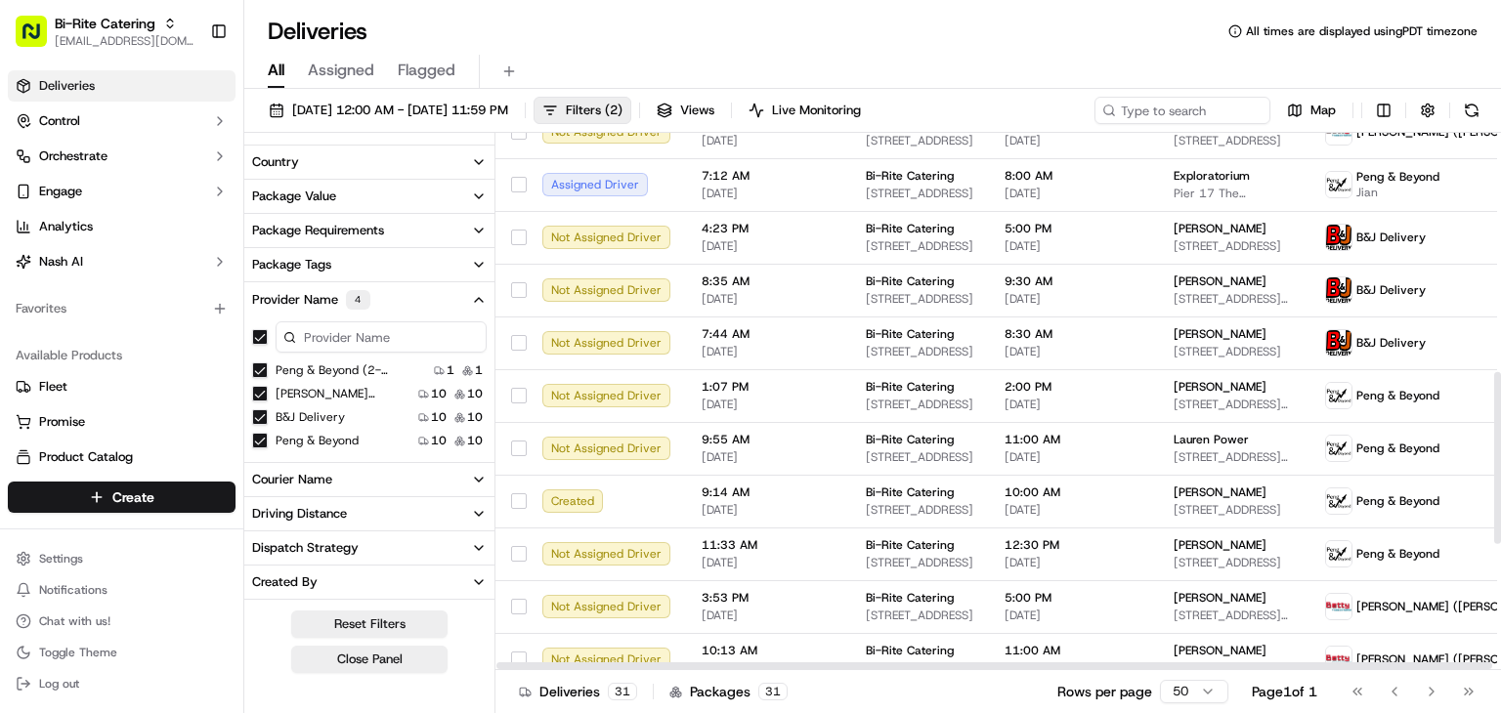
scroll to position [774, 0]
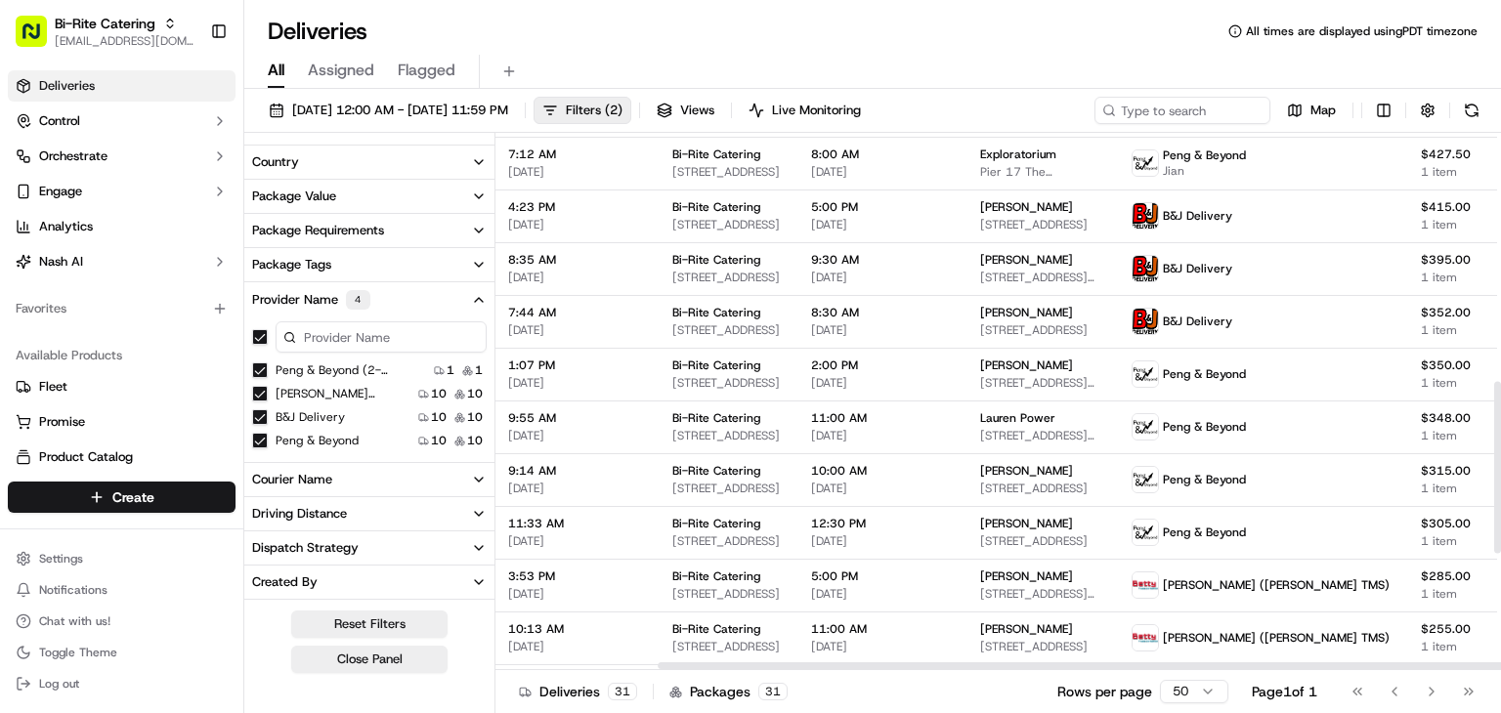
drag, startPoint x: 1057, startPoint y: 665, endPoint x: 1309, endPoint y: 656, distance: 251.3
click at [1309, 663] on div at bounding box center [1156, 666] width 996 height 7
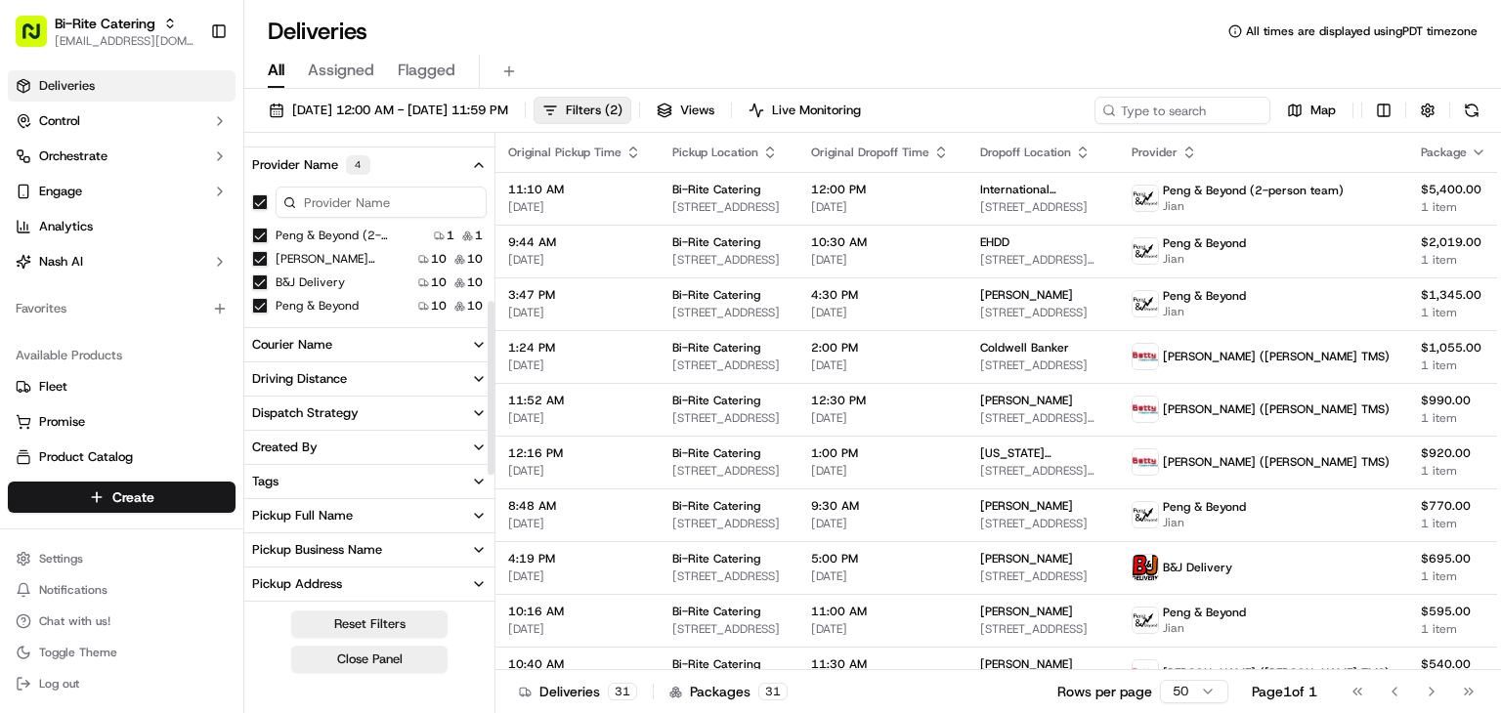
scroll to position [440, 0]
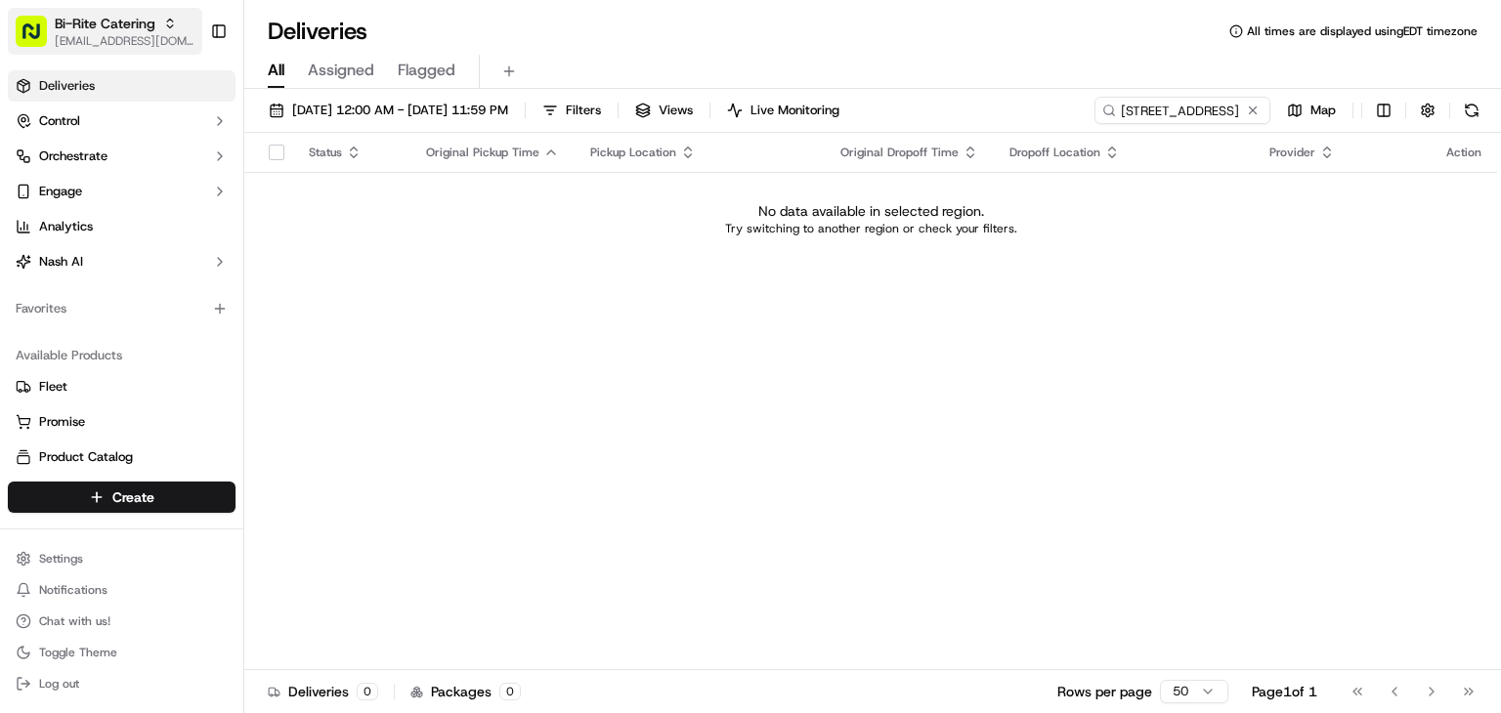
click at [142, 33] on span "[EMAIL_ADDRESS][DOMAIN_NAME]" at bounding box center [125, 41] width 140 height 16
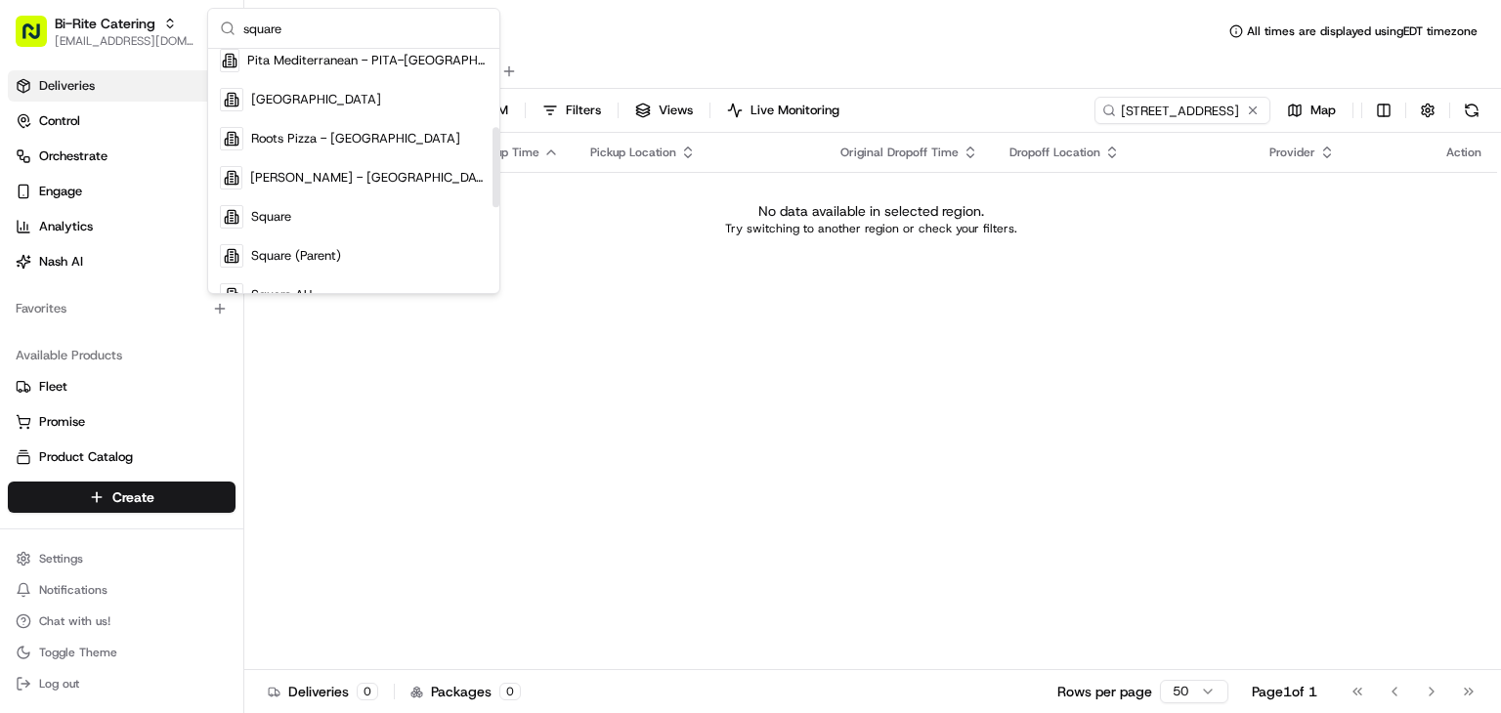
scroll to position [237, 0]
type input "square"
click at [317, 224] on div "Square" at bounding box center [353, 215] width 283 height 39
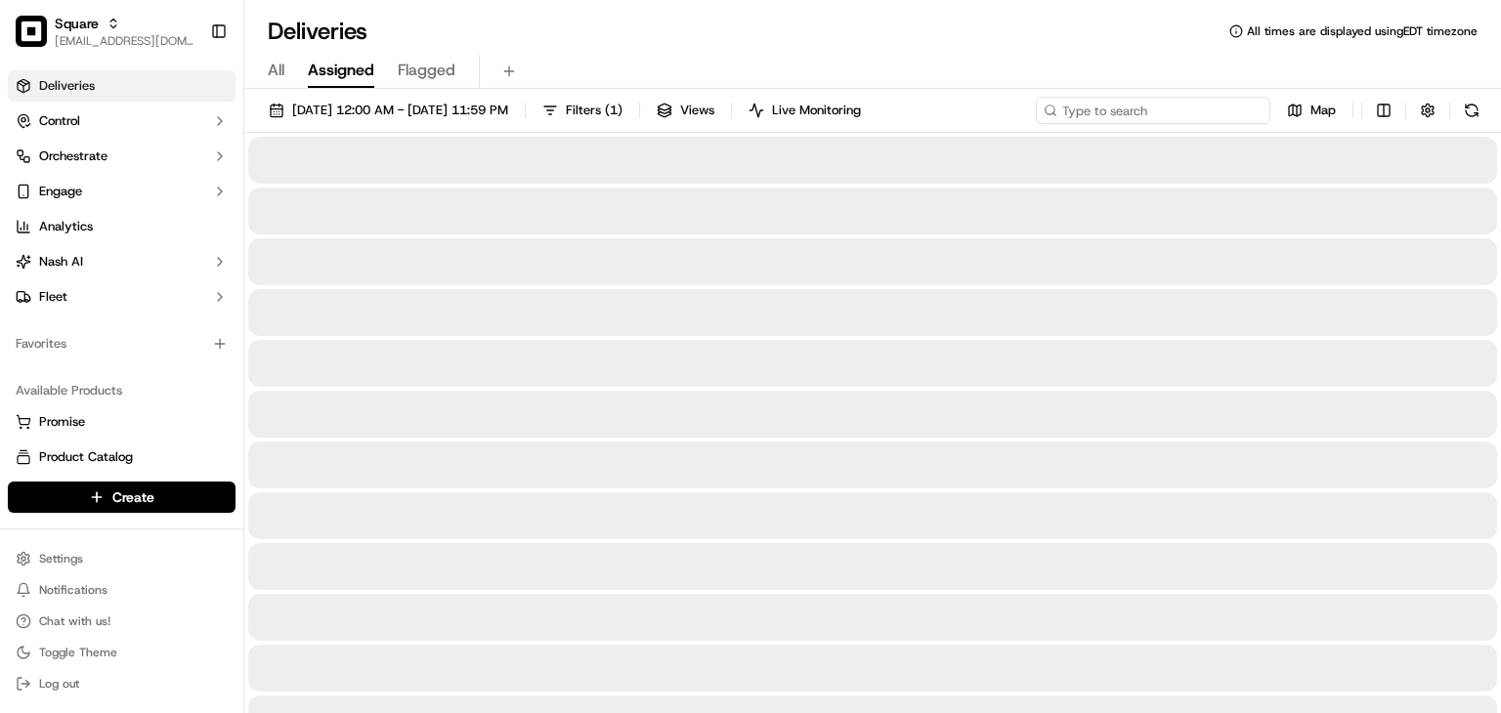
click at [1177, 107] on input at bounding box center [1153, 110] width 235 height 27
type input "i"
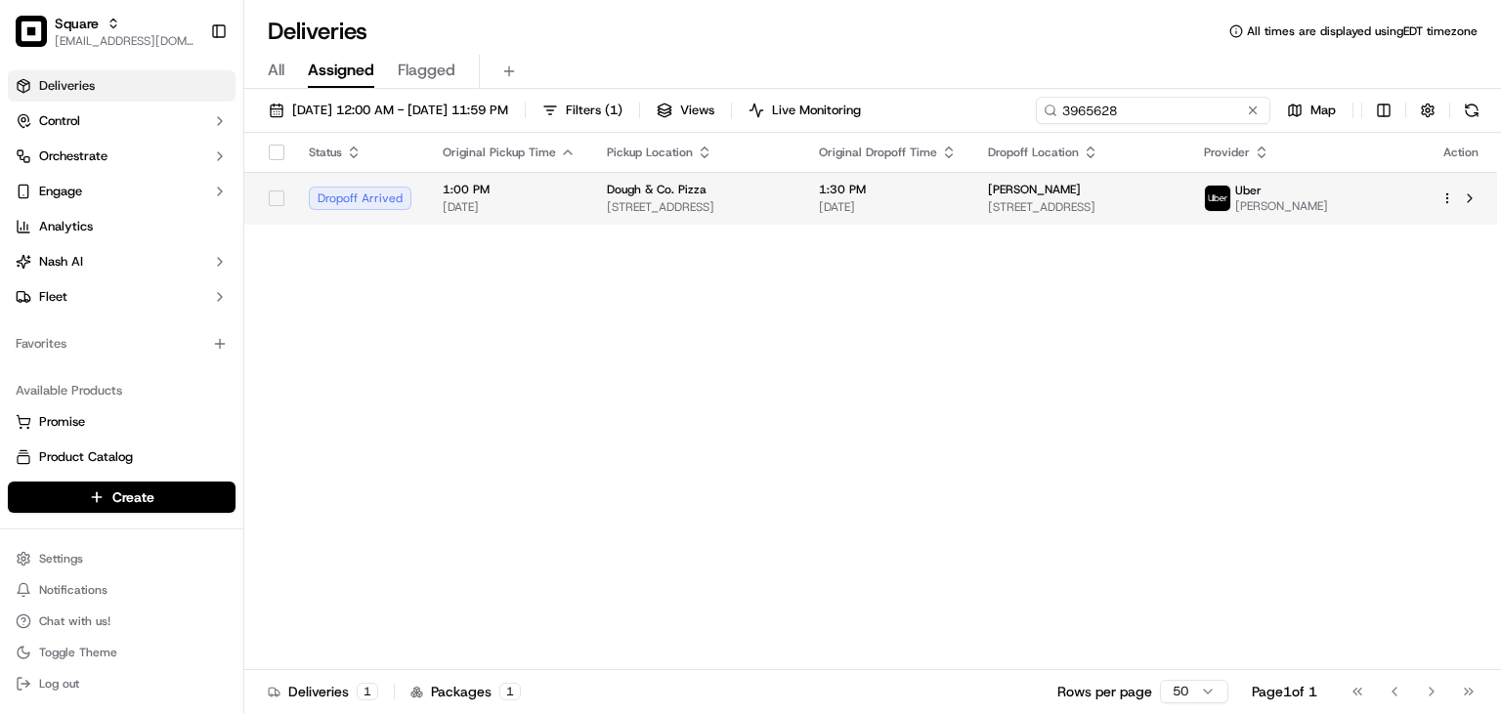
type input "3965628"
click at [981, 202] on td "[PERSON_NAME] [STREET_ADDRESS]" at bounding box center [1080, 198] width 216 height 53
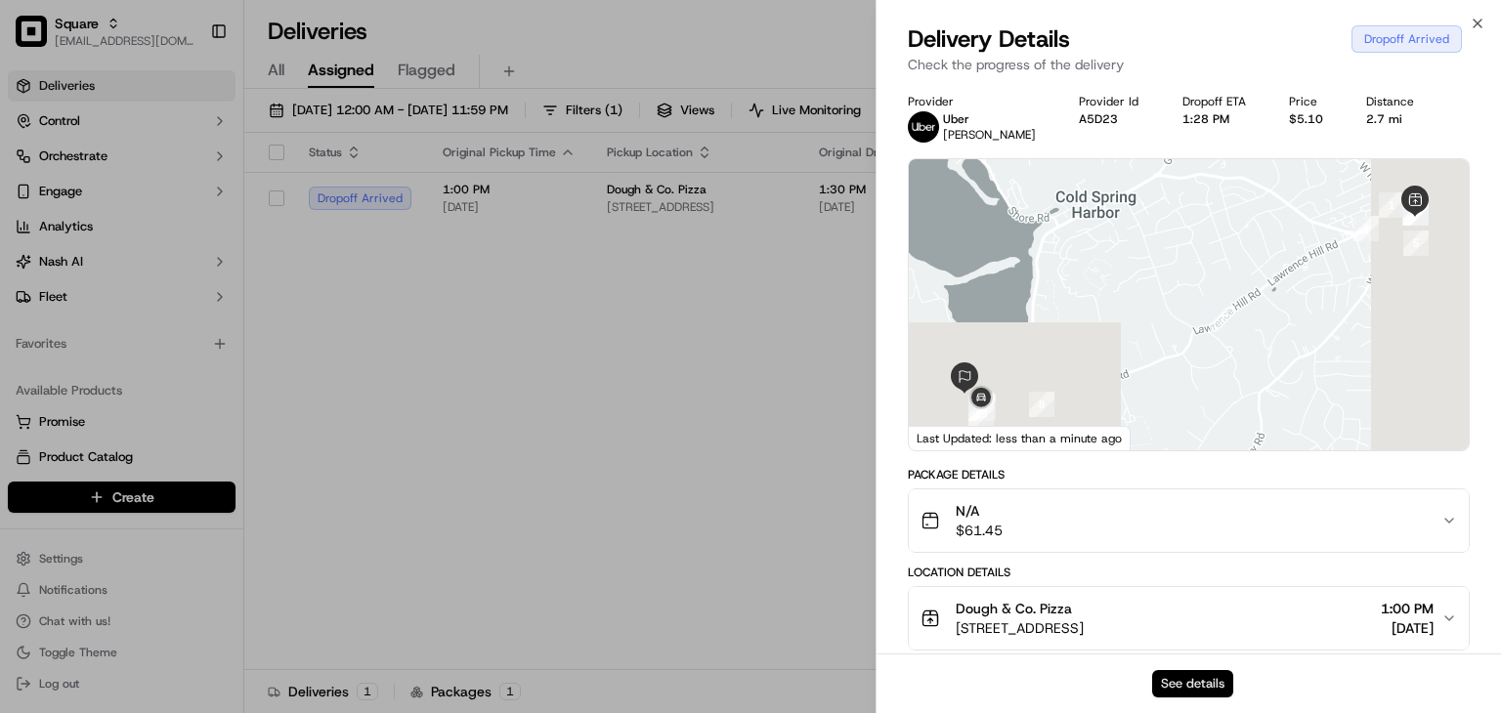
click at [1186, 685] on button "See details" at bounding box center [1192, 683] width 81 height 27
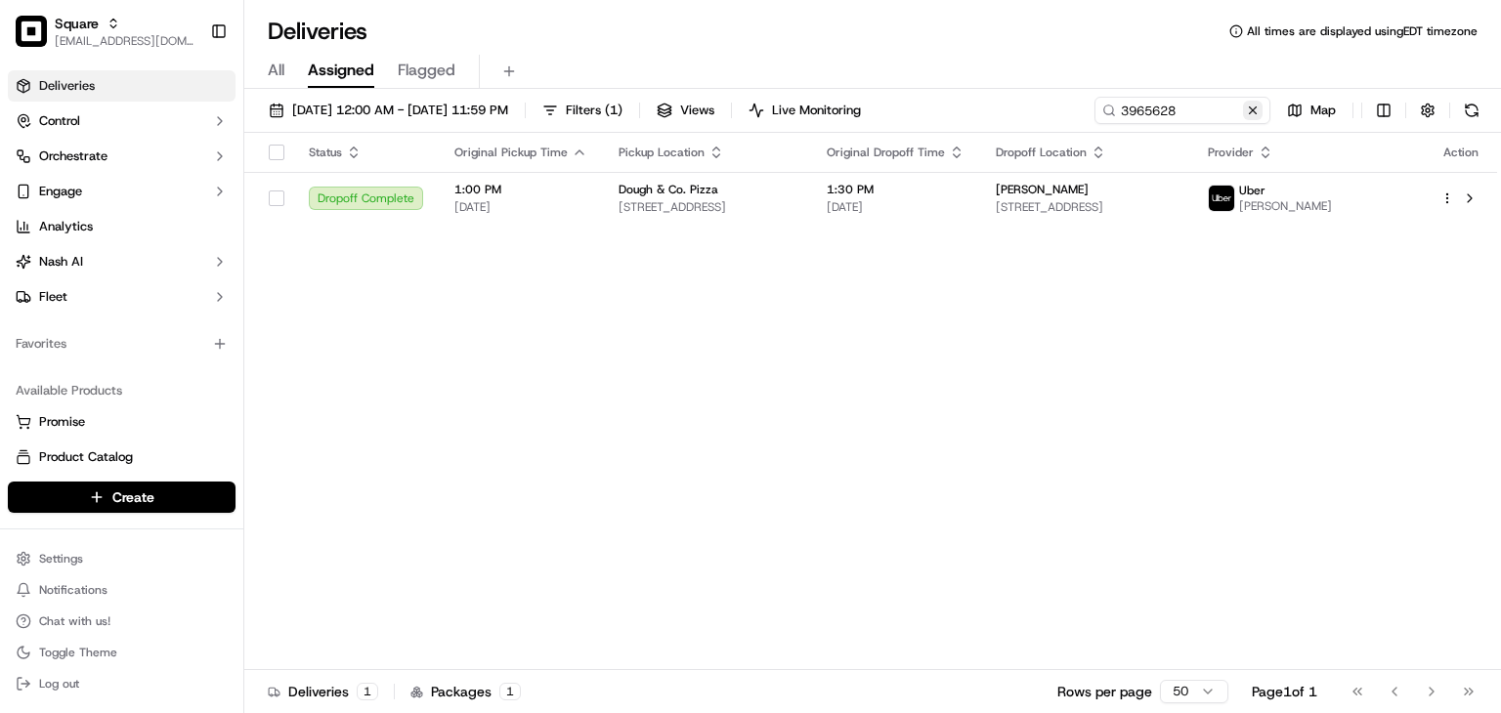
click at [1249, 108] on button at bounding box center [1253, 111] width 20 height 20
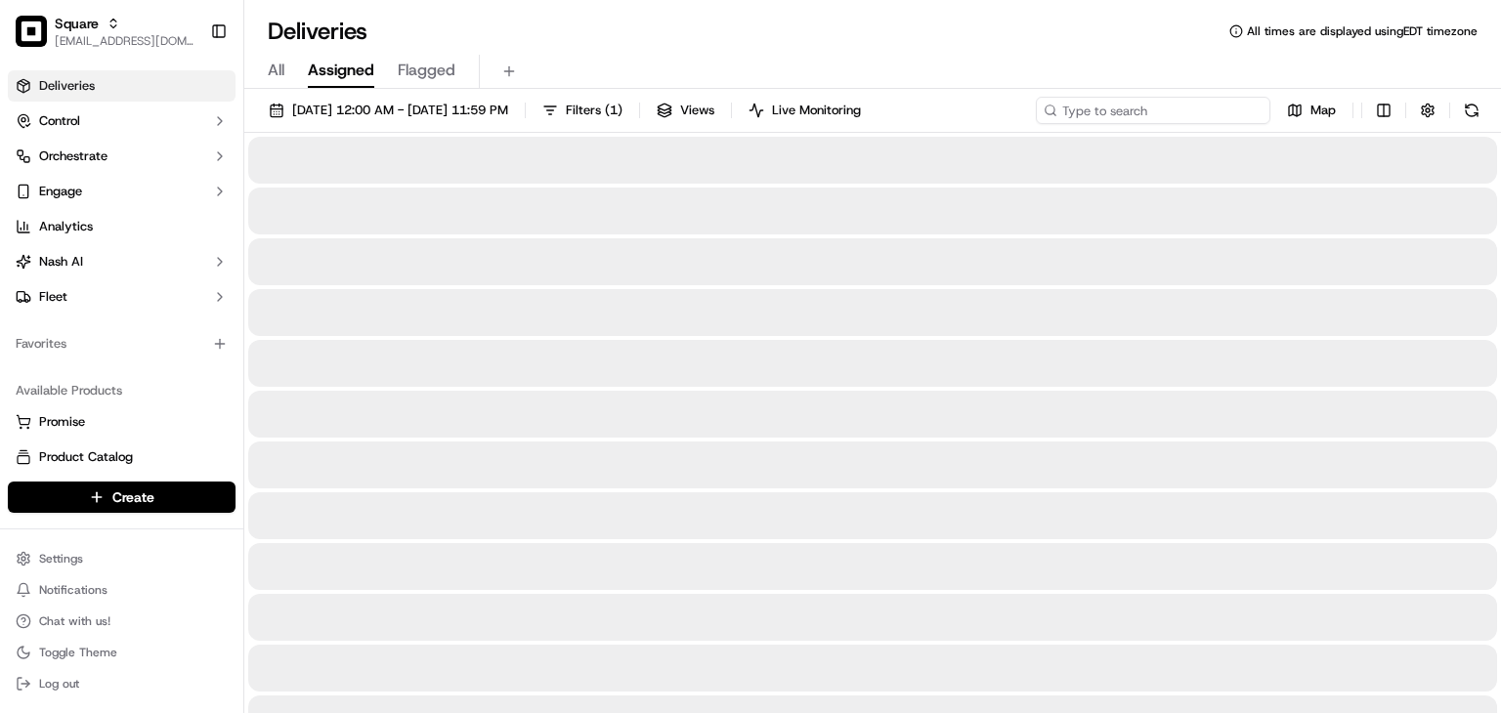
click at [1169, 101] on input at bounding box center [1153, 110] width 235 height 27
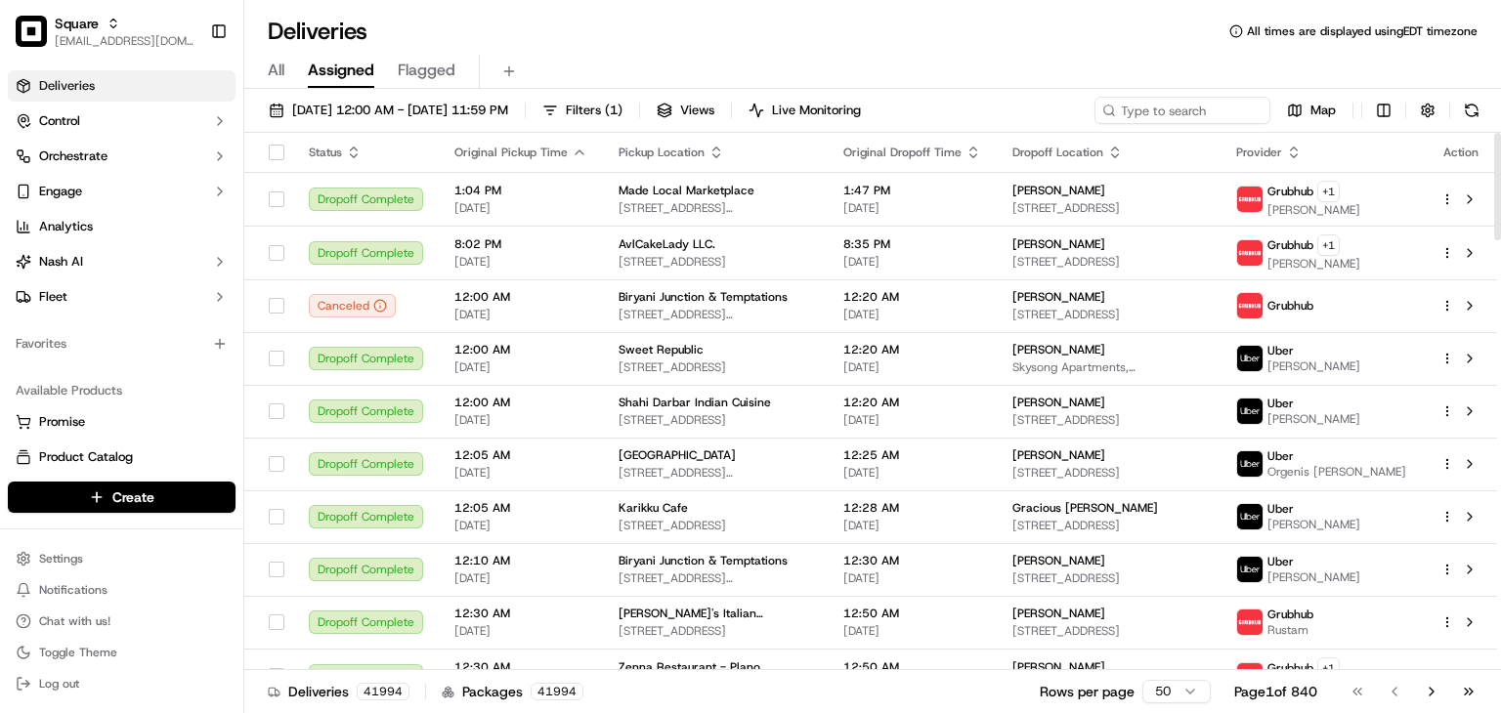
click at [500, 28] on div "Deliveries All times are displayed using EDT timezone" at bounding box center [872, 31] width 1257 height 31
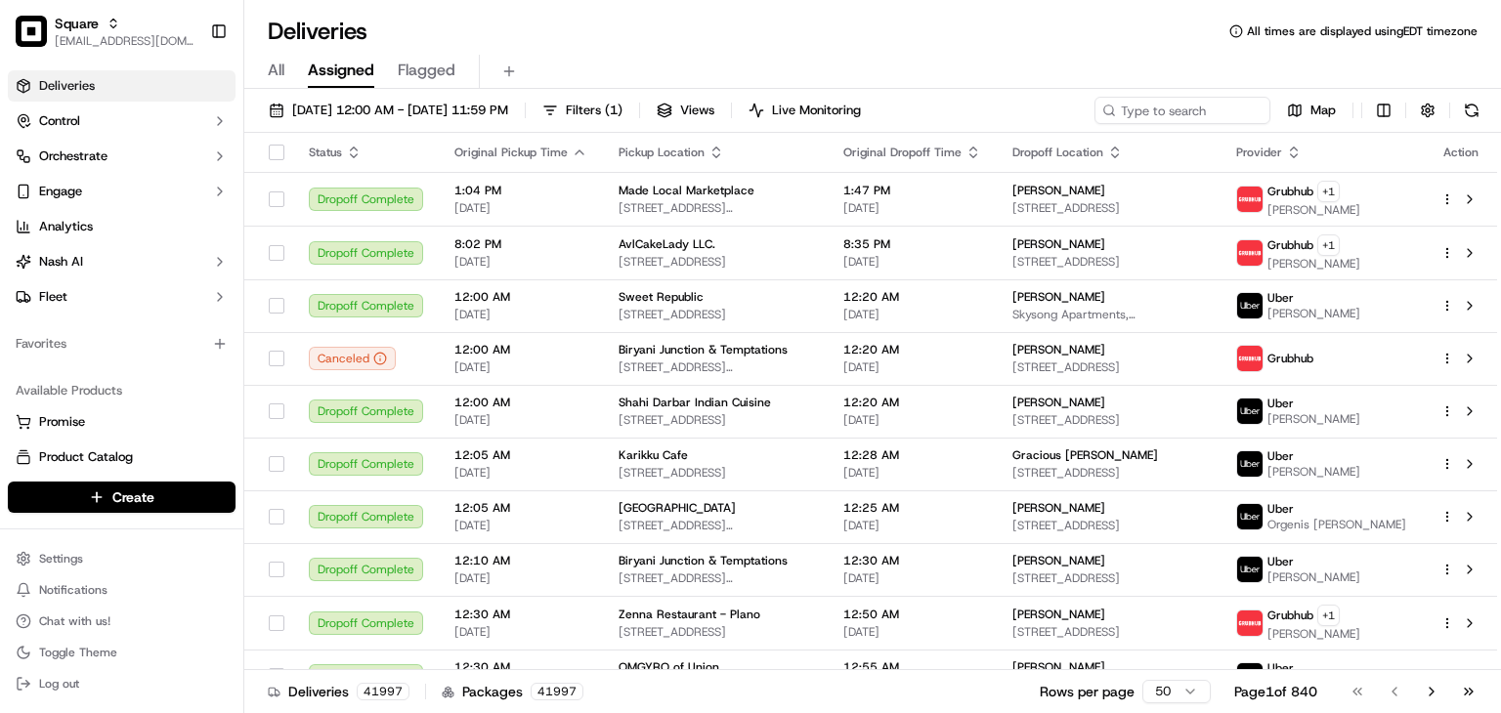
click at [782, 59] on div "All Assigned Flagged" at bounding box center [872, 72] width 1257 height 34
click at [1167, 118] on input at bounding box center [1153, 110] width 235 height 27
click at [1162, 113] on input at bounding box center [1153, 110] width 235 height 27
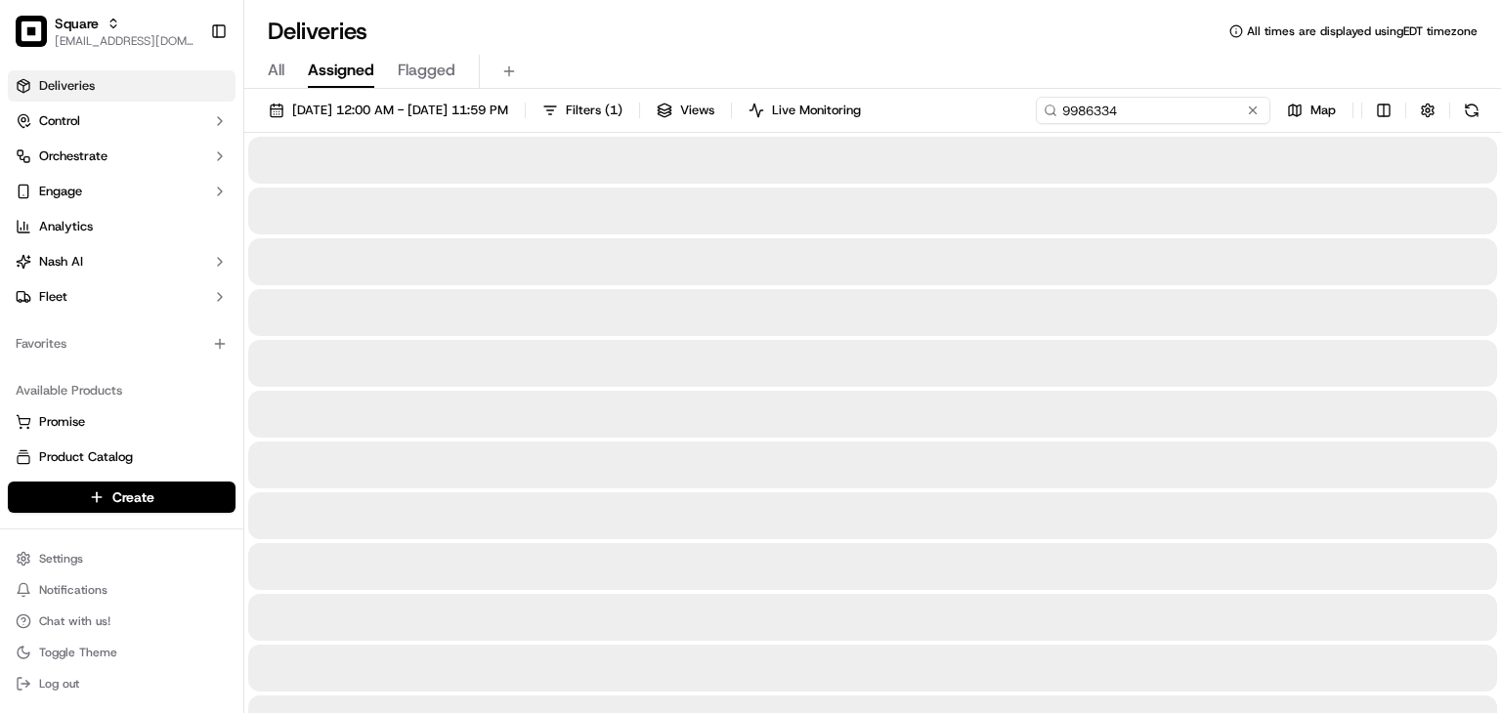
type input "9986334"
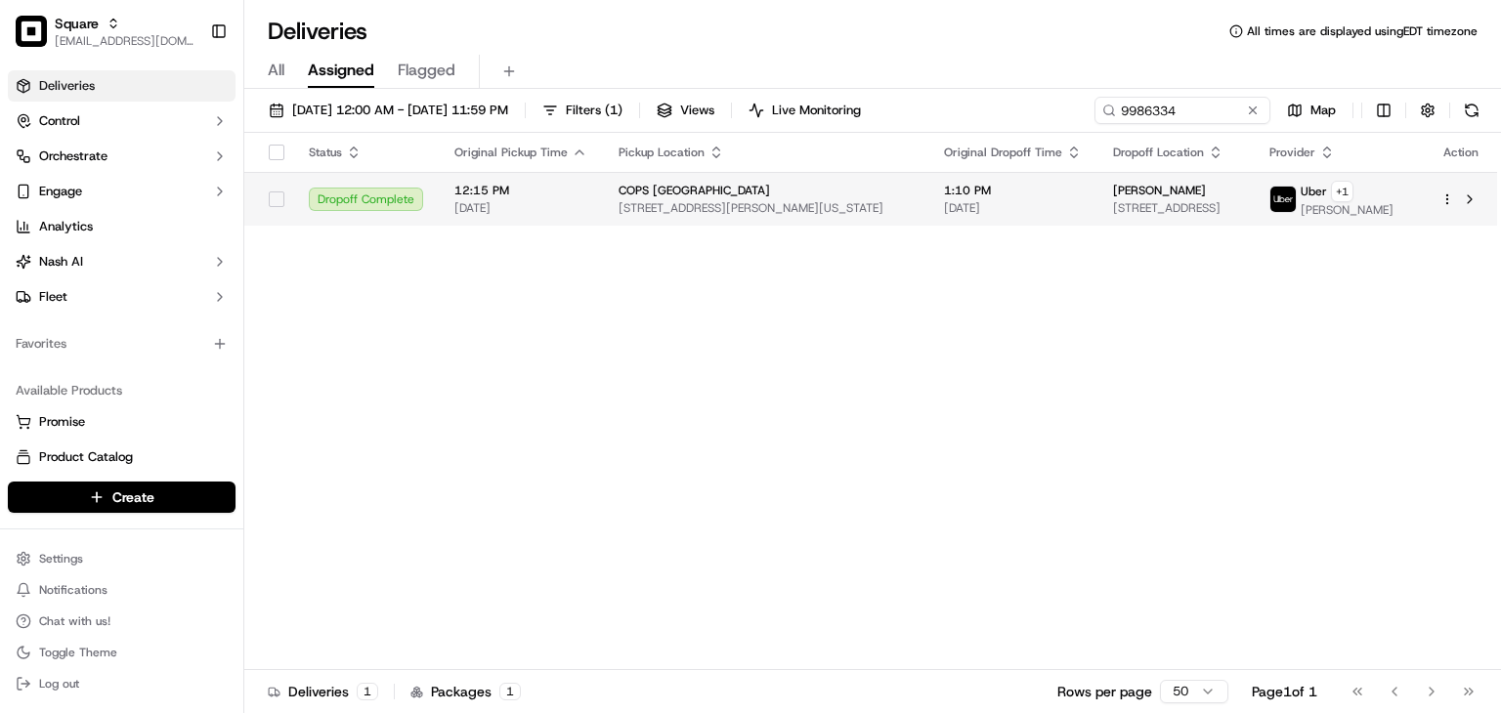
click at [944, 192] on span "1:10 PM" at bounding box center [1013, 191] width 138 height 16
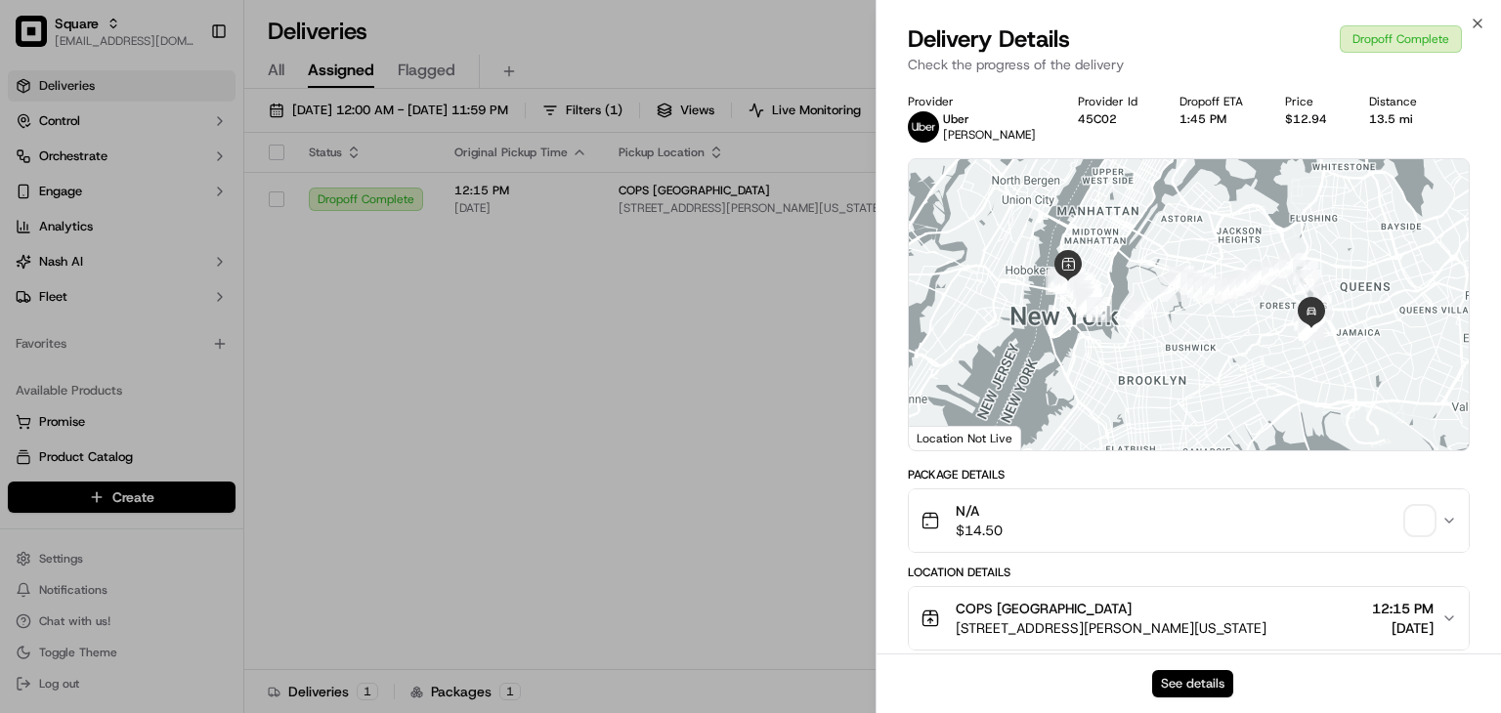
click at [1166, 689] on button "See details" at bounding box center [1192, 683] width 81 height 27
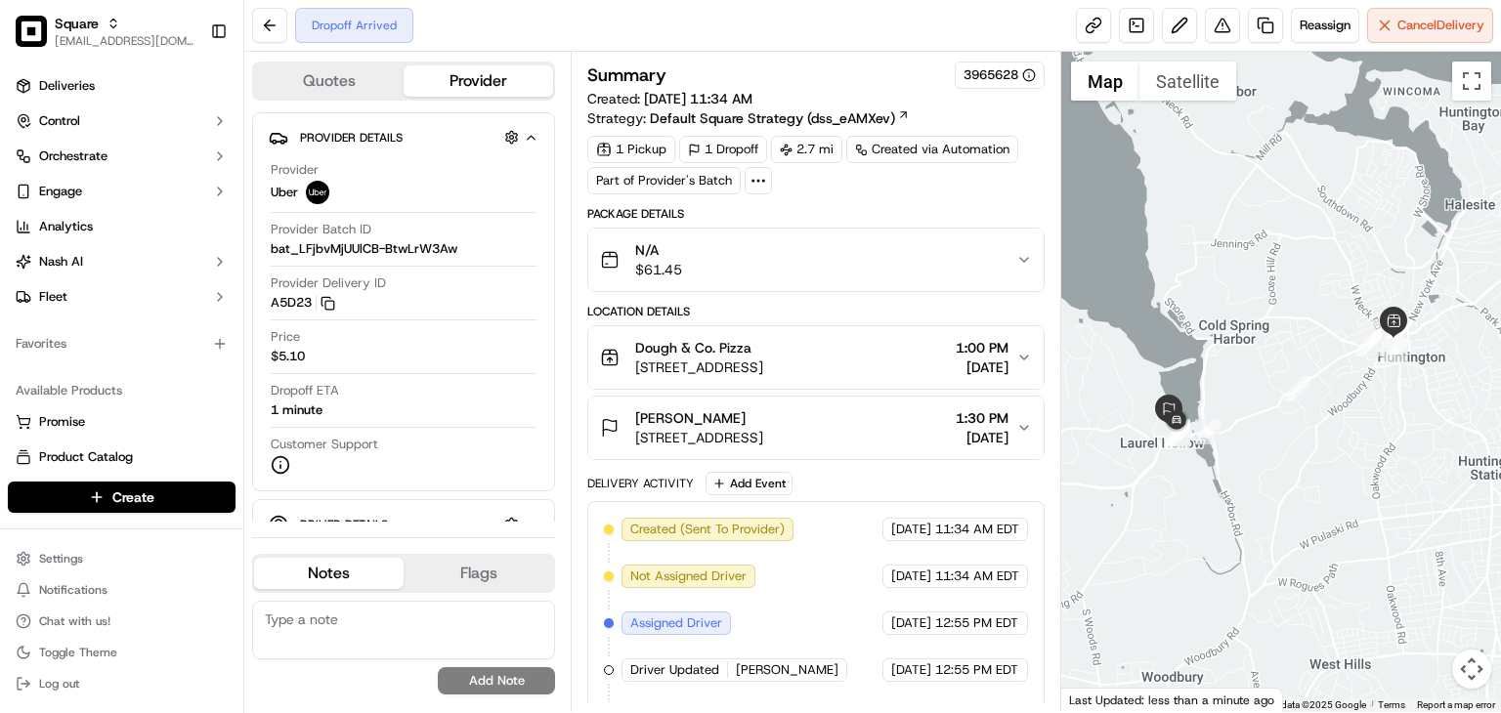
click at [964, 429] on span "[DATE]" at bounding box center [982, 438] width 53 height 20
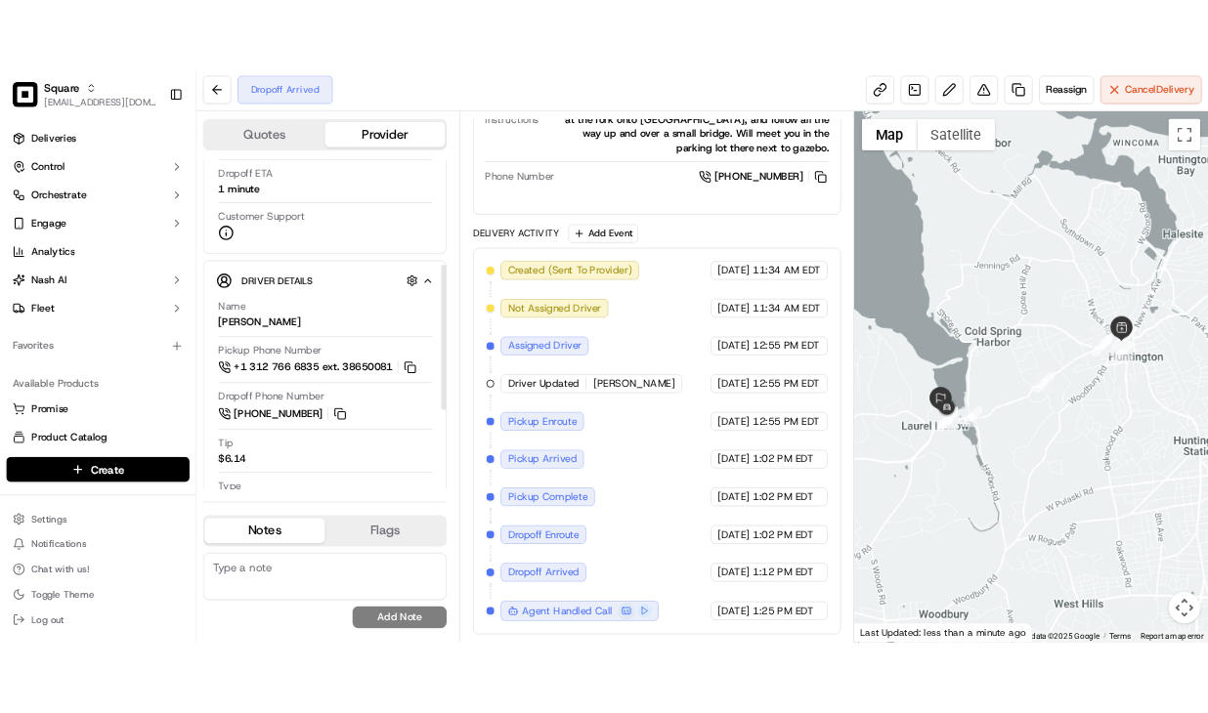
scroll to position [295, 0]
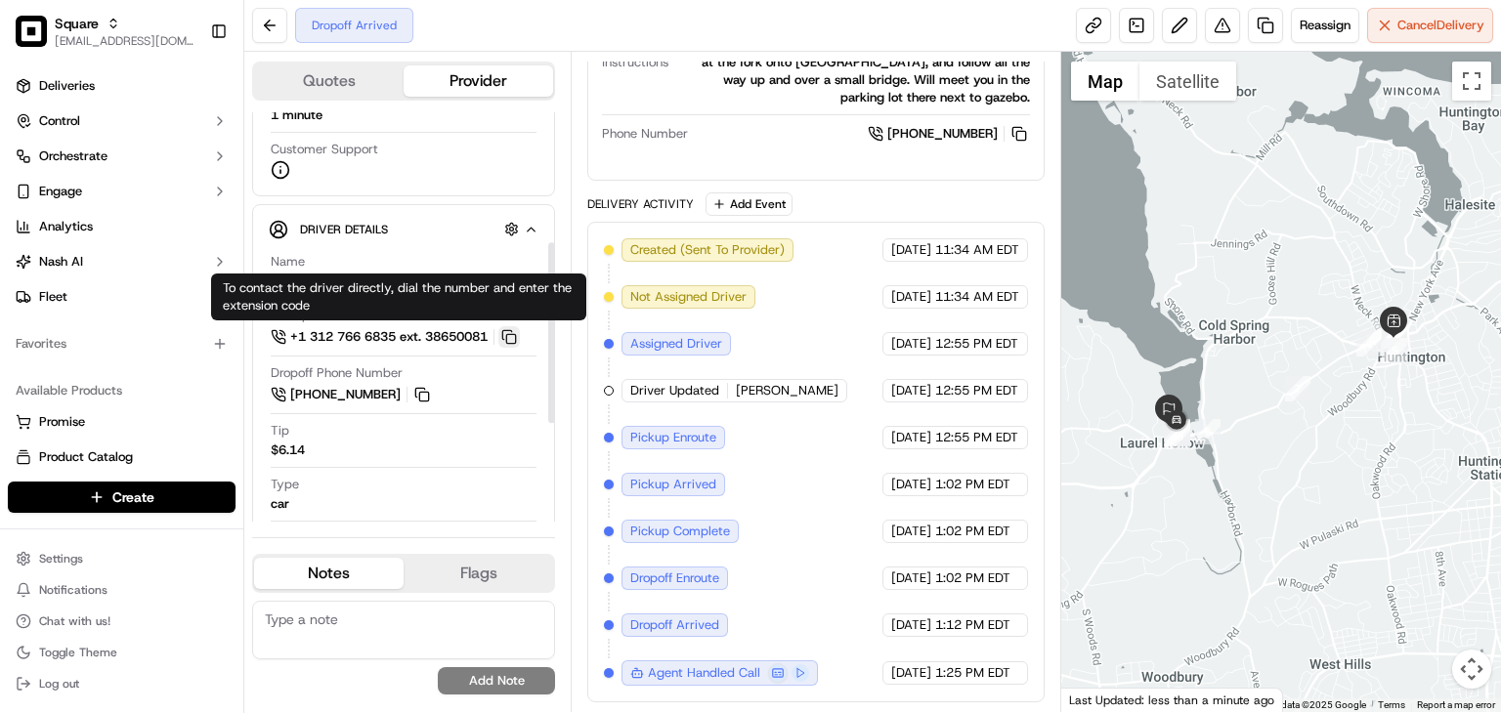
click at [517, 330] on button at bounding box center [508, 336] width 21 height 21
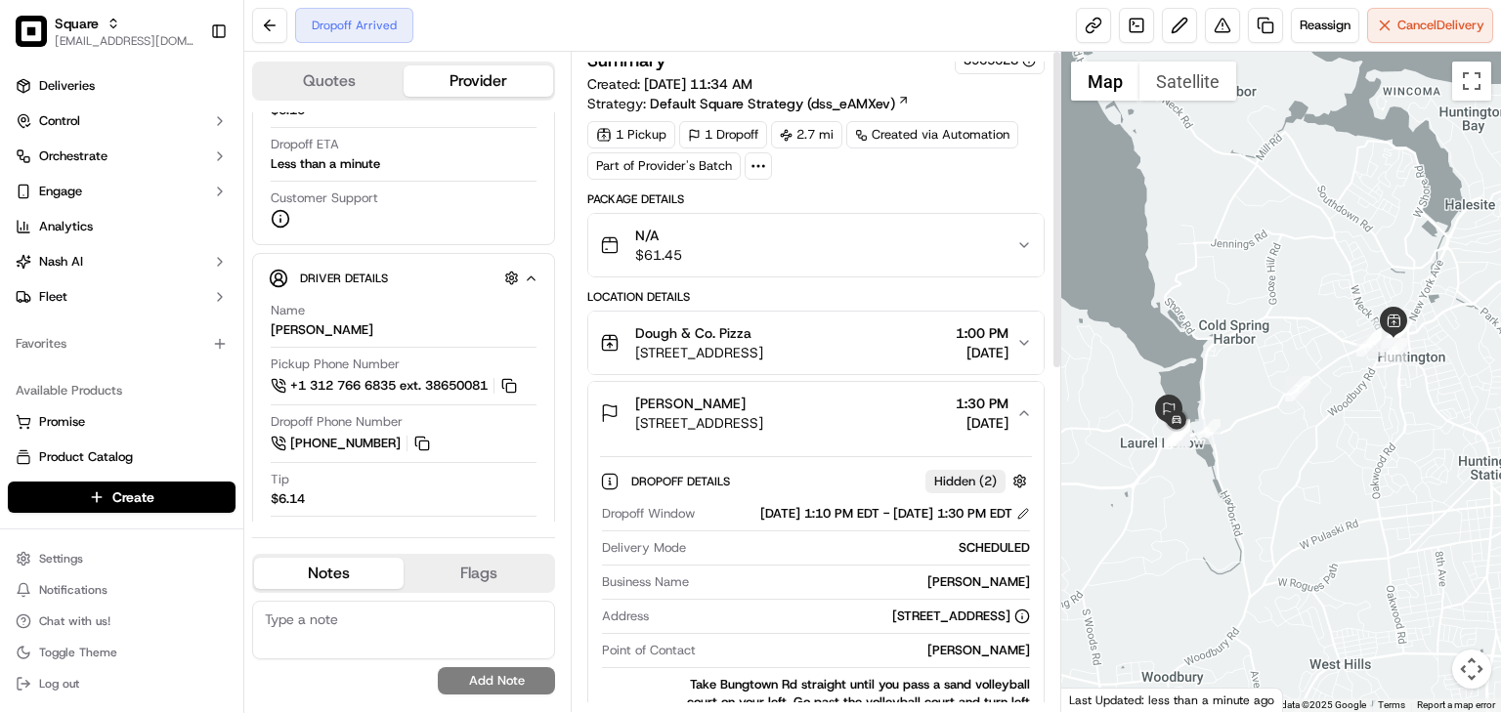
scroll to position [0, 0]
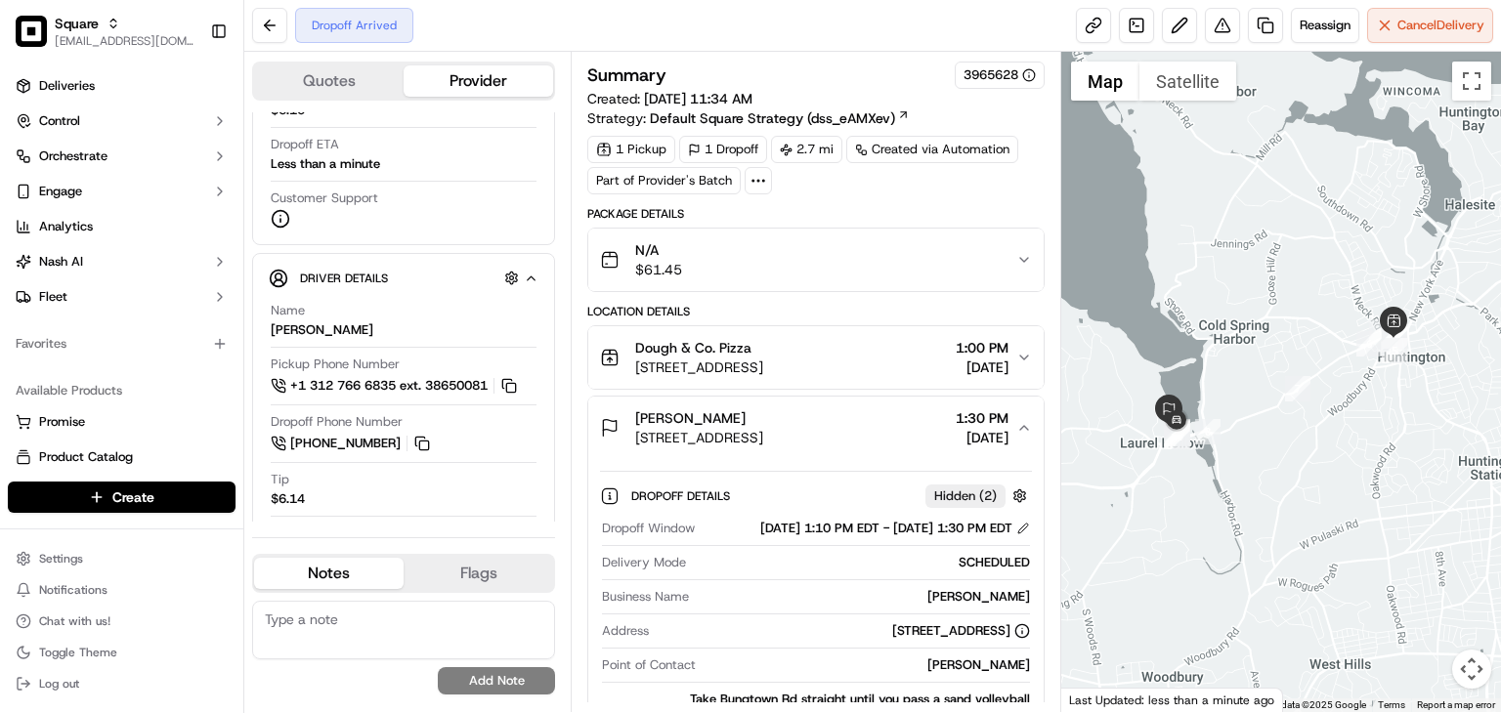
click at [812, 69] on div "Summary 3965628" at bounding box center [815, 75] width 457 height 27
click at [1009, 423] on span "1:30 PM" at bounding box center [982, 418] width 53 height 20
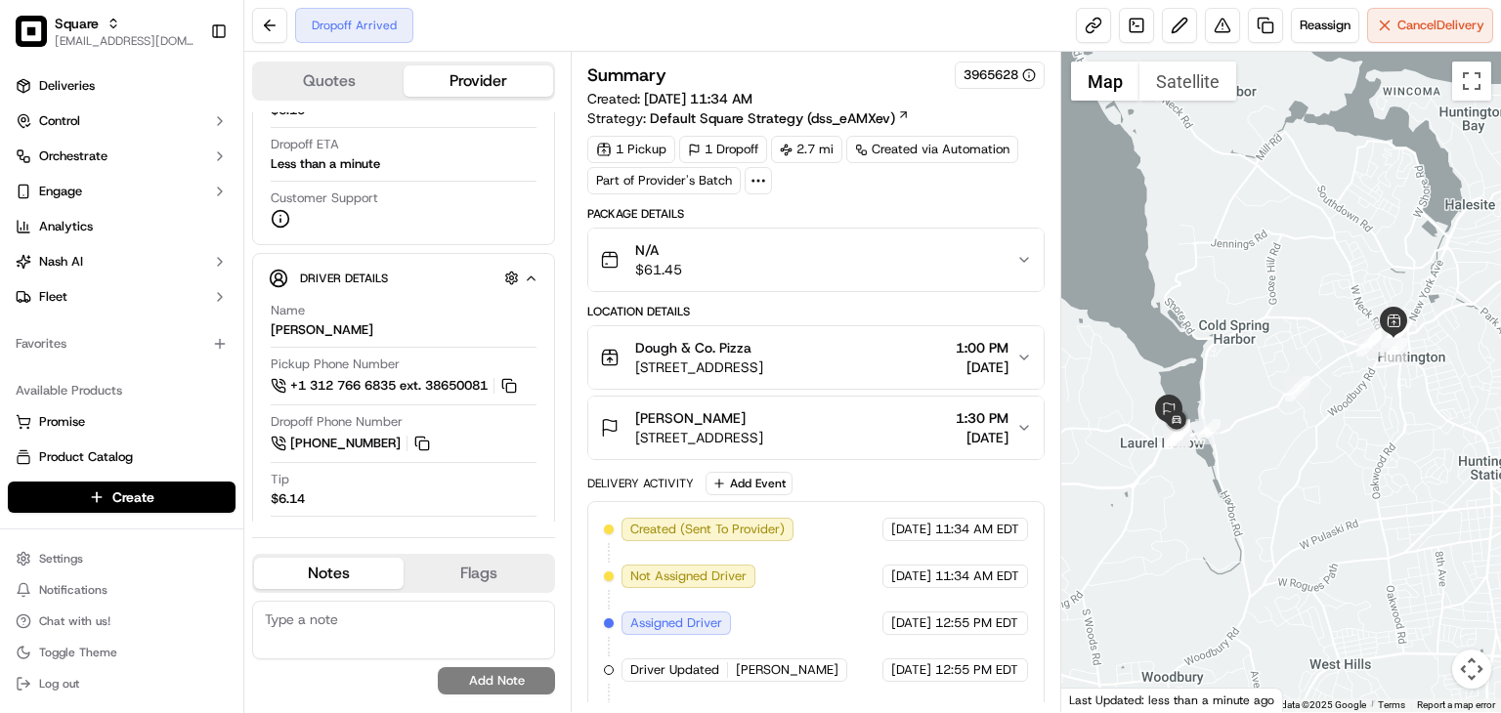
click at [1009, 421] on span "1:30 PM" at bounding box center [982, 418] width 53 height 20
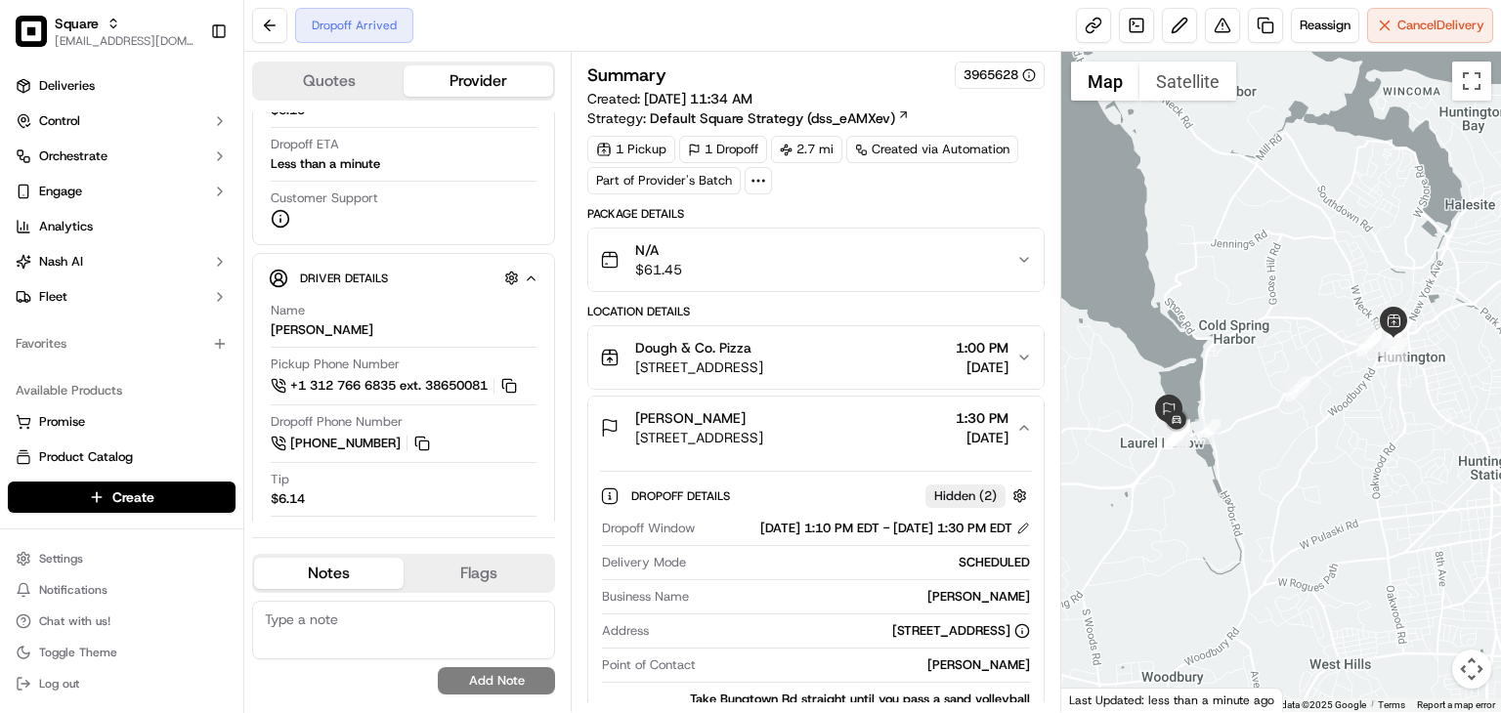
click at [1009, 421] on span "1:30 PM" at bounding box center [982, 418] width 53 height 20
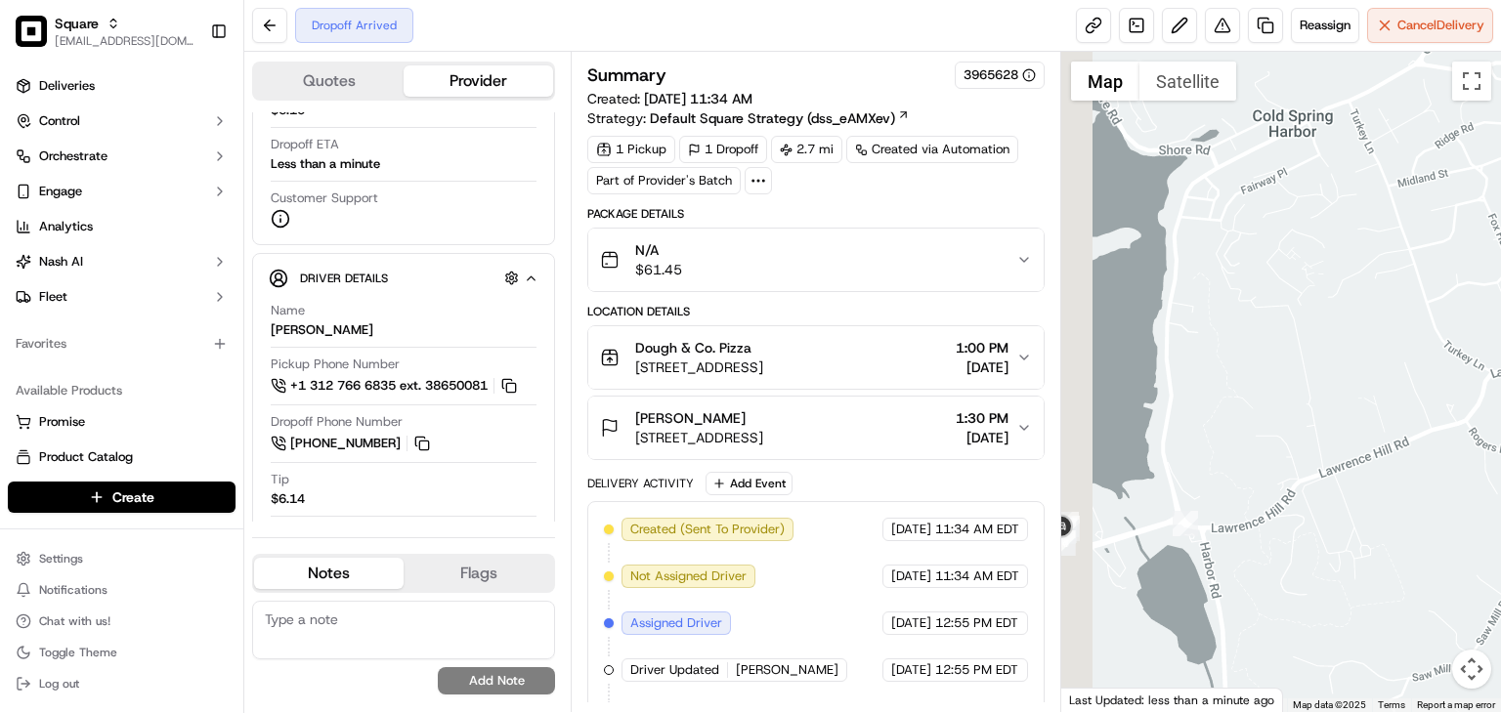
drag, startPoint x: 1172, startPoint y: 432, endPoint x: 1341, endPoint y: 340, distance: 192.4
click at [1341, 340] on div at bounding box center [1281, 382] width 440 height 661
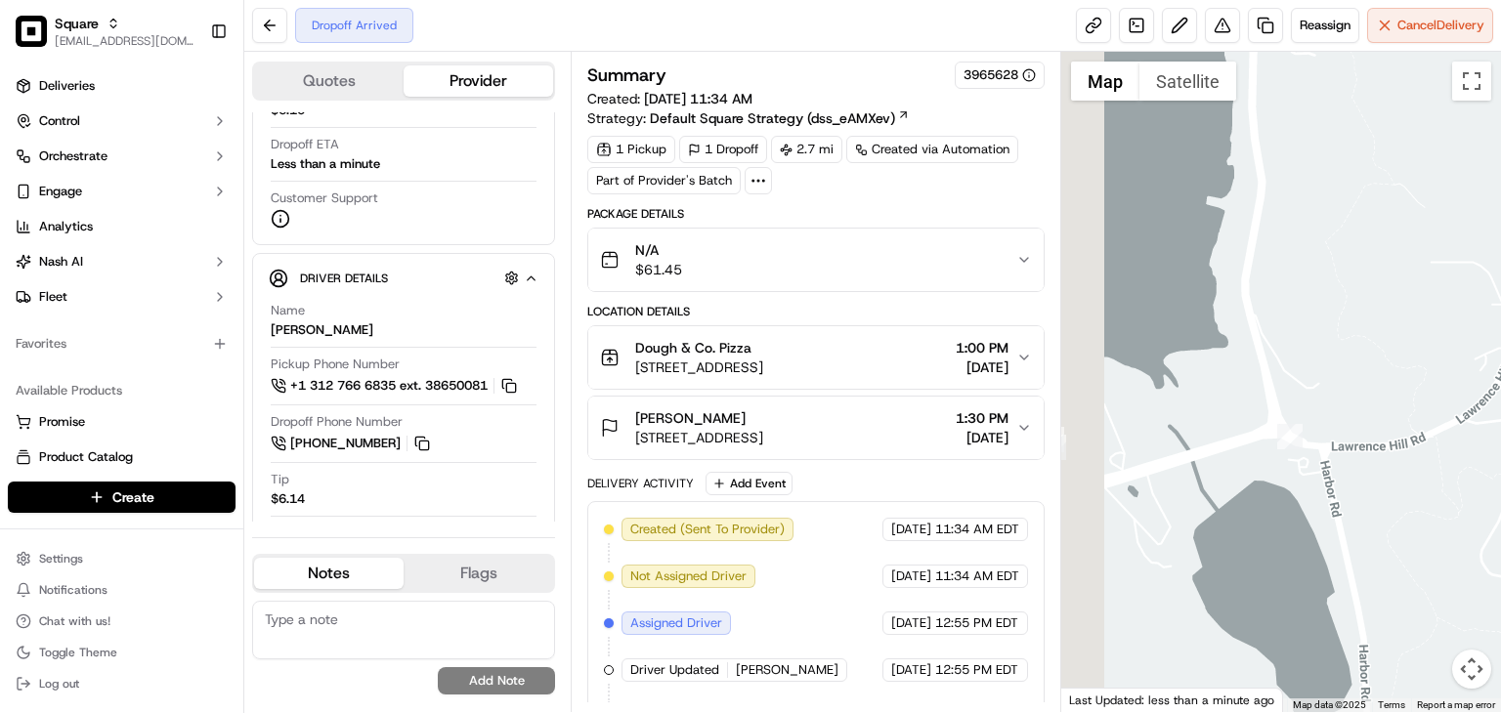
drag, startPoint x: 1161, startPoint y: 478, endPoint x: 1290, endPoint y: 366, distance: 170.4
click at [1284, 362] on div at bounding box center [1281, 382] width 440 height 661
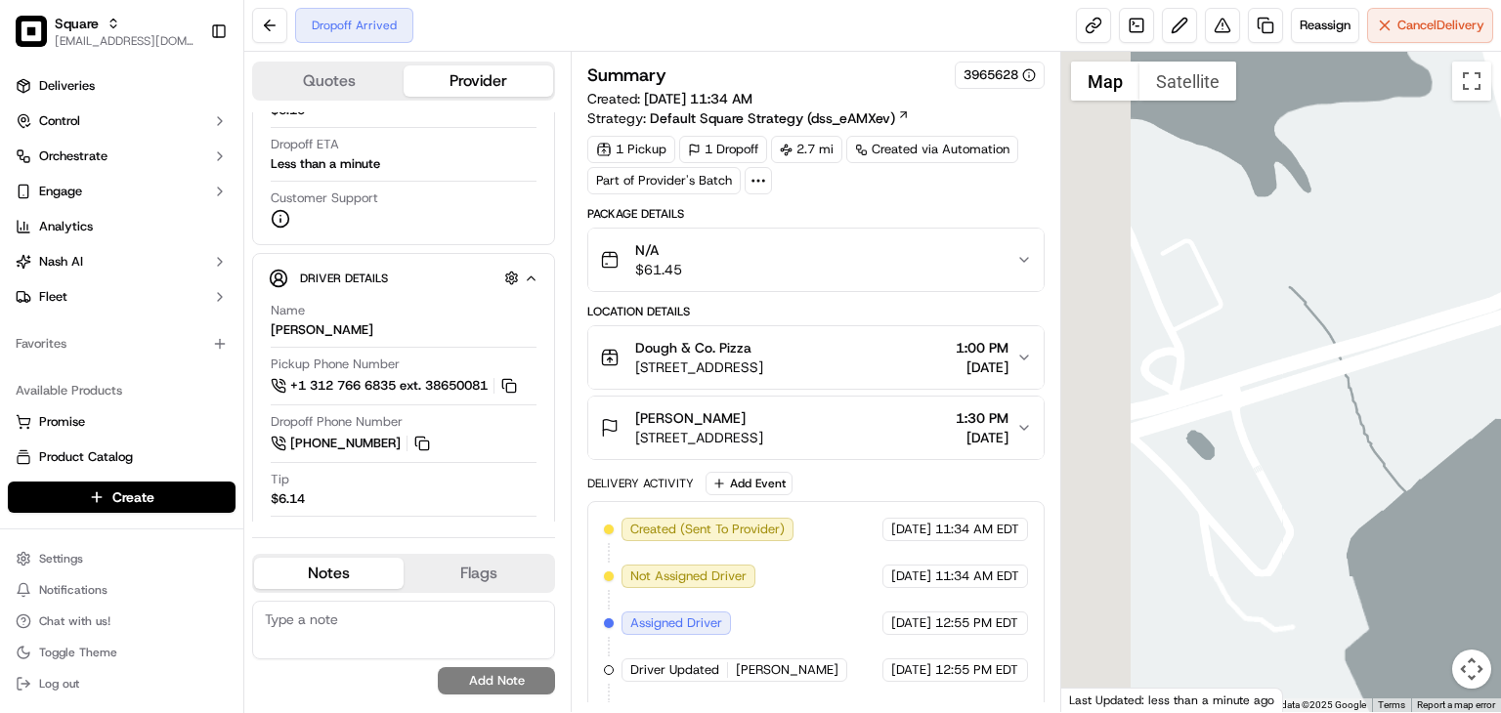
drag, startPoint x: 1169, startPoint y: 443, endPoint x: 1294, endPoint y: 348, distance: 156.9
click at [1294, 348] on div at bounding box center [1281, 382] width 440 height 661
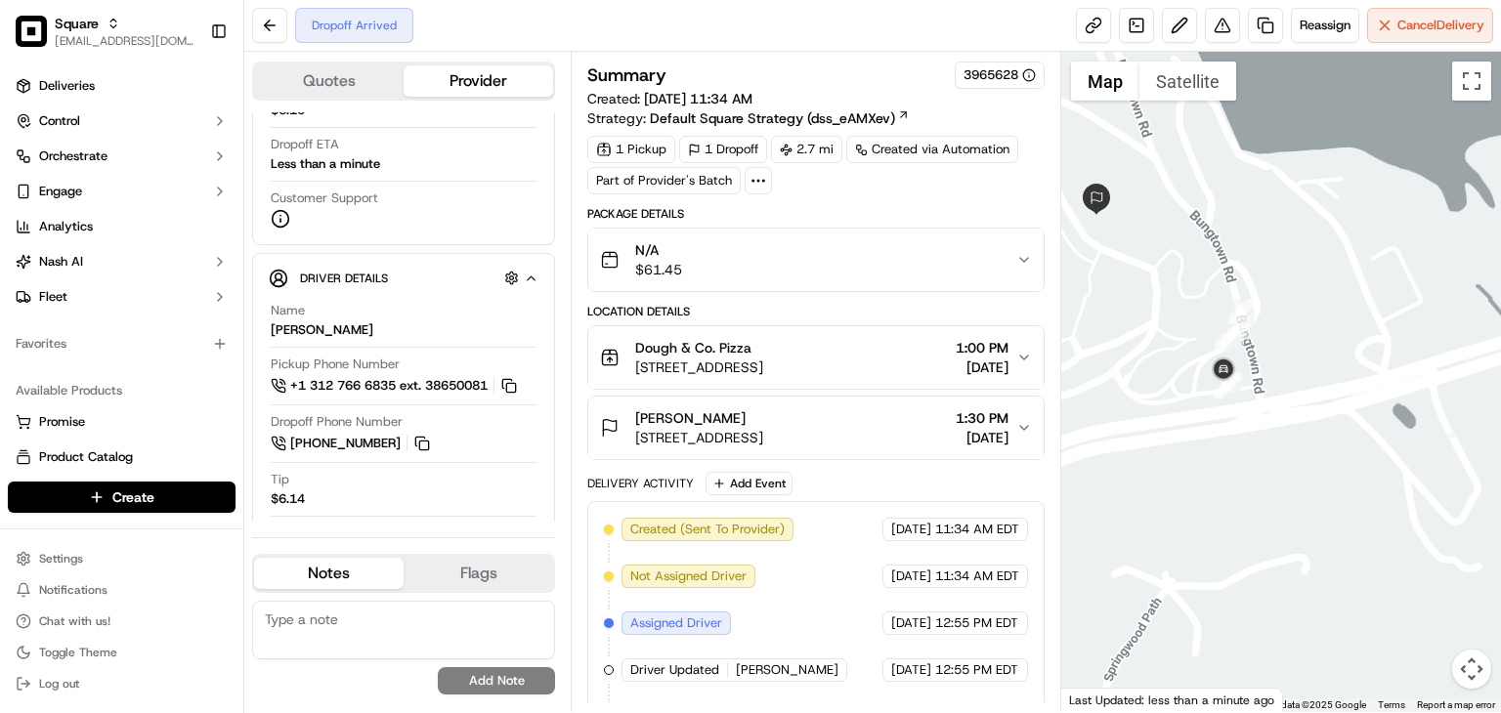
drag, startPoint x: 1172, startPoint y: 408, endPoint x: 1220, endPoint y: 485, distance: 90.8
click at [1219, 482] on div at bounding box center [1281, 382] width 440 height 661
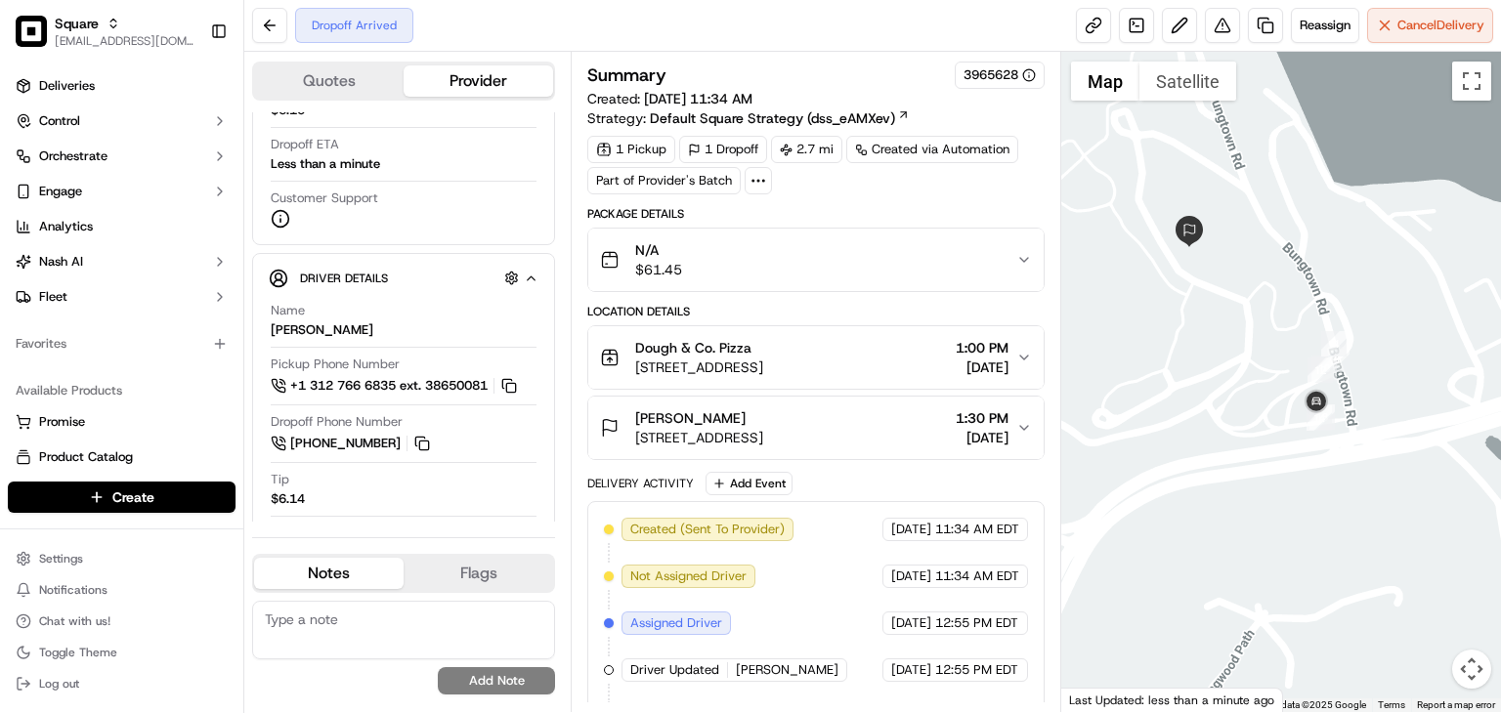
drag, startPoint x: 1235, startPoint y: 286, endPoint x: 1324, endPoint y: 306, distance: 91.1
click at [1324, 306] on div at bounding box center [1281, 382] width 440 height 661
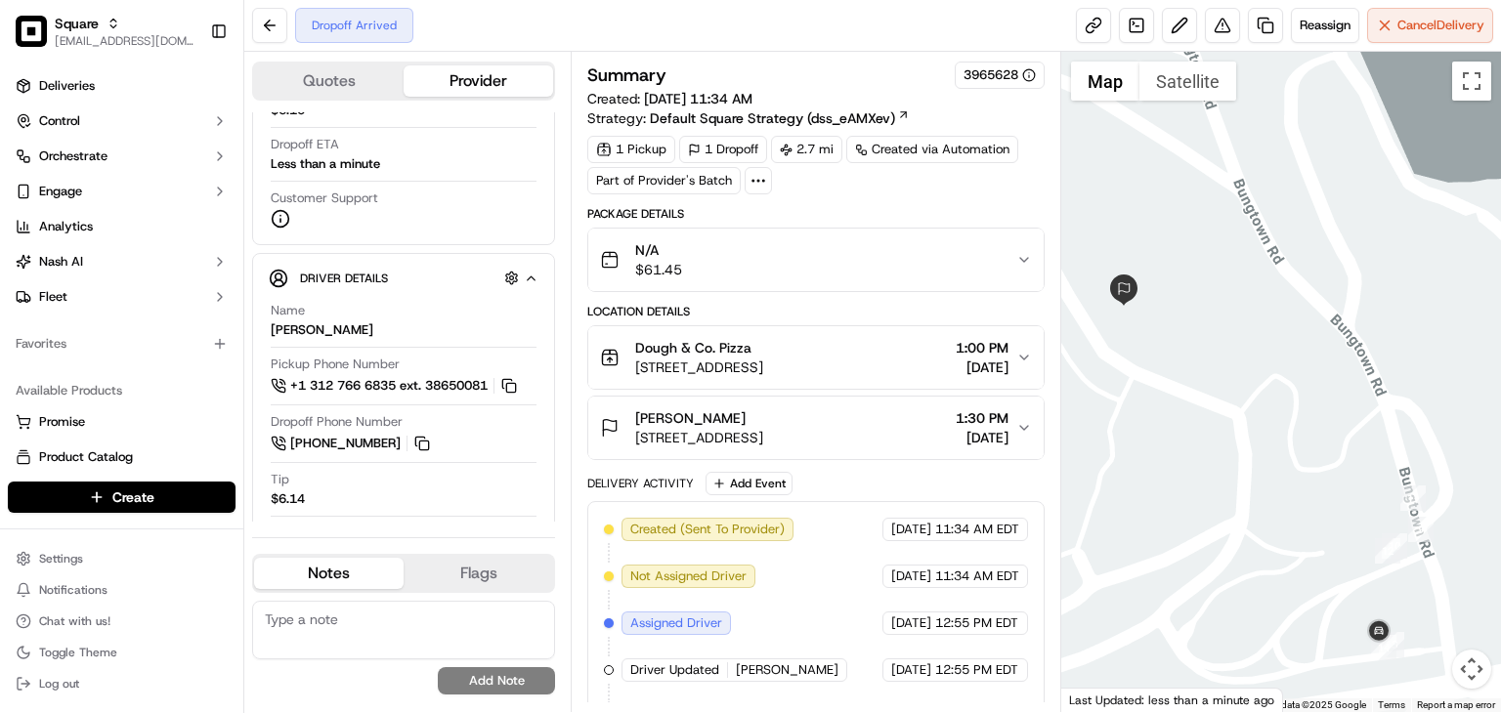
drag, startPoint x: 1290, startPoint y: 372, endPoint x: 1296, endPoint y: 219, distance: 153.5
click at [1296, 219] on div at bounding box center [1281, 382] width 440 height 661
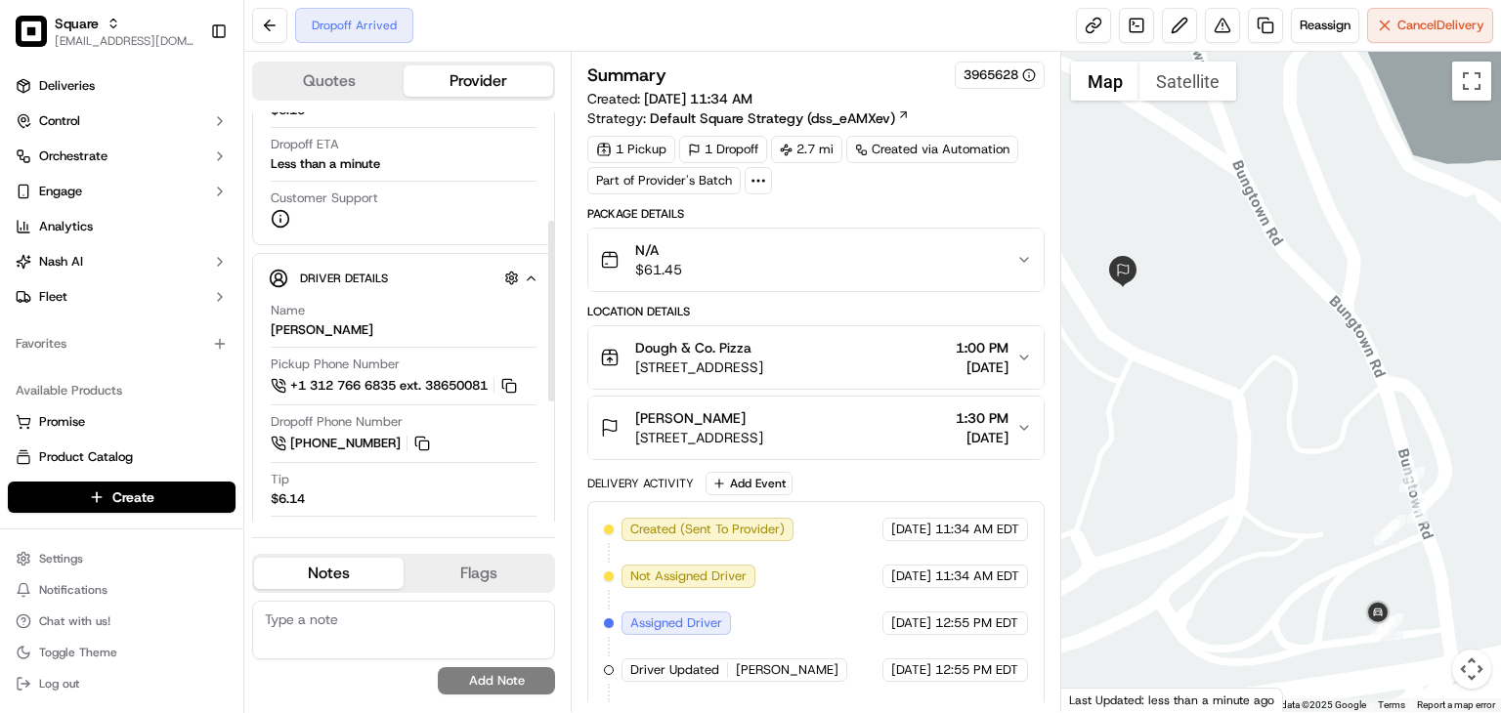
click at [698, 438] on span "[STREET_ADDRESS]" at bounding box center [699, 438] width 128 height 20
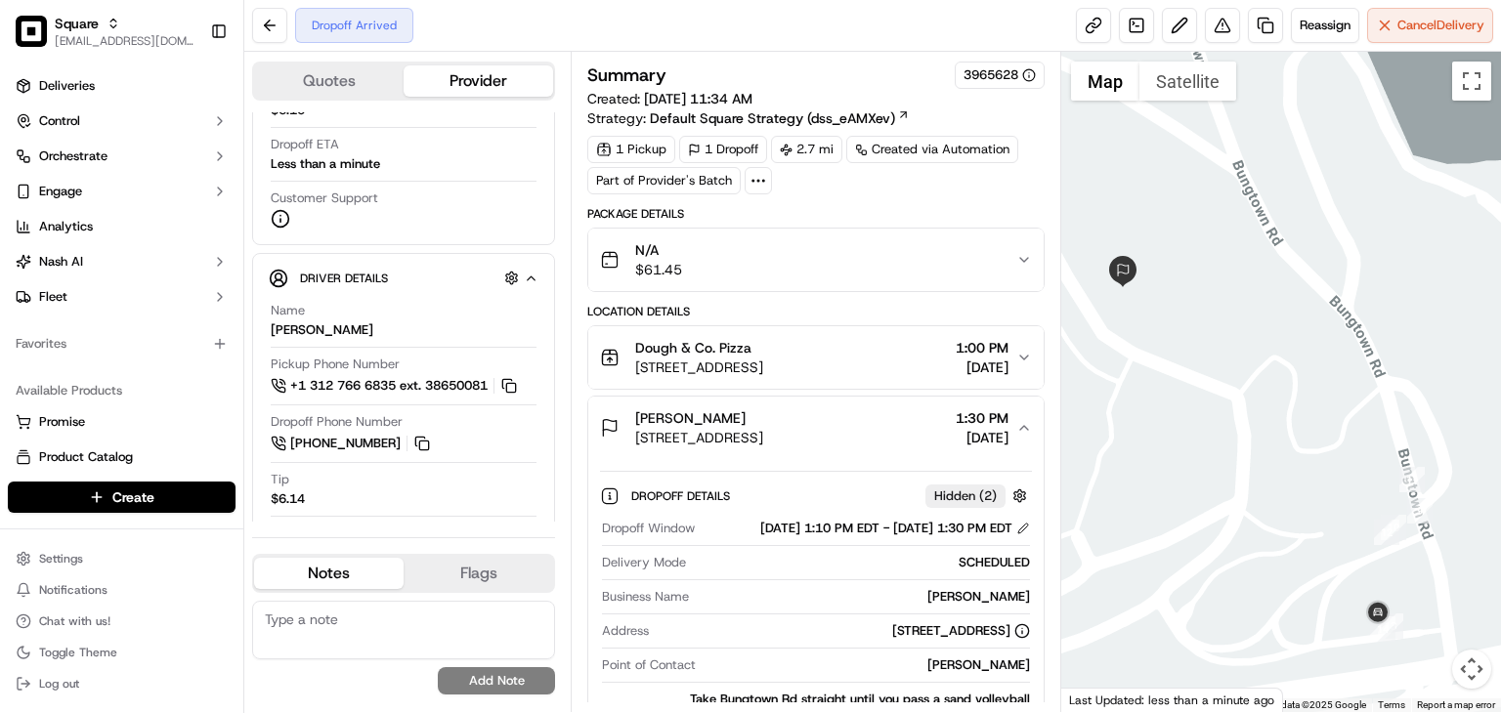
click at [307, 612] on textarea at bounding box center [403, 630] width 303 height 59
type textarea "t"
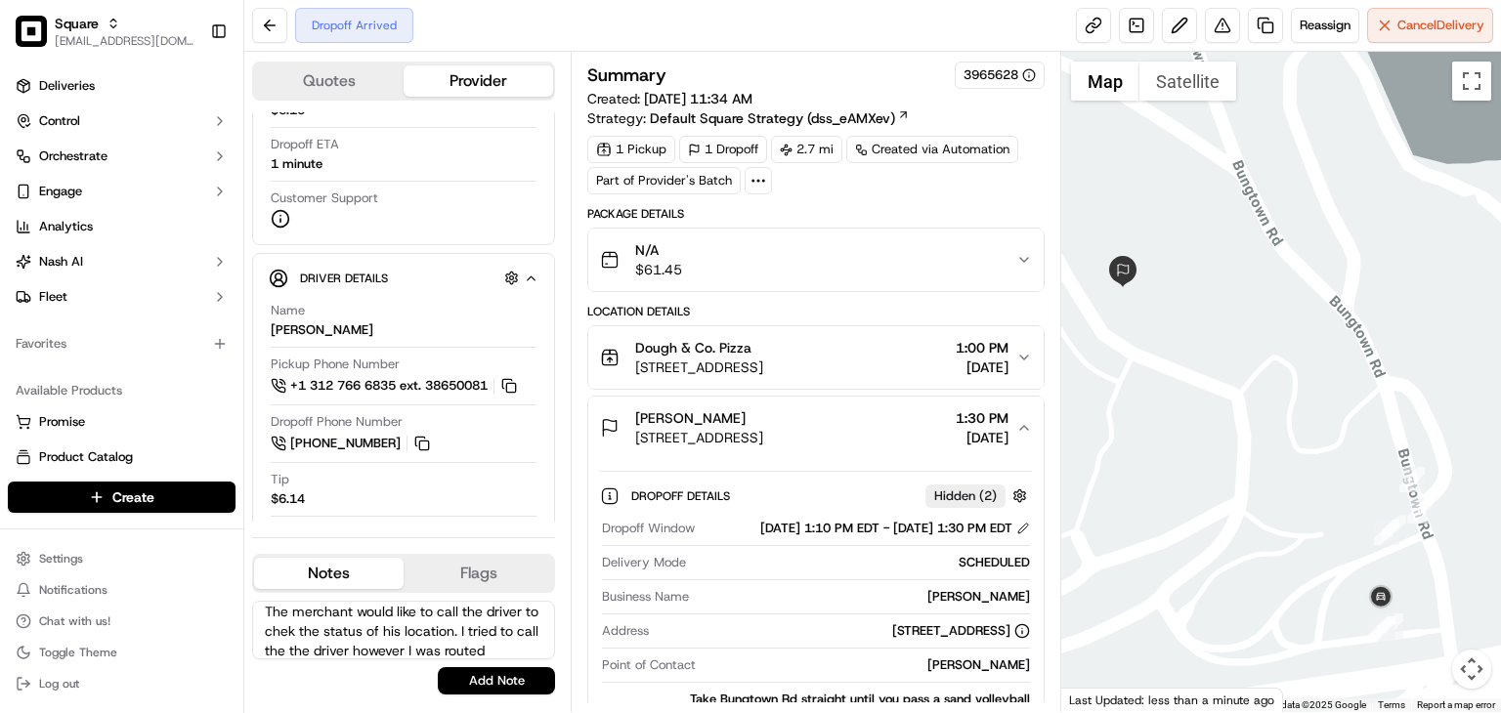
scroll to position [27, 0]
click at [317, 634] on textarea "The merchant would like to call the driver to chek the status of his location. …" at bounding box center [403, 630] width 303 height 59
click at [336, 626] on textarea "The merchant would like to call the driver to chek the status of his location. …" at bounding box center [403, 630] width 303 height 59
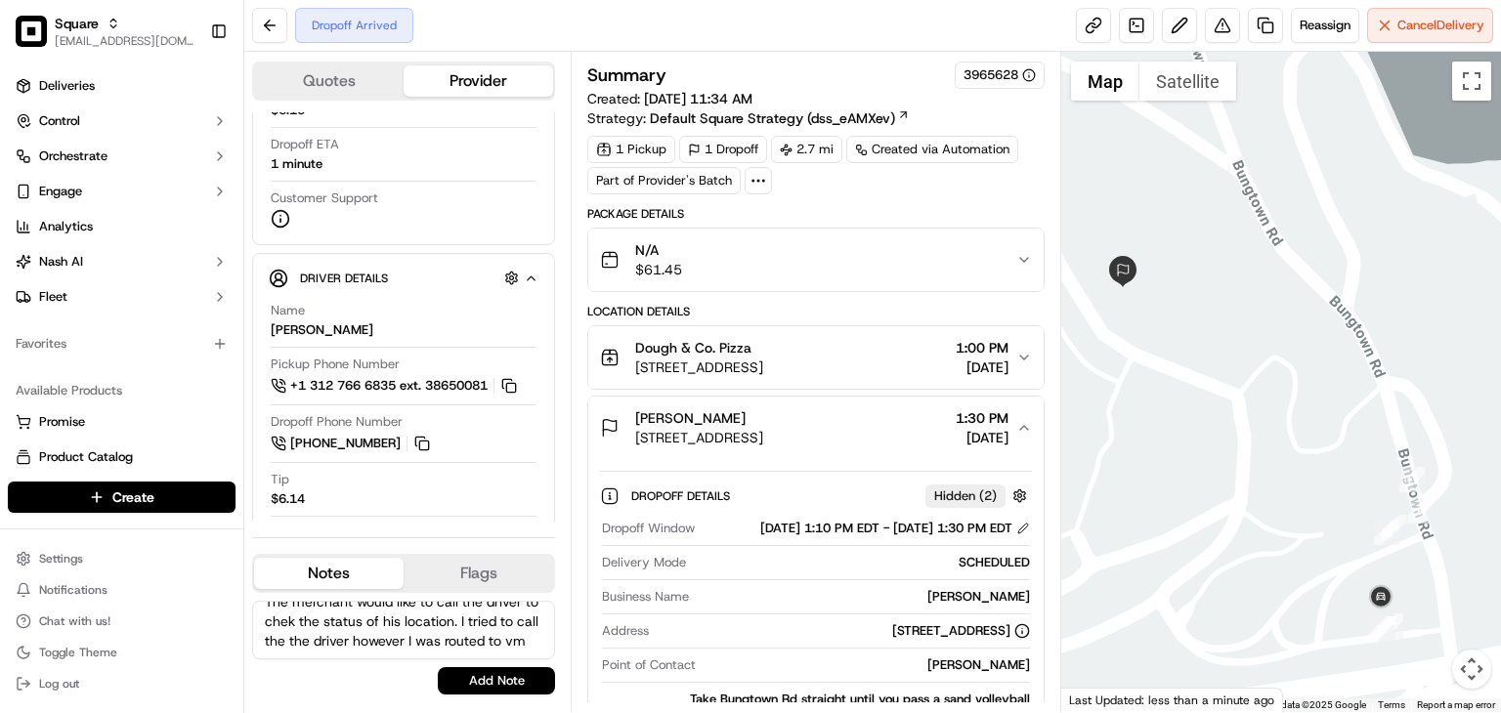
click at [336, 626] on textarea "The merchant would like to call the driver to chek the status of his location. …" at bounding box center [403, 630] width 303 height 59
paste textarea "requested to speak with the driver to check on their location. I attempted to c…"
type textarea "The merchant requested to speak with the driver to check on their location. I a…"
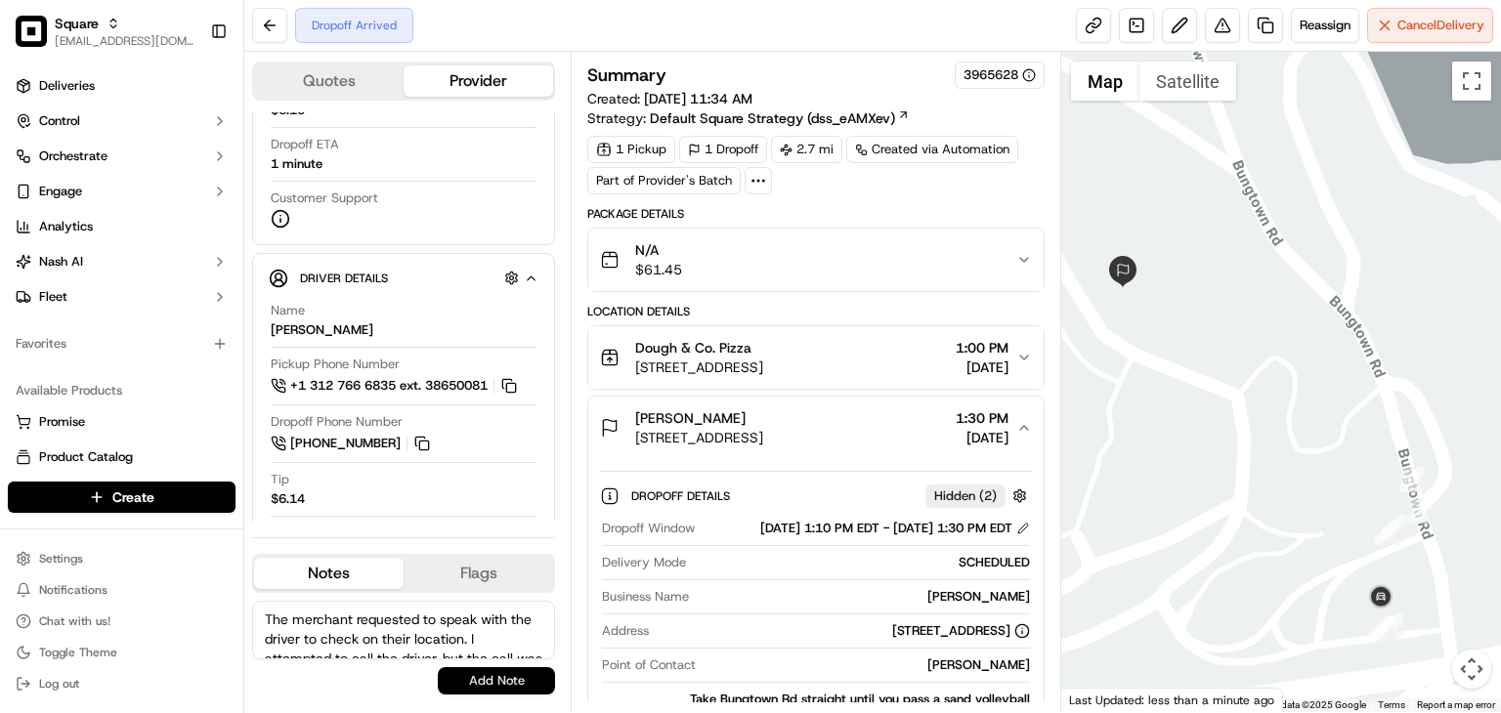
click at [470, 675] on button "Add Note" at bounding box center [496, 680] width 117 height 27
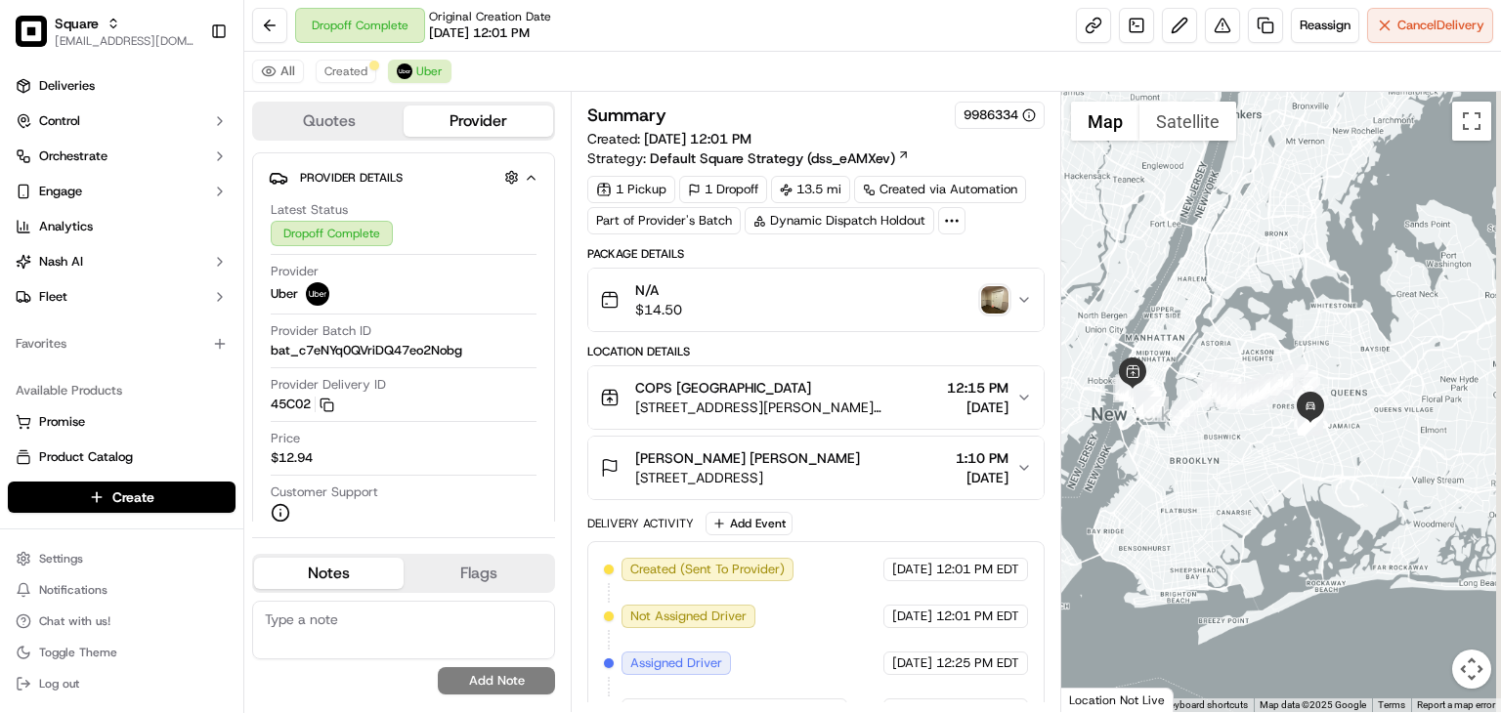
click at [999, 468] on span "1:10 PM" at bounding box center [982, 459] width 53 height 20
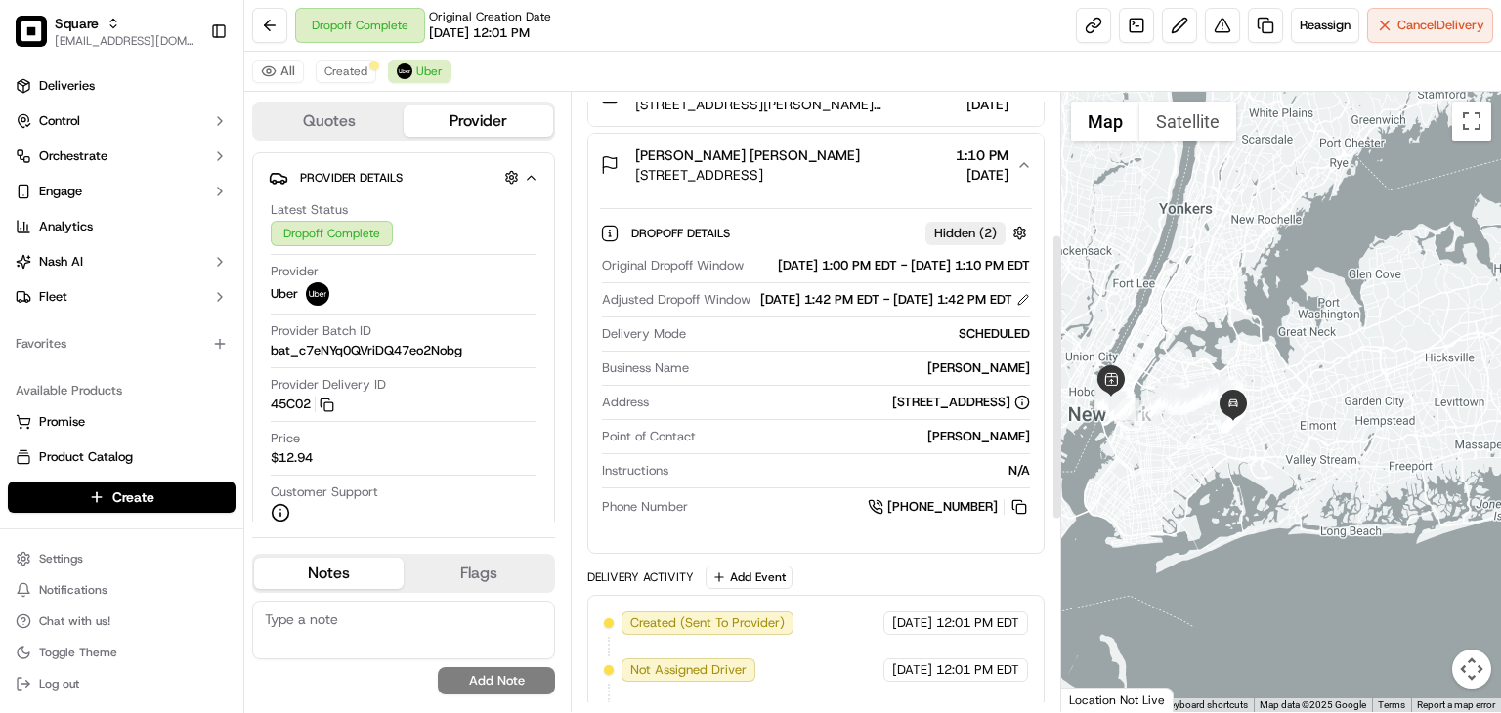
scroll to position [308, 0]
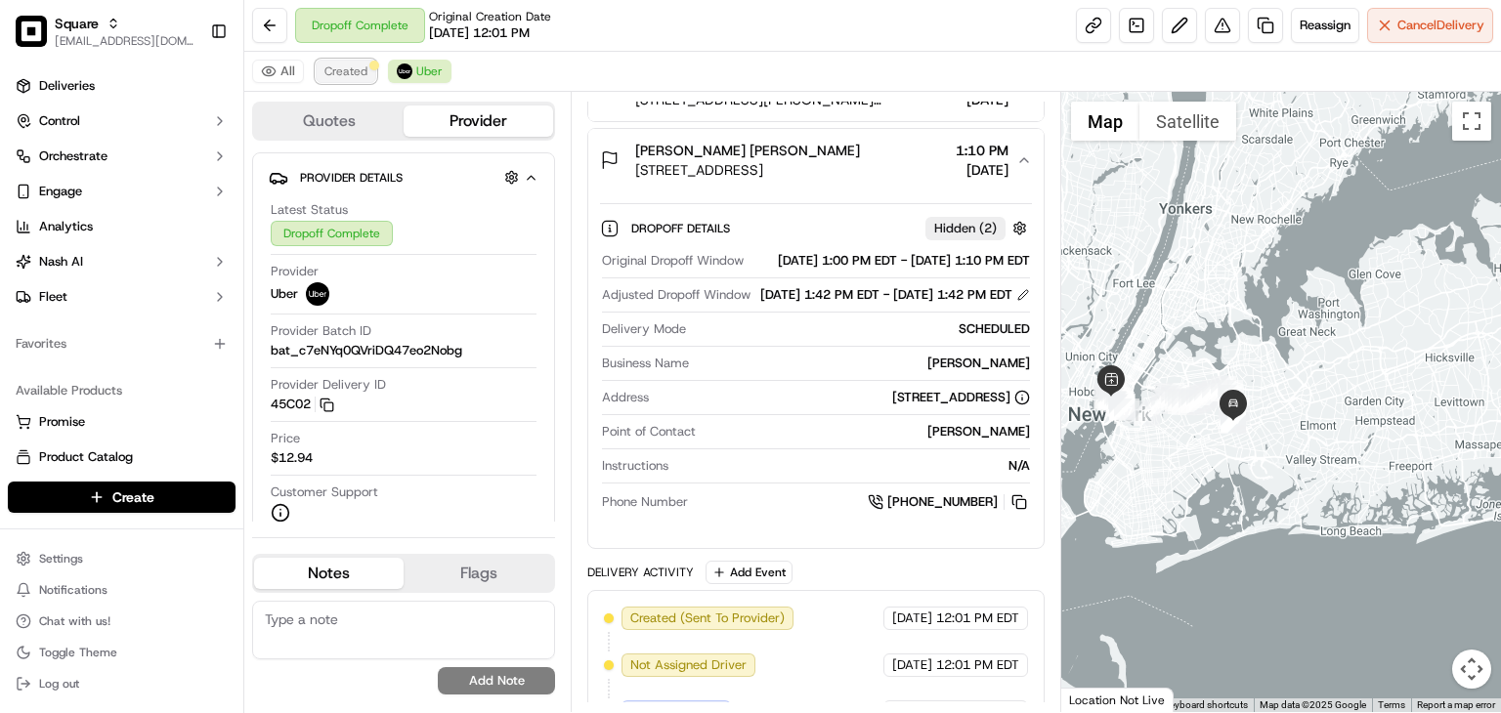
click at [360, 75] on span "Created" at bounding box center [345, 72] width 43 height 16
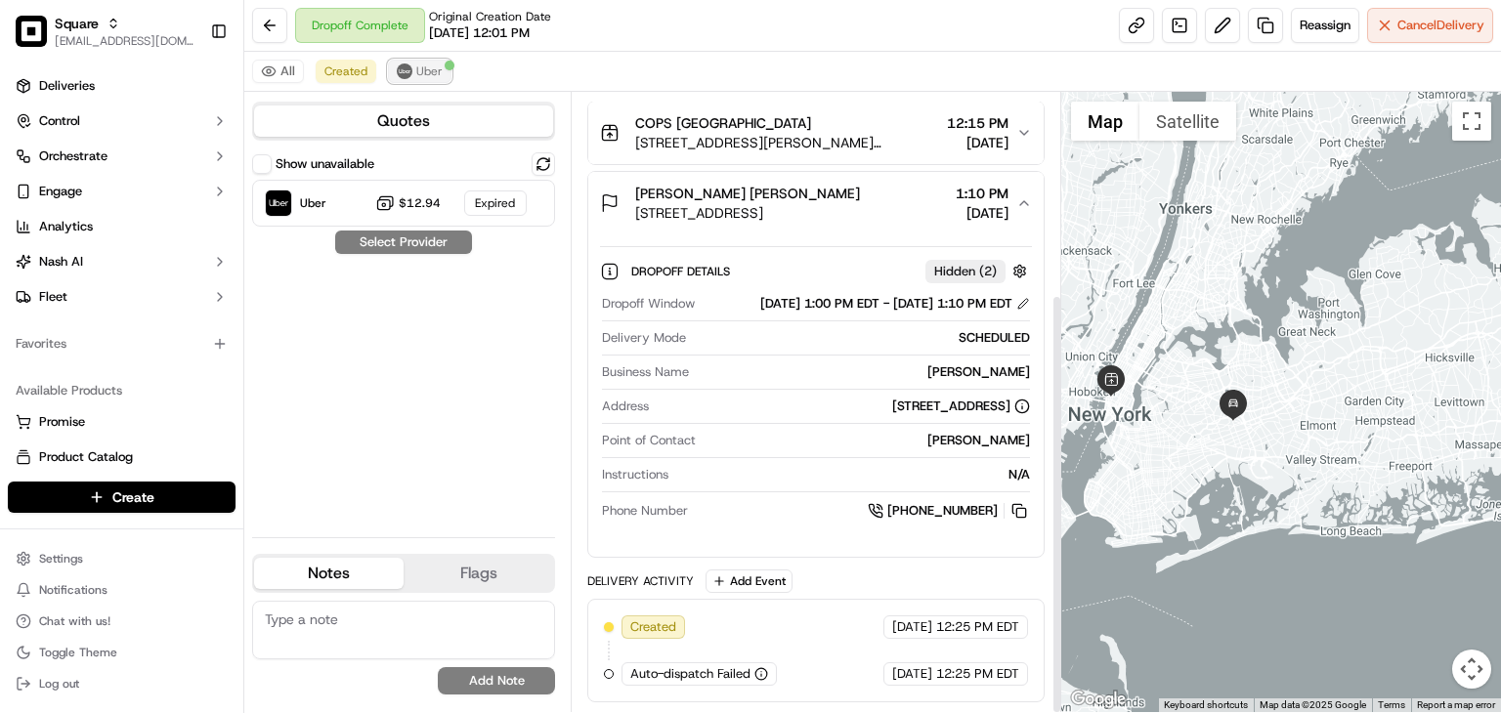
click at [423, 69] on span "Uber" at bounding box center [429, 72] width 26 height 16
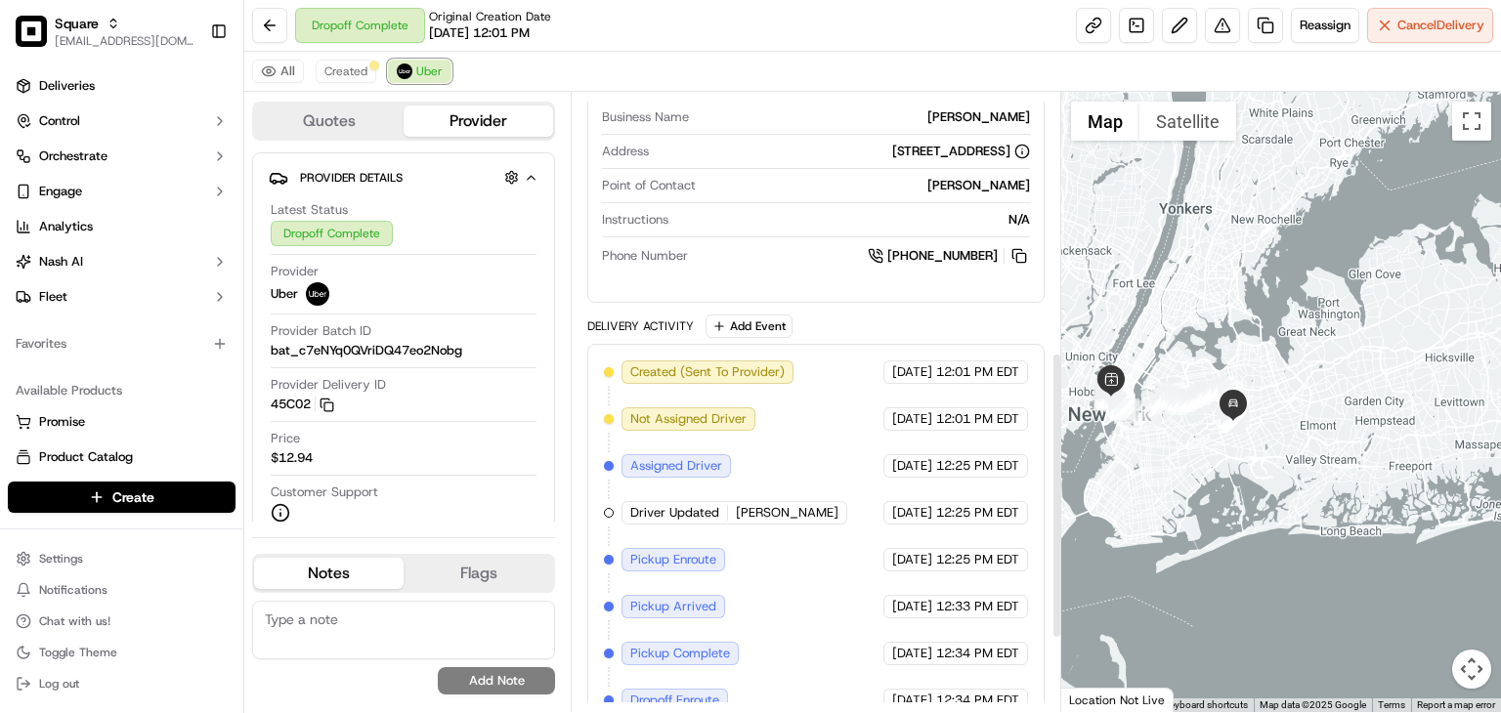
scroll to position [551, 0]
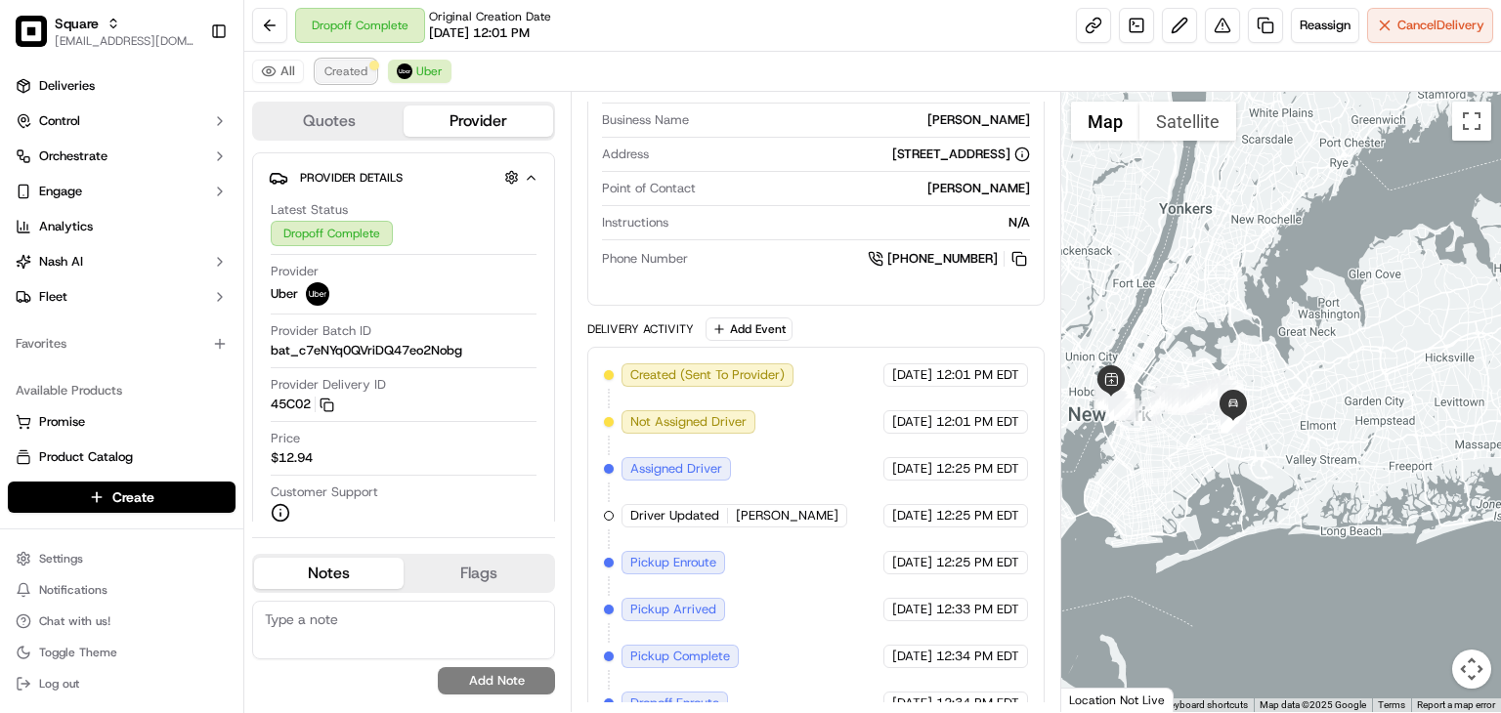
click at [340, 64] on span "Created" at bounding box center [345, 72] width 43 height 16
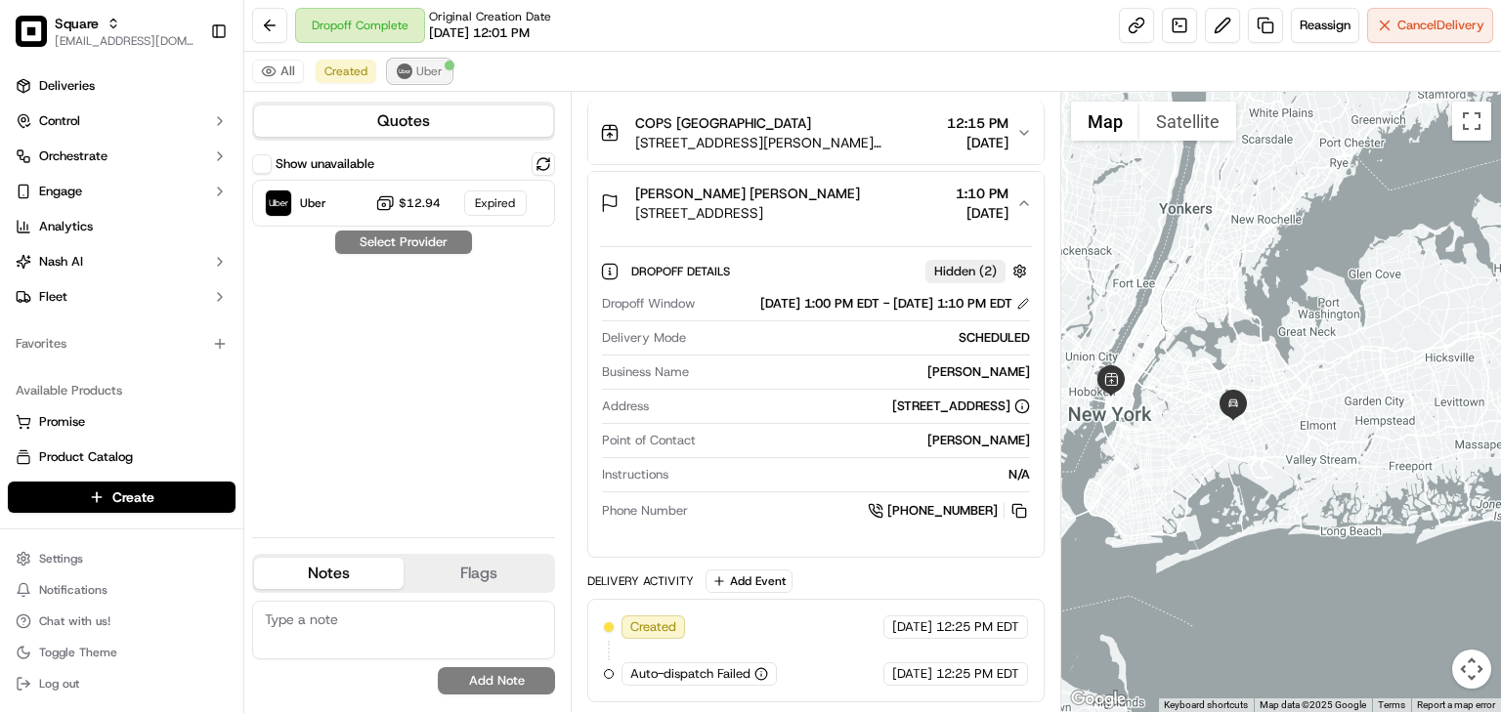
click at [391, 74] on button "Uber" at bounding box center [420, 71] width 64 height 23
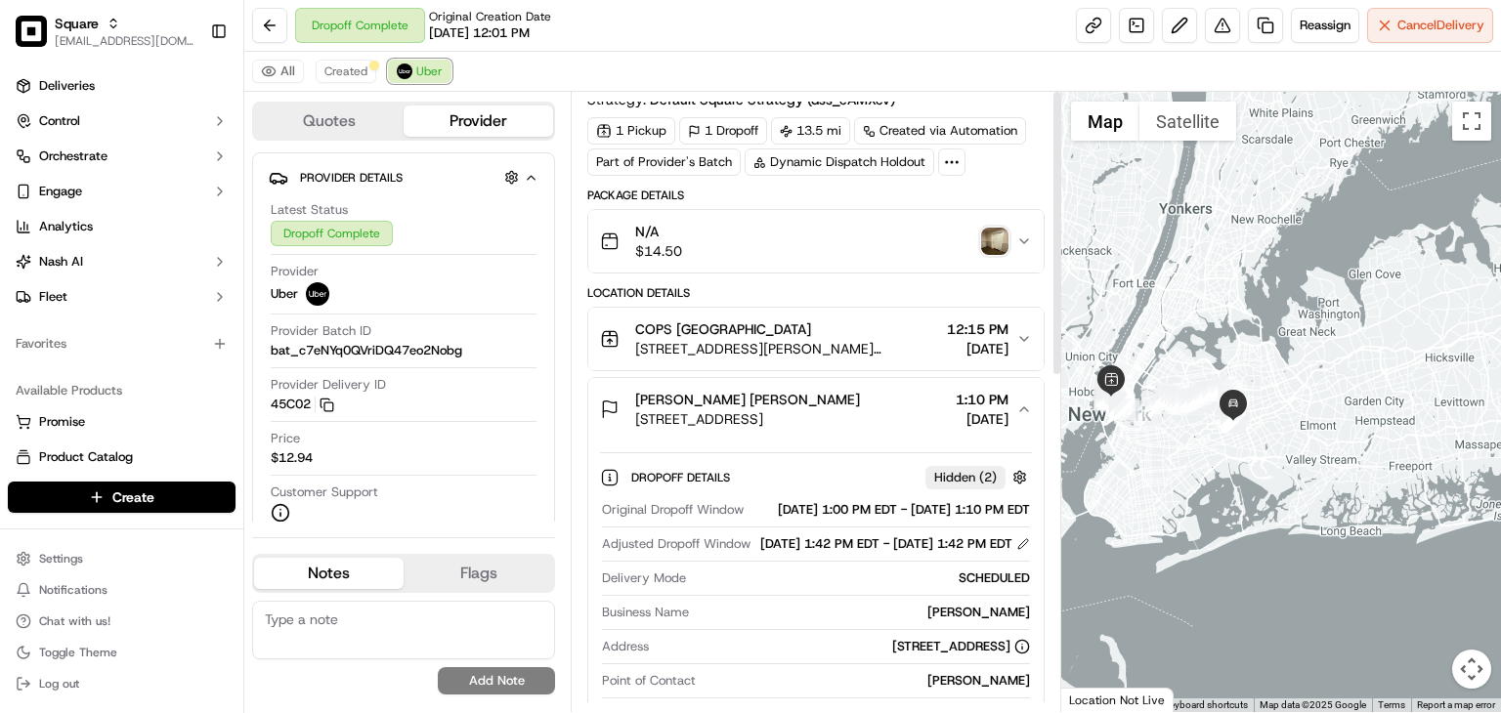
scroll to position [0, 0]
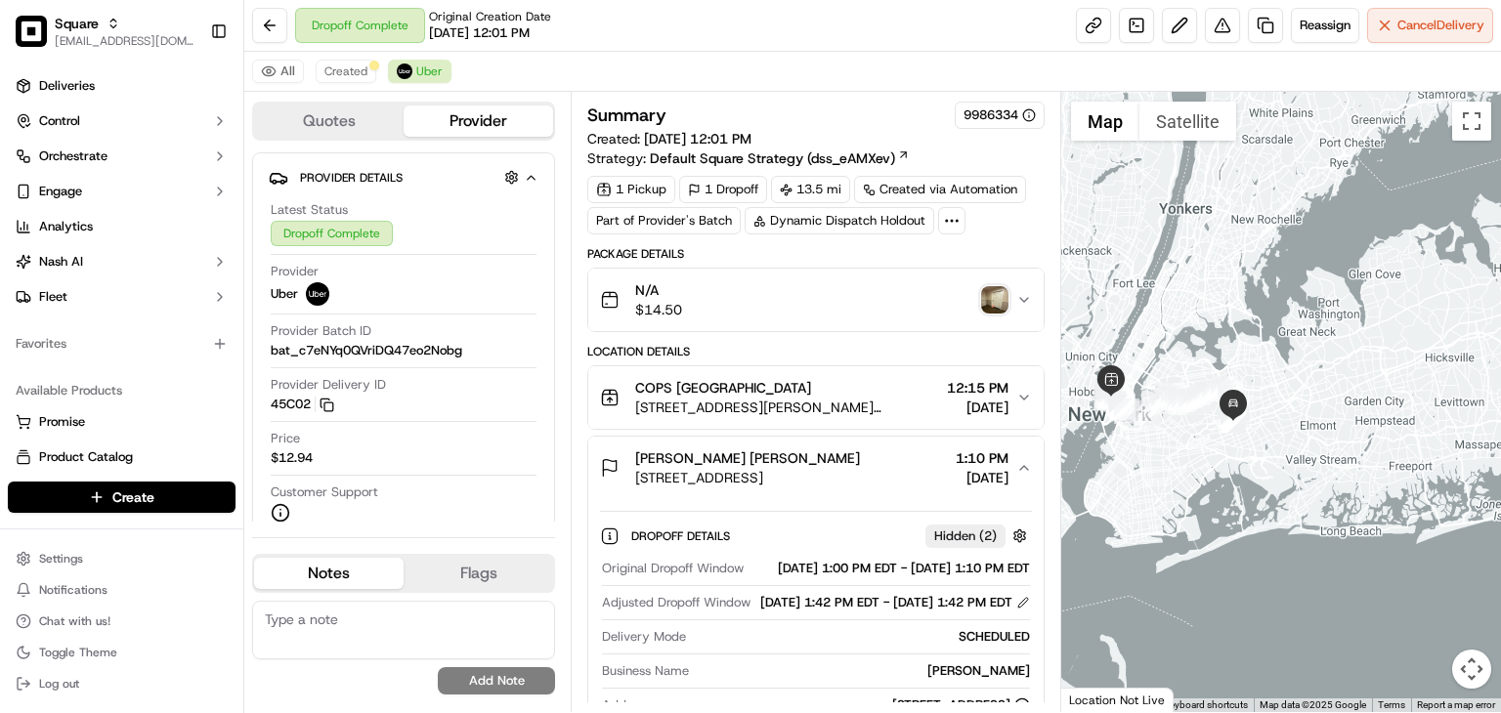
click at [993, 303] on img "button" at bounding box center [994, 299] width 27 height 27
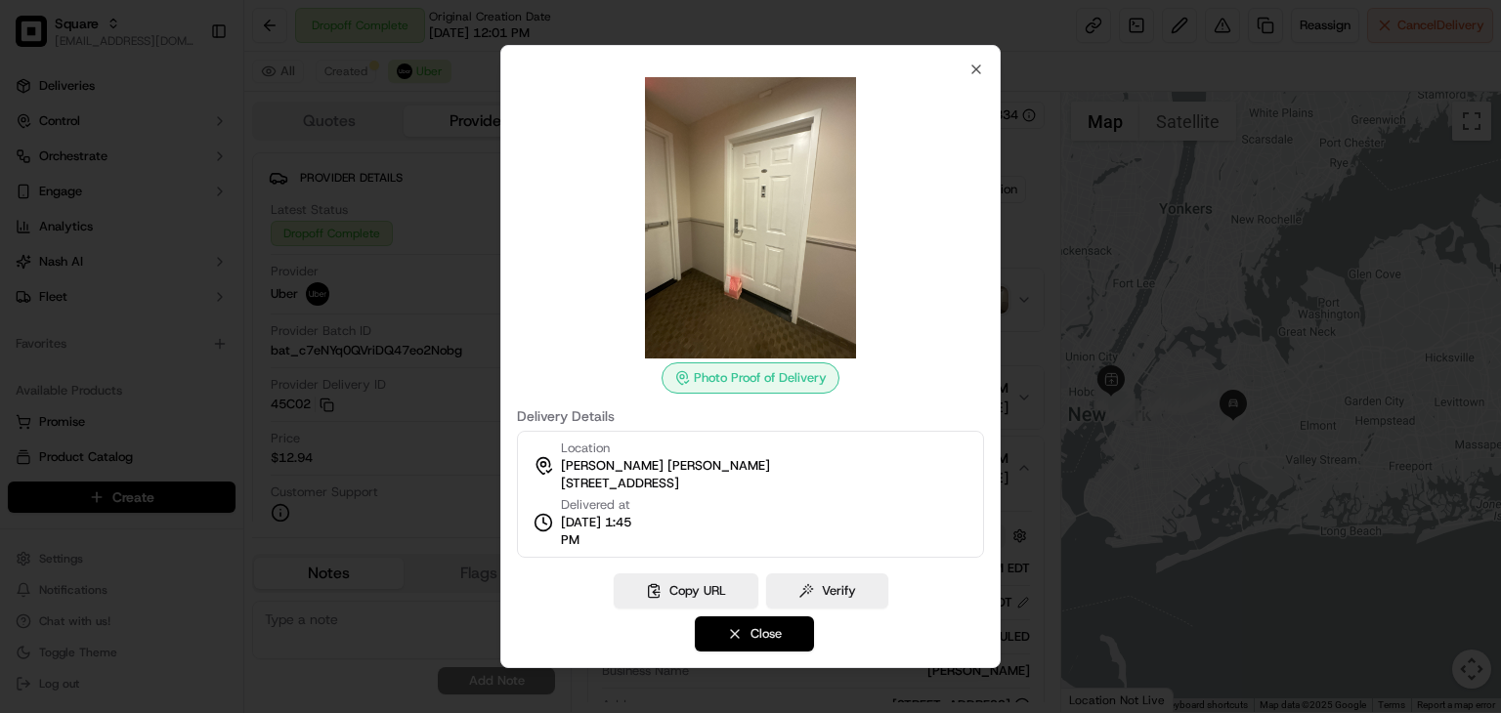
click at [751, 638] on button "Close" at bounding box center [754, 634] width 119 height 35
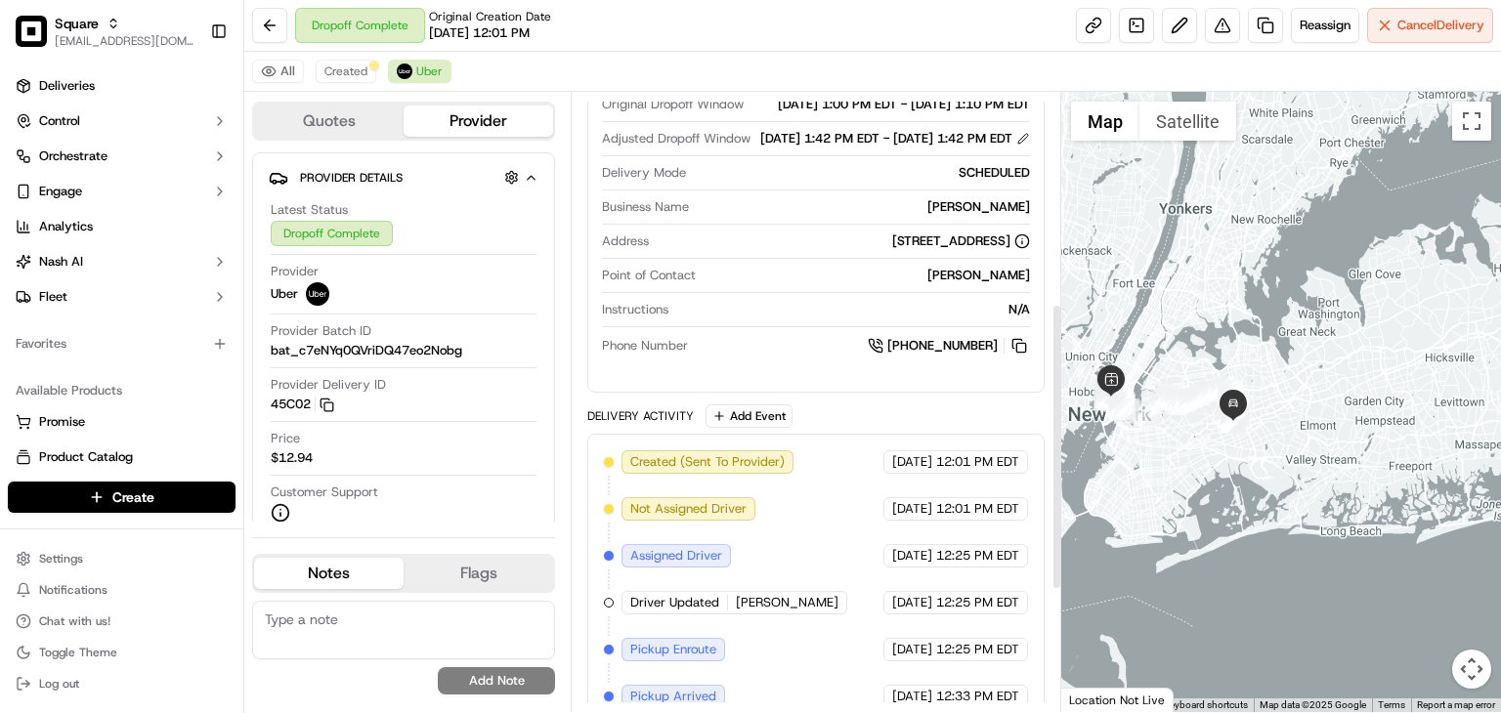
scroll to position [453, 0]
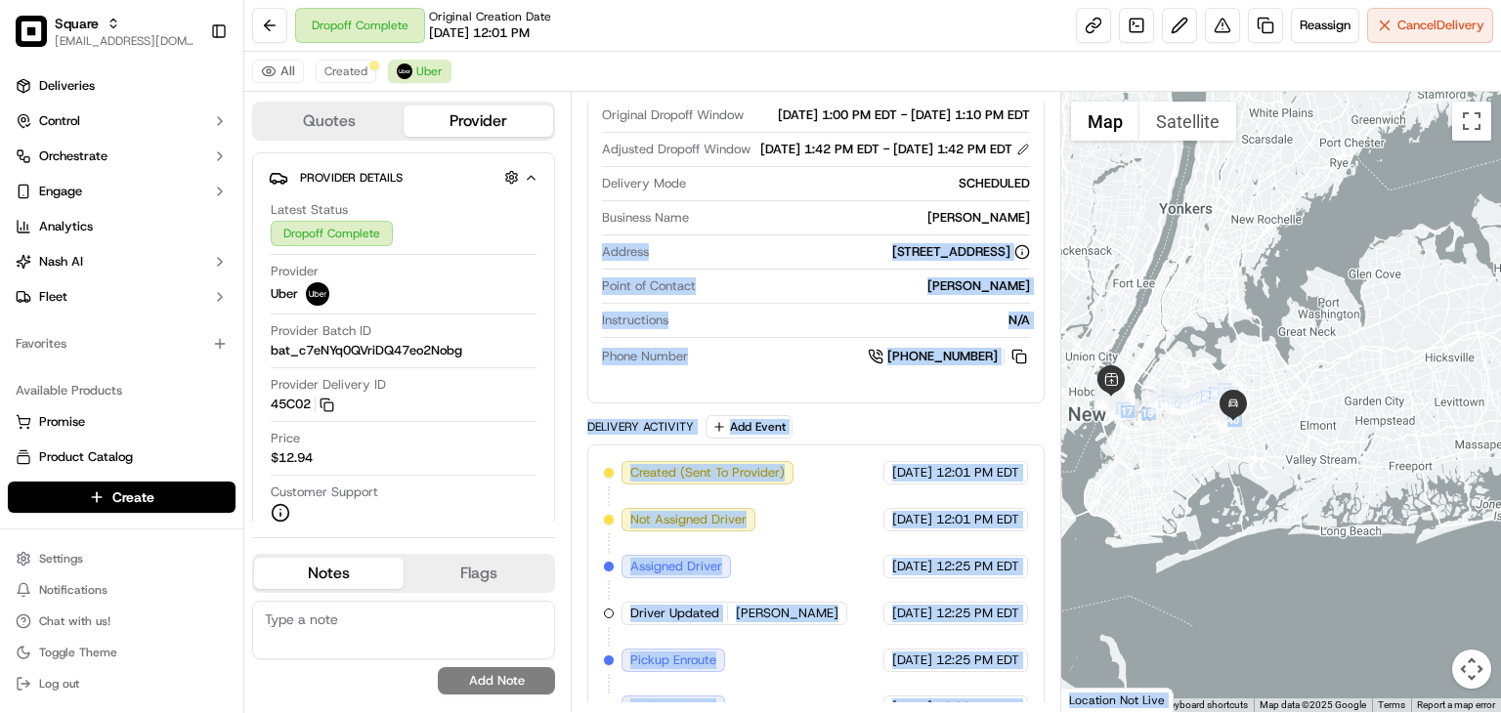
drag, startPoint x: 920, startPoint y: 273, endPoint x: 897, endPoint y: 279, distance: 23.2
click at [593, 387] on div "Dropoff Details Hidden ( 2 ) Original Dropoff Window [DATE] 1:00 PM EDT - [DATE…" at bounding box center [815, 216] width 455 height 341
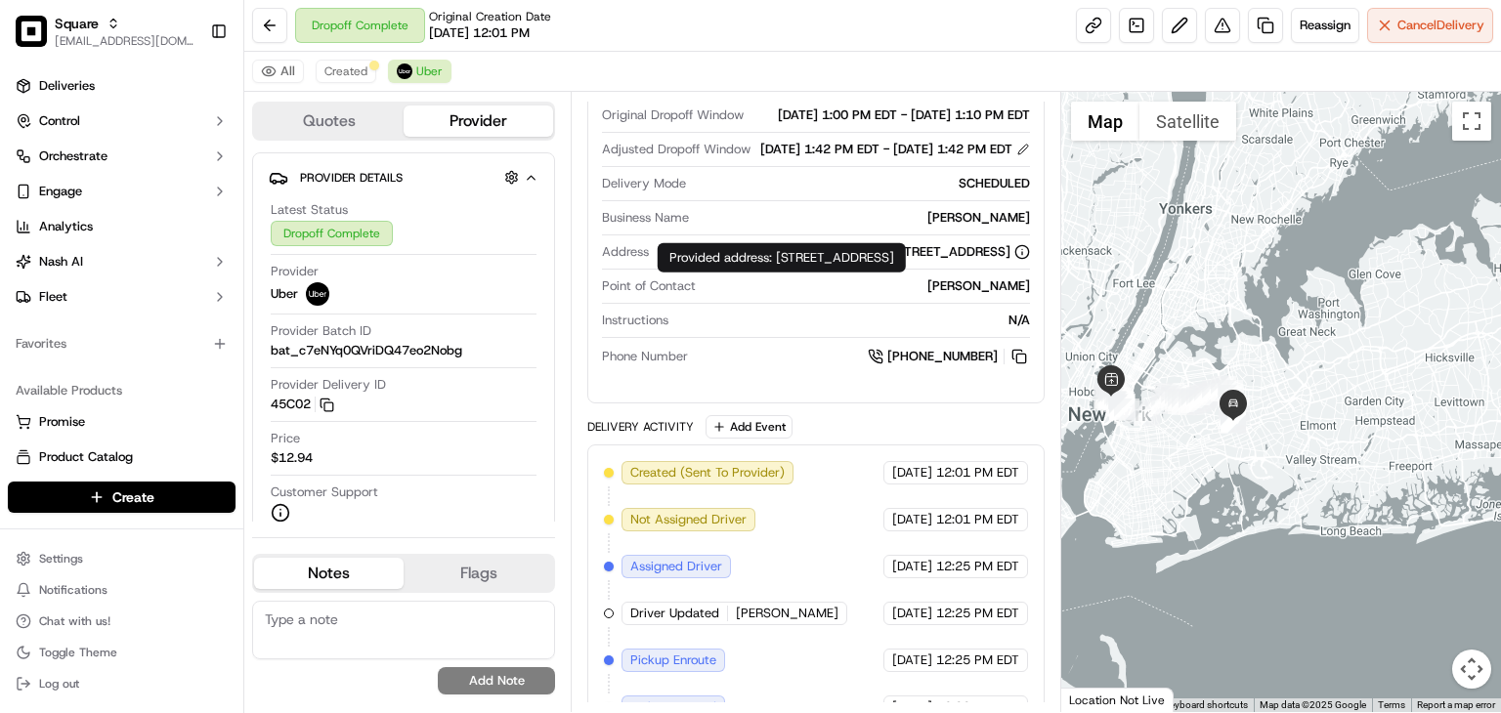
drag, startPoint x: 917, startPoint y: 272, endPoint x: 662, endPoint y: 254, distance: 255.7
click at [662, 254] on div "Provided address: [STREET_ADDRESS] Provided address: [STREET_ADDRESS]" at bounding box center [782, 257] width 248 height 29
copy div "Provided address: [STREET_ADDRESS]"
drag, startPoint x: 899, startPoint y: 276, endPoint x: 862, endPoint y: 342, distance: 76.1
click at [846, 273] on div "Provided address: [STREET_ADDRESS] Provided address: [STREET_ADDRESS]" at bounding box center [782, 257] width 248 height 29
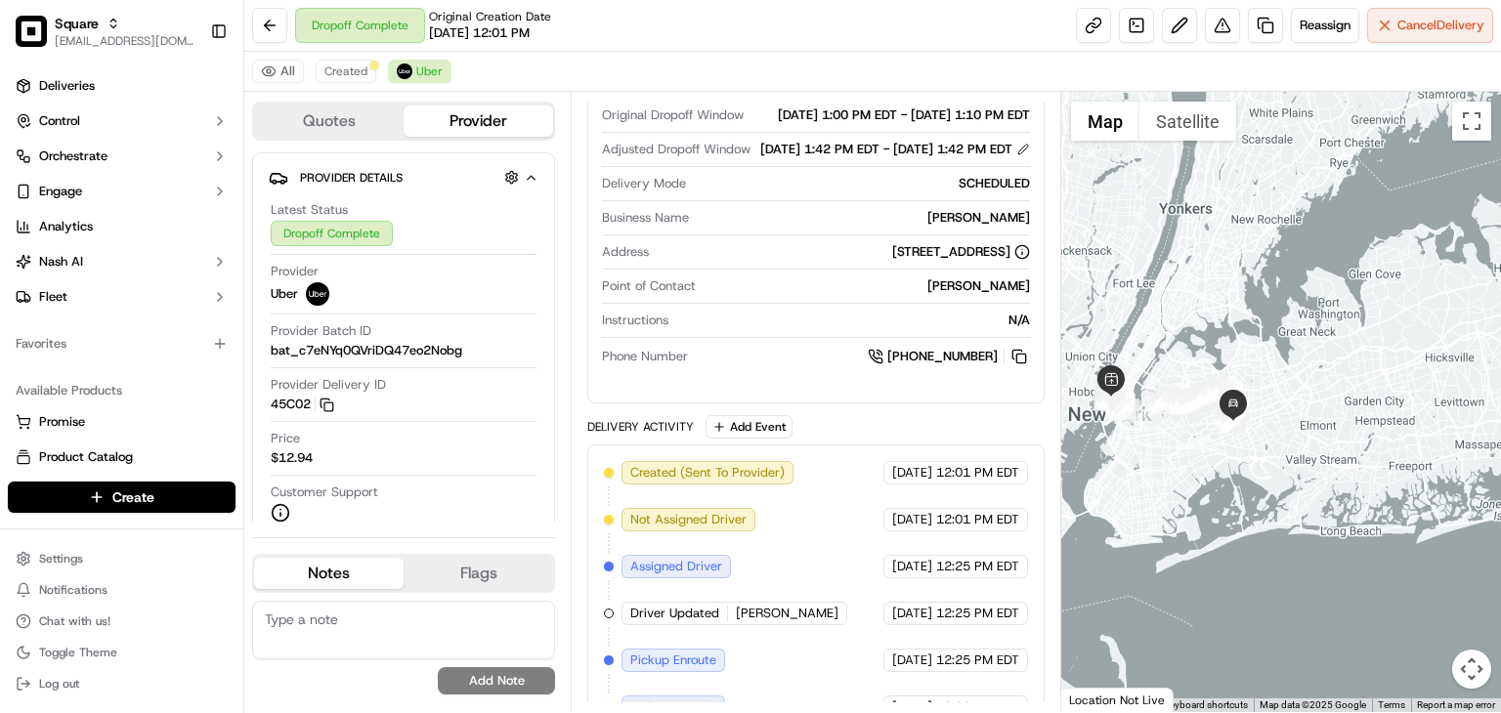
drag, startPoint x: 971, startPoint y: 298, endPoint x: 661, endPoint y: 307, distance: 310.9
click at [892, 261] on div "[STREET_ADDRESS]" at bounding box center [961, 252] width 138 height 18
copy div "[STREET_ADDRESS]"
click at [418, 68] on span "Uber" at bounding box center [429, 72] width 26 height 16
click at [714, 32] on div "Dropoff Complete Original Creation Date [DATE] 12:01 PM Reassign Cancel Delivery" at bounding box center [872, 26] width 1257 height 52
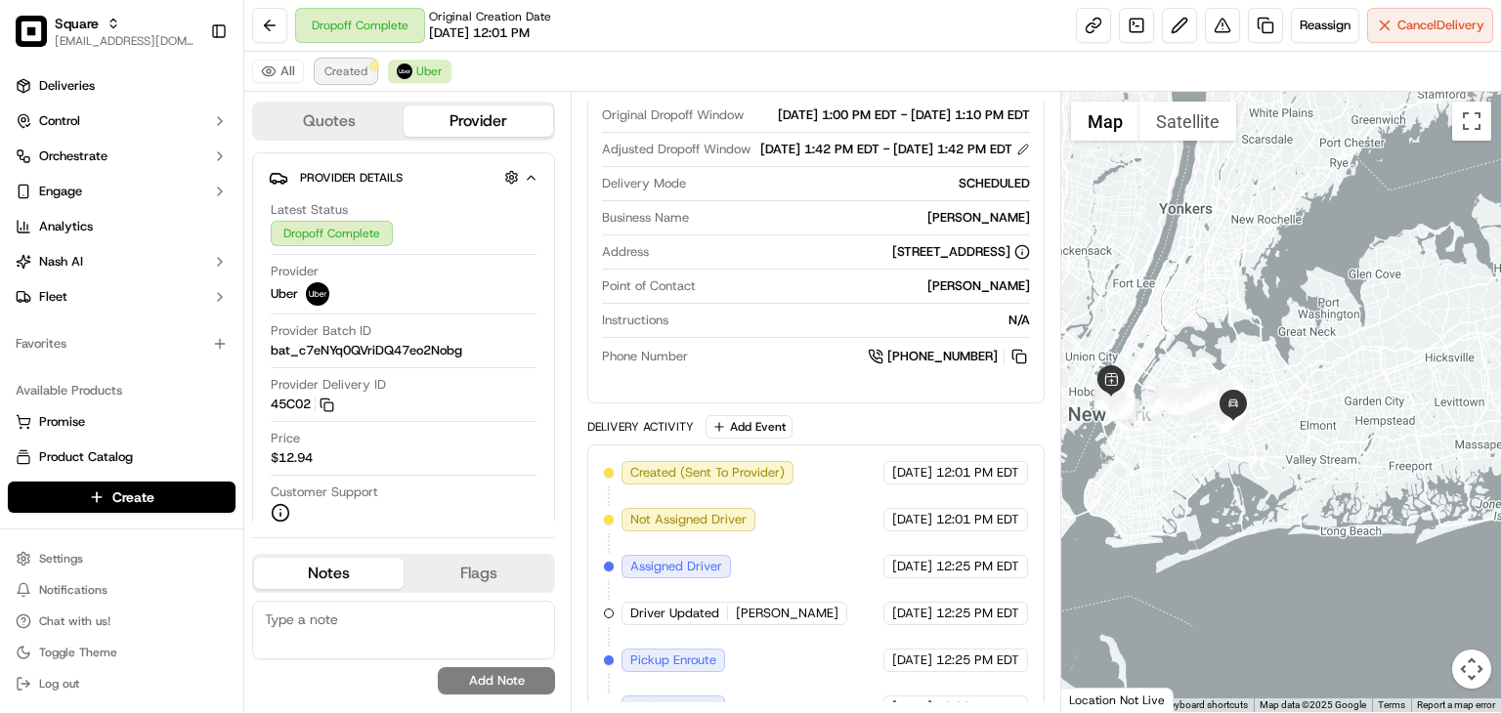
drag, startPoint x: 351, startPoint y: 68, endPoint x: 362, endPoint y: 69, distance: 10.8
click at [350, 68] on span "Created" at bounding box center [345, 72] width 43 height 16
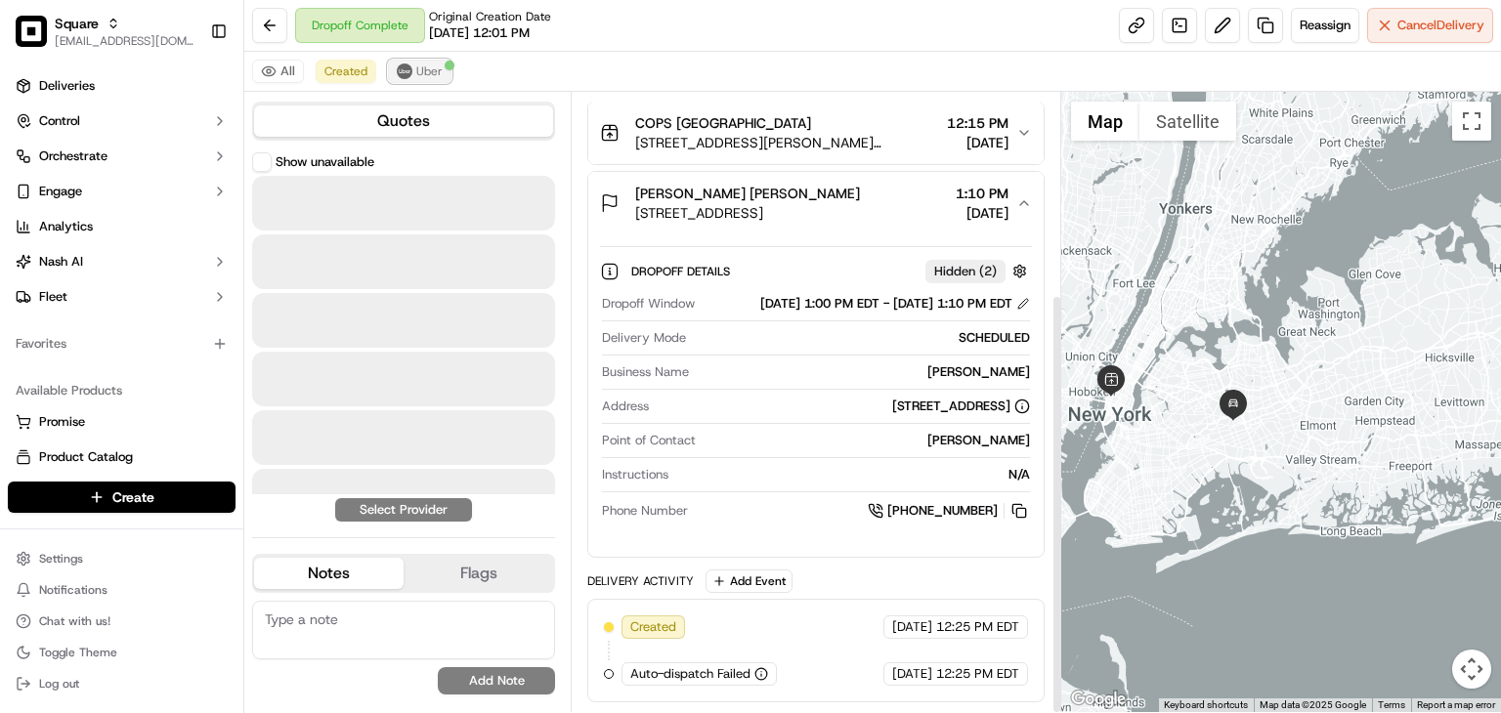
click at [417, 69] on span "Uber" at bounding box center [429, 72] width 26 height 16
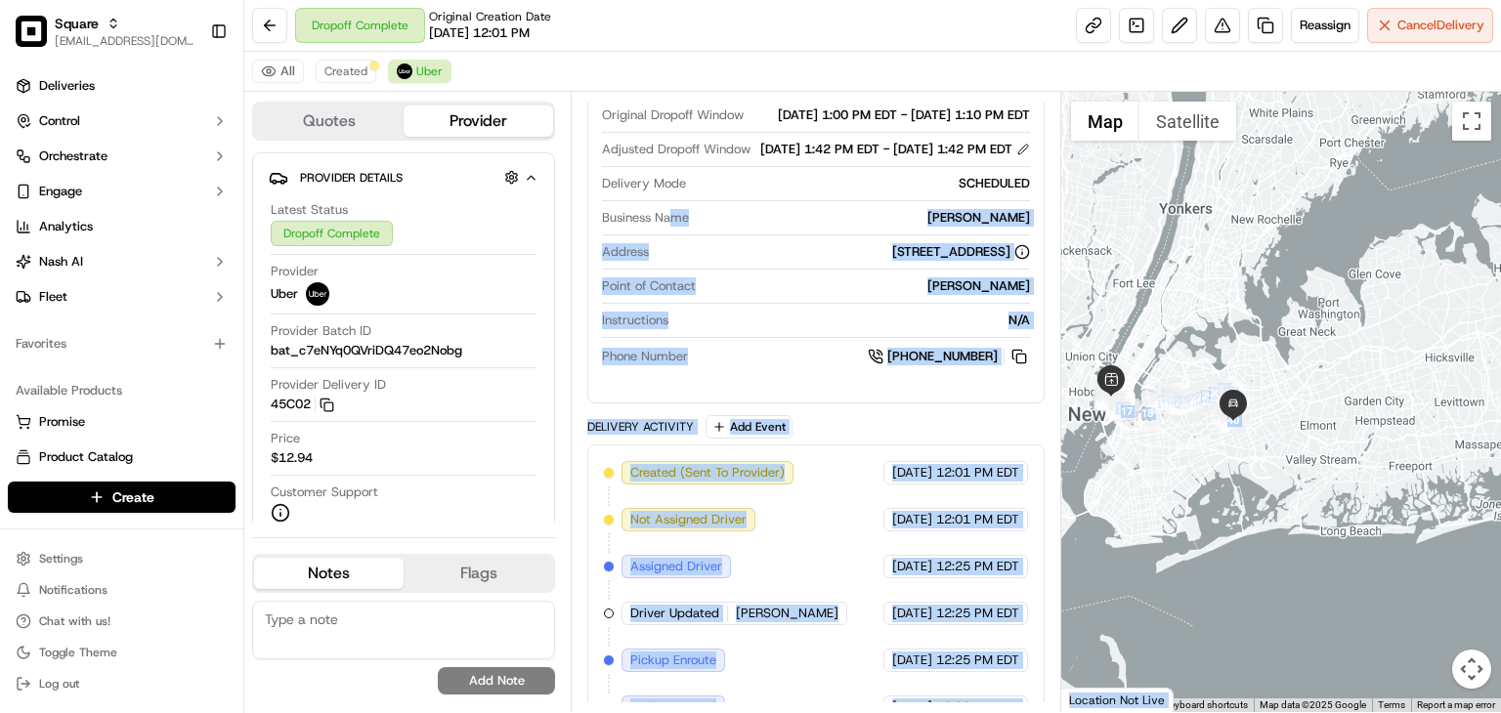
drag, startPoint x: 919, startPoint y: 273, endPoint x: 680, endPoint y: 278, distance: 238.5
click at [794, 295] on div "[PERSON_NAME]" at bounding box center [867, 287] width 326 height 18
click at [736, 295] on div "[PERSON_NAME]" at bounding box center [867, 287] width 326 height 18
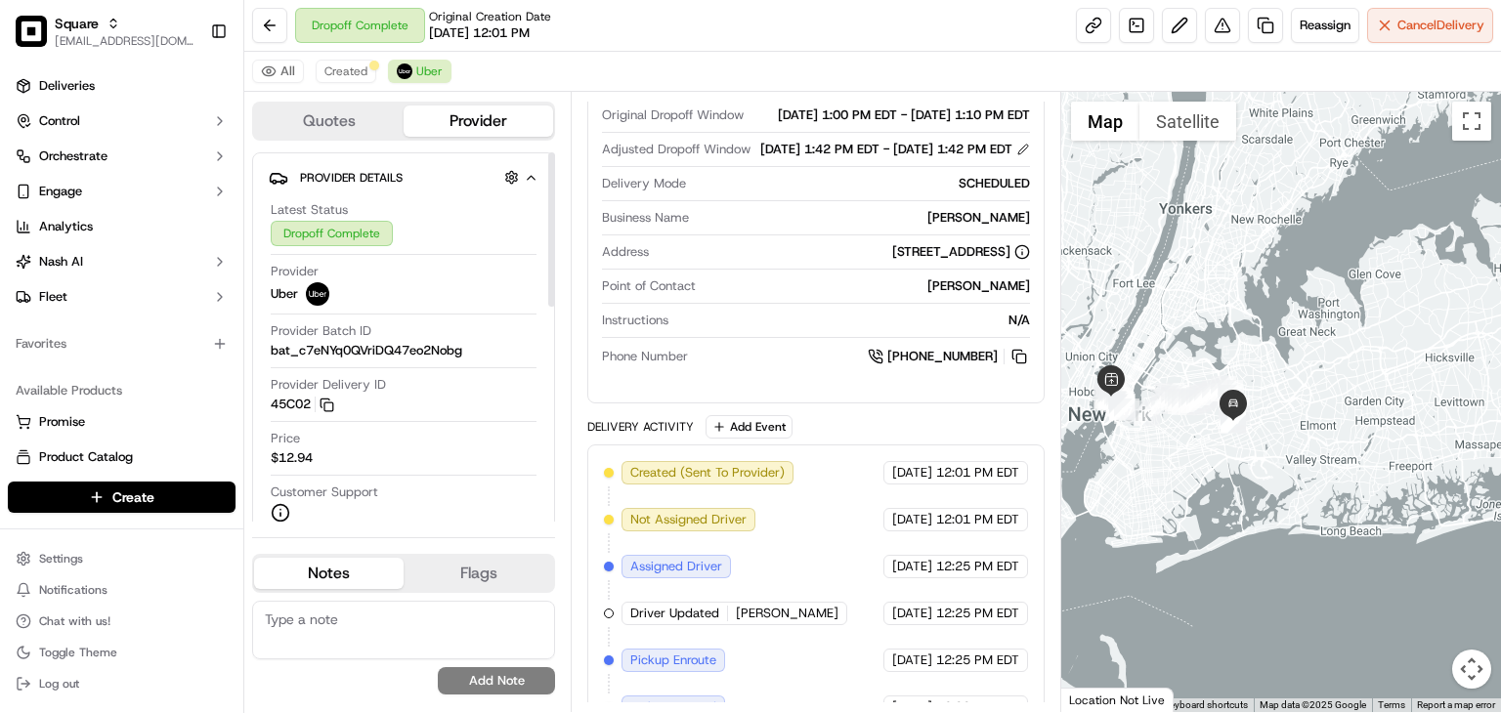
click at [488, 488] on div "Customer Support" at bounding box center [404, 503] width 266 height 39
copy div "Provided address: [STREET_ADDRESS]"
drag, startPoint x: 918, startPoint y: 268, endPoint x: 677, endPoint y: 247, distance: 241.3
click at [673, 251] on div "Provided address: [STREET_ADDRESS] Provided address: [STREET_ADDRESS]" at bounding box center [782, 257] width 248 height 29
copy div "Provided address: [STREET_ADDRESS]"
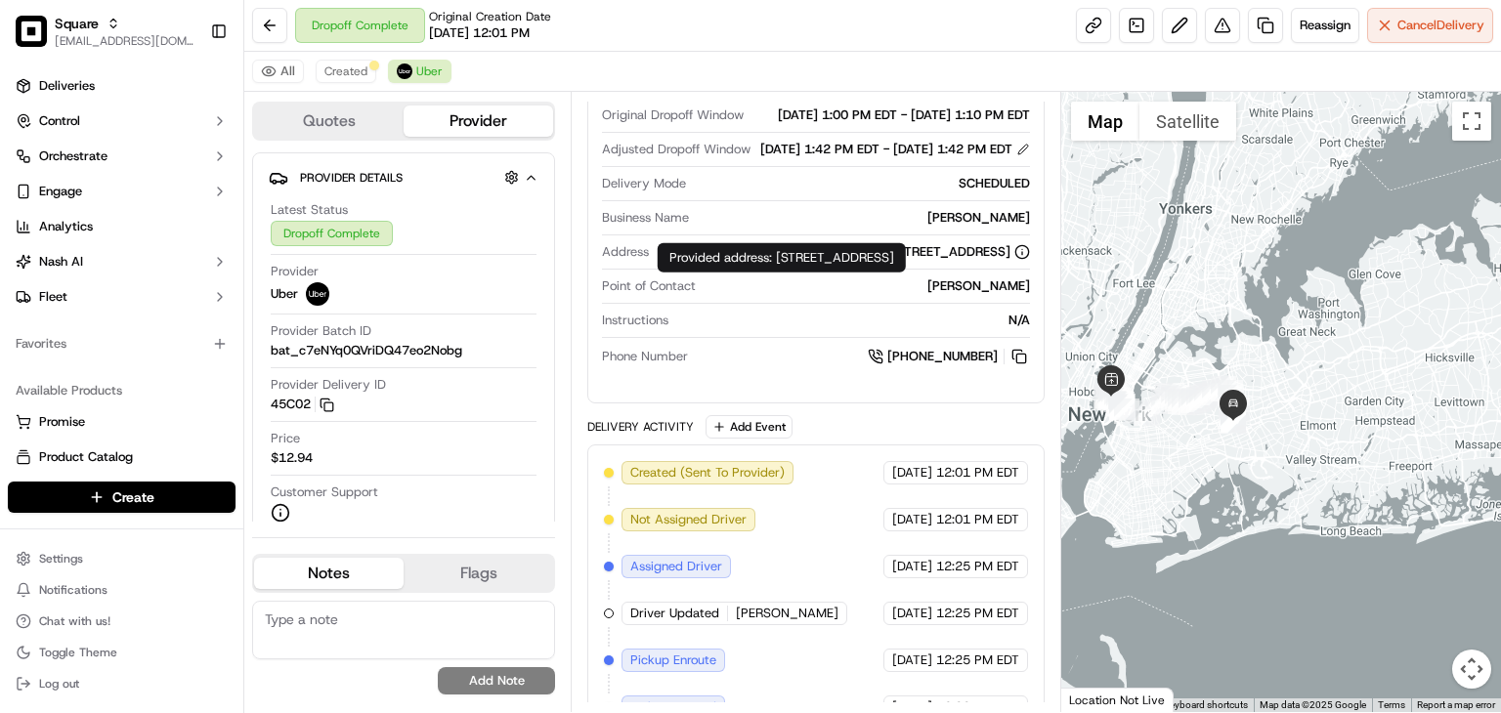
drag, startPoint x: 915, startPoint y: 269, endPoint x: 664, endPoint y: 260, distance: 251.3
click at [664, 260] on div "Provided address: [STREET_ADDRESS] Provided address: [STREET_ADDRESS]" at bounding box center [782, 257] width 248 height 29
drag, startPoint x: 581, startPoint y: 71, endPoint x: 324, endPoint y: 75, distance: 257.0
click at [578, 71] on div "All Created Uber" at bounding box center [872, 72] width 1257 height 40
click at [375, 69] on div "All Created Uber" at bounding box center [872, 72] width 1257 height 40
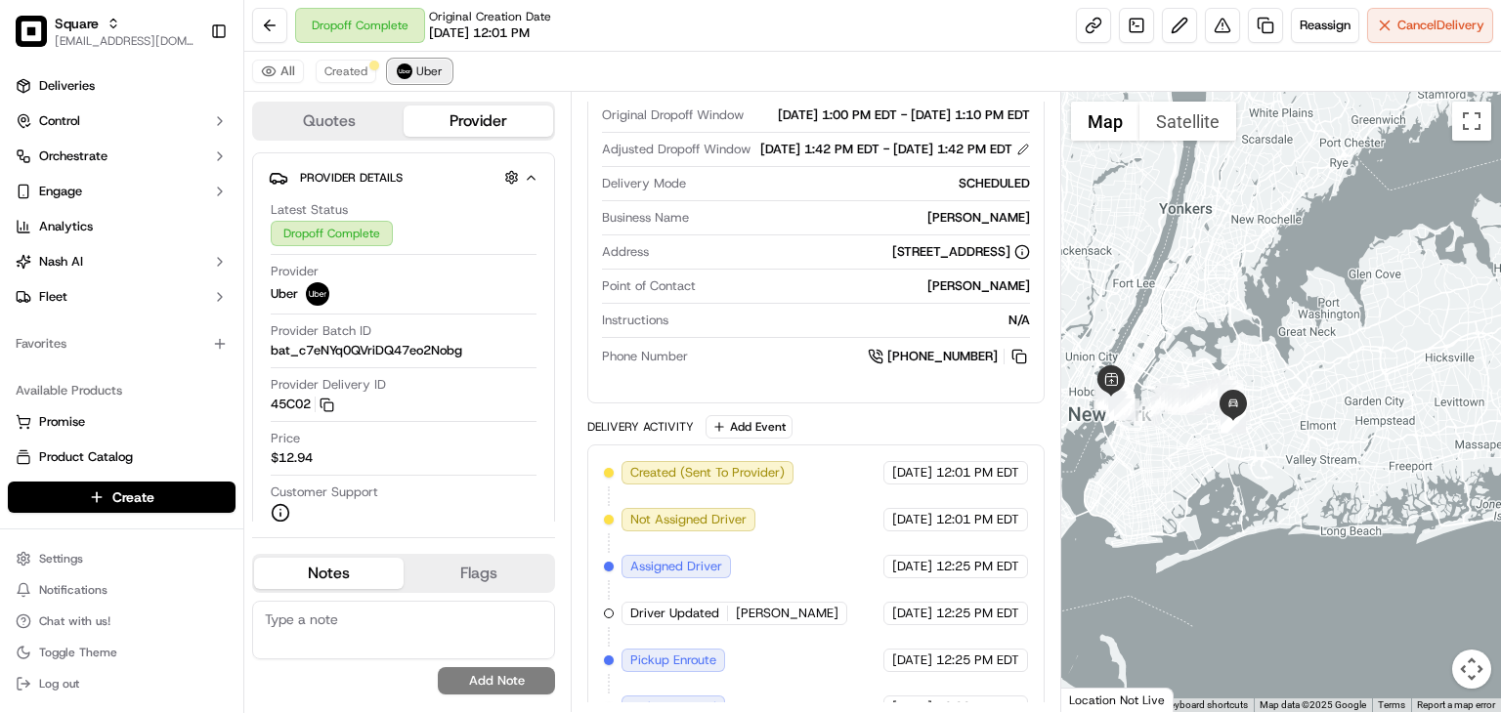
click at [409, 71] on img at bounding box center [405, 72] width 16 height 16
click at [361, 73] on span "Created" at bounding box center [345, 72] width 43 height 16
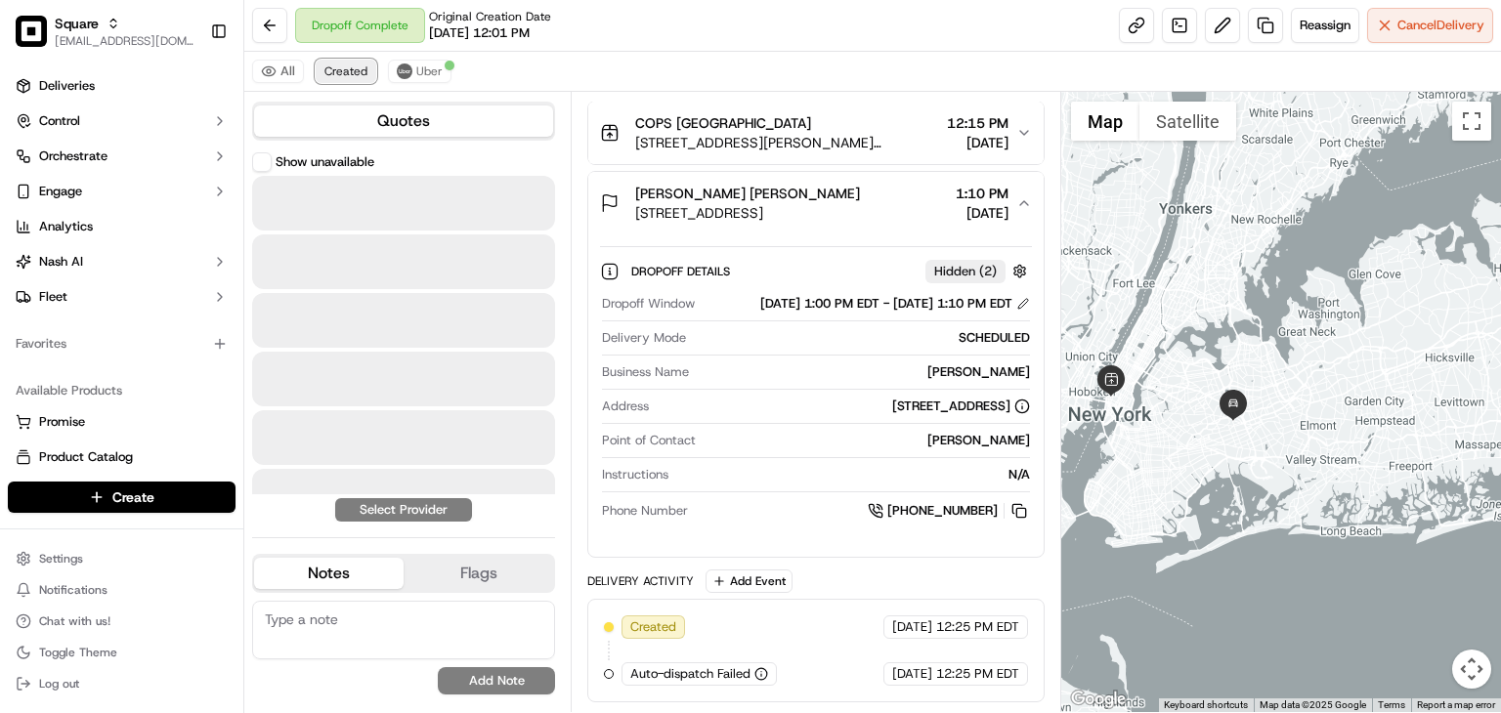
scroll to position [297, 0]
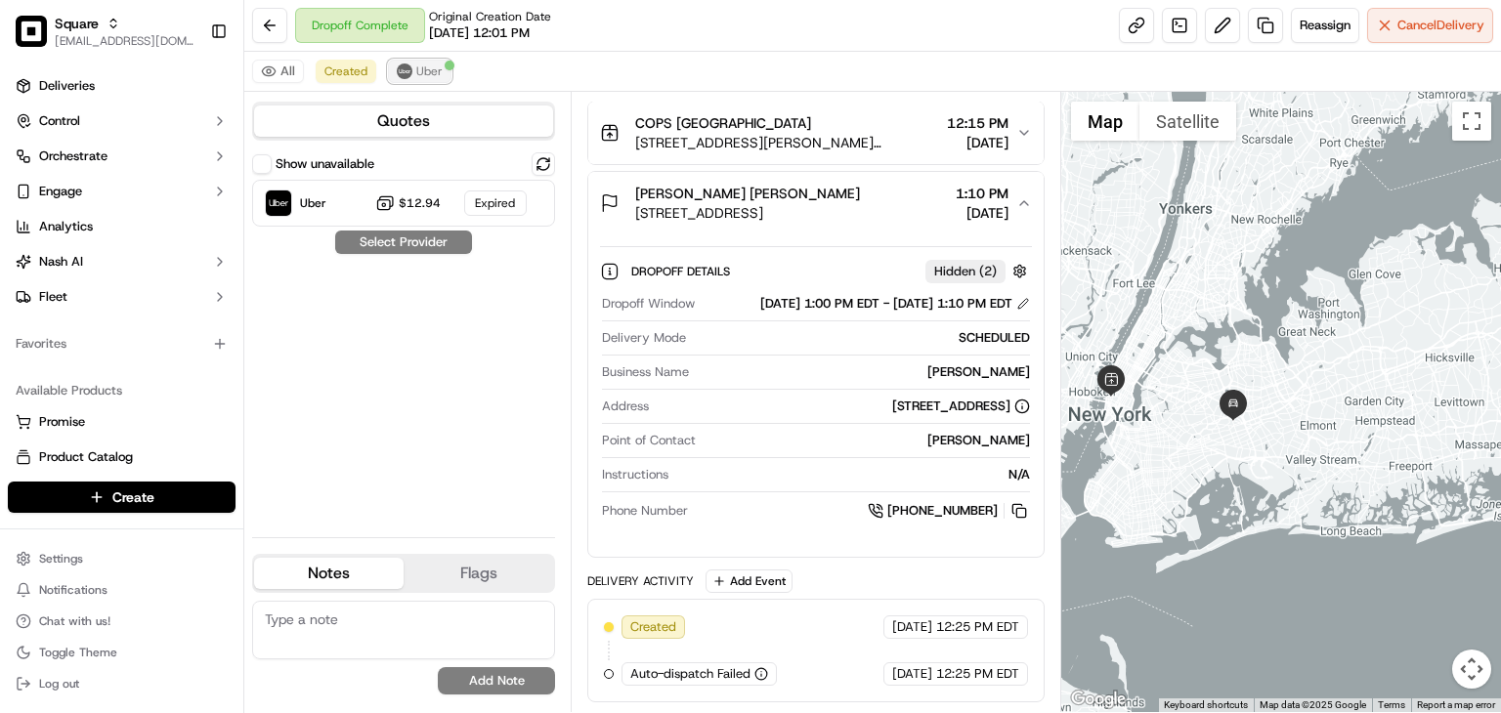
click at [416, 66] on span "Uber" at bounding box center [429, 72] width 26 height 16
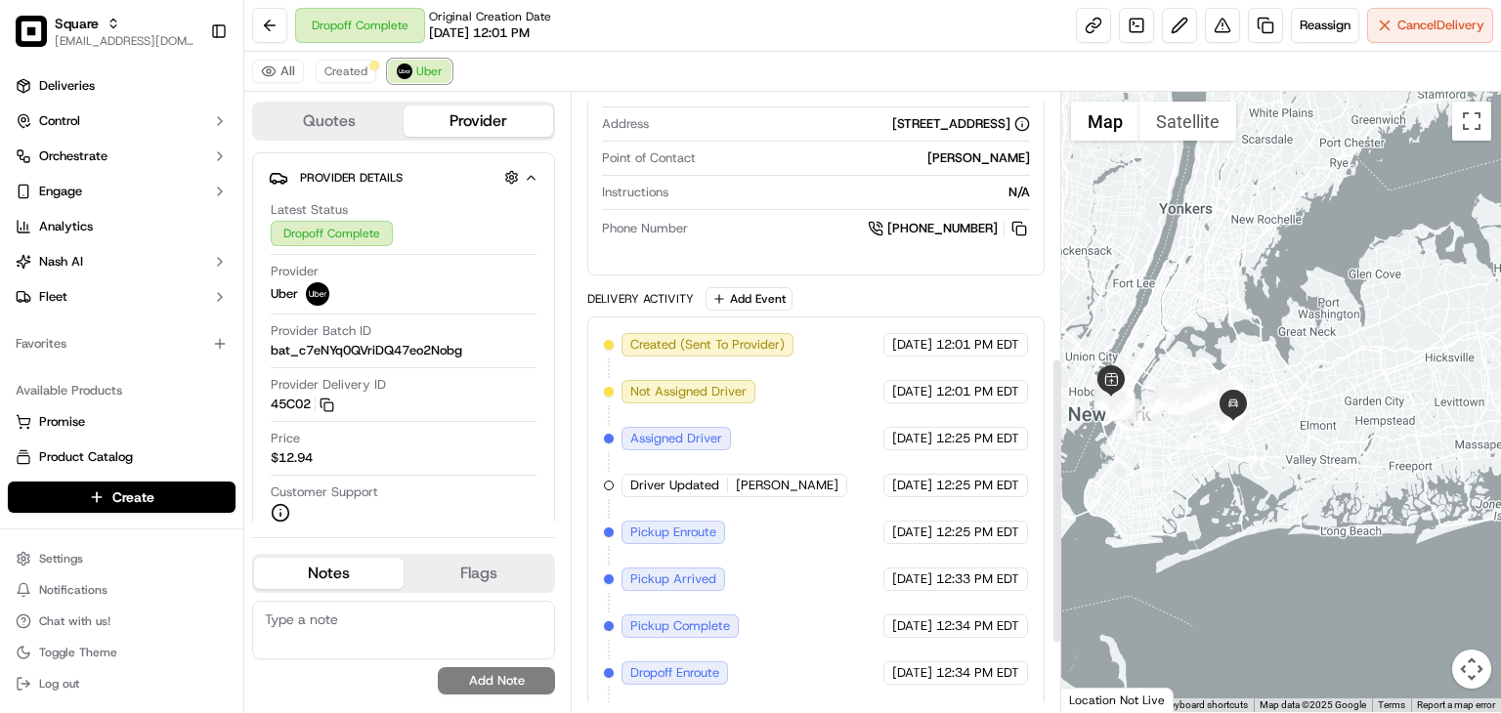
scroll to position [570, 0]
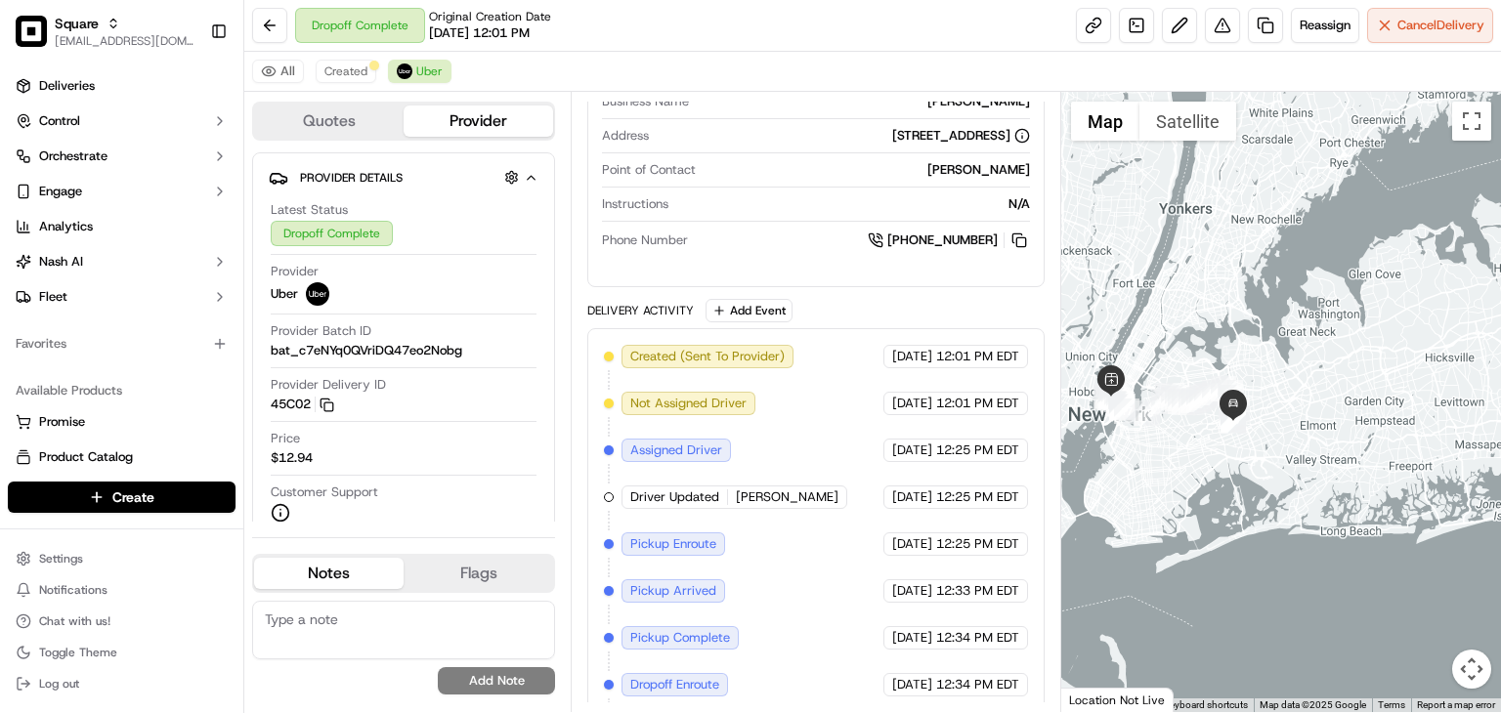
click at [340, 58] on div "All Created Uber" at bounding box center [872, 72] width 1257 height 40
click at [408, 74] on img at bounding box center [405, 72] width 16 height 16
click at [340, 70] on span "Created" at bounding box center [345, 72] width 43 height 16
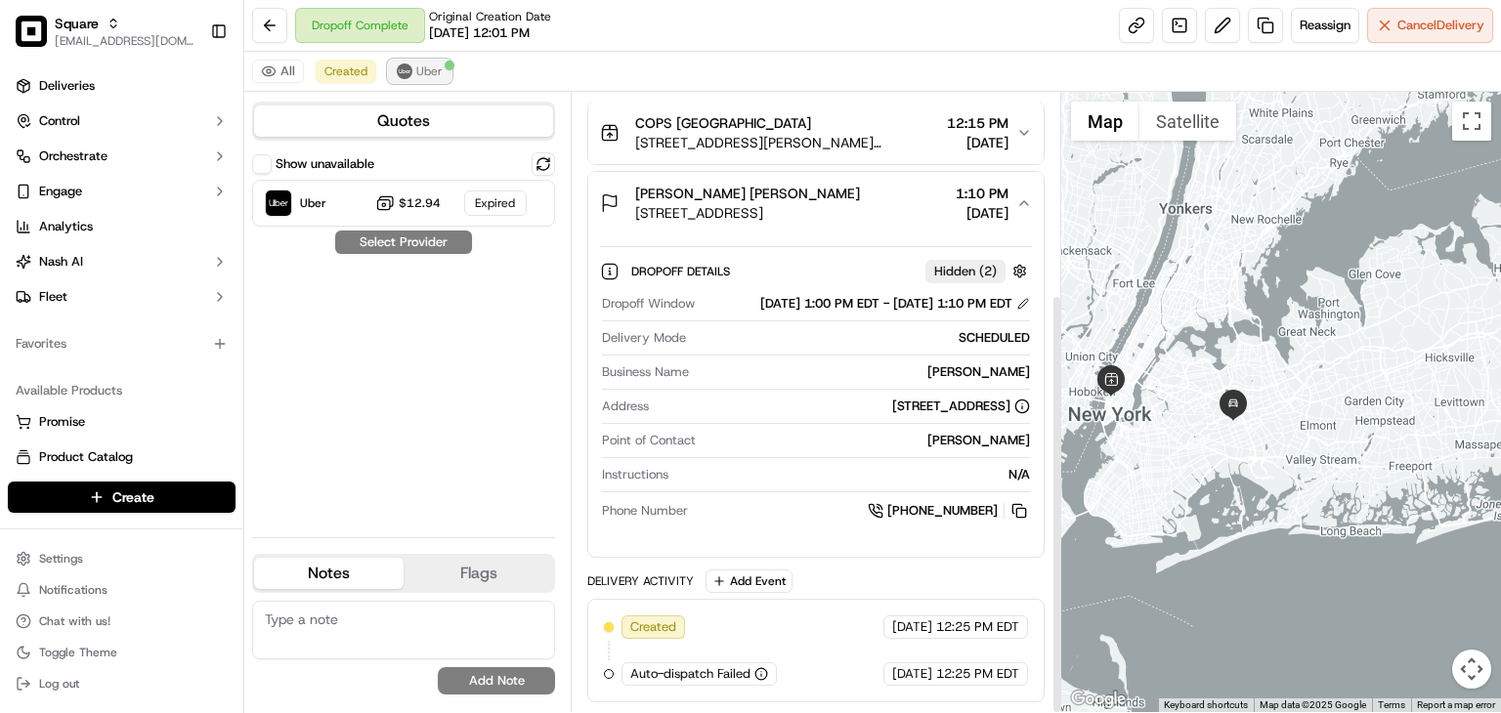
click at [431, 71] on span "Uber" at bounding box center [429, 72] width 26 height 16
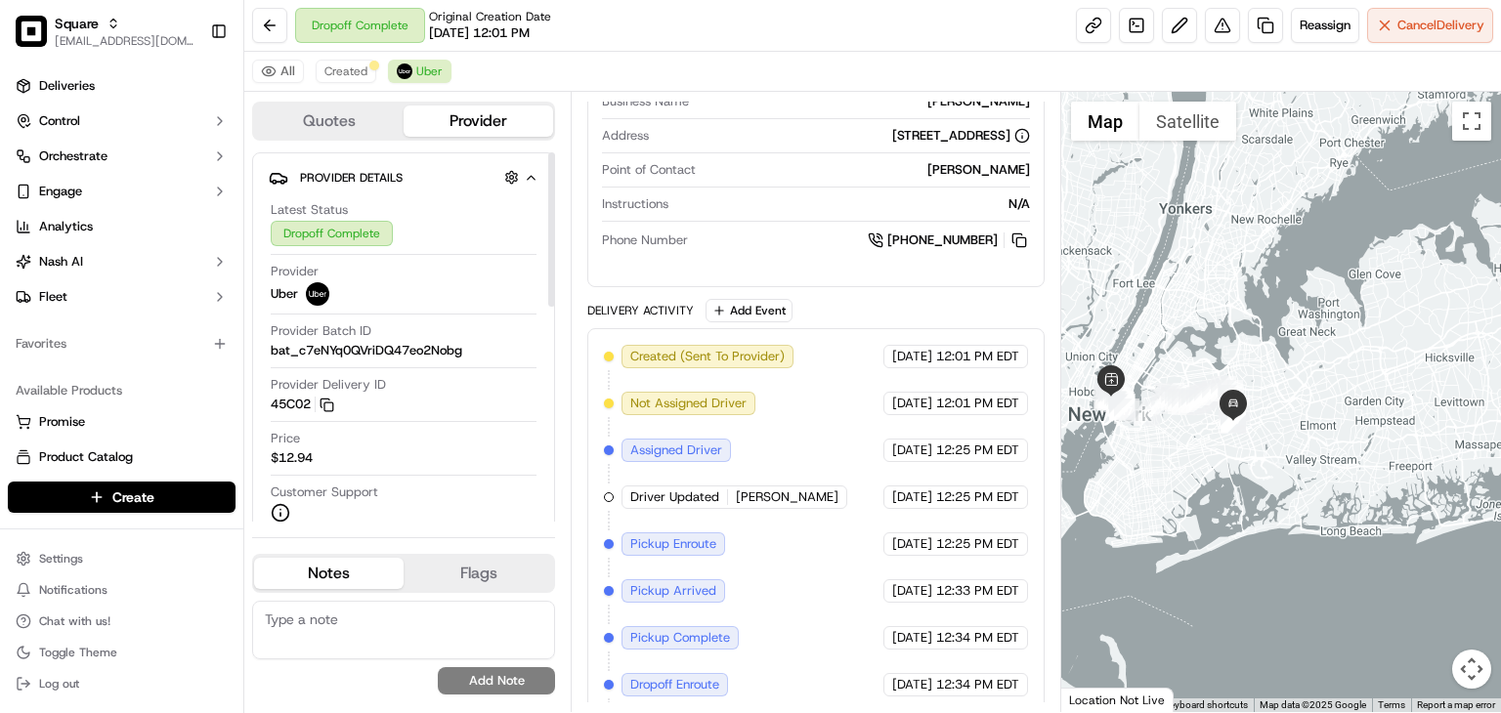
click at [617, 30] on div "Dropoff Complete Original Creation Date [DATE] 12:01 PM Reassign Cancel Delivery" at bounding box center [872, 26] width 1257 height 52
click at [344, 70] on span "Created" at bounding box center [345, 72] width 43 height 16
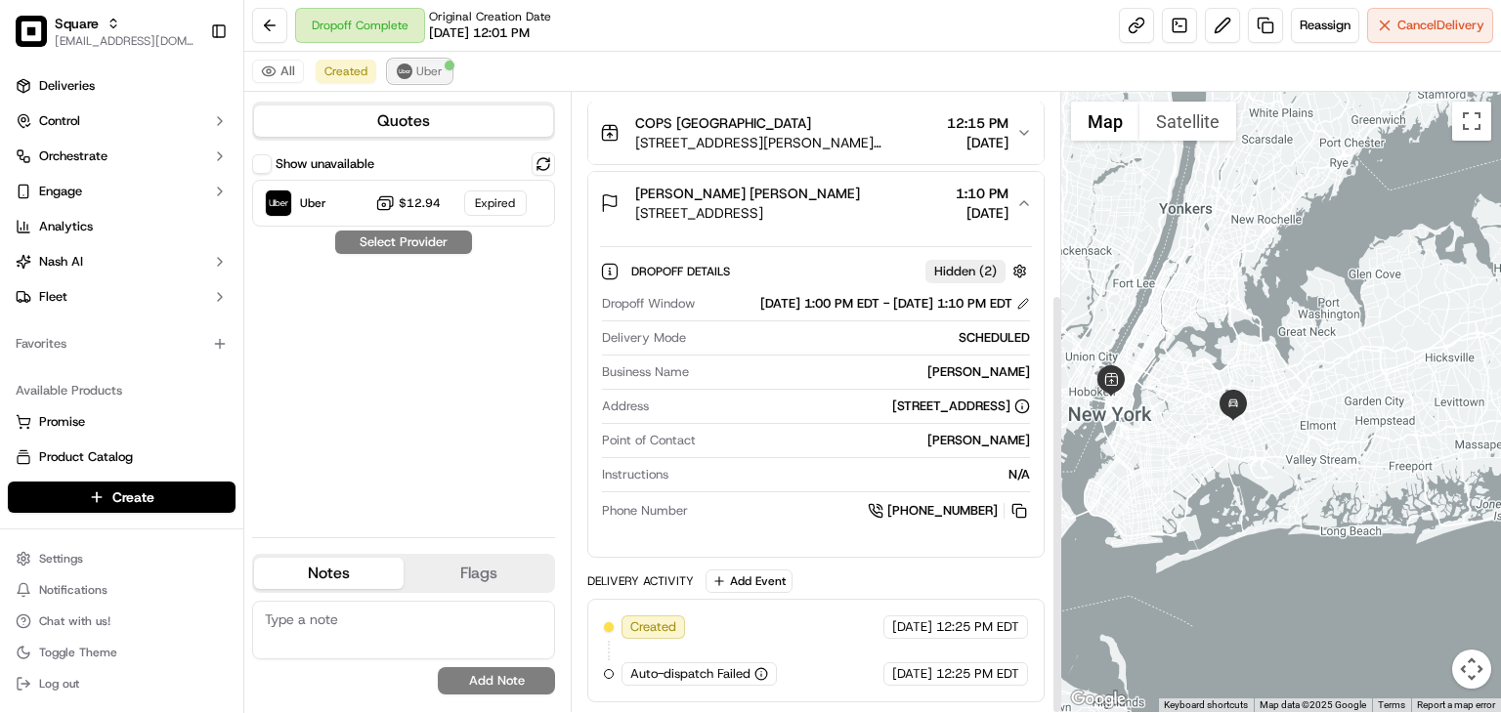
click at [425, 71] on span "Uber" at bounding box center [429, 72] width 26 height 16
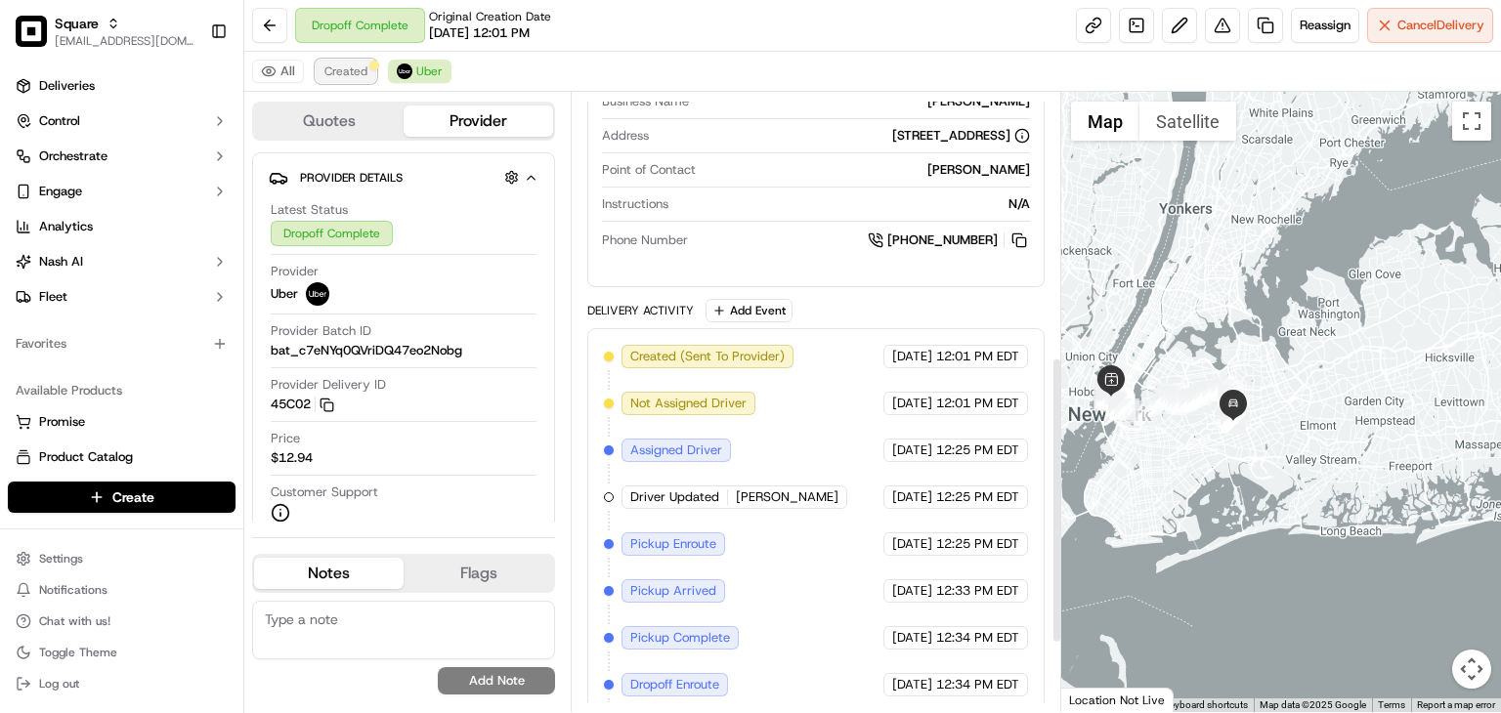
click at [353, 74] on span "Created" at bounding box center [345, 72] width 43 height 16
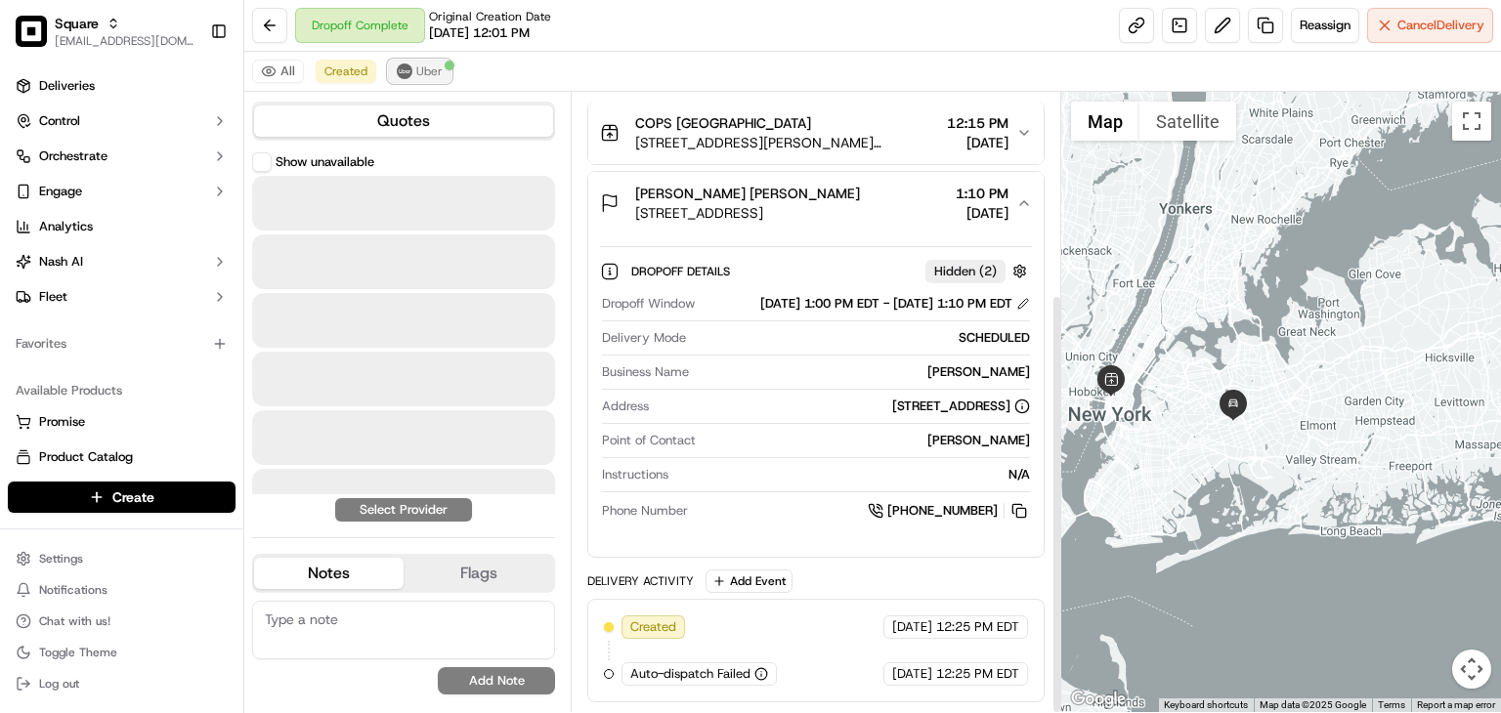
click at [418, 74] on span "Uber" at bounding box center [429, 72] width 26 height 16
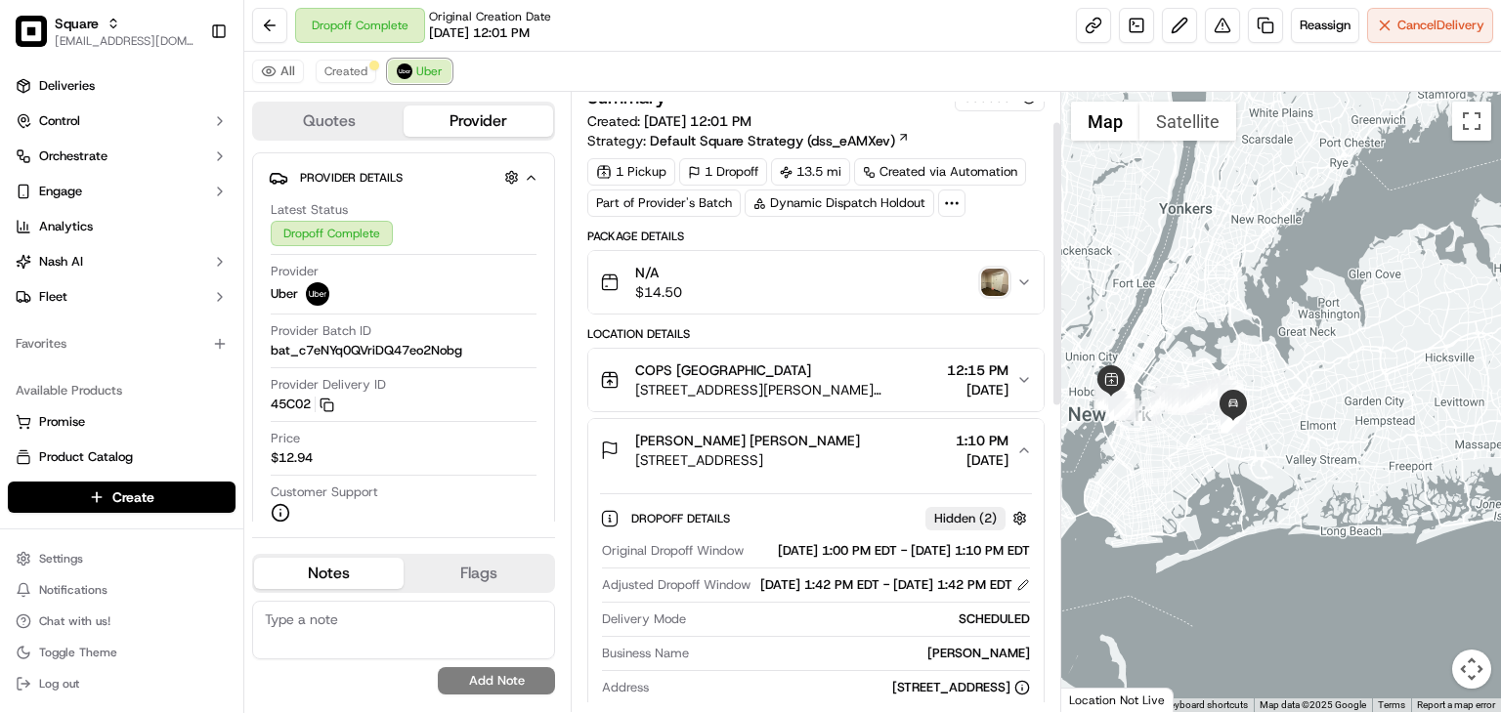
scroll to position [16, 0]
click at [986, 283] on img "button" at bounding box center [994, 284] width 27 height 27
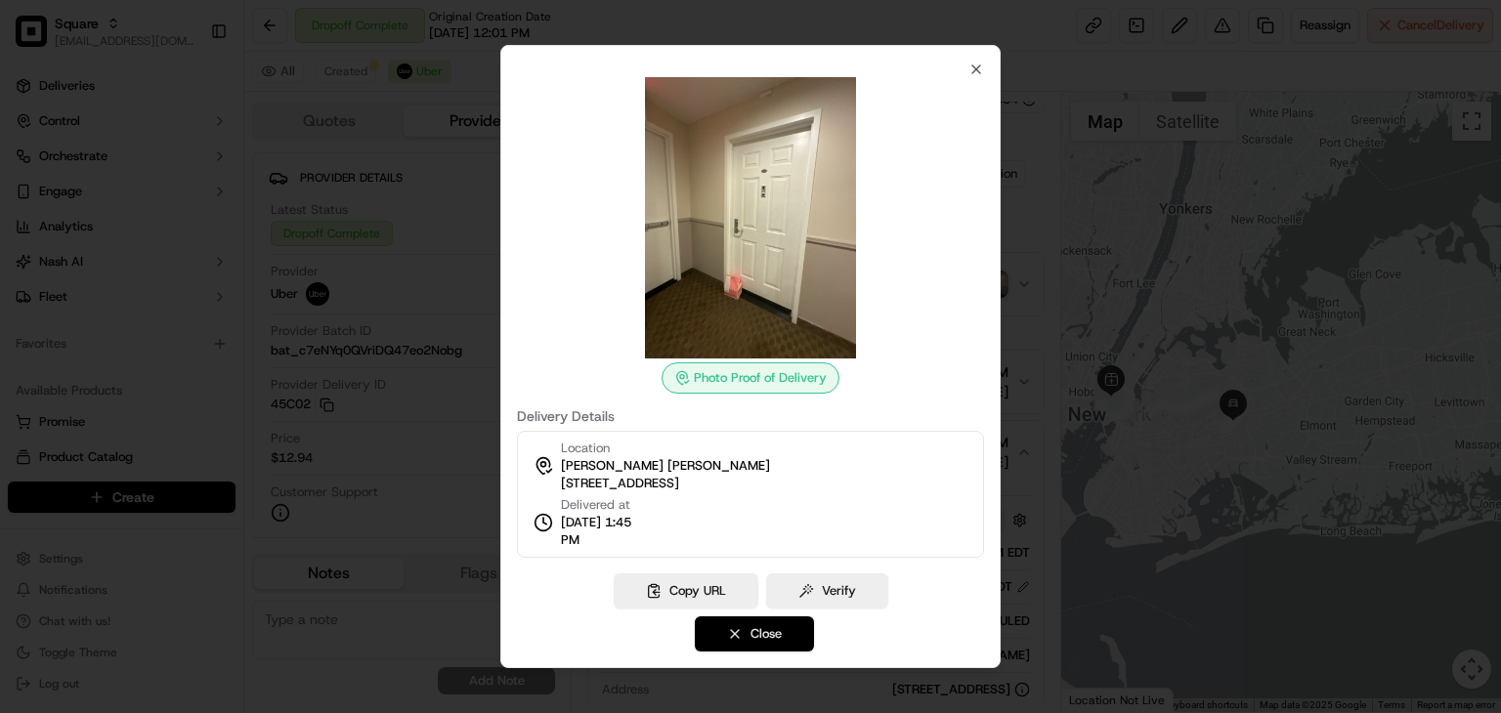
click at [733, 642] on button "Close" at bounding box center [754, 634] width 119 height 35
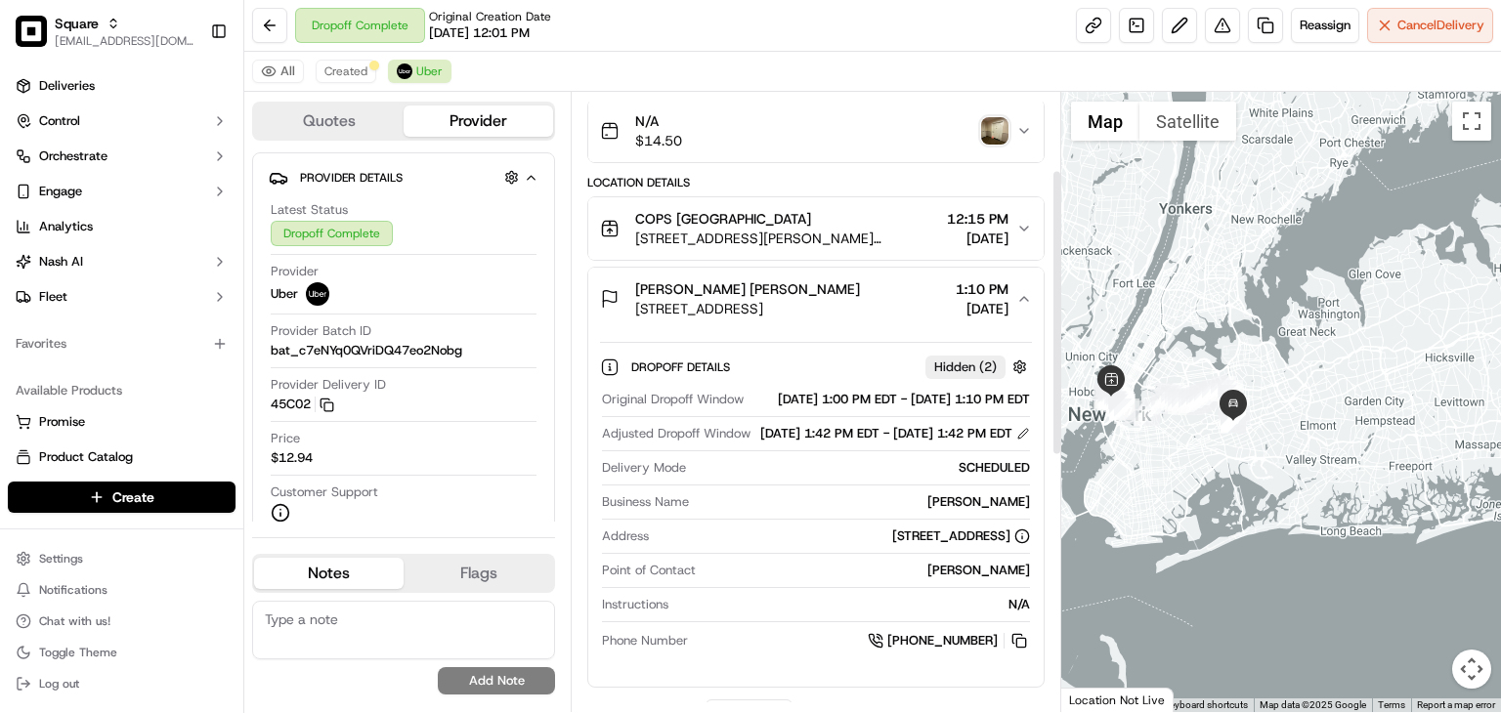
scroll to position [0, 0]
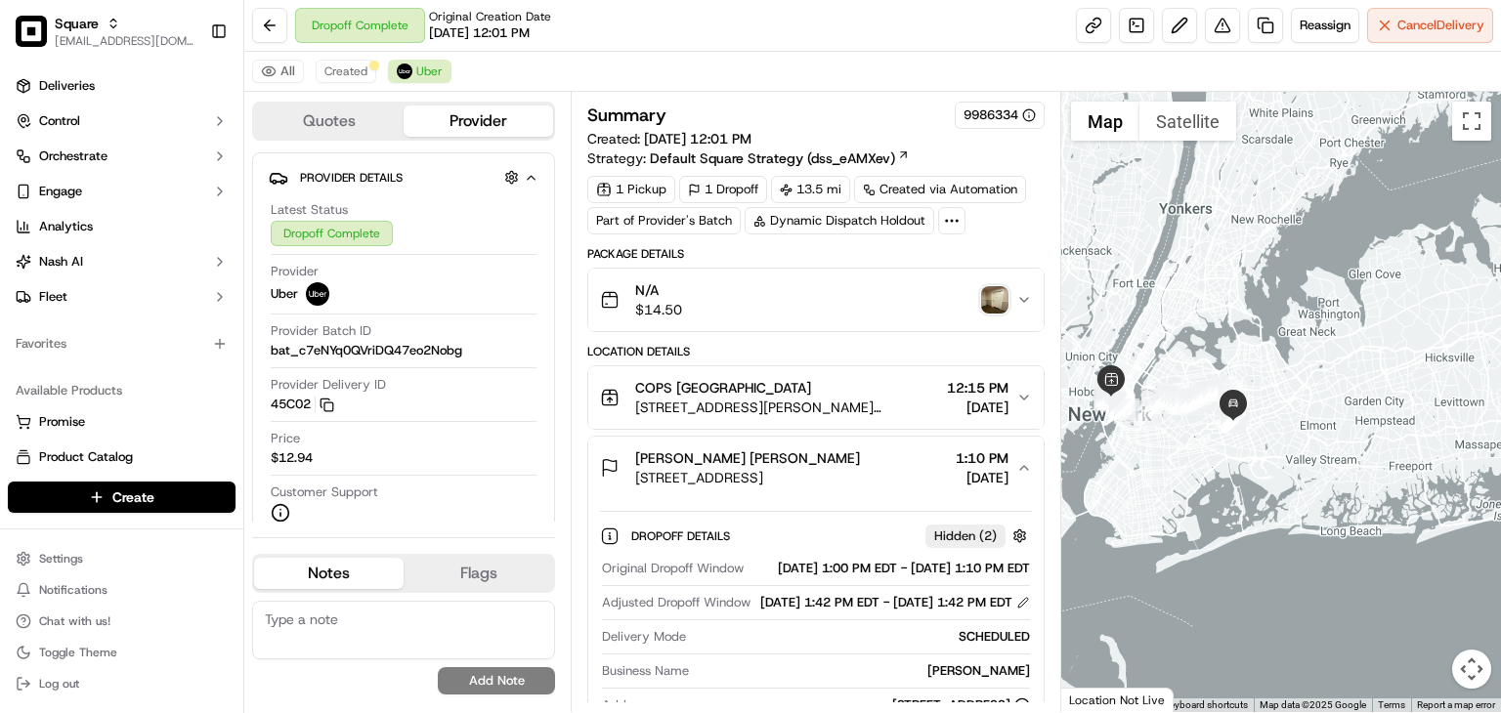
click at [985, 296] on img "button" at bounding box center [994, 299] width 27 height 27
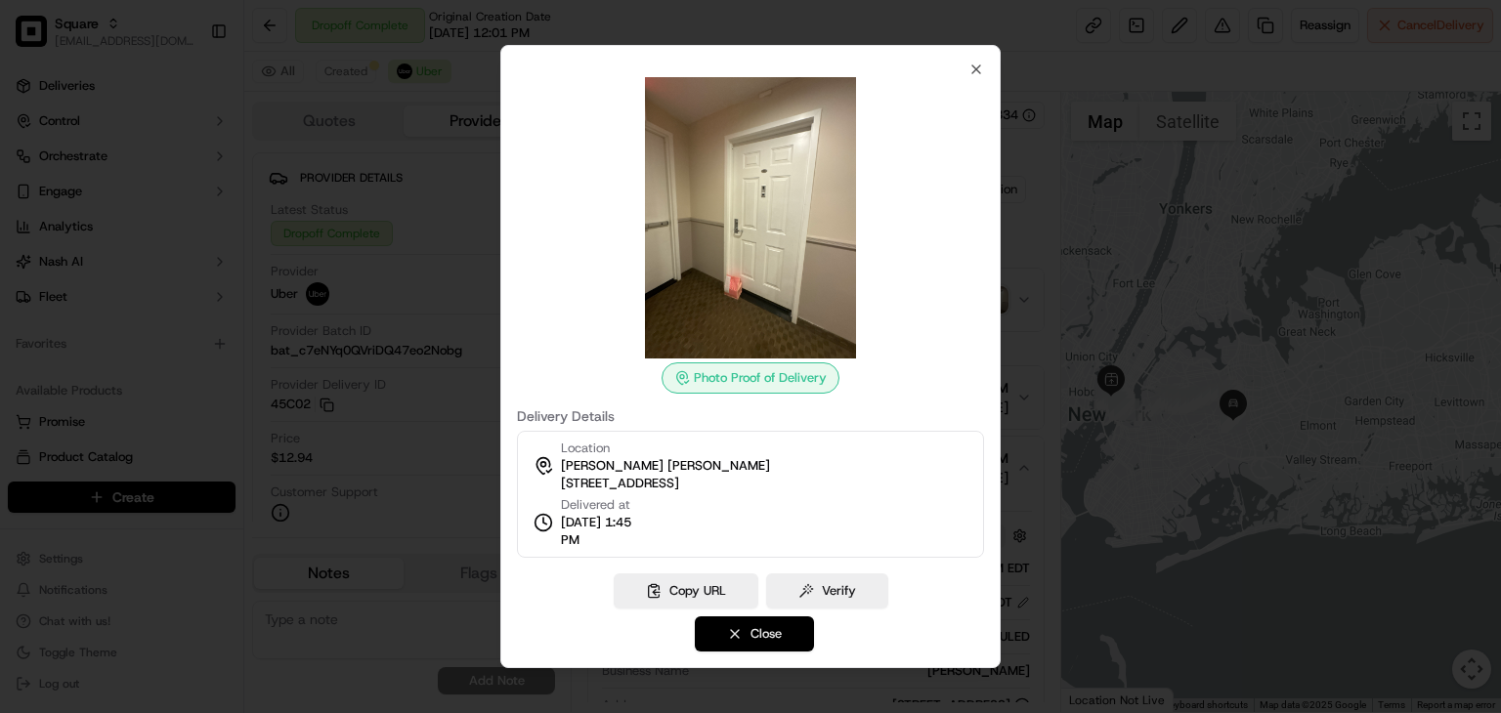
click at [758, 640] on button "Close" at bounding box center [754, 634] width 119 height 35
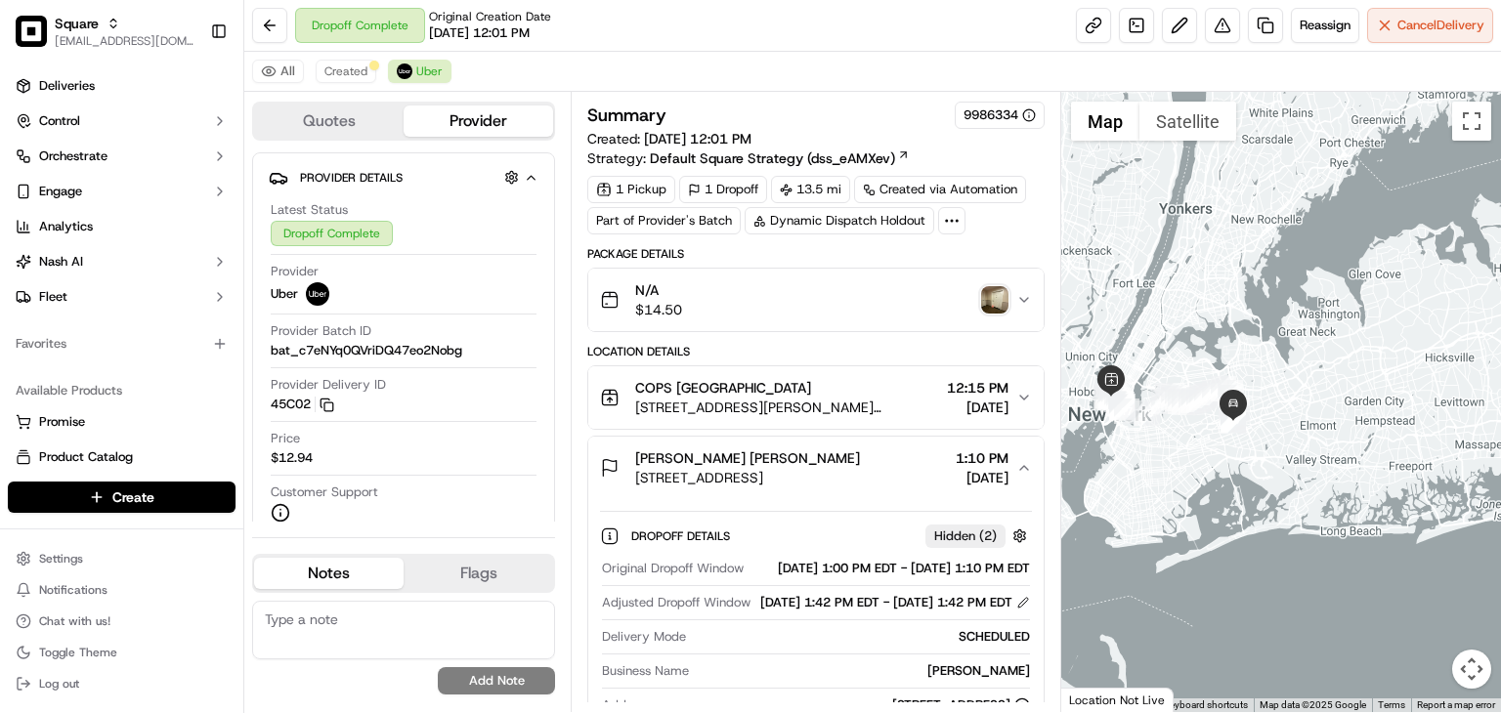
click at [986, 468] on span "1:10 PM" at bounding box center [982, 459] width 53 height 20
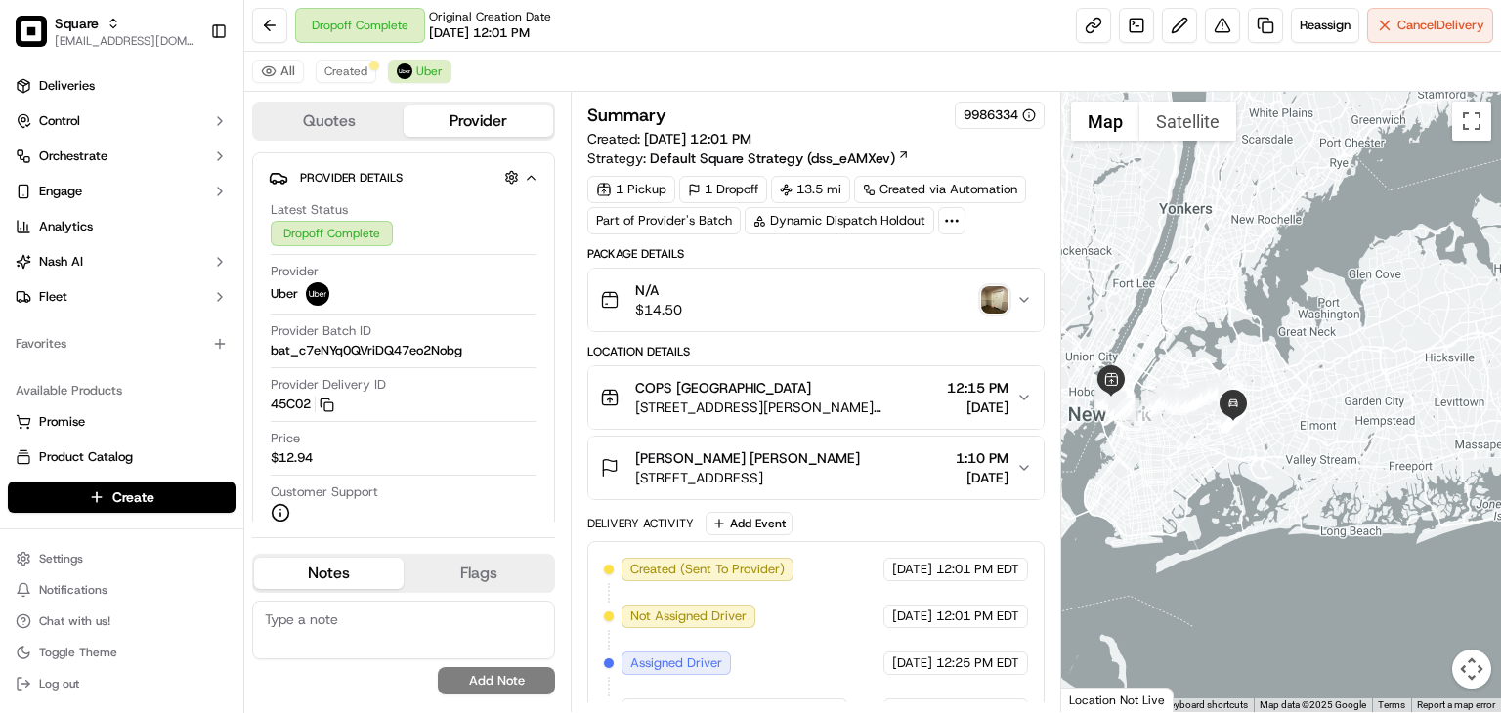
click at [986, 468] on span "1:10 PM" at bounding box center [982, 459] width 53 height 20
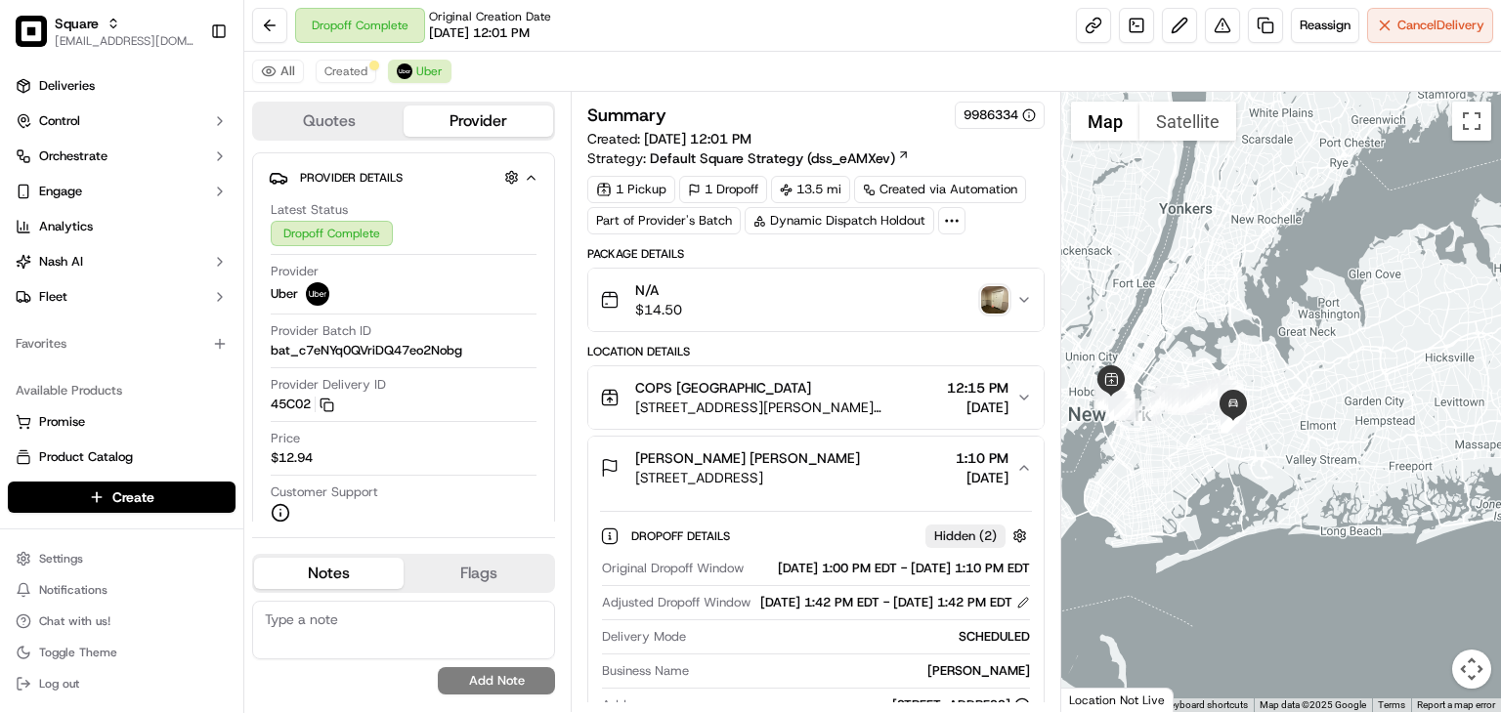
click at [856, 468] on span "[PERSON_NAME] [PERSON_NAME]" at bounding box center [747, 459] width 225 height 20
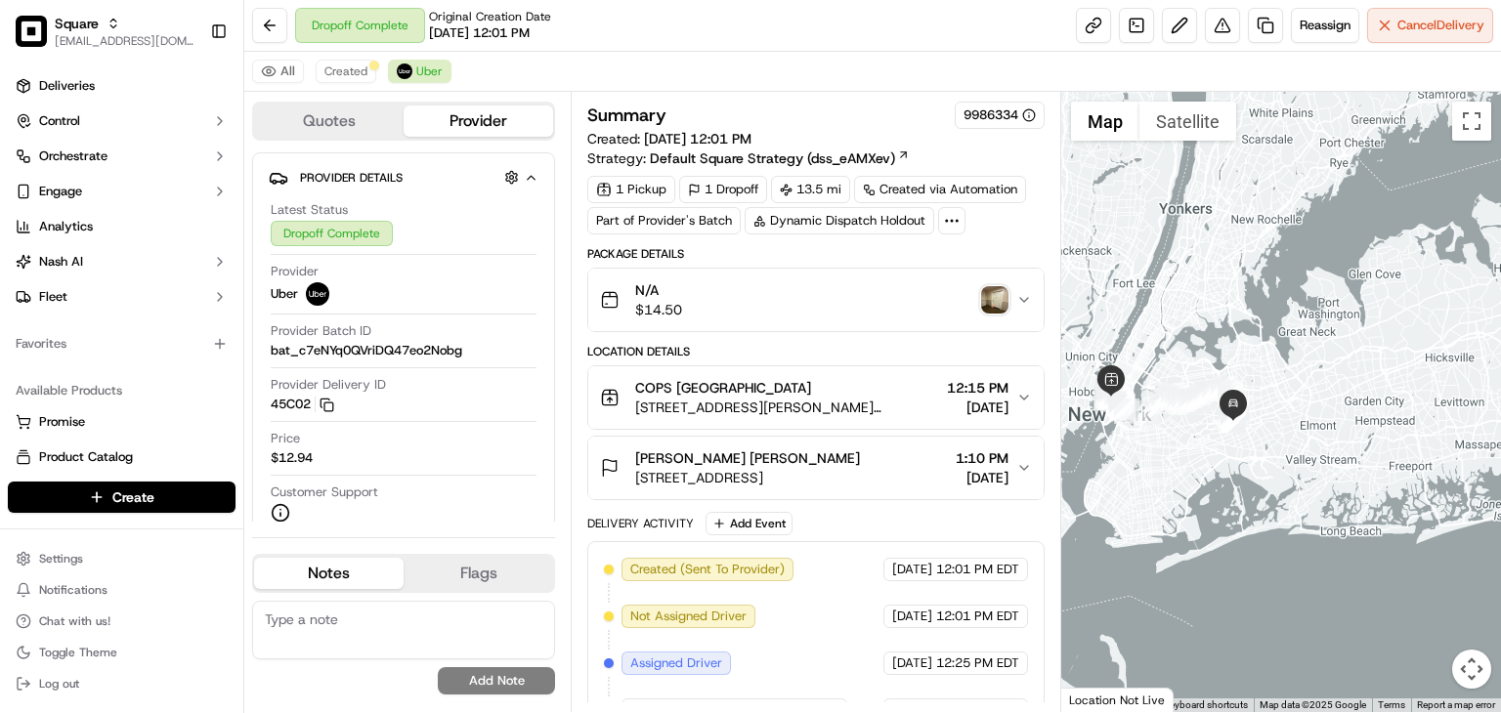
click at [857, 468] on span "[PERSON_NAME] [PERSON_NAME]" at bounding box center [747, 459] width 225 height 20
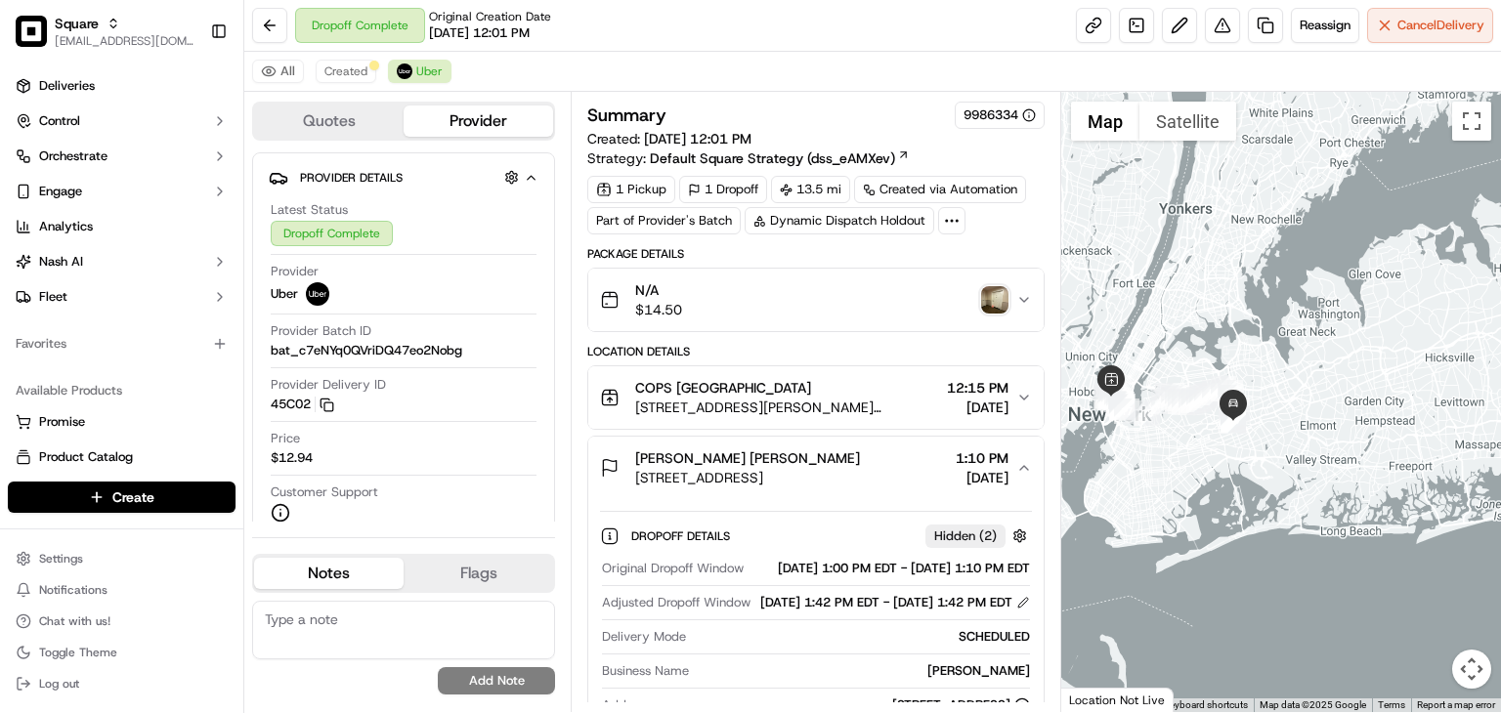
click at [857, 468] on span "[PERSON_NAME] [PERSON_NAME]" at bounding box center [747, 459] width 225 height 20
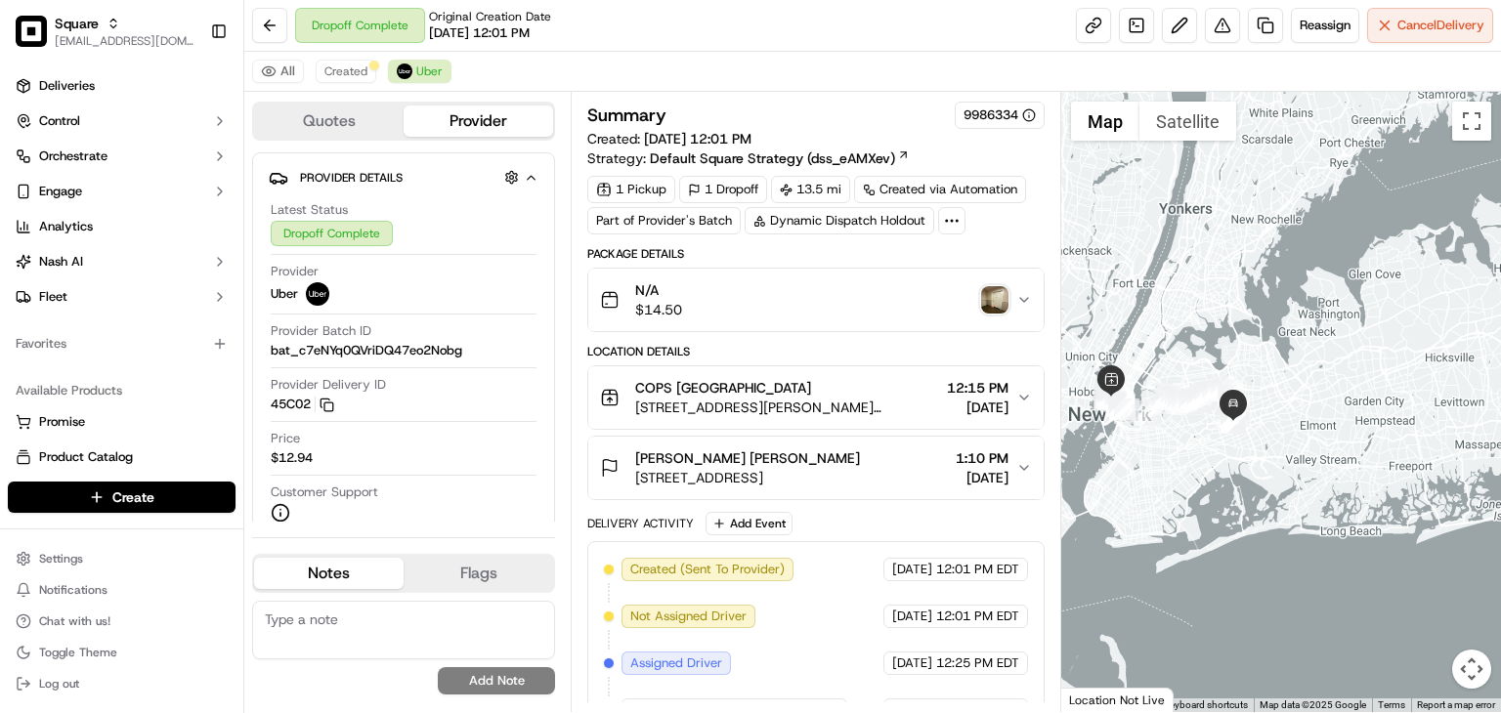
click at [1017, 458] on button "Sabrina Schlegel-Mejia Sabrina Schlegel-Mejia 118-82 Metropolitan Ave APT 3A, J…" at bounding box center [815, 468] width 455 height 63
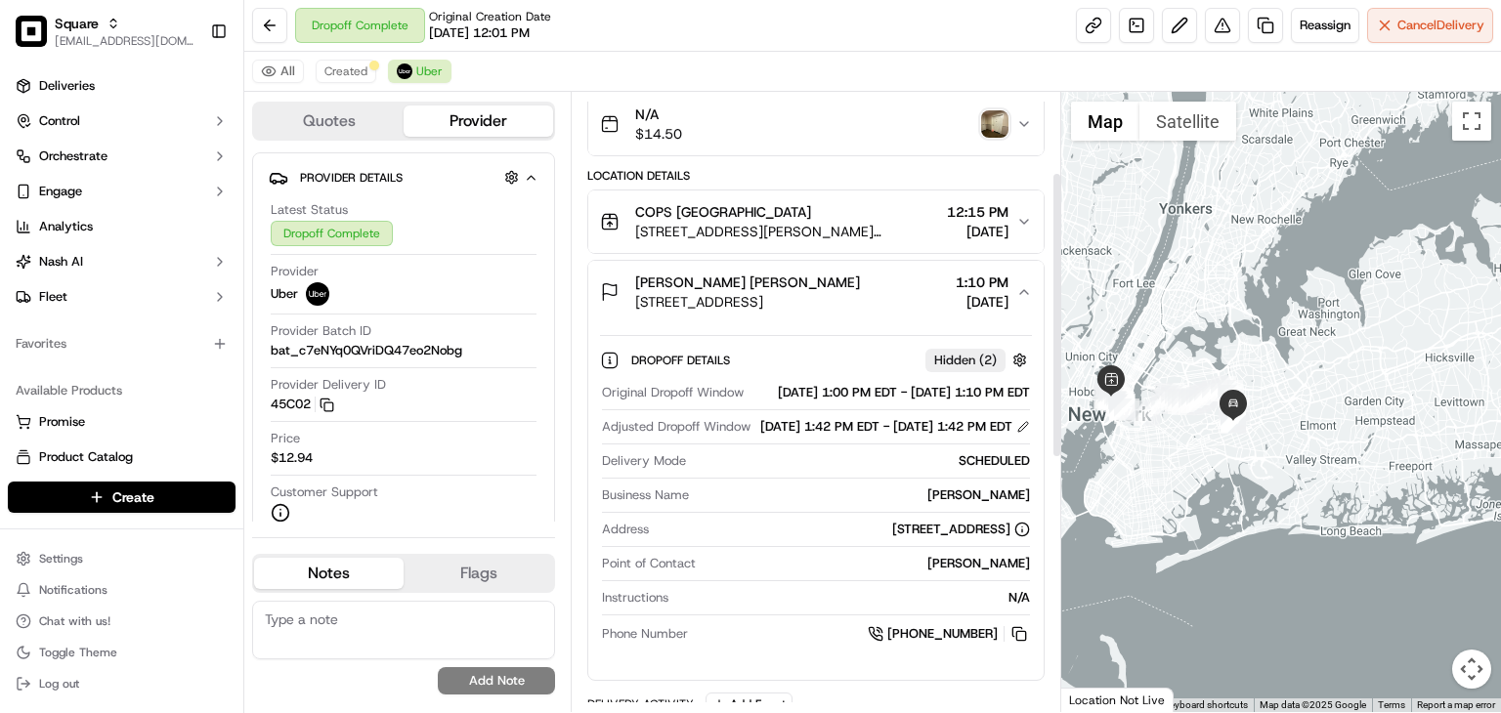
scroll to position [175, 0]
drag, startPoint x: 632, startPoint y: 280, endPoint x: 735, endPoint y: 288, distance: 102.9
click at [735, 288] on div "Sabrina Schlegel-Mejia Sabrina Schlegel-Mejia 118-82 Metropolitan Ave APT 3A, J…" at bounding box center [730, 293] width 260 height 39
copy span "Sabrina Schlege"
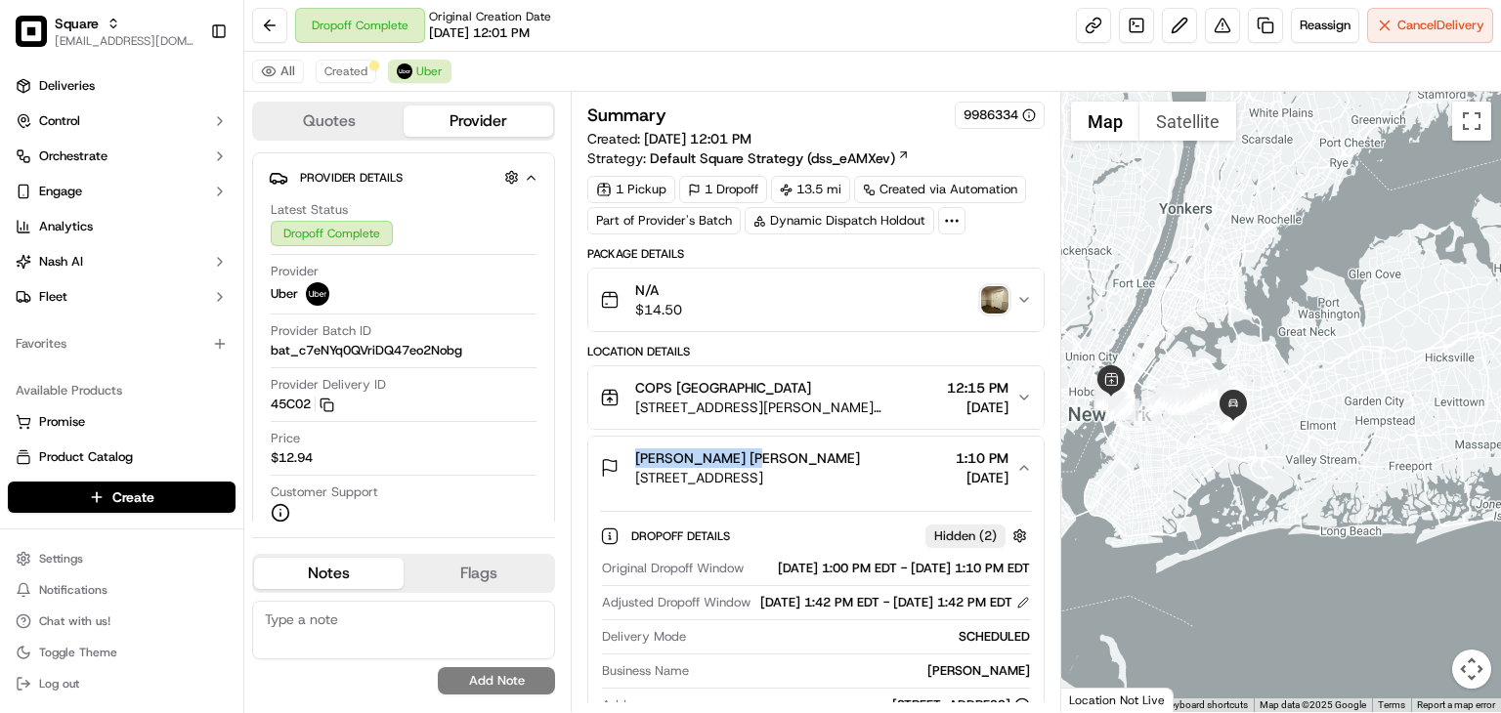
click at [715, 275] on button "N/A $14.50" at bounding box center [815, 300] width 455 height 63
click at [862, 251] on div "Package Details" at bounding box center [815, 254] width 457 height 16
click at [645, 220] on div "1 Pickup 1 Dropoff 13.5 mi Created via Automation Part of Provider's Batch Dyna…" at bounding box center [815, 205] width 457 height 59
drag, startPoint x: 357, startPoint y: 66, endPoint x: 368, endPoint y: 78, distance: 16.6
click at [354, 64] on span "Created" at bounding box center [345, 72] width 43 height 16
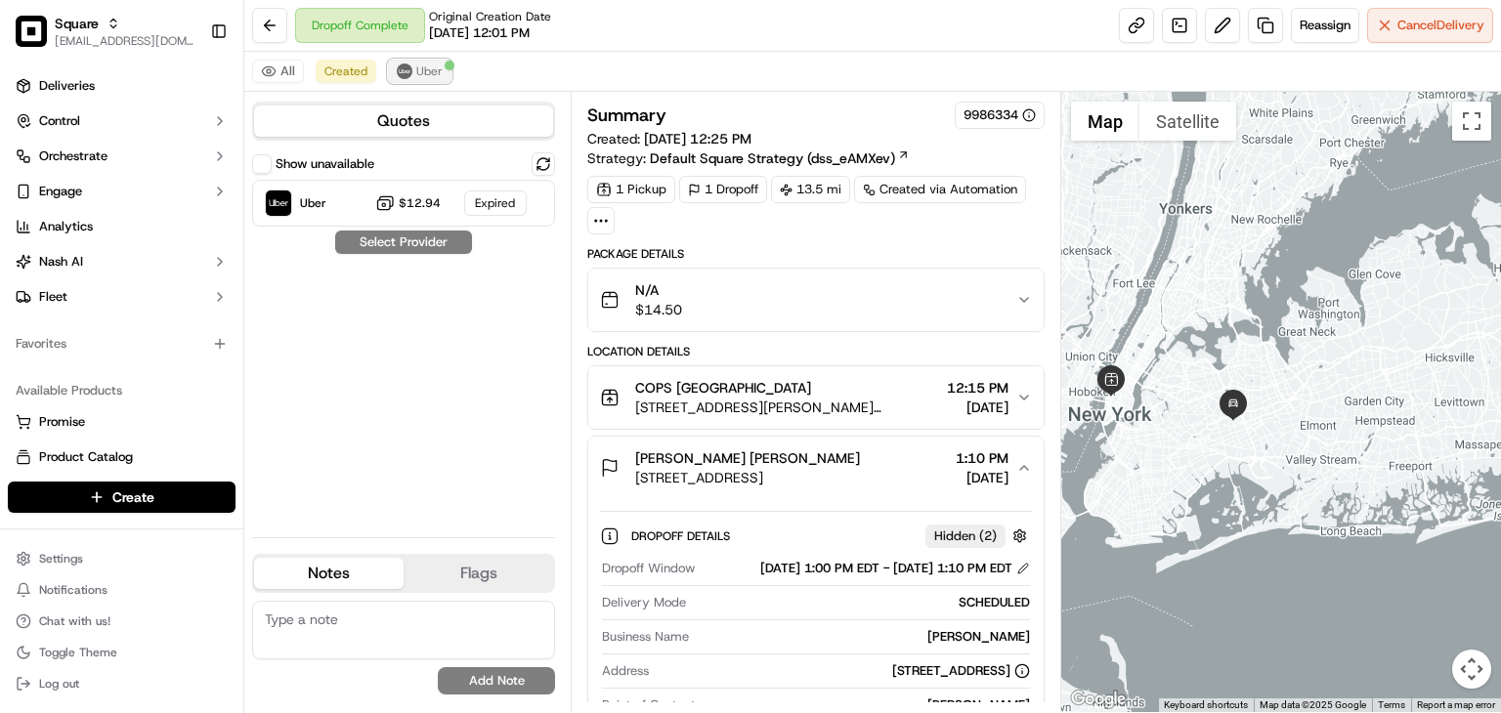
click at [390, 78] on button "Uber" at bounding box center [420, 71] width 64 height 23
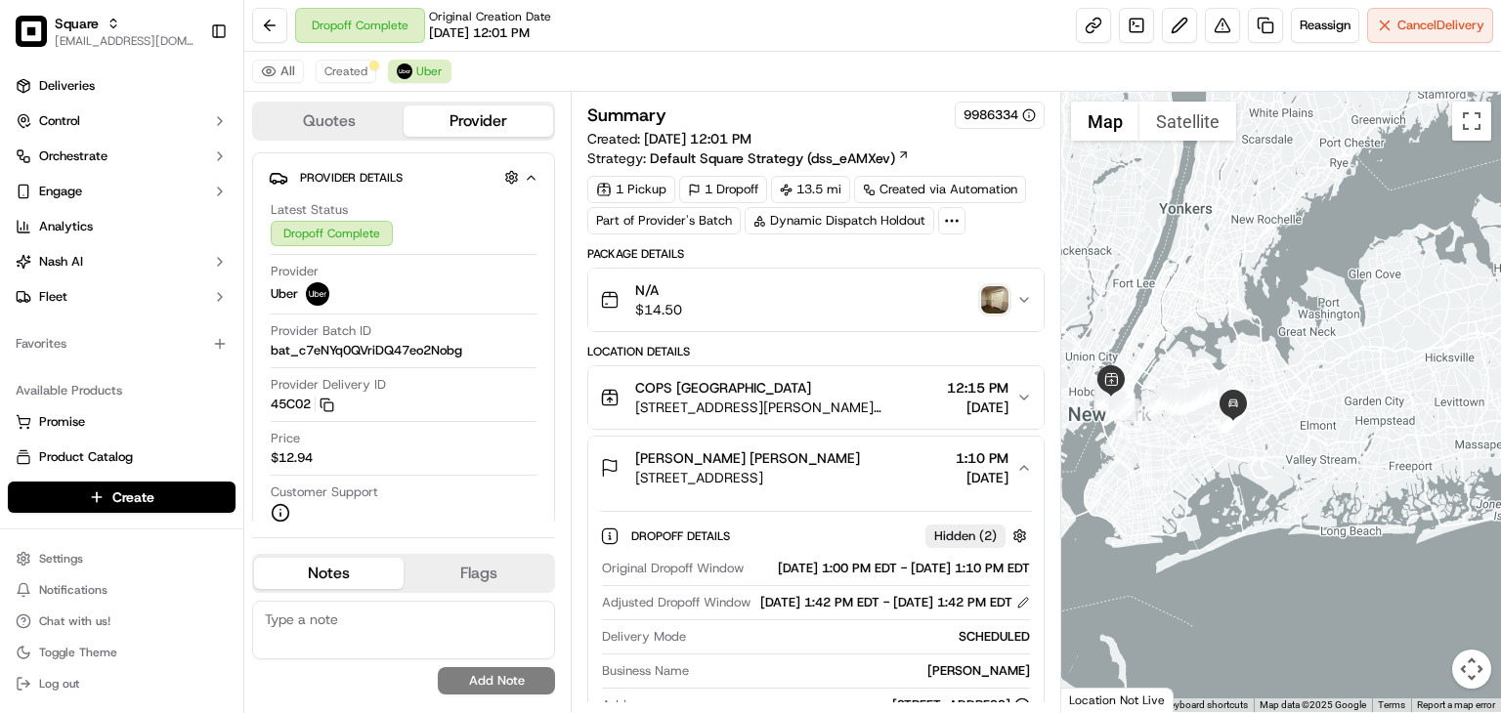
click at [592, 71] on div "All Created Uber" at bounding box center [872, 72] width 1257 height 40
click at [335, 65] on span "Created" at bounding box center [345, 72] width 43 height 16
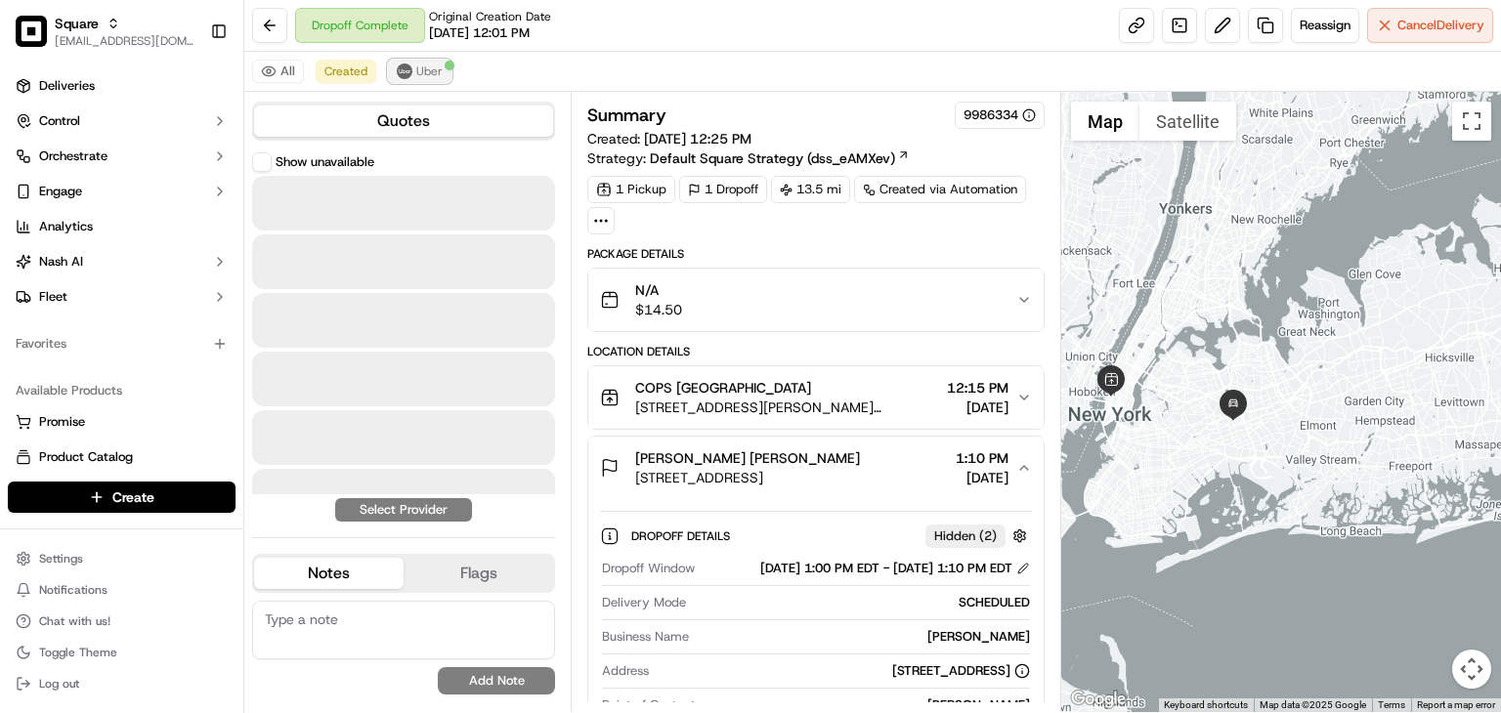
click at [391, 69] on button "Uber" at bounding box center [420, 71] width 64 height 23
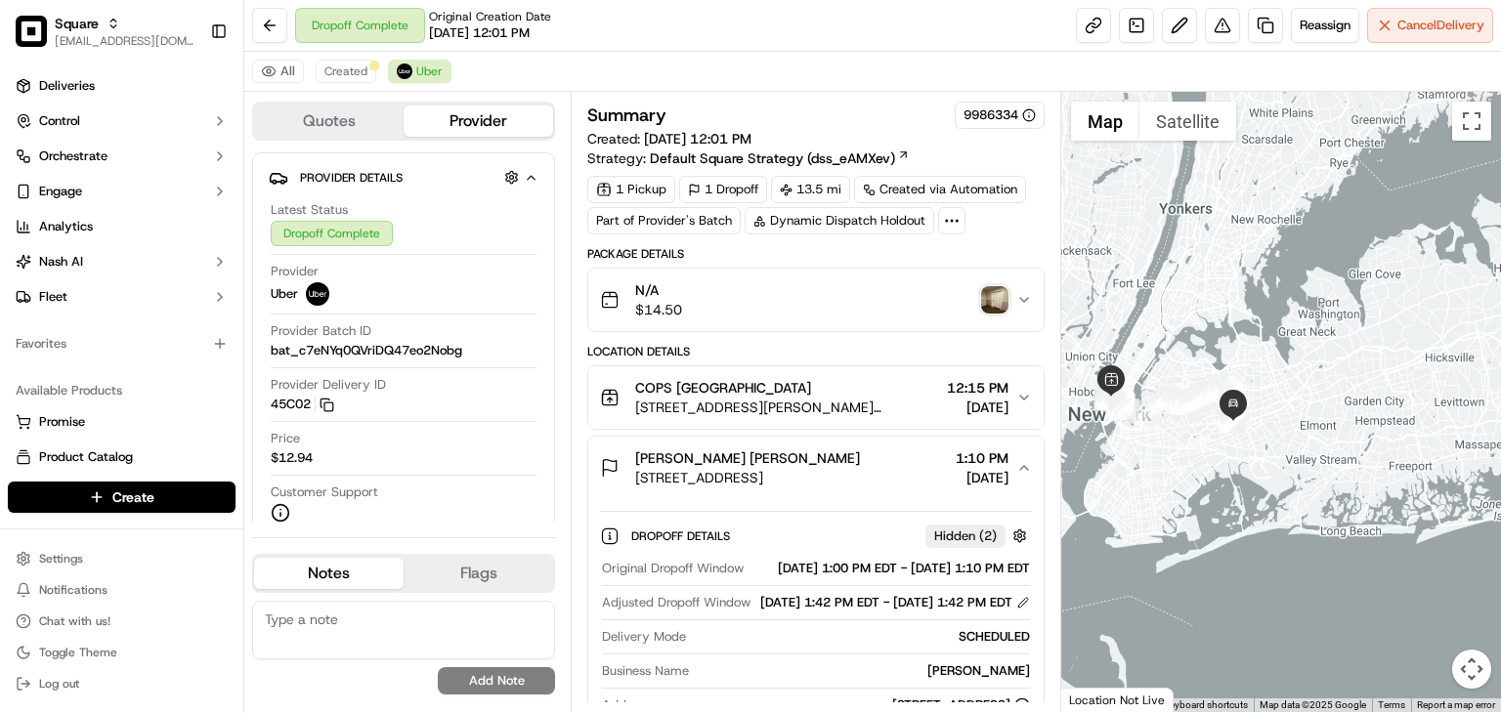
click at [1007, 468] on span "1:10 PM" at bounding box center [982, 459] width 53 height 20
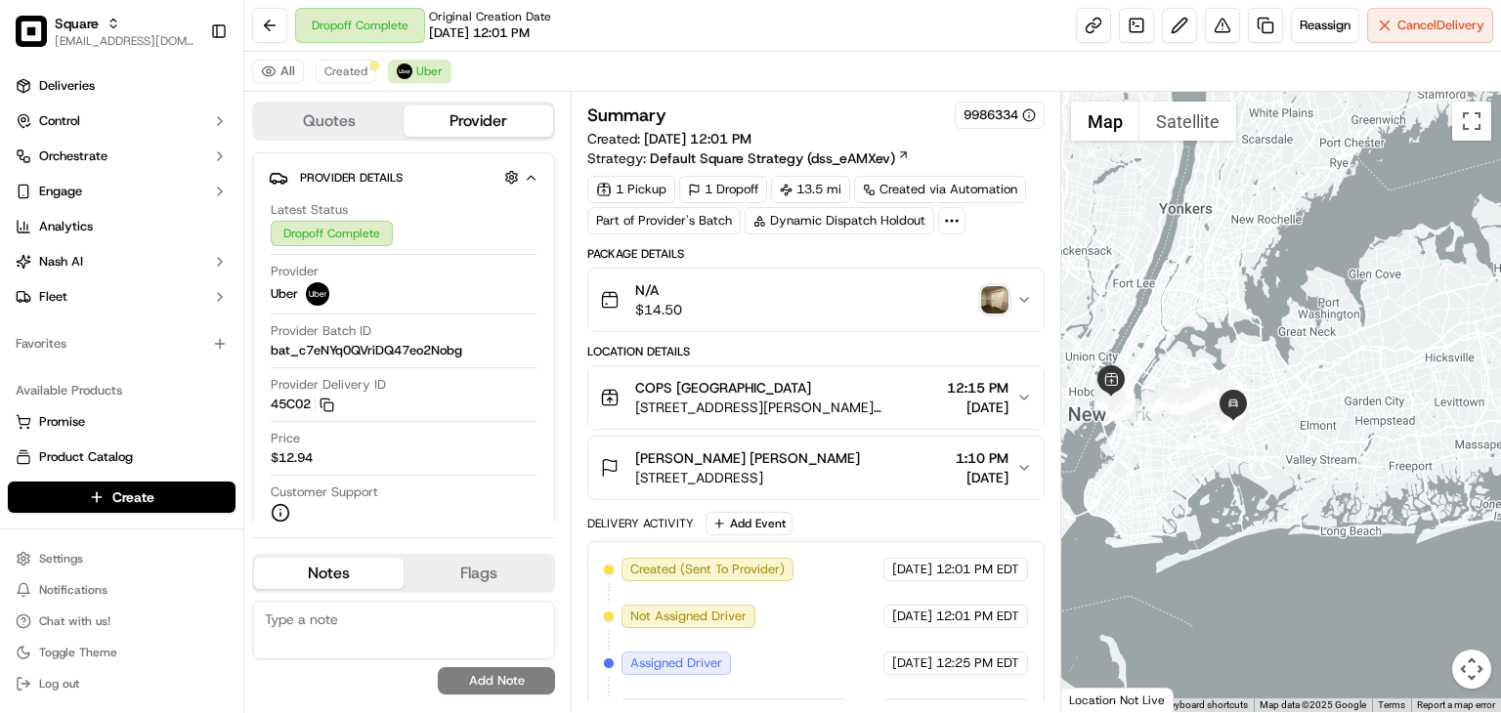
click at [962, 477] on span "[DATE]" at bounding box center [982, 478] width 53 height 20
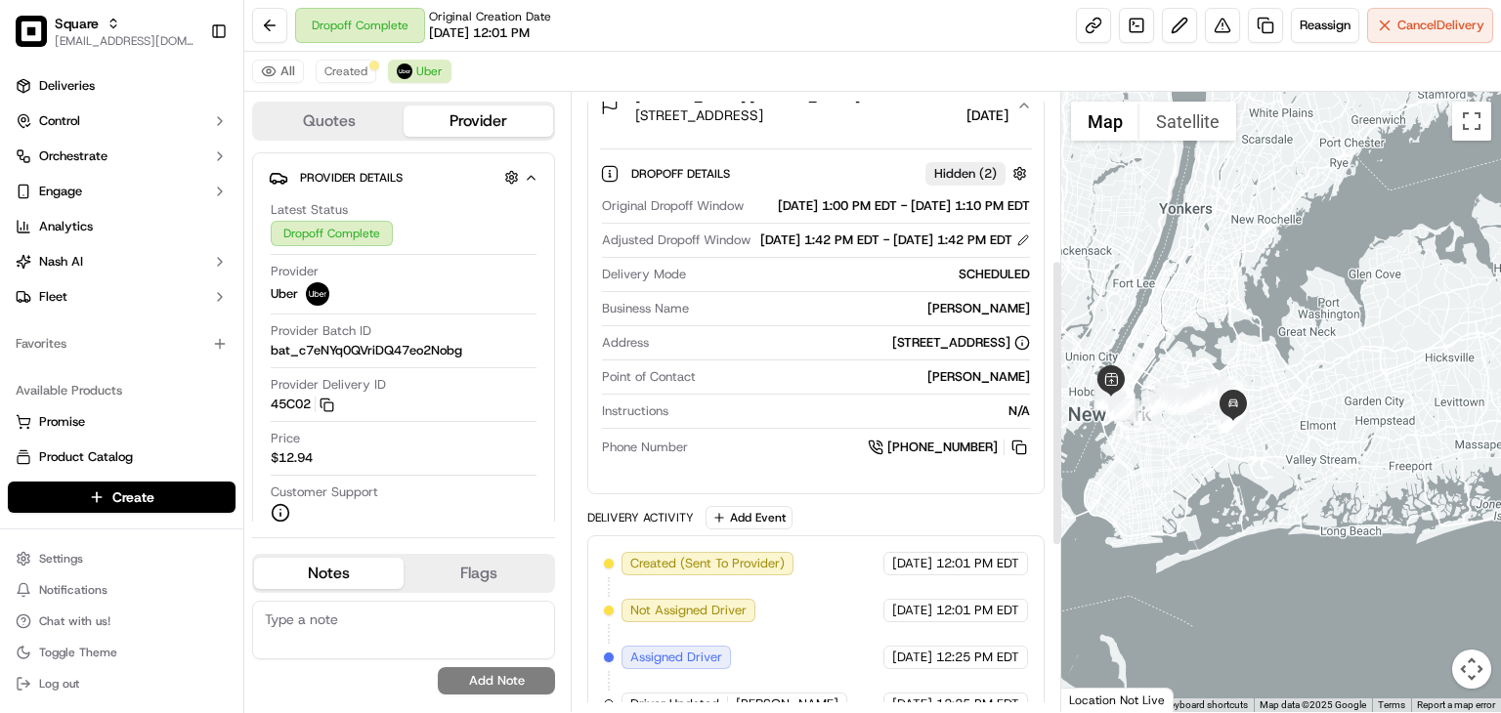
scroll to position [364, 0]
click at [352, 65] on span "Created" at bounding box center [345, 72] width 43 height 16
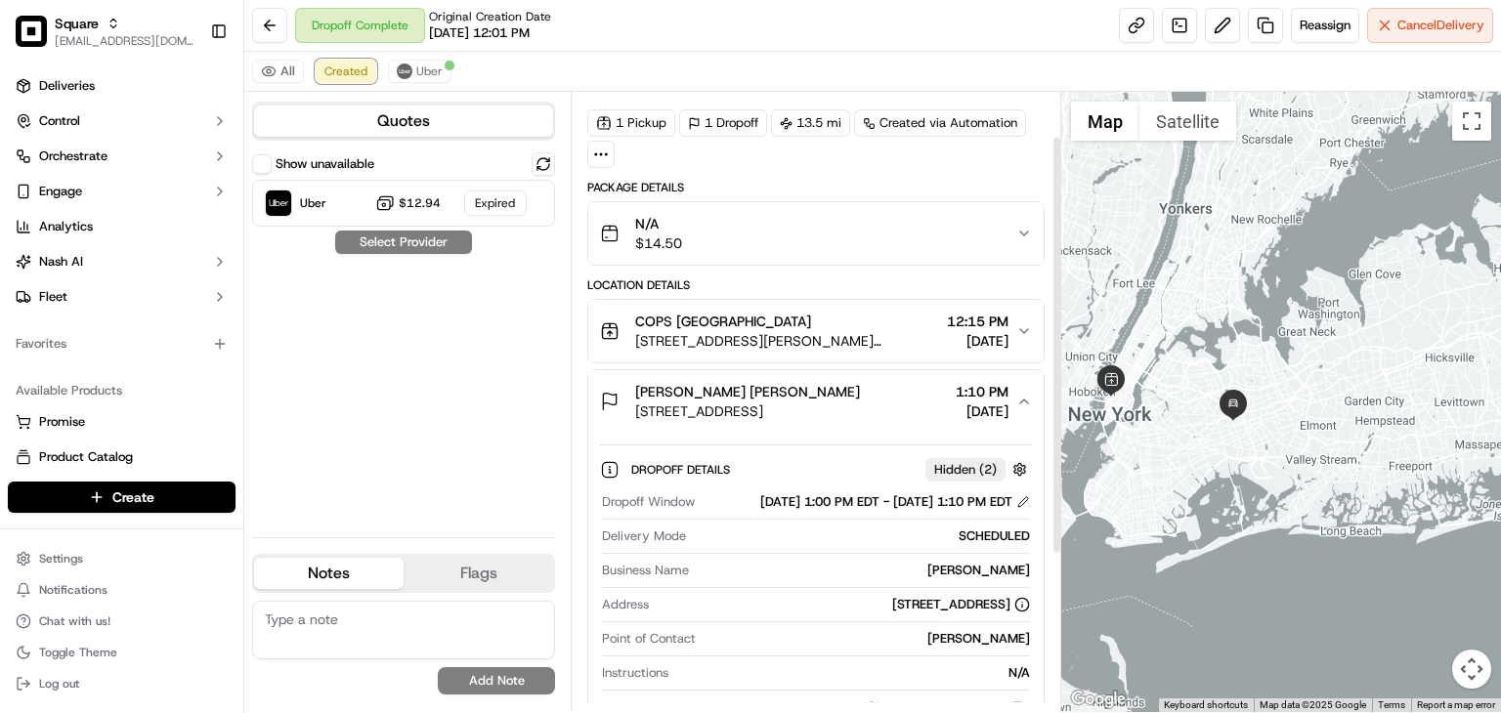
scroll to position [65, 0]
click at [1014, 404] on div "Sabrina Schlegel-Mejia Sabrina Schlegel-Mejia 118-82 Metropolitan Ave APT 3A, J…" at bounding box center [808, 402] width 416 height 39
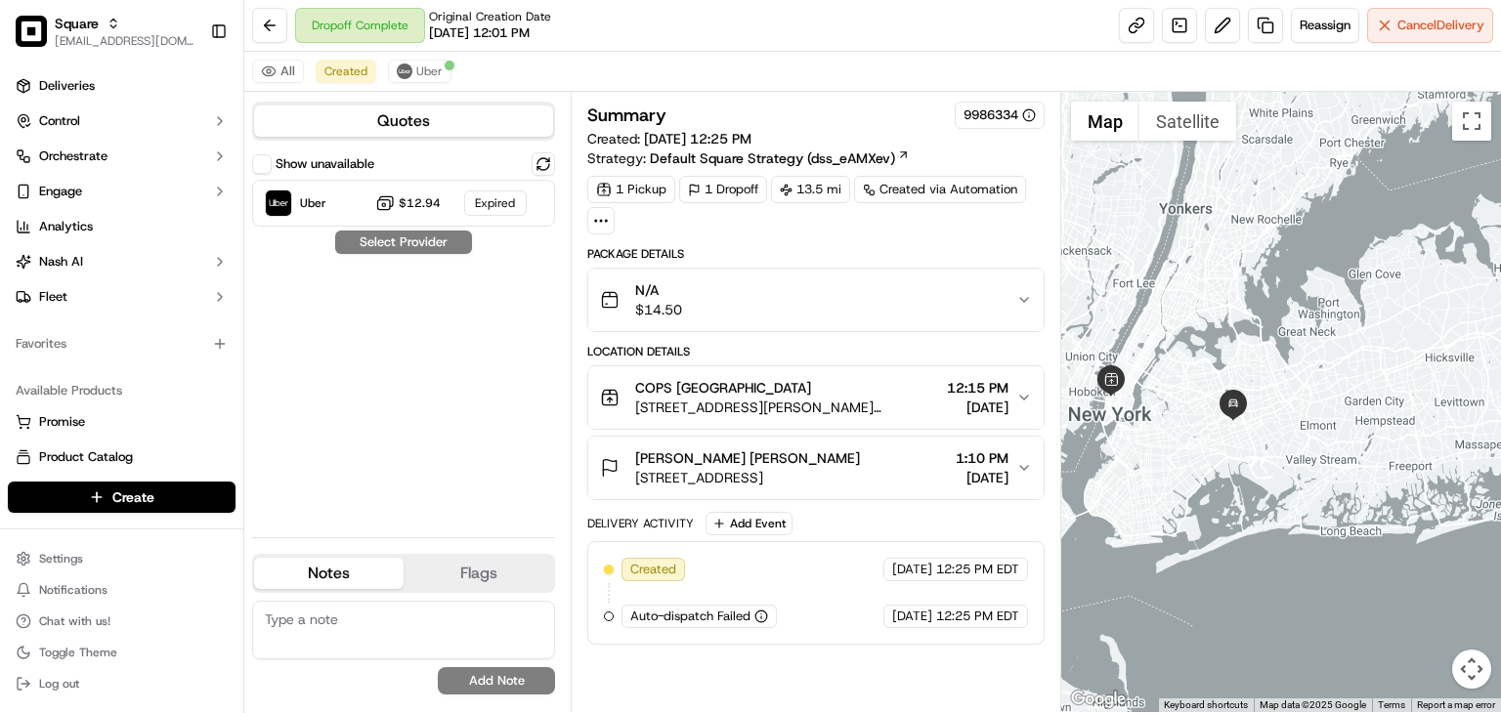
click at [1020, 414] on button "COPS NYC 10 Morton St, New York, NY 10014, USA 12:15 PM 09/19/2025" at bounding box center [815, 397] width 455 height 63
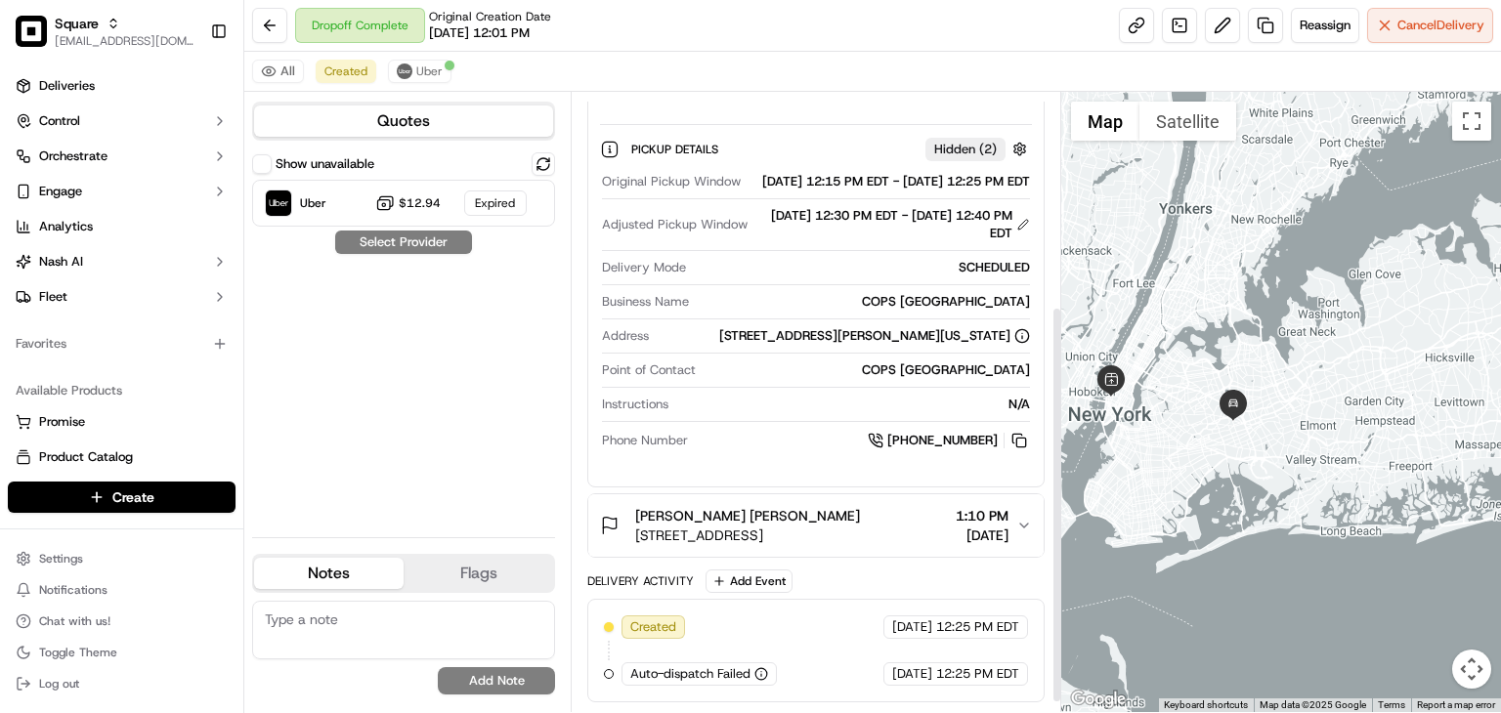
scroll to position [349, 0]
click at [1024, 518] on icon "button" at bounding box center [1024, 526] width 16 height 16
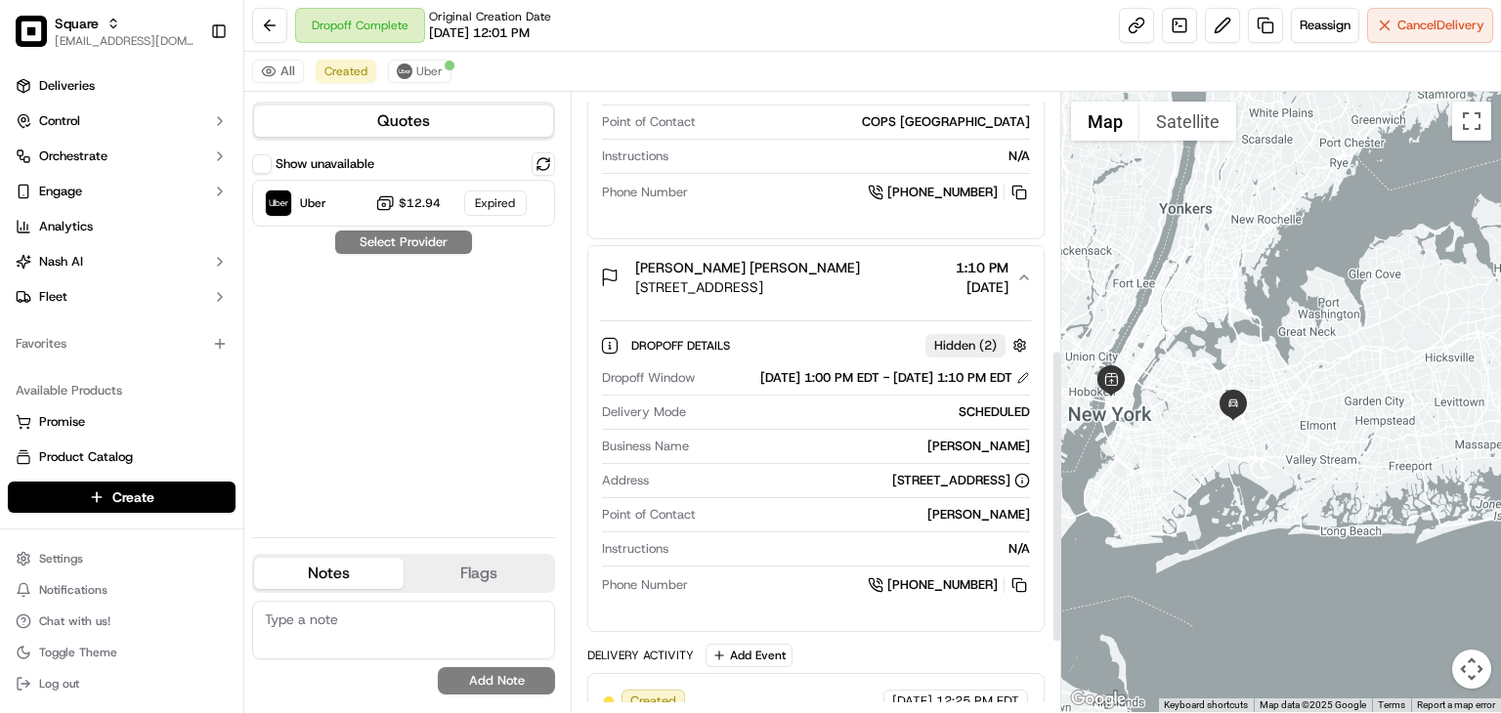
scroll to position [588, 0]
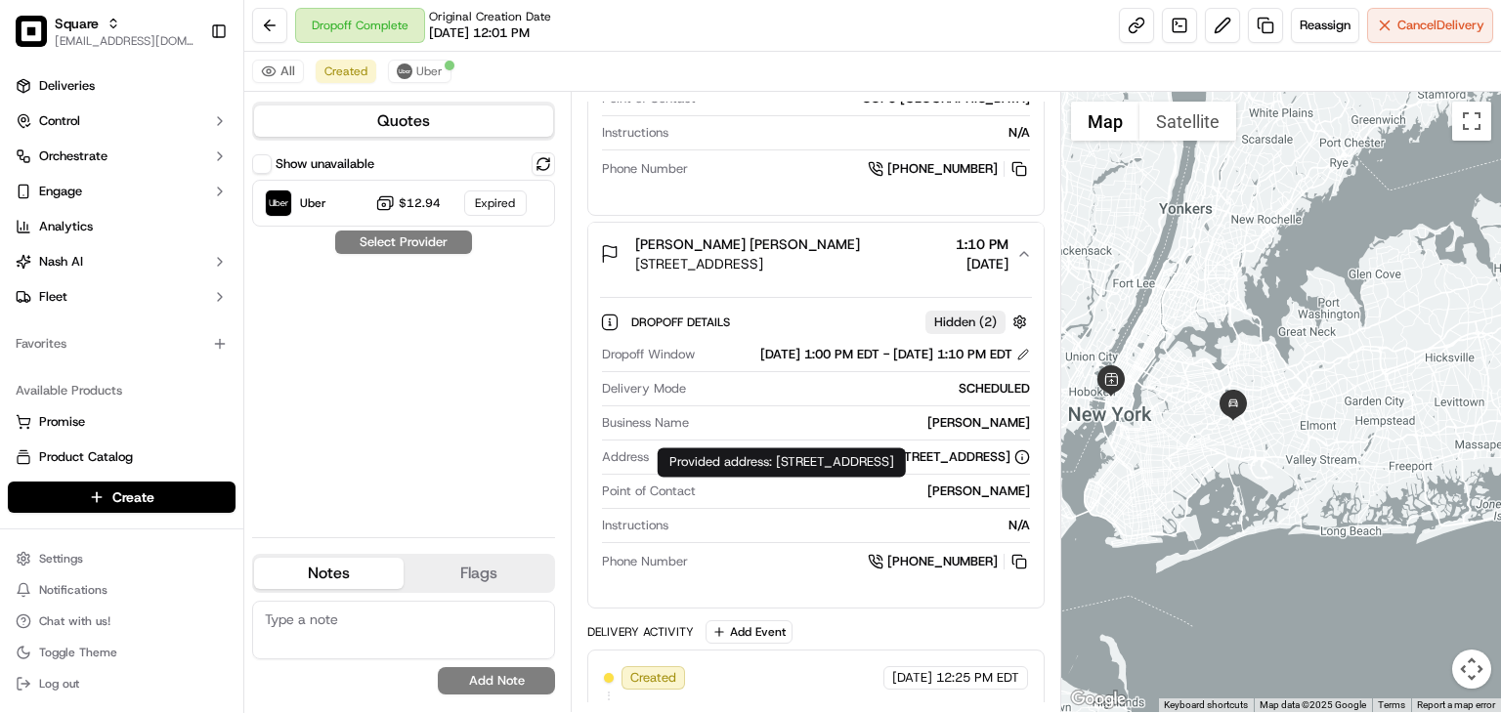
drag, startPoint x: 889, startPoint y: 478, endPoint x: 776, endPoint y: 461, distance: 114.6
click at [774, 462] on div "Provided address: 118-80 Metropolitan Avenue,Apt.3A,Queens County,NY 11415 Prov…" at bounding box center [782, 462] width 248 height 29
copy div "118-80 Metropolitan Avenue,Apt.3A,Queens County,NY 1141"
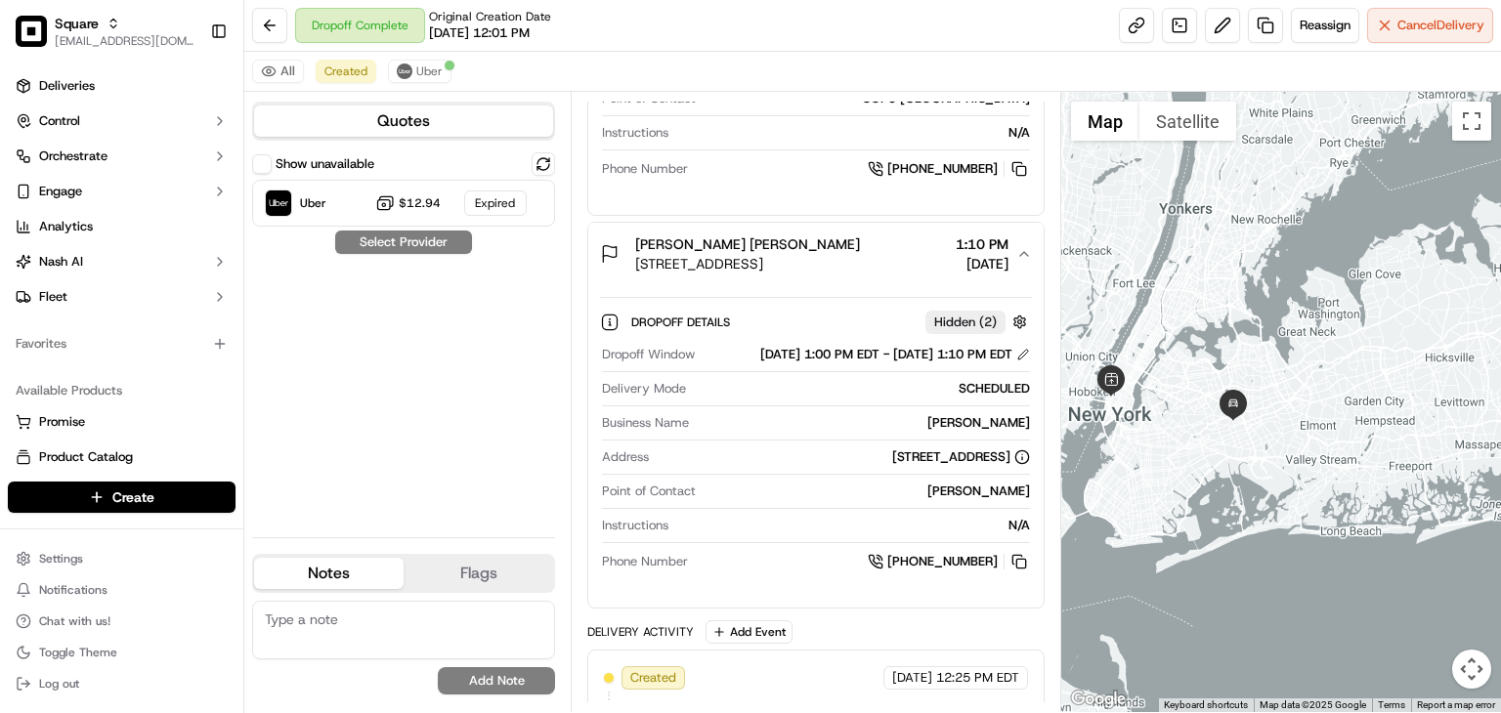
click at [808, 30] on div "Dropoff Complete Original Creation Date 09/19/2025 12:01 PM Reassign Cancel Del…" at bounding box center [872, 26] width 1257 height 52
click at [424, 55] on div "All Created Uber" at bounding box center [872, 72] width 1257 height 40
click at [426, 69] on span "Uber" at bounding box center [429, 72] width 26 height 16
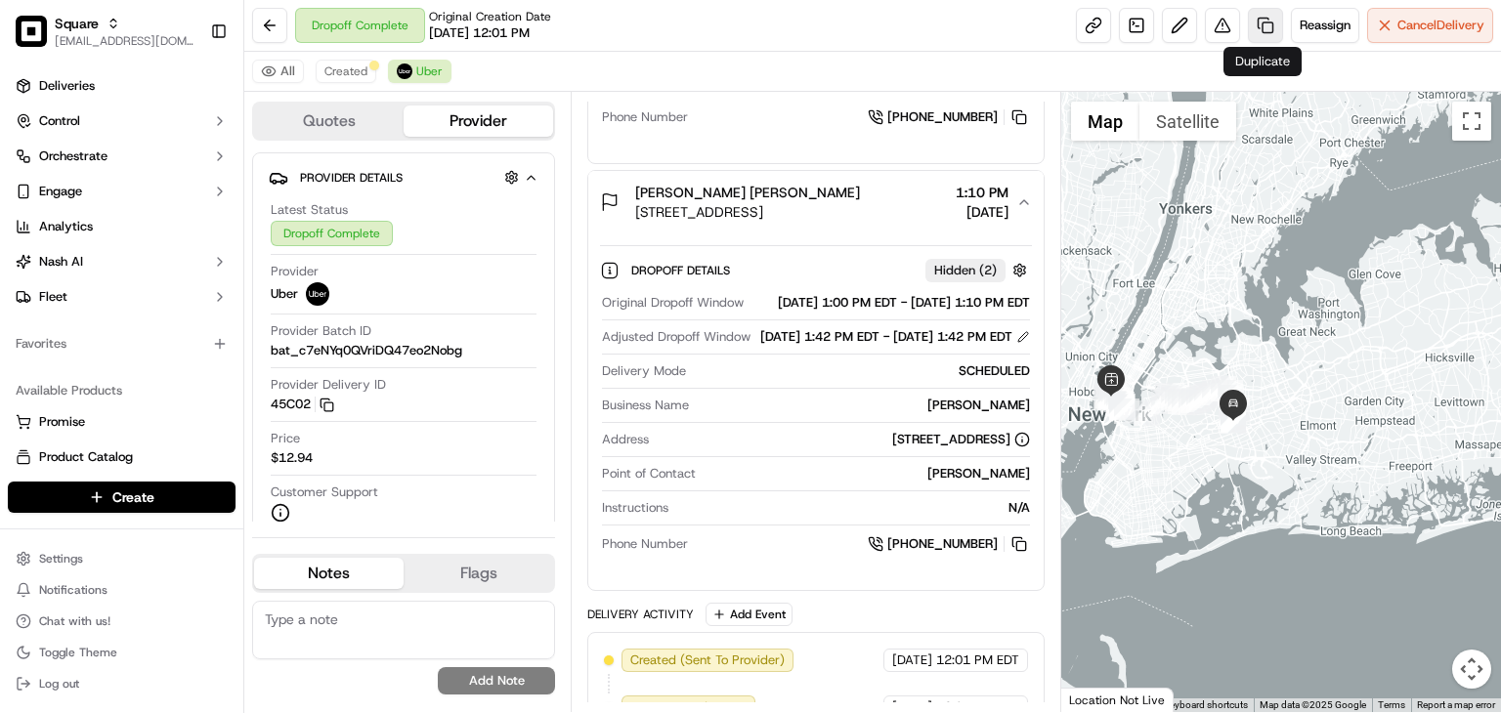
click at [1260, 25] on link at bounding box center [1265, 25] width 35 height 35
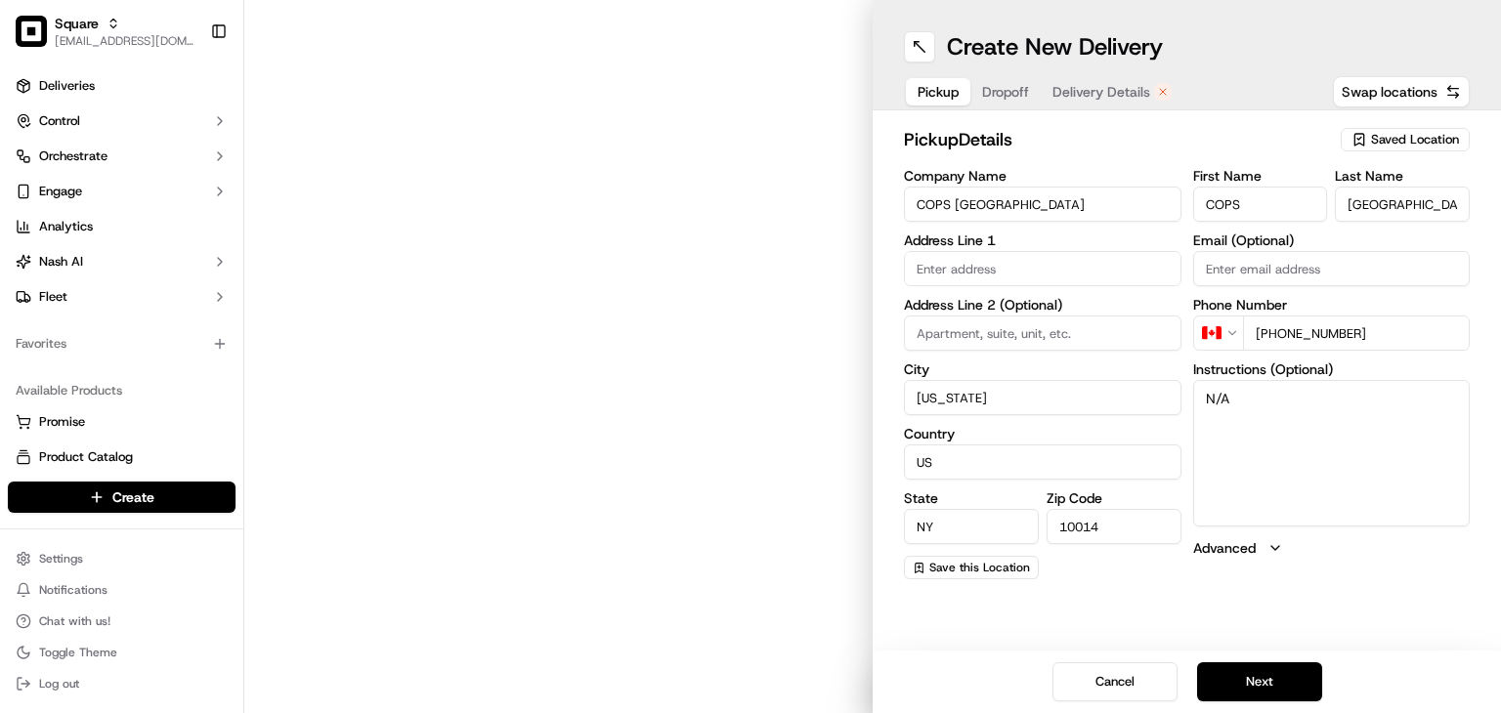
type input "10 Morton St"
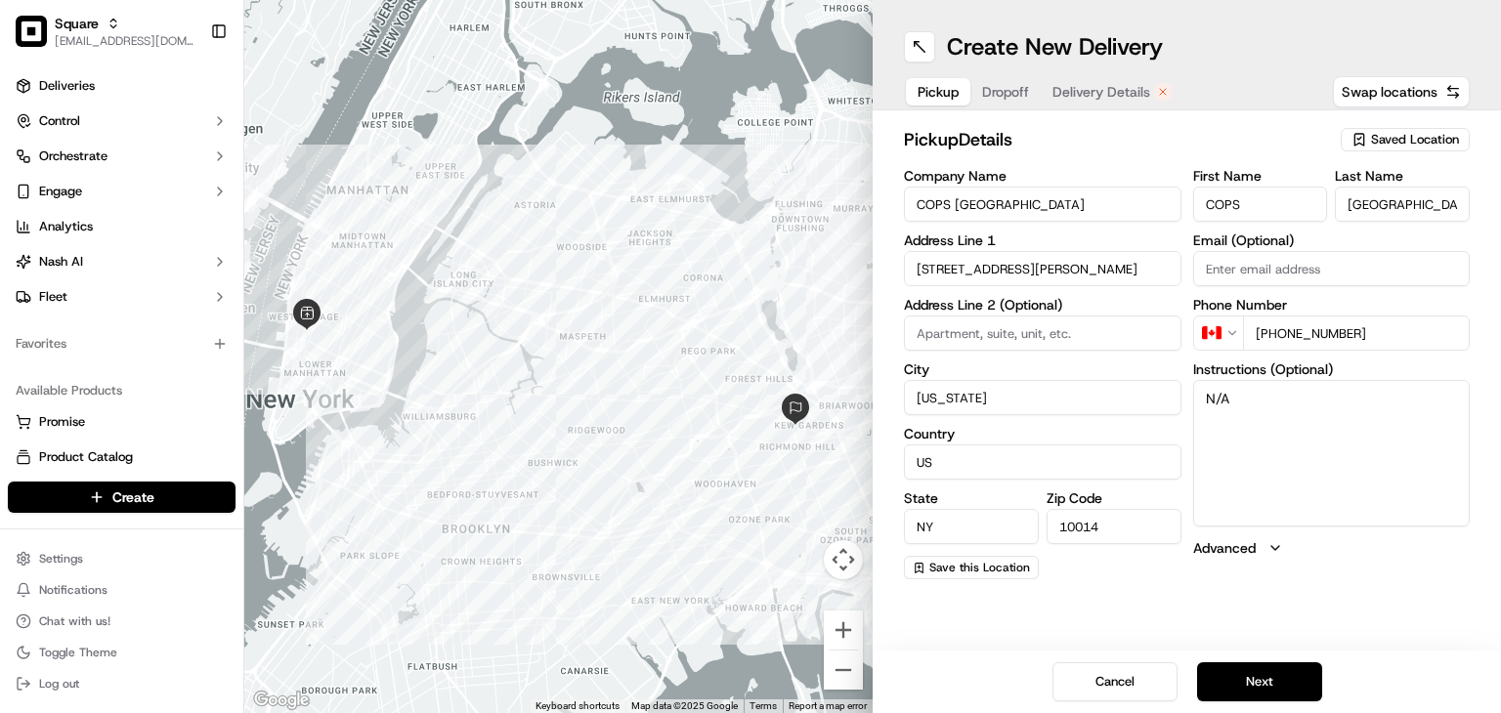
click at [1005, 99] on span "Dropoff" at bounding box center [1005, 92] width 47 height 20
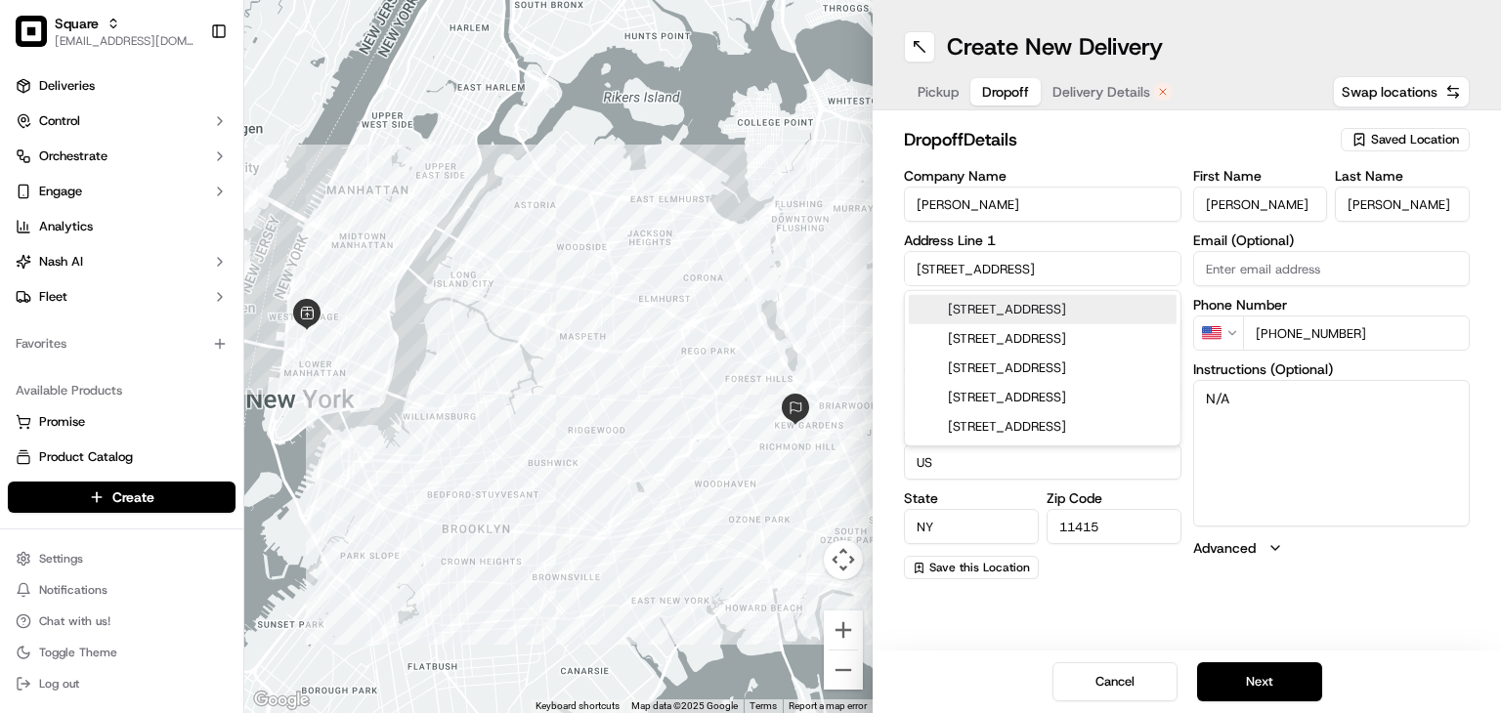
drag, startPoint x: 1064, startPoint y: 271, endPoint x: 748, endPoint y: 271, distance: 316.6
click at [741, 269] on div "← Move left → Move right ↑ Move up ↓ Move down + Zoom in - Zoom out Home Jump l…" at bounding box center [872, 356] width 1257 height 713
paste input "0 Metropolitan Avenue,Apt.3A,Queens County,NY 1141"
click at [977, 324] on div "118-80 Metropolitan Avenue apt 3a, Kew Gardens, Queens County, NY 11415" at bounding box center [1043, 309] width 268 height 29
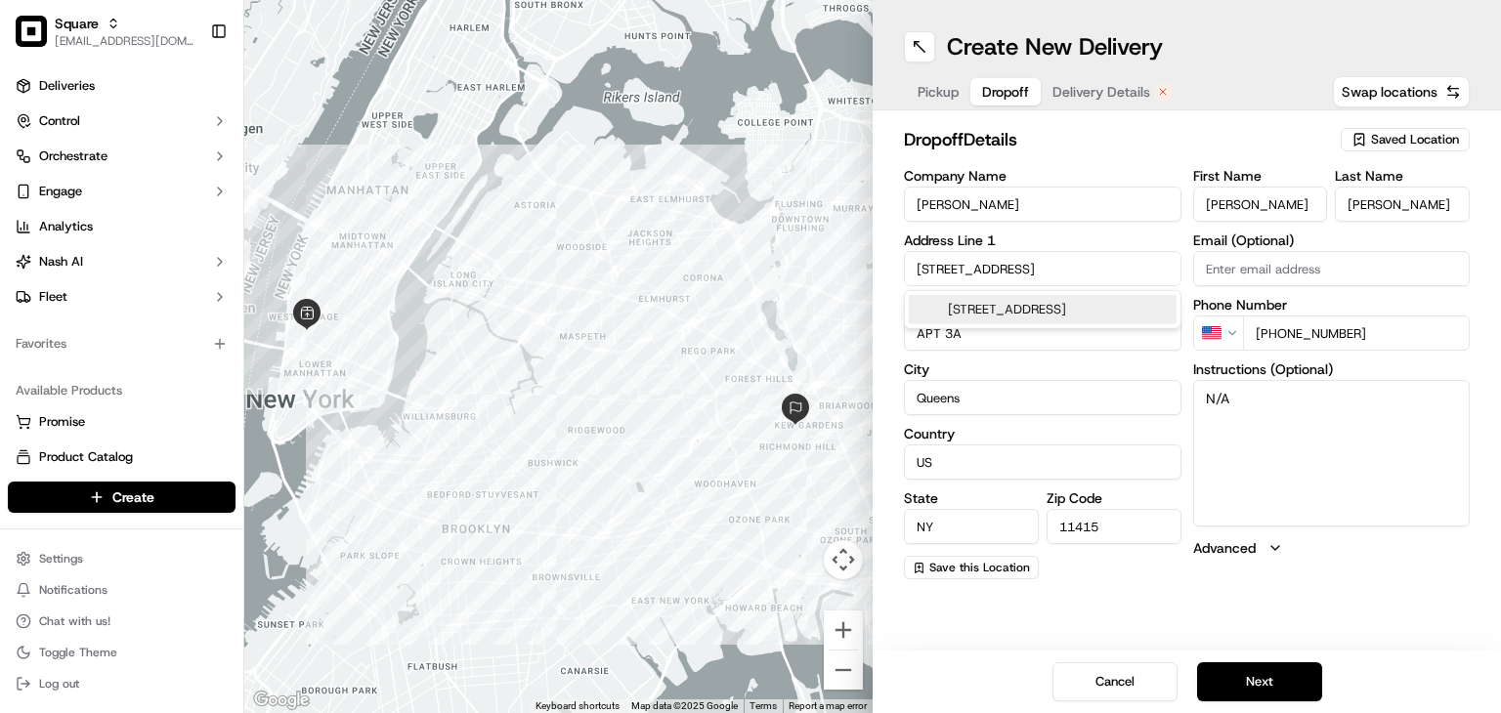
type input "118-82 Metropolitan Ave APT 3A, Jamaica, NY 11415, USA"
type input "United States"
type input "118-82 Metropolitan Avenue"
click at [1108, 138] on h2 "dropoff Details" at bounding box center [1116, 139] width 425 height 27
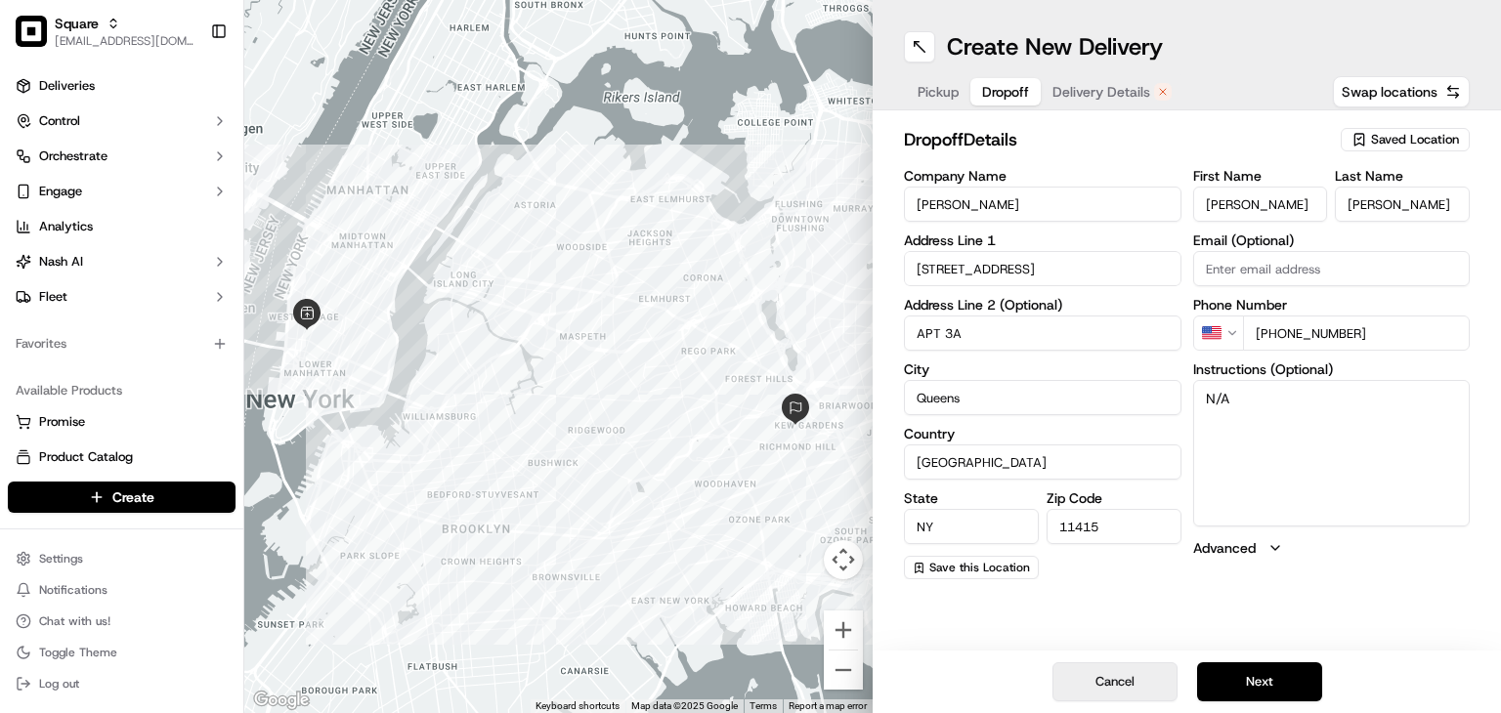
click at [1100, 679] on button "Cancel" at bounding box center [1114, 682] width 125 height 39
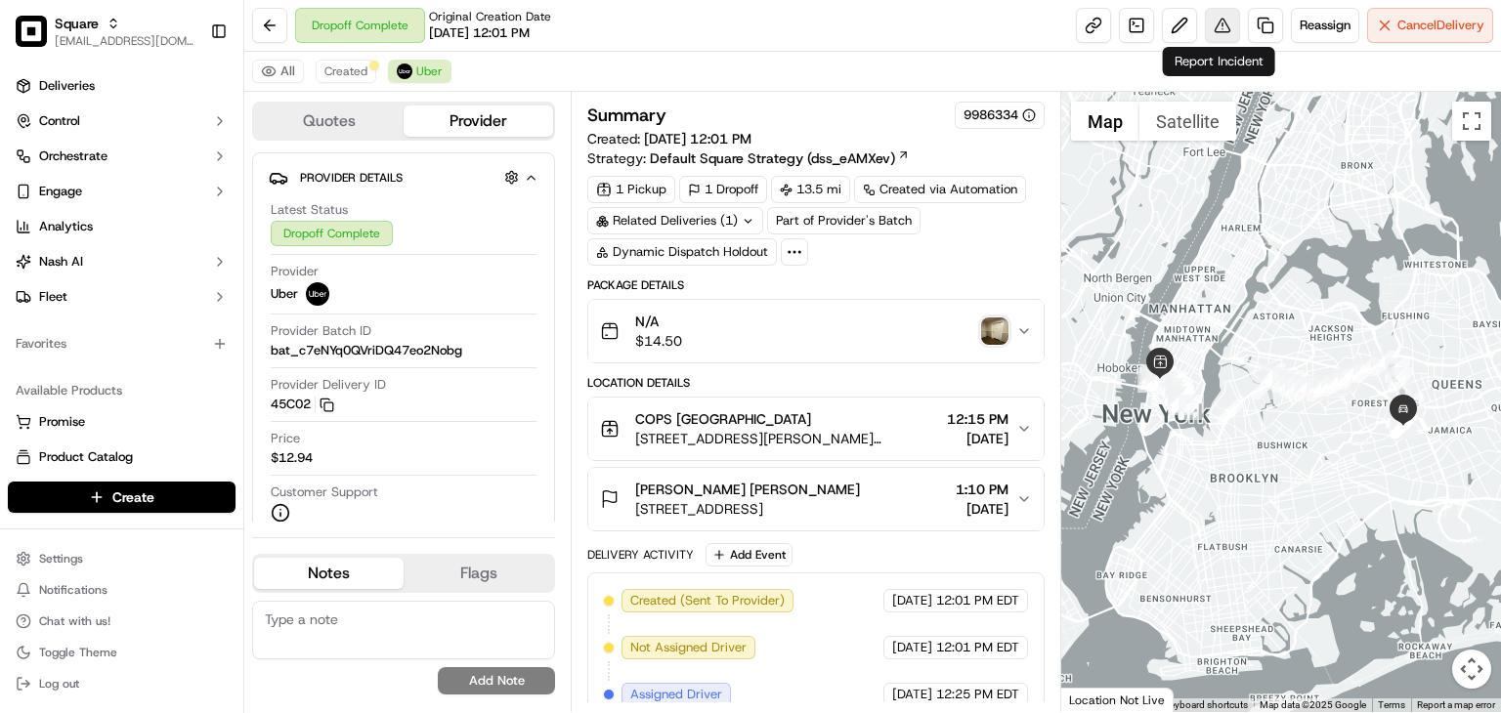
click at [1211, 28] on button at bounding box center [1222, 25] width 35 height 35
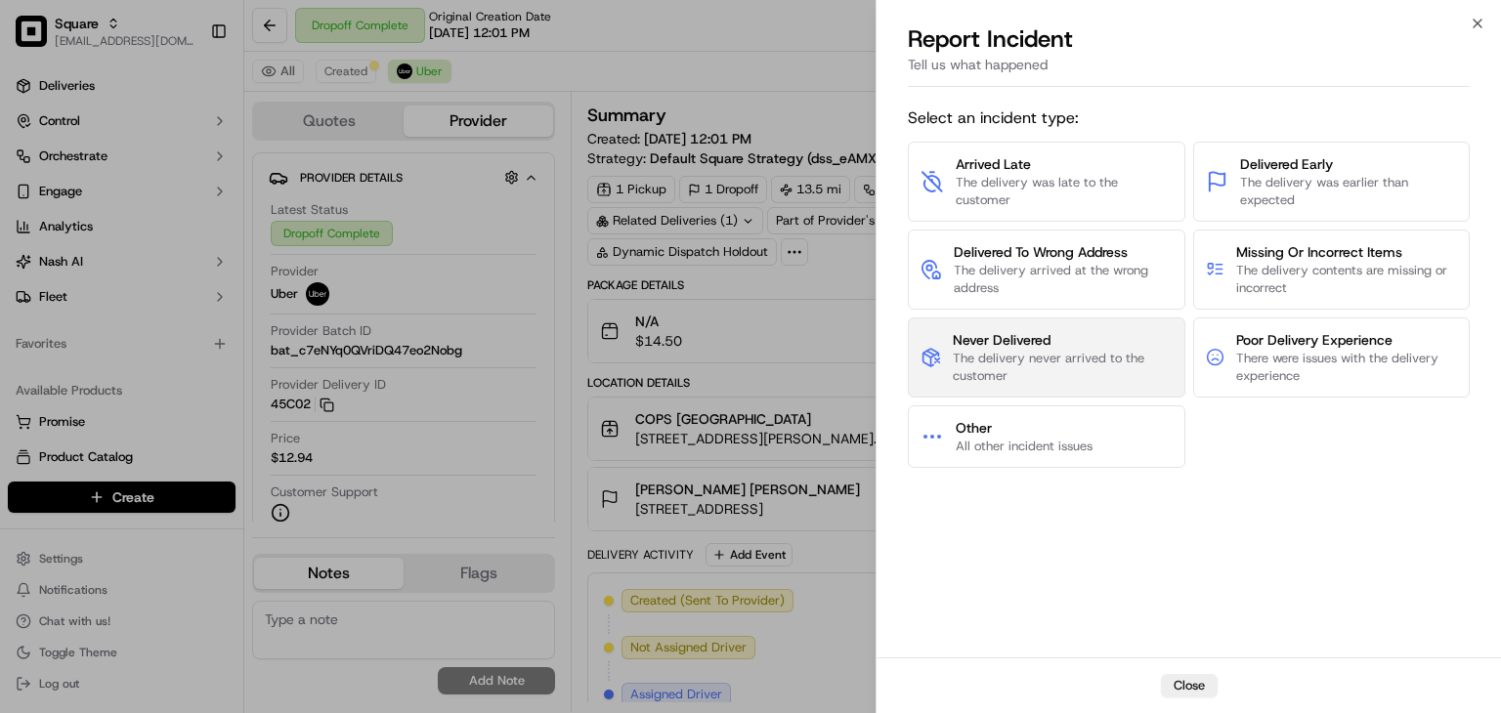
click at [1024, 346] on span "Never Delivered" at bounding box center [1062, 340] width 219 height 20
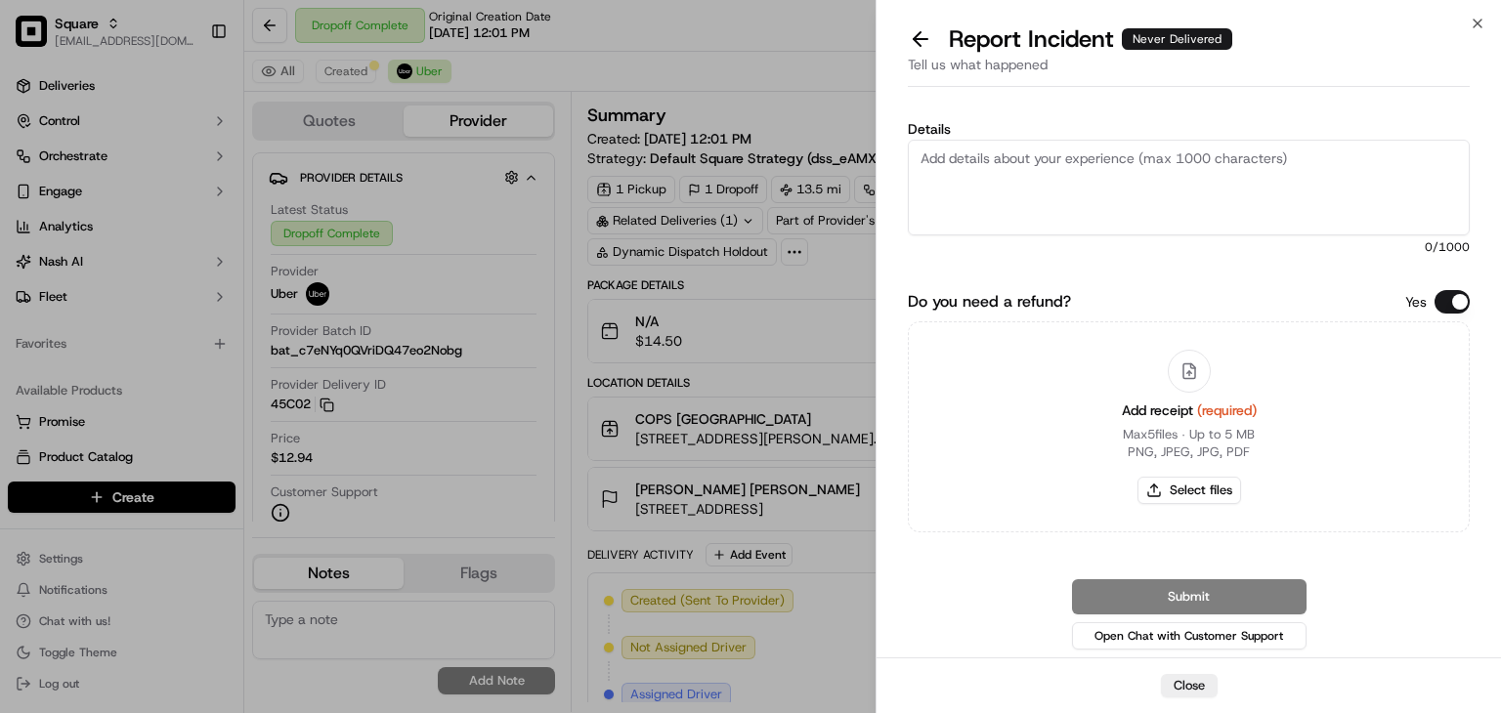
click at [1447, 297] on button "Do you need a refund?" at bounding box center [1452, 301] width 35 height 23
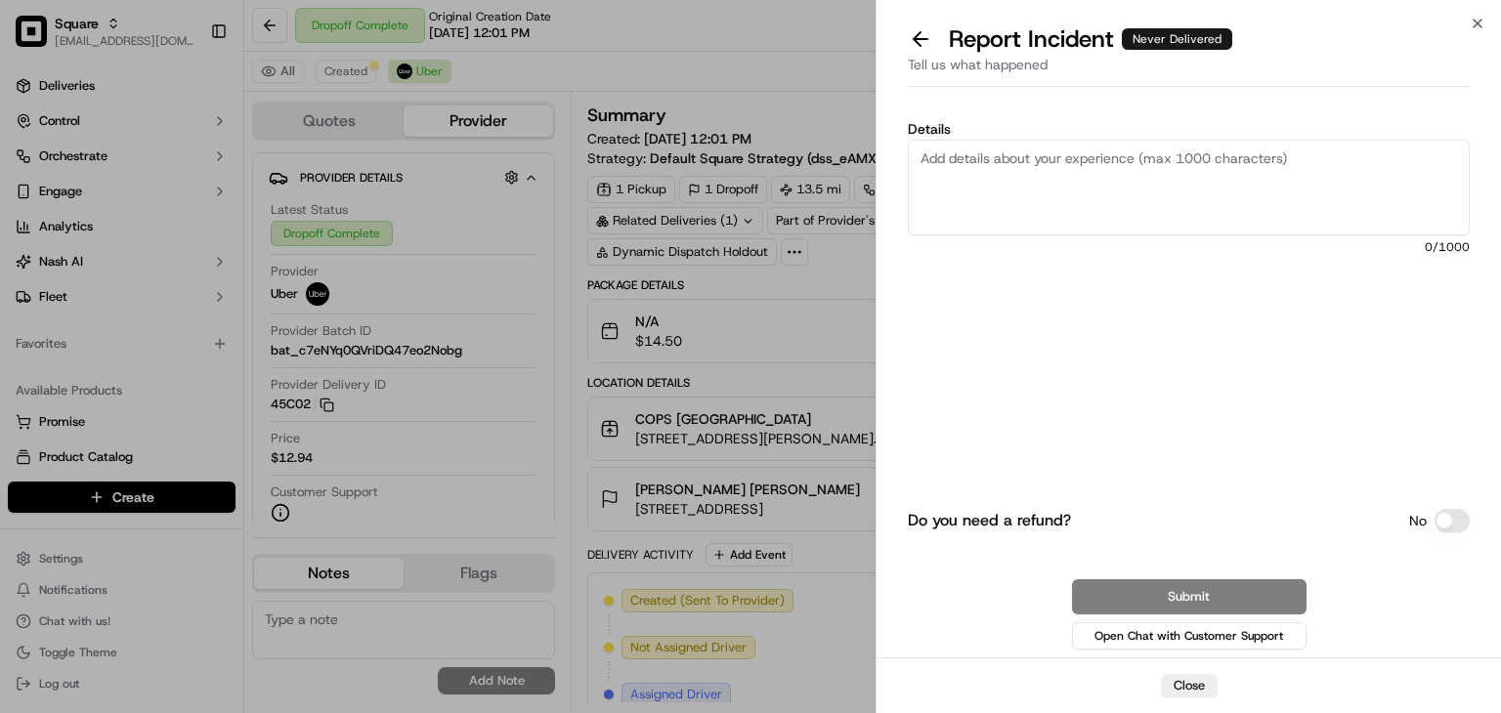
click at [1101, 185] on textarea "Details" at bounding box center [1189, 188] width 562 height 96
click at [981, 208] on textarea "Details" at bounding box center [1189, 188] width 562 height 96
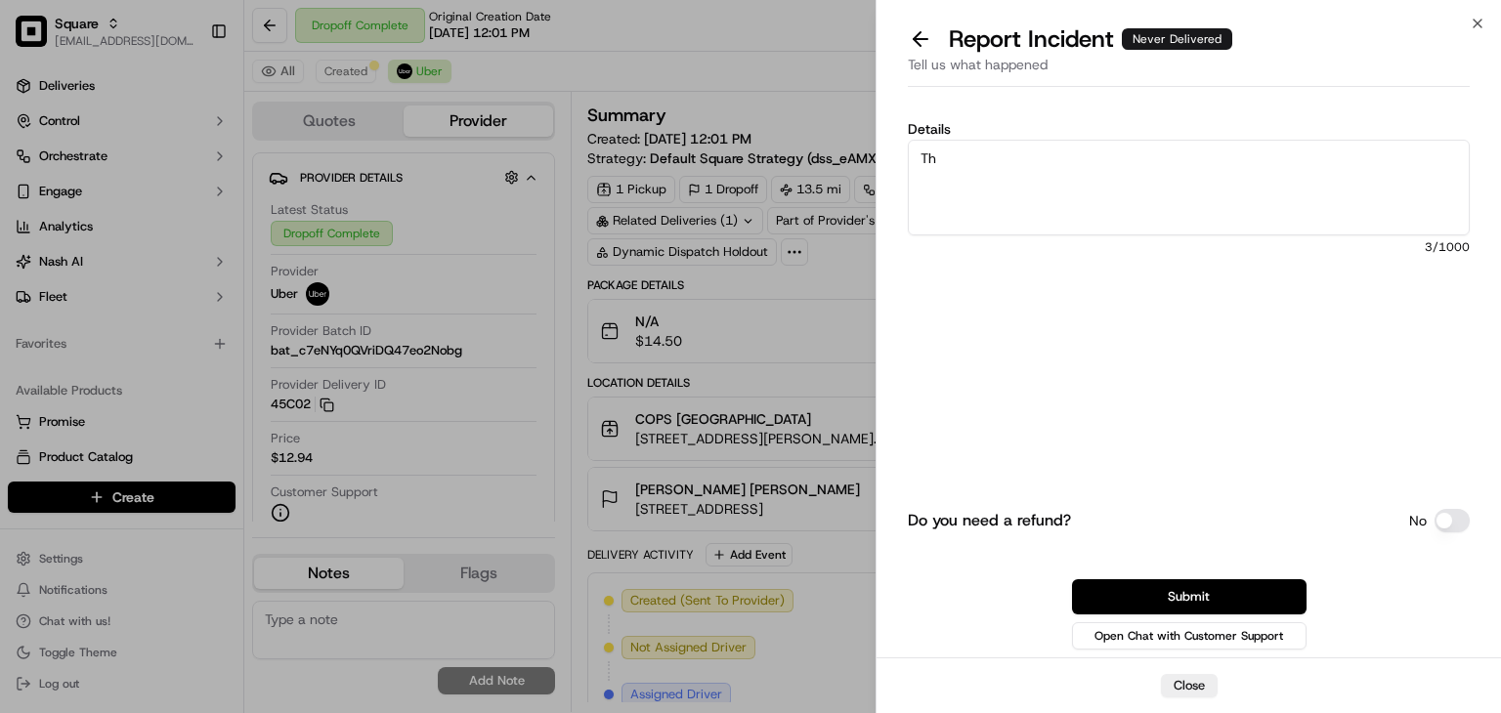
type textarea "T"
drag, startPoint x: 858, startPoint y: 163, endPoint x: 842, endPoint y: 162, distance: 15.7
click at [842, 162] on body "Square rpajulas@nashhelp.com Toggle Sidebar Deliveries Control Orchestrate Enga…" at bounding box center [750, 356] width 1501 height 713
paste textarea "+1 416-871-2079"
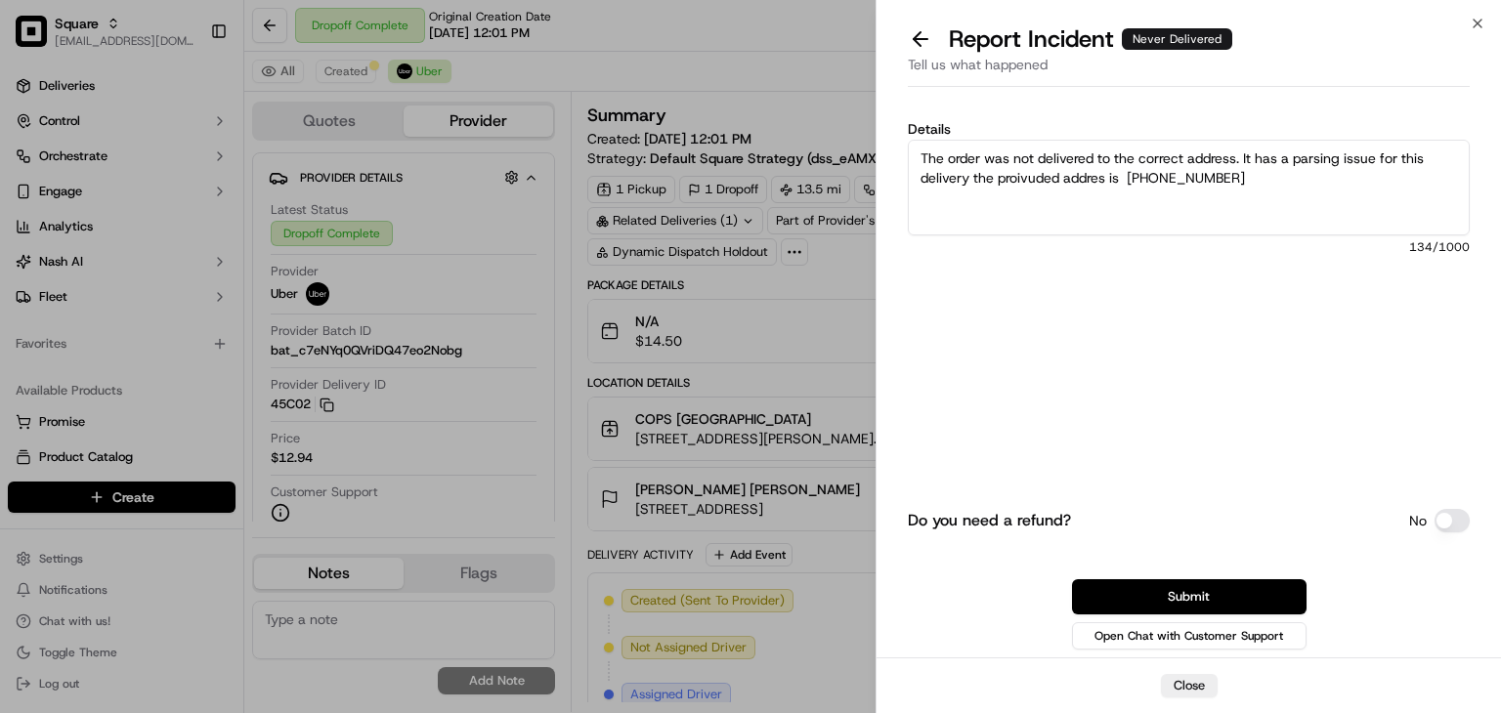
drag, startPoint x: 1280, startPoint y: 185, endPoint x: 1125, endPoint y: 185, distance: 155.4
click at [1125, 185] on textarea "The order was not delivered to the correct address. It has a parsing issue for …" at bounding box center [1189, 188] width 562 height 96
paste textarea "118-80 Metropolitan Avenue, Apt. 3A, Queens County, NY 11415"
paste textarea "118-82 Metropolitan Ave, Apt. 3A, Jamaica, NY 11415, USA"
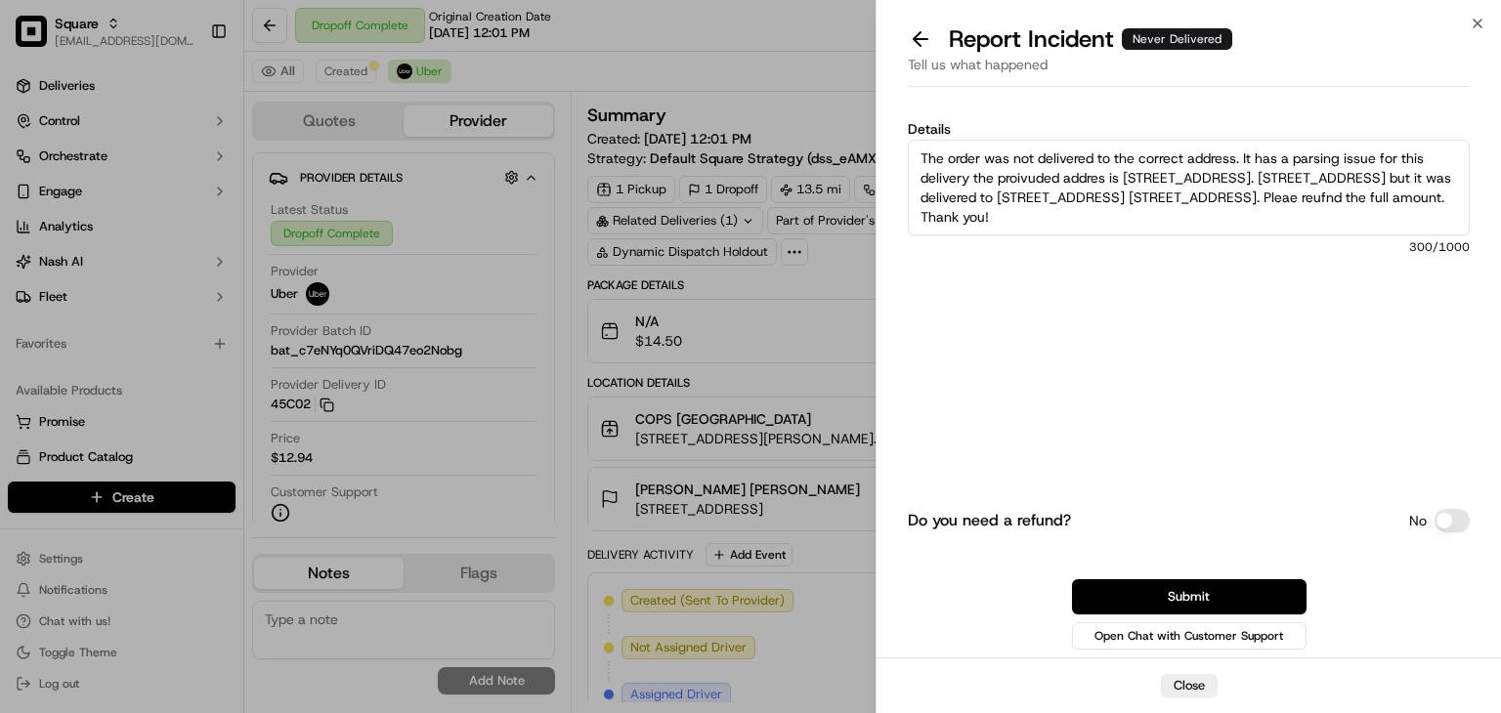
drag, startPoint x: 1341, startPoint y: 211, endPoint x: 915, endPoint y: 124, distance: 434.9
click at [915, 124] on div "Details The order was not delivered to the correct address. It has a parsing is…" at bounding box center [1189, 228] width 562 height 213
type textarea "The order was not delivered to the correct address. It has a parsing issue for …"
drag, startPoint x: 744, startPoint y: 300, endPoint x: 815, endPoint y: 379, distance: 106.6
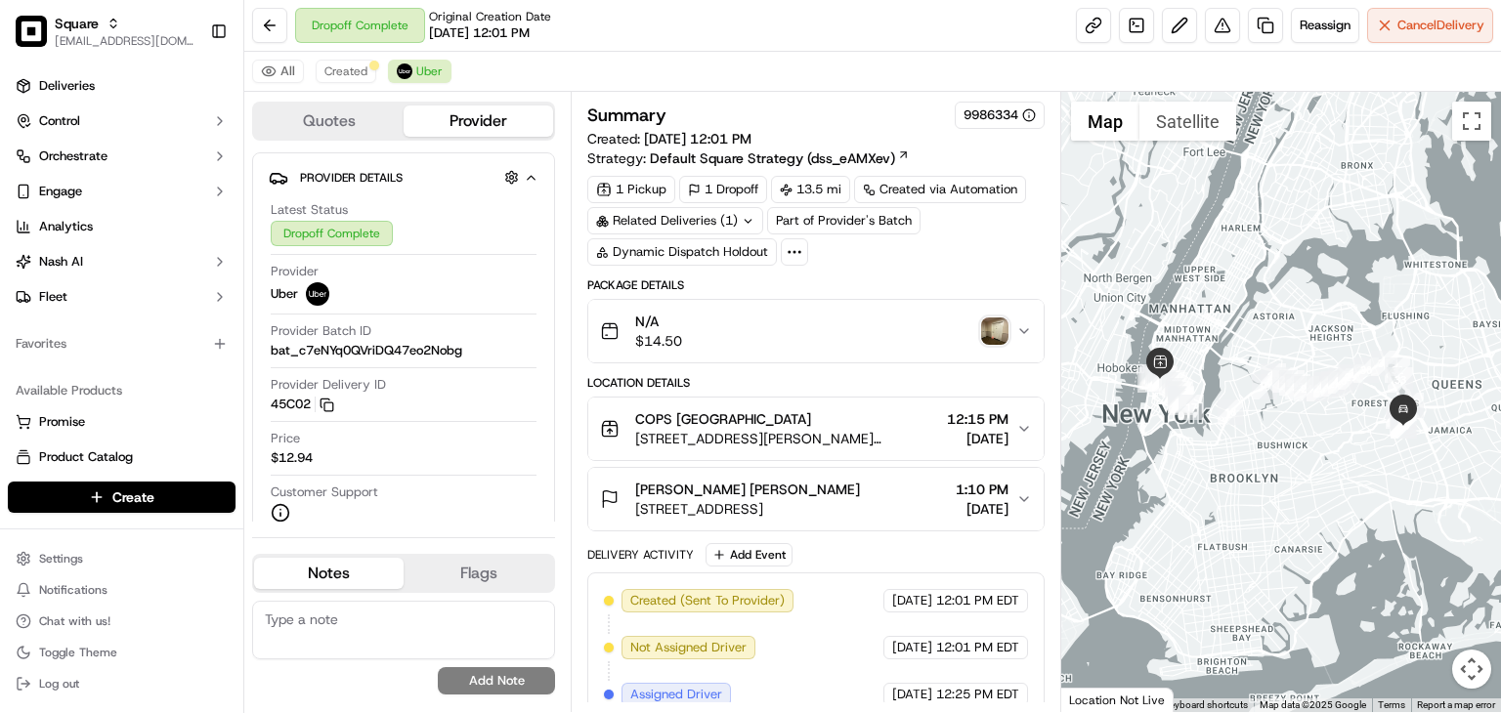
click at [958, 324] on div "N/A $14.50" at bounding box center [808, 331] width 416 height 39
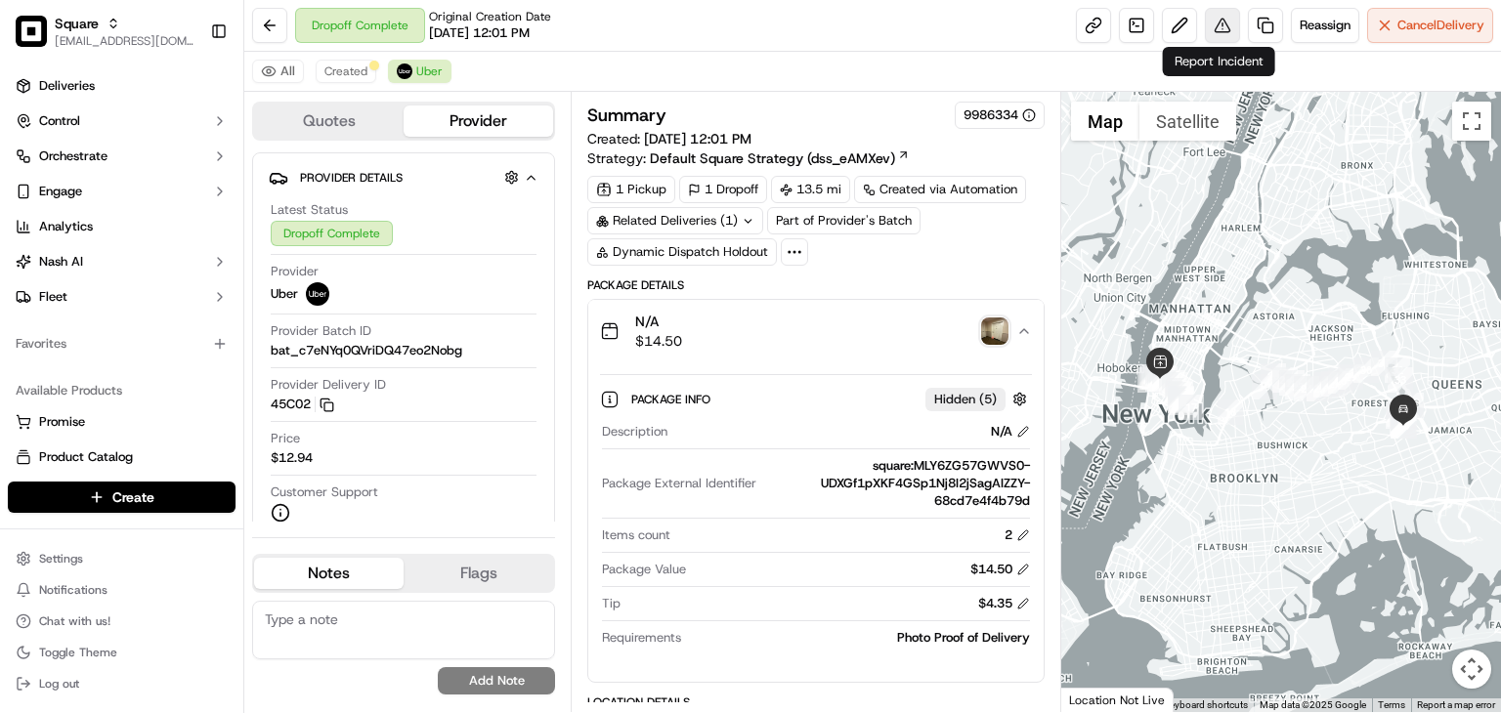
click at [1216, 28] on button at bounding box center [1222, 25] width 35 height 35
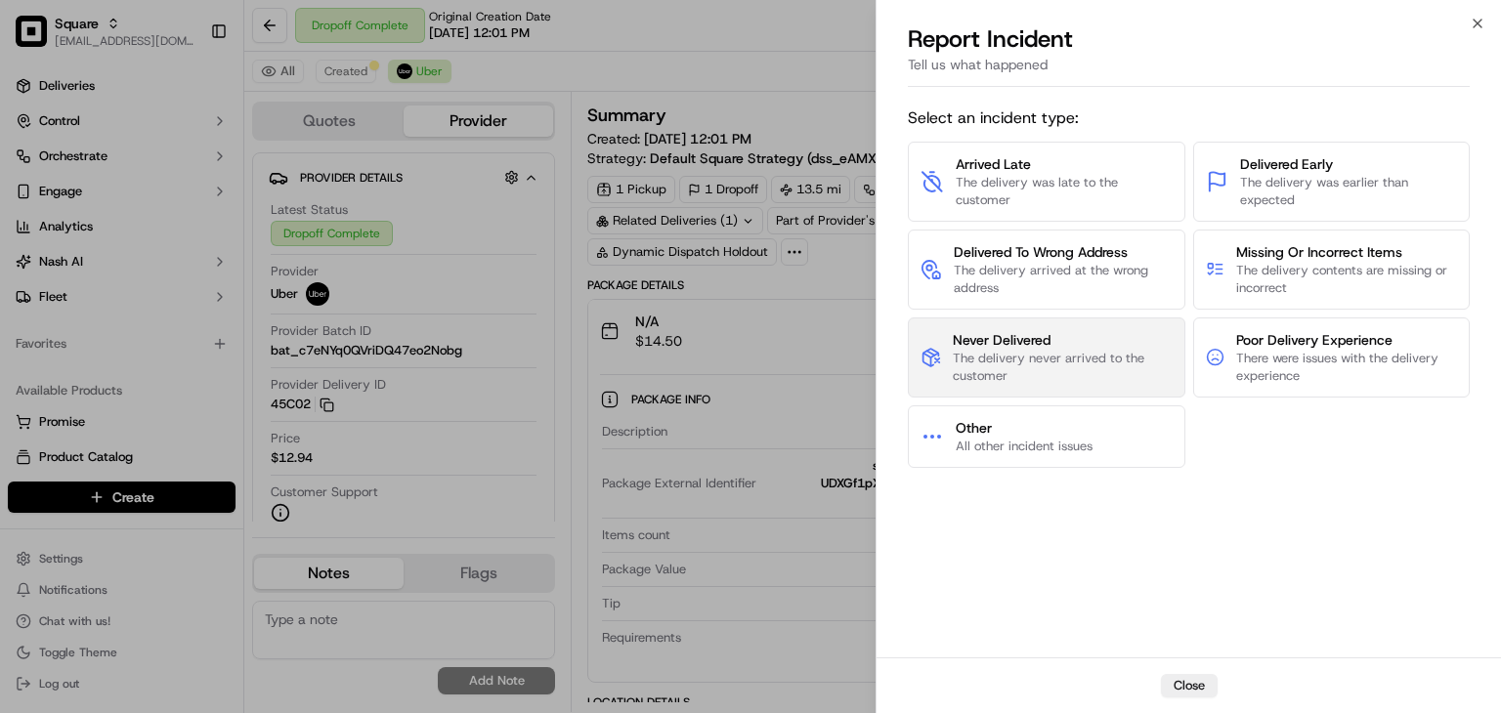
click at [993, 361] on span "The delivery never arrived to the customer" at bounding box center [1062, 367] width 219 height 35
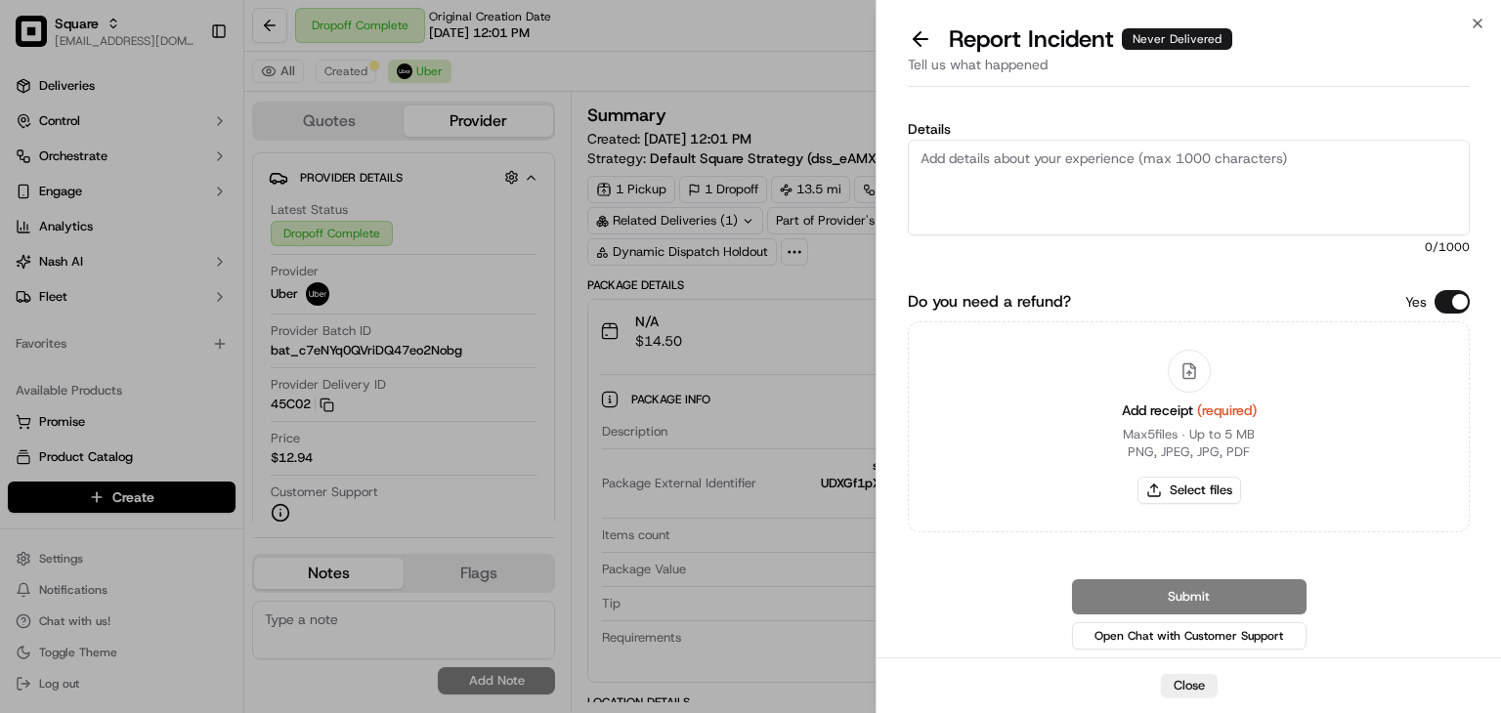
click at [1064, 185] on textarea "Details" at bounding box center [1189, 188] width 562 height 96
click at [1442, 291] on button "Do you need a refund?" at bounding box center [1452, 301] width 35 height 23
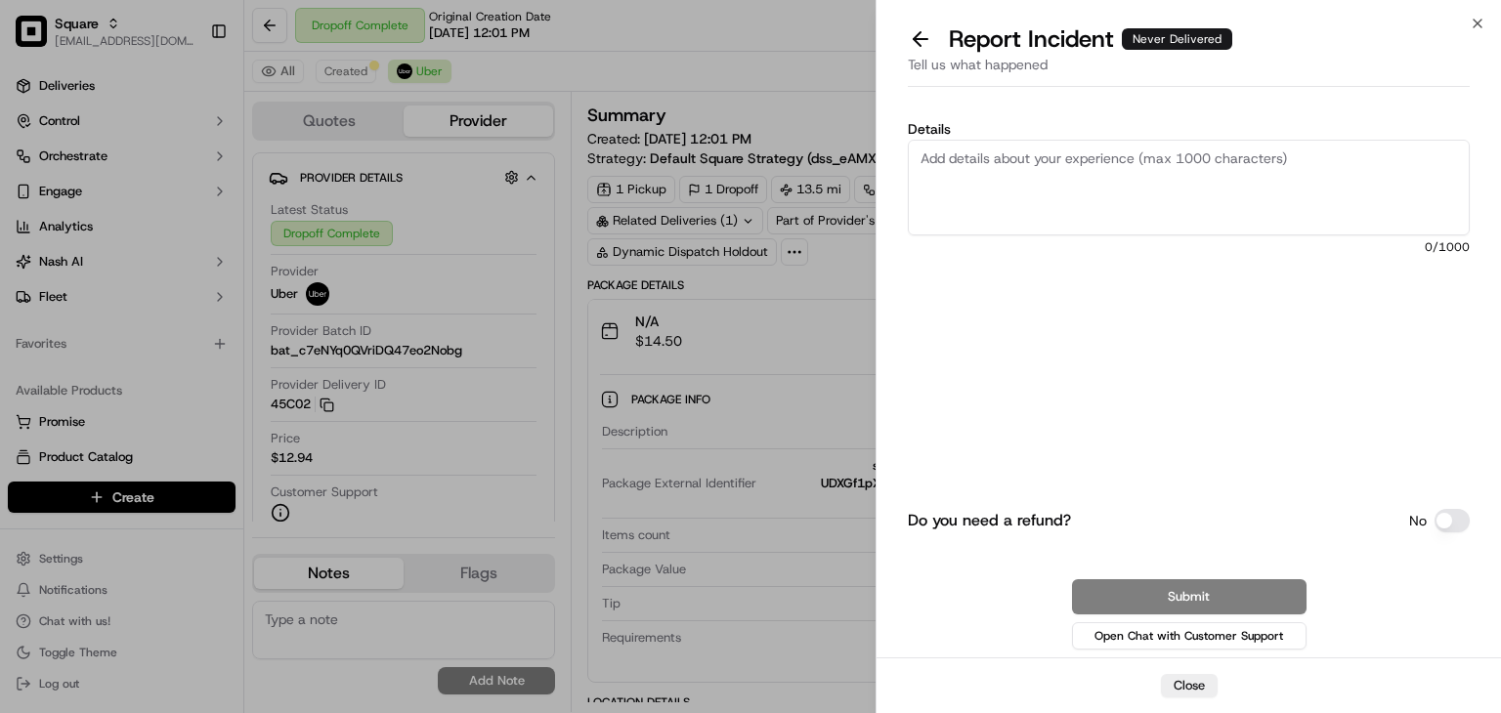
click at [1220, 200] on textarea "Details" at bounding box center [1189, 188] width 562 height 96
paste textarea "Hi team, The order was not delivered to the correct address due to a parsing is…"
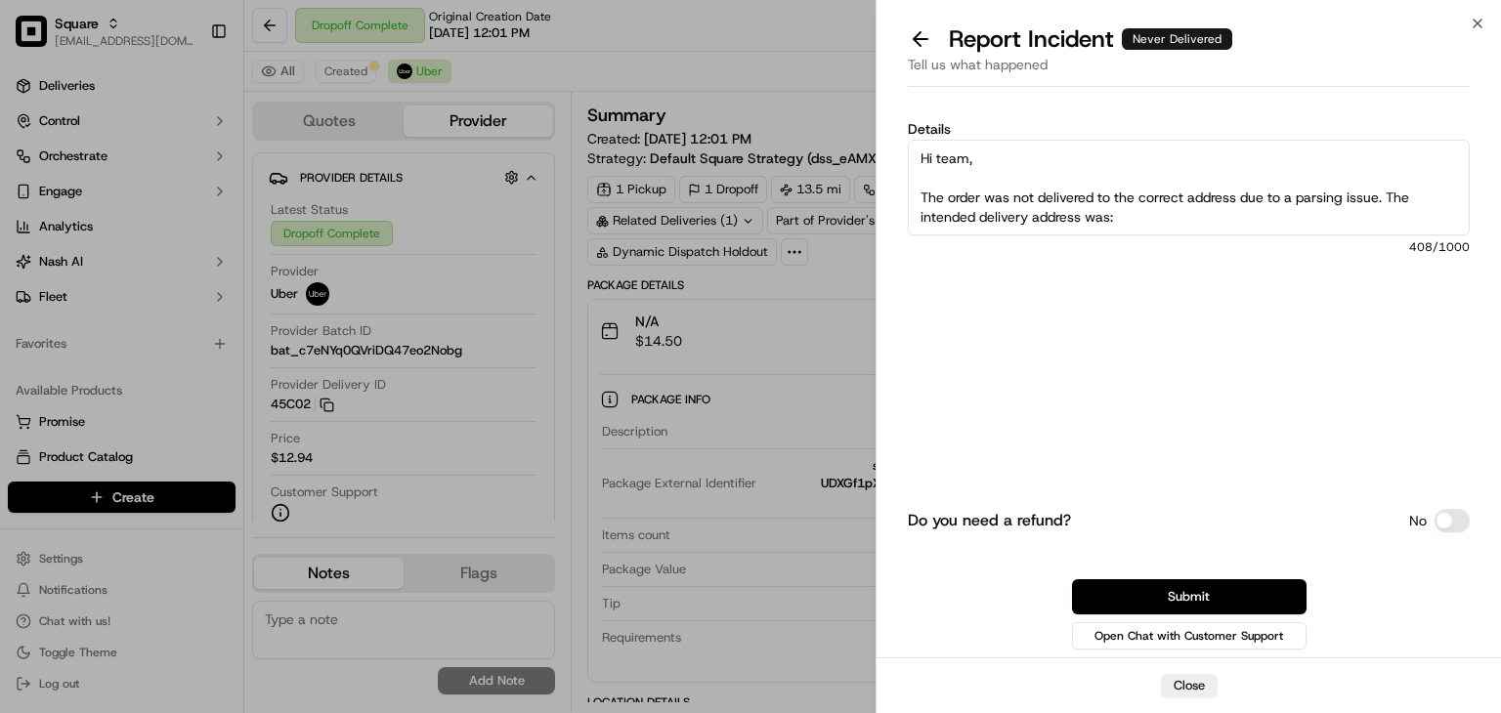
scroll to position [167, 0]
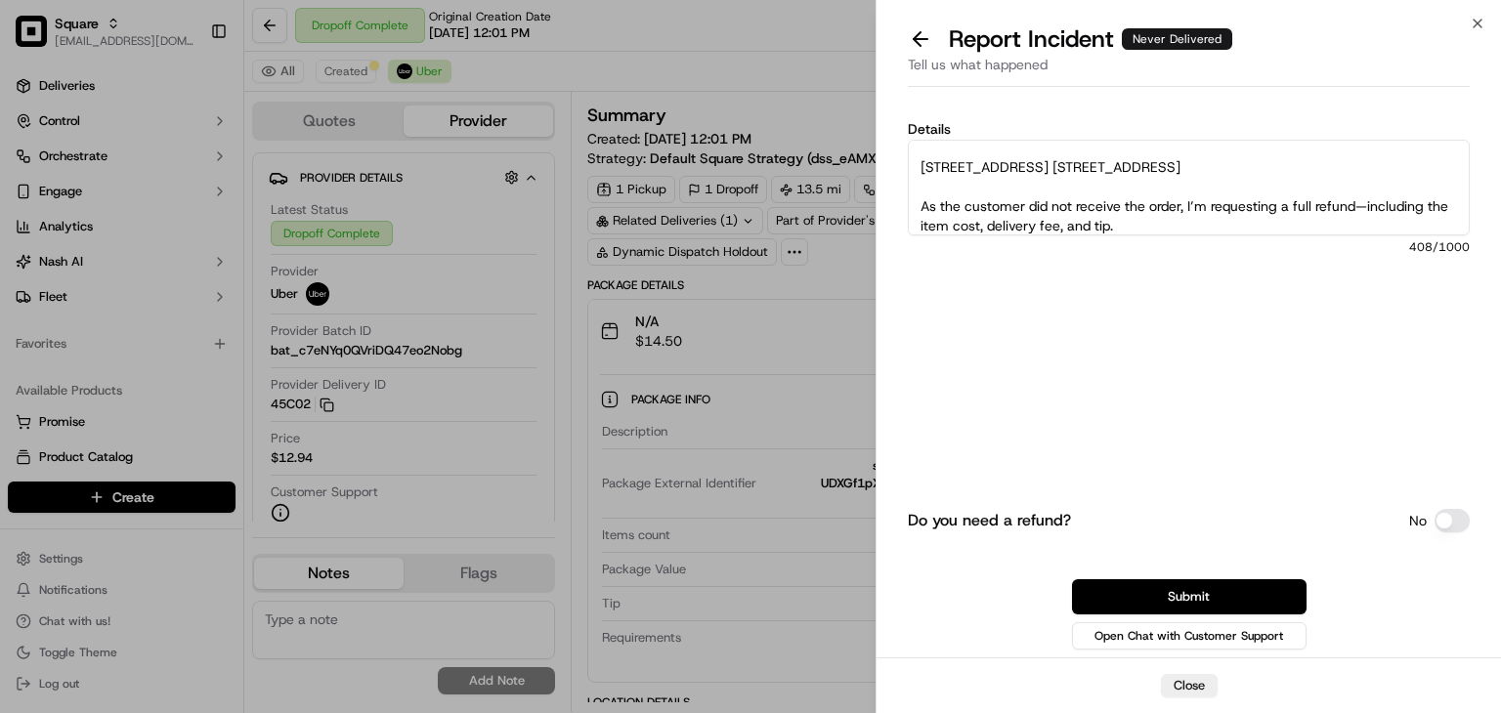
click at [937, 183] on textarea "Hi team, The order was not delivered to the correct address due to a parsing is…" at bounding box center [1189, 188] width 562 height 96
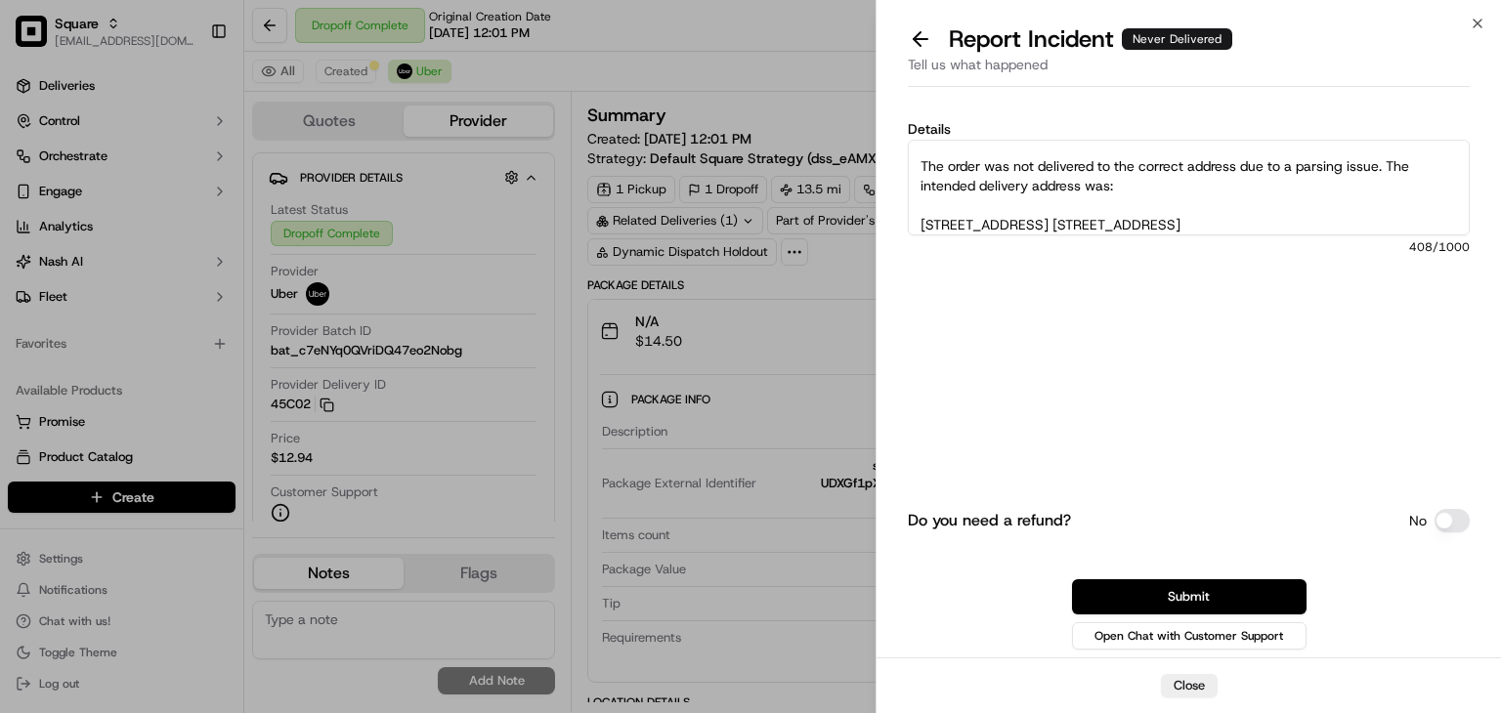
scroll to position [0, 0]
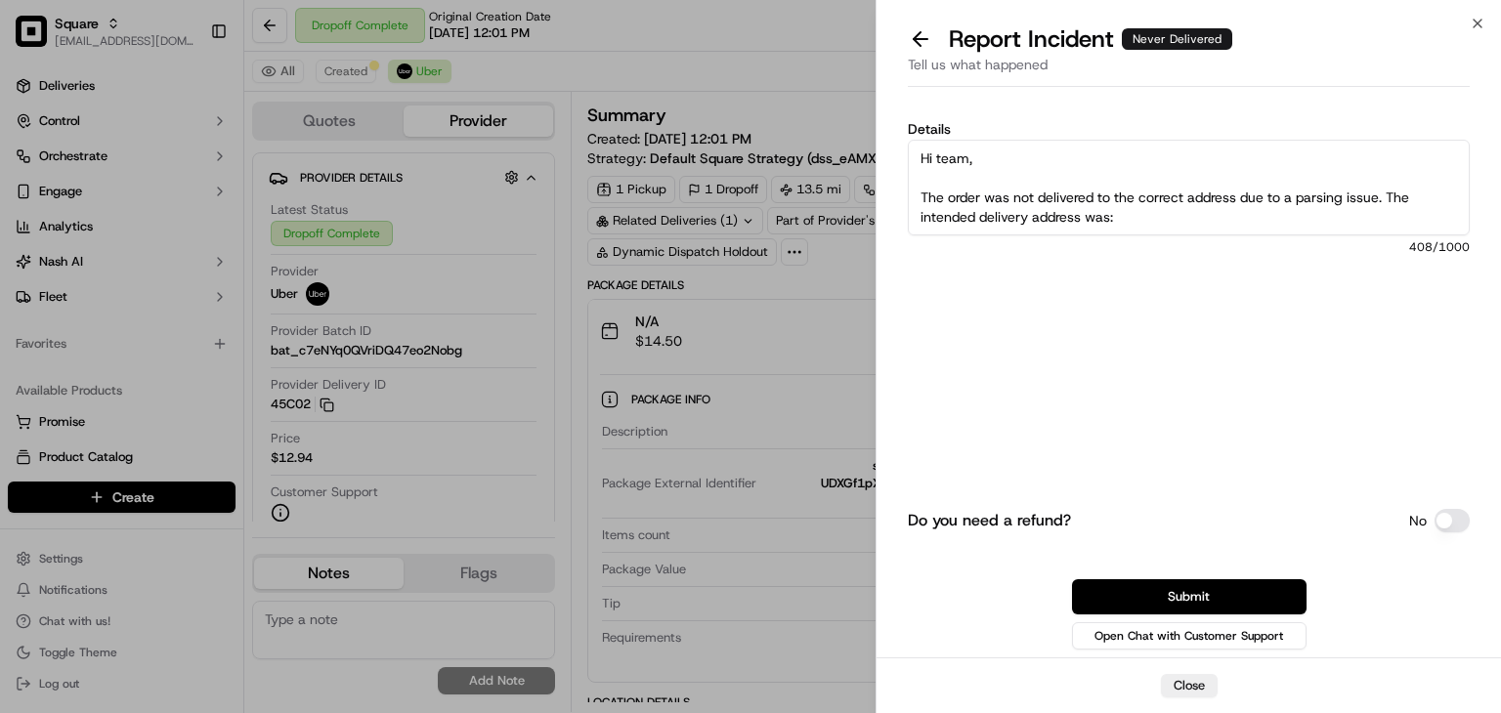
click at [935, 179] on textarea "Hi team, The order was not delivered to the correct address due to a parsing is…" at bounding box center [1189, 188] width 562 height 96
click at [926, 192] on textarea "Hi team, The order was not delivered to the correct address due to a parsing is…" at bounding box center [1189, 188] width 562 height 96
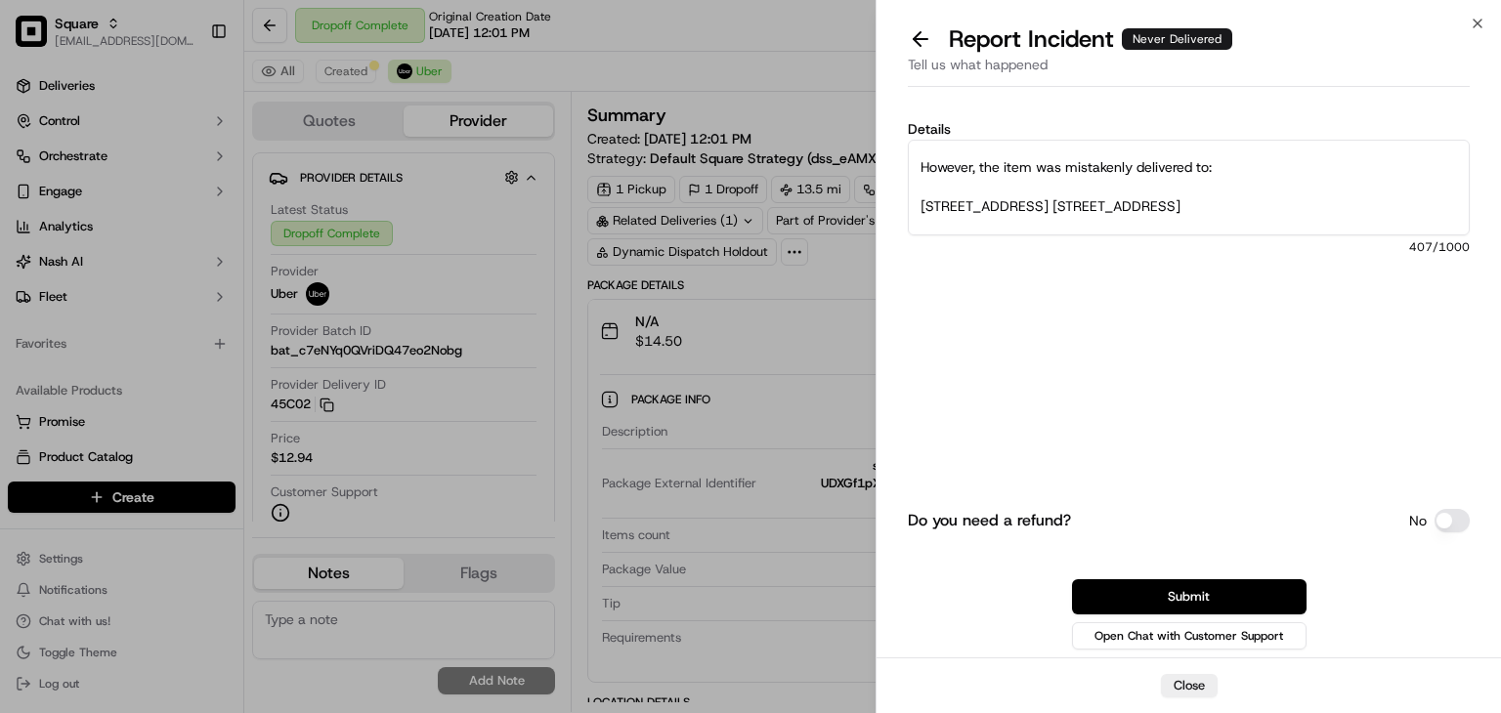
scroll to position [137, 0]
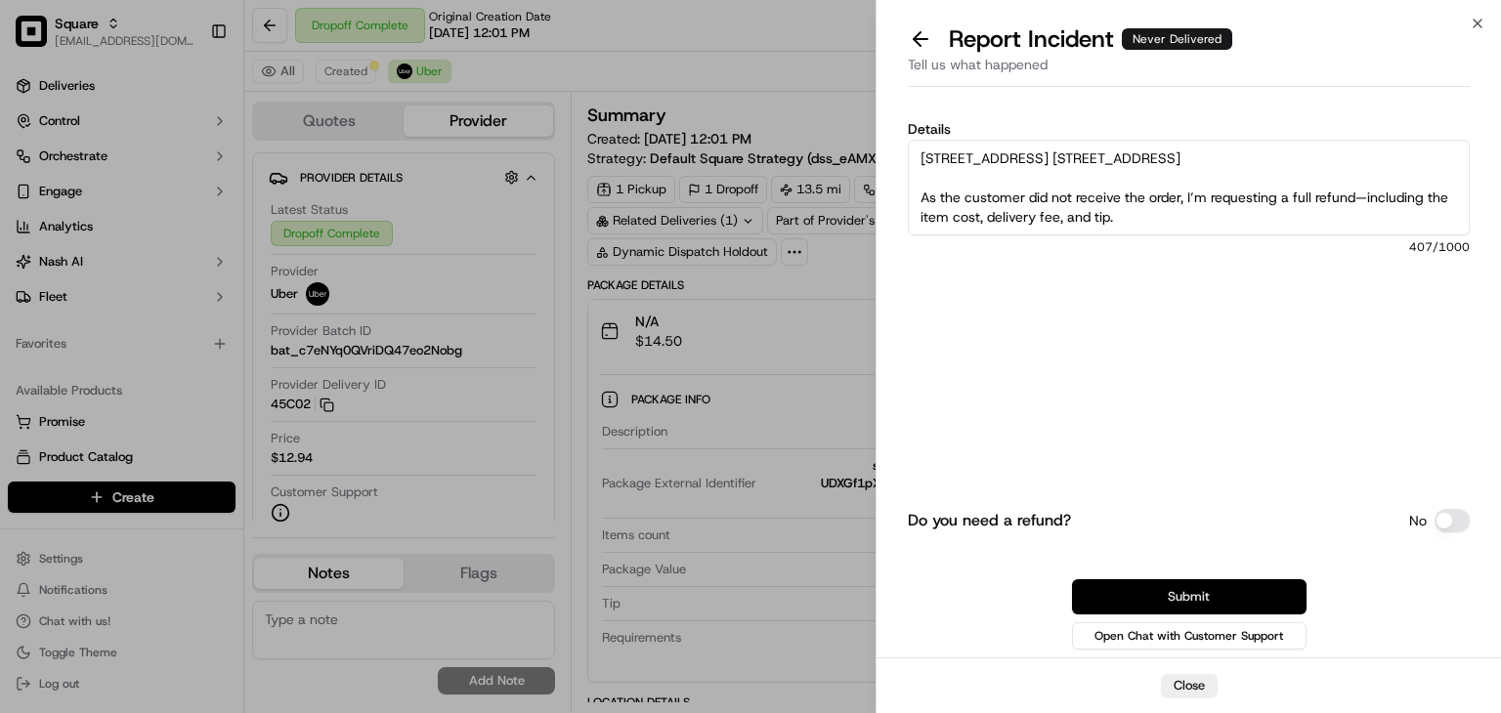
type textarea "Hi team, the order was not delivered to the correct address due to a parsing is…"
click at [1161, 592] on button "Submit" at bounding box center [1189, 596] width 235 height 35
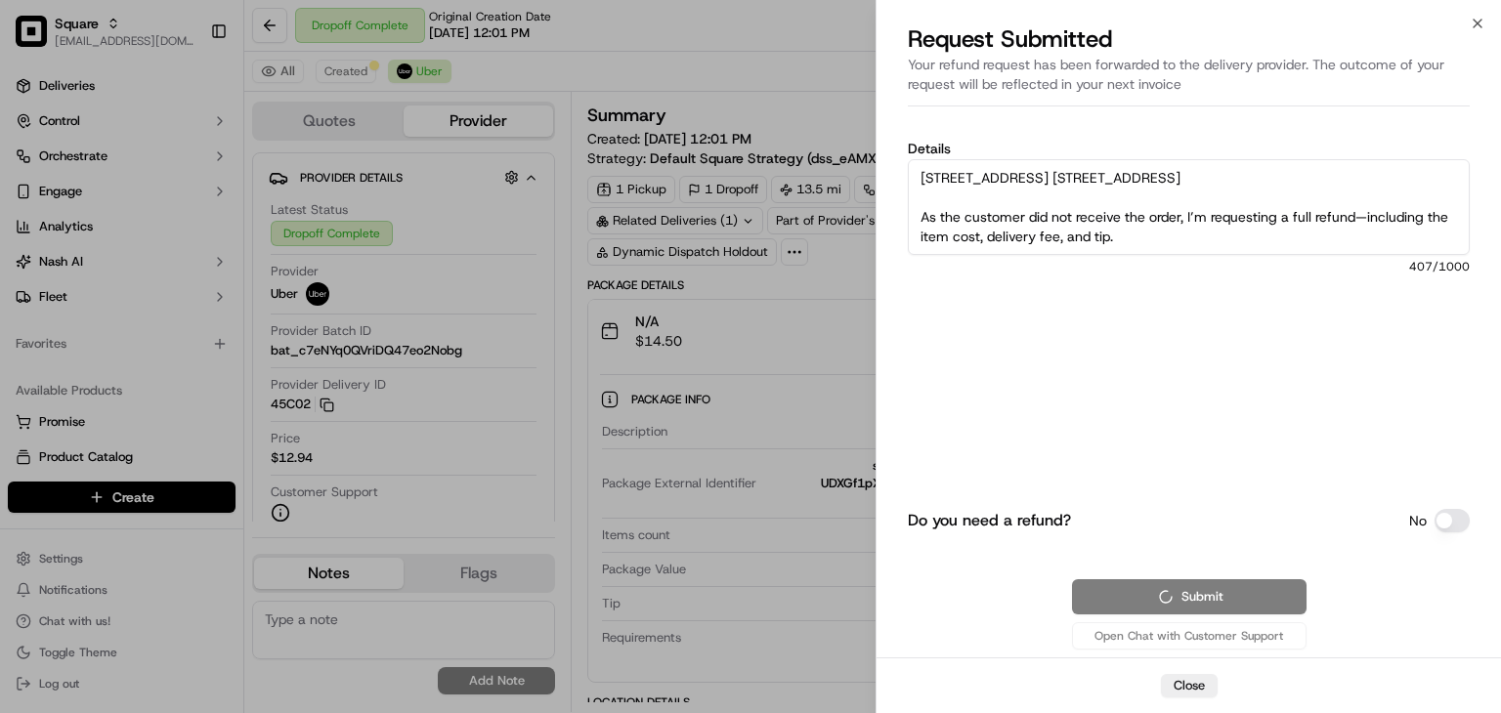
click at [801, 45] on div "Dropoff Complete Original Creation Date 09/19/2025 12:01 PM Reassign Cancel Del…" at bounding box center [872, 26] width 1257 height 52
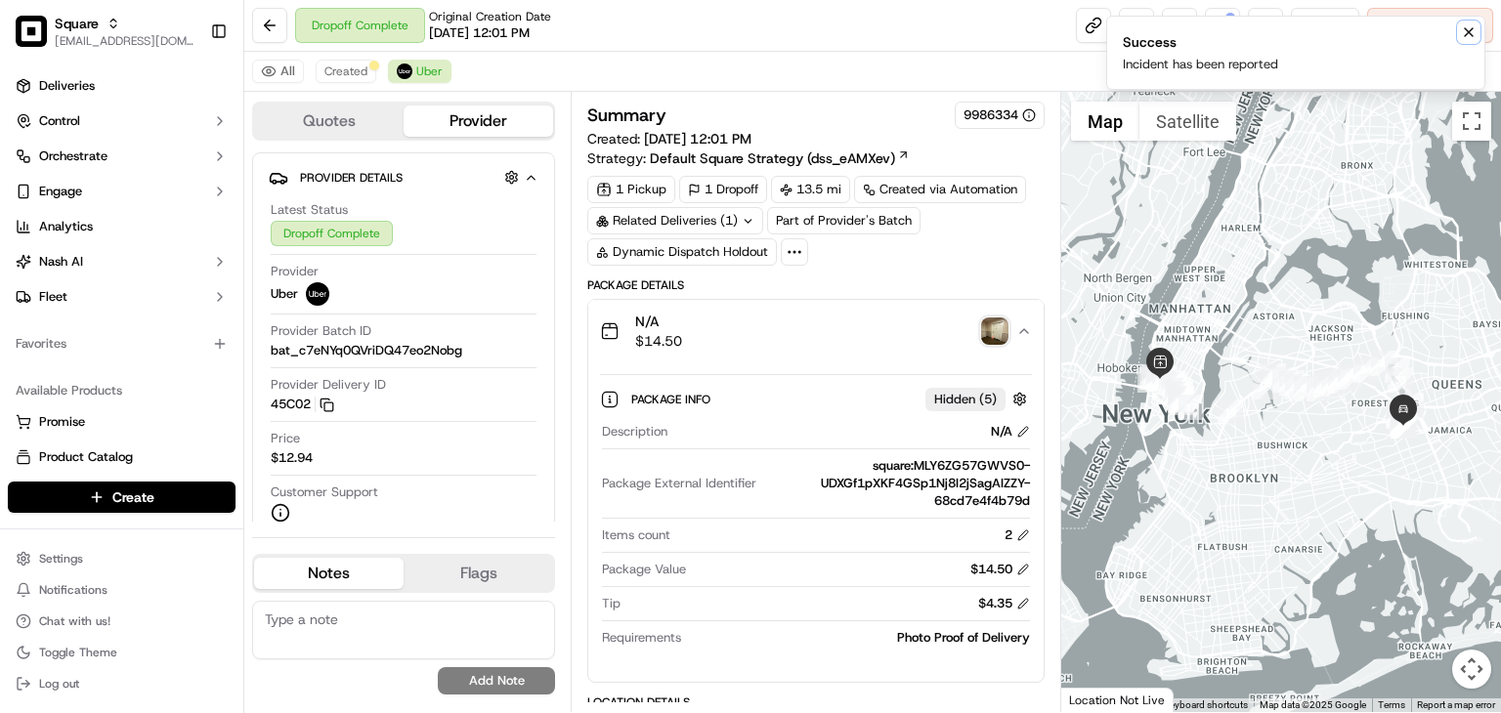
click at [1468, 28] on icon "Notifications (F8)" at bounding box center [1469, 32] width 16 height 16
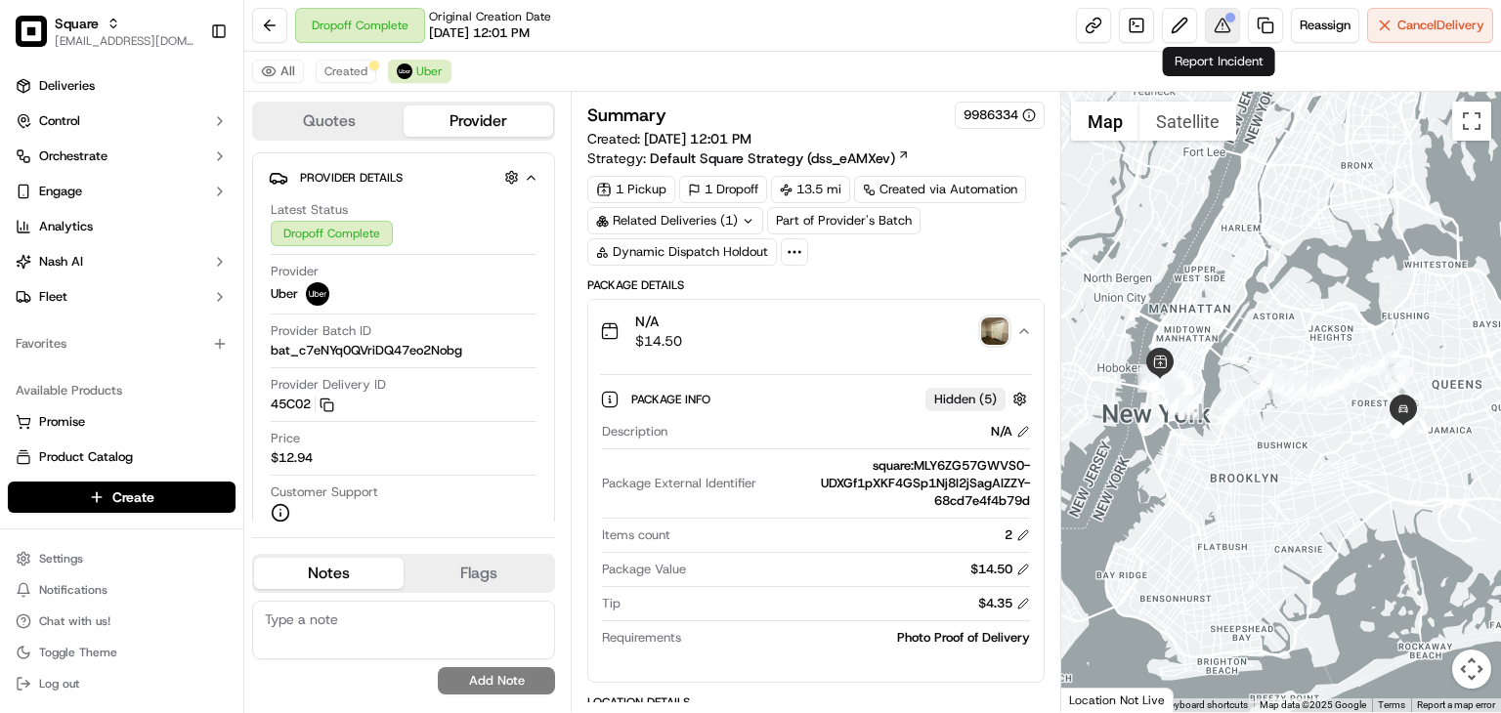
click at [1216, 31] on button at bounding box center [1222, 25] width 35 height 35
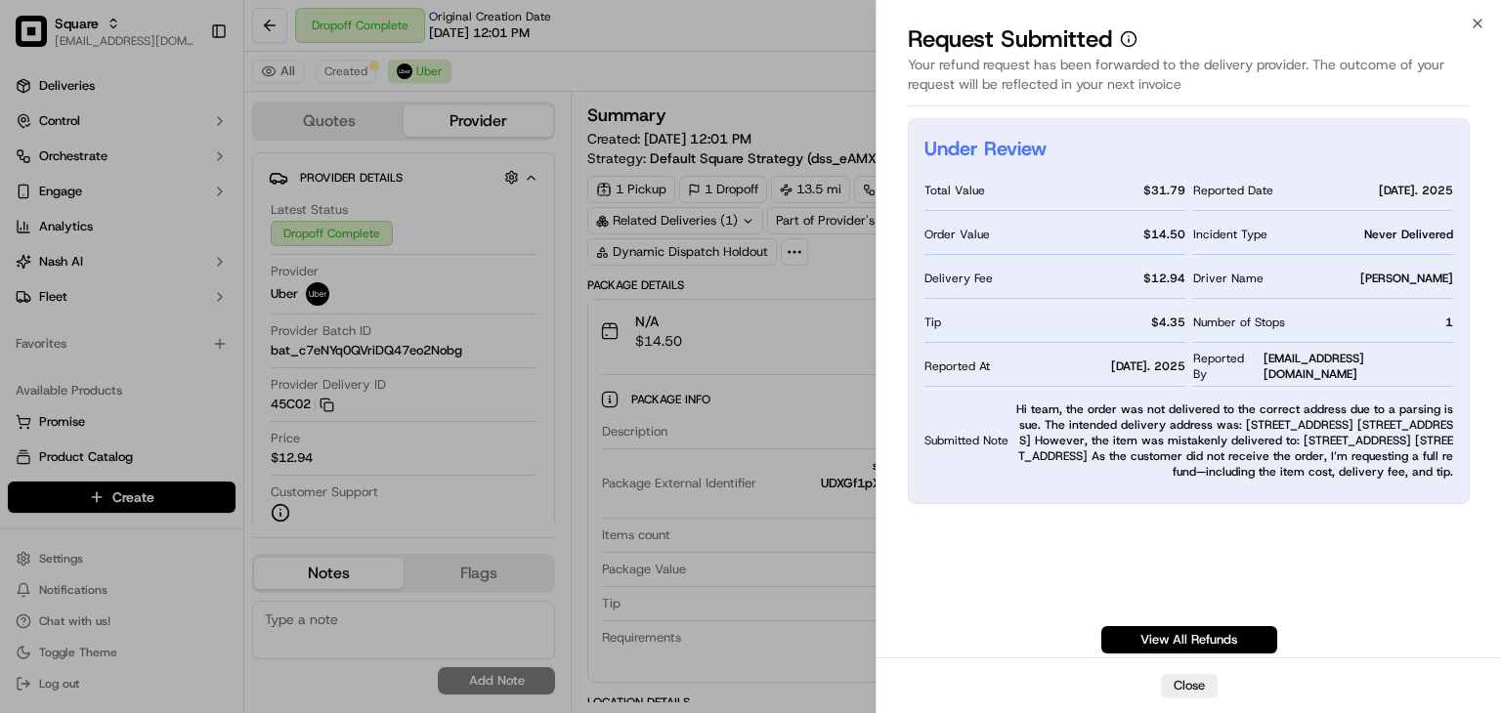
drag, startPoint x: 1065, startPoint y: 329, endPoint x: 1455, endPoint y: 419, distance: 400.1
click at [1455, 419] on div "Under Review Total Value $ 31.79 Order Value $ 14.50 Delivery Fee $ 12.94 Tip $…" at bounding box center [1189, 311] width 562 height 386
copy span "the order was not delivered to the correct address due to a parsing issue. The …"
paste textarea "the order was not delivered to the correct address due to a parsing issue. The …"
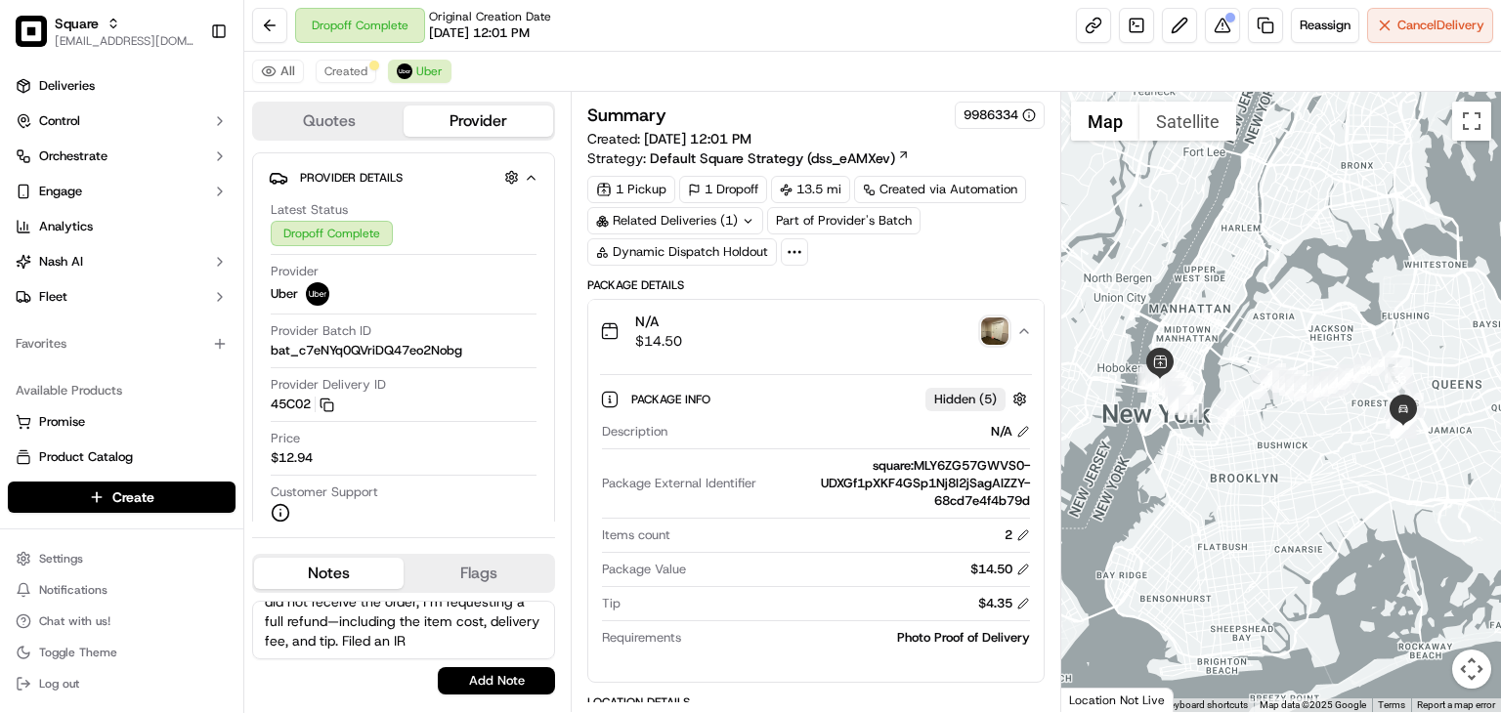
scroll to position [0, 0]
click at [266, 615] on textarea "the order was not delivered to the correct address due to a parsing issue. The …" at bounding box center [403, 630] width 303 height 59
click at [525, 638] on textarea "According to the merchant, the order was not delivered to the correct address d…" at bounding box center [403, 630] width 303 height 59
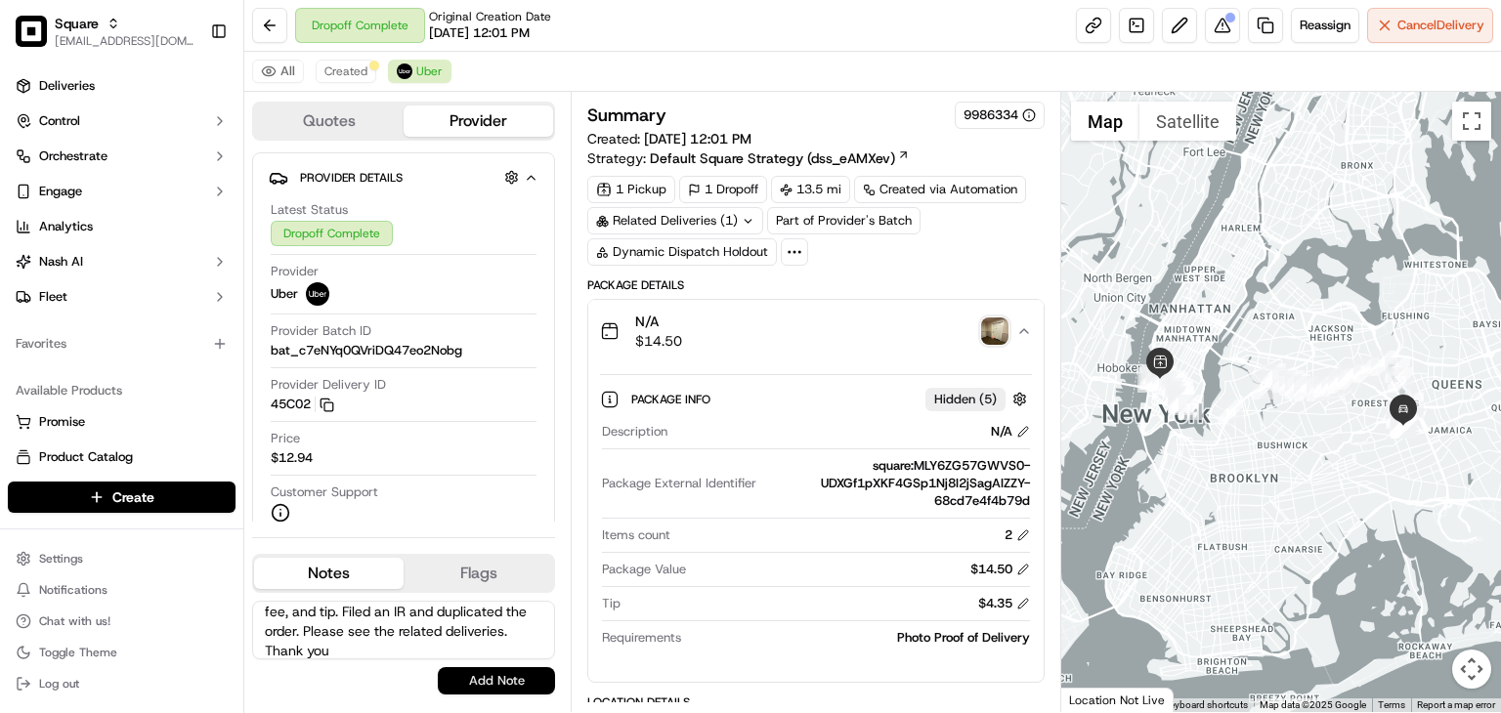
type textarea "According to the merchant, the order was not delivered to the correct address d…"
click at [479, 678] on button "Add Note" at bounding box center [496, 680] width 117 height 27
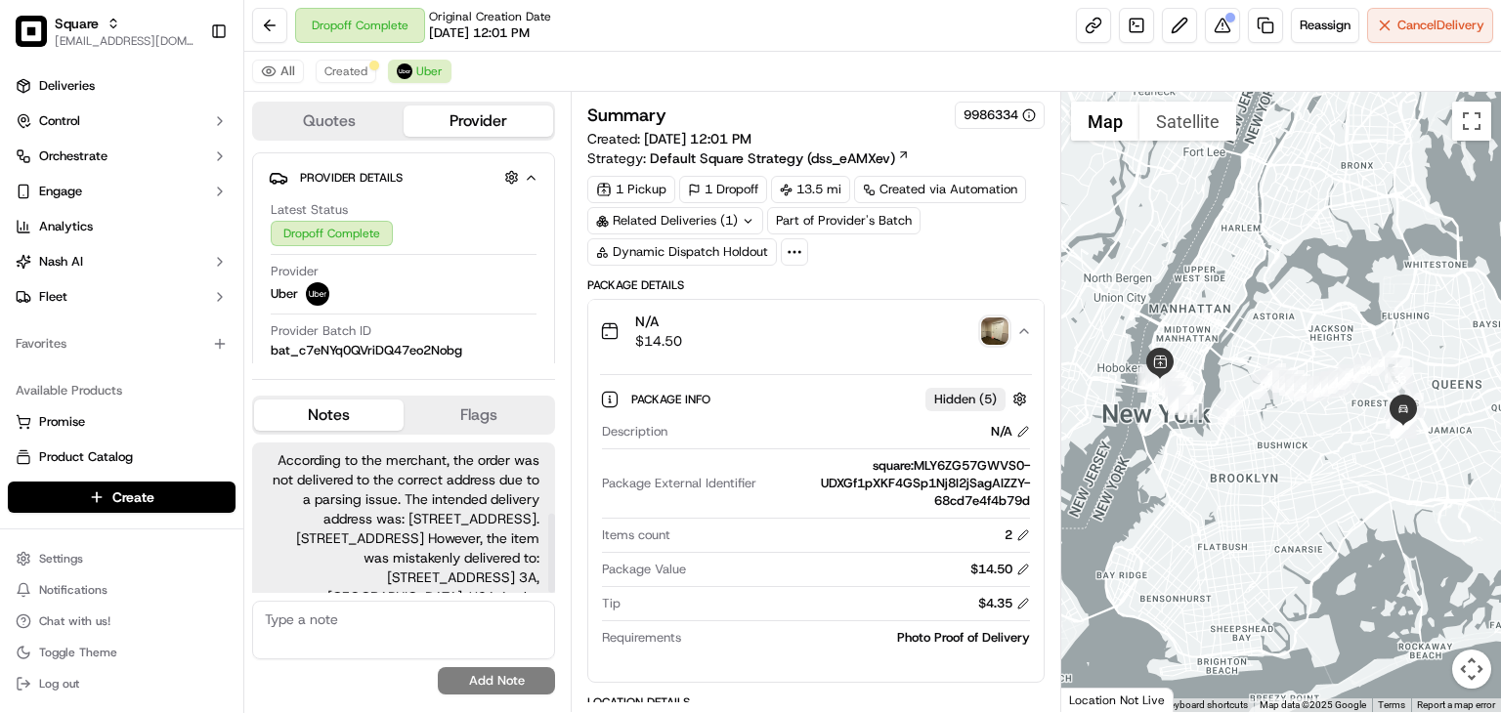
scroll to position [135, 0]
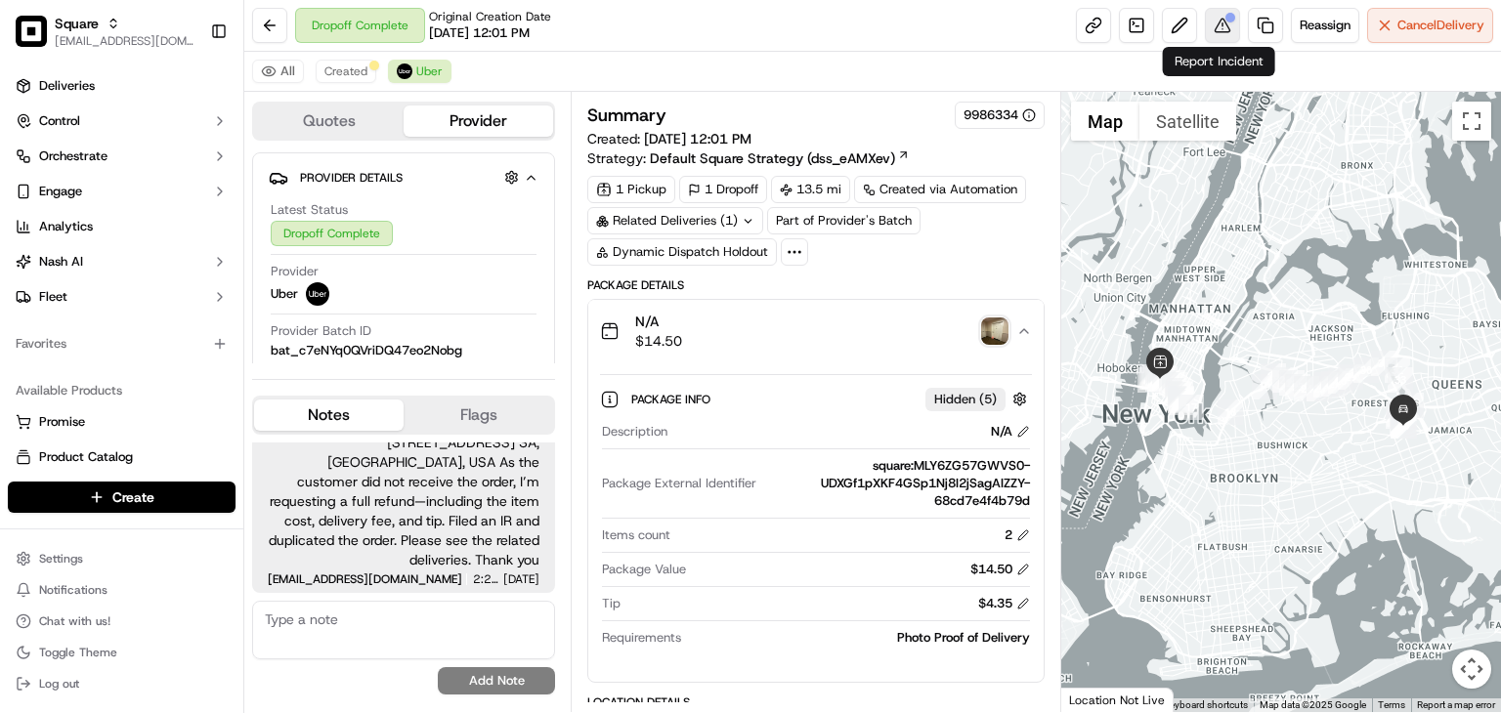
click at [1217, 18] on button at bounding box center [1222, 25] width 35 height 35
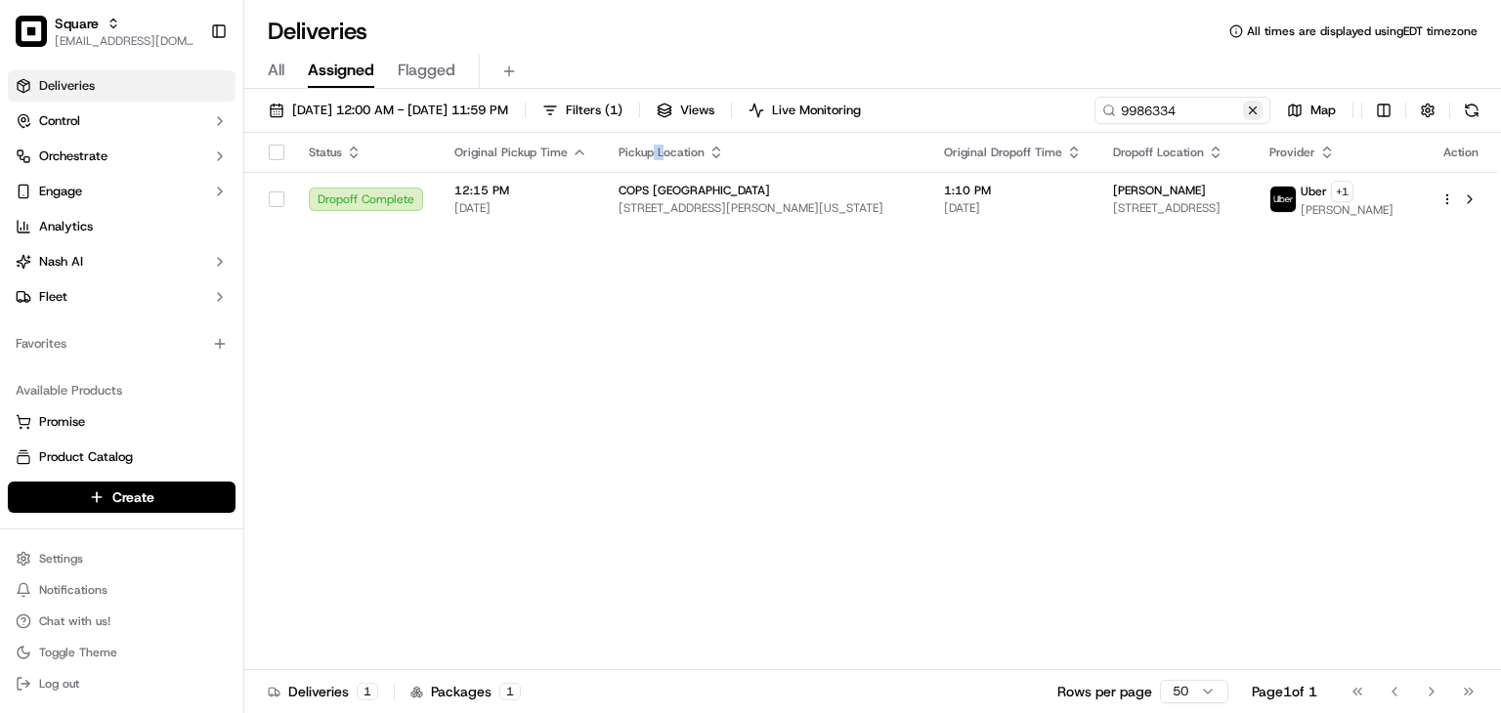
click at [1251, 107] on button at bounding box center [1253, 111] width 20 height 20
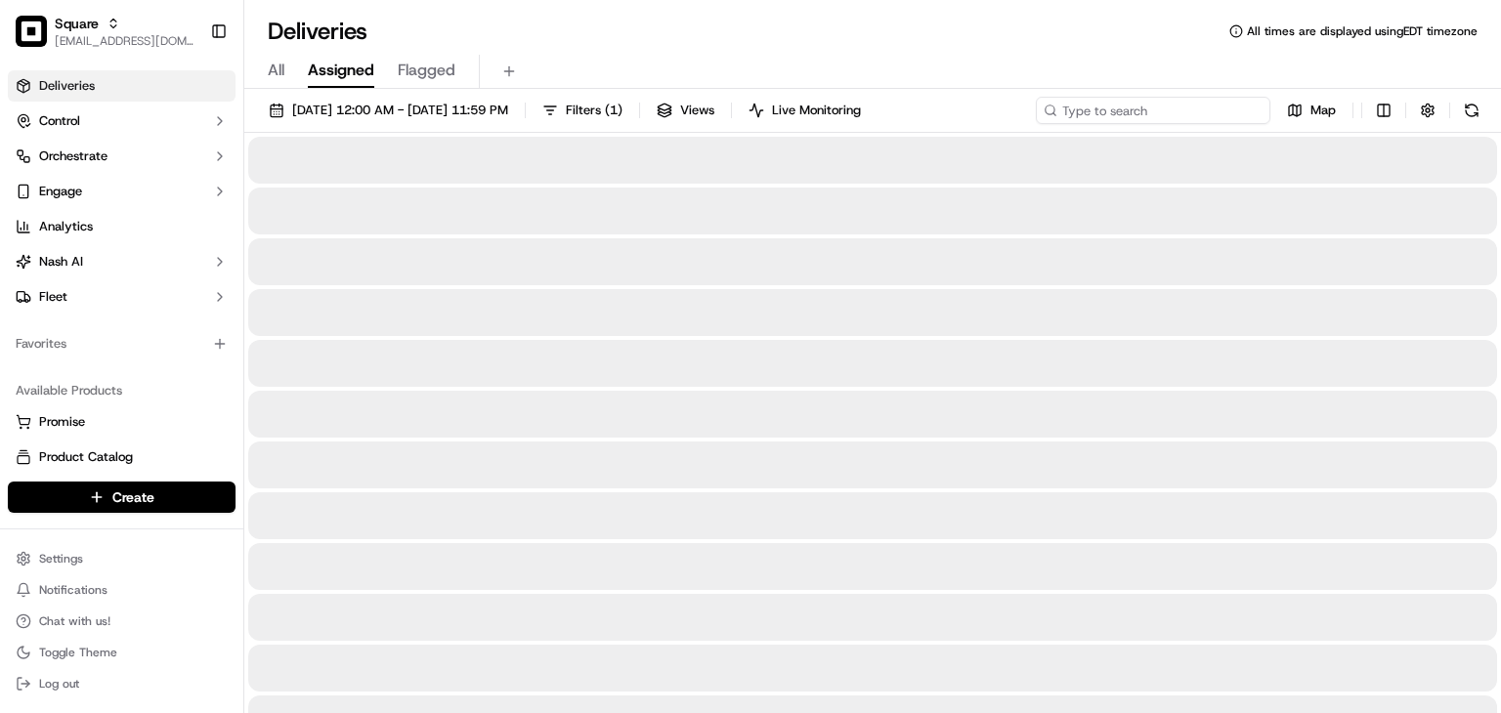
click at [1198, 107] on input at bounding box center [1153, 110] width 235 height 27
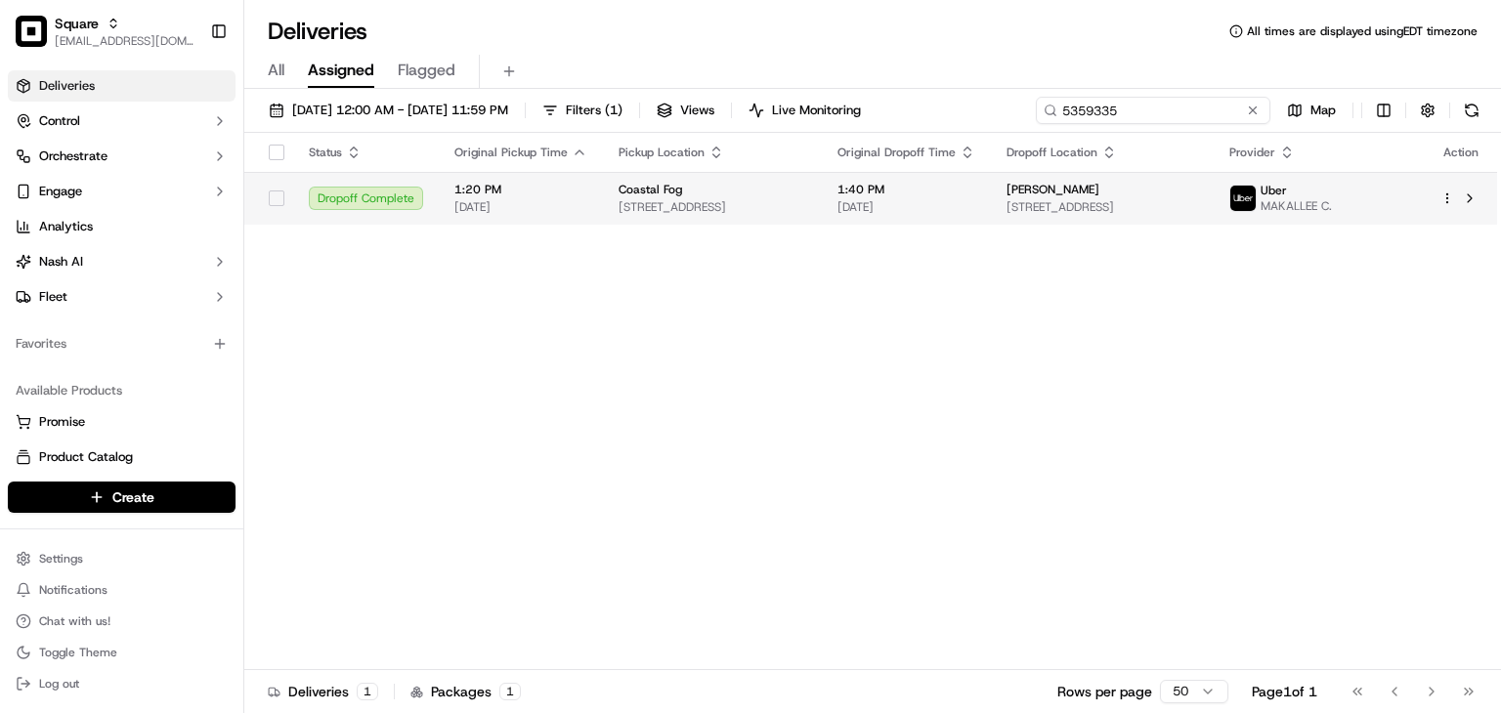
type input "5359335"
click at [1083, 196] on span "[PERSON_NAME]" at bounding box center [1053, 190] width 93 height 16
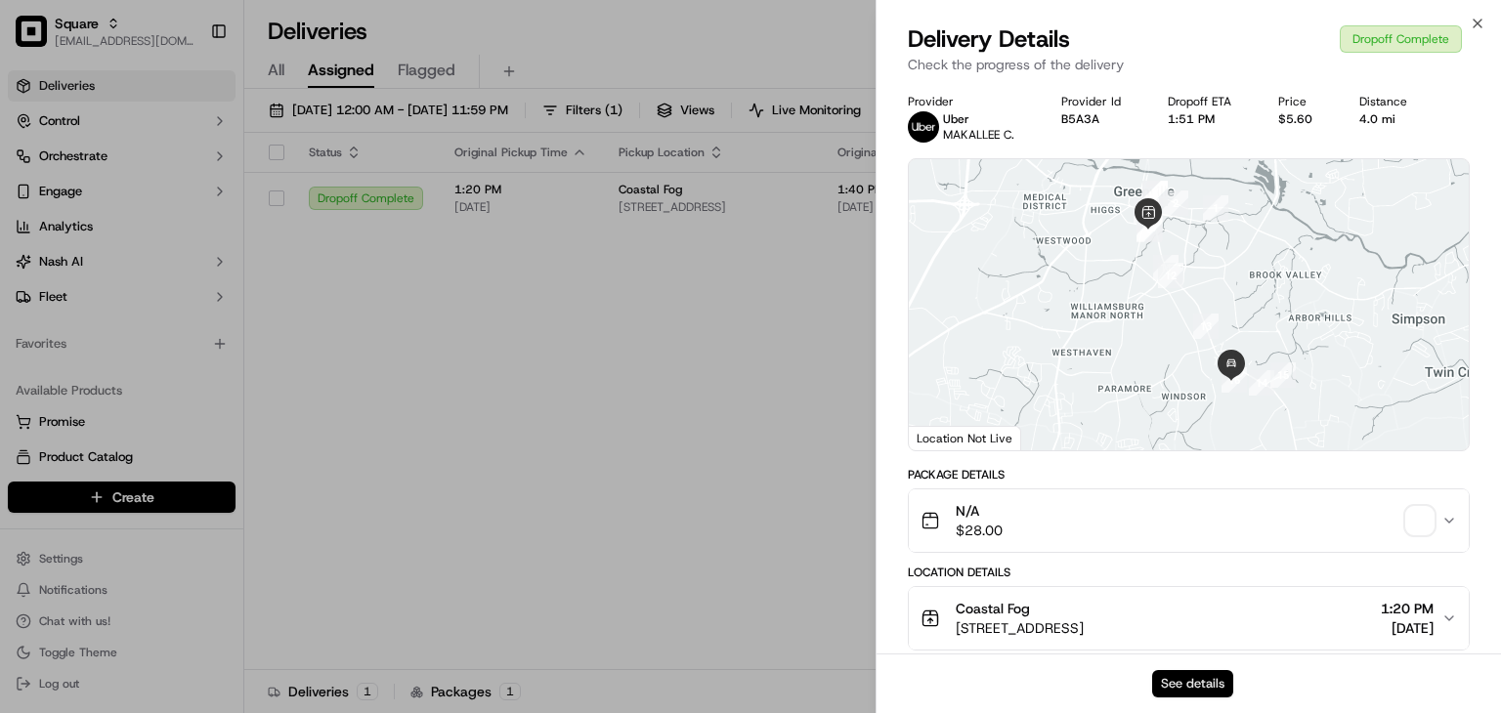
click at [1192, 676] on button "See details" at bounding box center [1192, 683] width 81 height 27
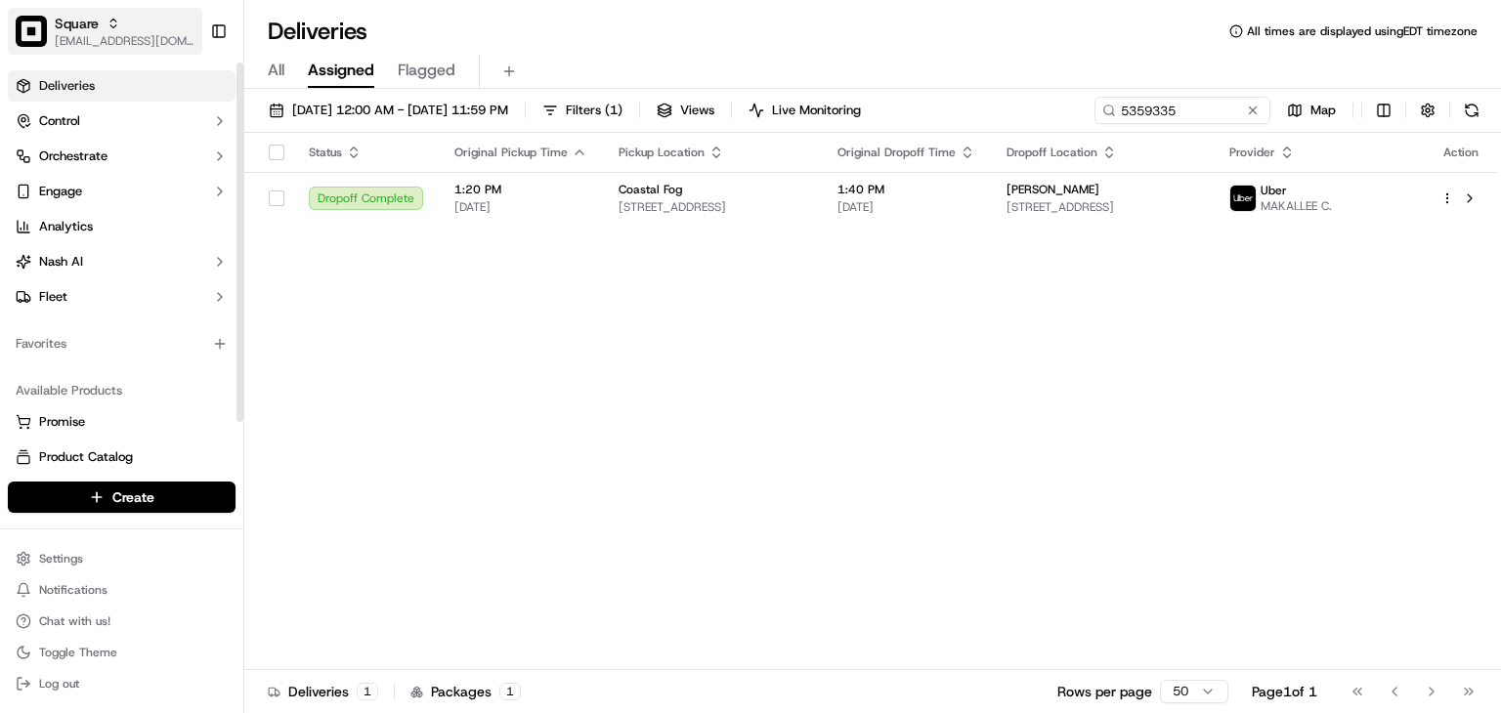
click at [74, 24] on span "Square" at bounding box center [77, 24] width 44 height 20
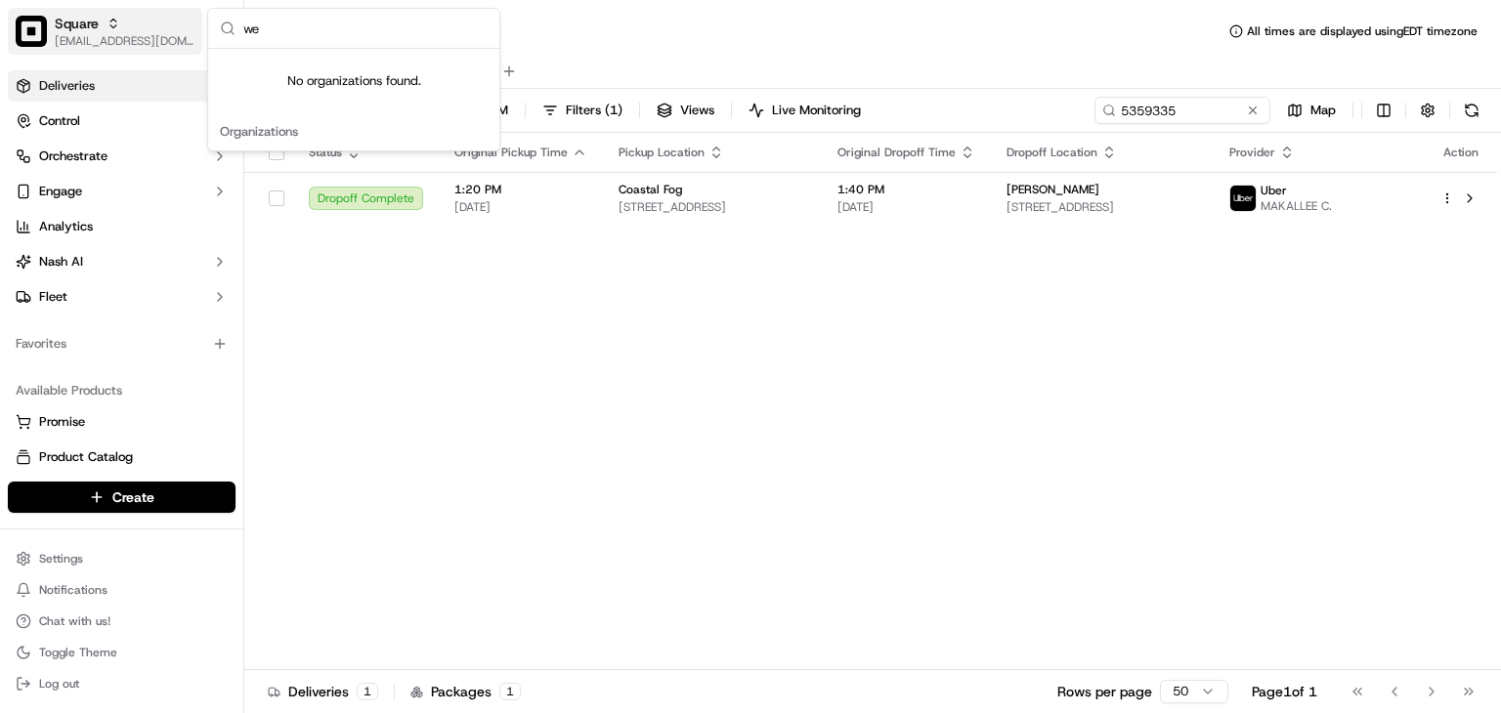
type input "w"
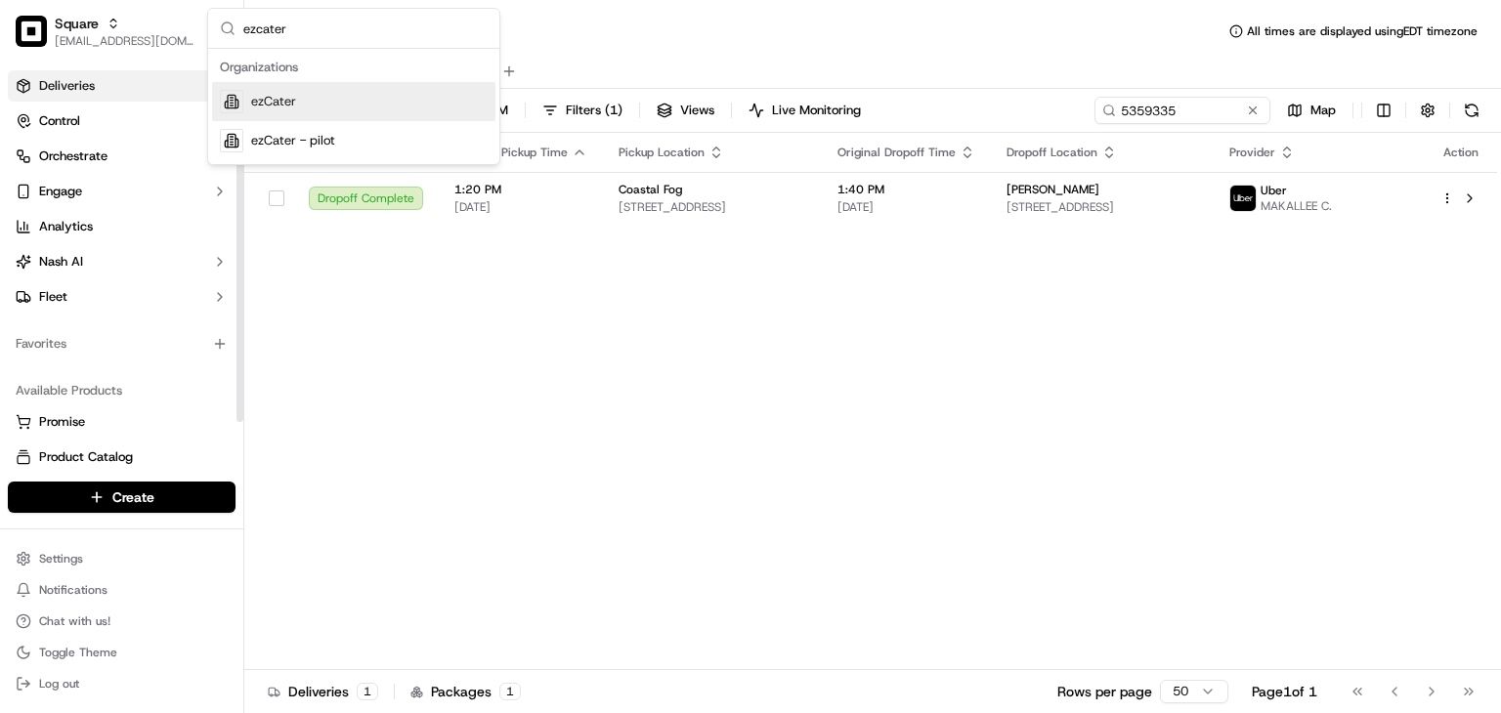
type input "ezcater"
click at [293, 103] on span "ezCater" at bounding box center [273, 102] width 45 height 18
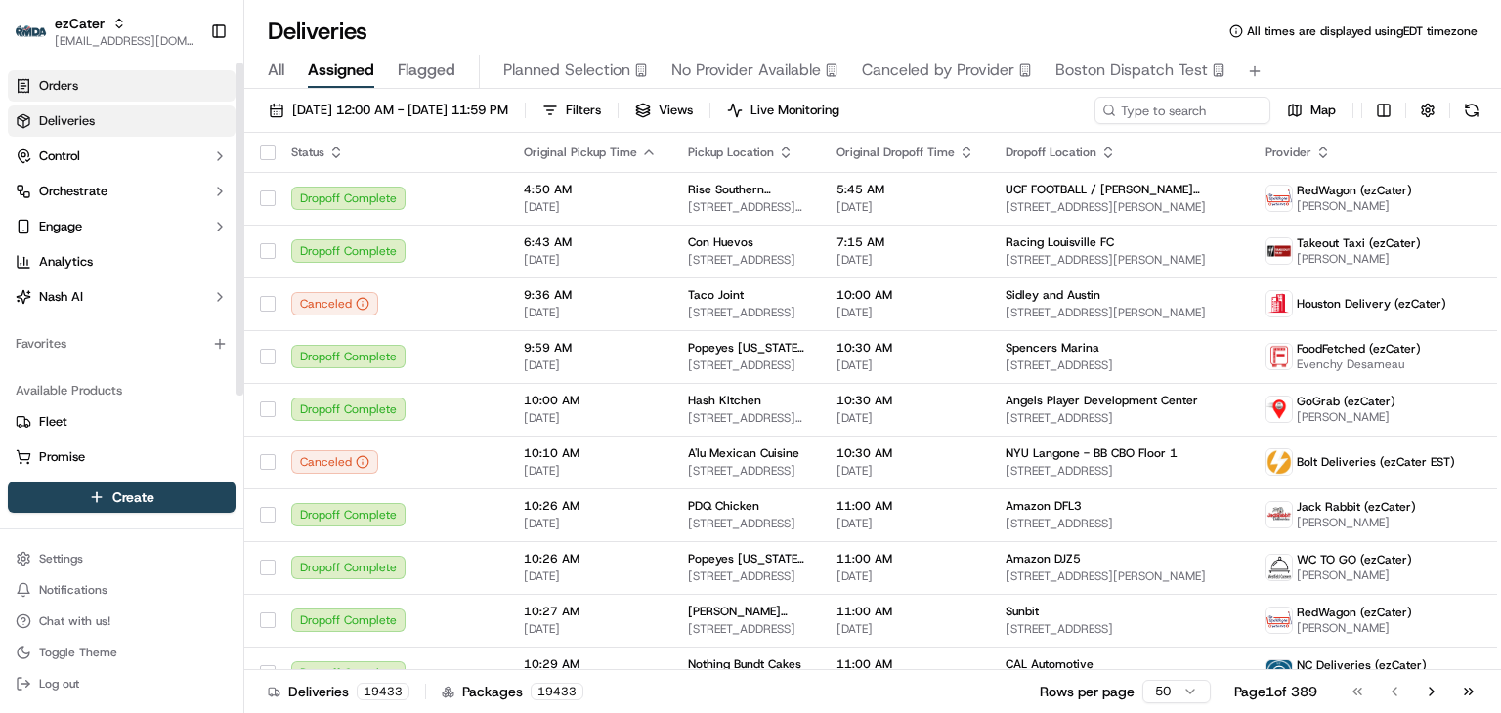
click at [89, 86] on link "Orders" at bounding box center [122, 85] width 228 height 31
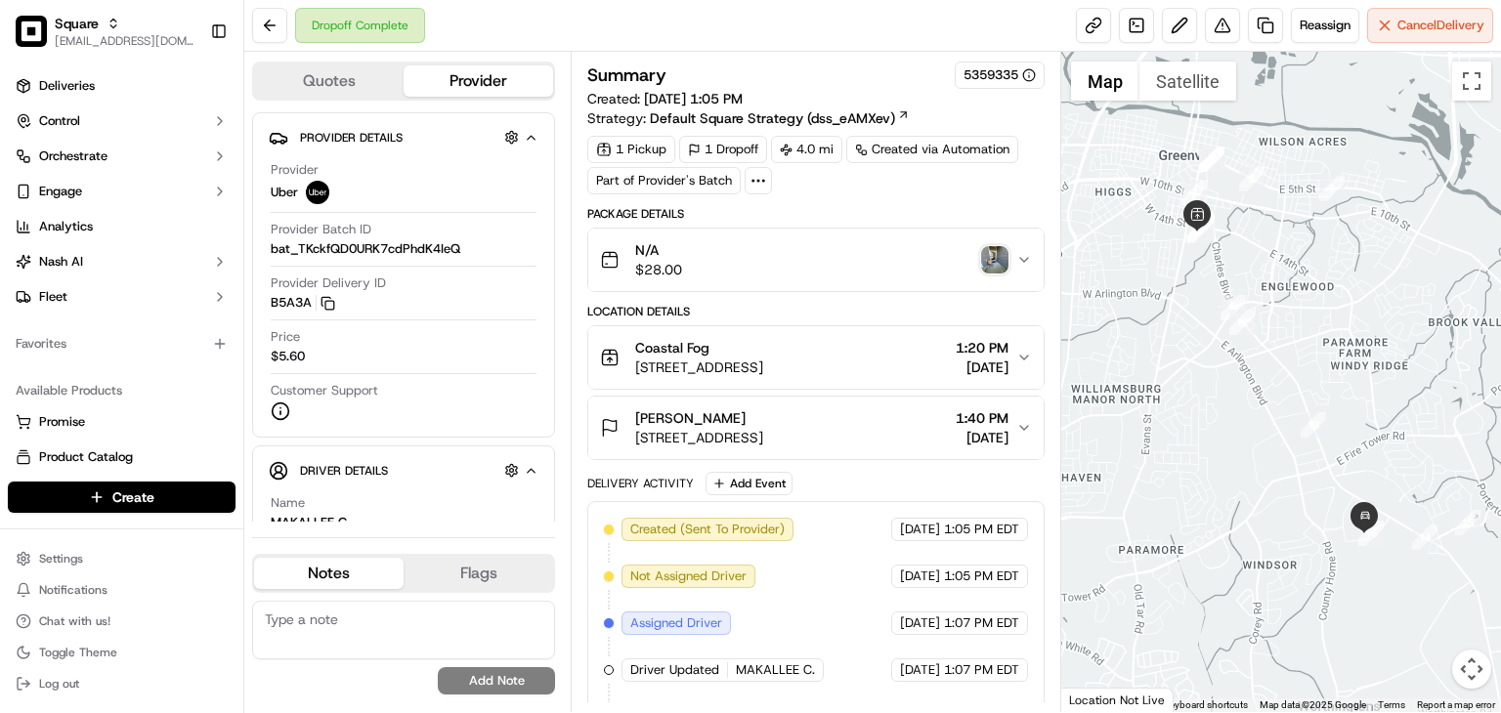
click at [1020, 414] on button "[PERSON_NAME] [STREET_ADDRESS][PERSON_NAME] 1:40 PM [DATE]" at bounding box center [815, 428] width 455 height 63
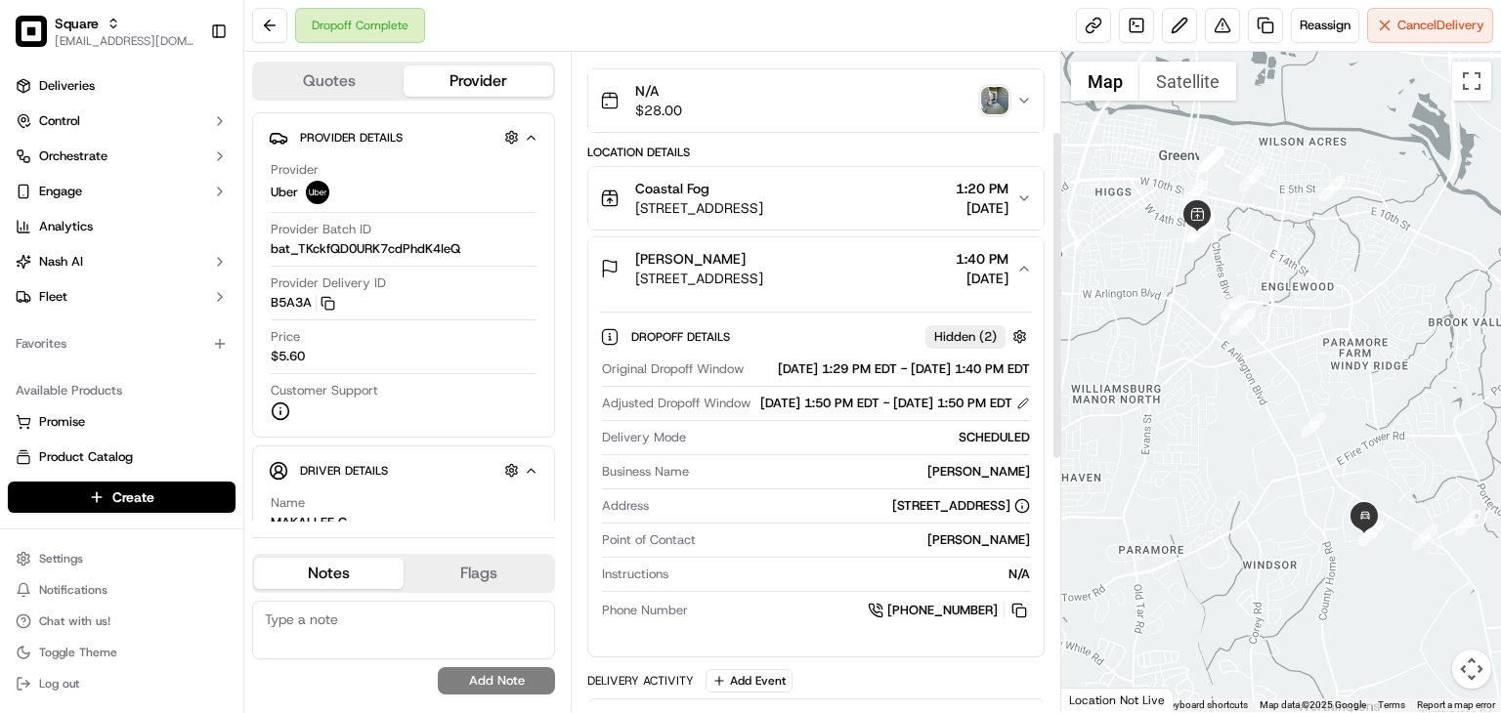
scroll to position [170, 0]
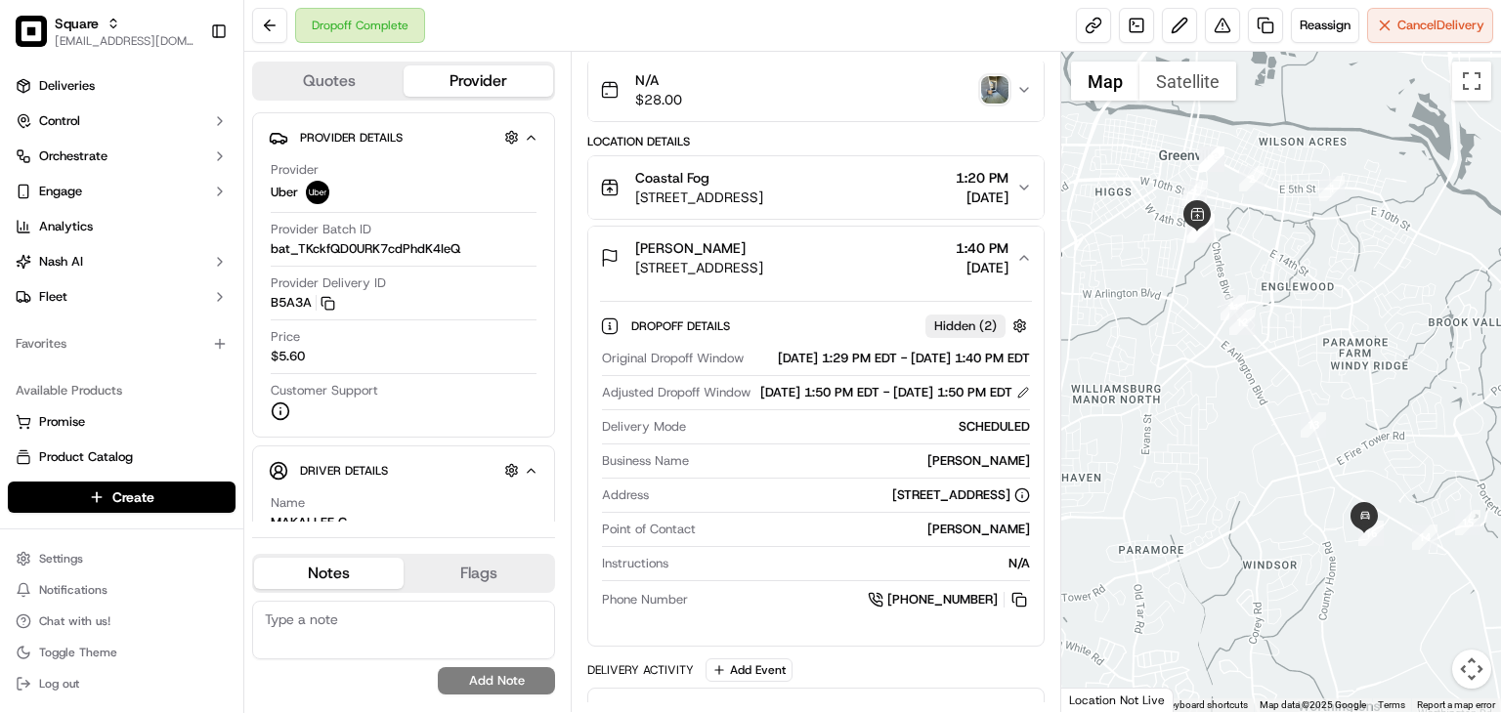
click at [999, 93] on img "button" at bounding box center [994, 89] width 27 height 27
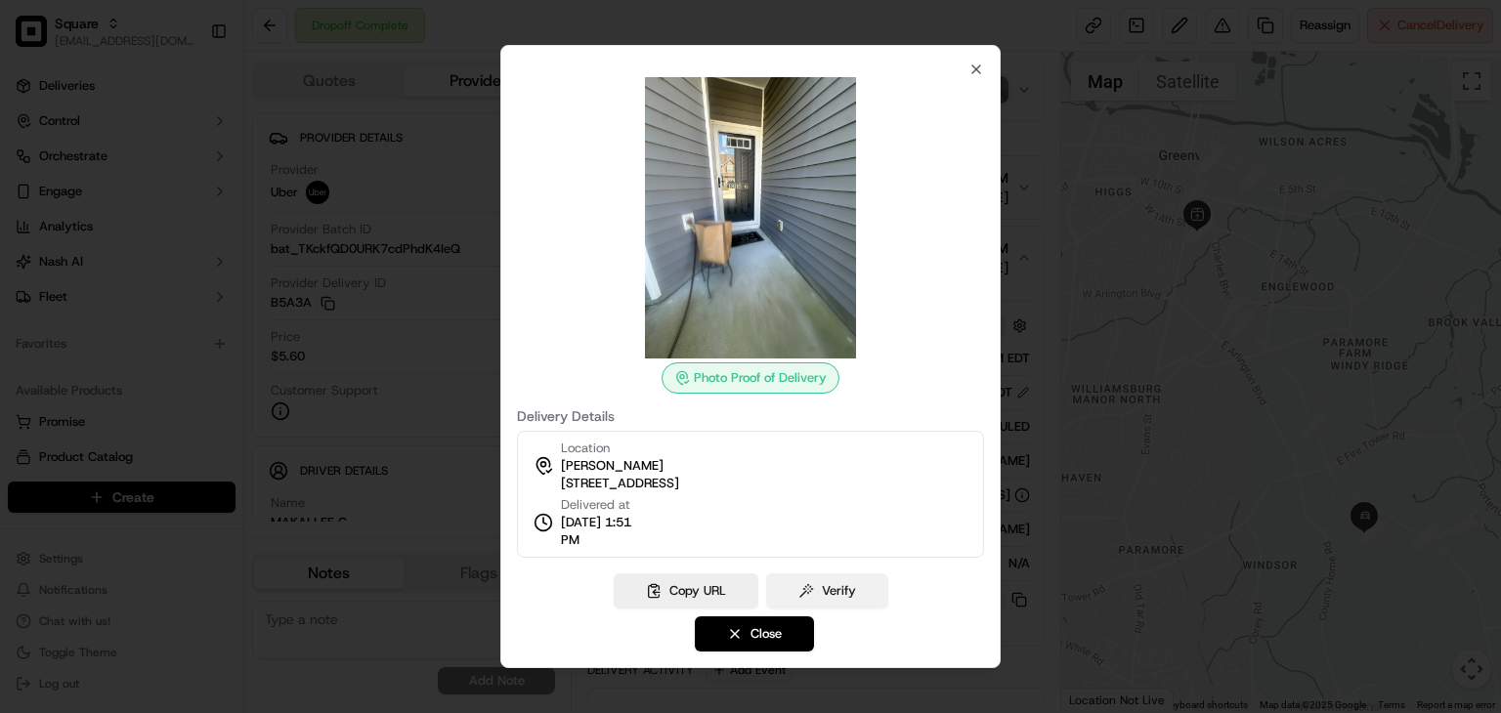
click at [836, 593] on button "Verify" at bounding box center [827, 591] width 122 height 35
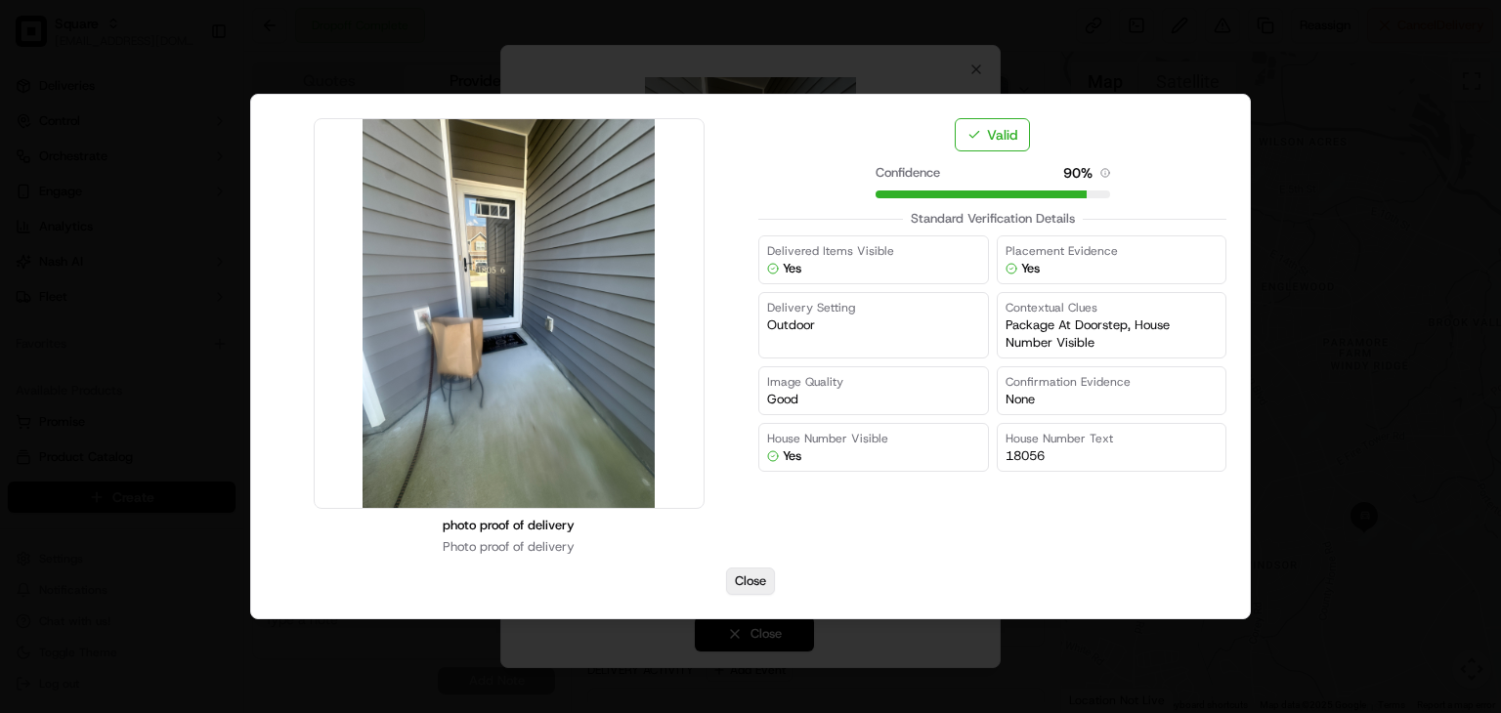
click at [747, 578] on button "Close" at bounding box center [750, 581] width 49 height 27
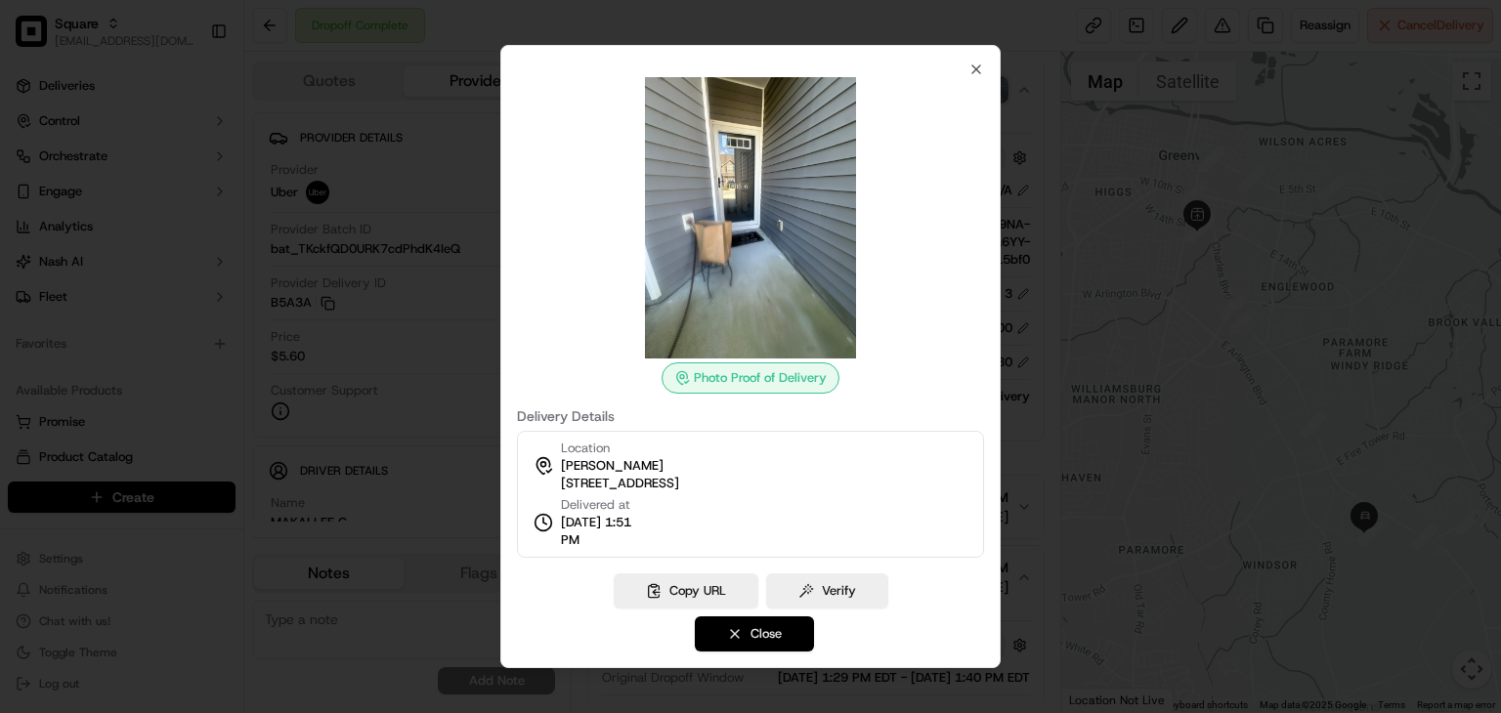
click at [755, 642] on button "Close" at bounding box center [754, 634] width 119 height 35
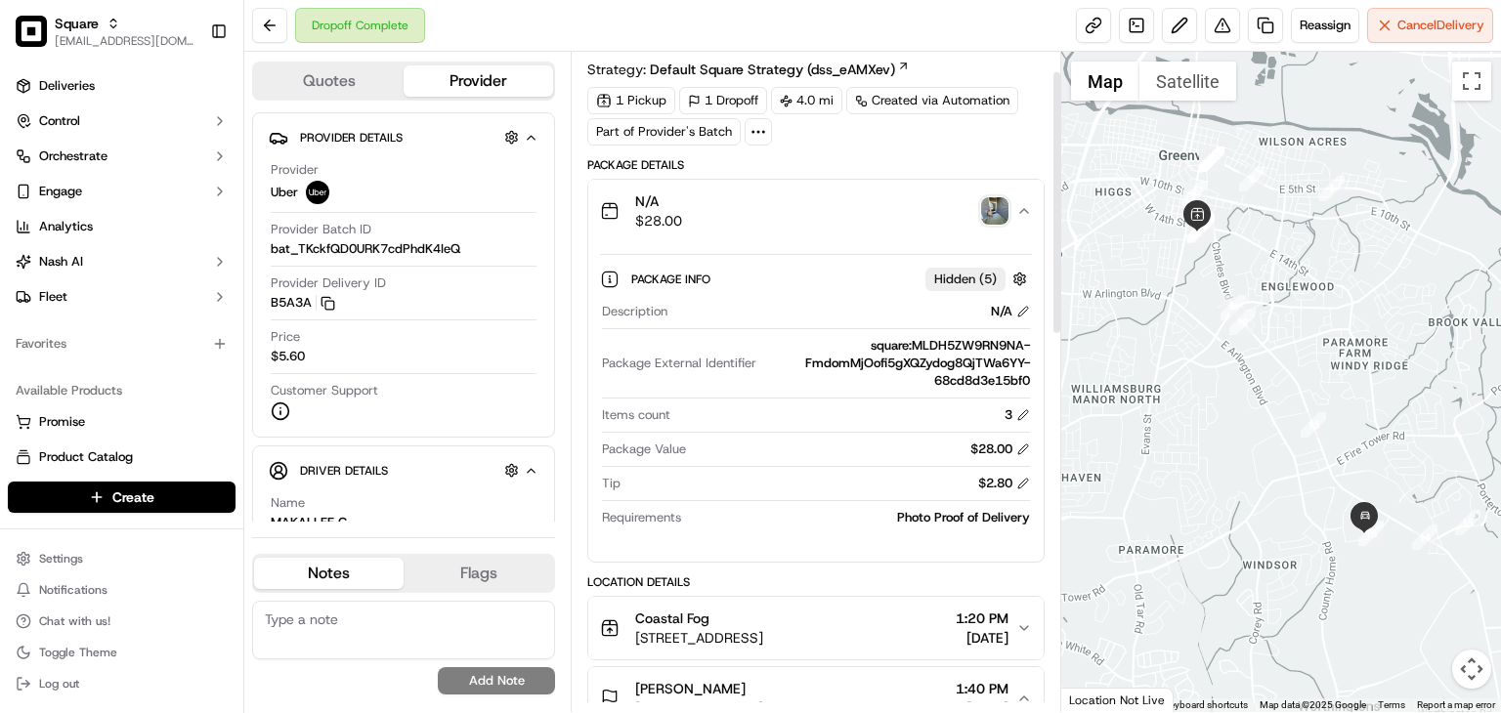
scroll to position [47, 0]
click at [1028, 205] on icon "button" at bounding box center [1024, 213] width 16 height 16
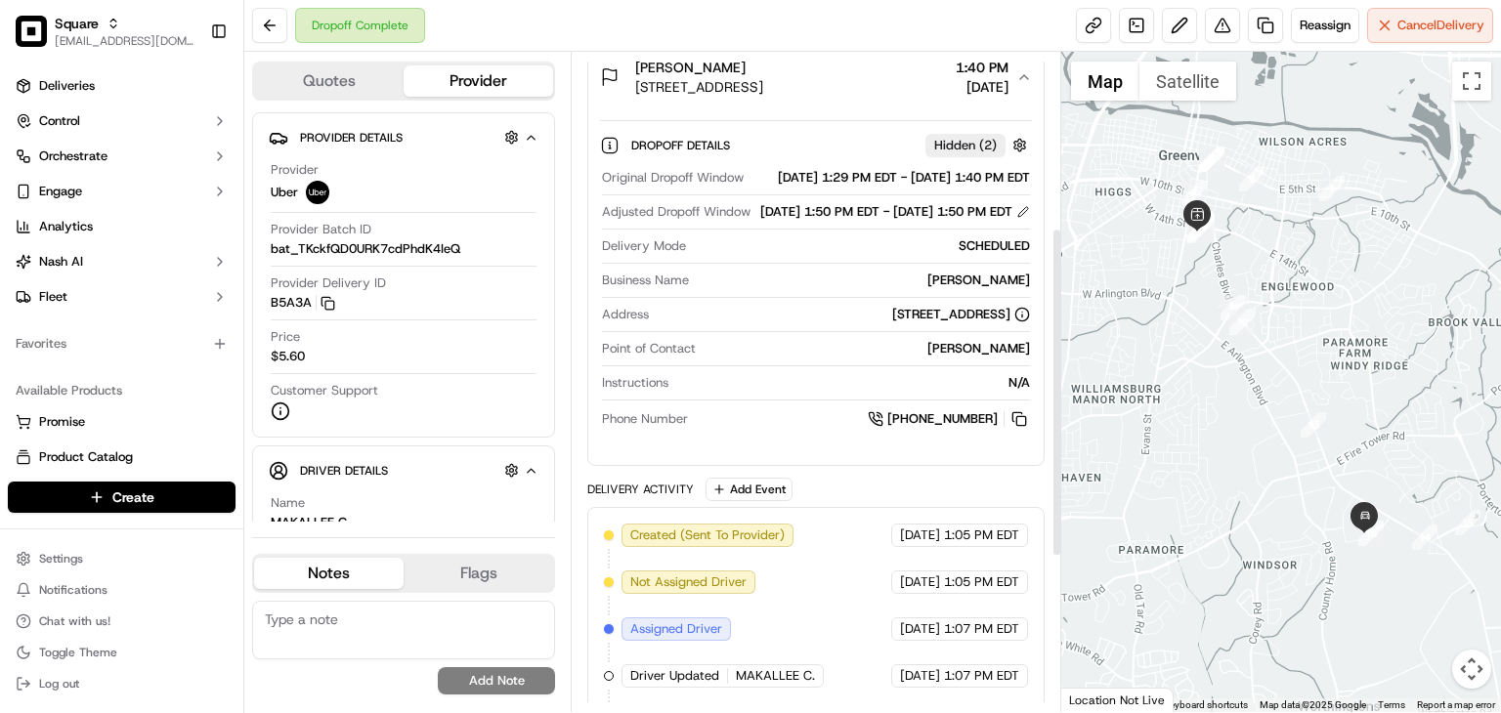
scroll to position [351, 0]
drag, startPoint x: 728, startPoint y: 341, endPoint x: 981, endPoint y: 357, distance: 253.6
click at [981, 332] on div "Address 1805 Fox Den Way, Greenville, NC 27858, USA" at bounding box center [816, 319] width 428 height 26
copy div "1805 Fox Den Way, Greenville, NC 27858, USA"
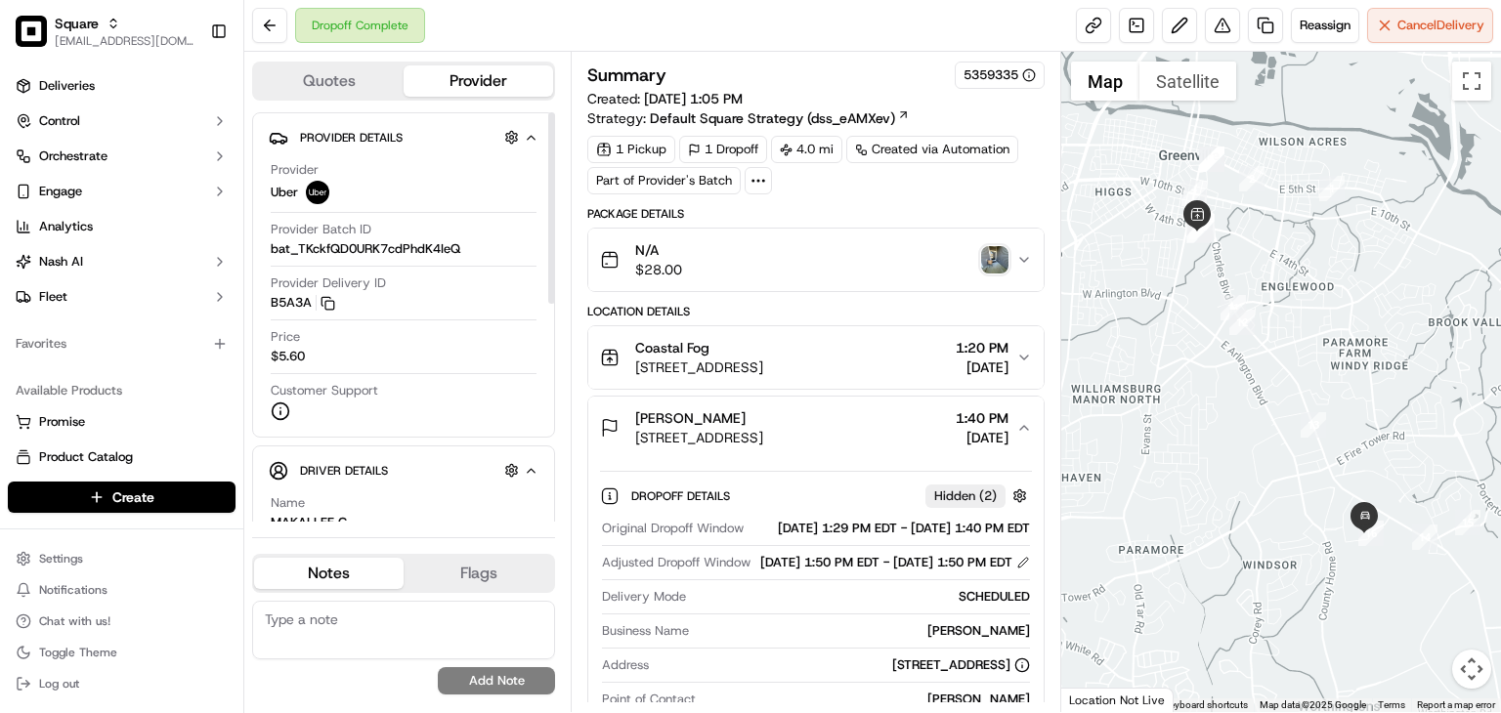
click at [503, 36] on div "Dropoff Complete Reassign Cancel Delivery" at bounding box center [872, 26] width 1257 height 52
click at [391, 646] on textarea at bounding box center [403, 630] width 303 height 59
click at [1212, 32] on button at bounding box center [1222, 25] width 35 height 35
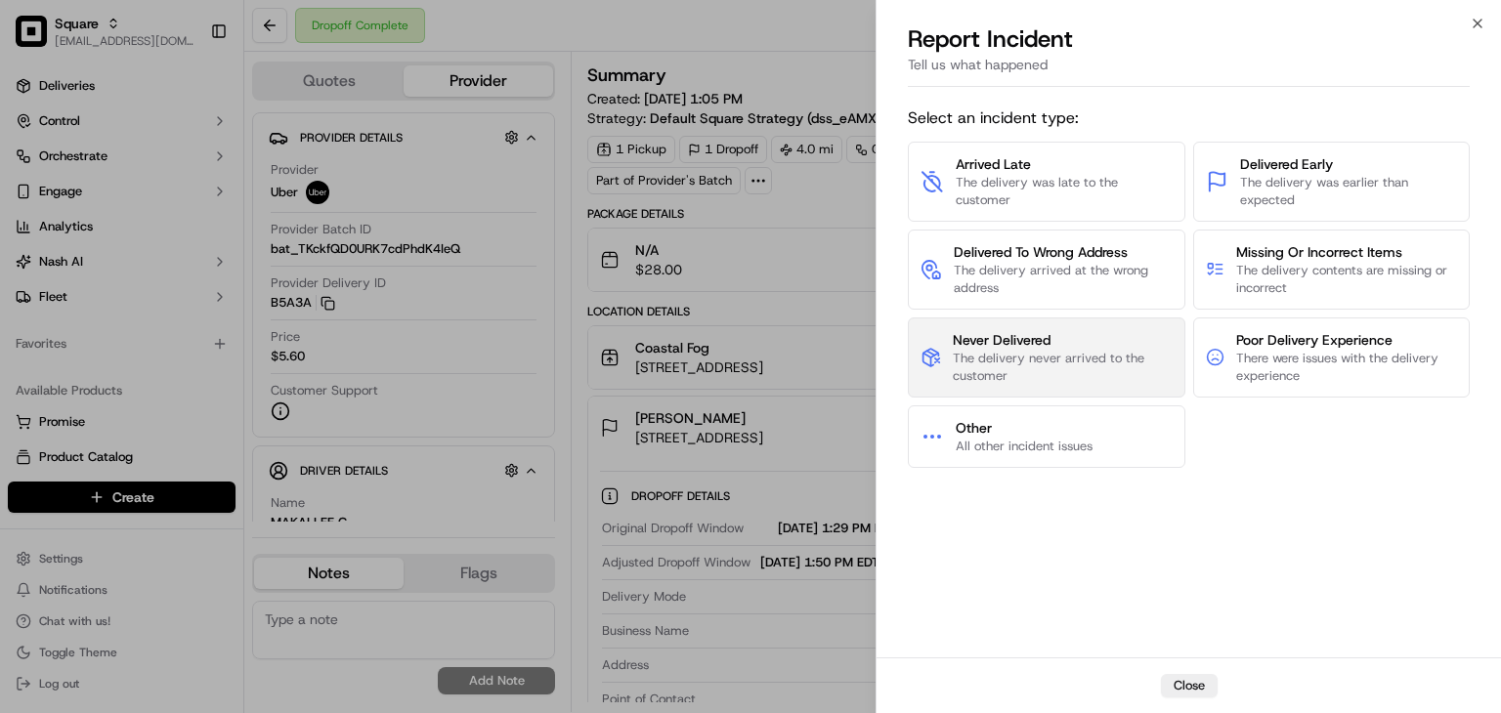
click at [1061, 373] on span "The delivery never arrived to the customer" at bounding box center [1062, 367] width 219 height 35
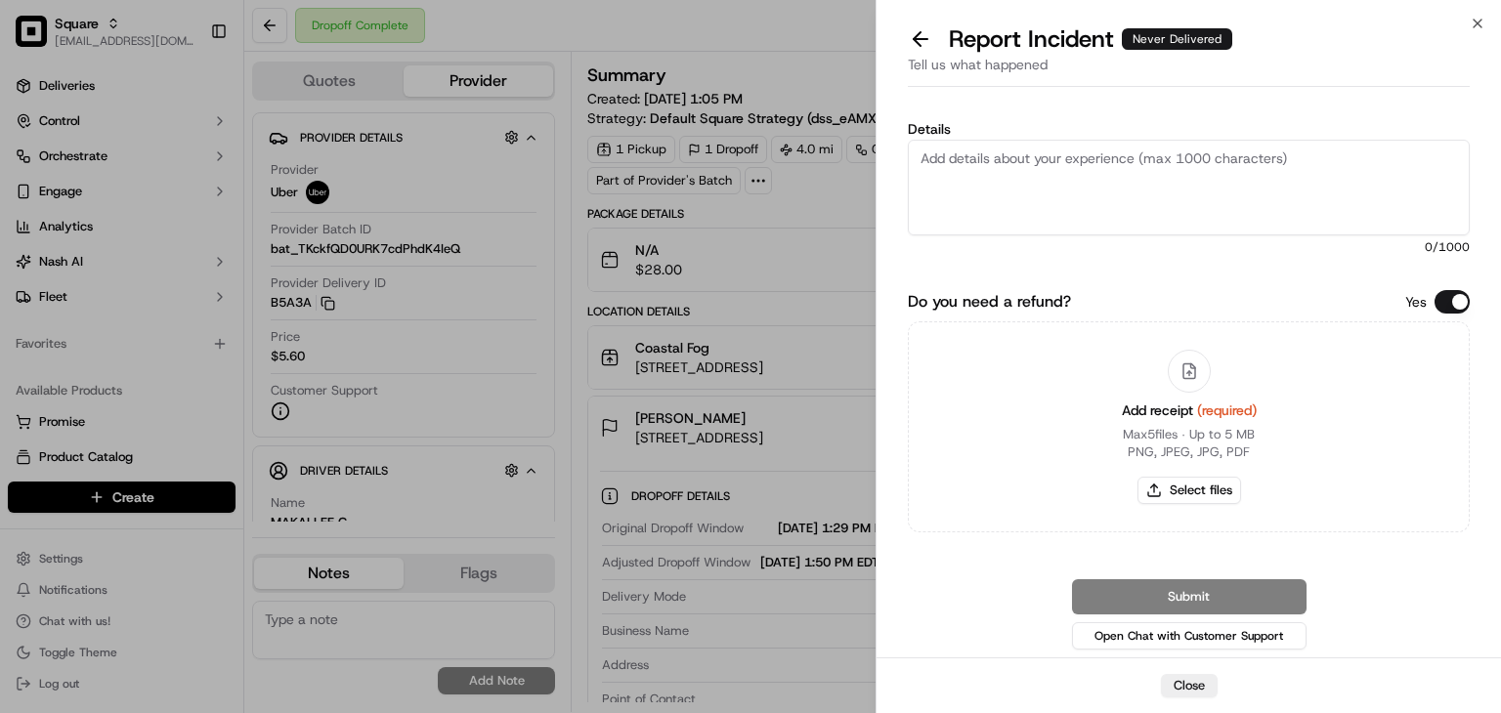
drag, startPoint x: 950, startPoint y: 118, endPoint x: 1204, endPoint y: 217, distance: 272.6
click at [955, 120] on div "Details 0 /1000 Do you need a refund? Yes Add receipt (required) Max 5 files ∙ …" at bounding box center [1189, 381] width 562 height 543
drag, startPoint x: 1441, startPoint y: 302, endPoint x: 1271, endPoint y: 232, distance: 184.0
click at [1439, 302] on button "Do you need a refund?" at bounding box center [1452, 301] width 35 height 23
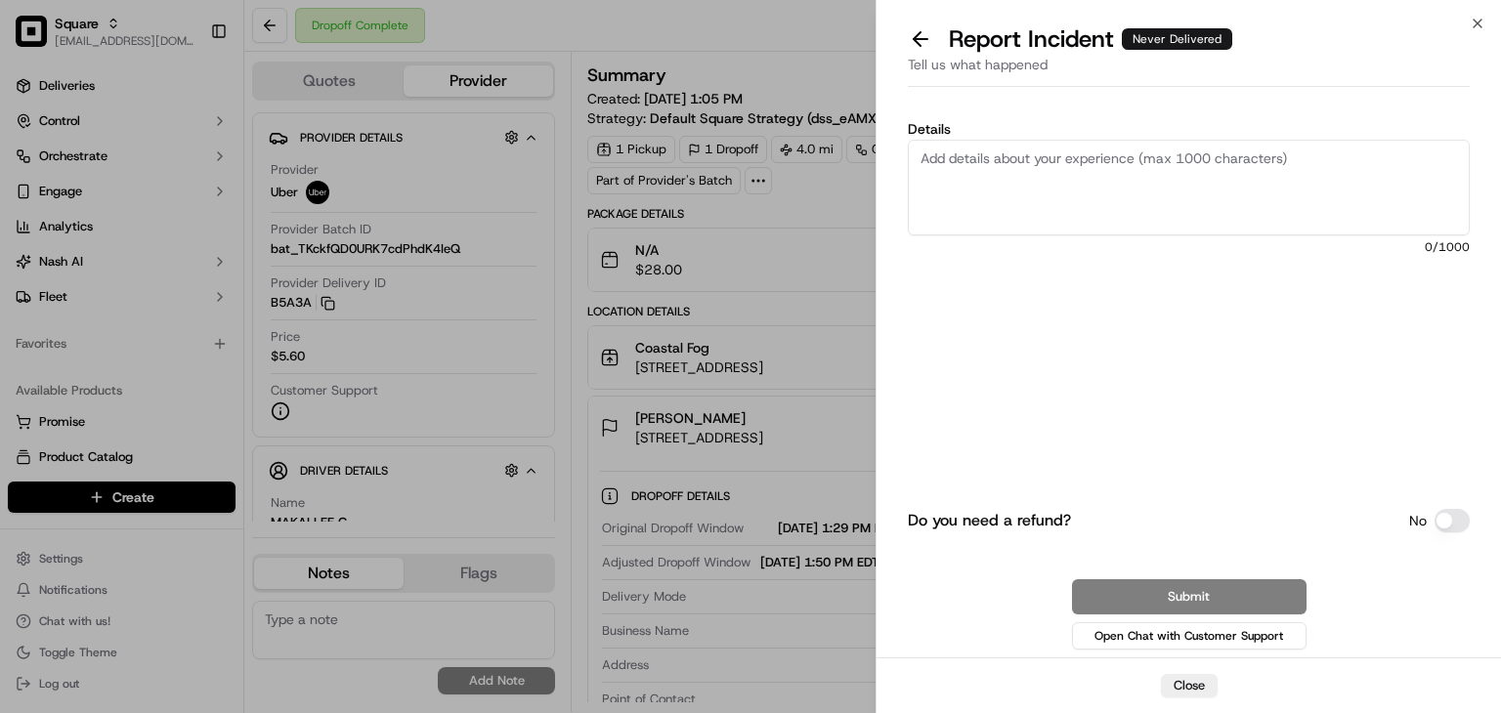
drag, startPoint x: 1224, startPoint y: 220, endPoint x: 1204, endPoint y: 205, distance: 25.2
click at [1221, 220] on textarea "Details" at bounding box center [1189, 188] width 562 height 96
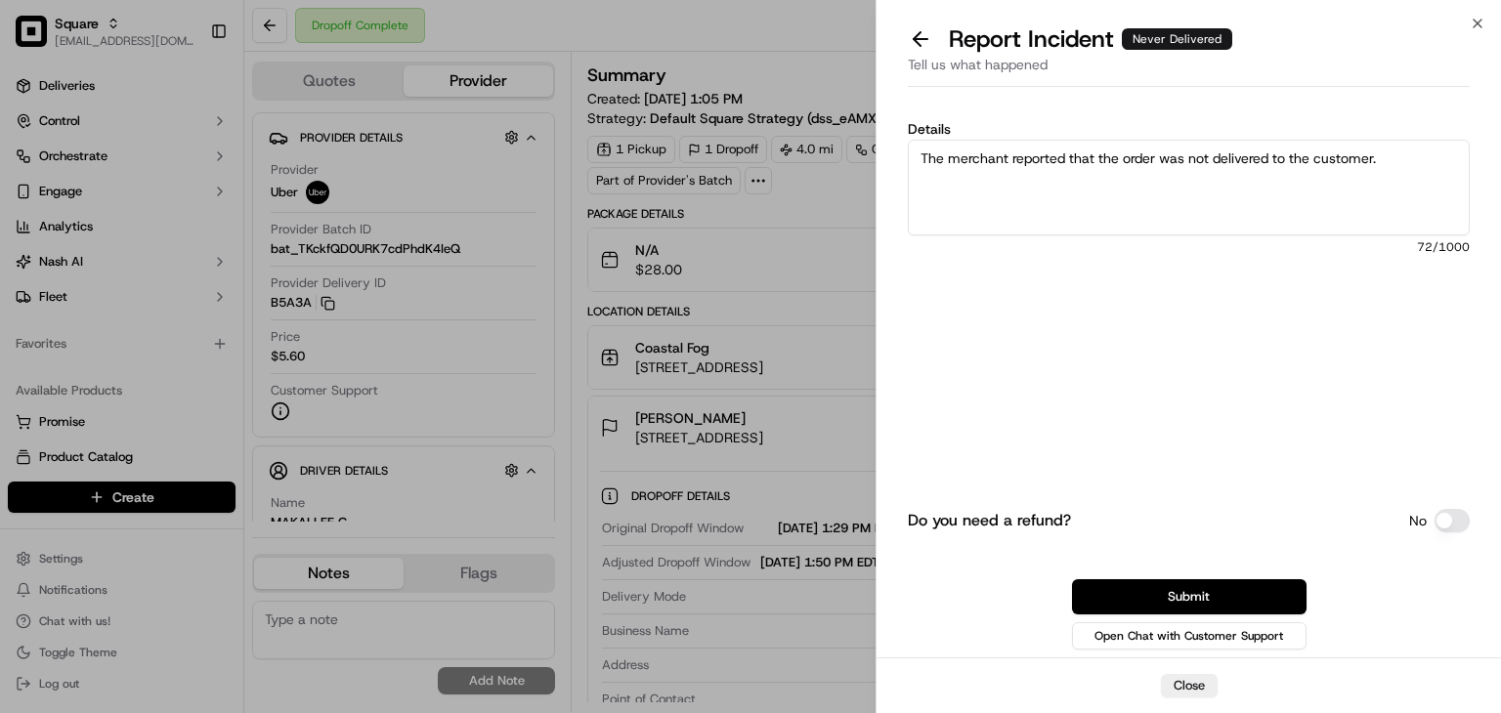
click at [998, 159] on textarea "The merchant reported that the order was not delivered to the customer." at bounding box center [1189, 188] width 562 height 96
click at [998, 158] on textarea "The merchant reported that the order was not delivered to the customer." at bounding box center [1189, 188] width 562 height 96
click at [998, 157] on textarea "The merchant reported that the order was not delivered to the customer." at bounding box center [1189, 188] width 562 height 96
click at [998, 153] on textarea "The merchant reported that the order was not delivered to the customer." at bounding box center [1189, 188] width 562 height 96
click at [1383, 154] on textarea "The merchant reported that the order was not delivered to the customer." at bounding box center [1189, 188] width 562 height 96
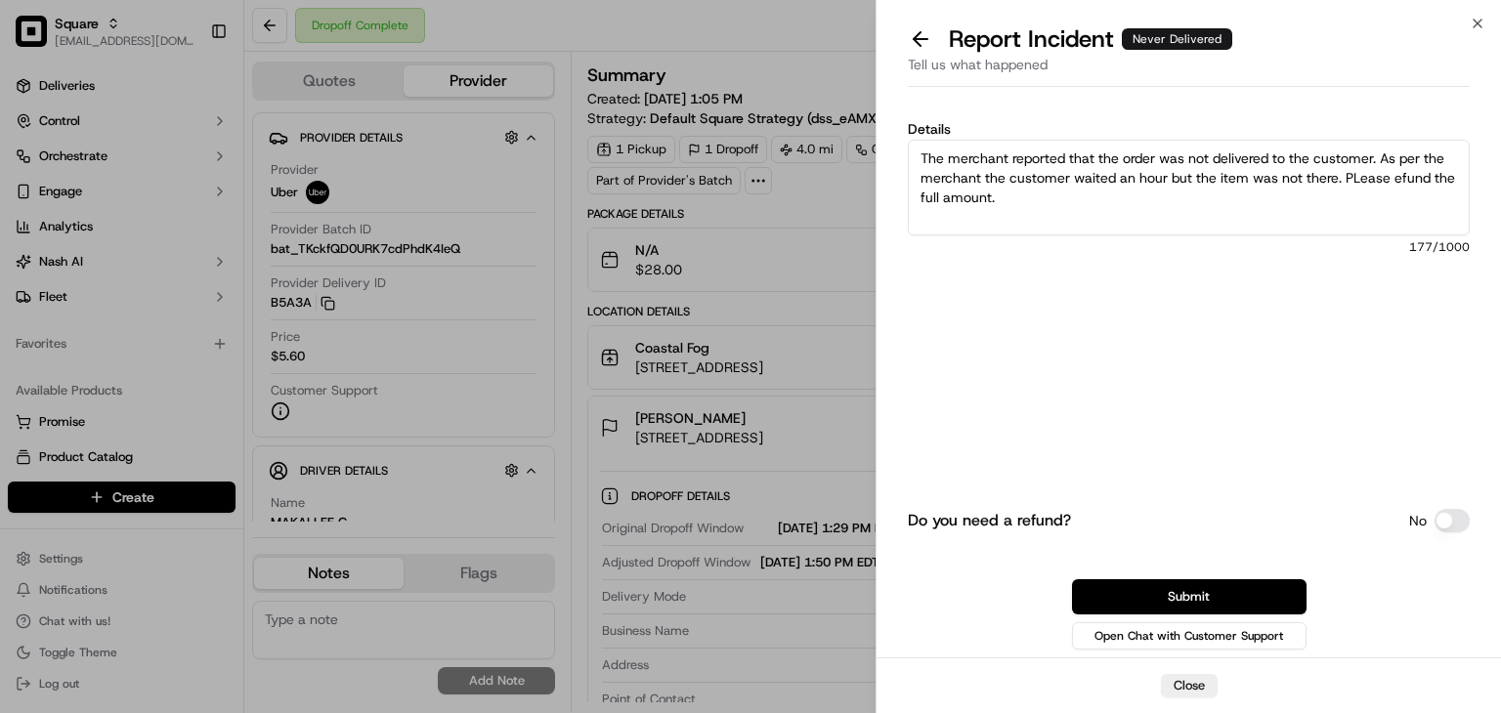
drag, startPoint x: 1025, startPoint y: 204, endPoint x: 834, endPoint y: 114, distance: 211.6
click at [834, 114] on body "Square rpajulas@nashhelp.com Toggle Sidebar Deliveries Control Orchestrate Enga…" at bounding box center [750, 356] width 1501 height 713
type textarea "The merchant reported that the order was not delivered to the customer. As per …"
click at [1260, 161] on textarea "The merchant reported that the order was not delivered to the customer. As per …" at bounding box center [1189, 188] width 562 height 96
drag, startPoint x: 1065, startPoint y: 206, endPoint x: 738, endPoint y: 82, distance: 350.1
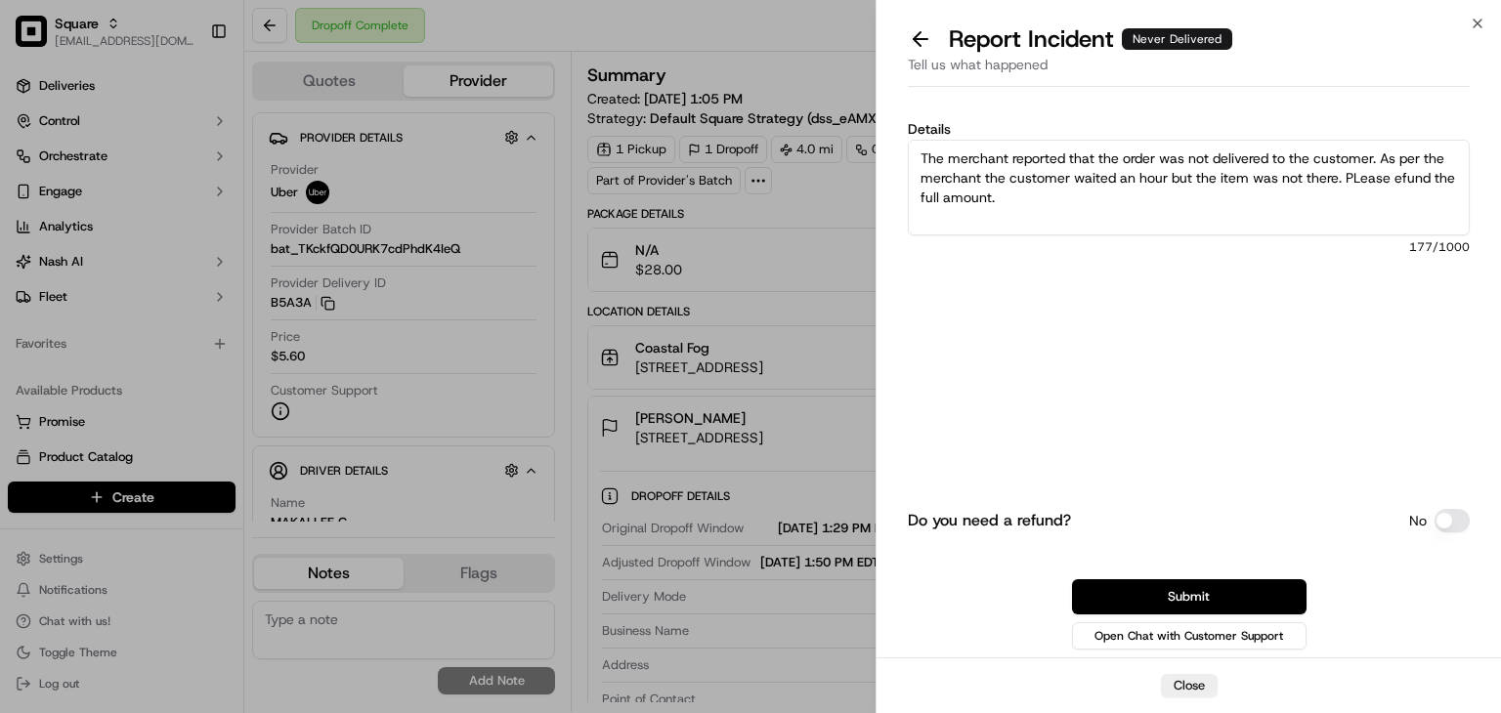
click at [751, 99] on body "Square rpajulas@nashhelp.com Toggle Sidebar Deliveries Control Orchestrate Enga…" at bounding box center [750, 356] width 1501 height 713
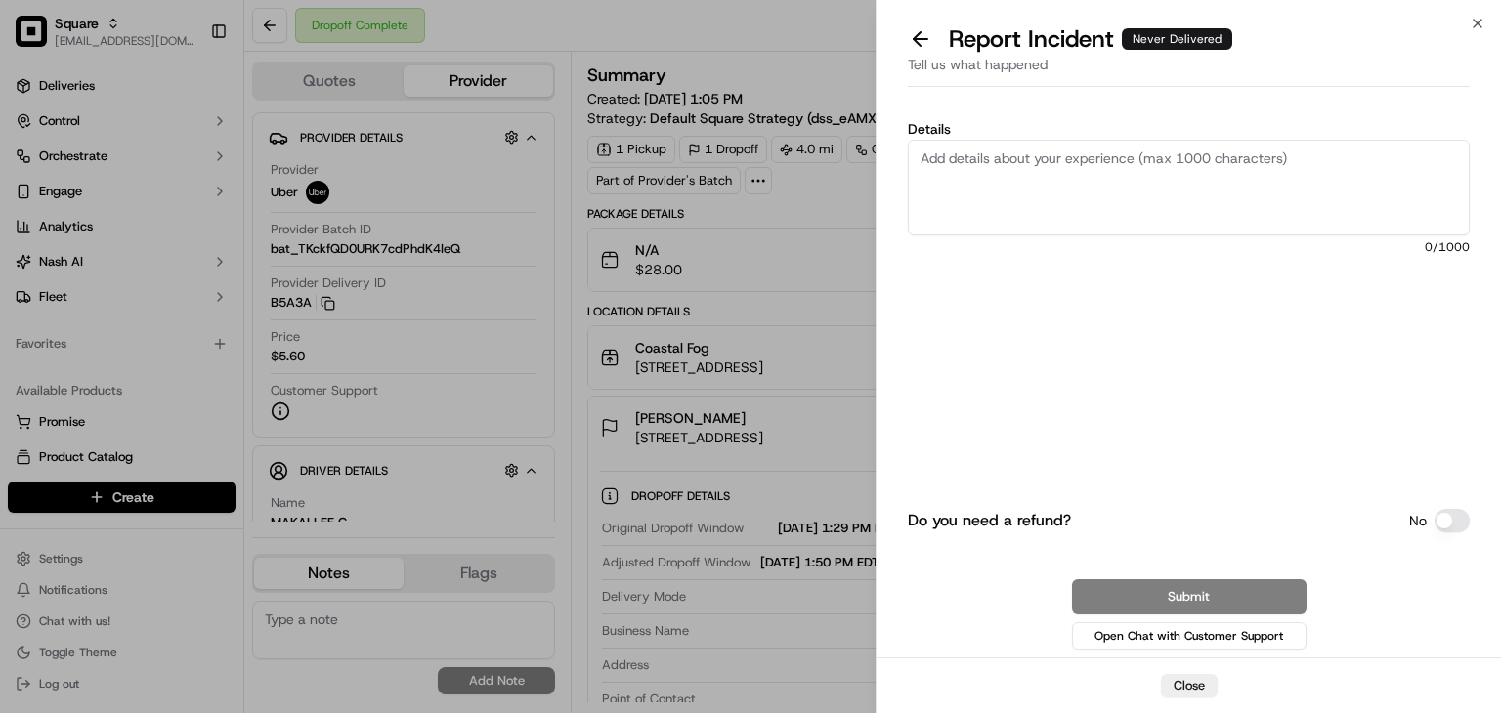
paste textarea
click at [1237, 182] on textarea "Details" at bounding box center [1189, 188] width 562 height 96
paste textarea "Hi team, The merchant reported that the order was not delivered to the customer…"
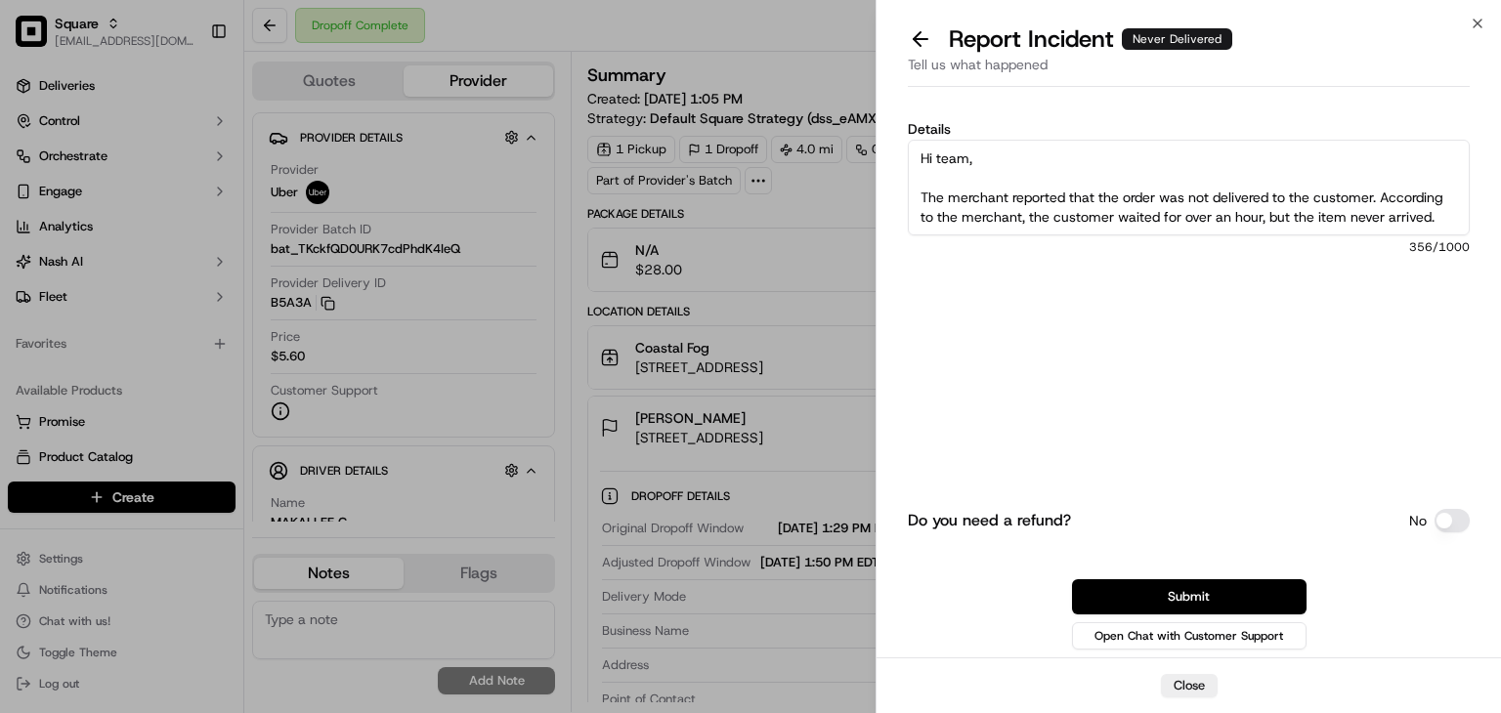
click at [923, 199] on textarea "Hi team, The merchant reported that the order was not delivered to the customer…" at bounding box center [1189, 188] width 562 height 96
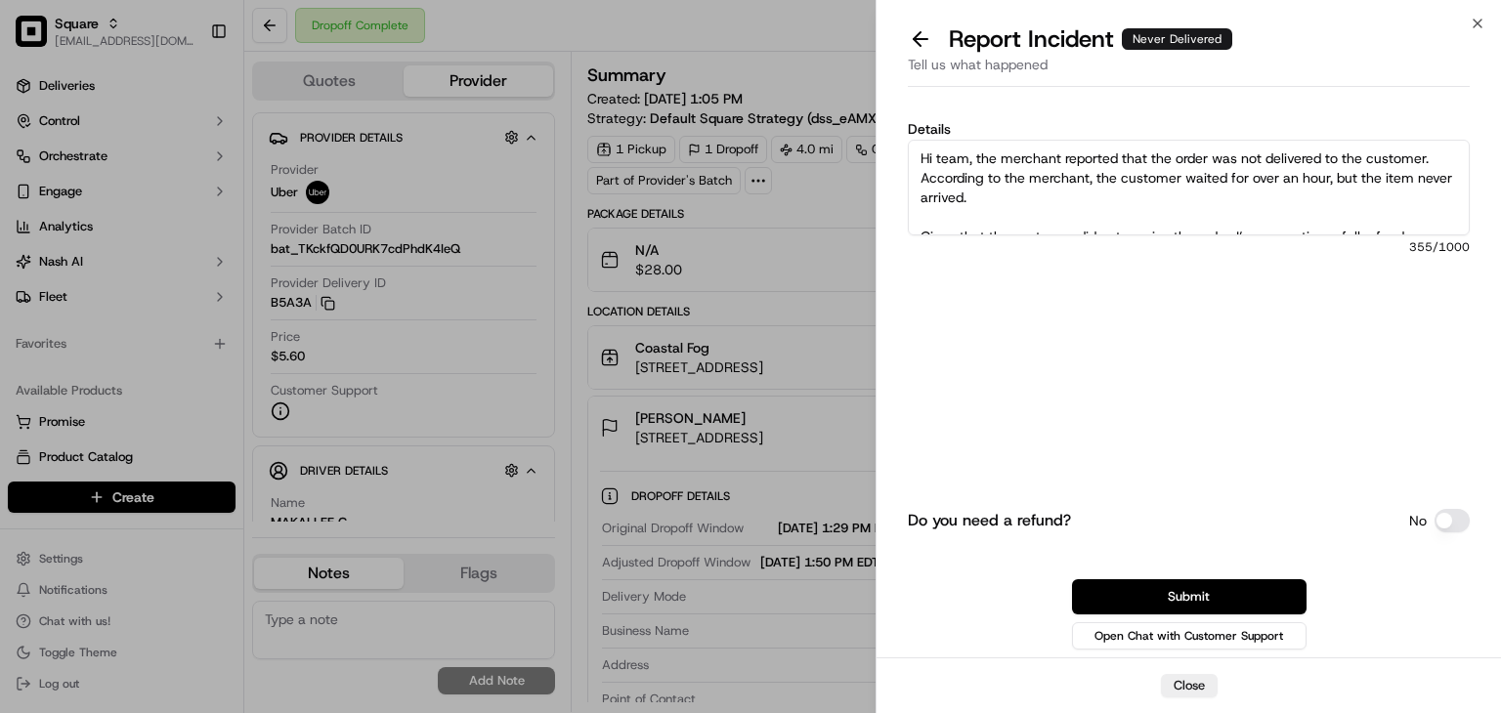
scroll to position [78, 0]
drag, startPoint x: 973, startPoint y: 153, endPoint x: 1126, endPoint y: 204, distance: 160.7
click at [1110, 225] on textarea "Hi team, the merchant reported that the order was not delivered to the customer…" at bounding box center [1189, 188] width 562 height 96
click at [1240, 173] on textarea "Hi team, the merchant reported that the order was not delivered to the customer…" at bounding box center [1189, 188] width 562 height 96
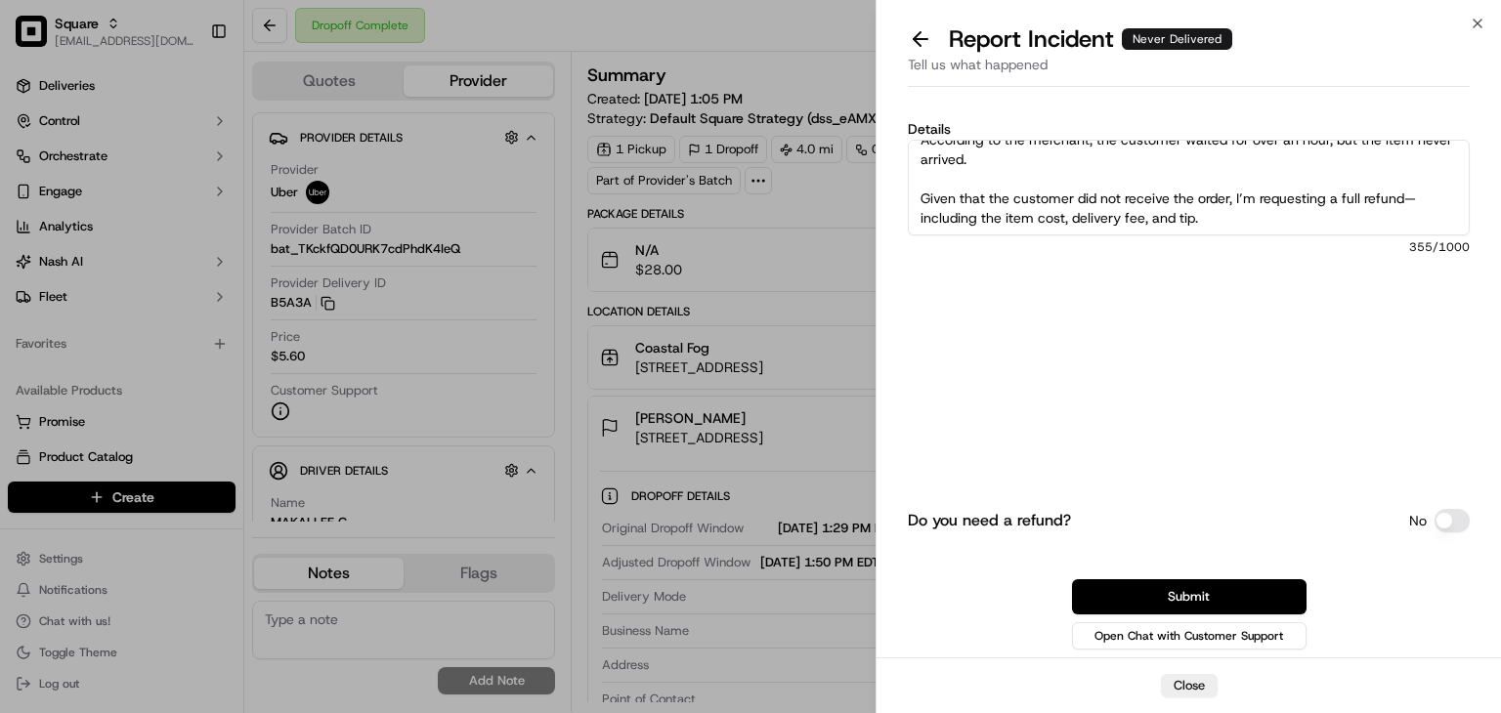
scroll to position [43, 0]
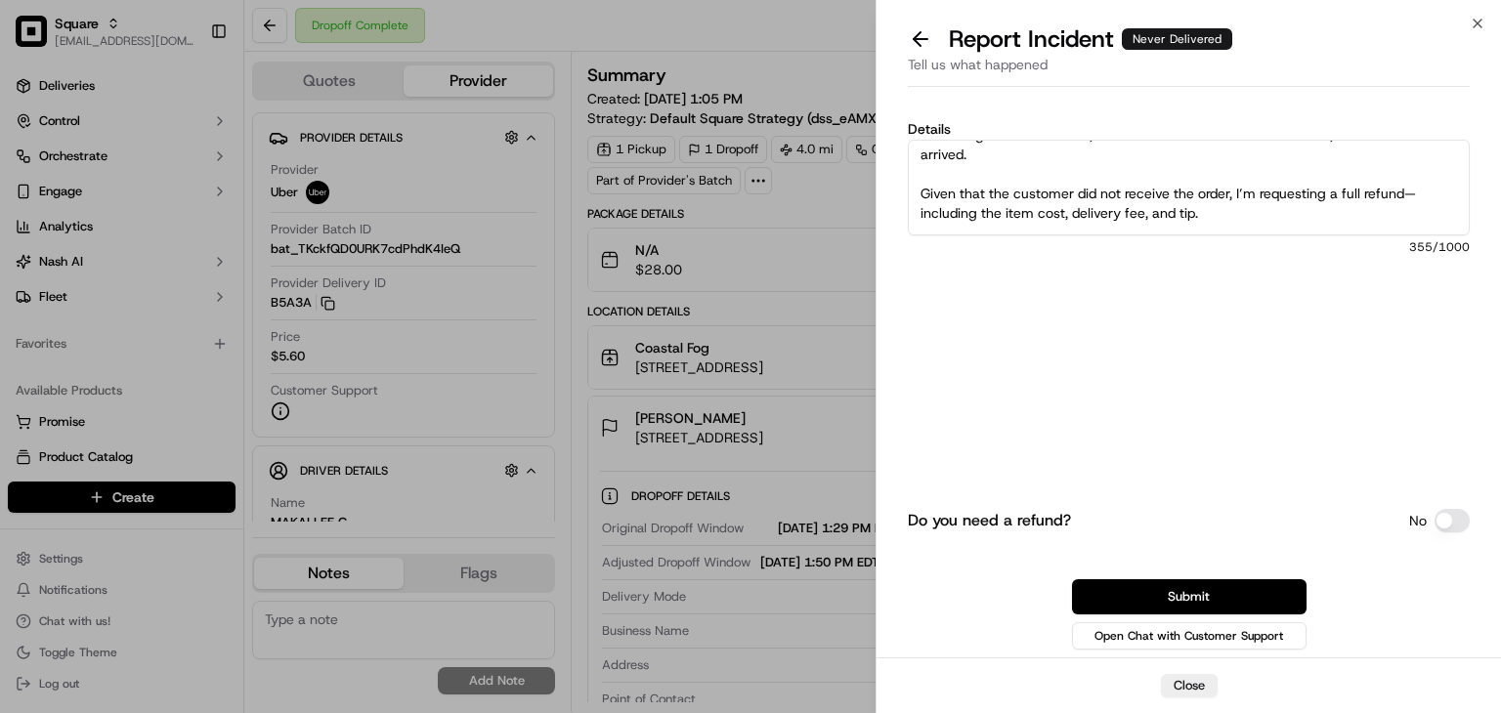
click at [1413, 193] on textarea "Hi team, the merchant reported that the order was not delivered to the customer…" at bounding box center [1189, 188] width 562 height 96
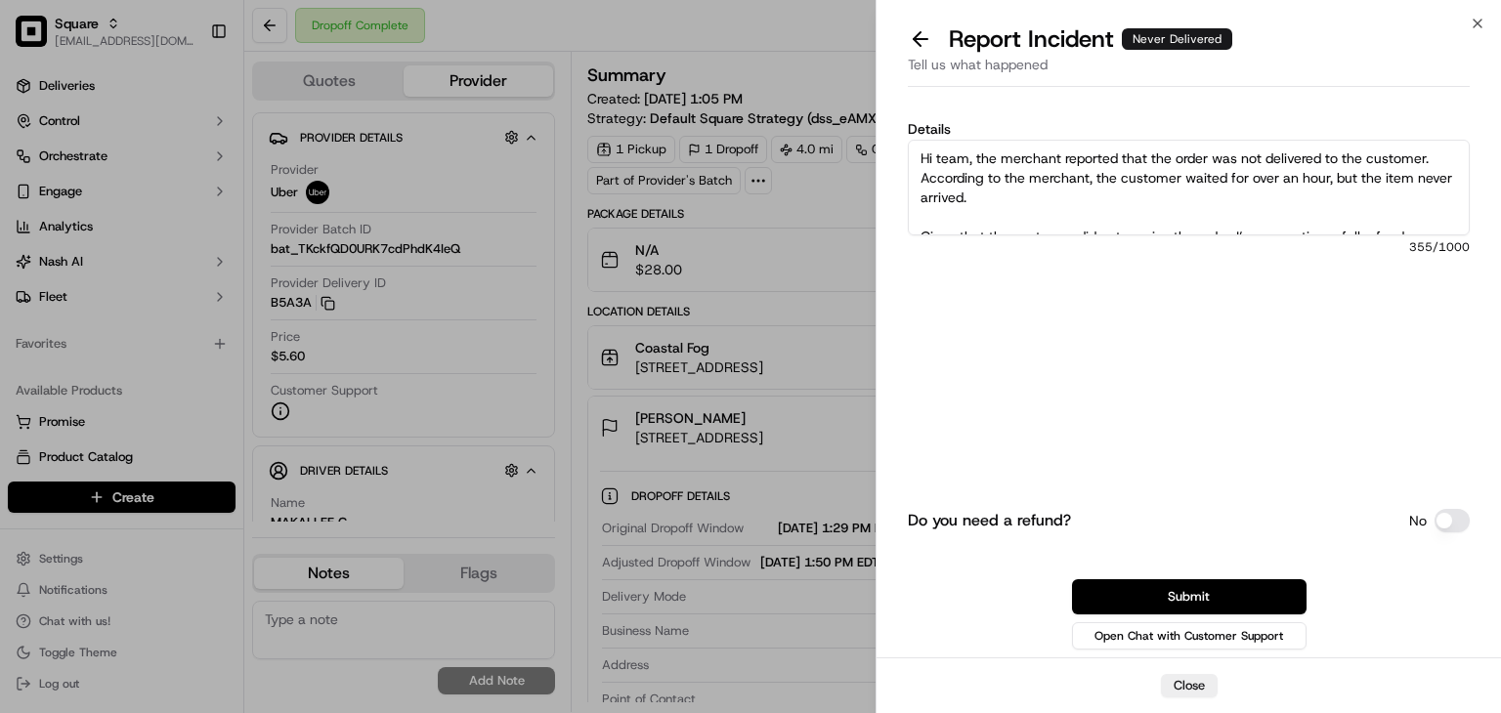
scroll to position [0, 0]
drag, startPoint x: 1019, startPoint y: 203, endPoint x: 976, endPoint y: 150, distance: 68.1
click at [976, 150] on textarea "Hi team, the merchant reported that the order was not delivered to the customer…" at bounding box center [1189, 188] width 562 height 96
type textarea "Hi team, the merchant reported that the order was not delivered to the customer…"
click at [1158, 612] on button "Submit" at bounding box center [1189, 596] width 235 height 35
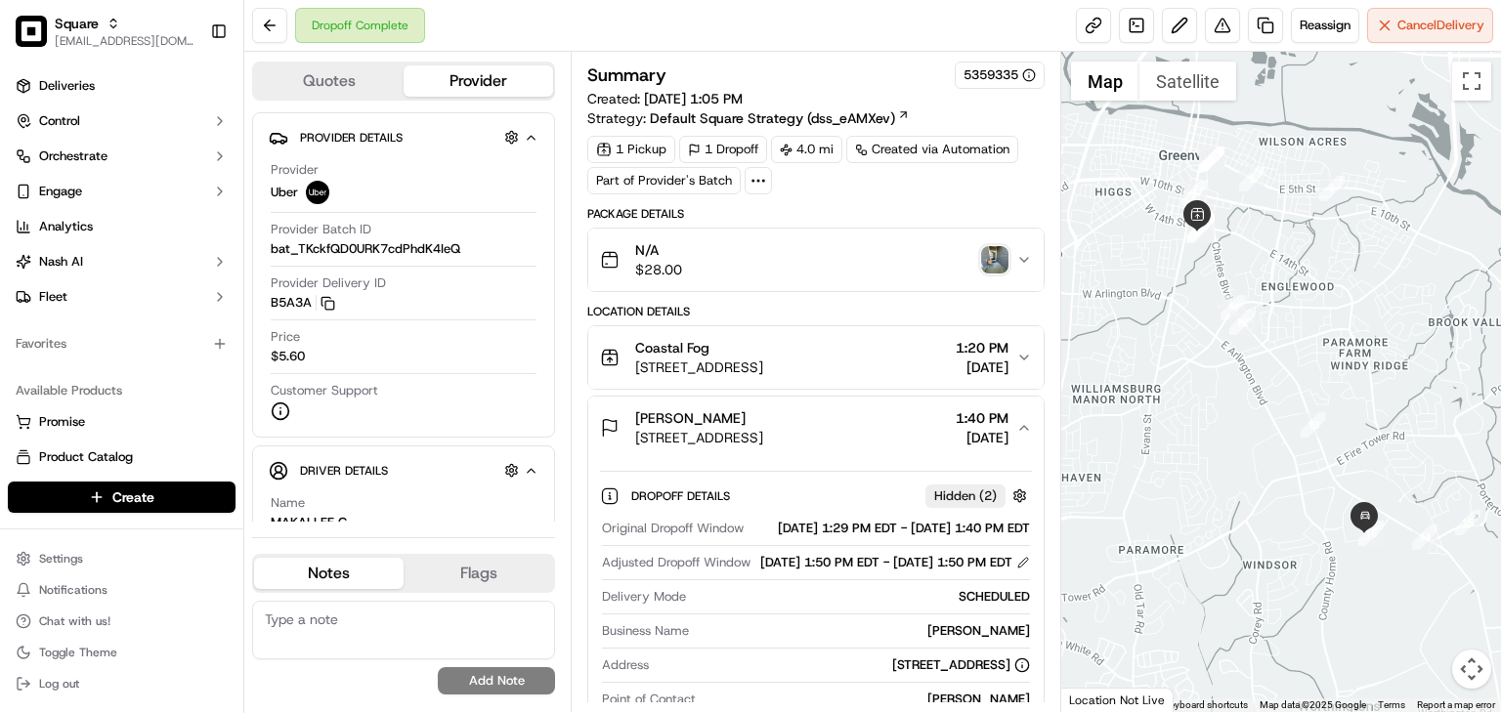
click at [465, 619] on textarea at bounding box center [403, 630] width 303 height 59
paste textarea "the merchant reported that the order was not delivered to the customer. Accordi…"
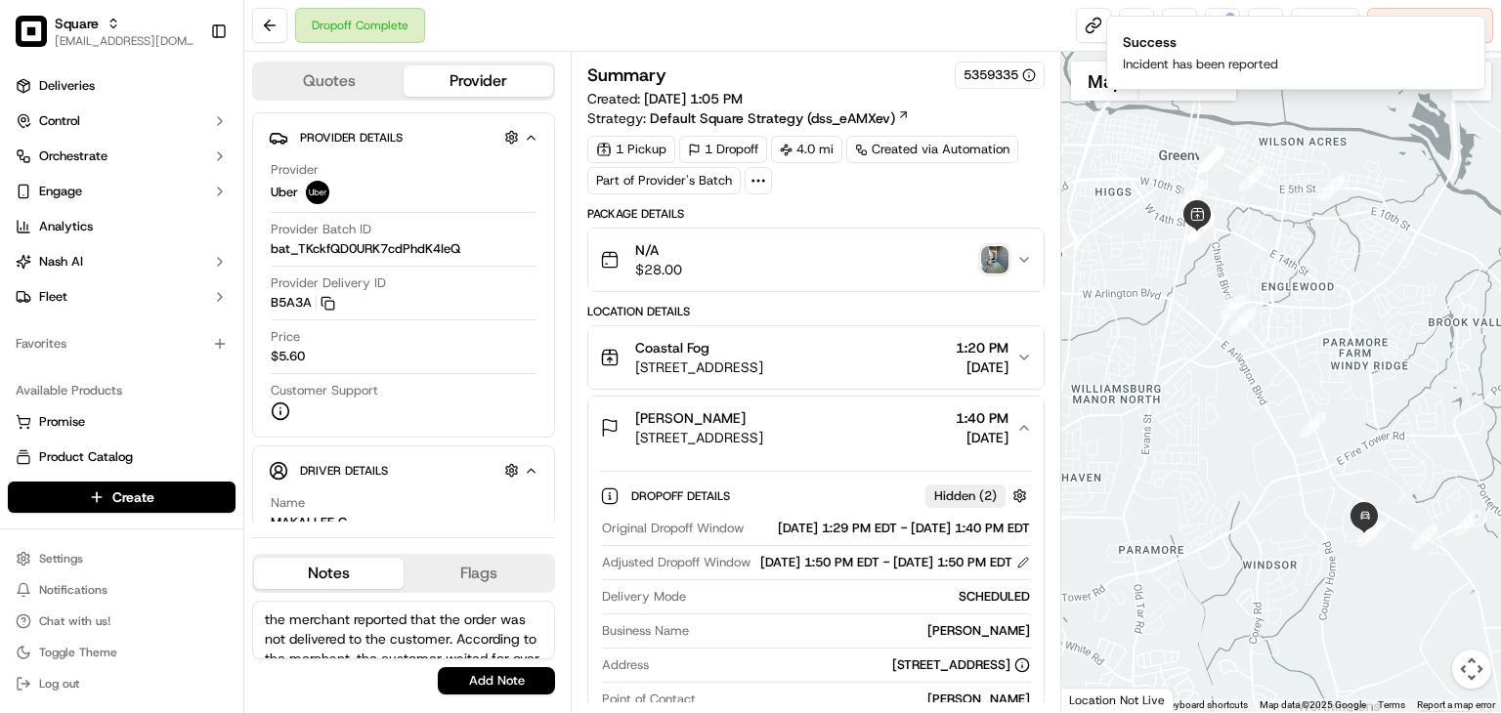
click at [267, 615] on textarea "the merchant reported that the order was not delivered to the customer. Accordi…" at bounding box center [403, 630] width 303 height 59
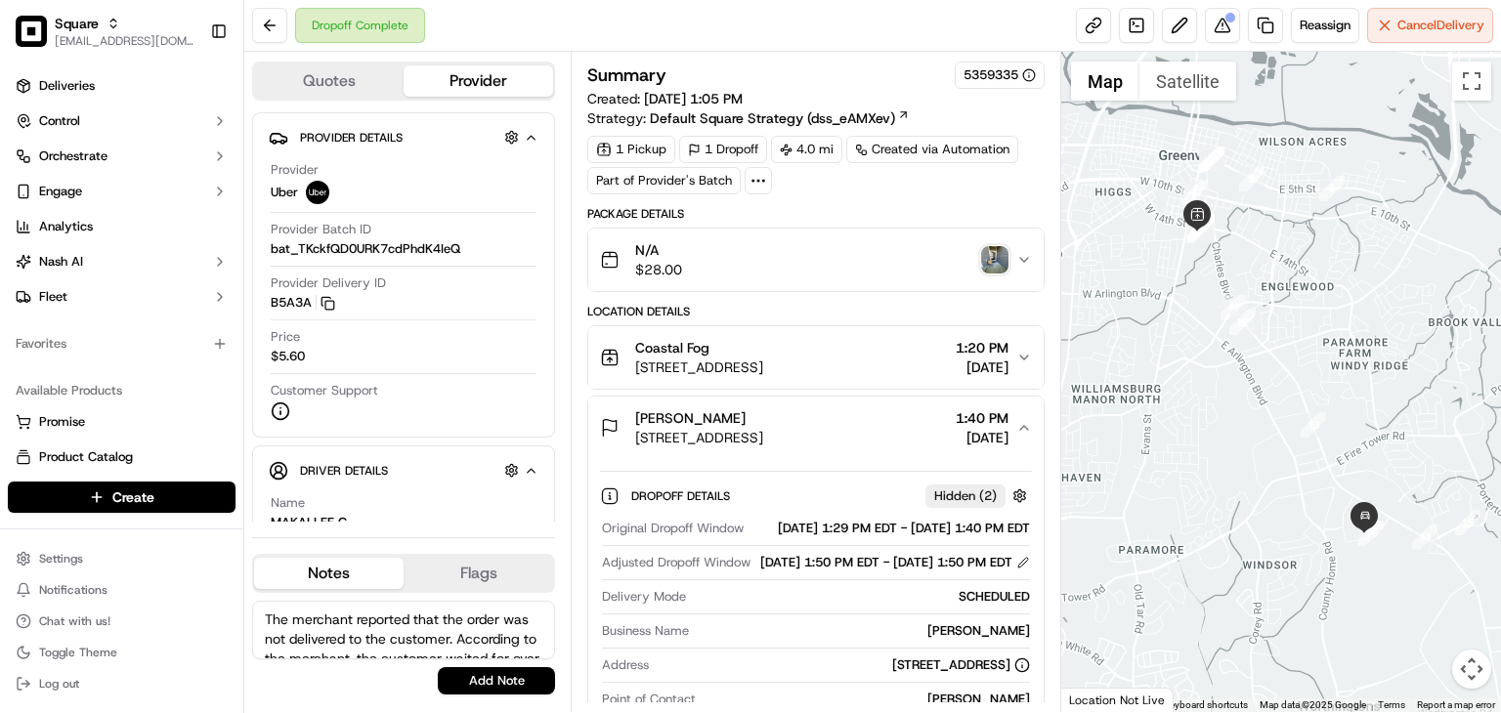
scroll to position [56, 0]
type textarea "The merchant reported that the order was not delivered to the customer. Accordi…"
click at [453, 668] on button "Add Note" at bounding box center [496, 680] width 117 height 27
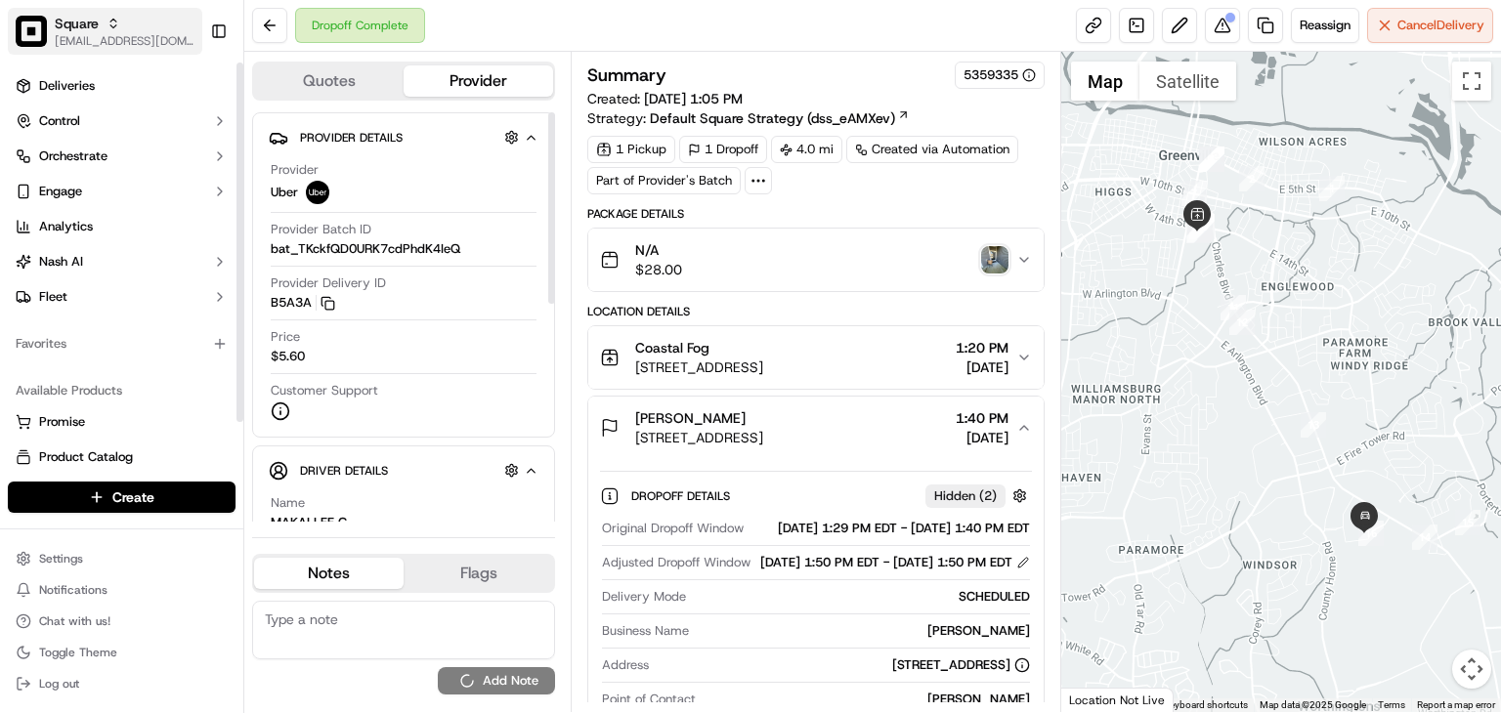
scroll to position [0, 0]
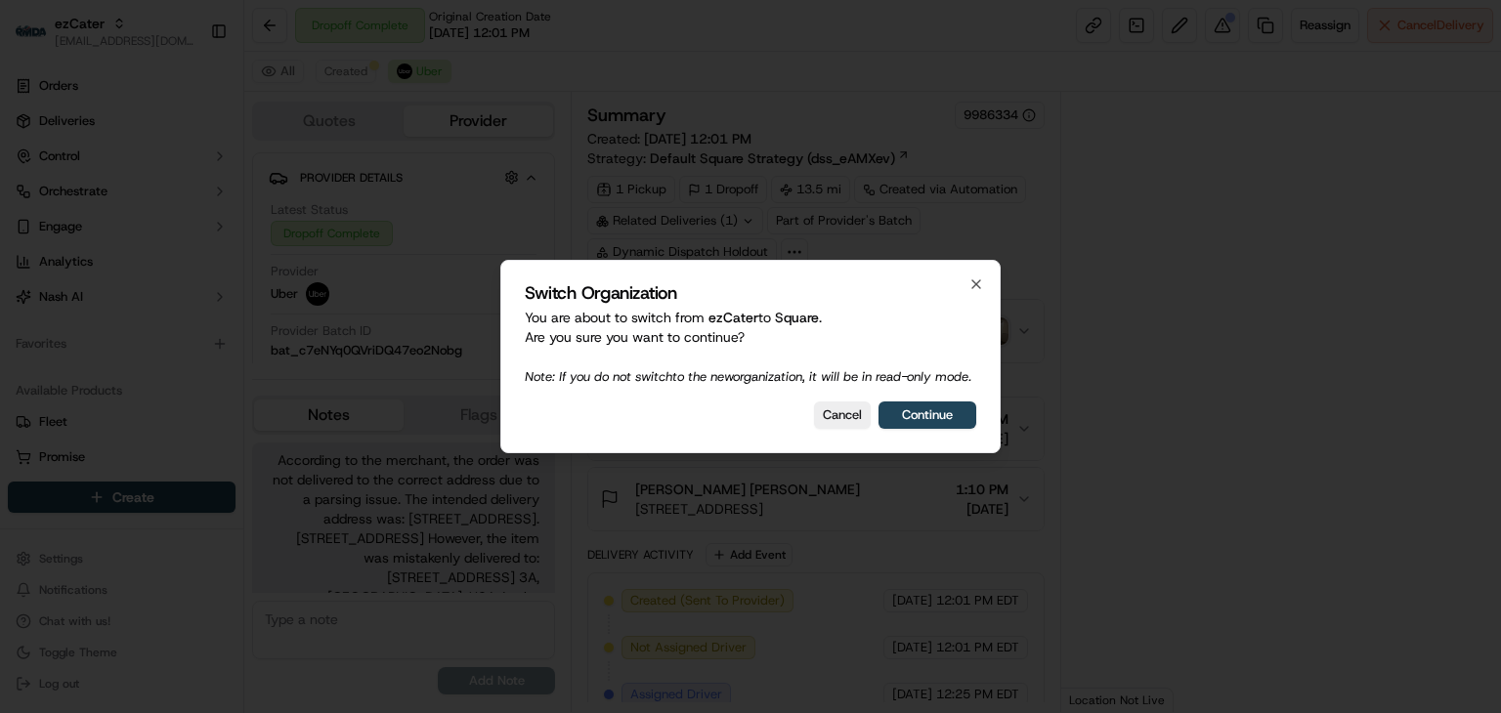
scroll to position [135, 0]
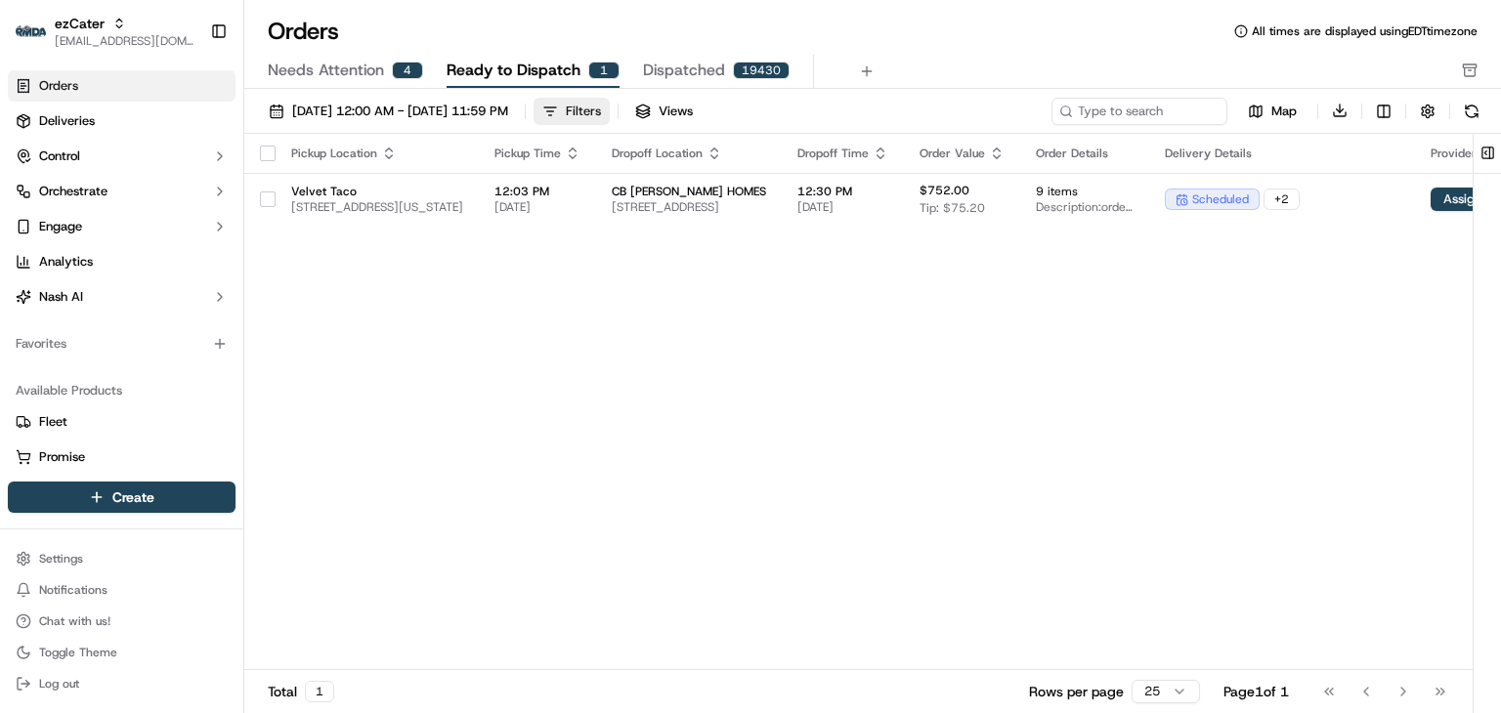
click at [610, 99] on button "Filters" at bounding box center [572, 111] width 76 height 27
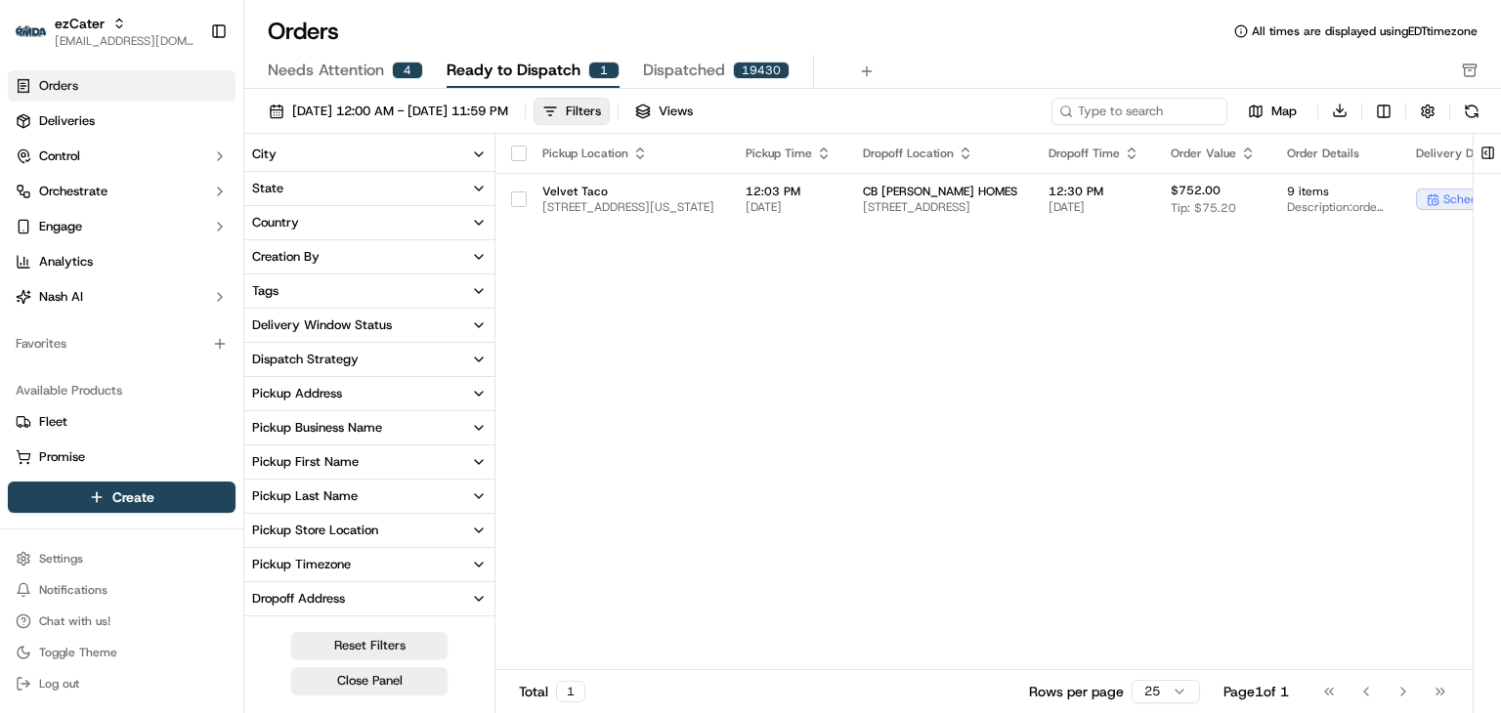
click at [342, 65] on span "Needs Attention" at bounding box center [326, 70] width 116 height 23
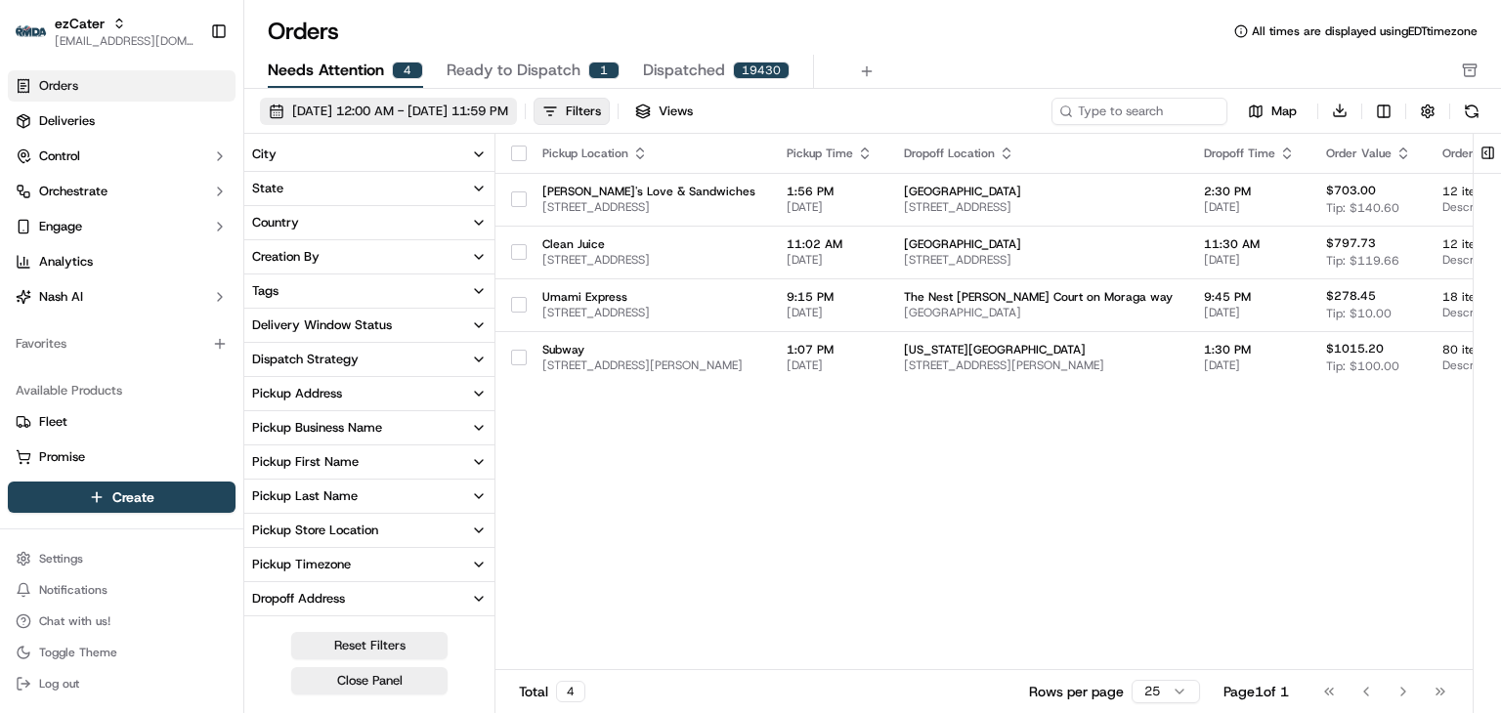
click at [325, 107] on span "[DATE] 12:00 AM - [DATE] 11:59 PM" at bounding box center [400, 112] width 216 height 18
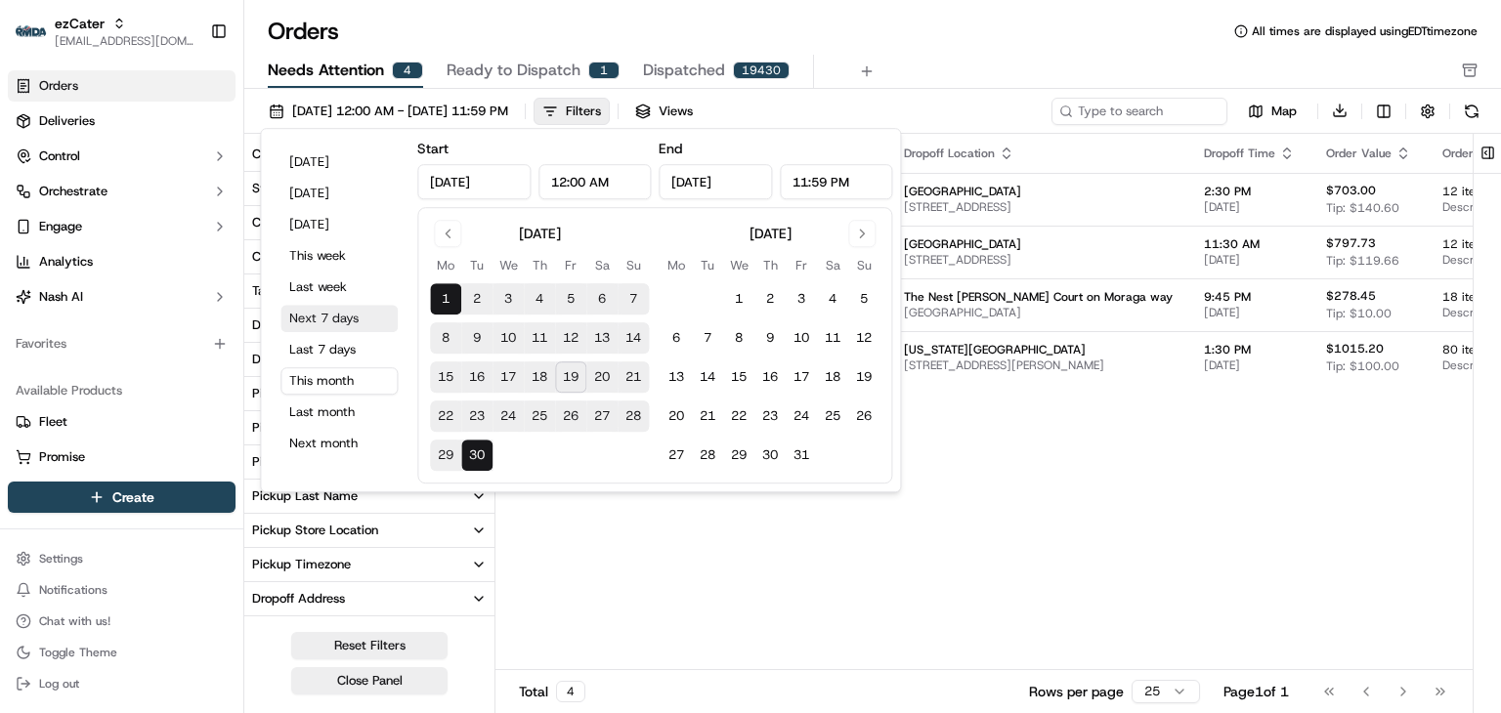
click at [317, 320] on button "Next 7 days" at bounding box center [338, 318] width 117 height 27
type input "[DATE]"
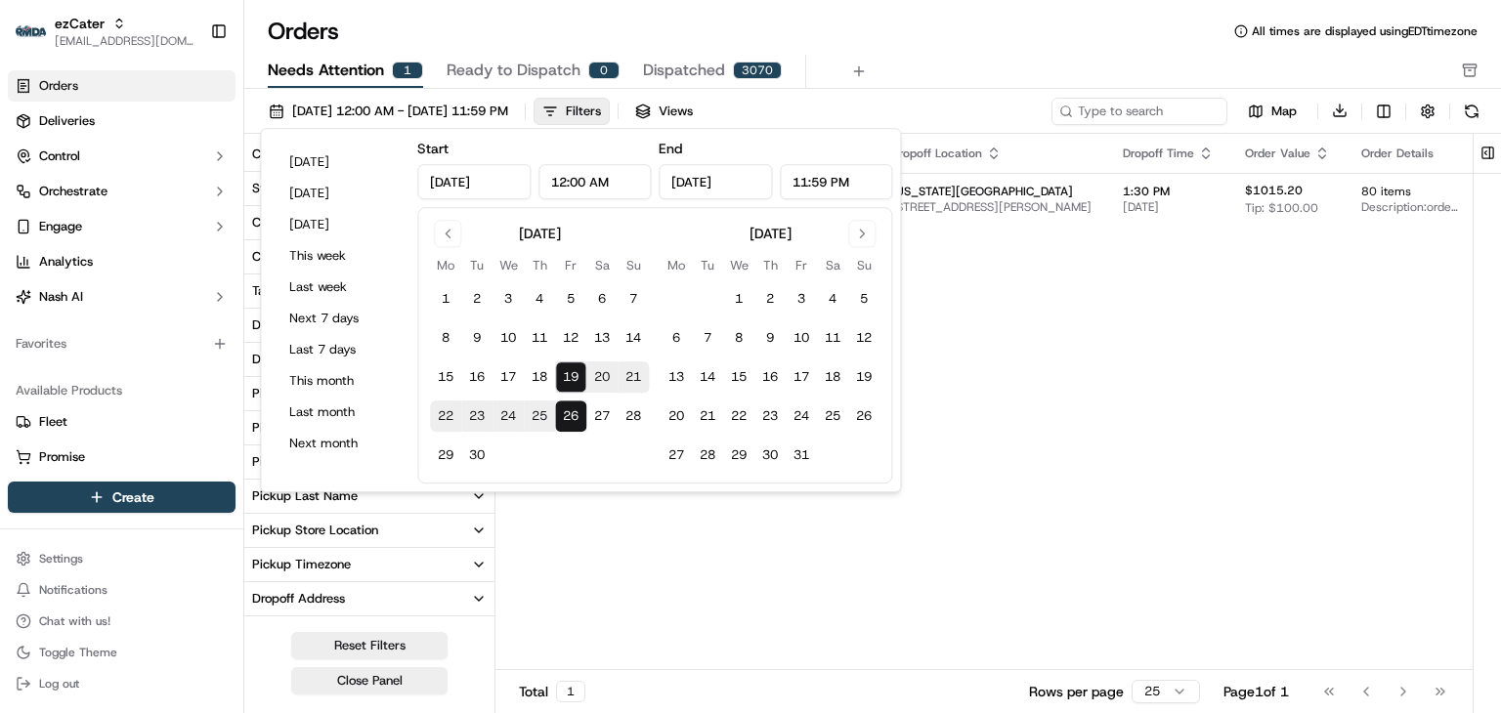
click at [997, 38] on div "Orders All times are displayed using EDT timezone" at bounding box center [872, 31] width 1257 height 31
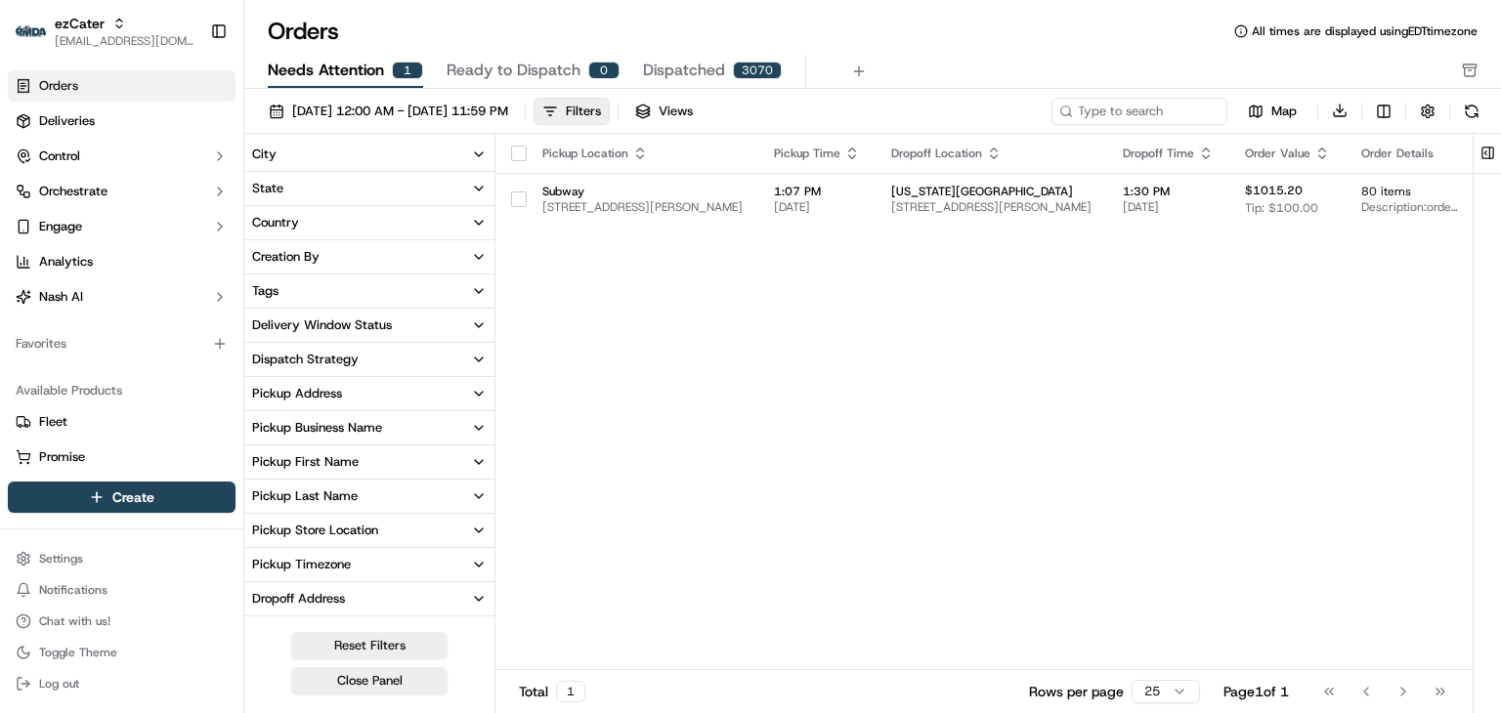
click at [722, 304] on div "Pickup Location Pickup Time Dropoff Location Dropoff Time Order Value Order Det…" at bounding box center [1154, 402] width 1319 height 537
click at [610, 107] on button "Filters" at bounding box center [572, 111] width 76 height 27
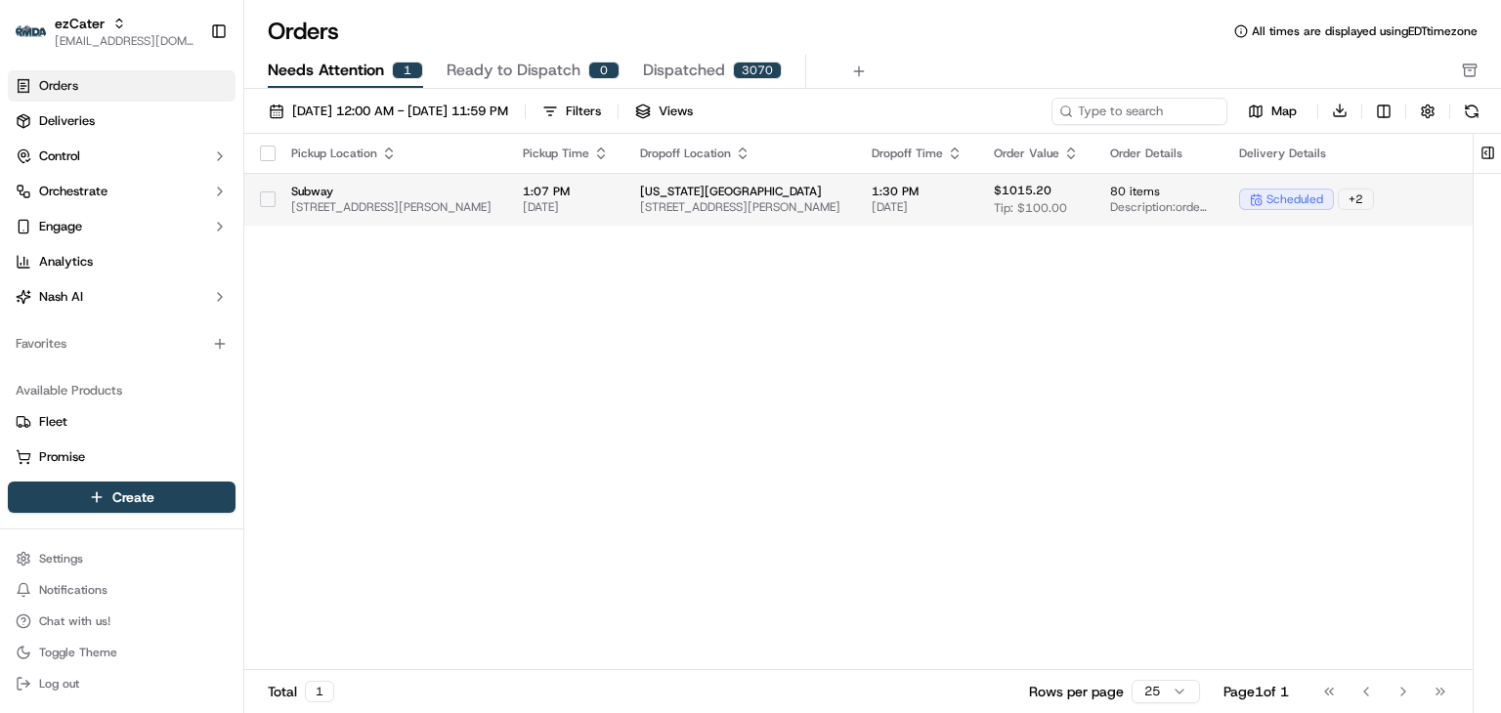
click at [567, 193] on td "1:07 PM [DATE]" at bounding box center [565, 199] width 117 height 53
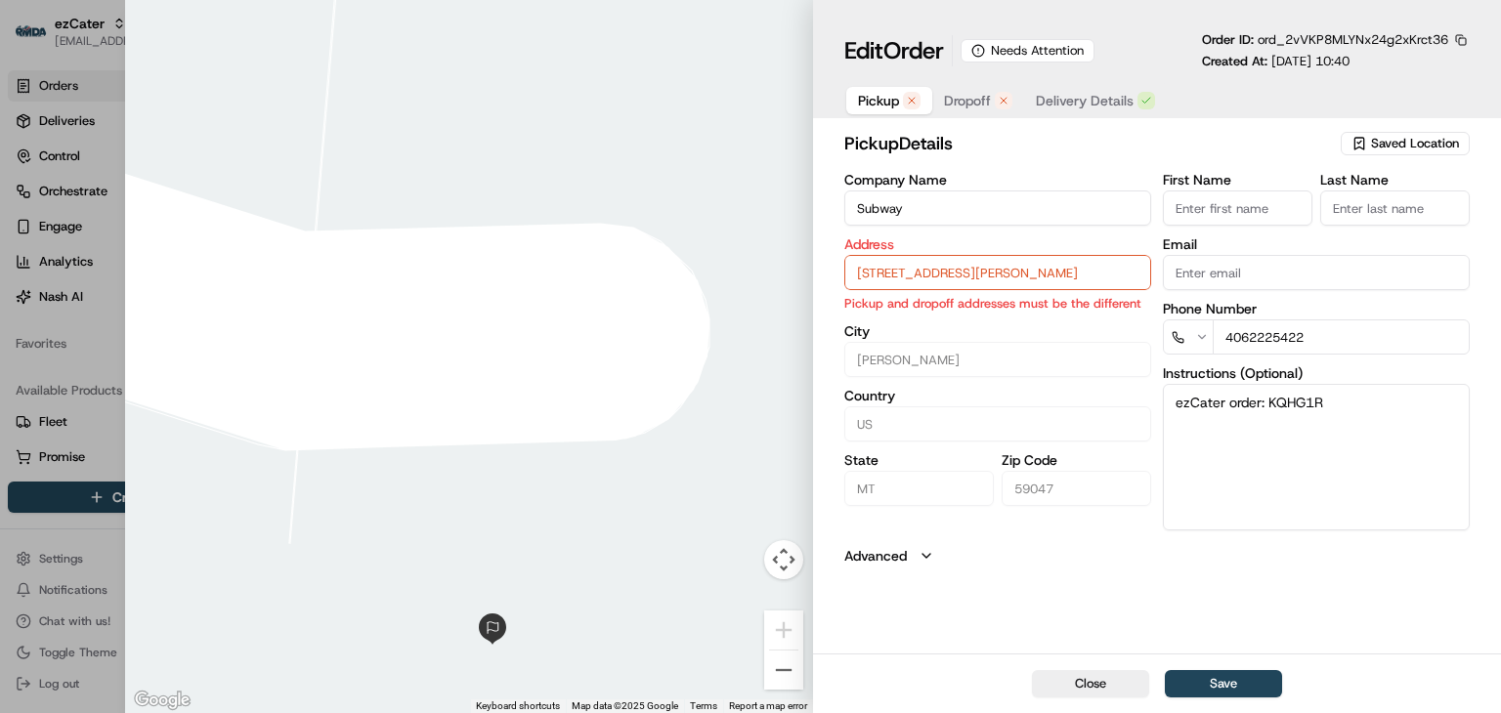
drag, startPoint x: 916, startPoint y: 209, endPoint x: 842, endPoint y: 200, distance: 73.8
click at [842, 200] on div "pickup Details Saved Location Company Name Subway Address [STREET_ADDRESS][PERS…" at bounding box center [1157, 390] width 688 height 528
click at [1005, 279] on input "[STREET_ADDRESS][PERSON_NAME]" at bounding box center [997, 272] width 307 height 35
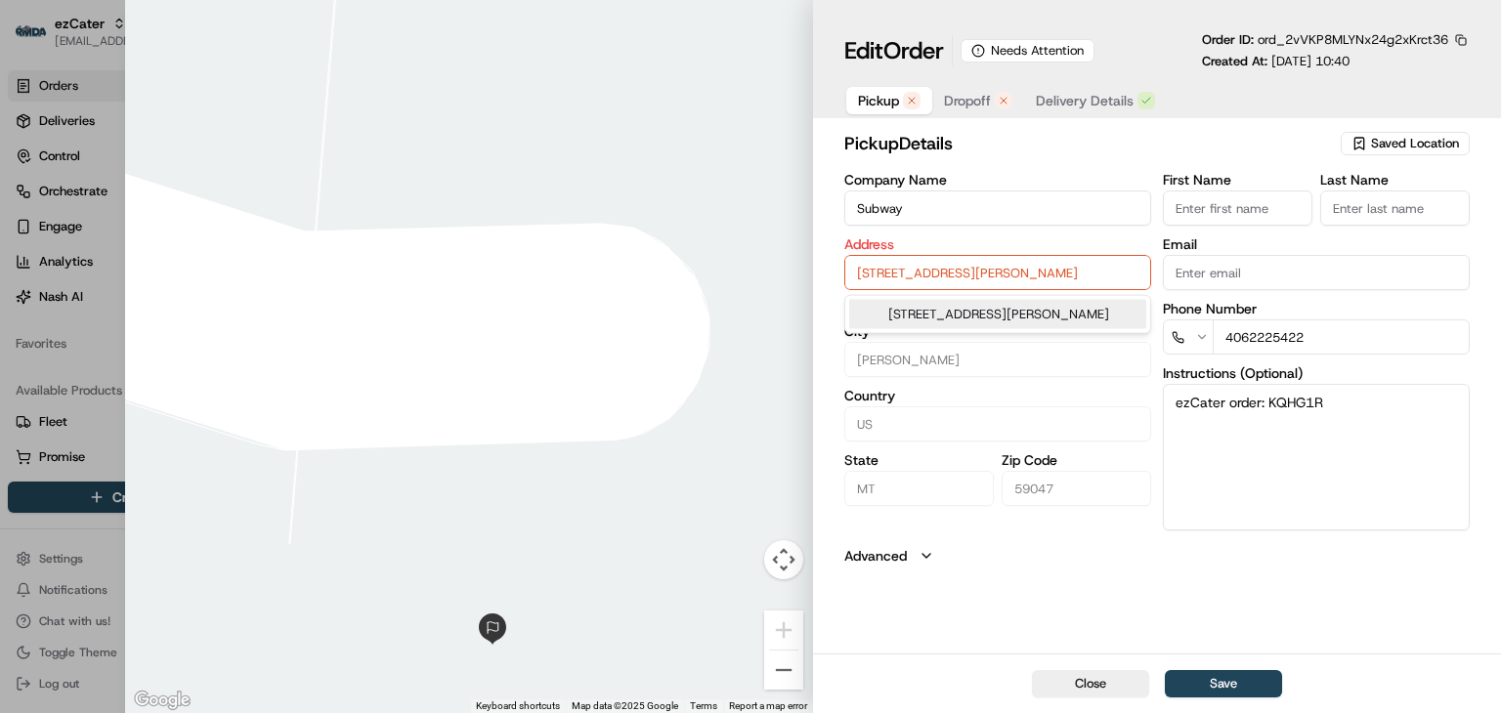
click at [938, 279] on input "[STREET_ADDRESS][PERSON_NAME]" at bounding box center [997, 272] width 307 height 35
paste input "nited States"
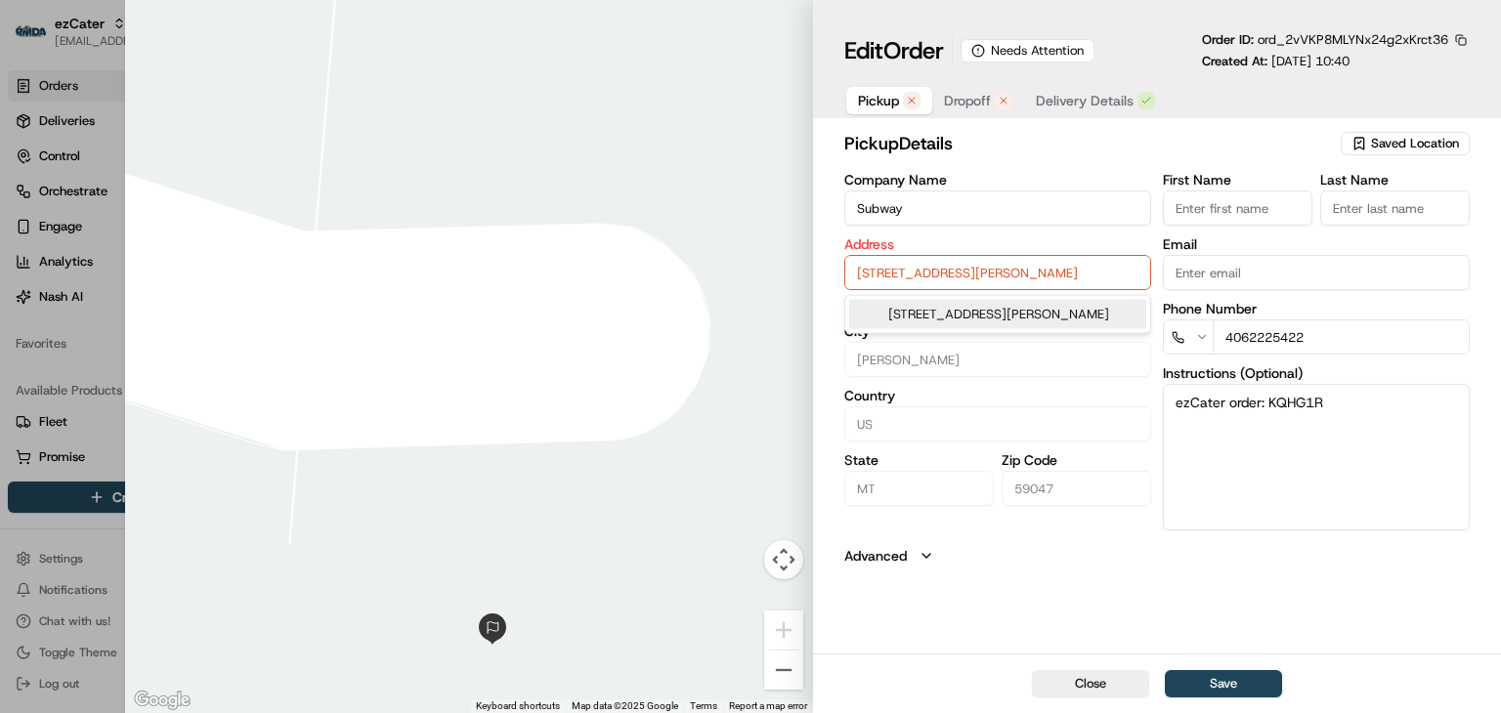
click at [923, 325] on div "[STREET_ADDRESS][PERSON_NAME]" at bounding box center [997, 314] width 297 height 29
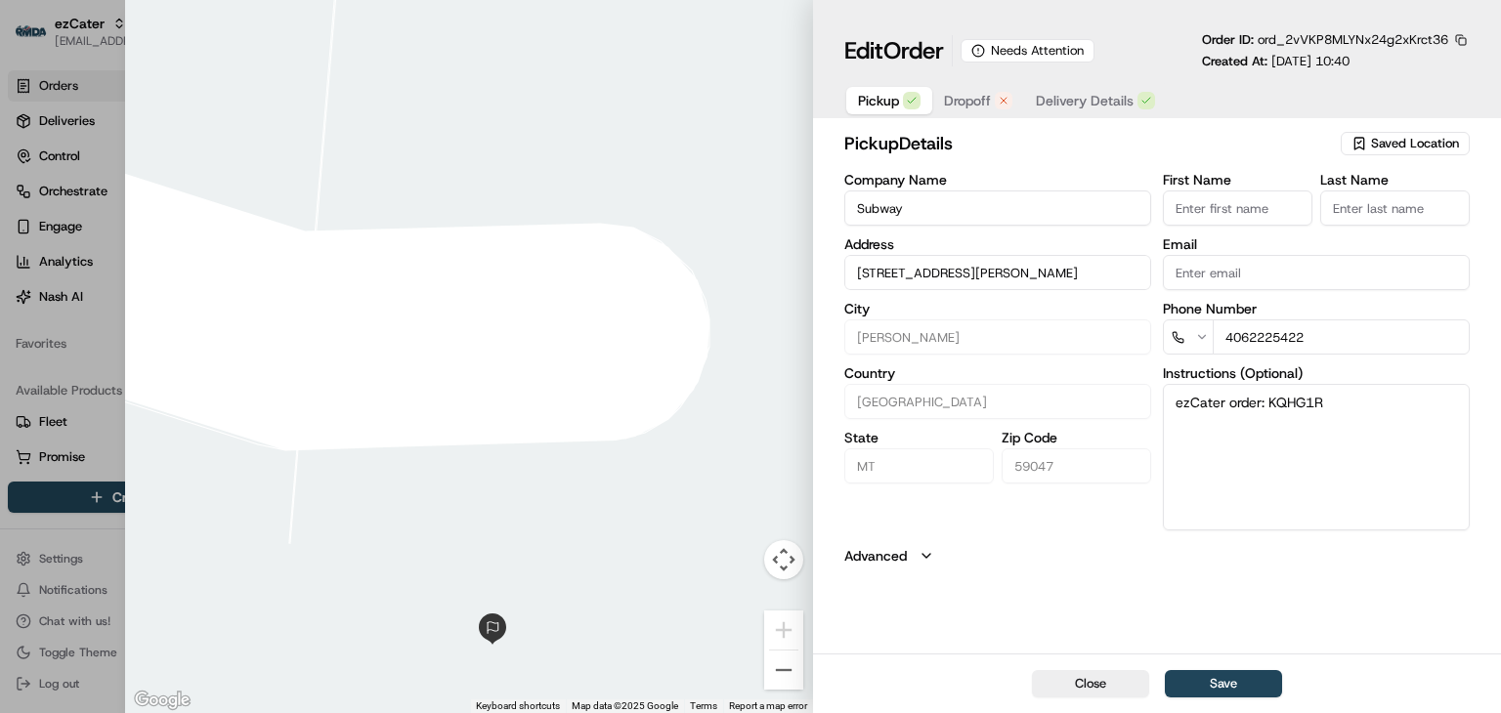
type input "[STREET_ADDRESS][PERSON_NAME]"
type input "[GEOGRAPHIC_DATA]"
click at [951, 97] on span "Dropoff" at bounding box center [967, 101] width 47 height 20
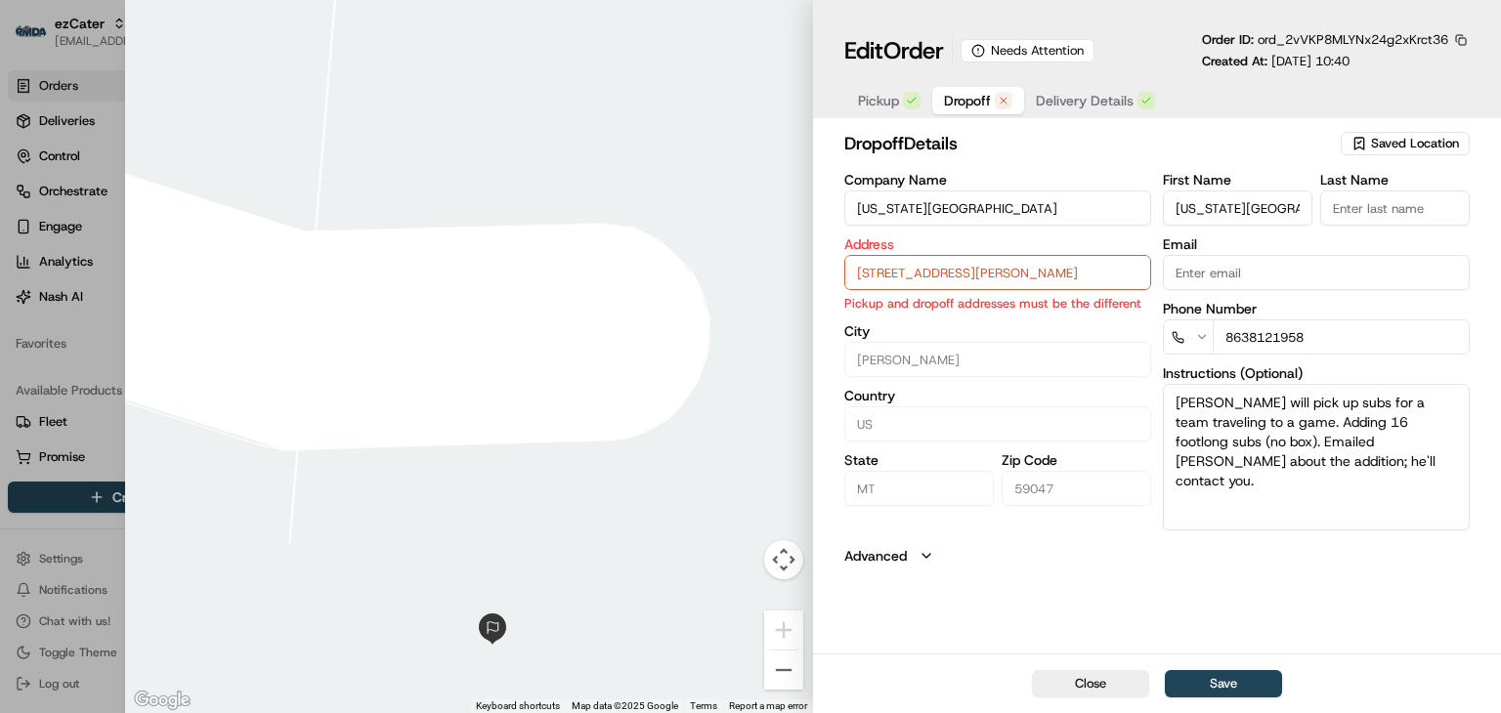
click at [860, 107] on span "Pickup" at bounding box center [878, 101] width 41 height 20
click at [959, 103] on span "Dropoff" at bounding box center [967, 101] width 47 height 20
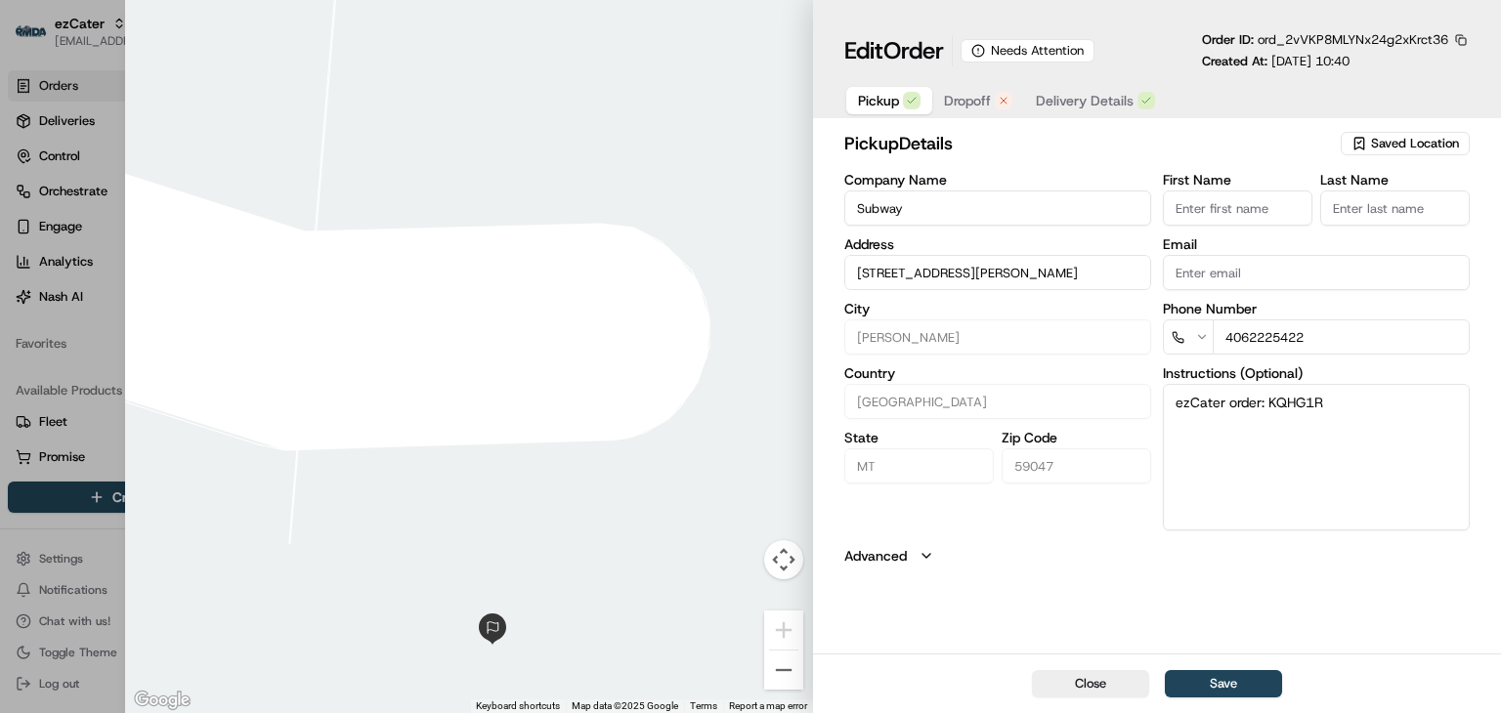
click at [882, 95] on span "Pickup" at bounding box center [878, 101] width 41 height 20
click at [92, 322] on div at bounding box center [750, 356] width 1501 height 713
type input "+1"
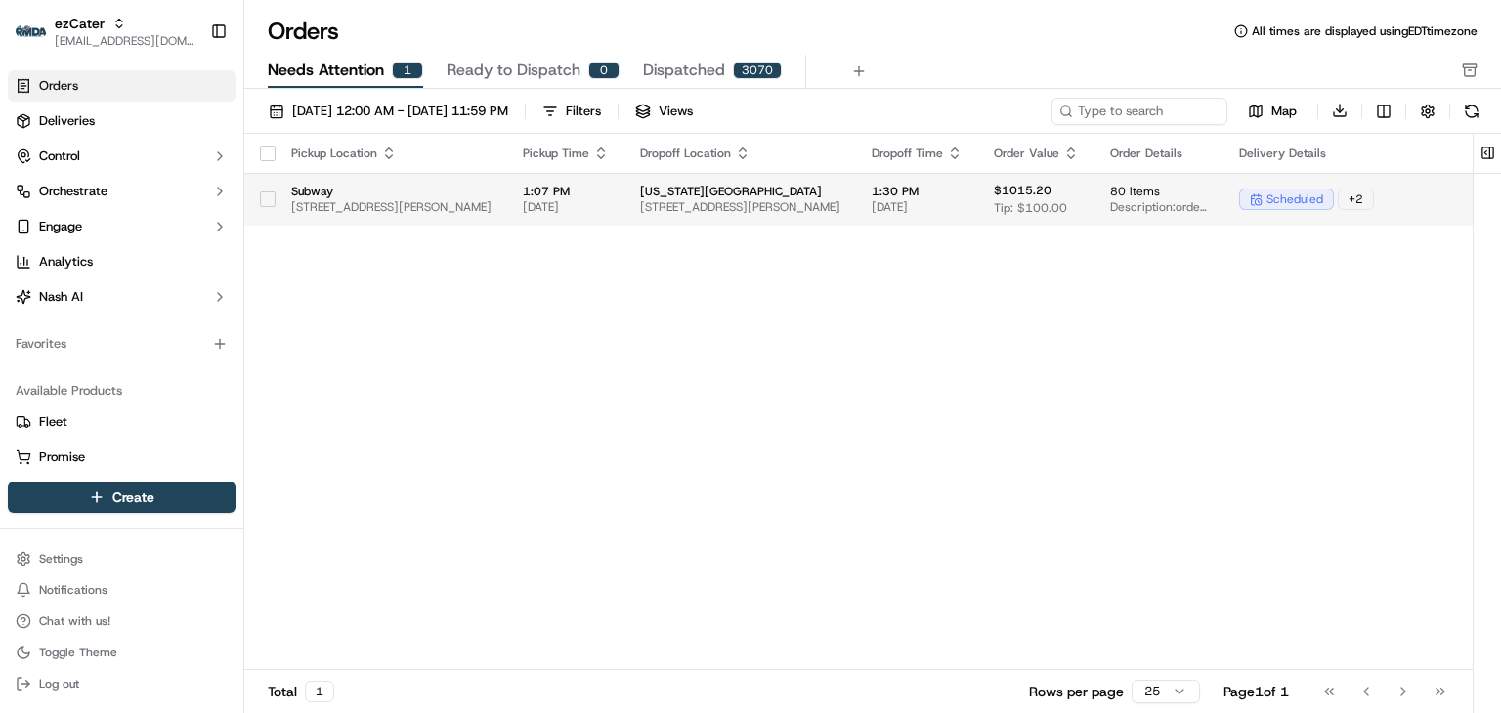
click at [963, 204] on span "[DATE]" at bounding box center [917, 207] width 91 height 16
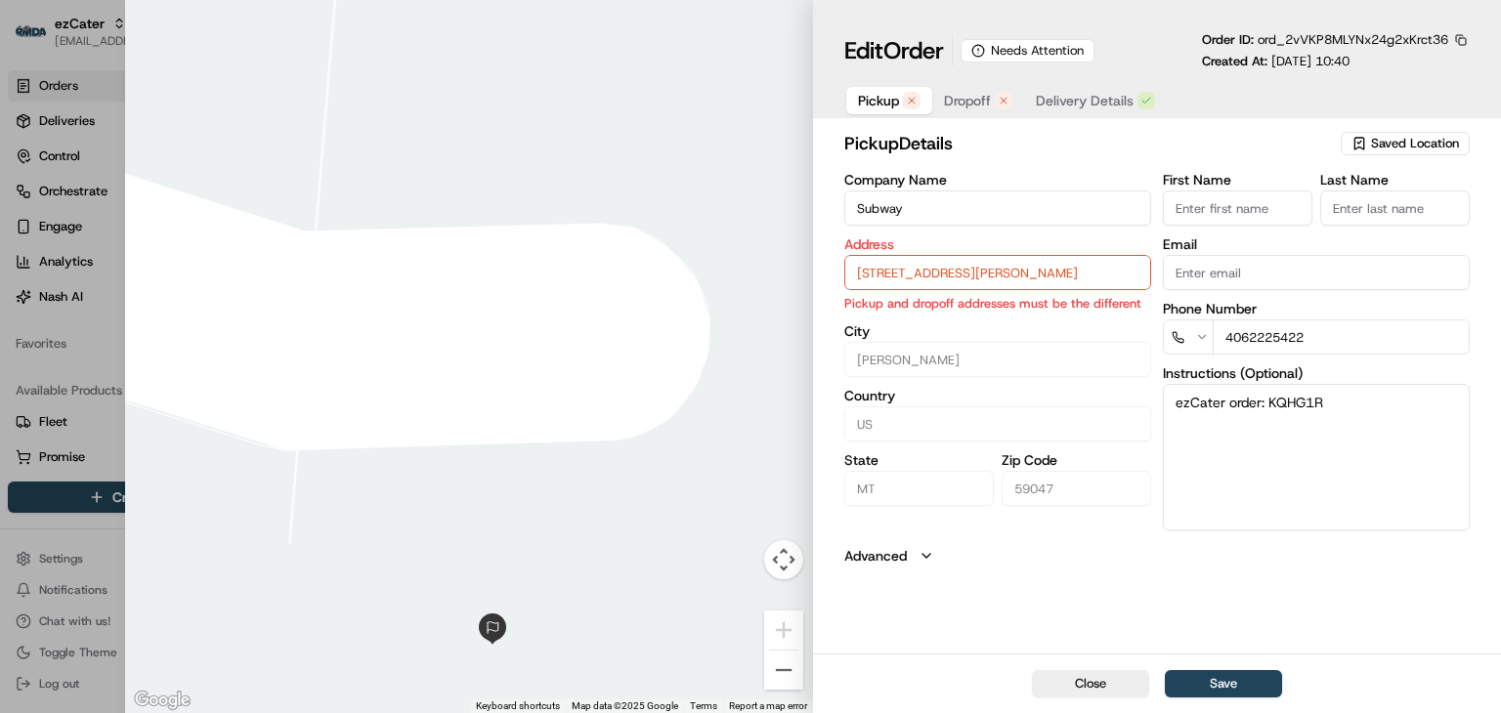
click at [875, 98] on span "Pickup" at bounding box center [878, 101] width 41 height 20
click at [954, 102] on span "Dropoff" at bounding box center [967, 101] width 47 height 20
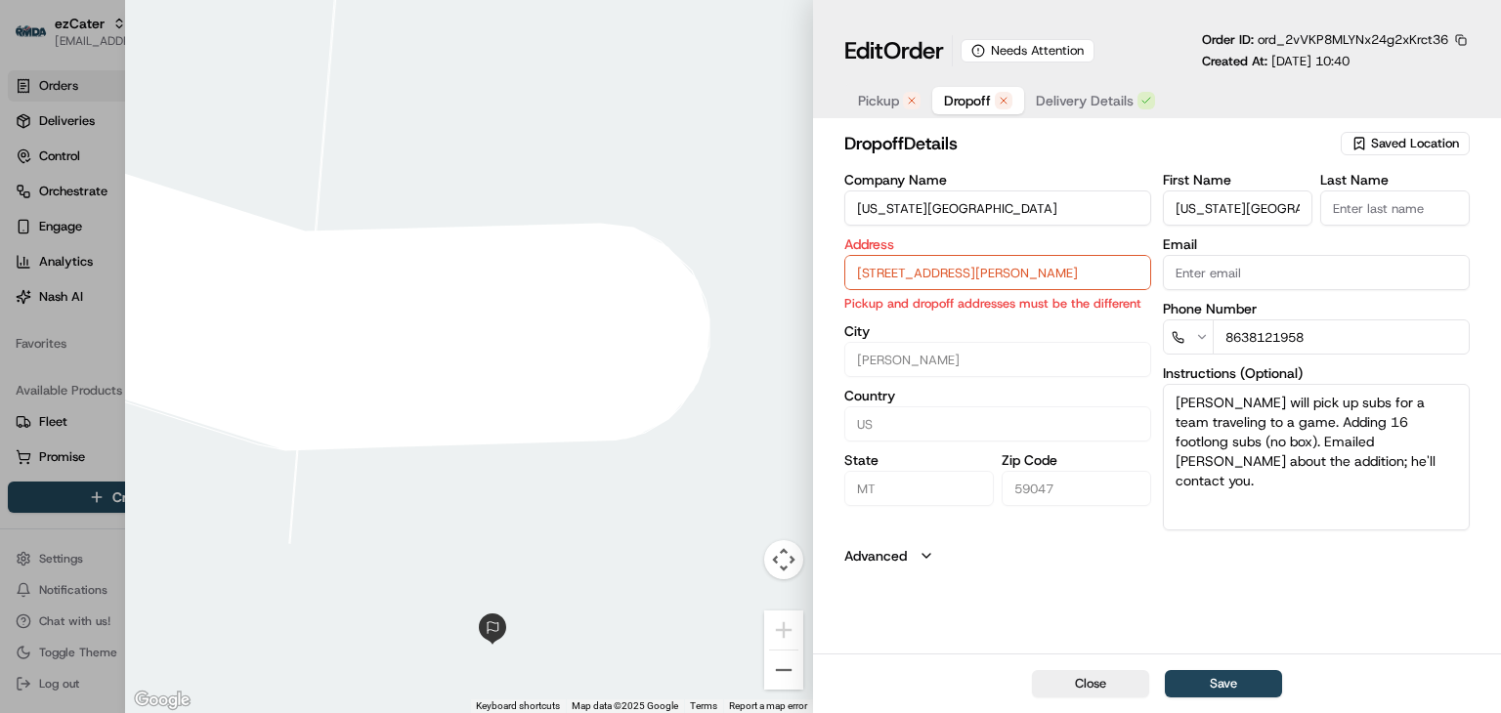
click at [953, 103] on span "Dropoff" at bounding box center [967, 101] width 47 height 20
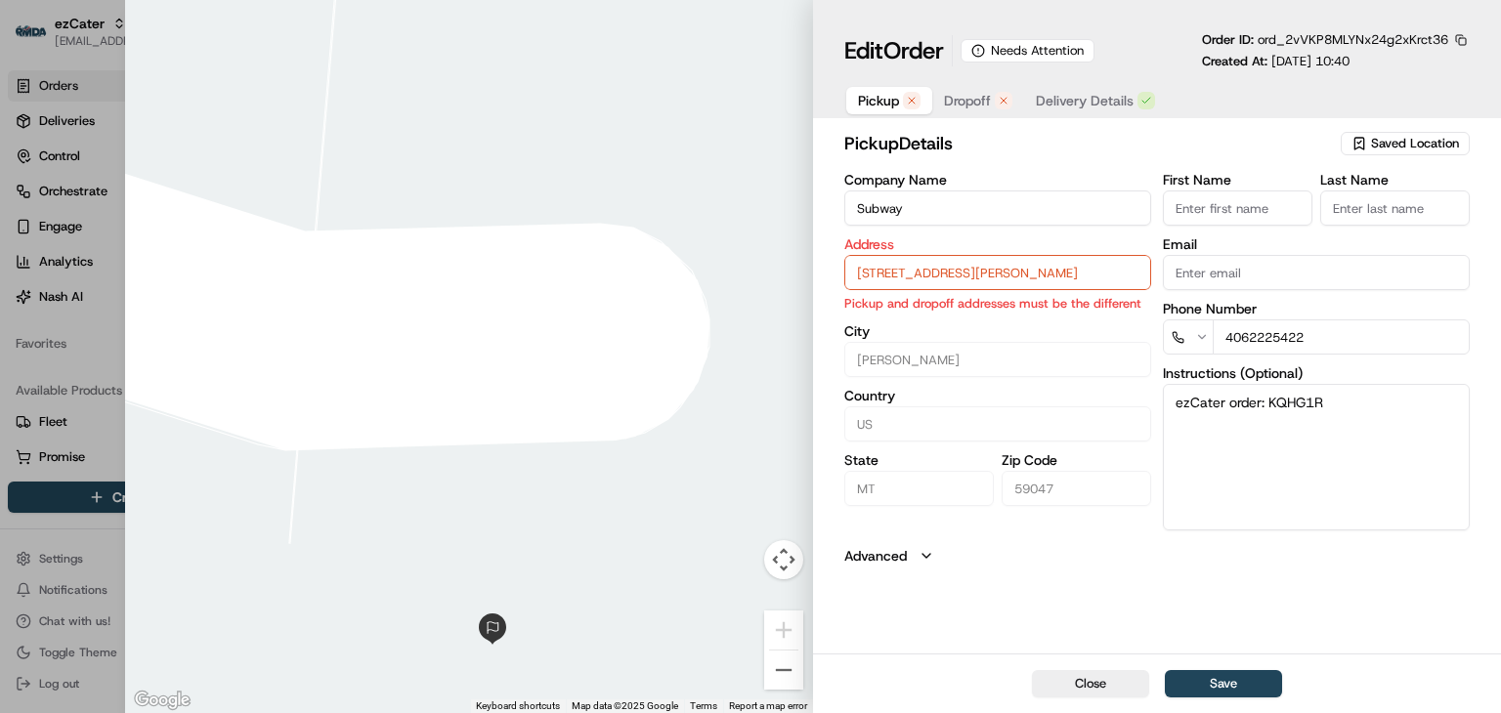
click at [871, 105] on span "Pickup" at bounding box center [878, 101] width 41 height 20
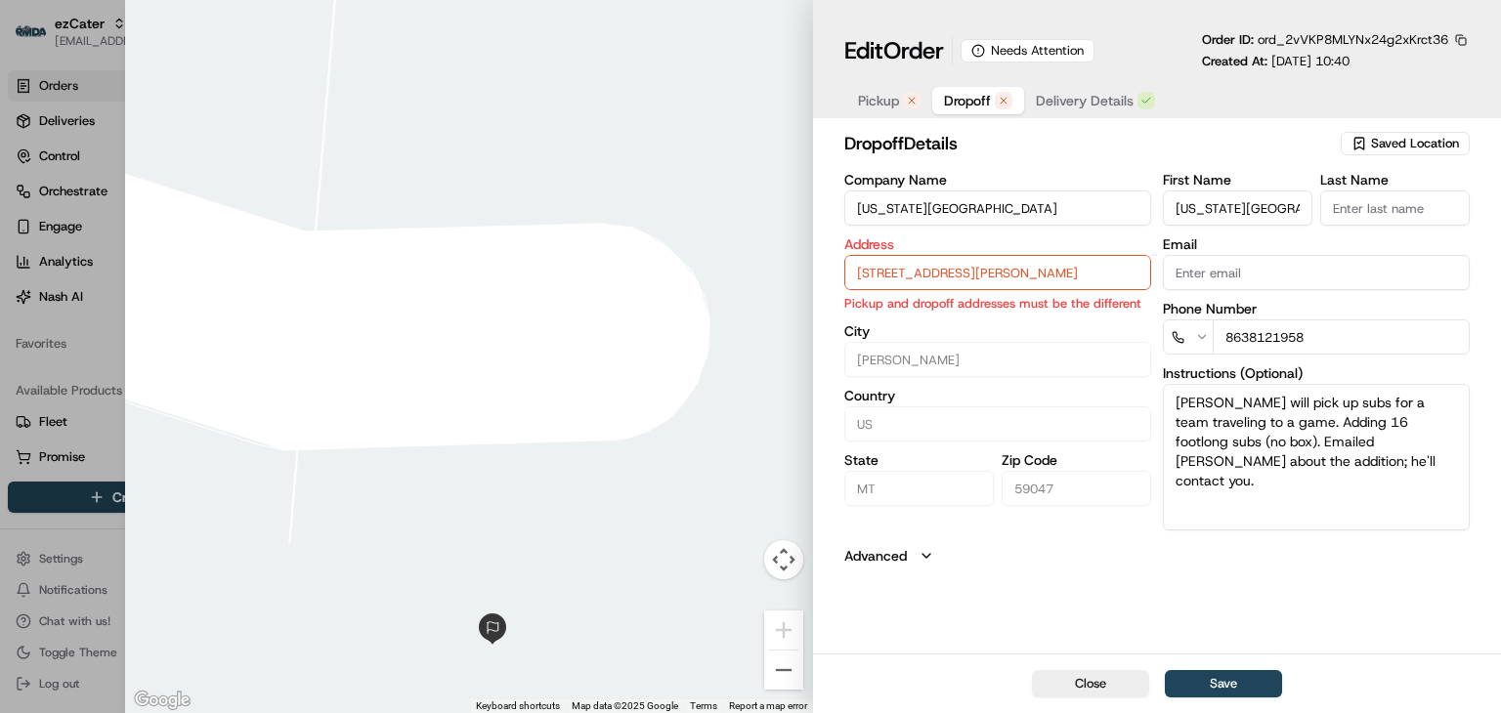
click at [938, 105] on button "Dropoff" at bounding box center [978, 100] width 92 height 27
click at [864, 95] on span "Pickup" at bounding box center [878, 101] width 41 height 20
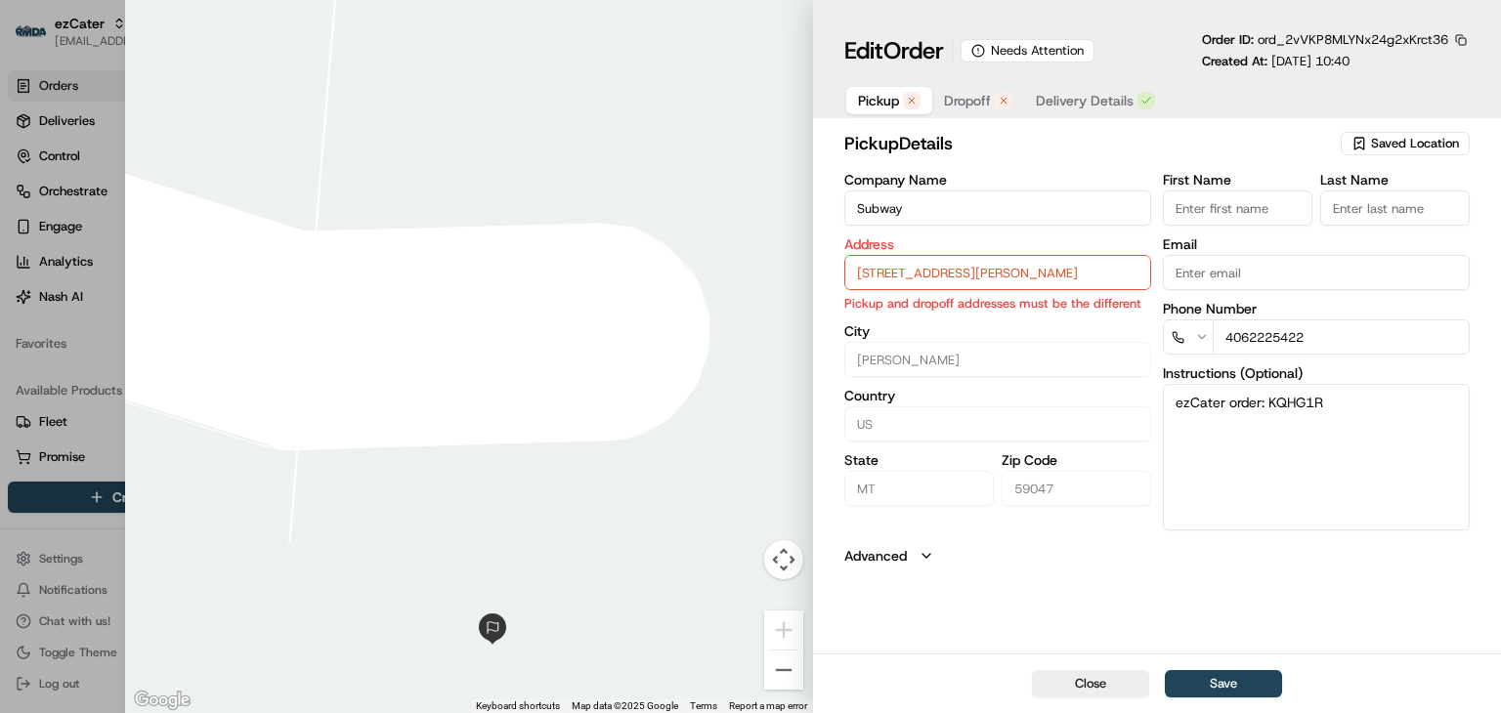
click at [1279, 600] on div "pickup Details Saved Location Company Name Subway Address [STREET_ADDRESS][PERS…" at bounding box center [1157, 390] width 688 height 528
click at [966, 98] on span "Dropoff" at bounding box center [967, 101] width 47 height 20
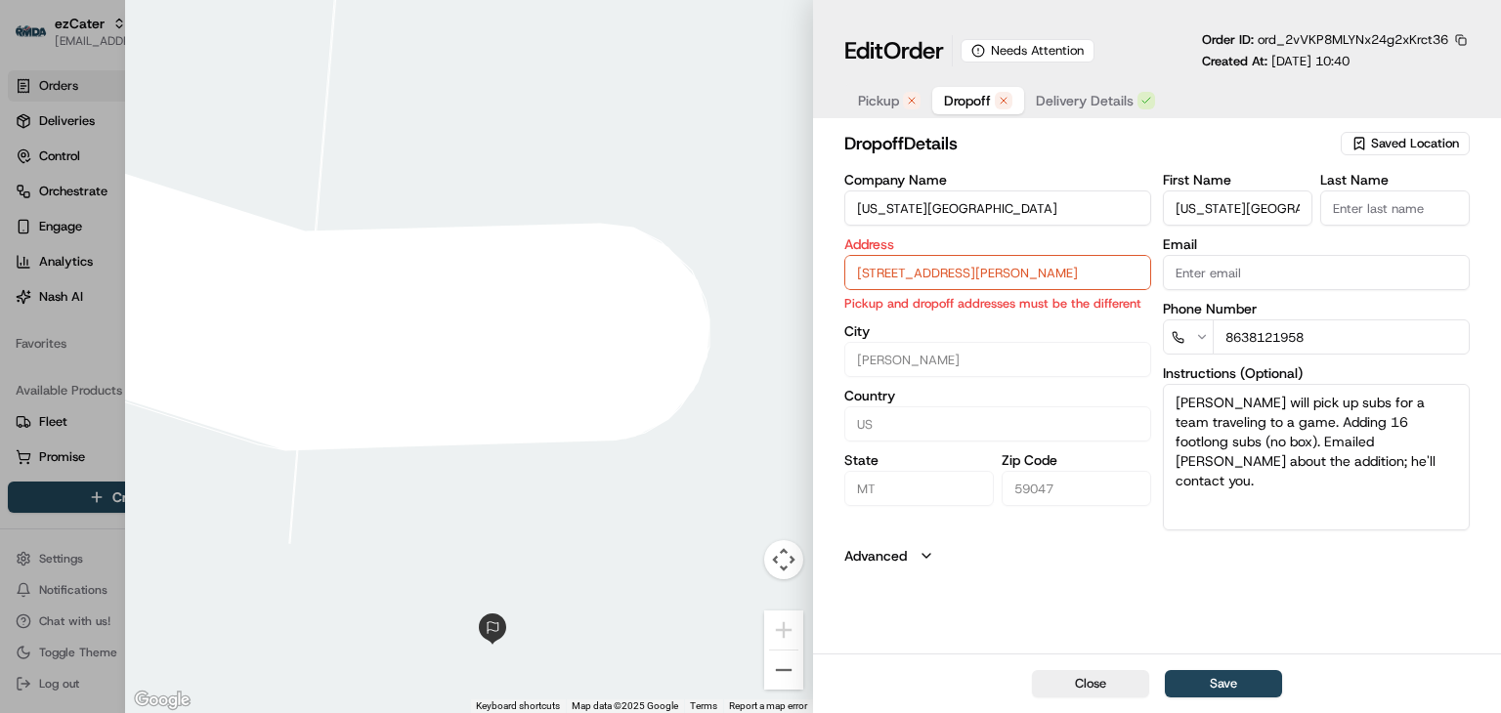
click at [883, 91] on span "Pickup" at bounding box center [878, 101] width 41 height 20
click at [950, 99] on span "Dropoff" at bounding box center [967, 101] width 47 height 20
click at [876, 106] on span "Pickup" at bounding box center [878, 101] width 41 height 20
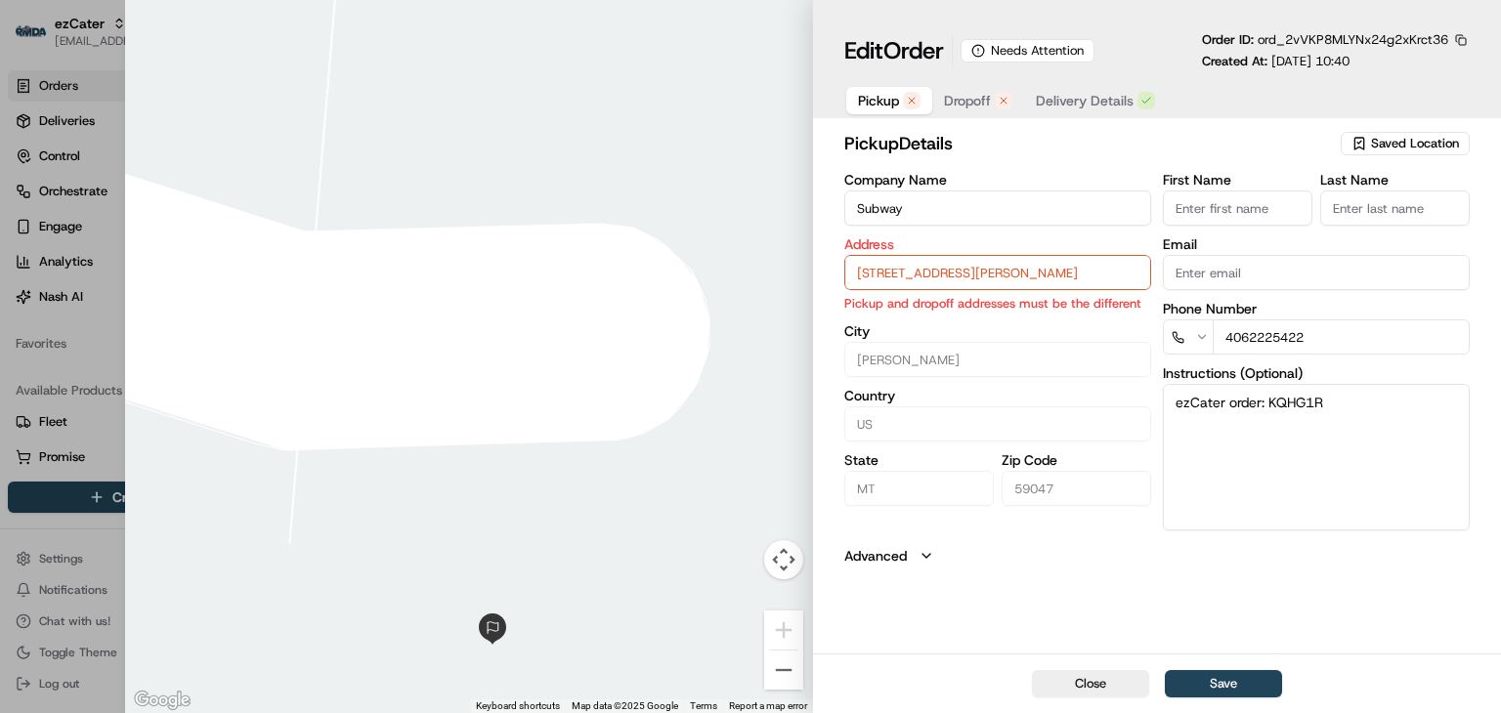
click at [969, 103] on span "Dropoff" at bounding box center [967, 101] width 47 height 20
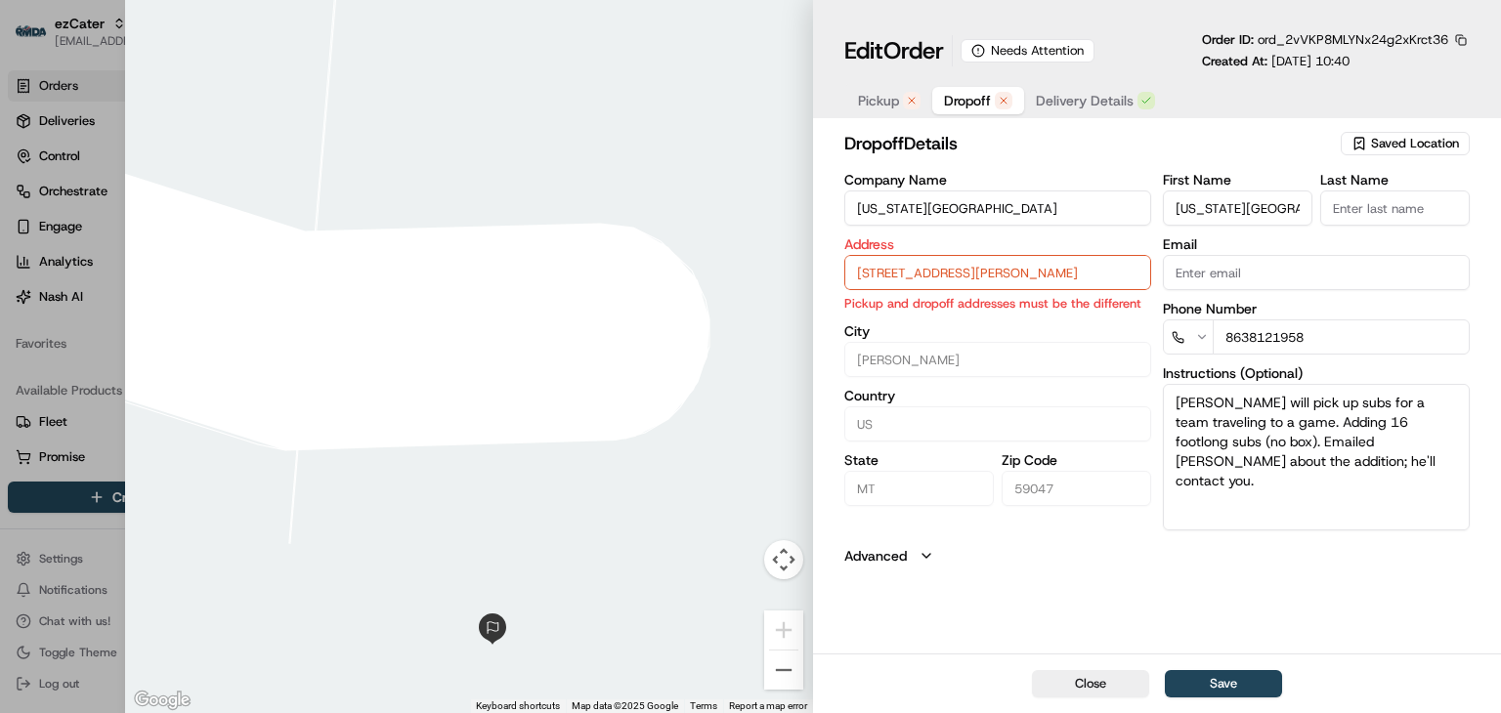
click at [35, 62] on div at bounding box center [750, 356] width 1501 height 713
type input "+1"
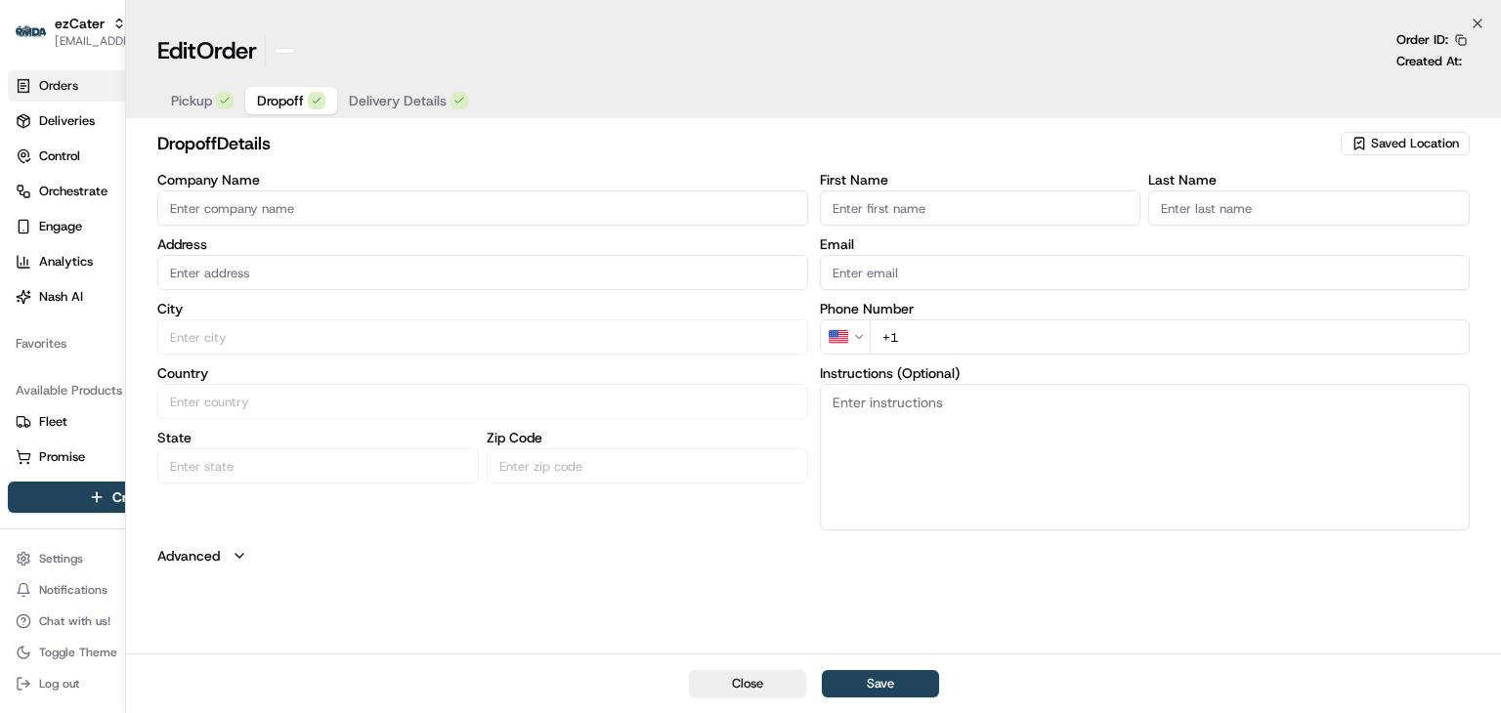
click at [56, 26] on html "ezCater [EMAIL_ADDRESS][DOMAIN_NAME] Toggle Sidebar Orders Deliveries Control O…" at bounding box center [750, 356] width 1501 height 713
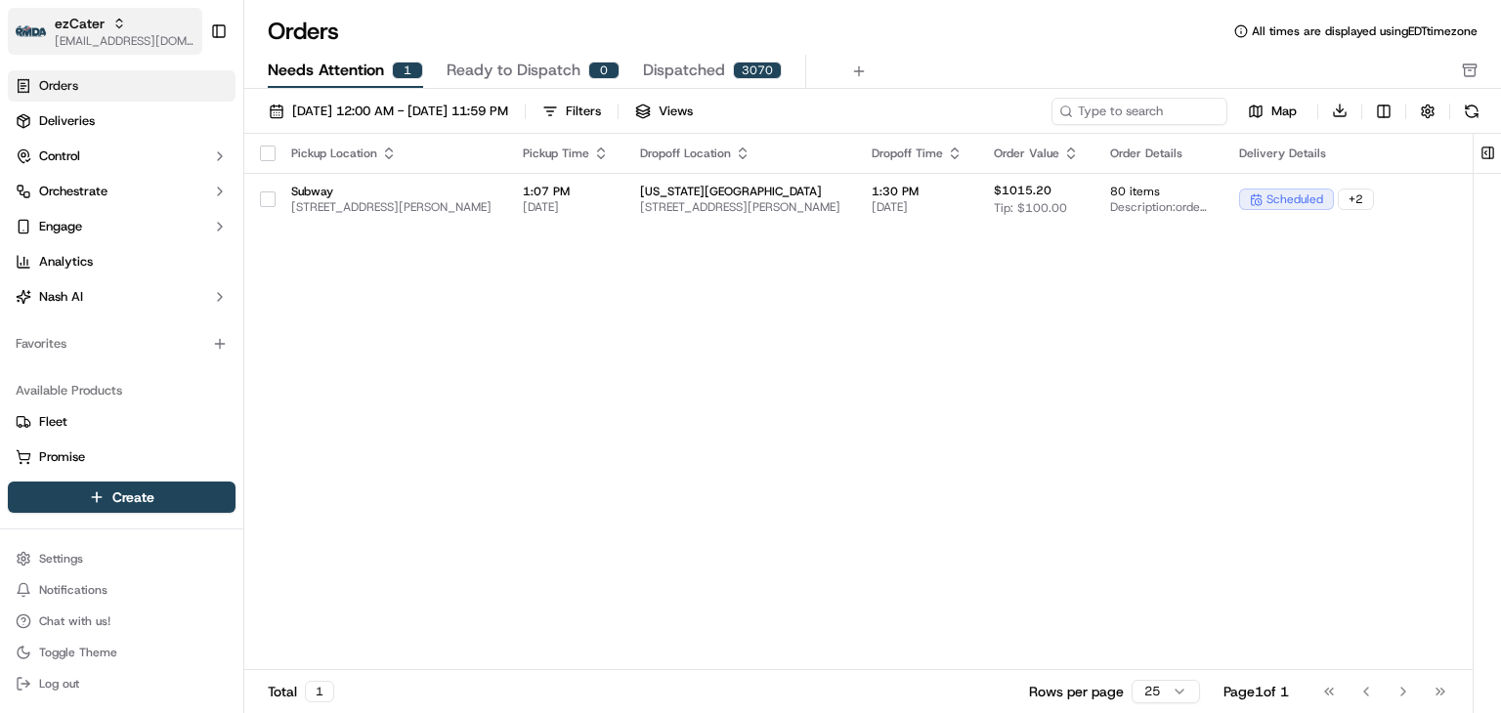
click at [109, 40] on span "[EMAIL_ADDRESS][DOMAIN_NAME]" at bounding box center [125, 41] width 140 height 16
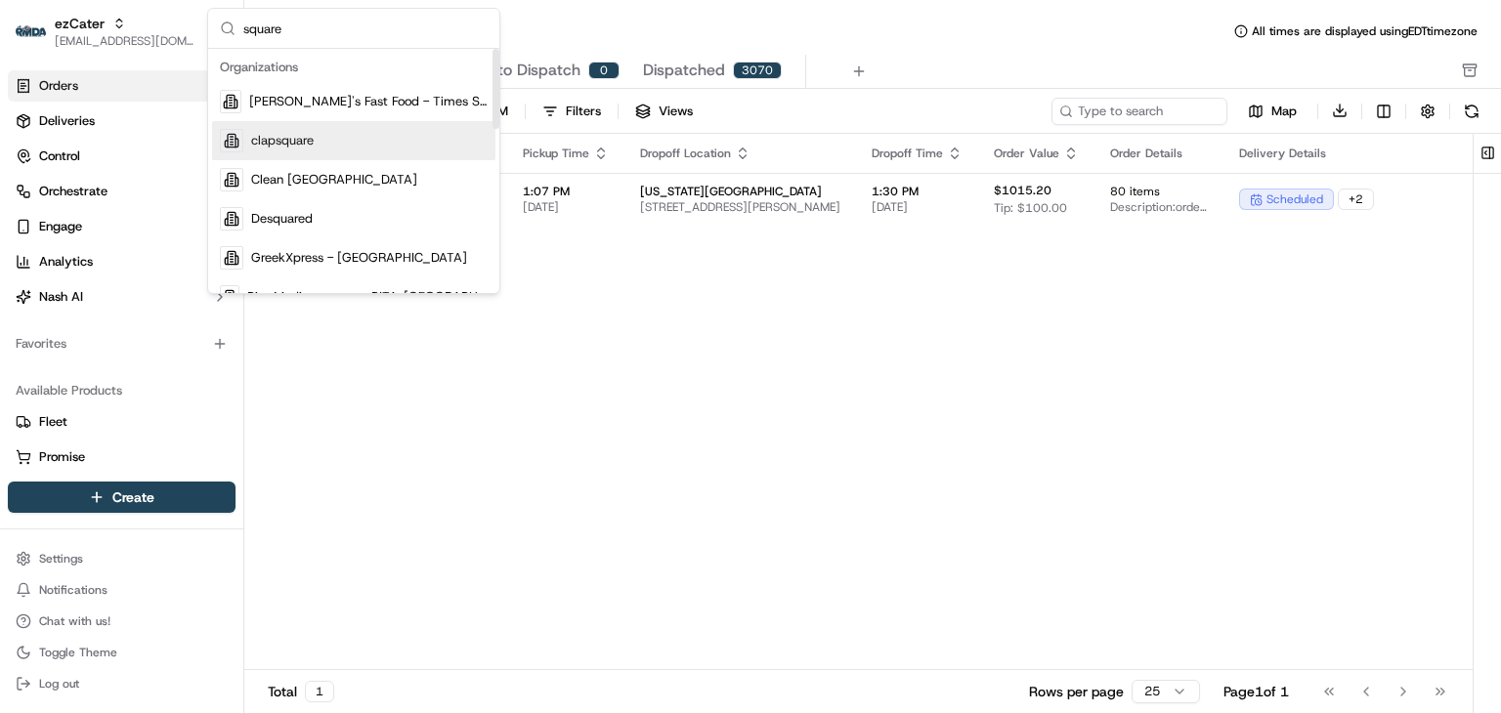
type input "square"
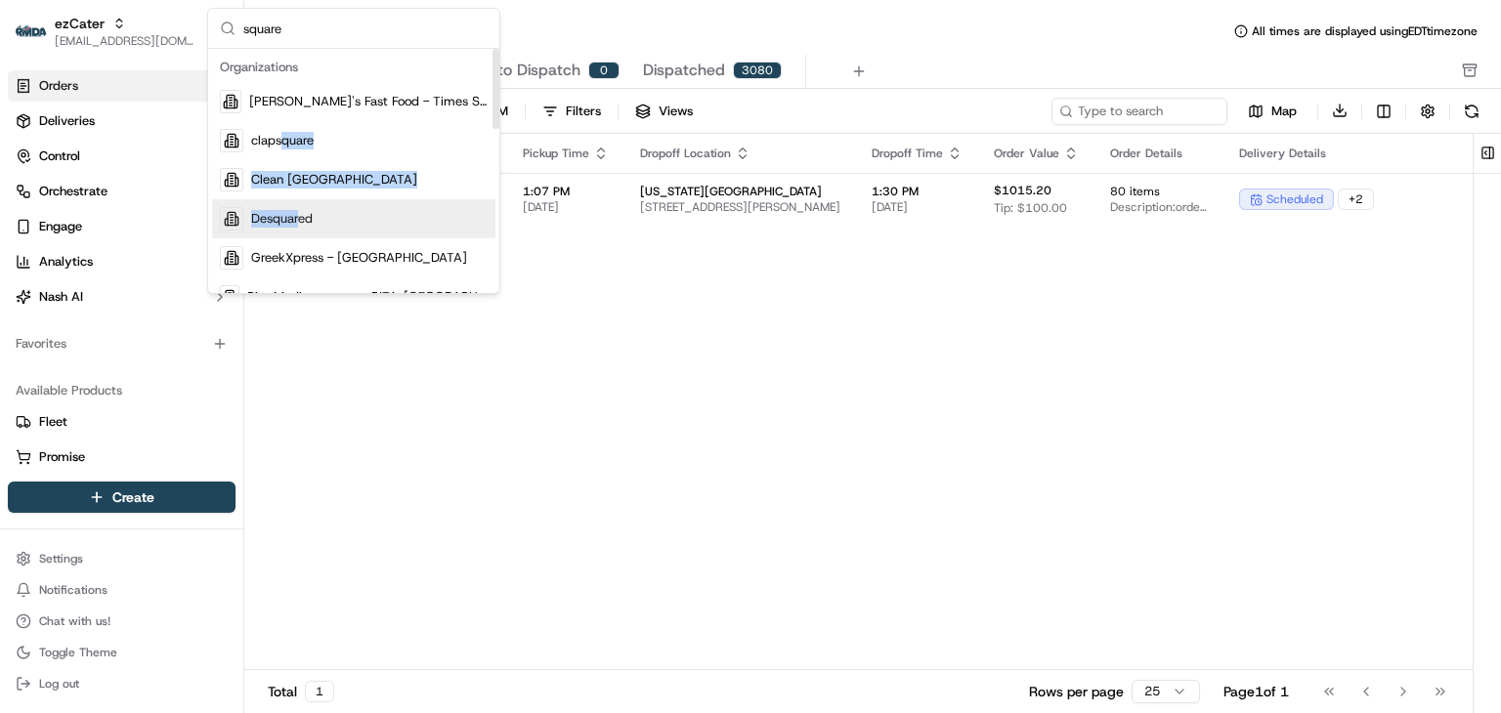
drag, startPoint x: 284, startPoint y: 134, endPoint x: 298, endPoint y: 220, distance: 87.1
click at [298, 220] on div "Ben's Fast Food - Times Square clapsquare Clean Juice [GEOGRAPHIC_DATA] Desquar…" at bounding box center [353, 434] width 283 height 704
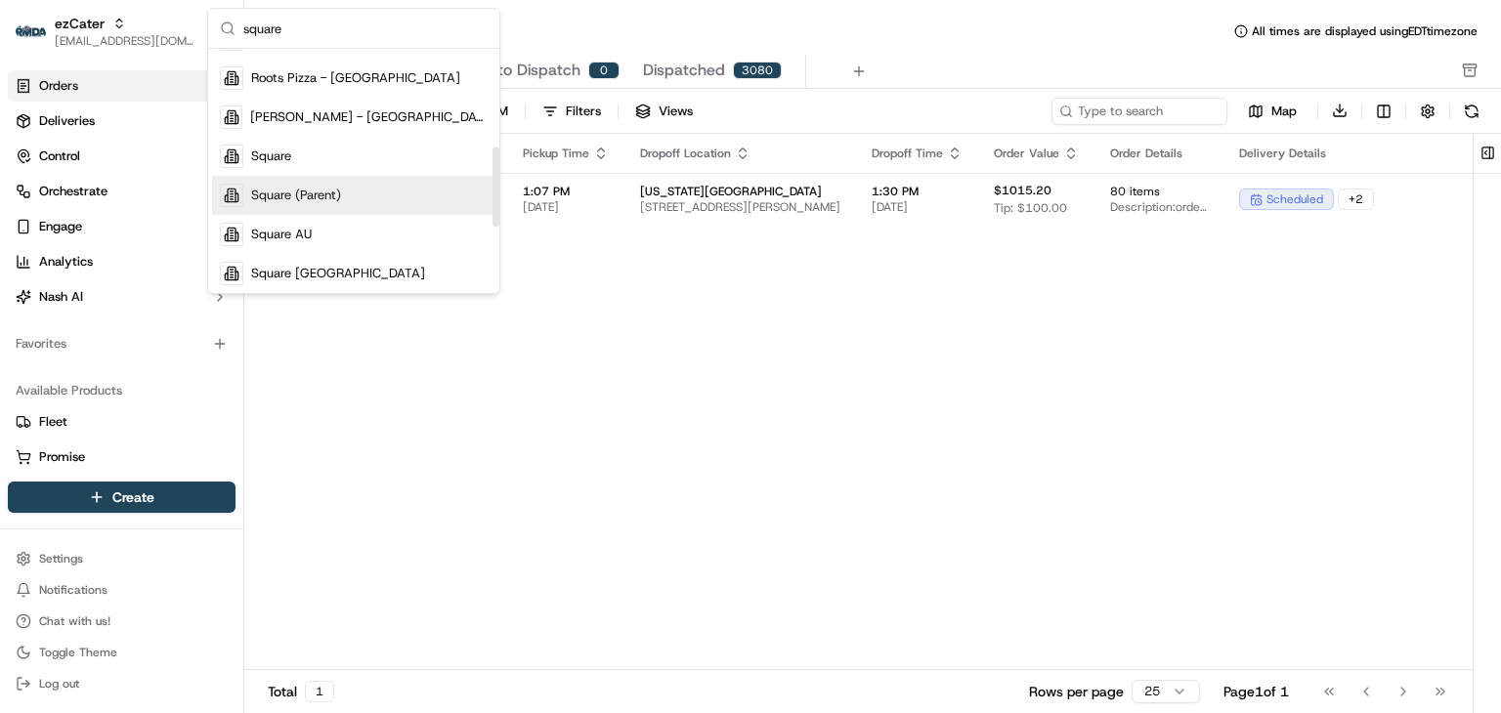
scroll to position [297, 0]
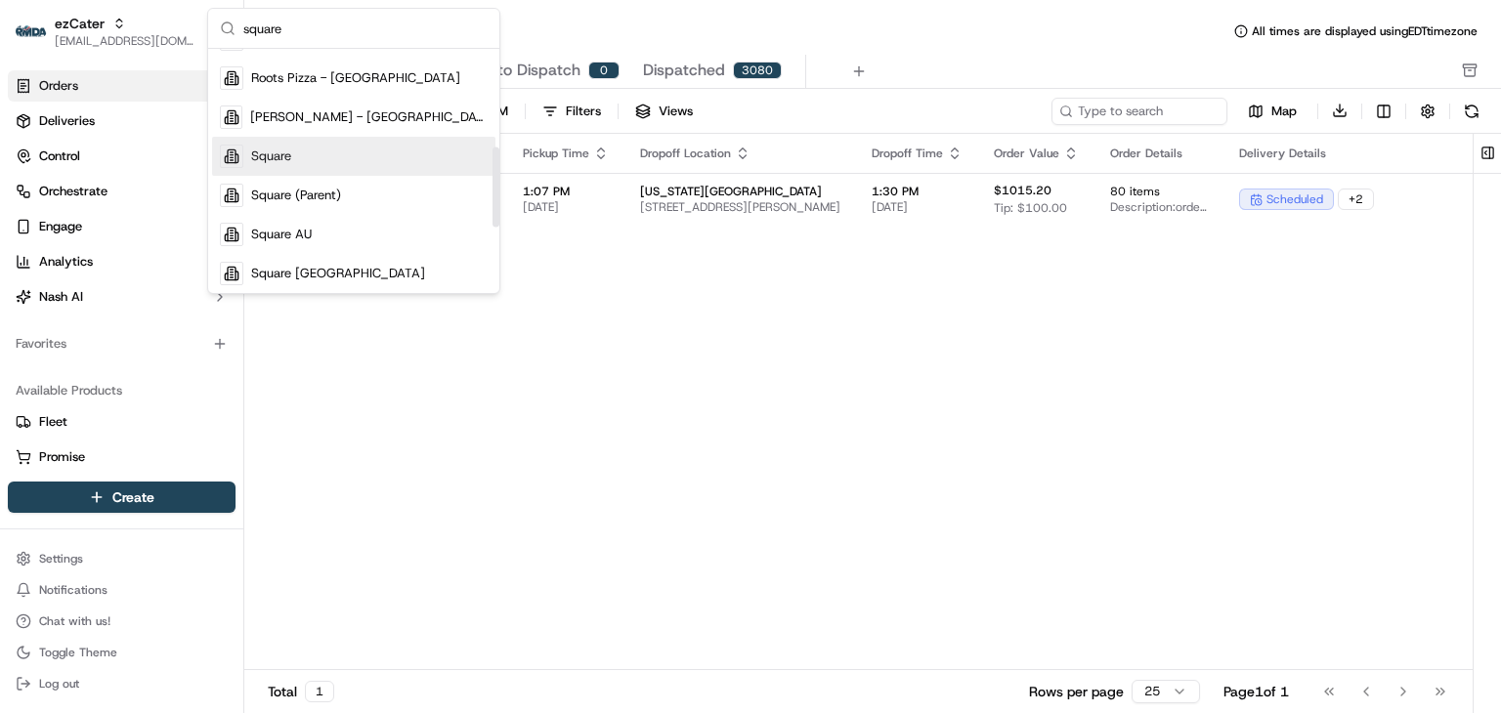
click at [300, 156] on div "Square" at bounding box center [353, 156] width 283 height 39
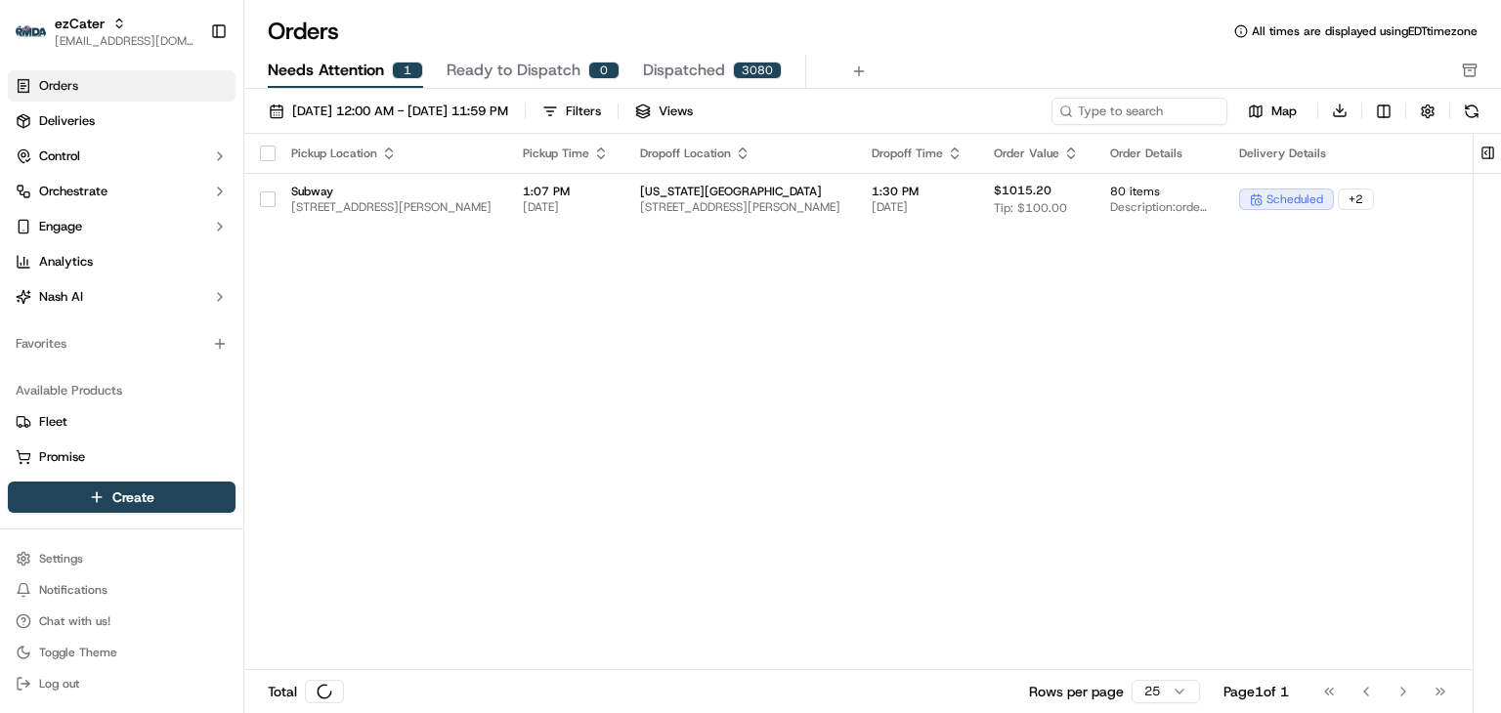
click at [496, 345] on div "Pickup Location Pickup Time Dropoff Location Dropoff Time Order Value Order Det…" at bounding box center [903, 402] width 1319 height 537
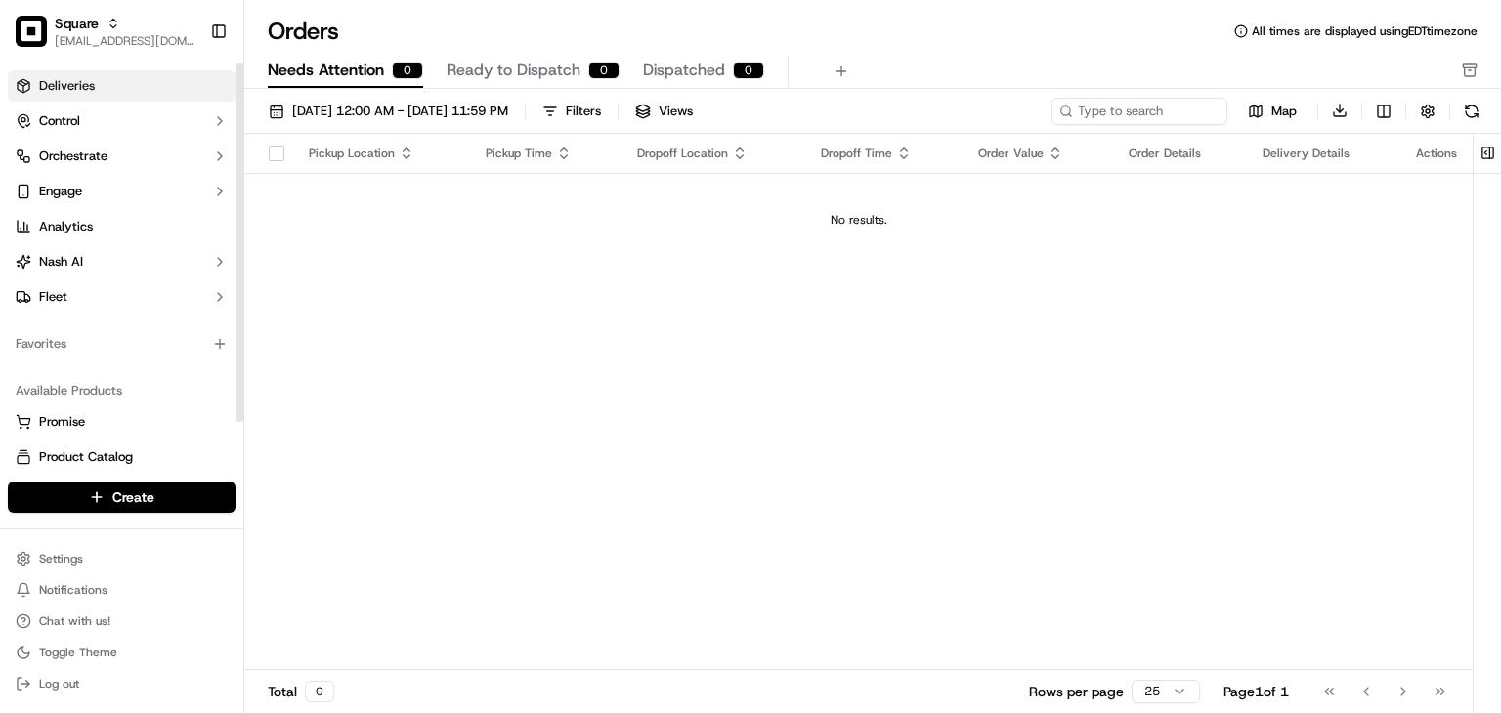
click at [127, 90] on link "Deliveries" at bounding box center [122, 85] width 228 height 31
